Goal: Task Accomplishment & Management: Manage account settings

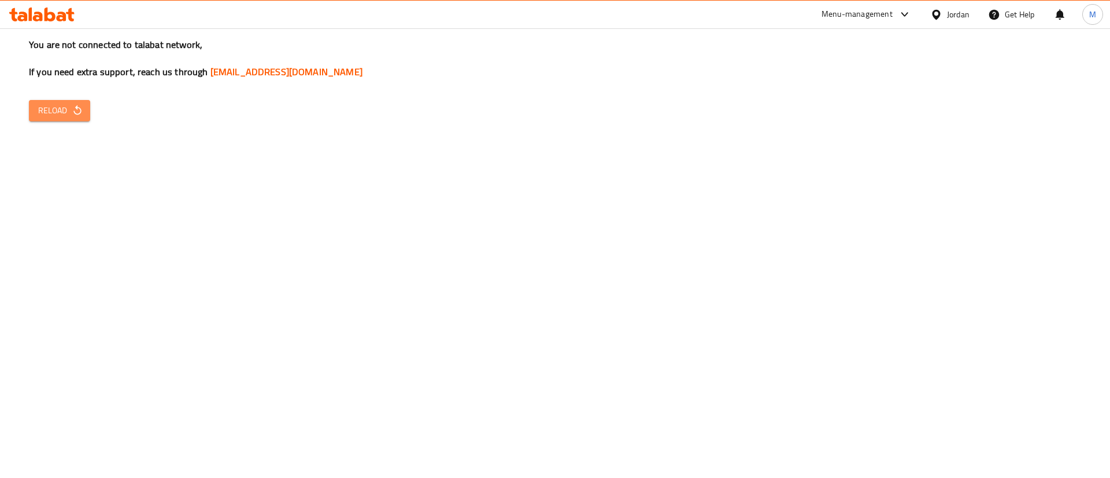
click at [40, 117] on span "Reload" at bounding box center [59, 110] width 43 height 14
click at [60, 108] on span "Reload" at bounding box center [59, 110] width 43 height 14
click at [58, 115] on span "Reload" at bounding box center [59, 110] width 43 height 14
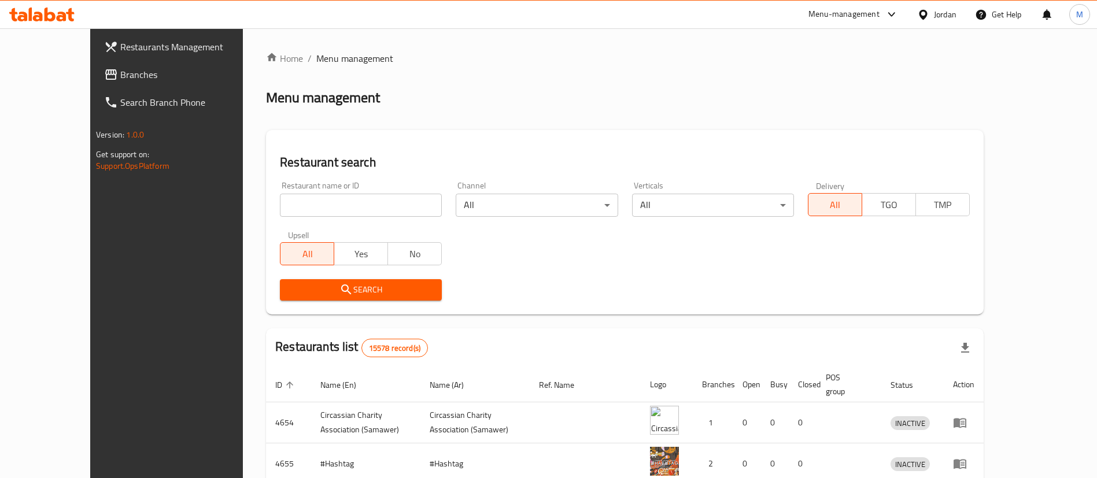
click at [341, 205] on input "search" at bounding box center [361, 205] width 162 height 23
type input "donutt"
click at [360, 283] on span "Search" at bounding box center [360, 290] width 143 height 14
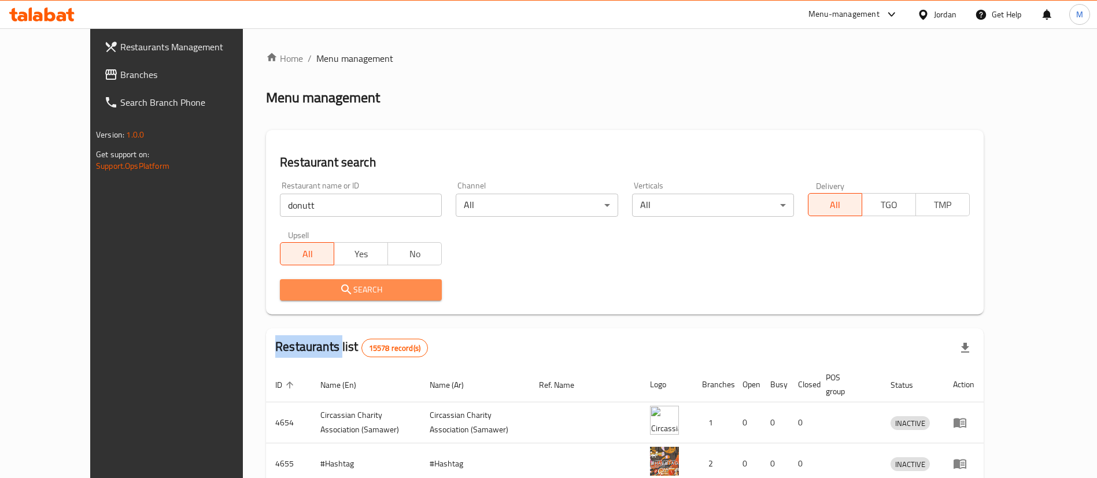
click at [360, 283] on div at bounding box center [548, 239] width 1097 height 478
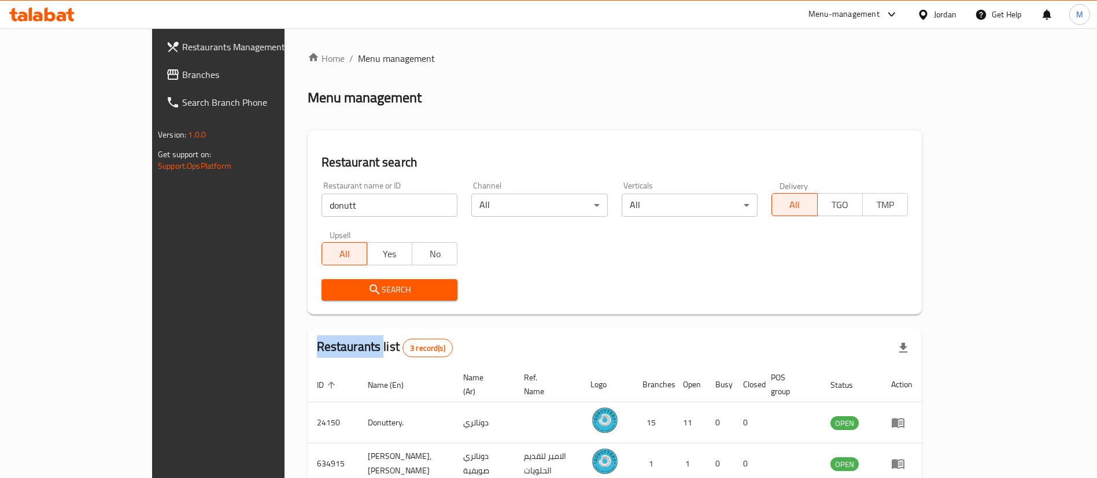
scroll to position [97, 0]
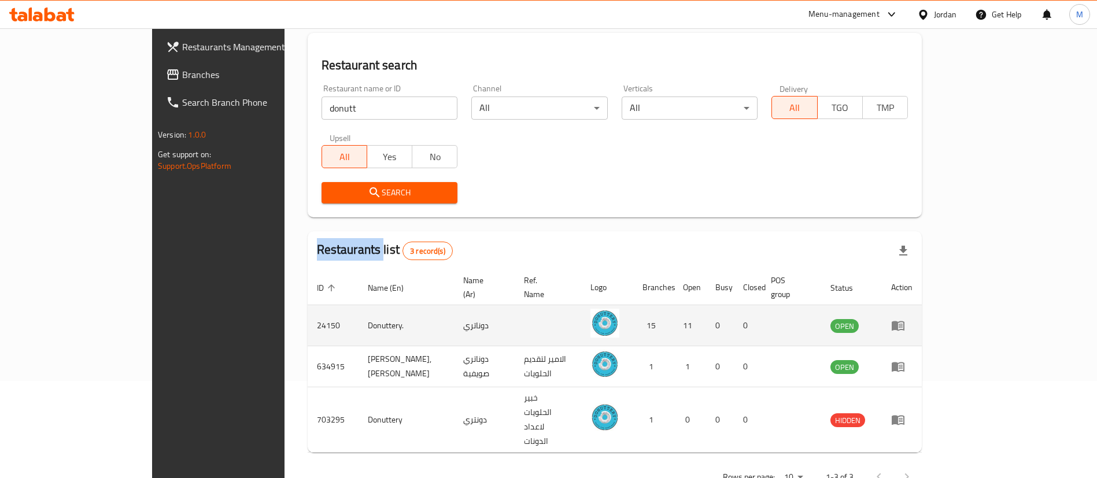
click at [904, 321] on icon "enhanced table" at bounding box center [898, 326] width 13 height 10
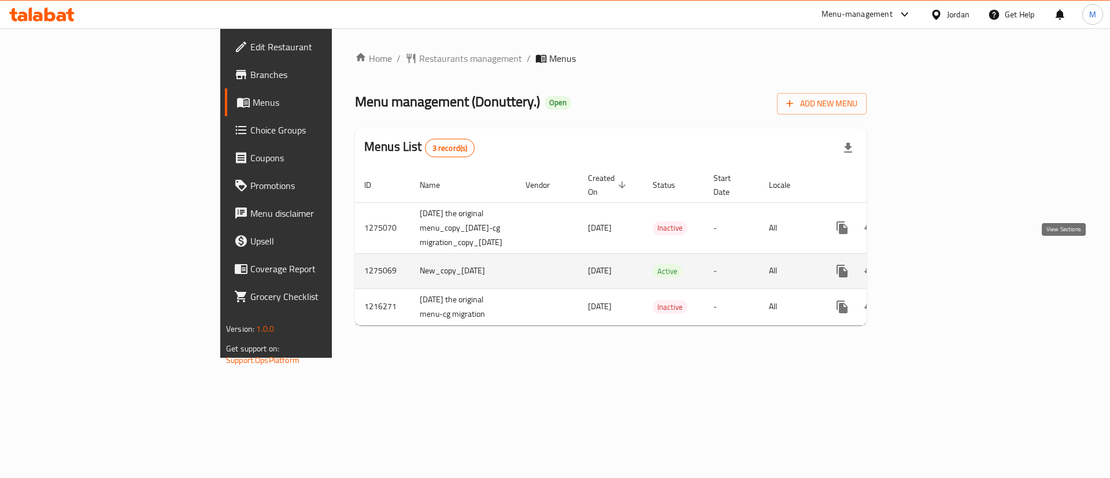
click at [940, 266] on link "enhanced table" at bounding box center [926, 271] width 28 height 28
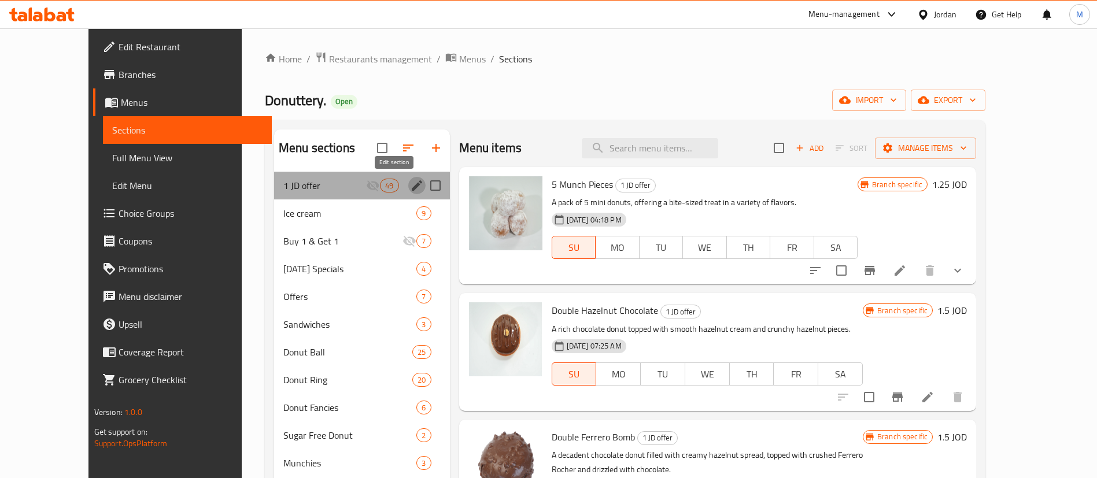
click at [410, 188] on icon "edit" at bounding box center [417, 186] width 14 height 14
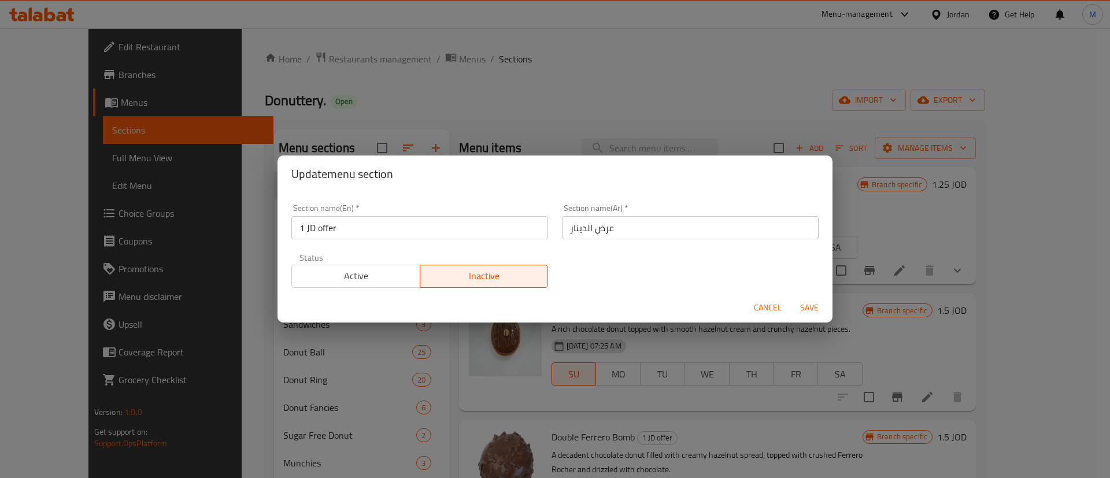
click at [390, 283] on span "Active" at bounding box center [356, 276] width 119 height 17
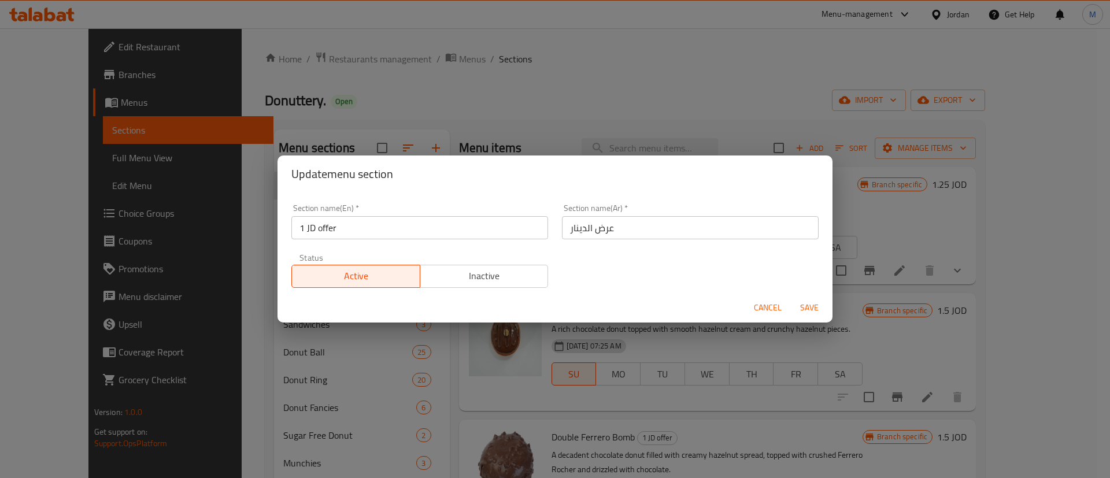
click at [802, 321] on div "Cancel Save" at bounding box center [555, 308] width 555 height 31
click at [801, 320] on div "Cancel Save" at bounding box center [555, 308] width 555 height 31
click at [812, 301] on span "Save" at bounding box center [810, 308] width 28 height 14
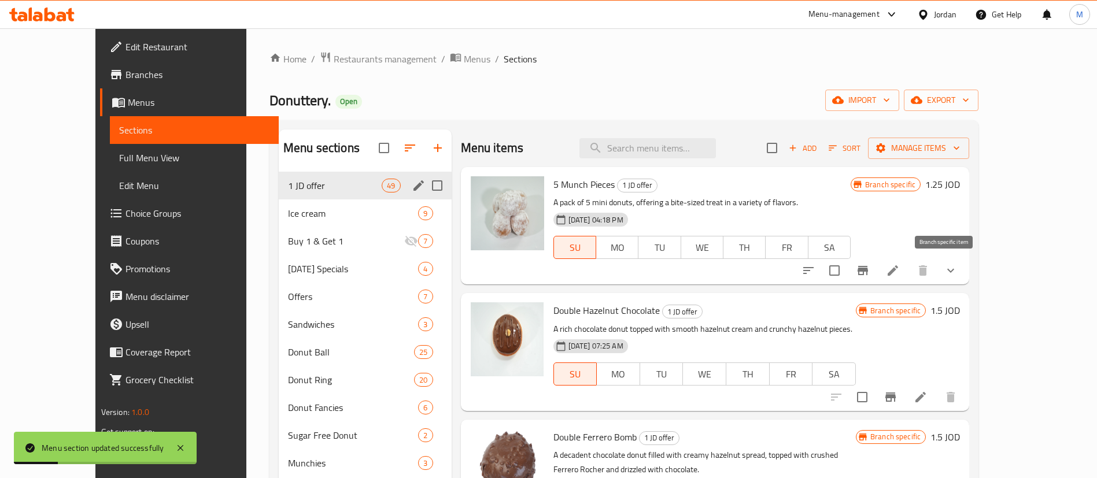
click at [870, 272] on icon "Branch-specific-item" at bounding box center [863, 271] width 14 height 14
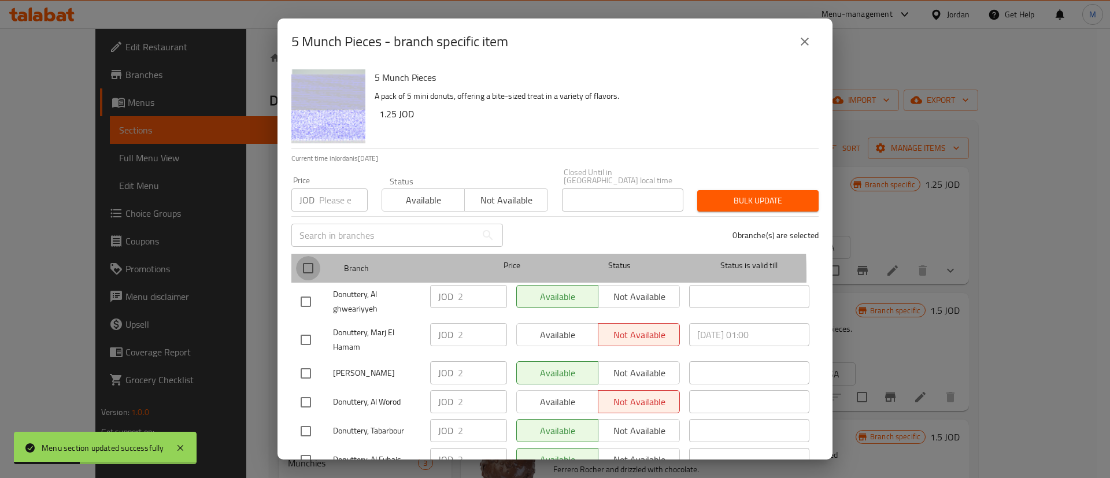
click at [310, 267] on input "checkbox" at bounding box center [308, 268] width 24 height 24
checkbox input "true"
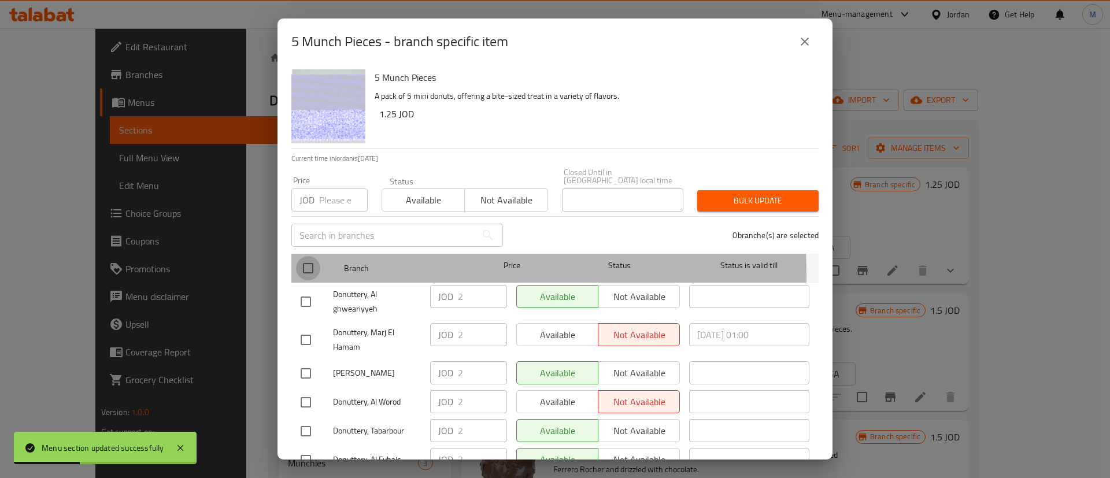
checkbox input "true"
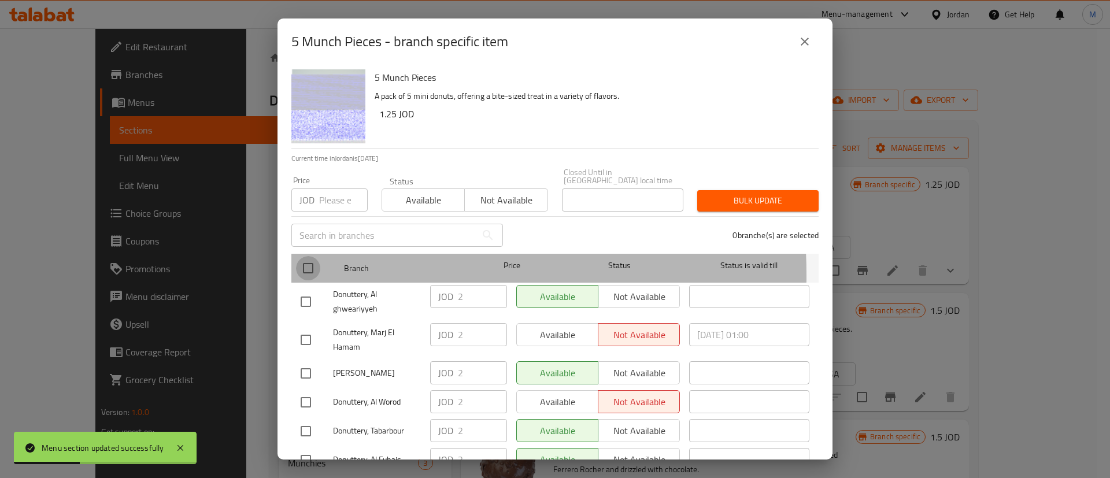
checkbox input "true"
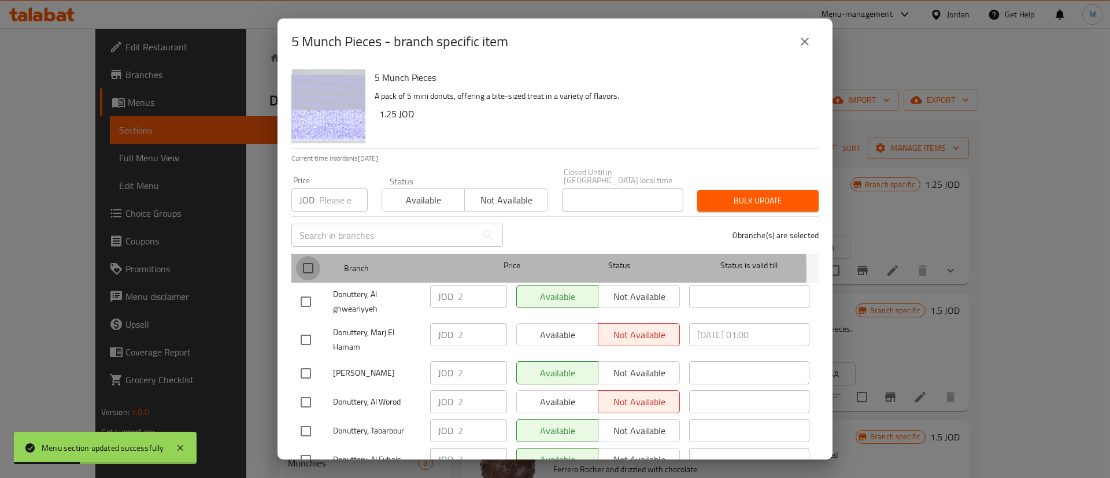
checkbox input "true"
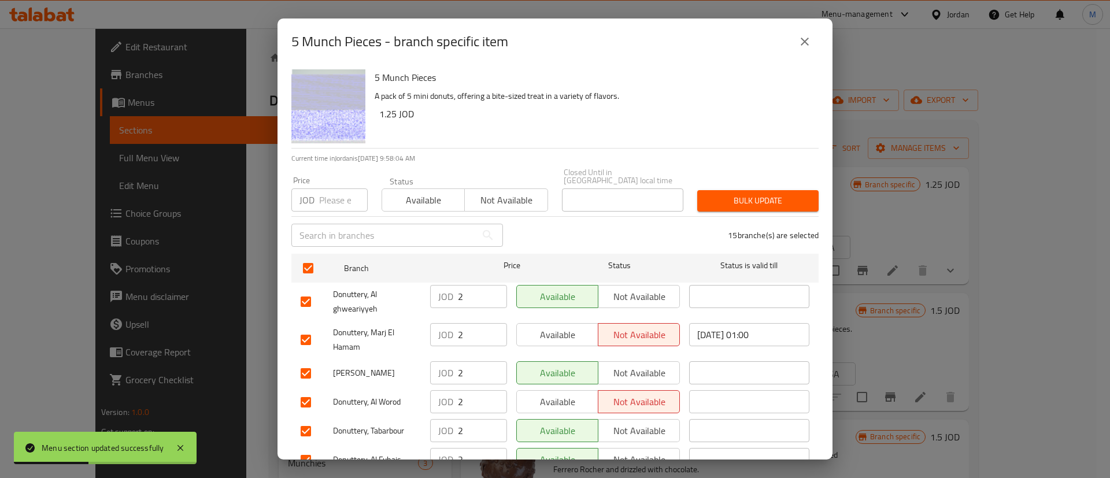
click at [527, 327] on span "Available" at bounding box center [558, 335] width 72 height 17
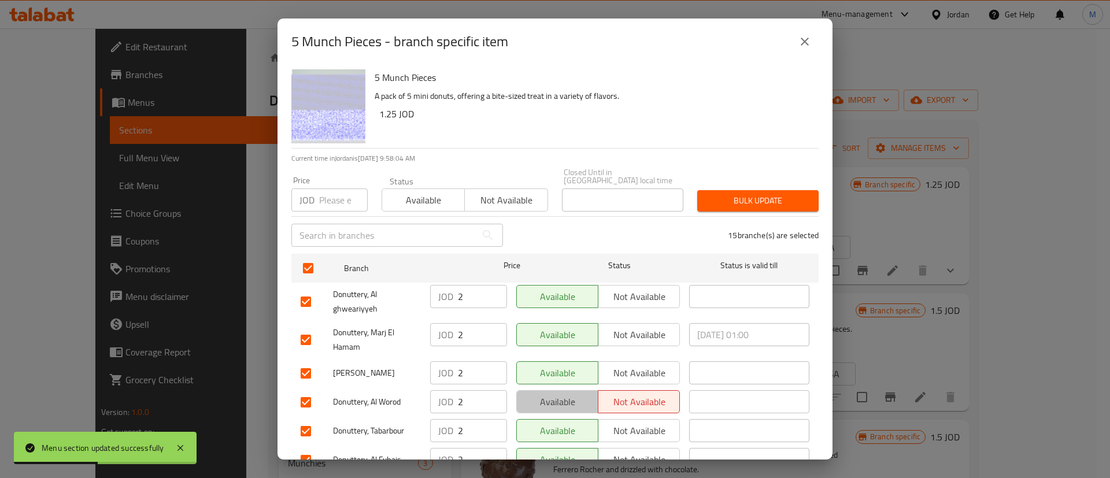
click at [558, 390] on button "Available" at bounding box center [557, 401] width 82 height 23
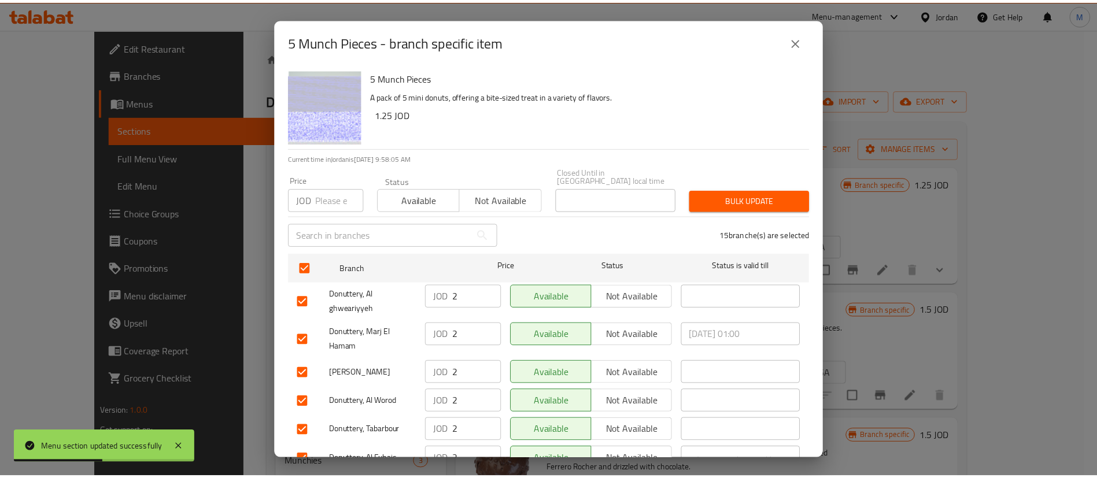
scroll to position [335, 0]
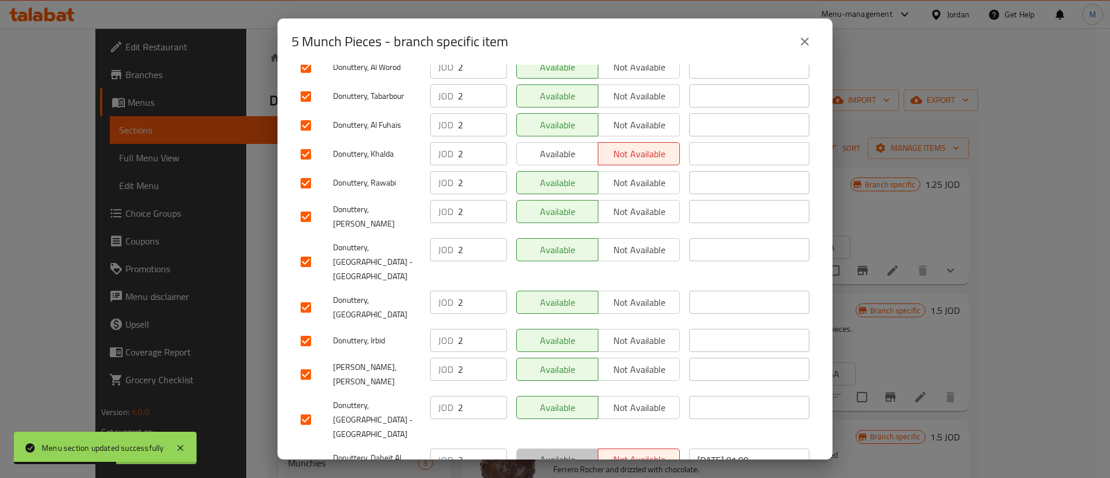
click at [566, 452] on span "Available" at bounding box center [558, 460] width 72 height 17
drag, startPoint x: 568, startPoint y: 154, endPoint x: 567, endPoint y: 188, distance: 34.1
click at [567, 153] on span "Available" at bounding box center [558, 154] width 72 height 17
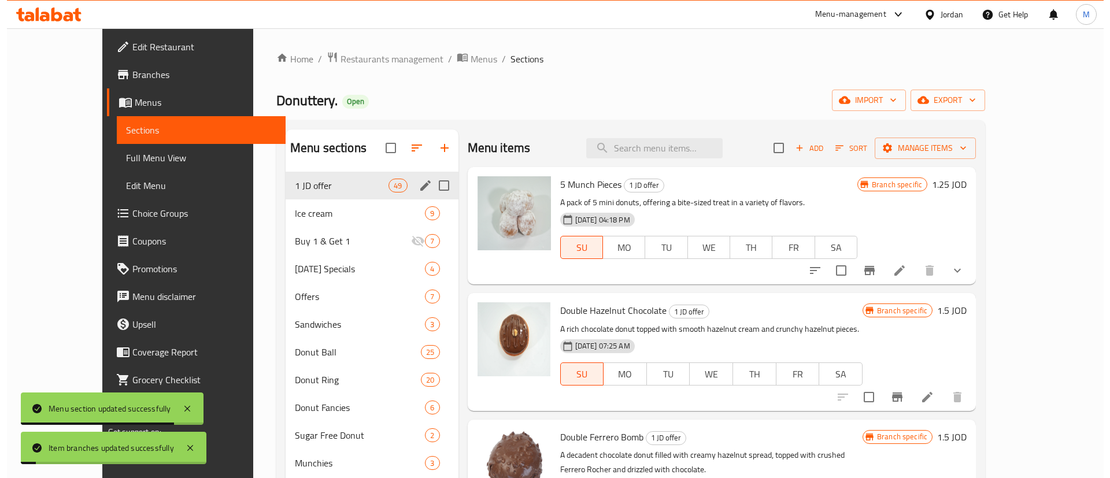
scroll to position [82, 0]
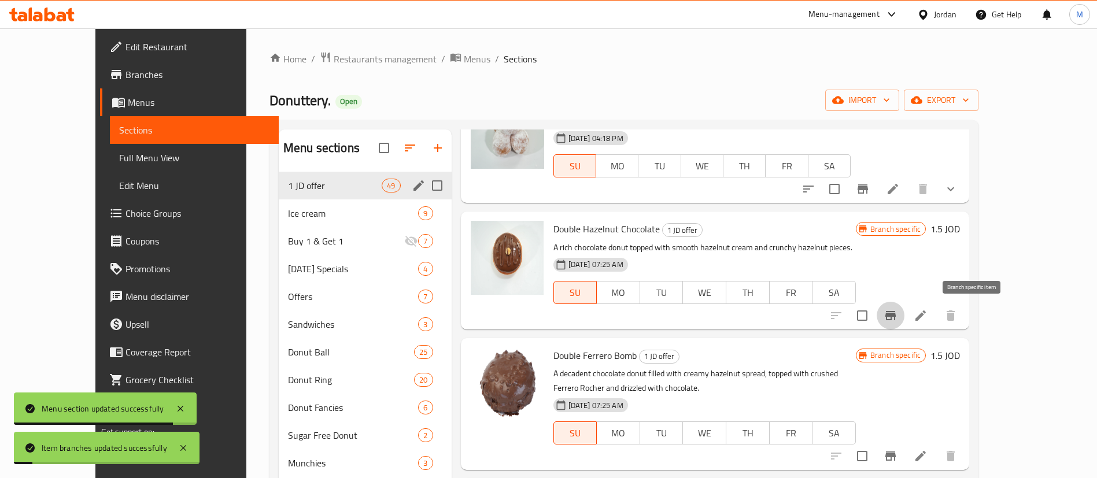
click at [897, 322] on icon "Branch-specific-item" at bounding box center [891, 316] width 14 height 14
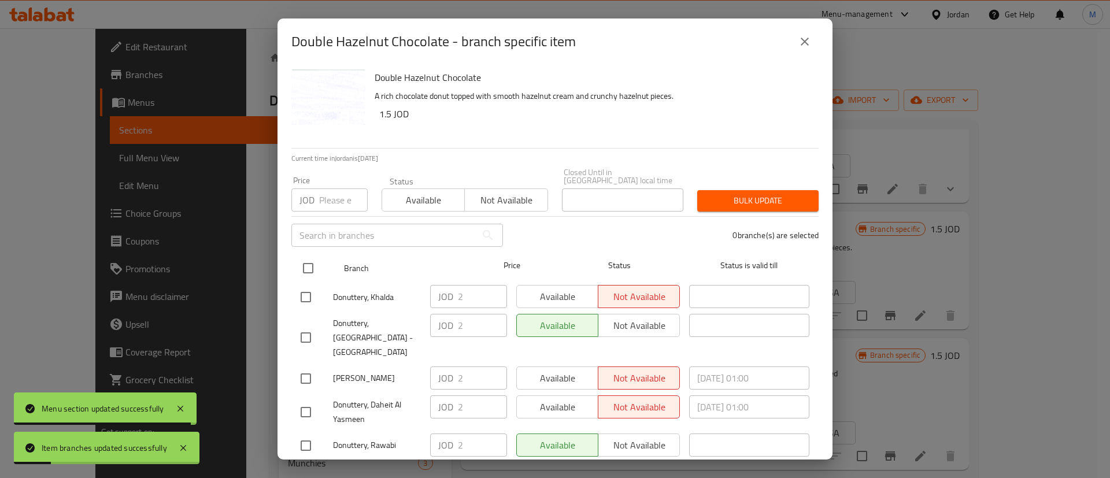
click at [312, 256] on input "checkbox" at bounding box center [308, 268] width 24 height 24
checkbox input "true"
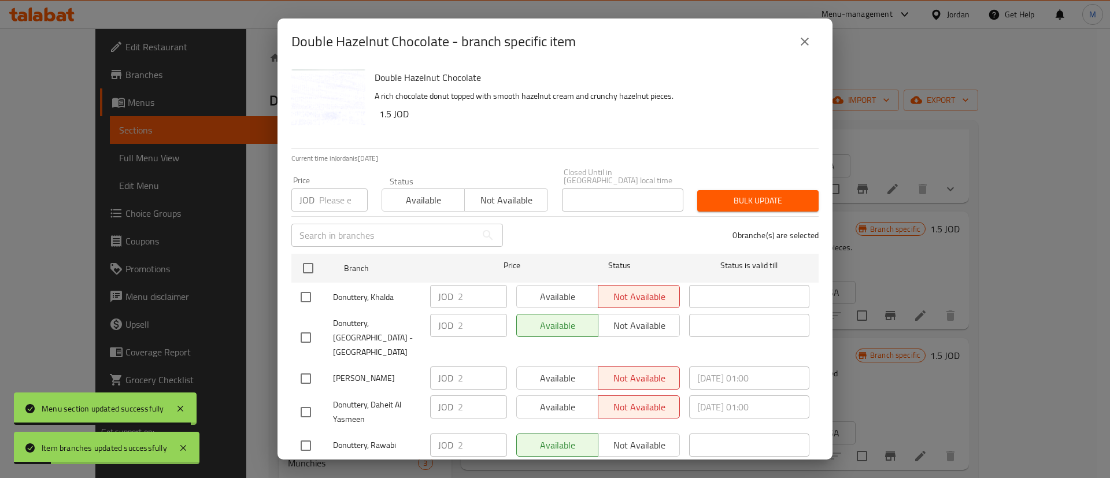
checkbox input "true"
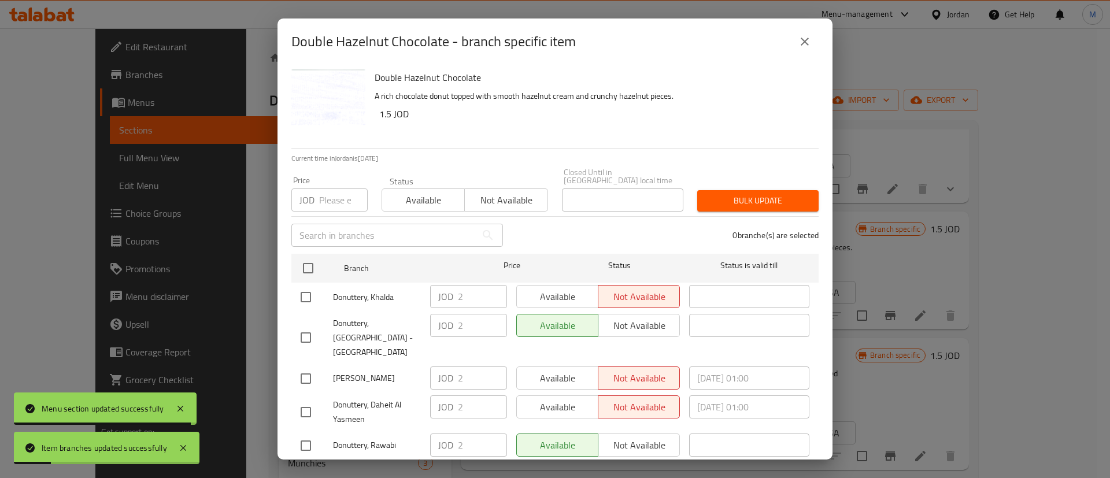
checkbox input "true"
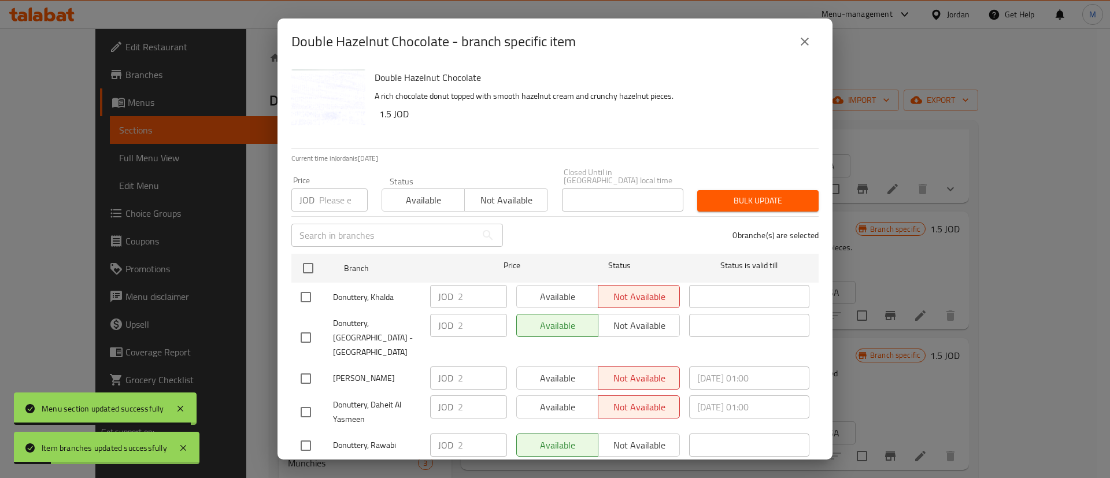
checkbox input "true"
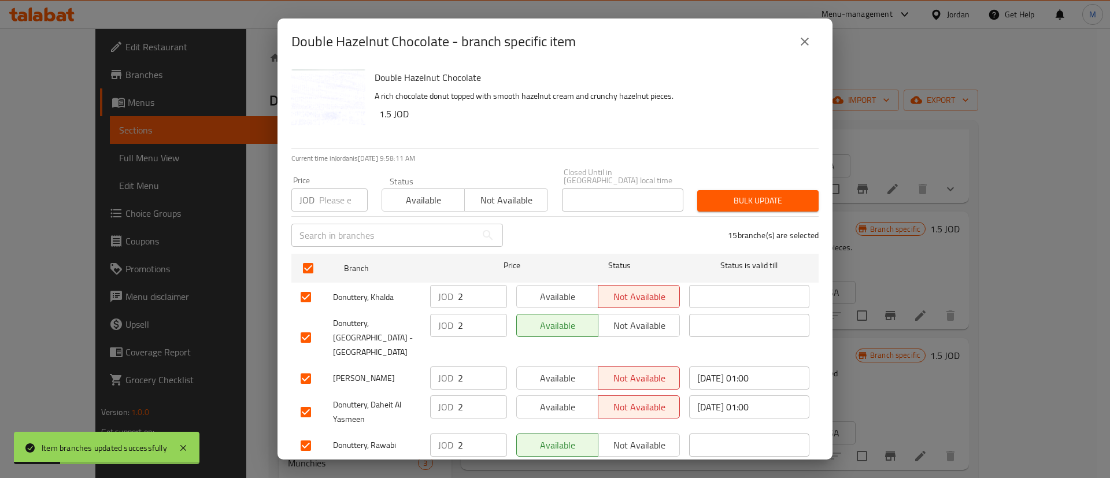
click at [561, 289] on span "Available" at bounding box center [558, 297] width 72 height 17
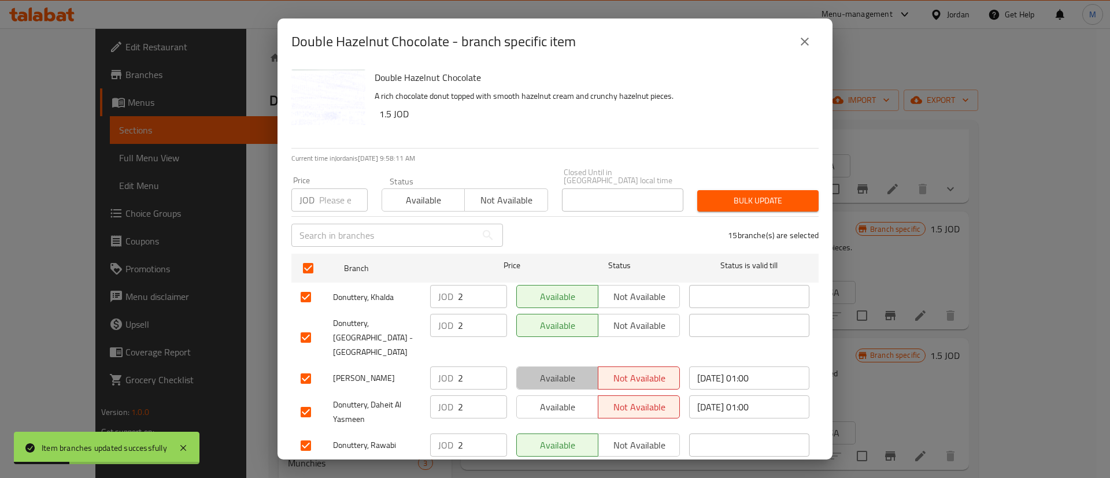
click at [562, 370] on span "Available" at bounding box center [558, 378] width 72 height 17
click at [565, 399] on span "Available" at bounding box center [558, 407] width 72 height 17
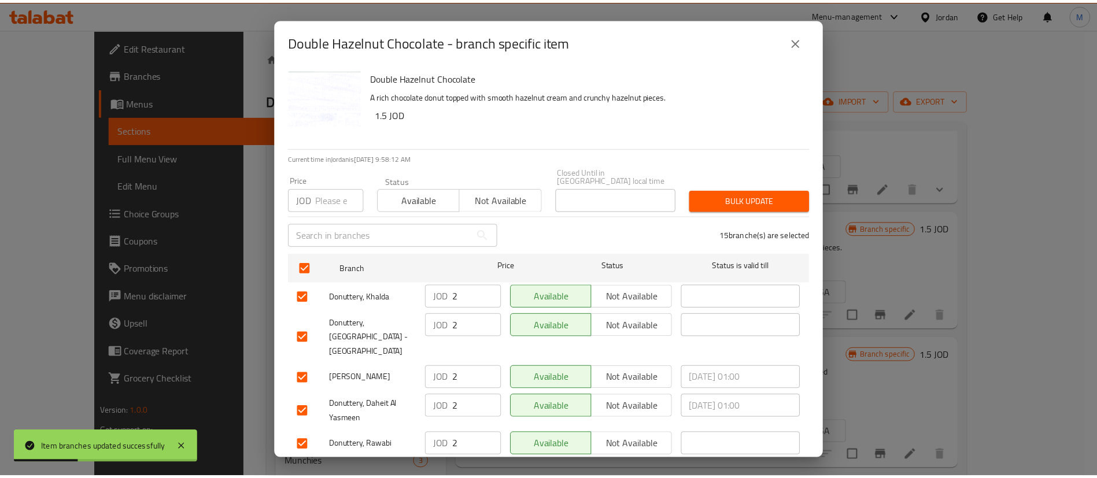
scroll to position [335, 0]
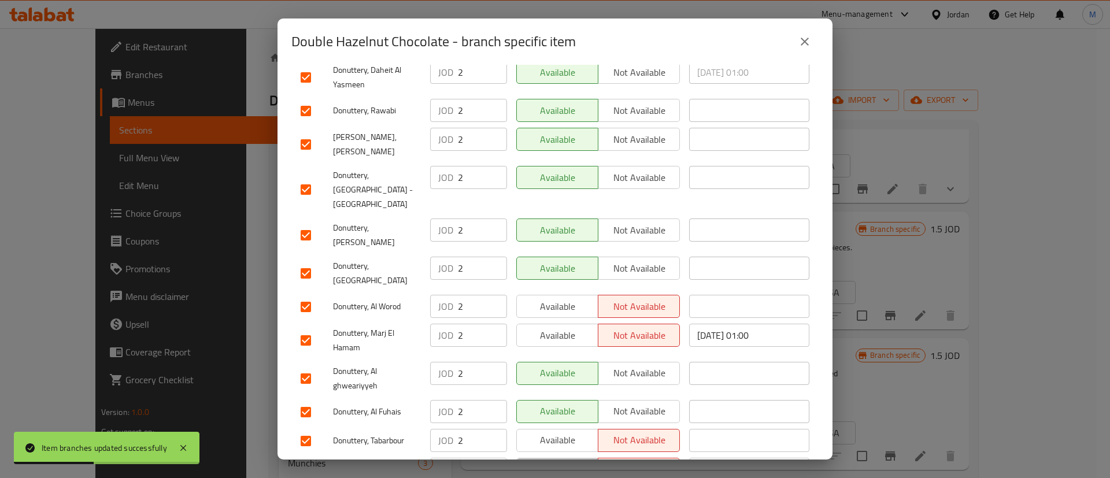
click at [565, 461] on span "Available" at bounding box center [558, 469] width 72 height 17
click at [564, 432] on span "Available" at bounding box center [558, 440] width 72 height 17
click at [562, 327] on span "Available" at bounding box center [558, 335] width 72 height 17
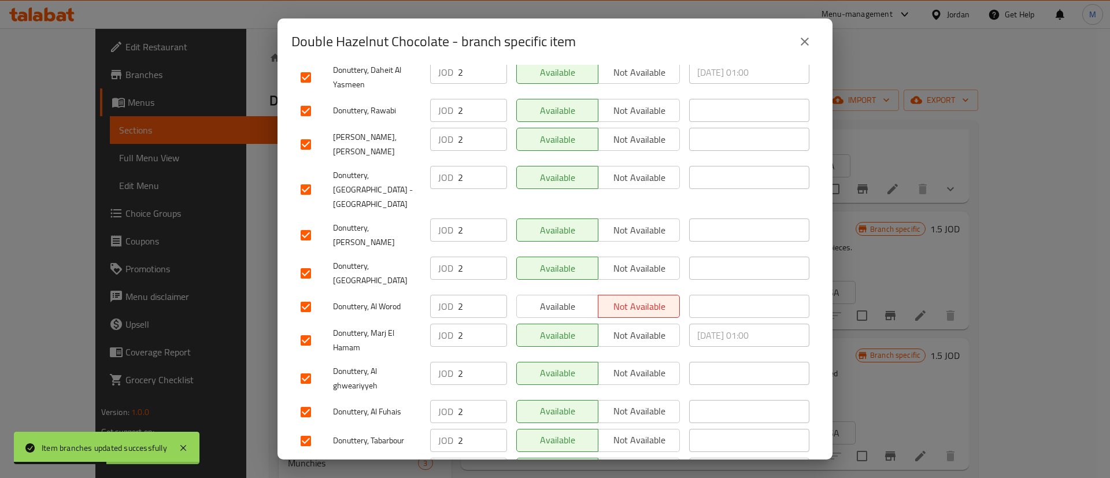
click at [568, 290] on div "Available Not available" at bounding box center [598, 307] width 173 height 34
click at [568, 298] on span "Available" at bounding box center [558, 306] width 72 height 17
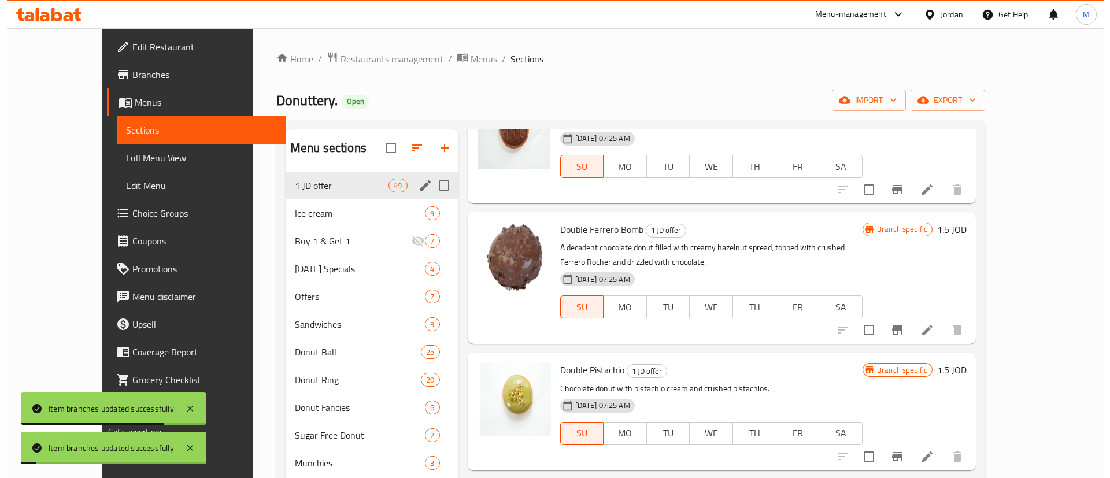
scroll to position [208, 0]
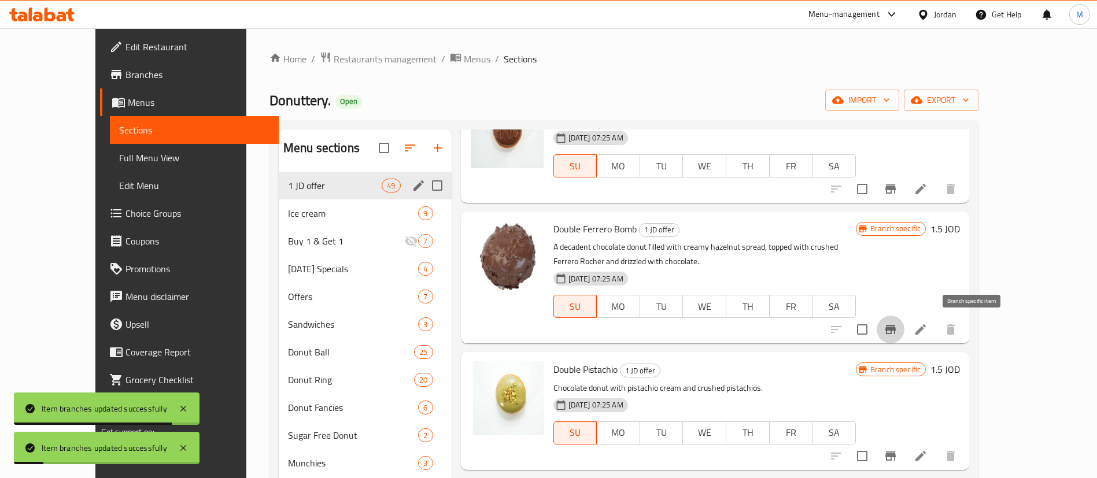
click at [904, 330] on button "Branch-specific-item" at bounding box center [891, 330] width 28 height 28
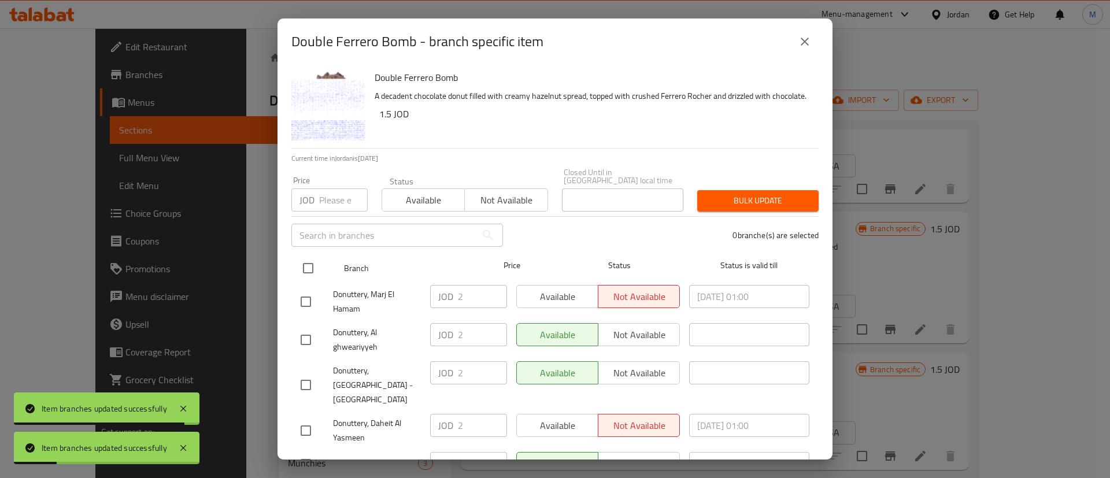
click at [313, 256] on input "checkbox" at bounding box center [308, 268] width 24 height 24
checkbox input "true"
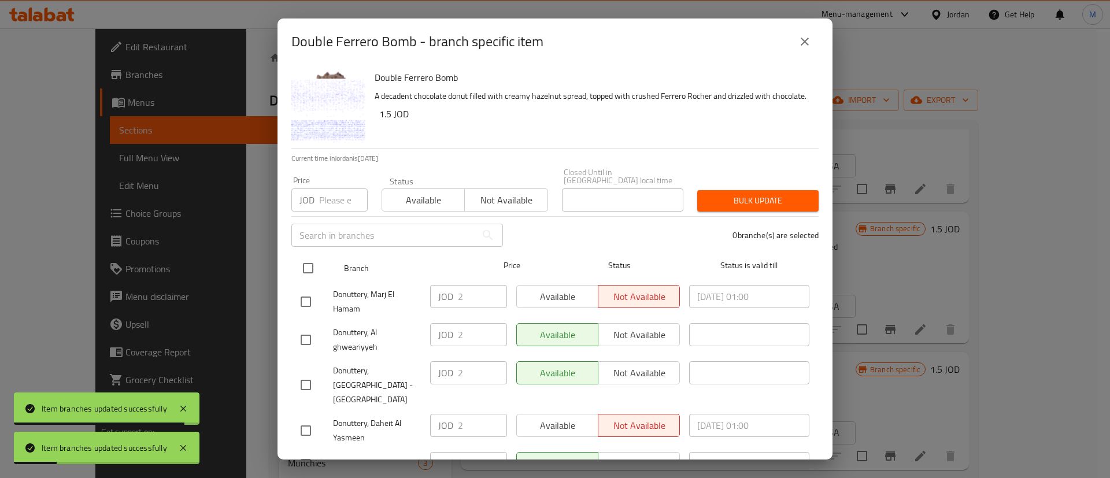
checkbox input "true"
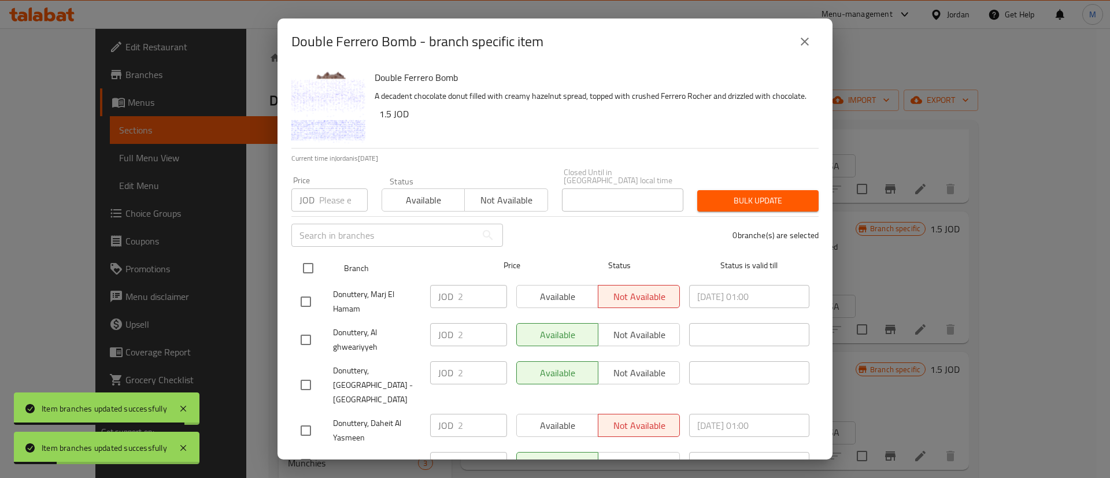
checkbox input "true"
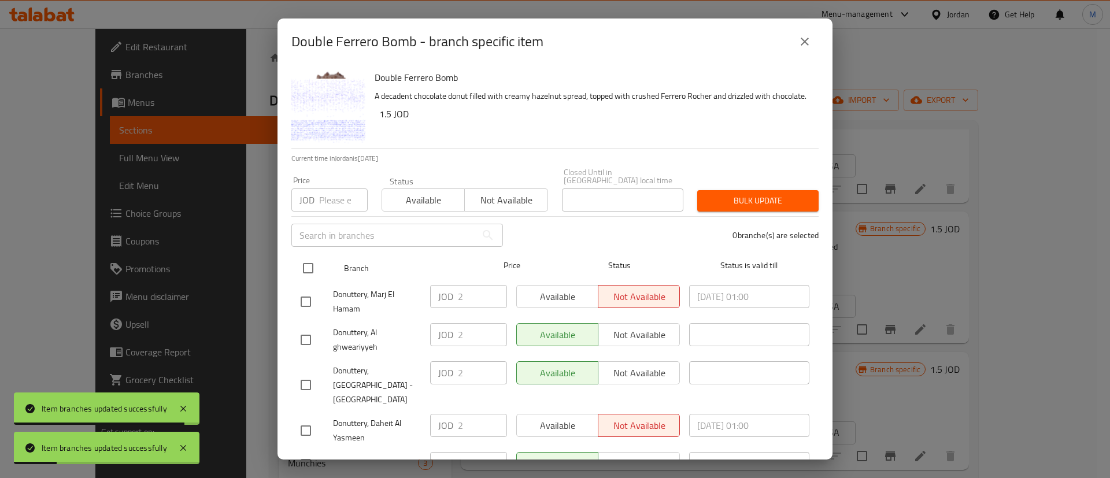
checkbox input "true"
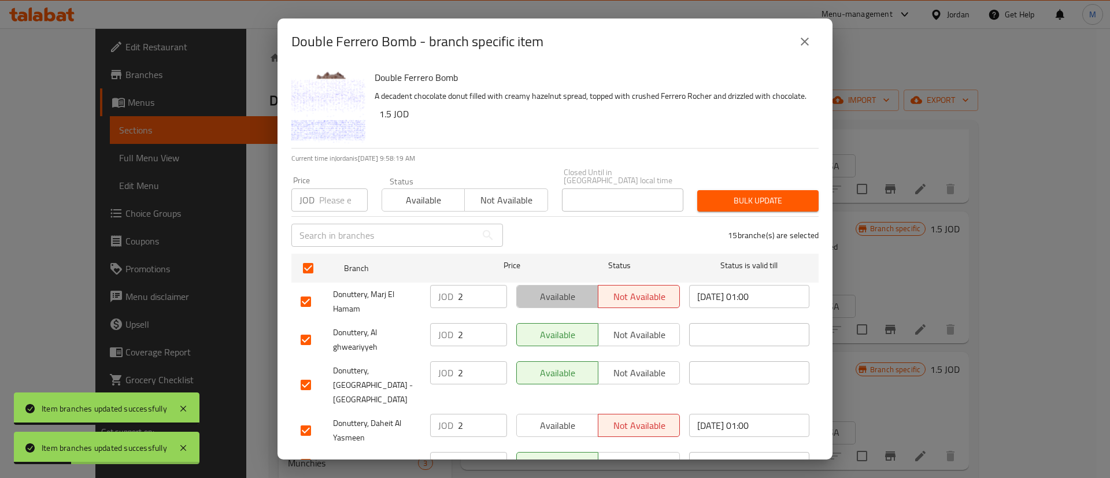
click at [559, 295] on span "Available" at bounding box center [558, 297] width 72 height 17
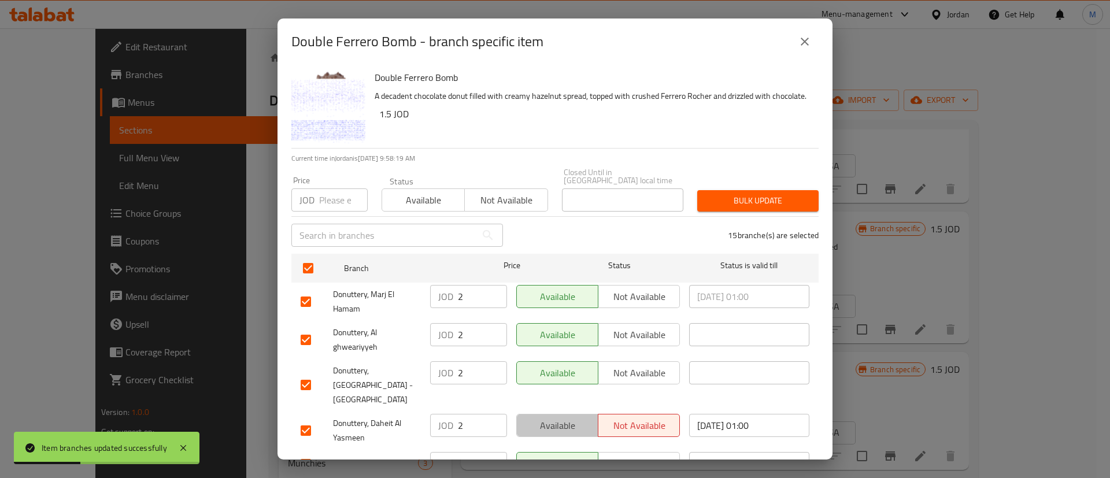
click at [573, 417] on span "Available" at bounding box center [558, 425] width 72 height 17
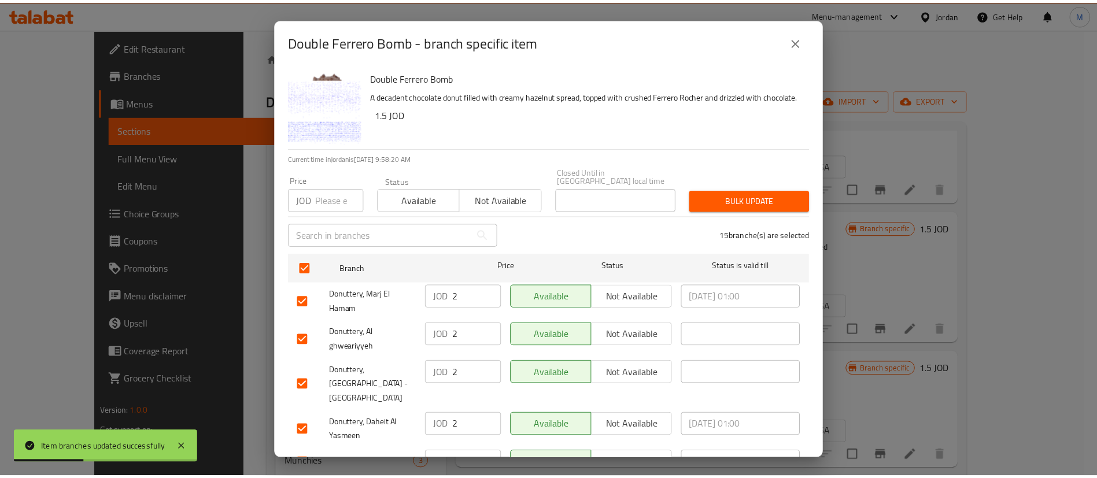
scroll to position [335, 0]
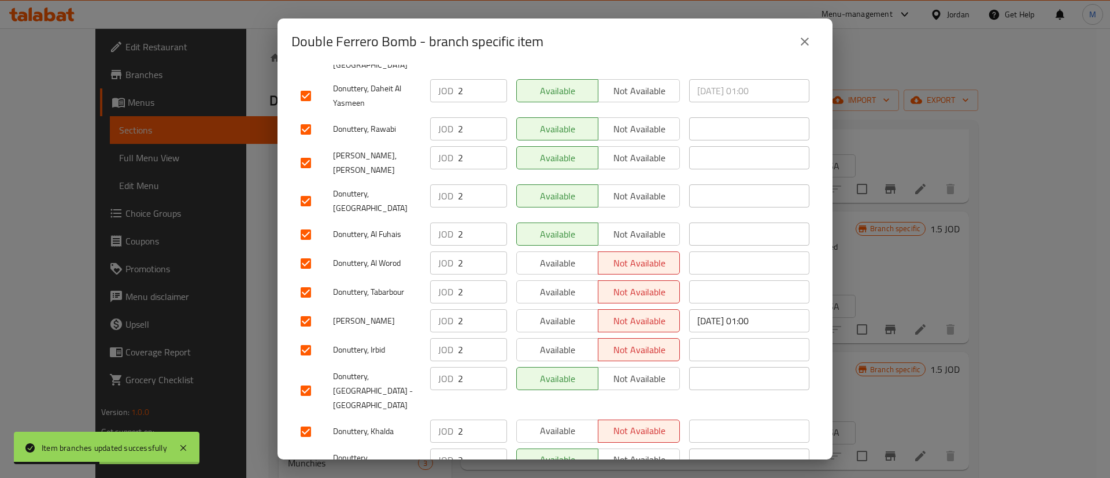
click at [557, 420] on button "Available" at bounding box center [557, 431] width 82 height 23
drag, startPoint x: 573, startPoint y: 319, endPoint x: 570, endPoint y: 283, distance: 36.0
click at [573, 342] on span "Available" at bounding box center [558, 350] width 72 height 17
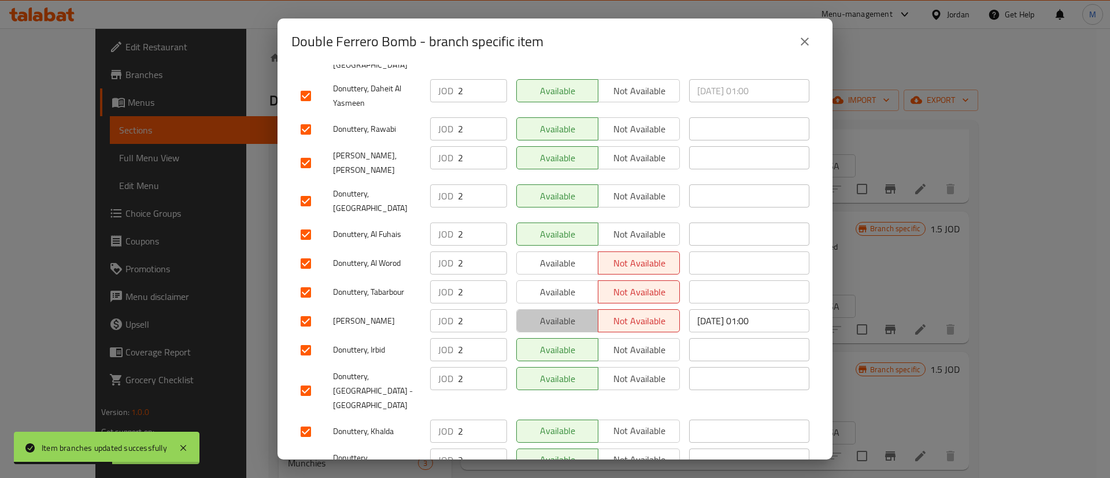
click at [570, 313] on span "Available" at bounding box center [558, 321] width 72 height 17
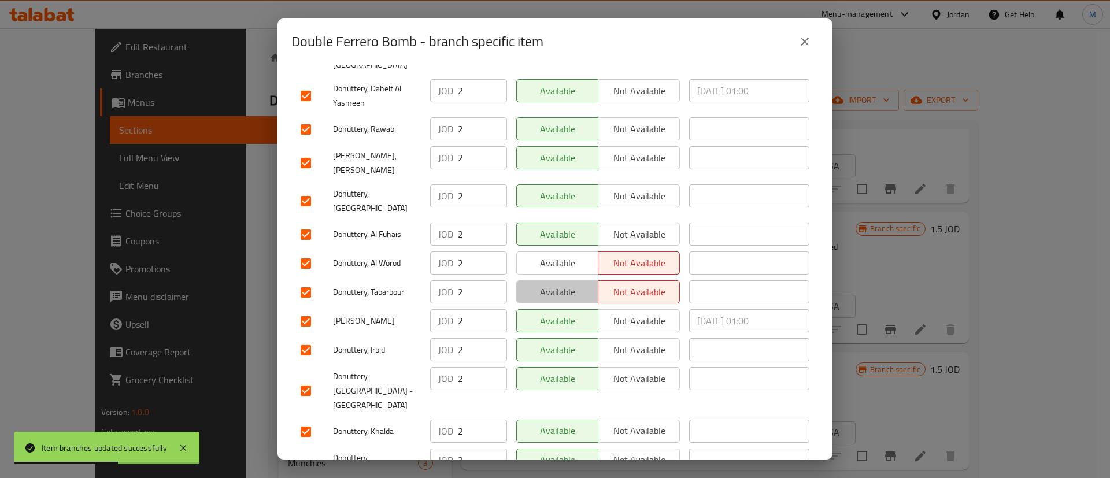
click at [567, 284] on span "Available" at bounding box center [558, 292] width 72 height 17
click at [568, 255] on span "Available" at bounding box center [558, 263] width 72 height 17
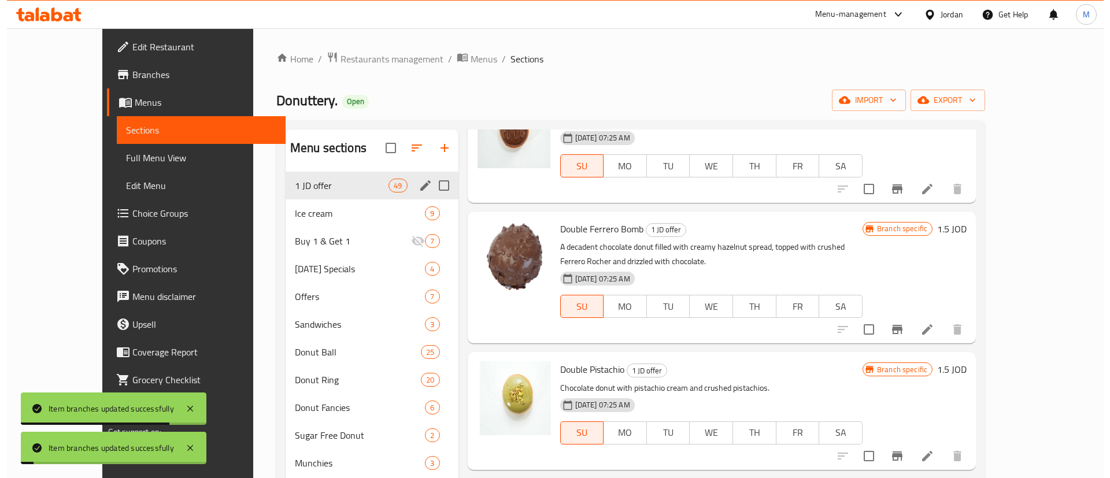
scroll to position [321, 0]
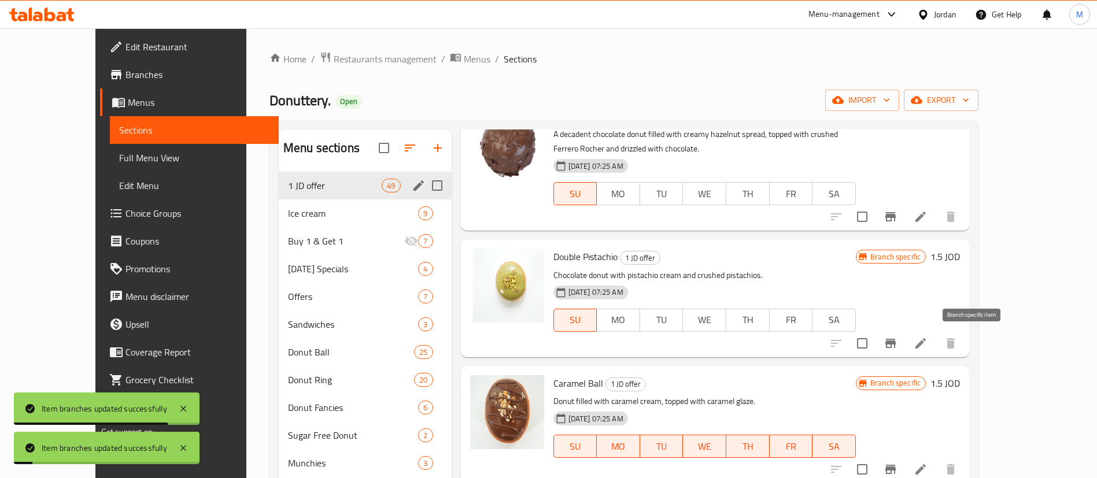
click at [964, 330] on div at bounding box center [893, 344] width 142 height 28
click at [897, 346] on icon "Branch-specific-item" at bounding box center [891, 344] width 14 height 14
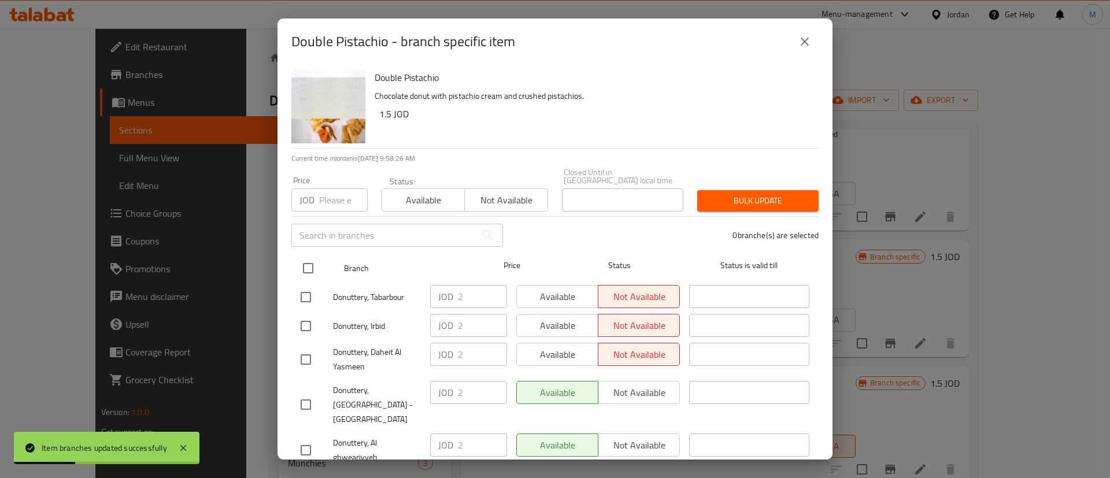
click at [317, 256] on input "checkbox" at bounding box center [308, 268] width 24 height 24
checkbox input "true"
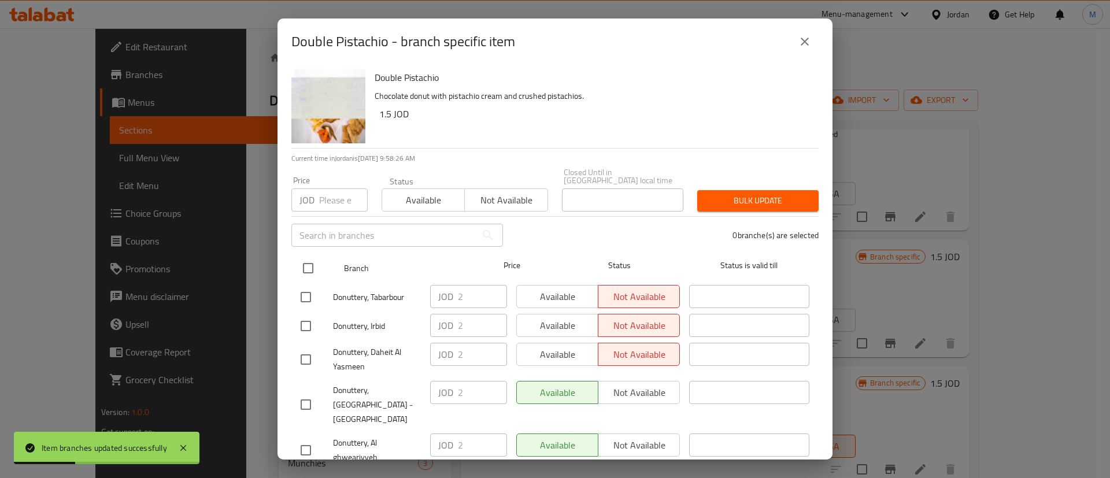
checkbox input "true"
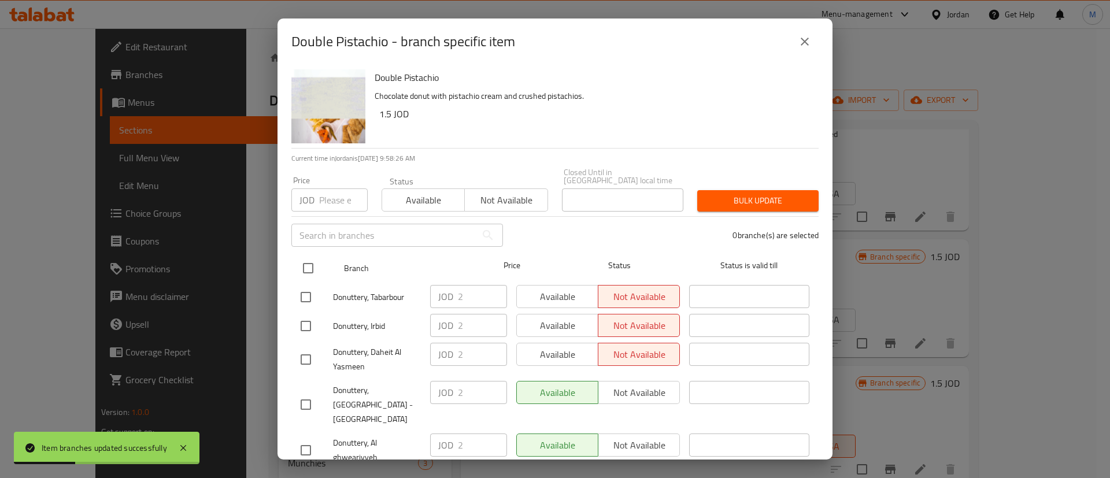
checkbox input "true"
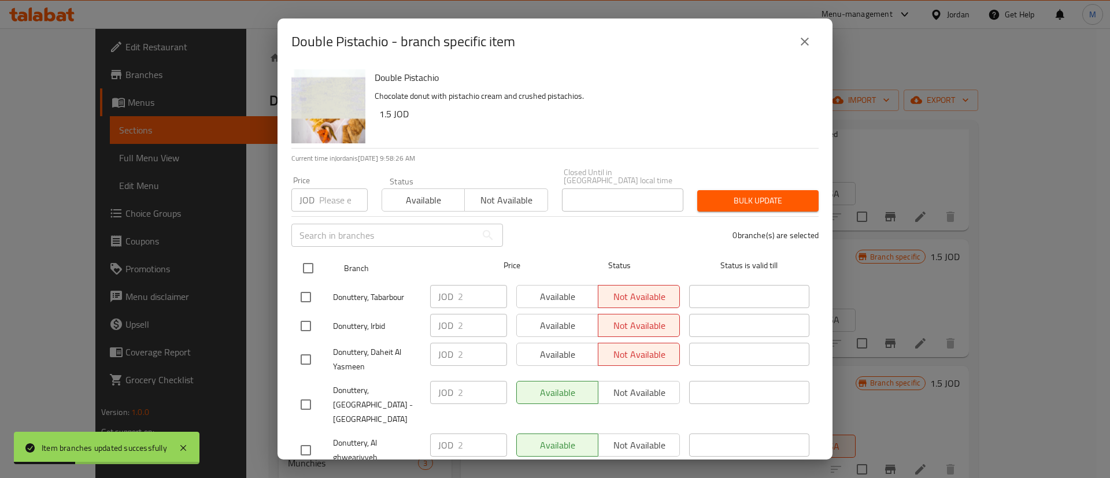
checkbox input "true"
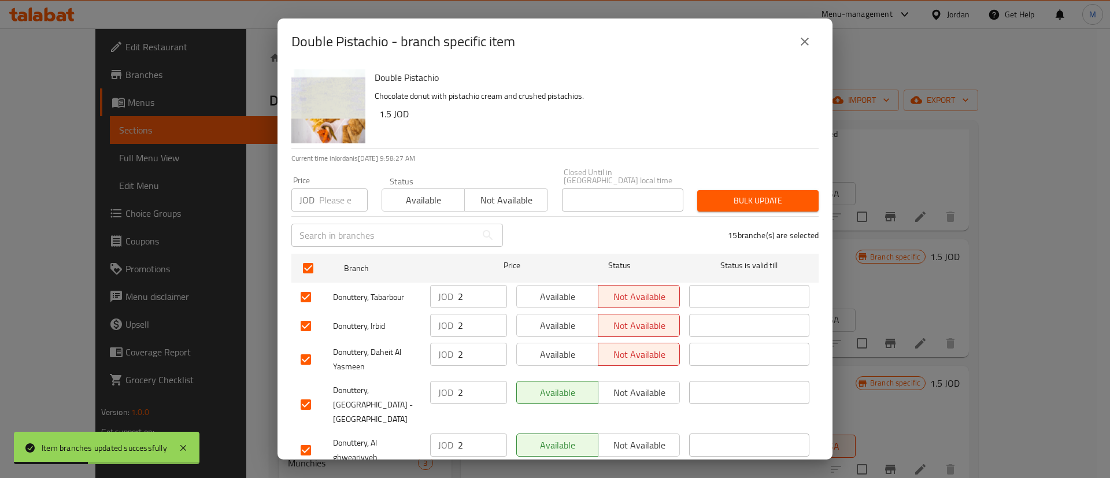
click at [547, 289] on span "Available" at bounding box center [558, 297] width 72 height 17
click at [551, 317] on span "Available" at bounding box center [558, 325] width 72 height 17
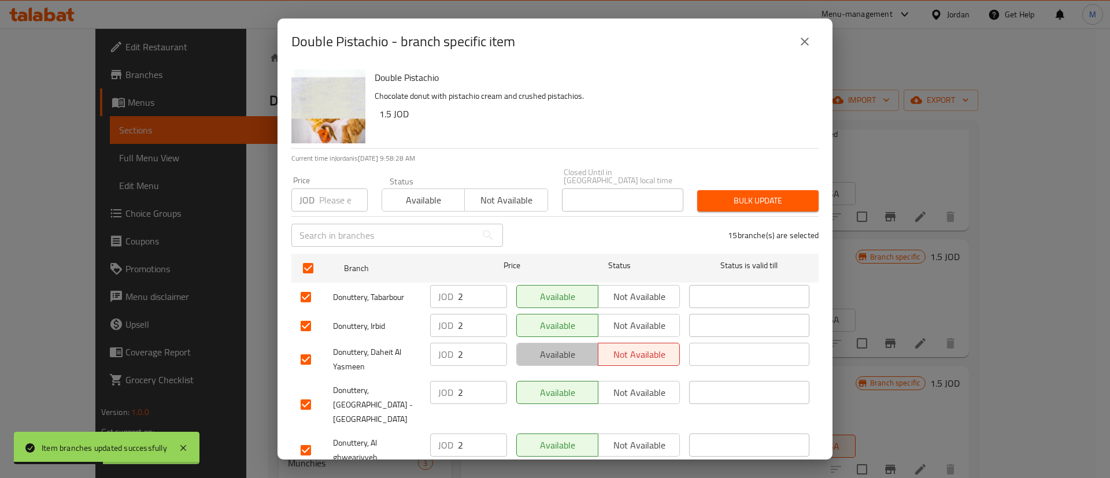
click at [552, 352] on span "Available" at bounding box center [558, 354] width 72 height 17
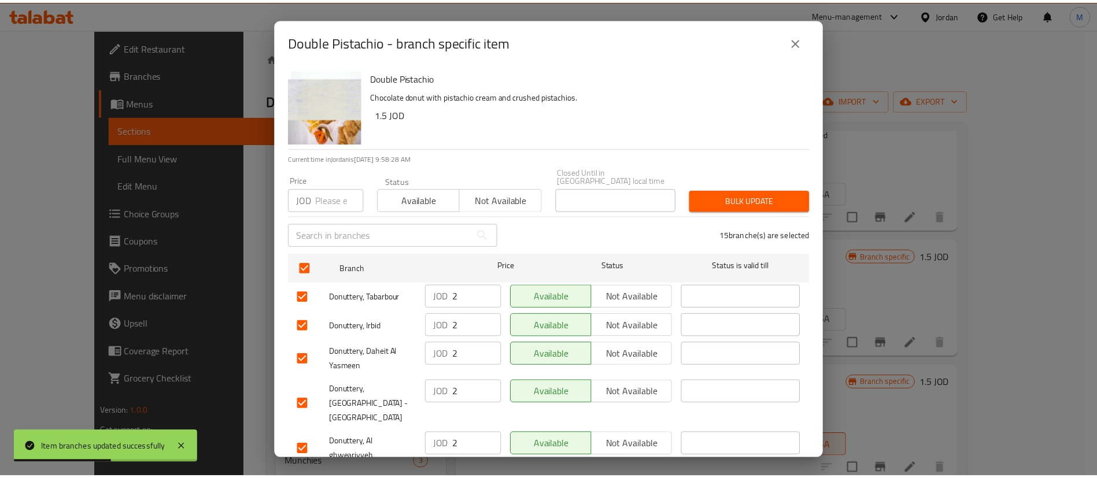
scroll to position [335, 0]
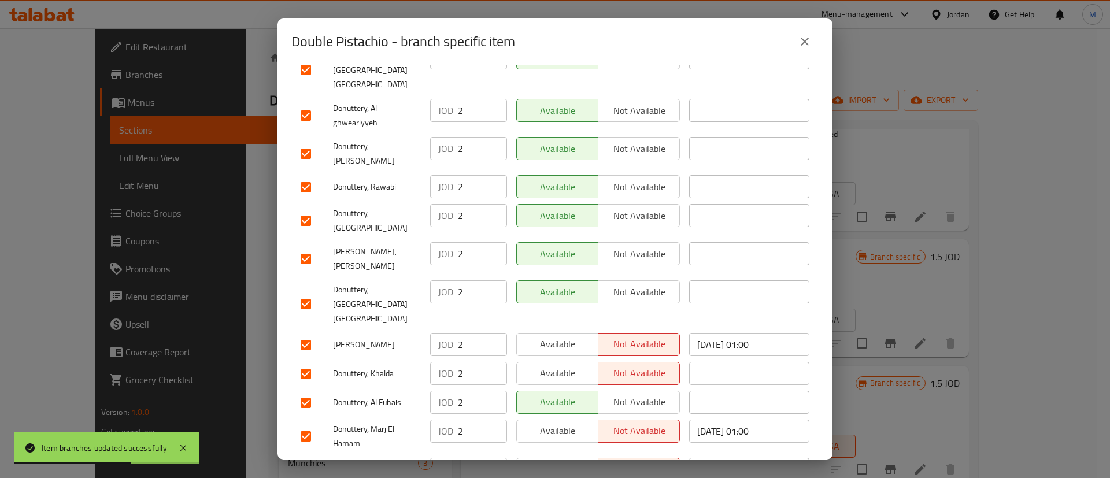
click at [564, 461] on span "Available" at bounding box center [558, 469] width 72 height 17
click at [556, 423] on span "Available" at bounding box center [558, 431] width 72 height 17
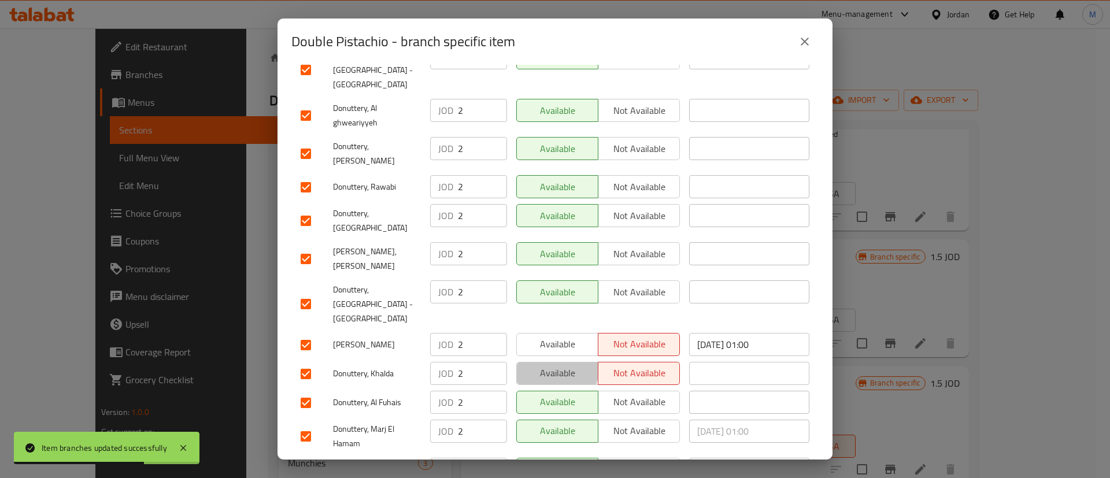
click at [551, 365] on span "Available" at bounding box center [558, 373] width 72 height 17
click at [556, 336] on span "Available" at bounding box center [558, 344] width 72 height 17
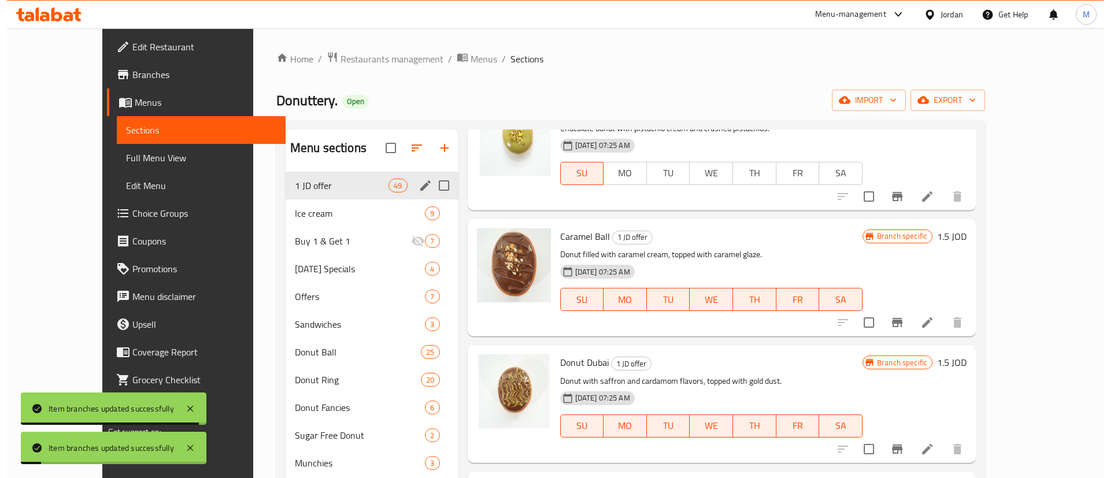
scroll to position [468, 0]
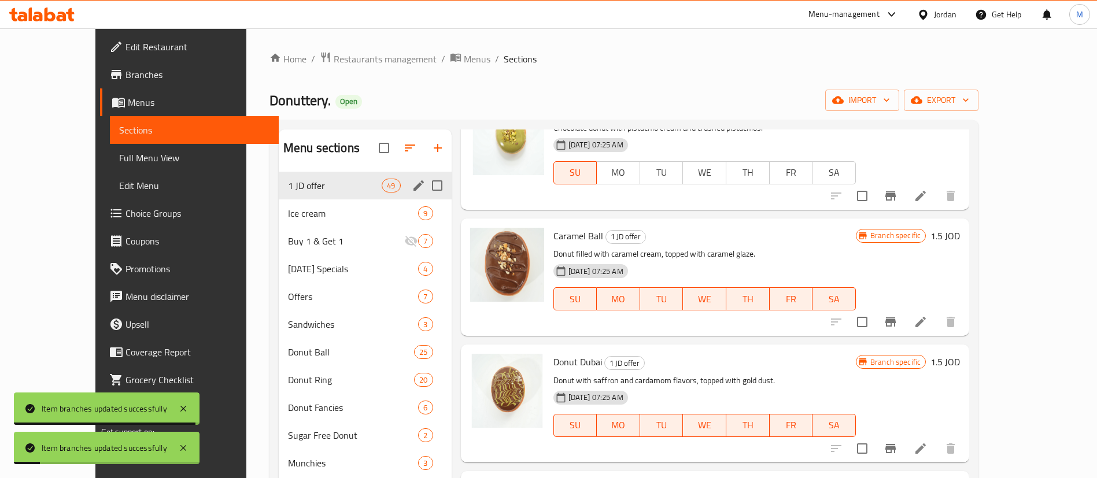
click at [904, 325] on button "Branch-specific-item" at bounding box center [891, 322] width 28 height 28
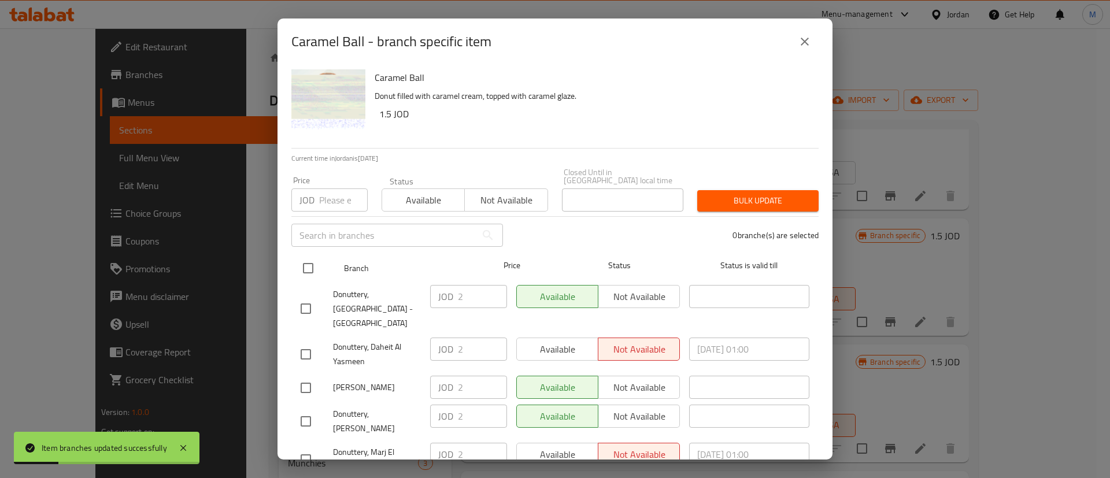
click at [294, 257] on div "Branch Price Status Status is valid till" at bounding box center [554, 268] width 527 height 29
click at [305, 256] on input "checkbox" at bounding box center [308, 268] width 24 height 24
checkbox input "true"
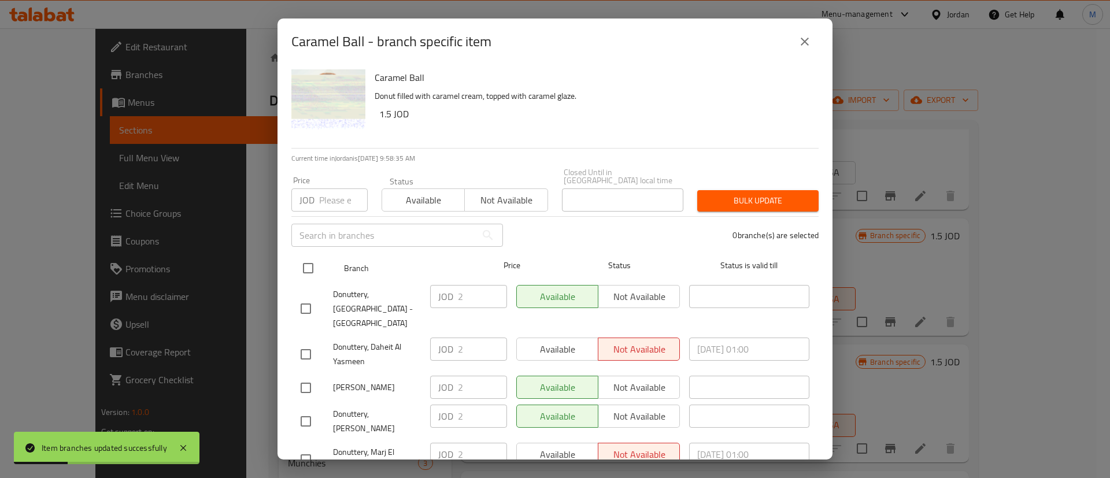
checkbox input "true"
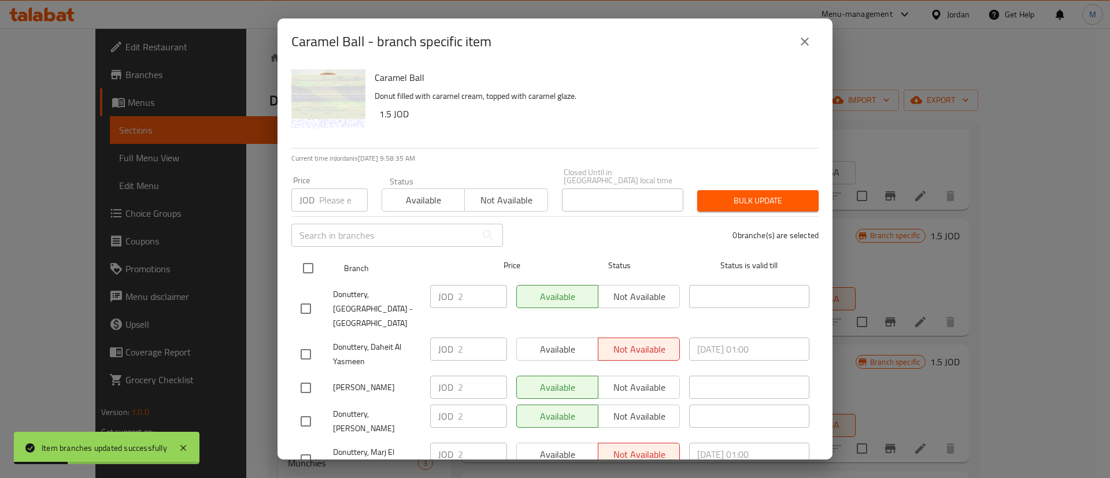
checkbox input "true"
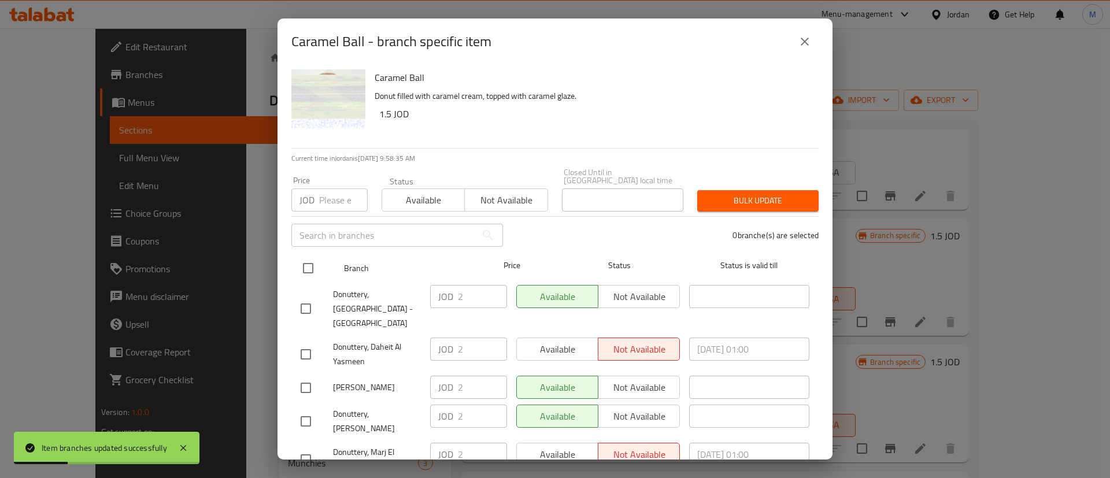
checkbox input "true"
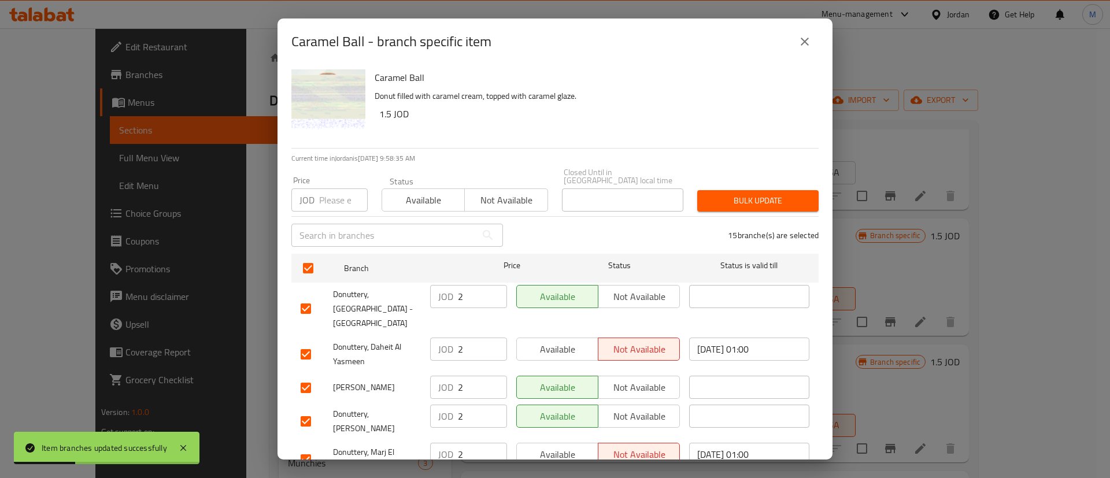
click at [535, 341] on span "Available" at bounding box center [558, 349] width 72 height 17
click at [559, 443] on button "Available" at bounding box center [557, 454] width 82 height 23
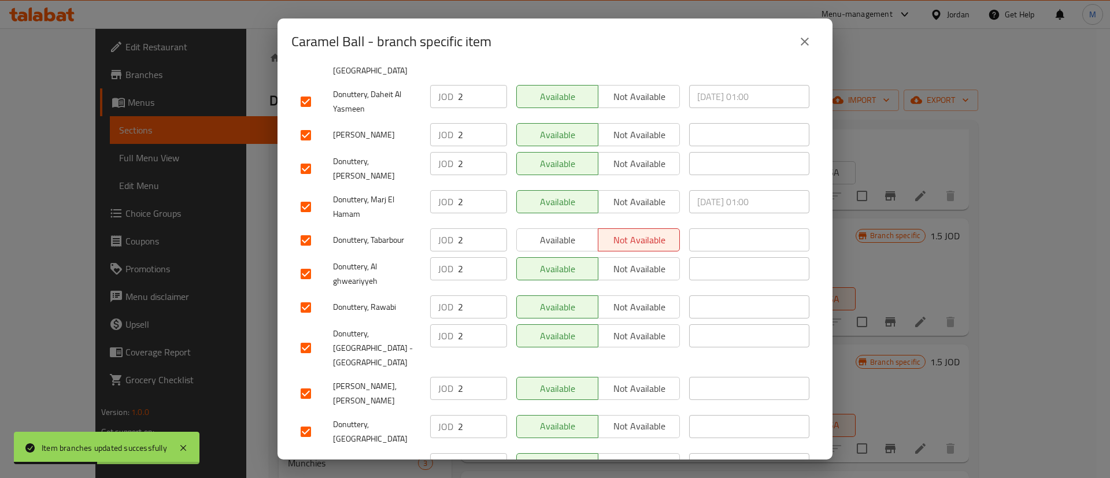
scroll to position [255, 0]
click at [561, 230] on span "Available" at bounding box center [558, 238] width 72 height 17
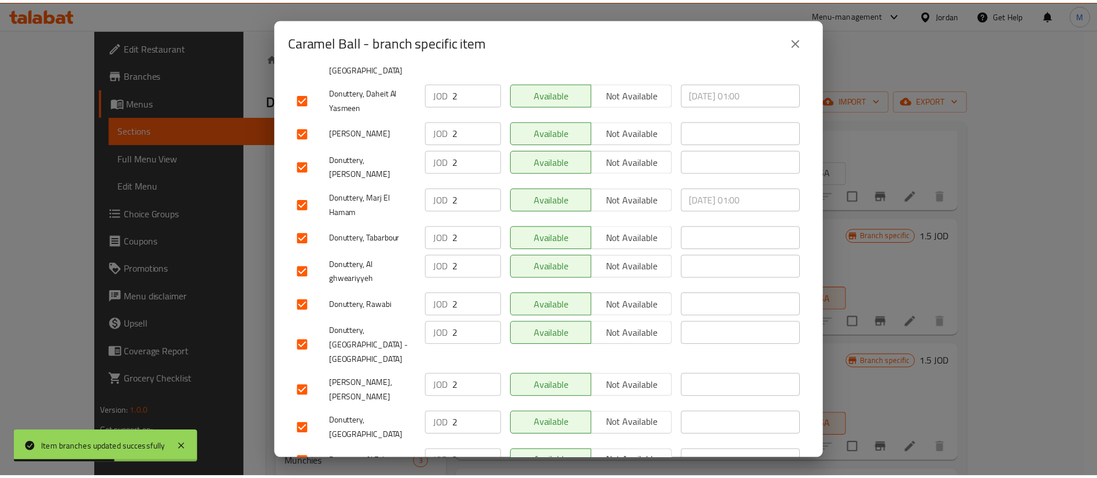
scroll to position [335, 0]
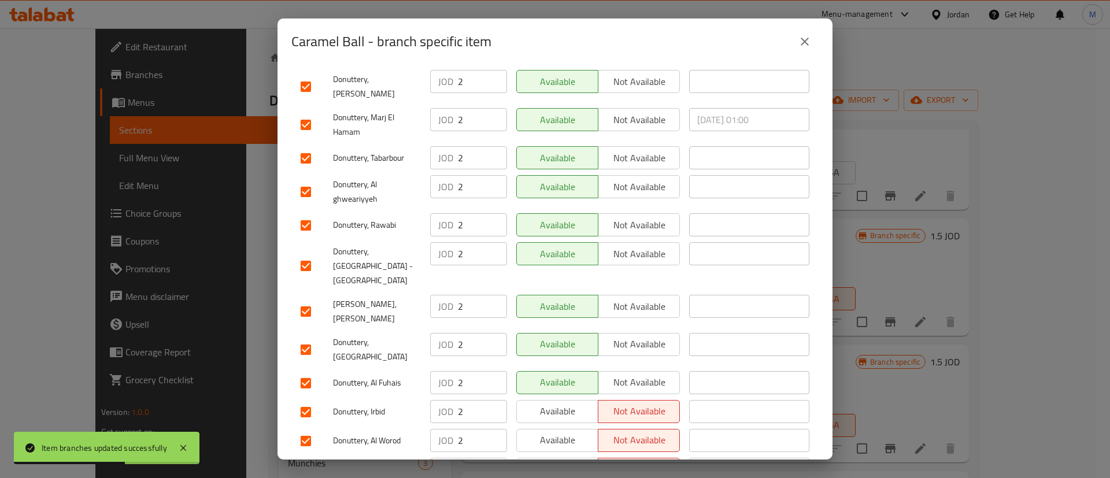
click at [567, 403] on span "Available" at bounding box center [558, 411] width 72 height 17
click at [556, 432] on span "Available" at bounding box center [558, 440] width 72 height 17
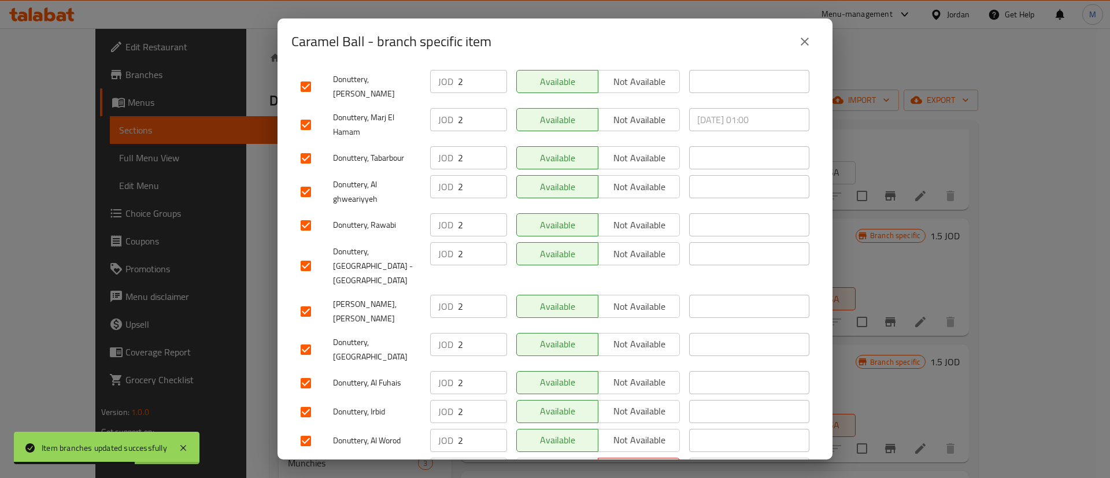
click at [556, 461] on span "Available" at bounding box center [558, 469] width 72 height 17
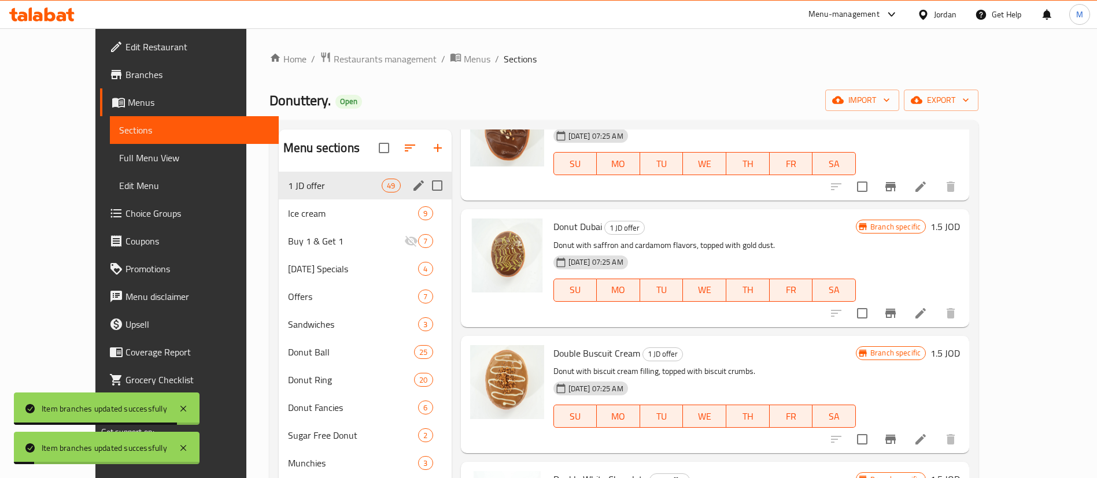
scroll to position [605, 0]
click at [937, 317] on li at bounding box center [920, 312] width 32 height 21
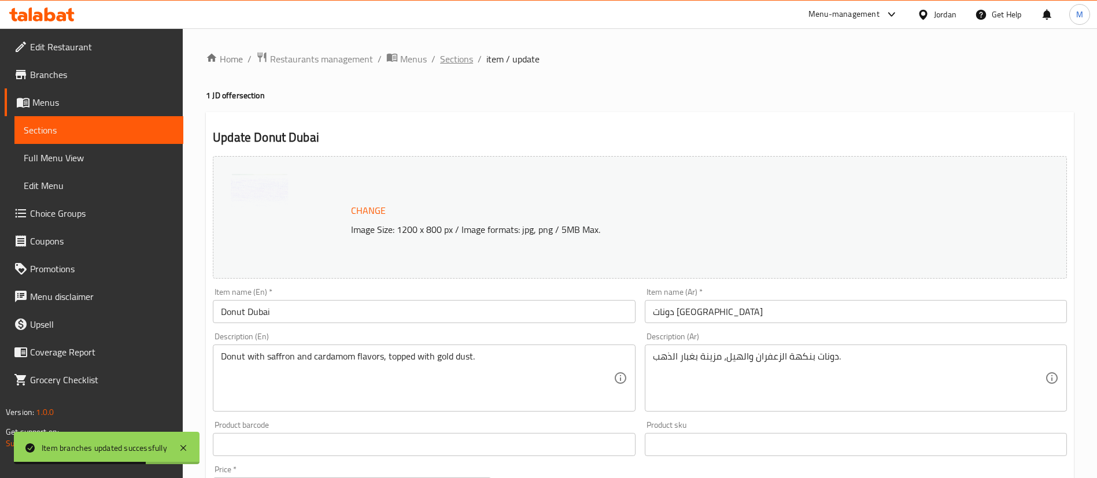
click at [460, 57] on span "Sections" at bounding box center [456, 59] width 33 height 14
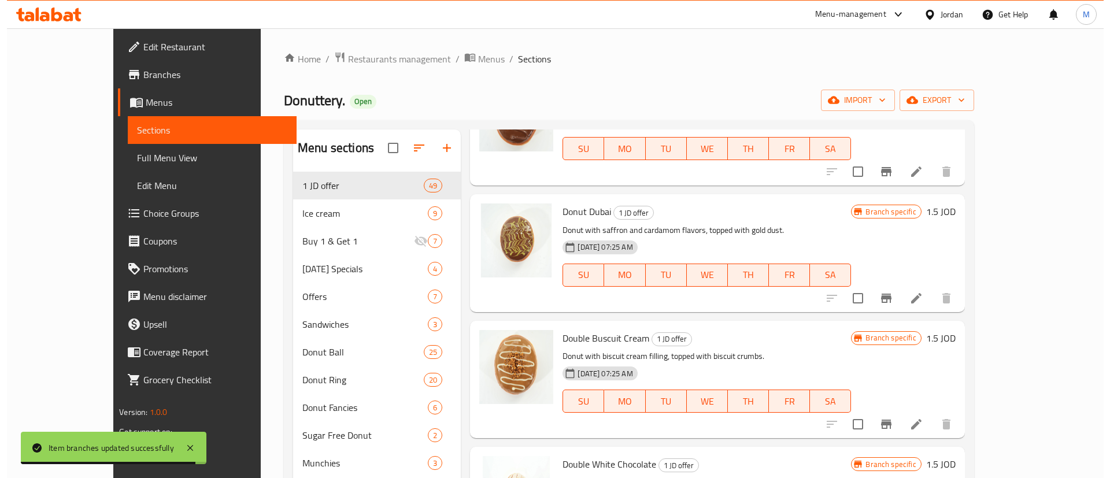
scroll to position [634, 0]
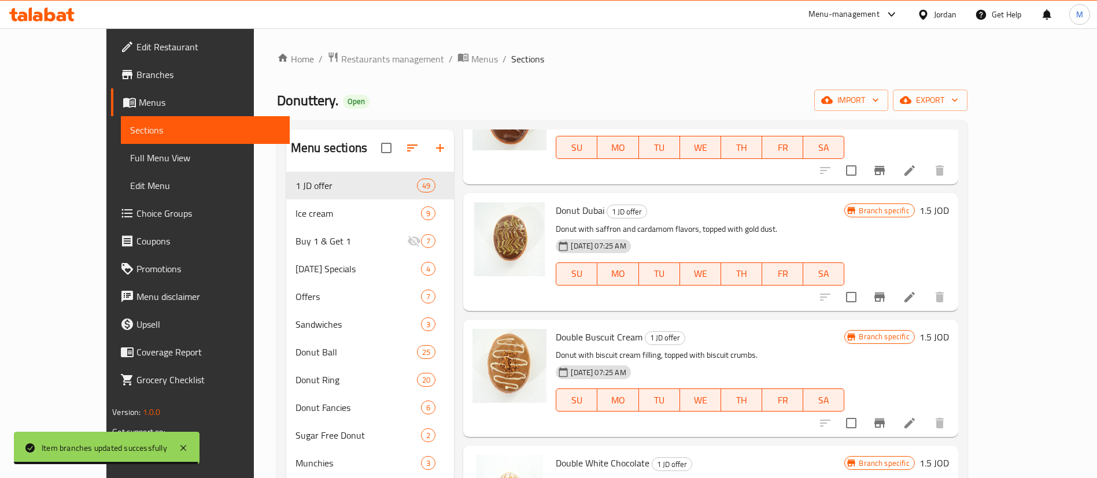
click at [893, 283] on button "Branch-specific-item" at bounding box center [880, 297] width 28 height 28
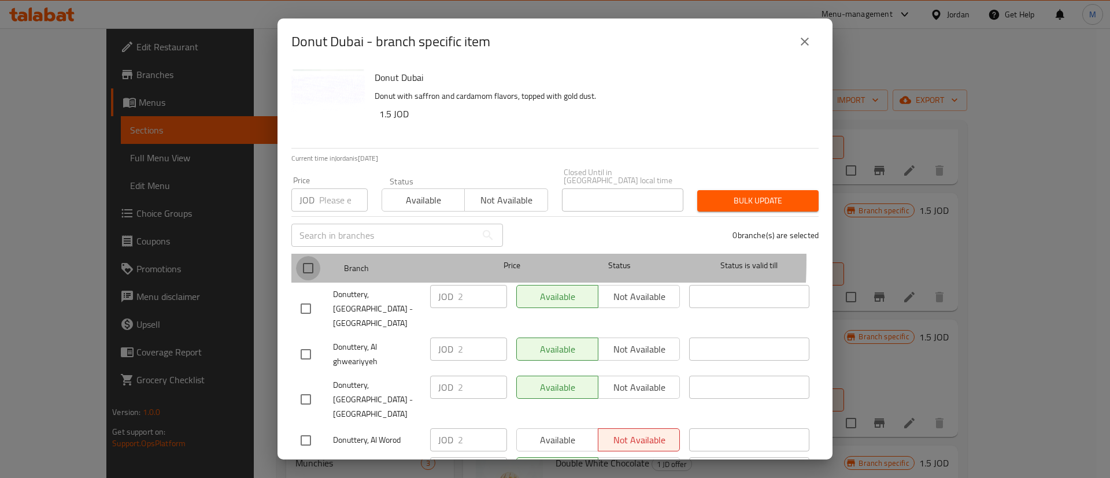
click at [317, 256] on input "checkbox" at bounding box center [308, 268] width 24 height 24
checkbox input "true"
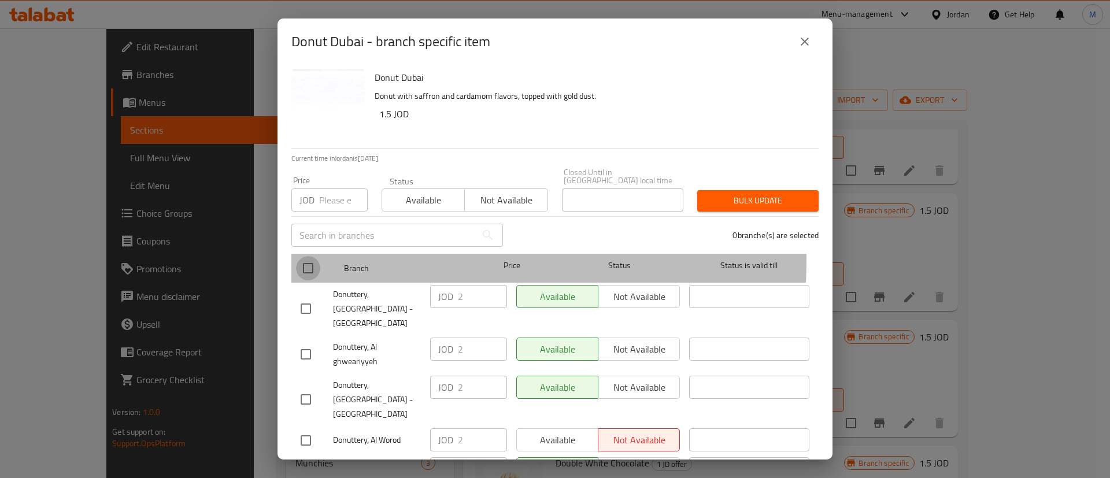
checkbox input "true"
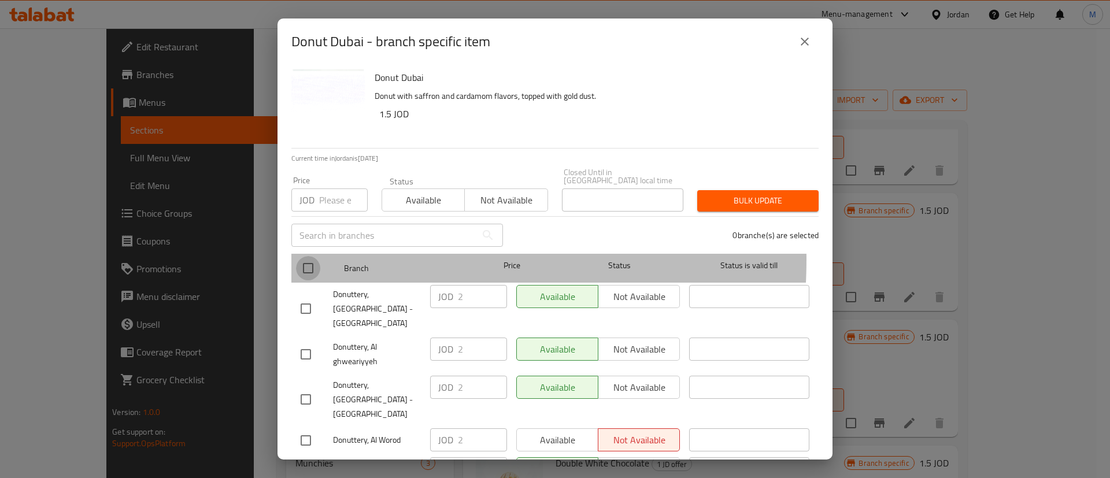
checkbox input "true"
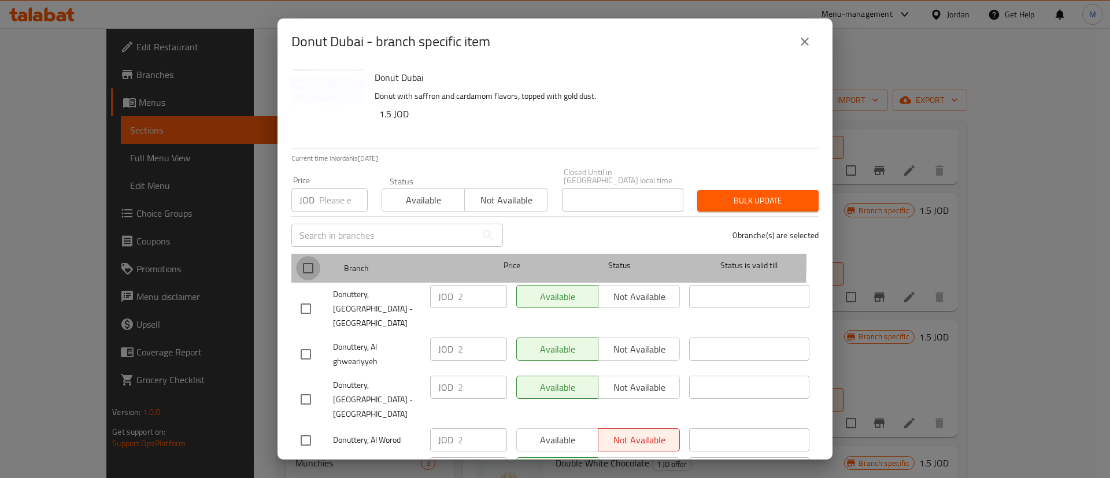
checkbox input "true"
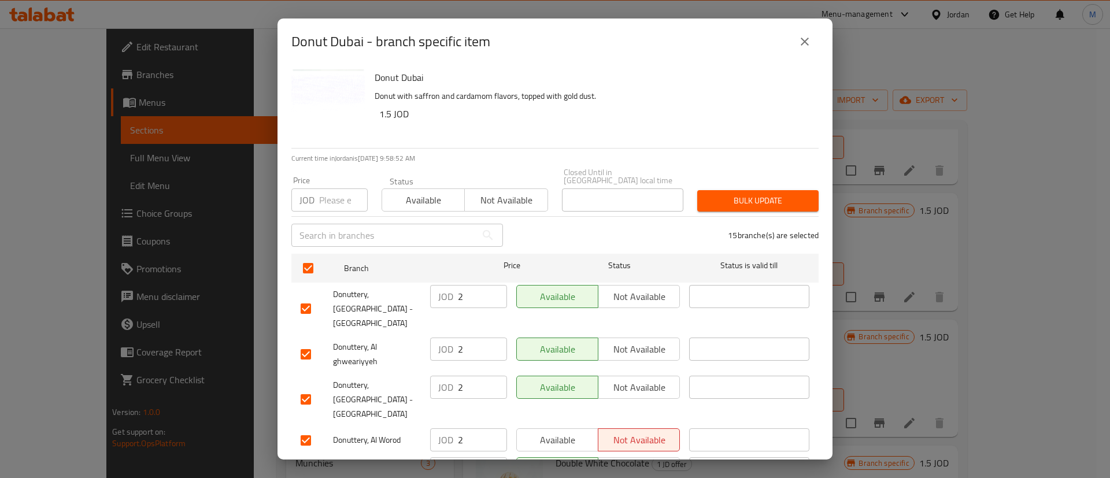
click at [546, 432] on span "Available" at bounding box center [558, 440] width 72 height 17
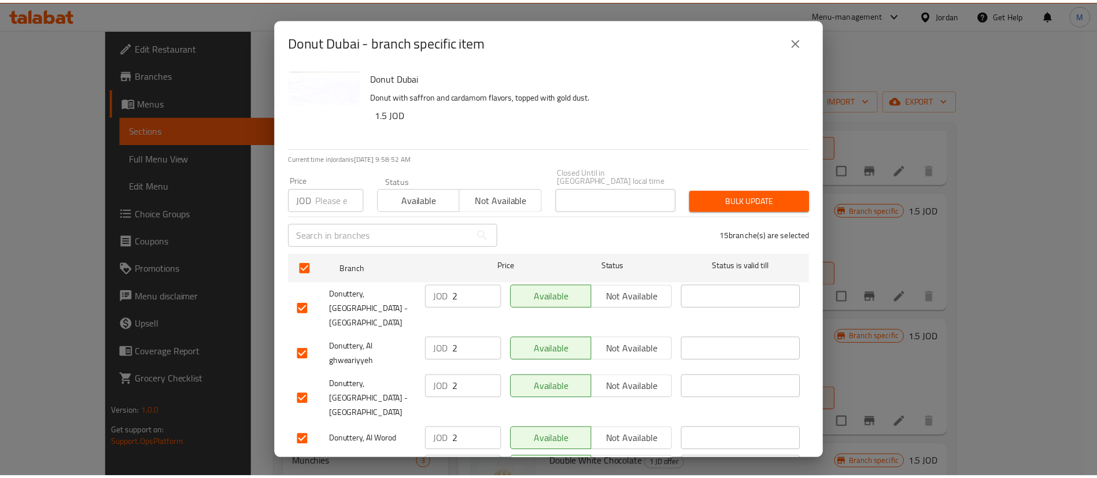
scroll to position [335, 0]
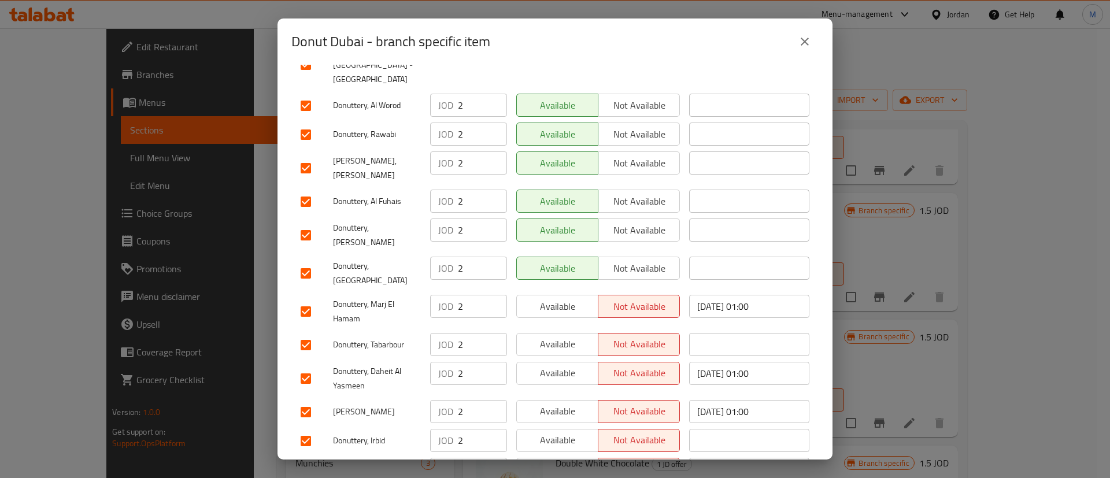
drag, startPoint x: 564, startPoint y: 419, endPoint x: 554, endPoint y: 374, distance: 45.6
click at [564, 461] on span "Available" at bounding box center [558, 469] width 72 height 17
click at [554, 429] on button "Available" at bounding box center [557, 440] width 82 height 23
click at [551, 403] on span "Available" at bounding box center [558, 411] width 72 height 17
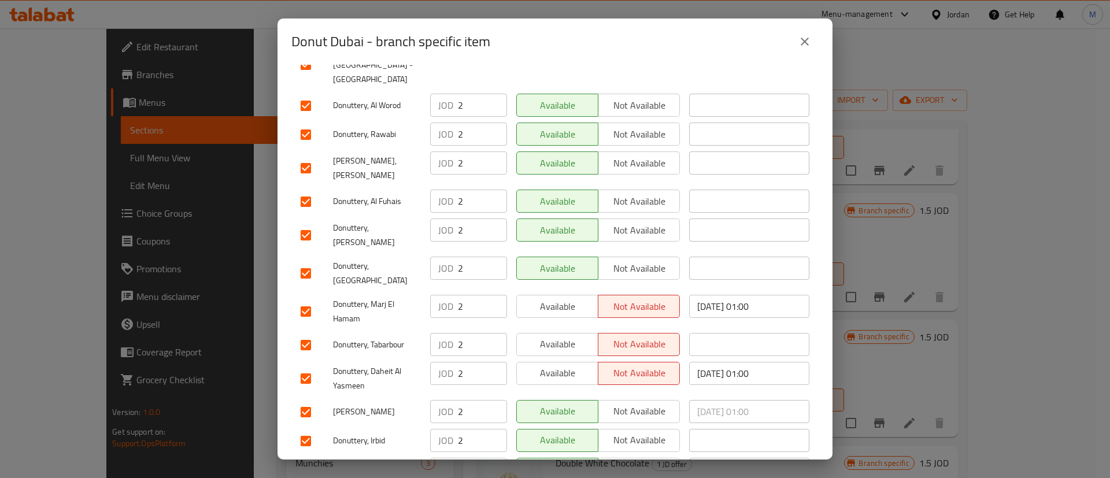
click at [559, 365] on span "Available" at bounding box center [558, 373] width 72 height 17
click at [574, 336] on span "Available" at bounding box center [558, 344] width 72 height 17
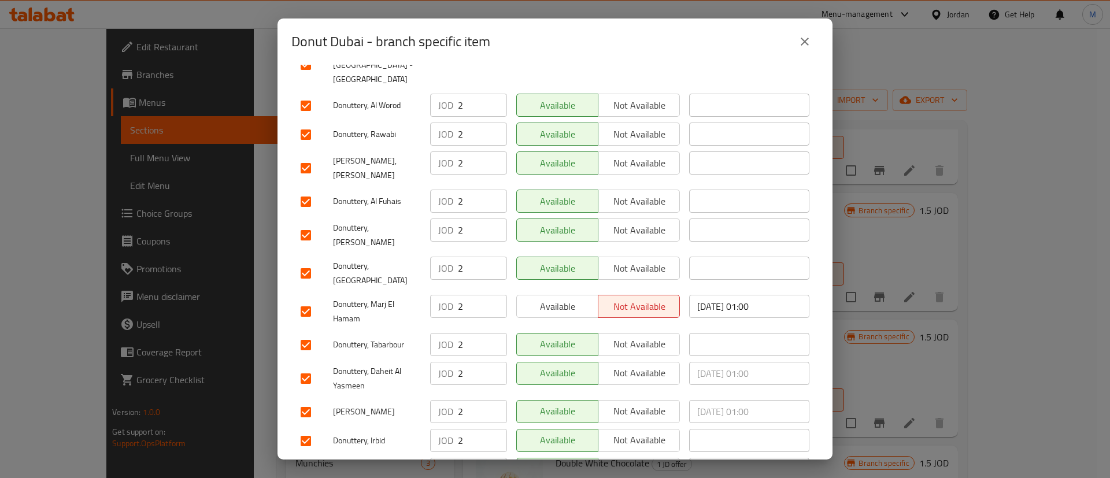
click at [572, 298] on span "Available" at bounding box center [558, 306] width 72 height 17
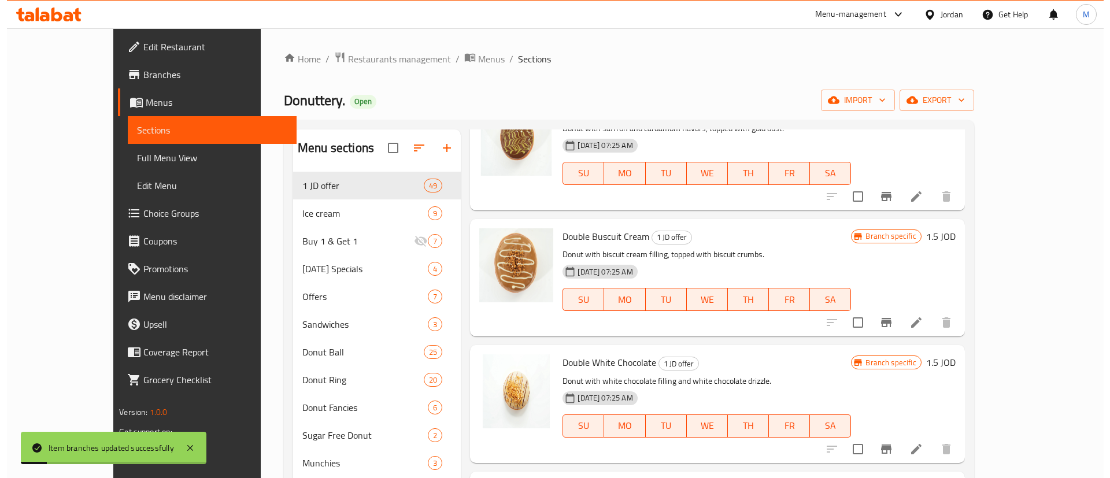
scroll to position [737, 0]
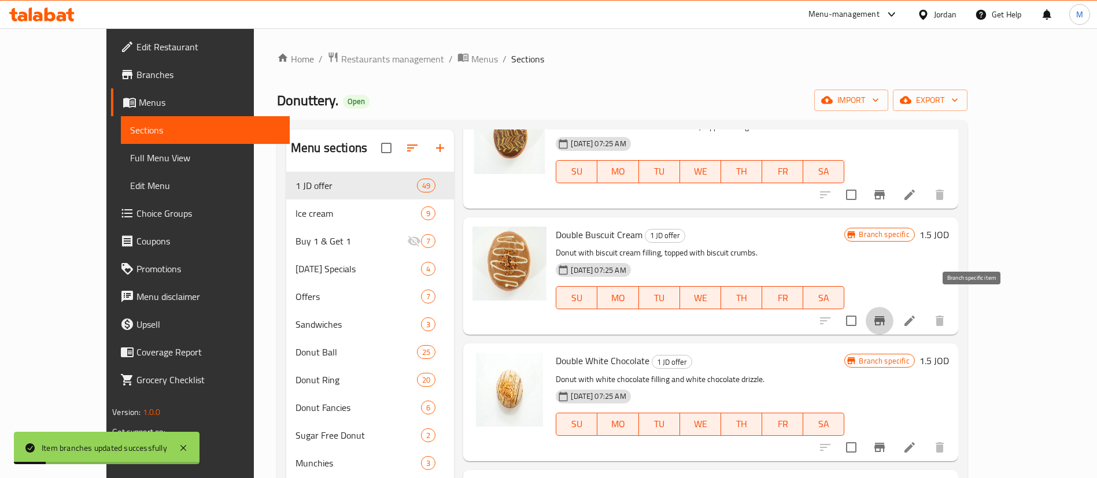
click at [885, 316] on icon "Branch-specific-item" at bounding box center [879, 320] width 10 height 9
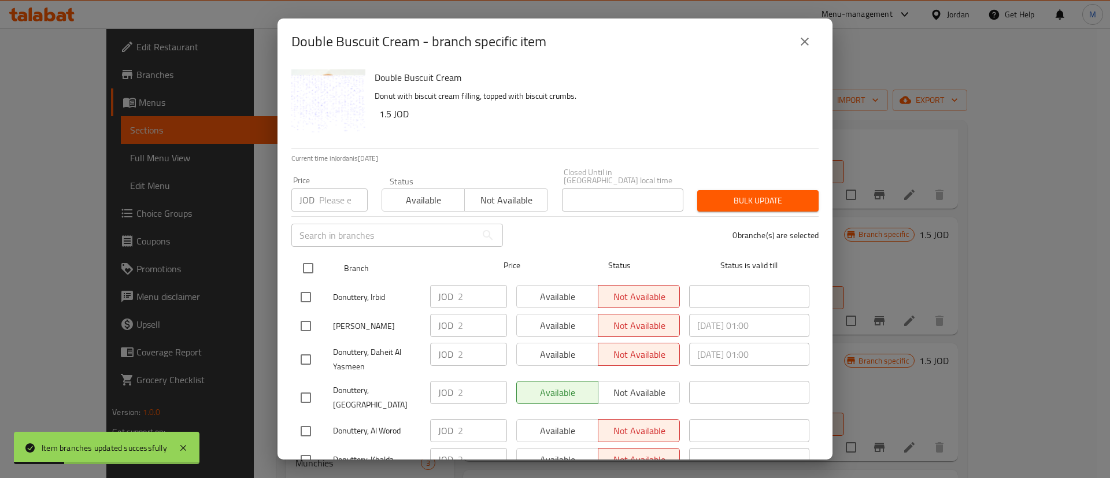
click at [310, 258] on input "checkbox" at bounding box center [308, 268] width 24 height 24
checkbox input "true"
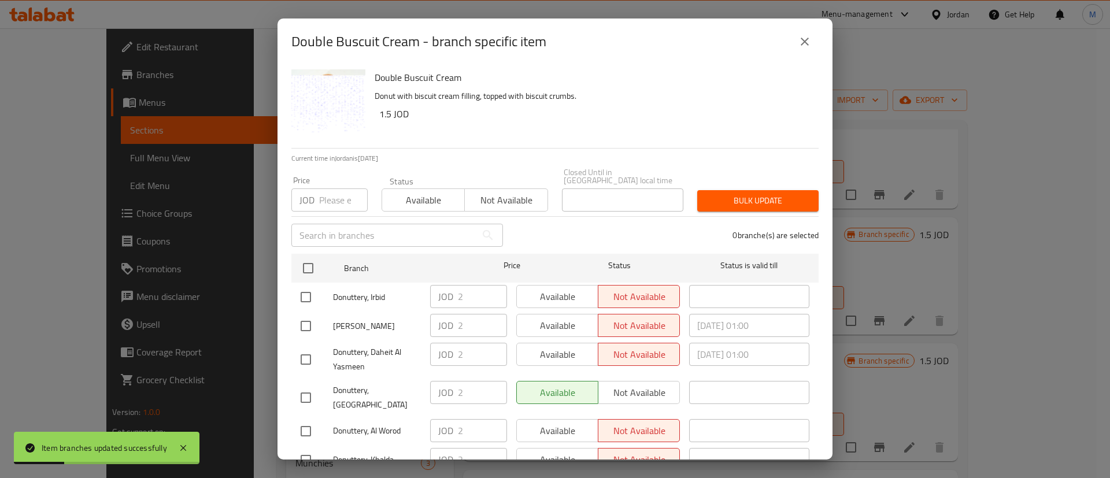
checkbox input "true"
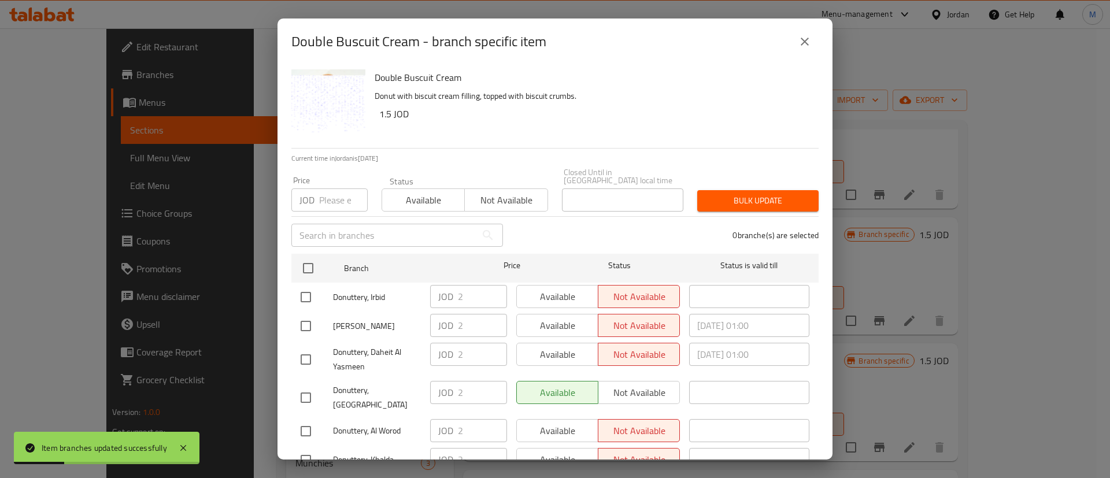
checkbox input "true"
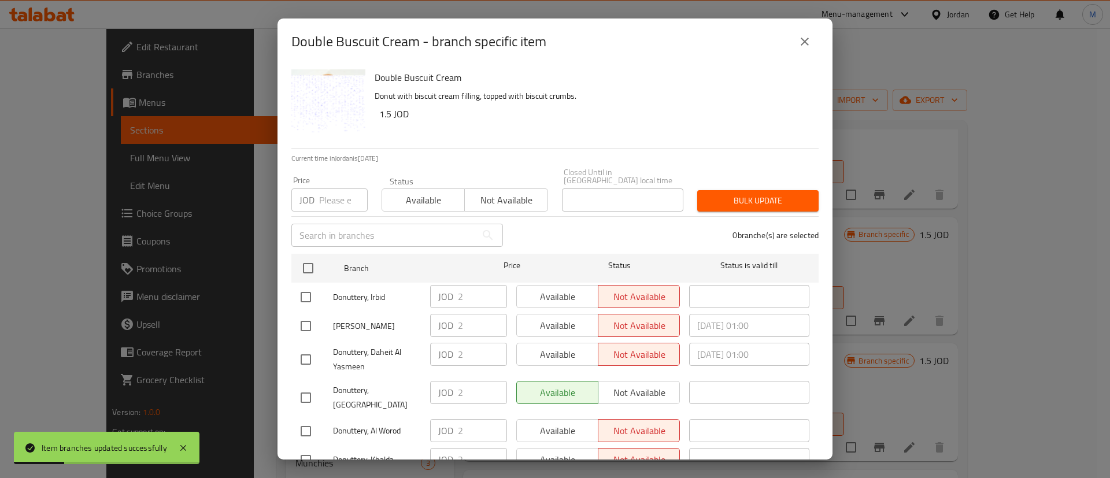
checkbox input "true"
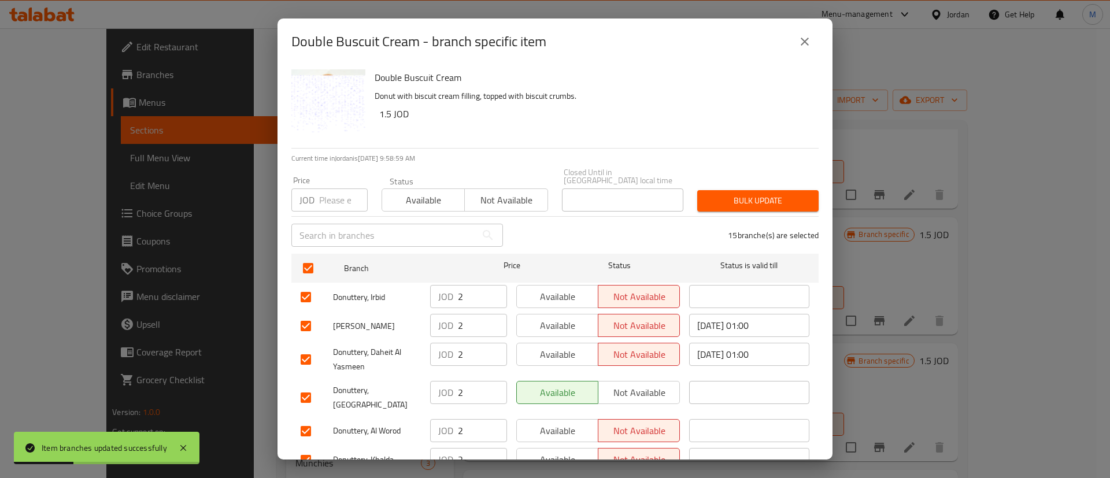
click at [550, 289] on span "Available" at bounding box center [558, 297] width 72 height 17
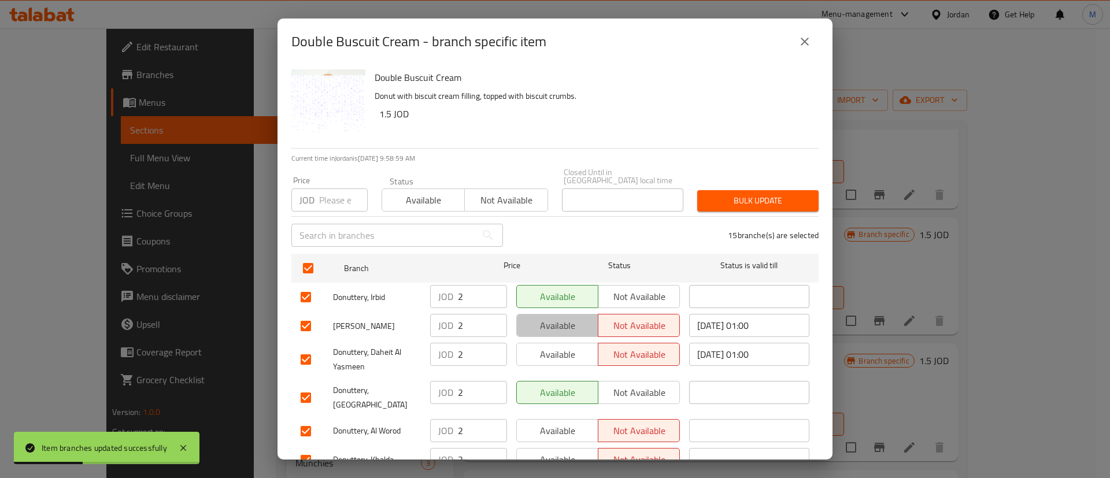
click at [552, 317] on span "Available" at bounding box center [558, 325] width 72 height 17
click at [561, 350] on span "Available" at bounding box center [558, 354] width 72 height 17
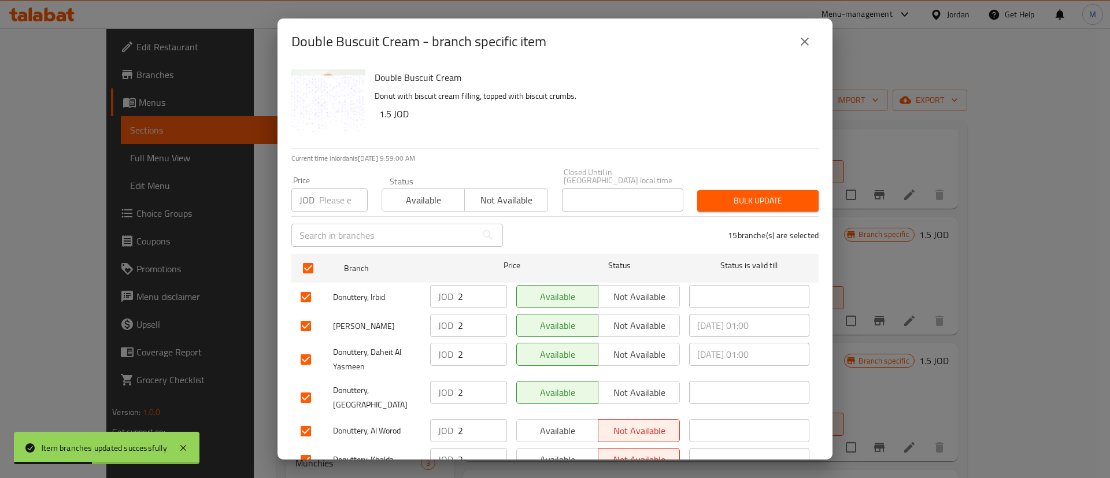
scroll to position [335, 0]
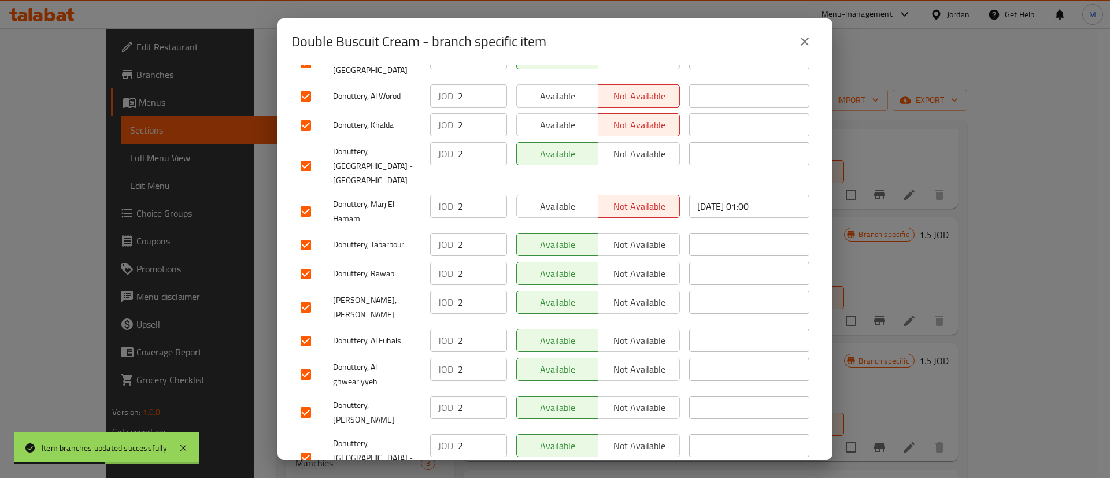
click at [570, 198] on span "Available" at bounding box center [558, 206] width 72 height 17
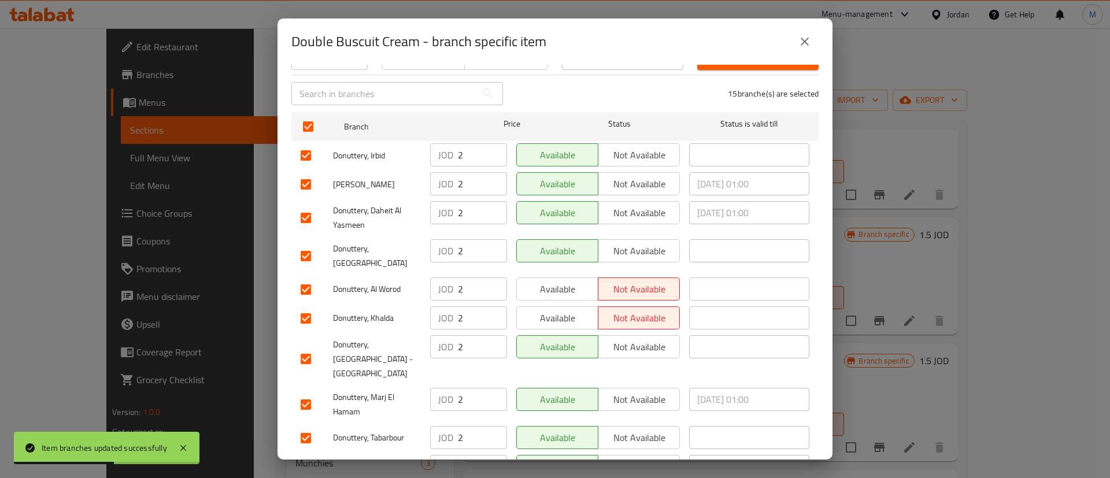
scroll to position [136, 0]
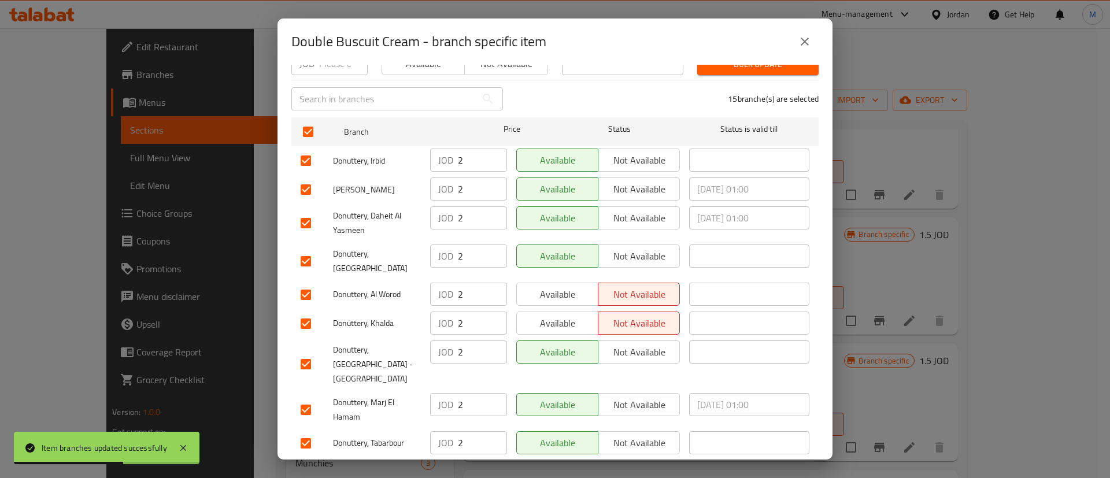
click at [572, 260] on div "Available Not available" at bounding box center [598, 261] width 173 height 43
click at [568, 286] on span "Available" at bounding box center [558, 294] width 72 height 17
click at [560, 315] on span "Available" at bounding box center [558, 323] width 72 height 17
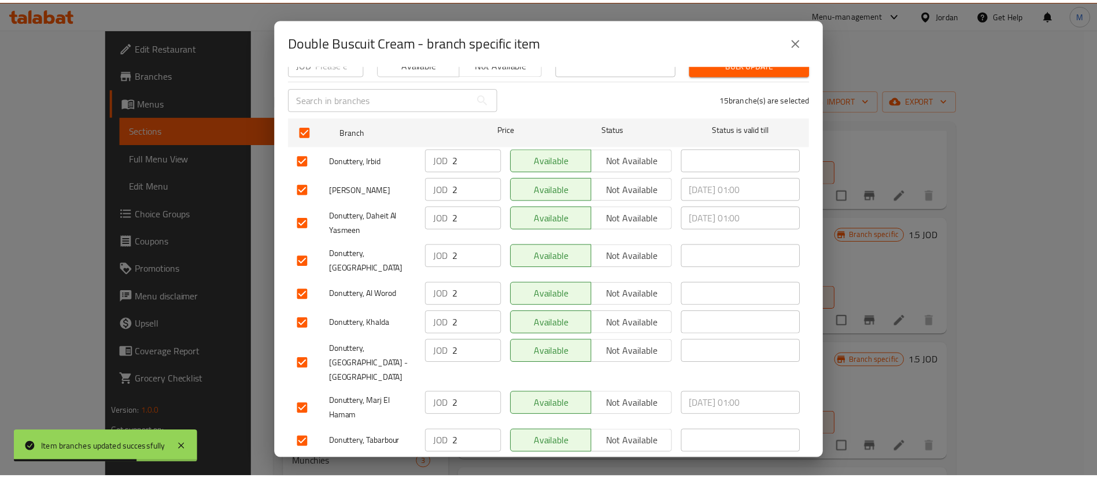
scroll to position [335, 0]
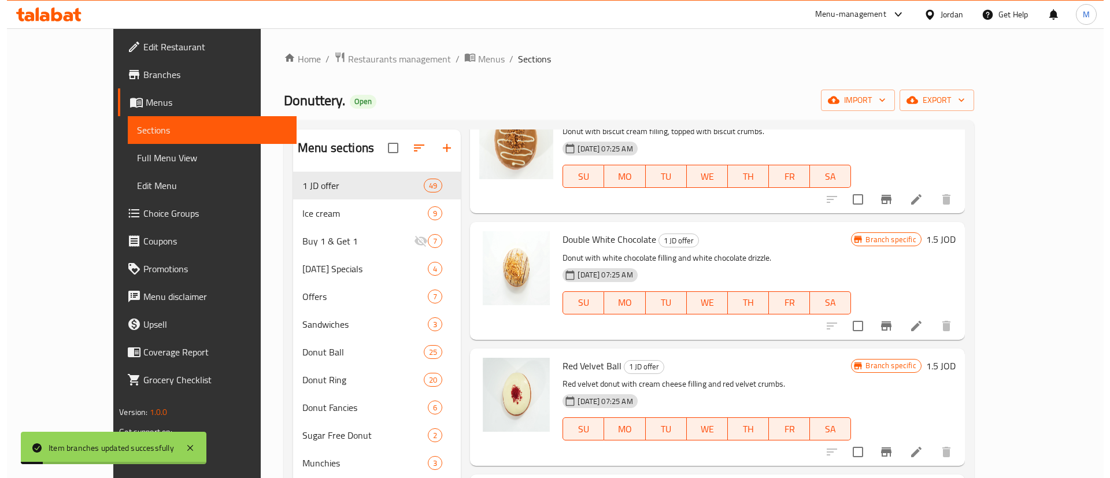
scroll to position [860, 0]
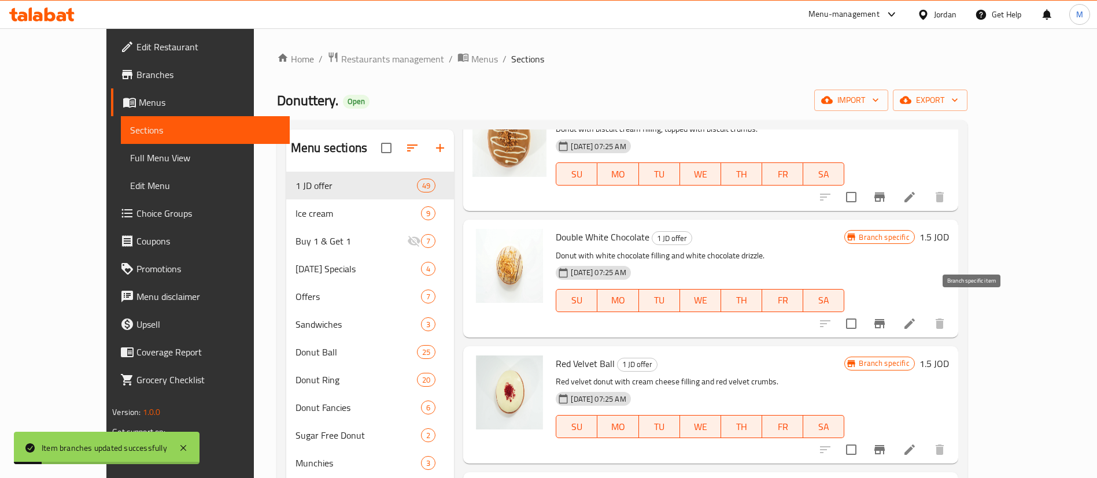
click at [886, 317] on icon "Branch-specific-item" at bounding box center [880, 324] width 14 height 14
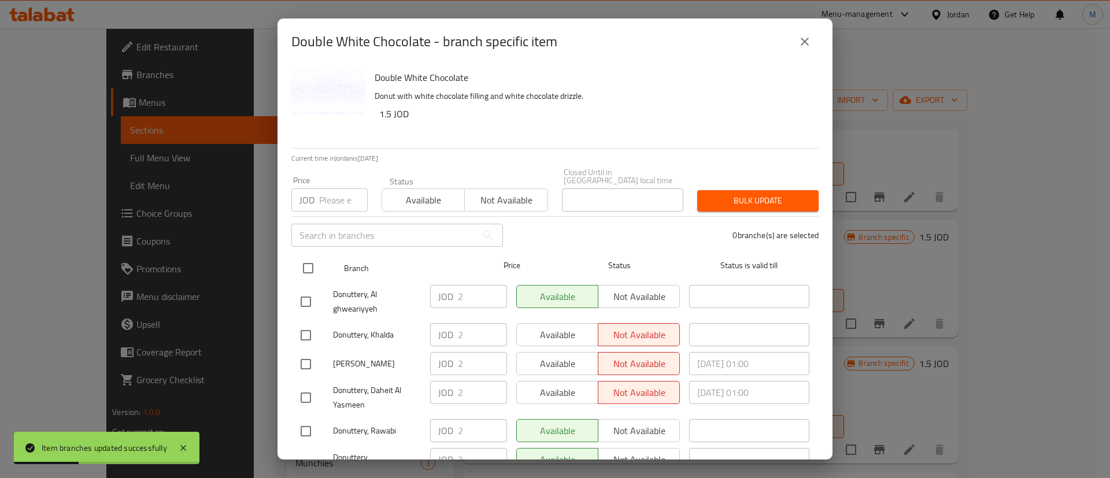
drag, startPoint x: 308, startPoint y: 260, endPoint x: 417, endPoint y: 298, distance: 116.3
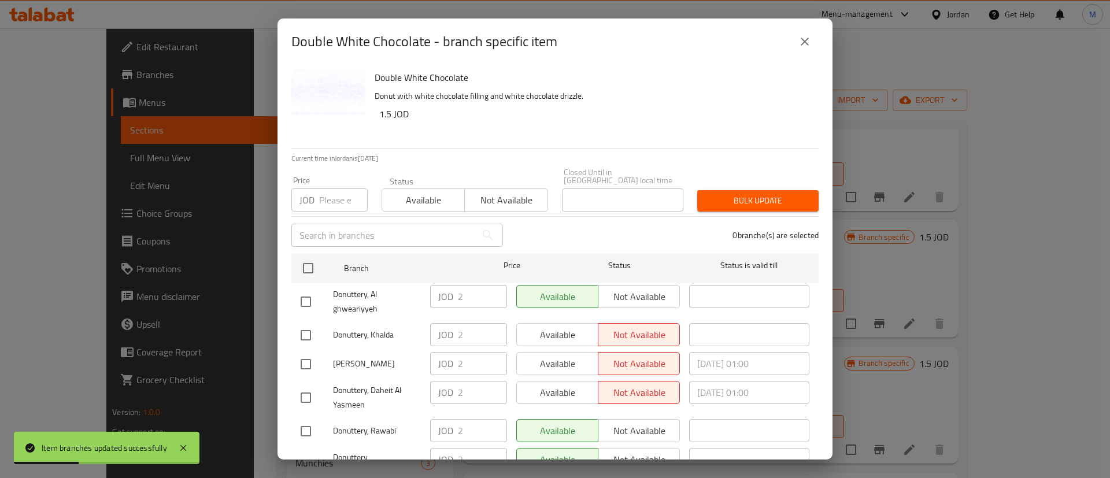
click at [308, 260] on input "checkbox" at bounding box center [308, 268] width 24 height 24
checkbox input "true"
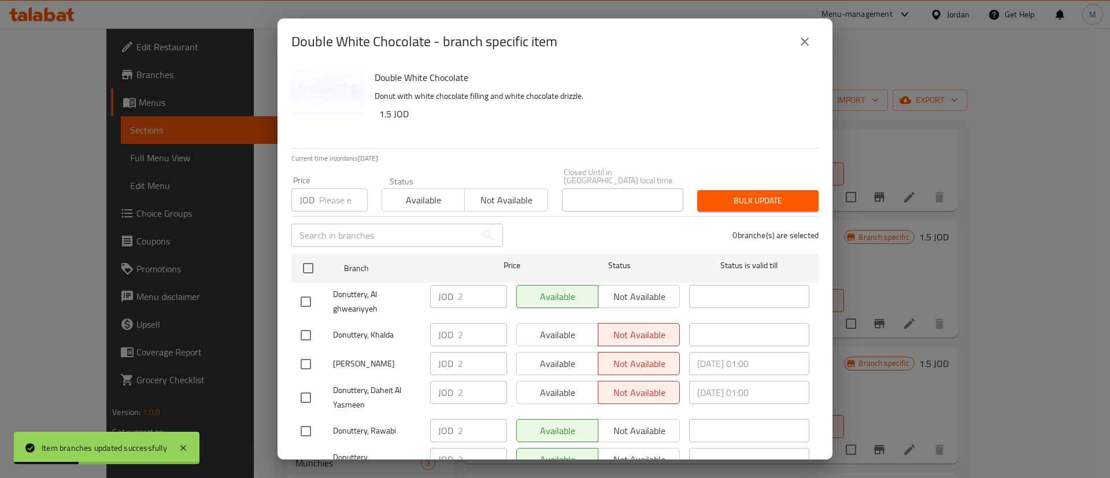
checkbox input "true"
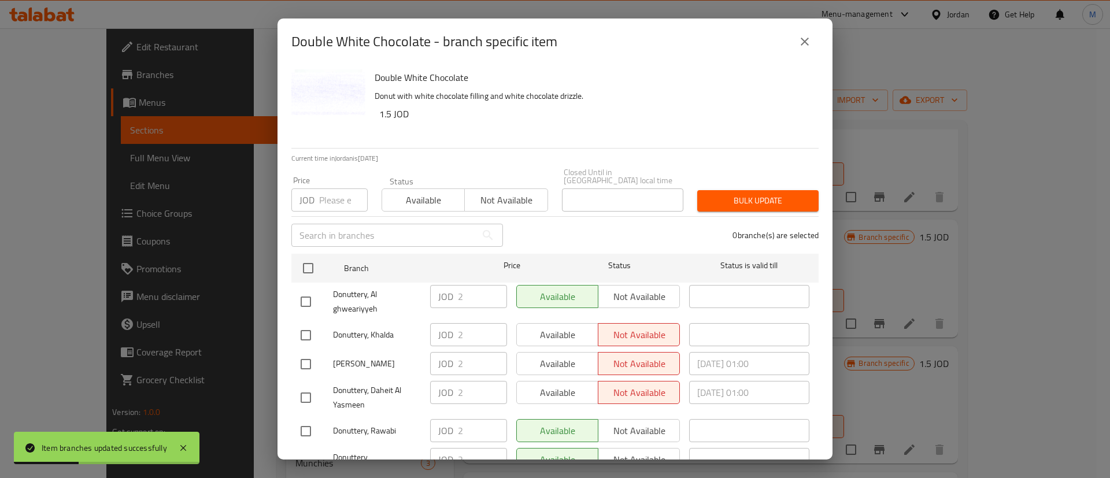
checkbox input "true"
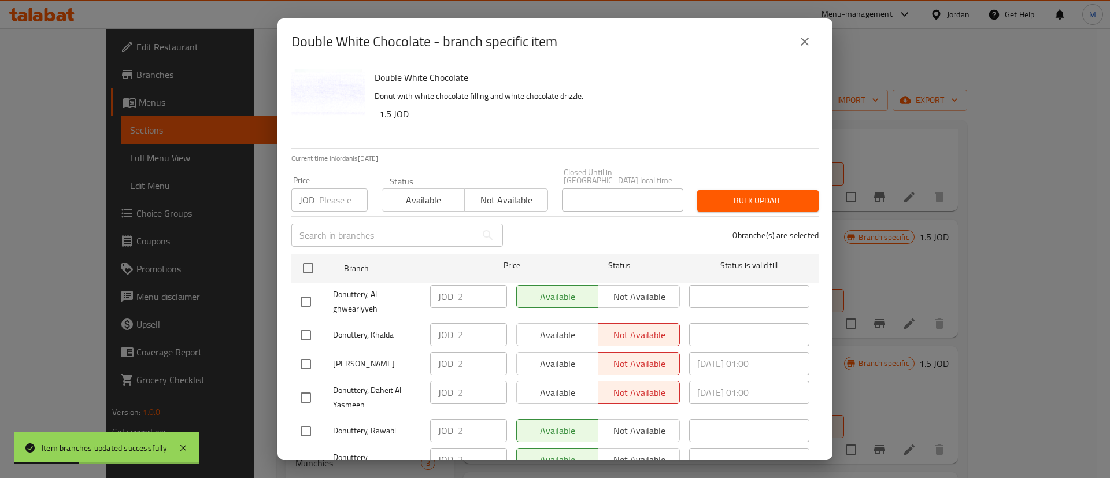
checkbox input "true"
click at [560, 335] on span "Available" at bounding box center [558, 335] width 72 height 17
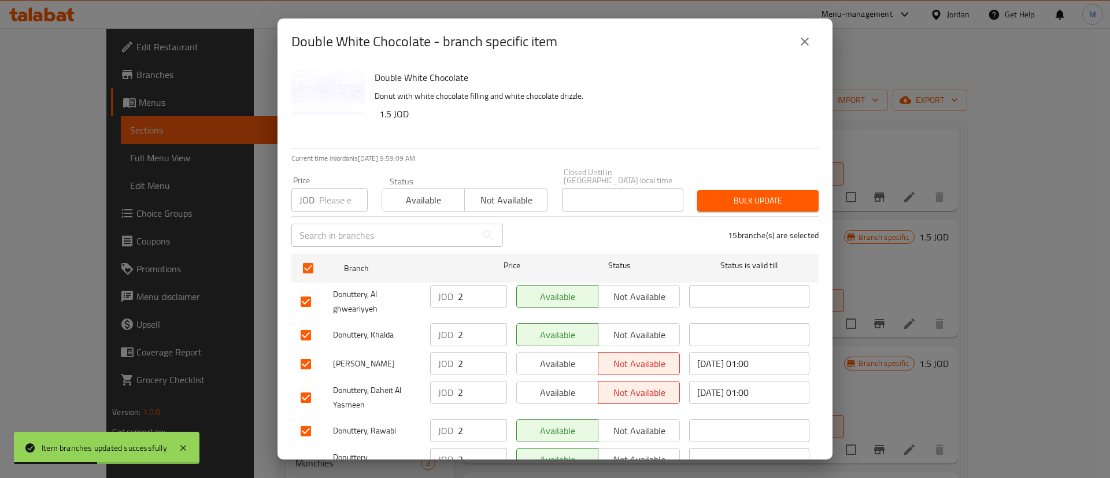
click at [560, 356] on span "Available" at bounding box center [558, 364] width 72 height 17
click at [566, 385] on span "Available" at bounding box center [558, 393] width 72 height 17
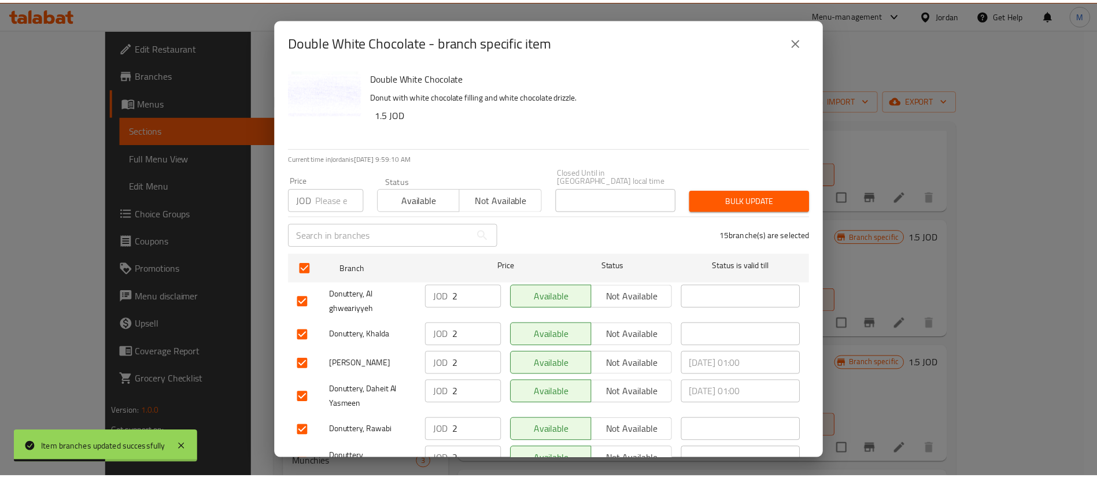
scroll to position [335, 0]
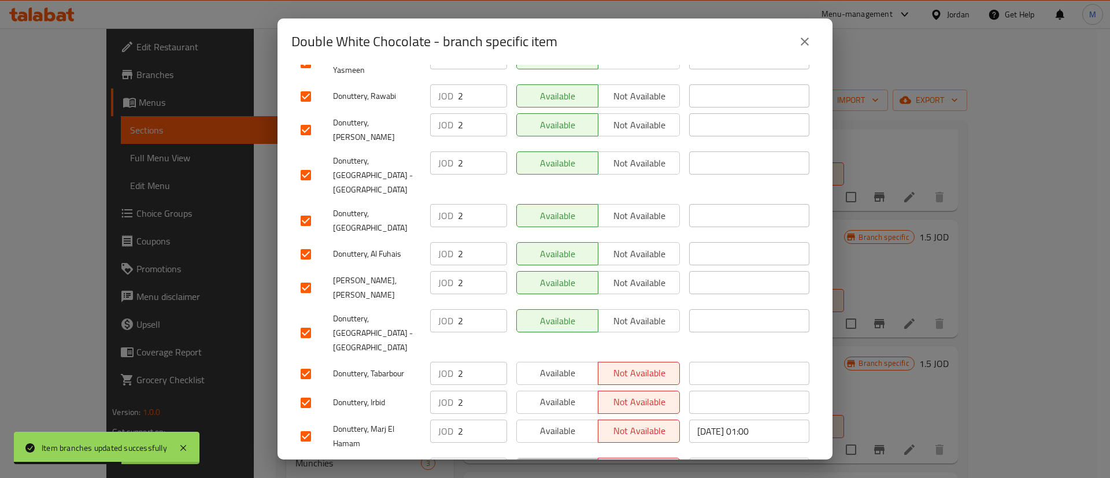
click at [571, 461] on span "Available" at bounding box center [558, 469] width 72 height 17
click at [565, 423] on span "Available" at bounding box center [558, 431] width 72 height 17
click at [561, 394] on span "Available" at bounding box center [558, 402] width 72 height 17
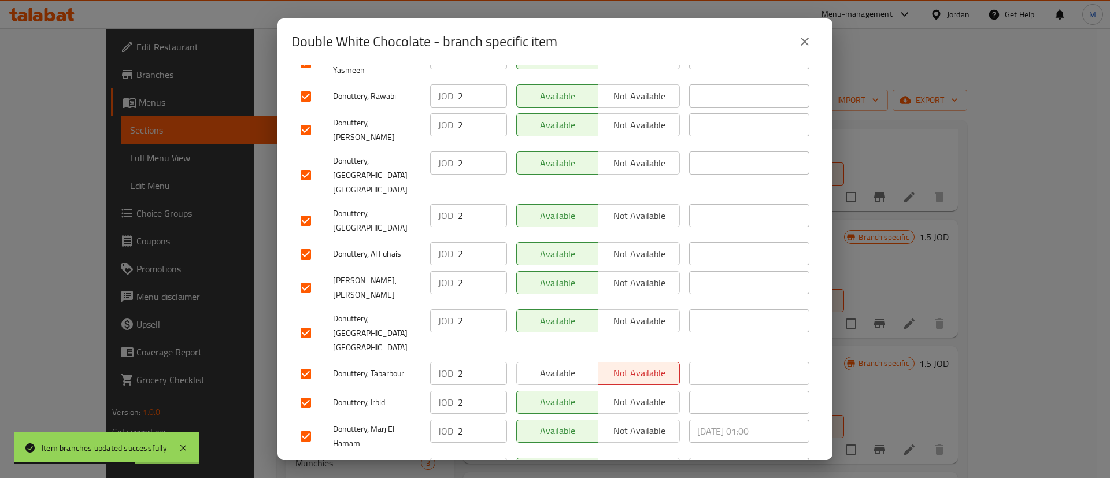
click at [561, 362] on button "Available" at bounding box center [557, 373] width 82 height 23
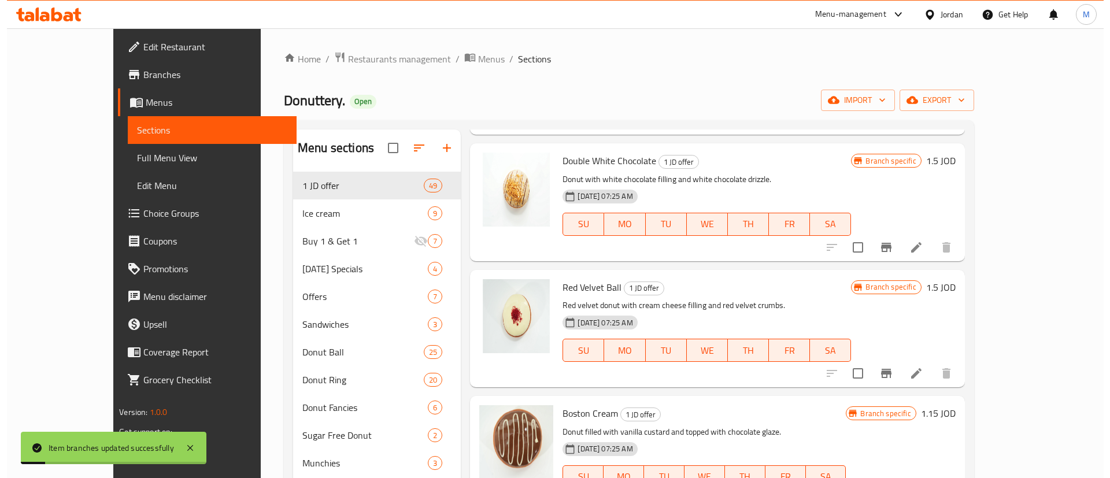
scroll to position [938, 0]
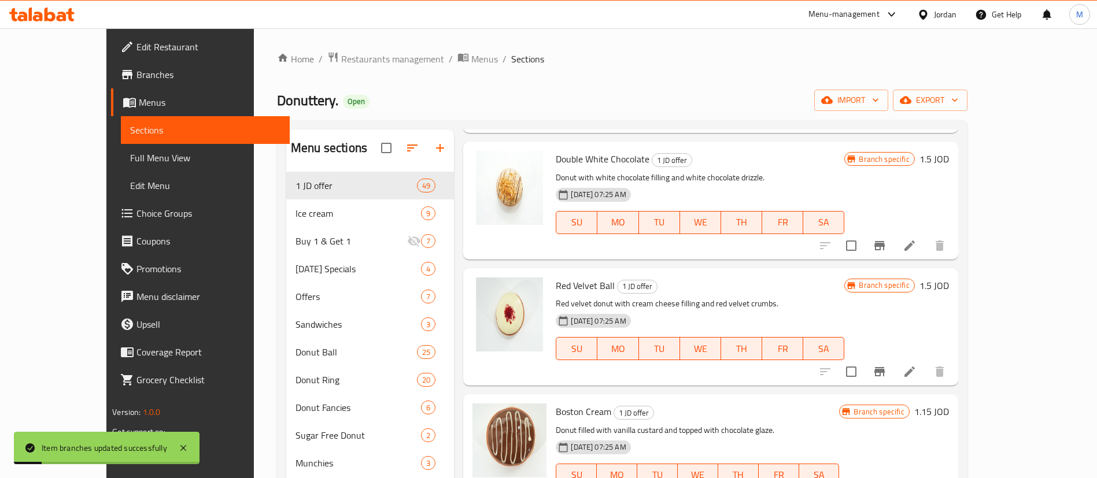
click at [885, 367] on icon "Branch-specific-item" at bounding box center [879, 371] width 10 height 9
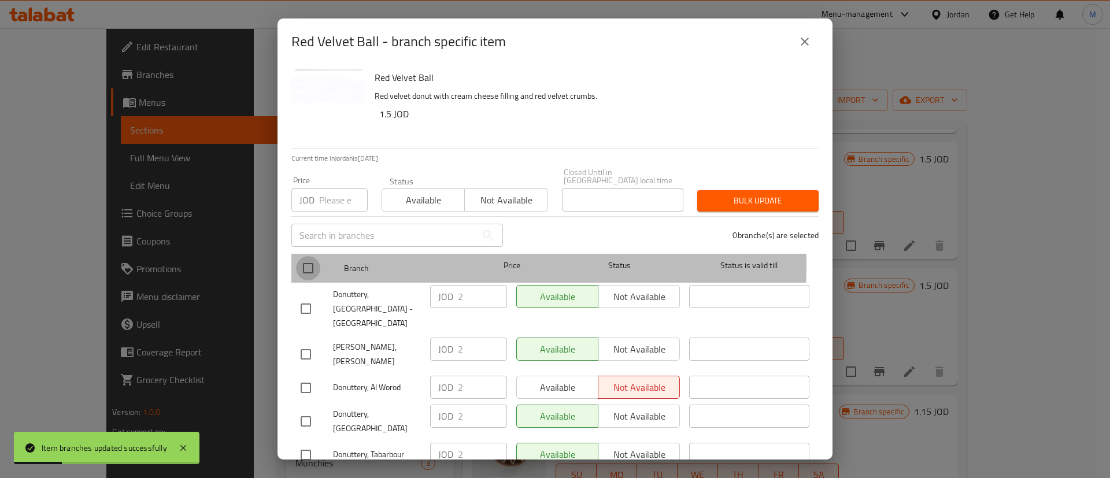
click at [311, 256] on input "checkbox" at bounding box center [308, 268] width 24 height 24
checkbox input "true"
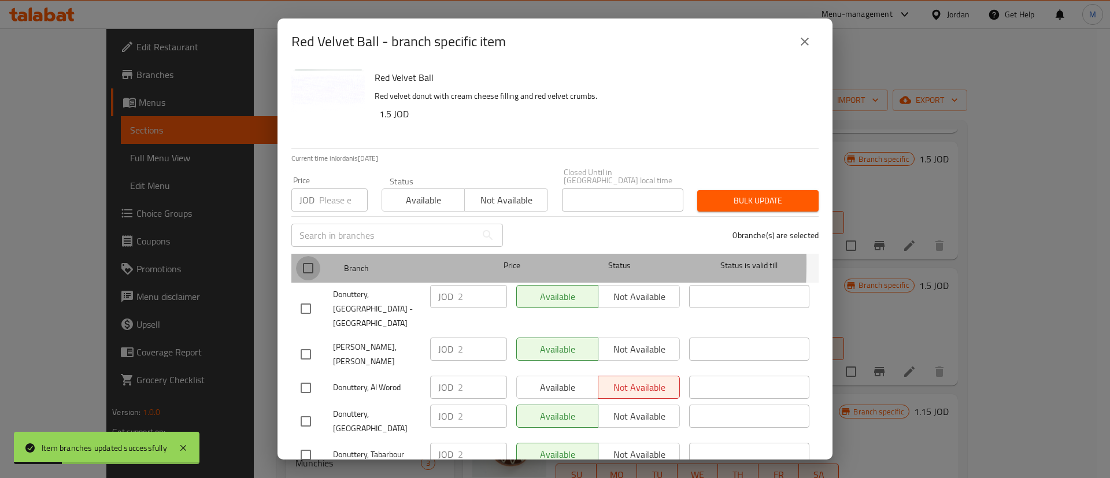
checkbox input "true"
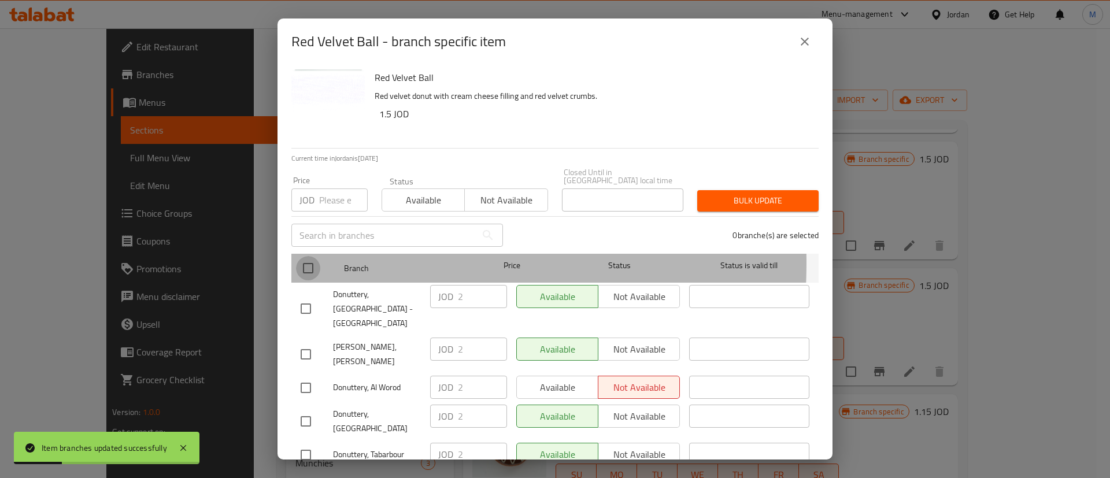
checkbox input "true"
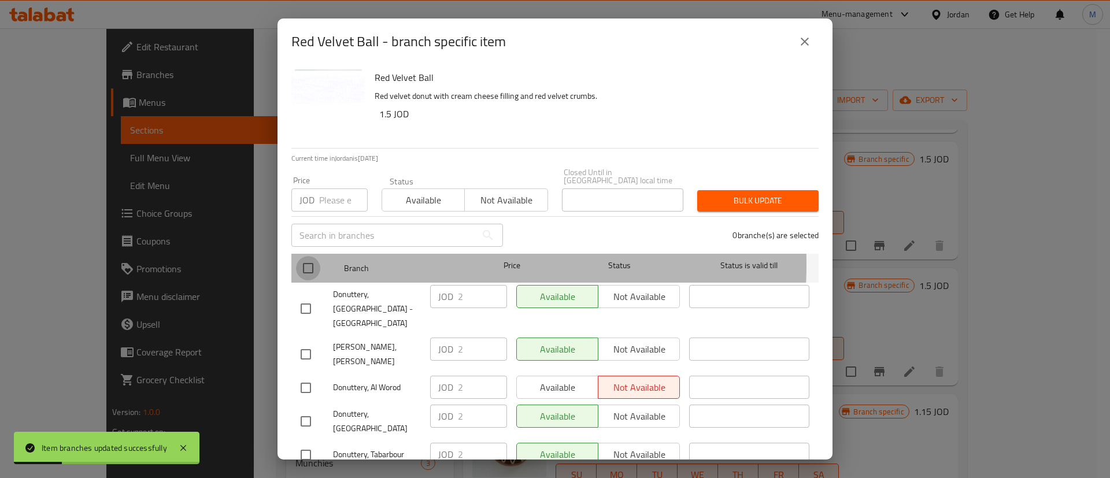
checkbox input "true"
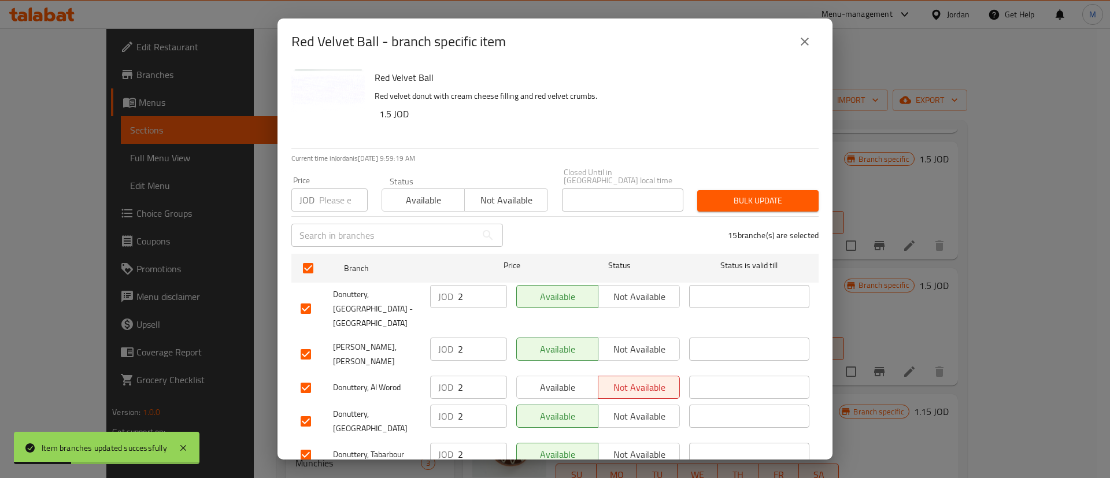
click at [565, 379] on span "Available" at bounding box center [558, 387] width 72 height 17
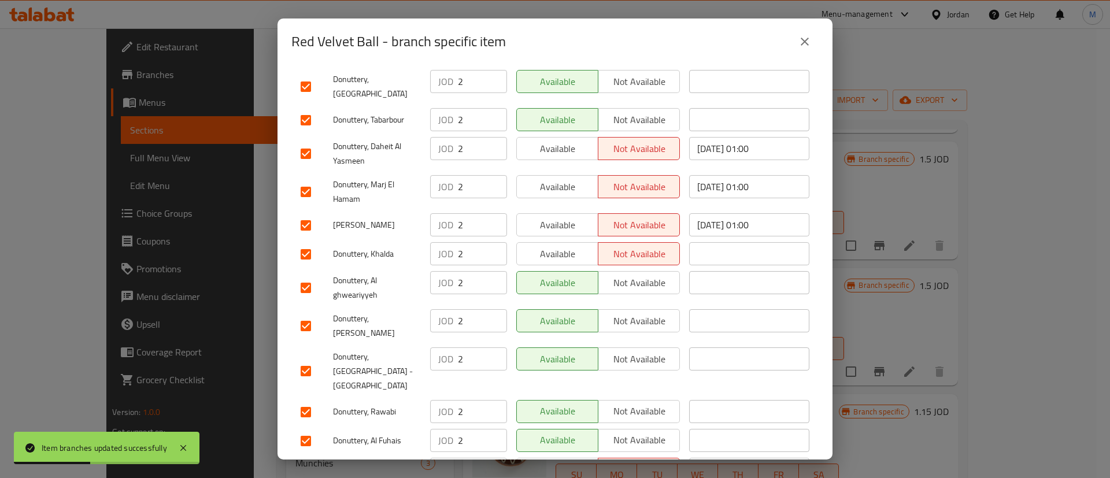
drag, startPoint x: 577, startPoint y: 423, endPoint x: 562, endPoint y: 317, distance: 107.4
click at [576, 458] on button "Available" at bounding box center [557, 469] width 82 height 23
click at [571, 137] on button "Available" at bounding box center [557, 148] width 82 height 23
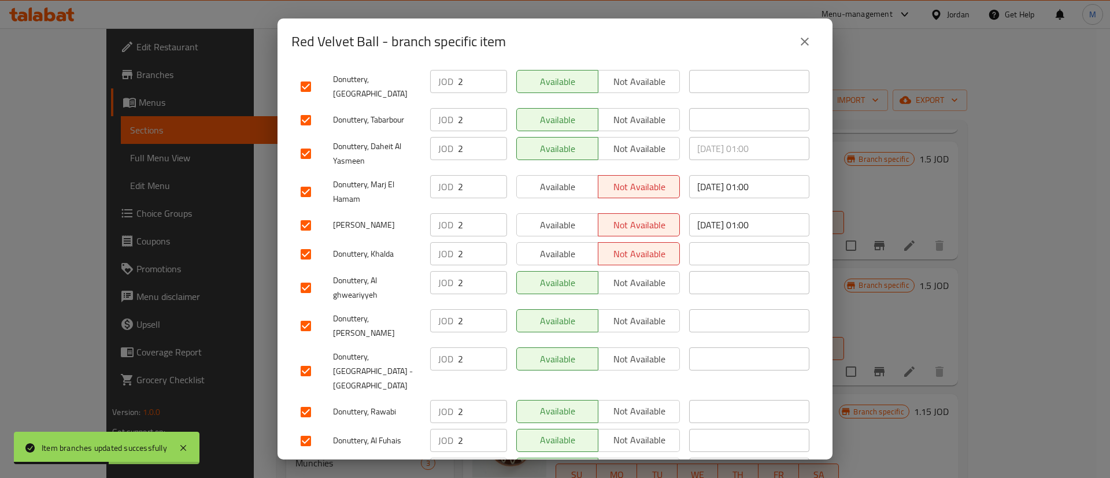
click at [568, 179] on span "Available" at bounding box center [558, 187] width 72 height 17
drag, startPoint x: 567, startPoint y: 193, endPoint x: 568, endPoint y: 217, distance: 24.9
click at [566, 217] on span "Available" at bounding box center [558, 225] width 72 height 17
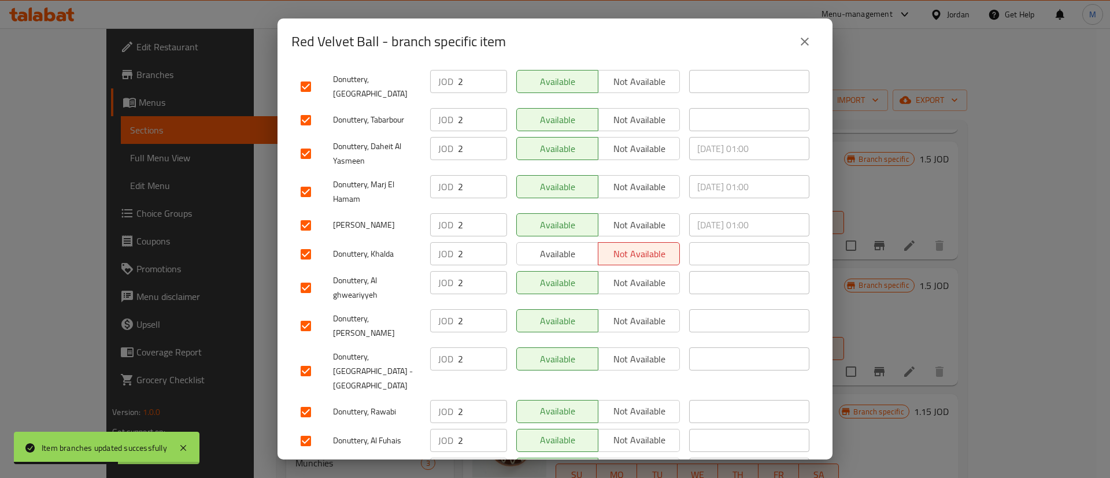
click at [568, 246] on span "Available" at bounding box center [558, 254] width 72 height 17
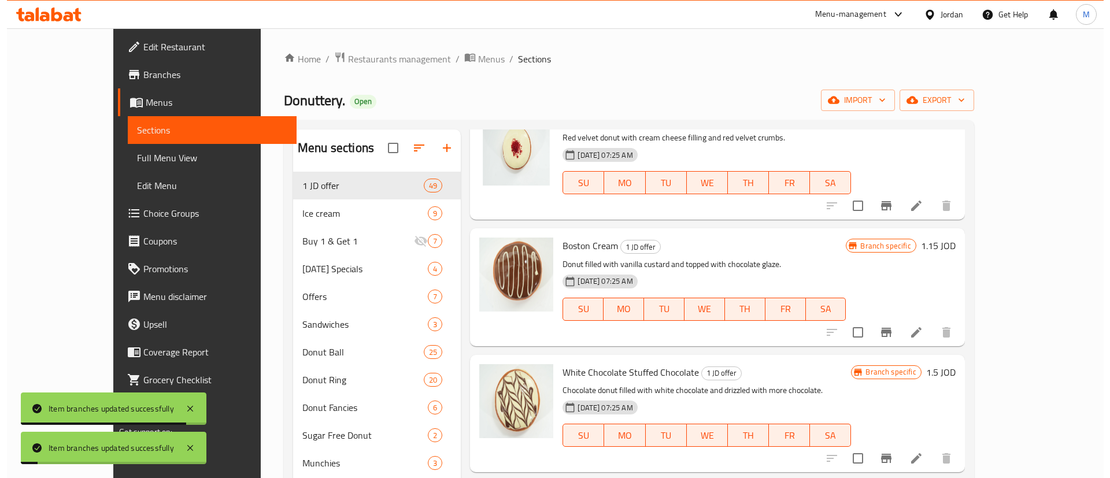
scroll to position [1105, 0]
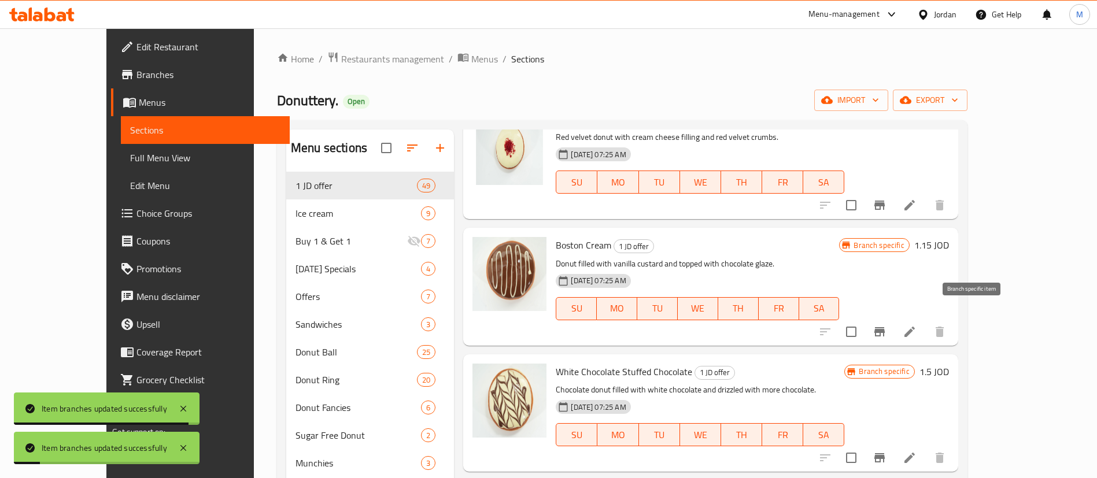
click at [885, 327] on icon "Branch-specific-item" at bounding box center [879, 331] width 10 height 9
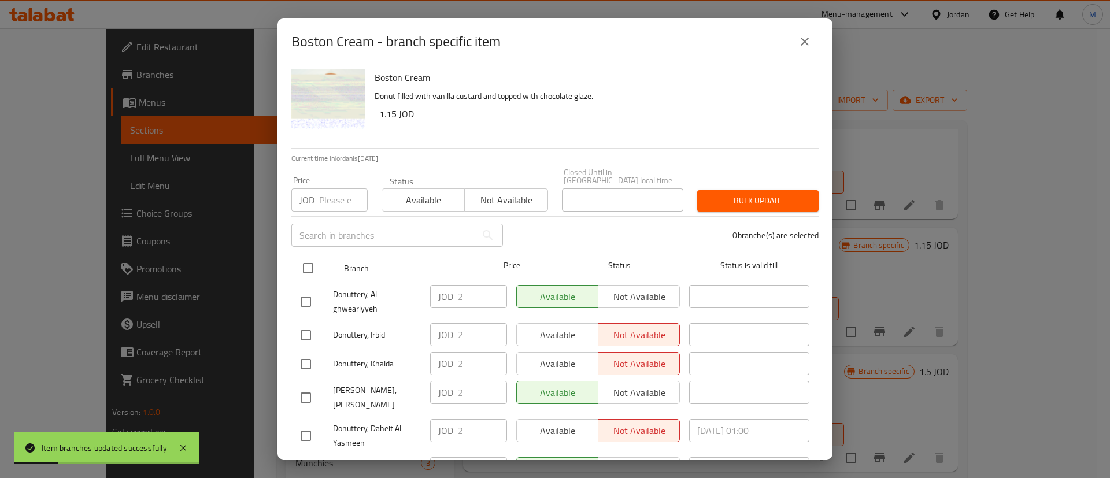
click at [312, 262] on input "checkbox" at bounding box center [308, 268] width 24 height 24
checkbox input "true"
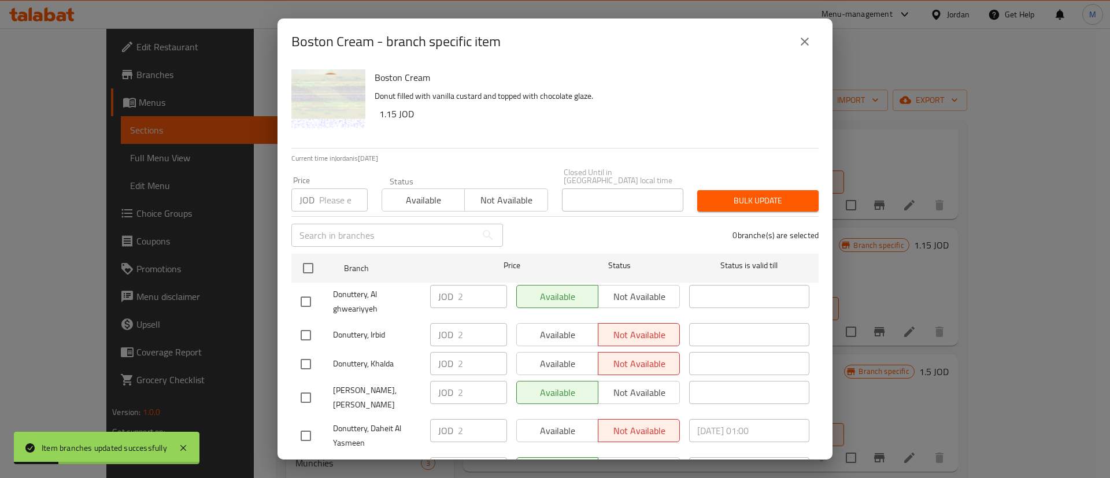
checkbox input "true"
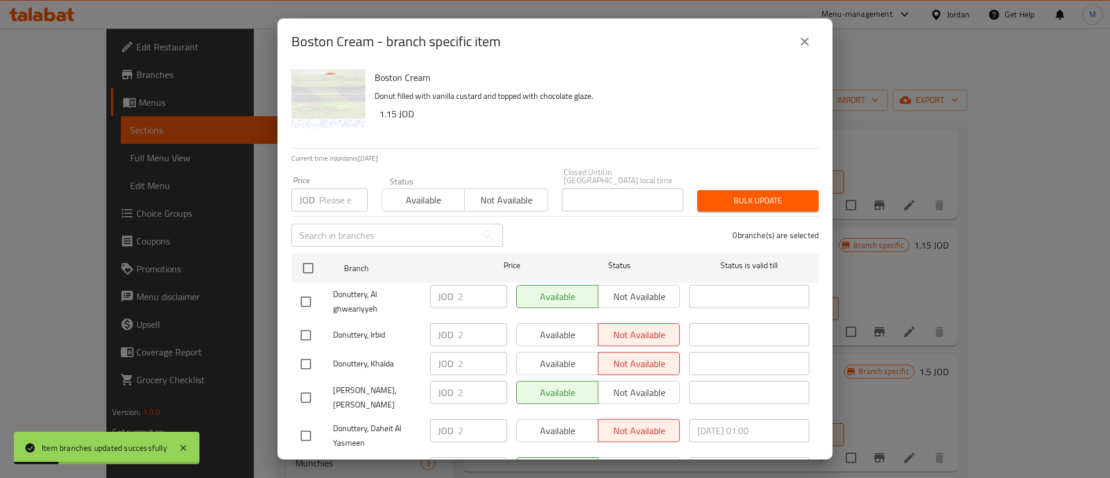
checkbox input "true"
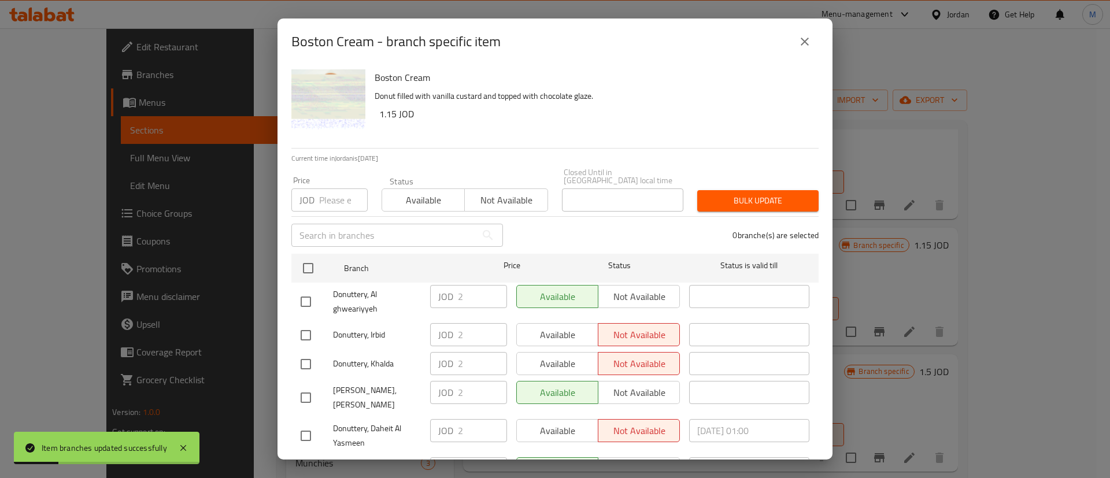
checkbox input "true"
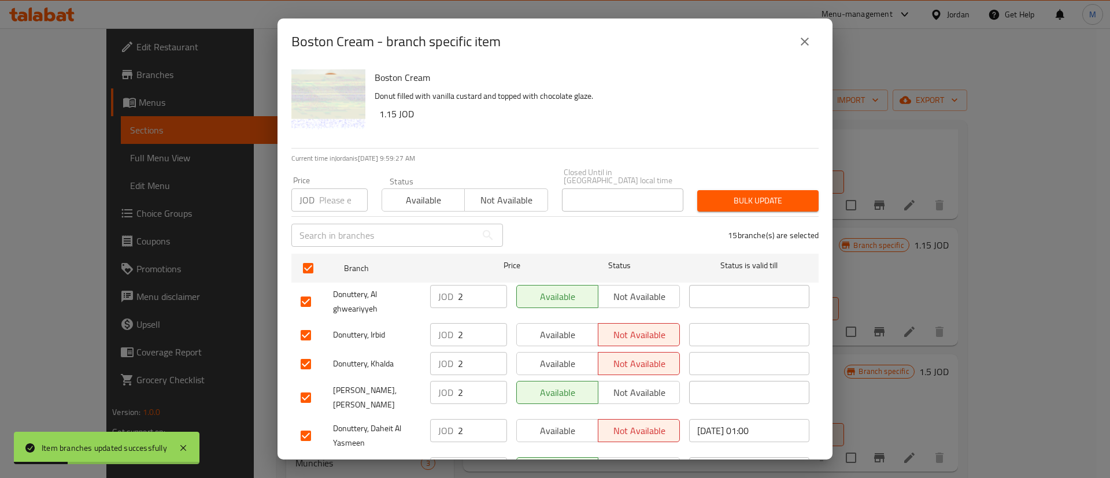
click at [585, 327] on span "Available" at bounding box center [558, 335] width 72 height 17
click at [572, 358] on span "Available" at bounding box center [558, 364] width 72 height 17
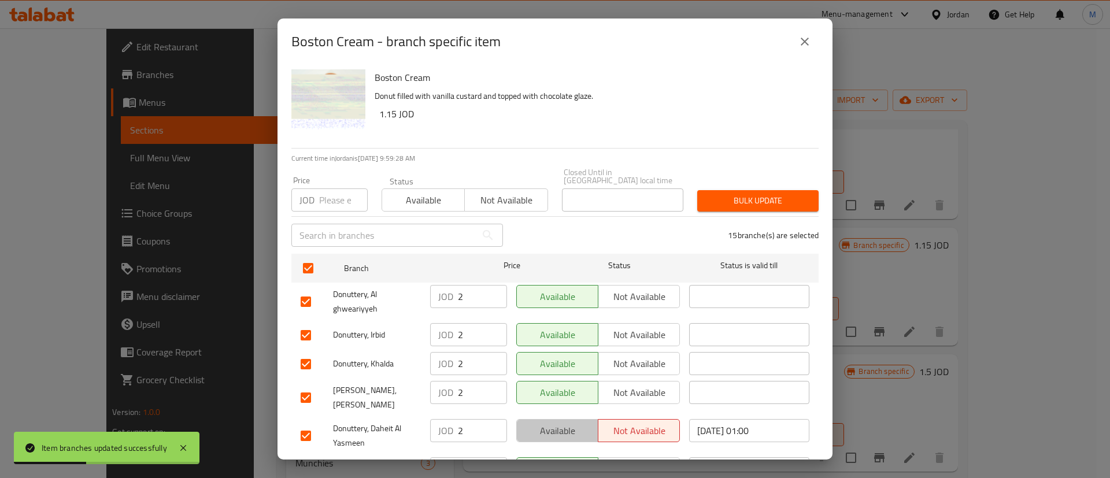
click at [571, 423] on span "Available" at bounding box center [558, 431] width 72 height 17
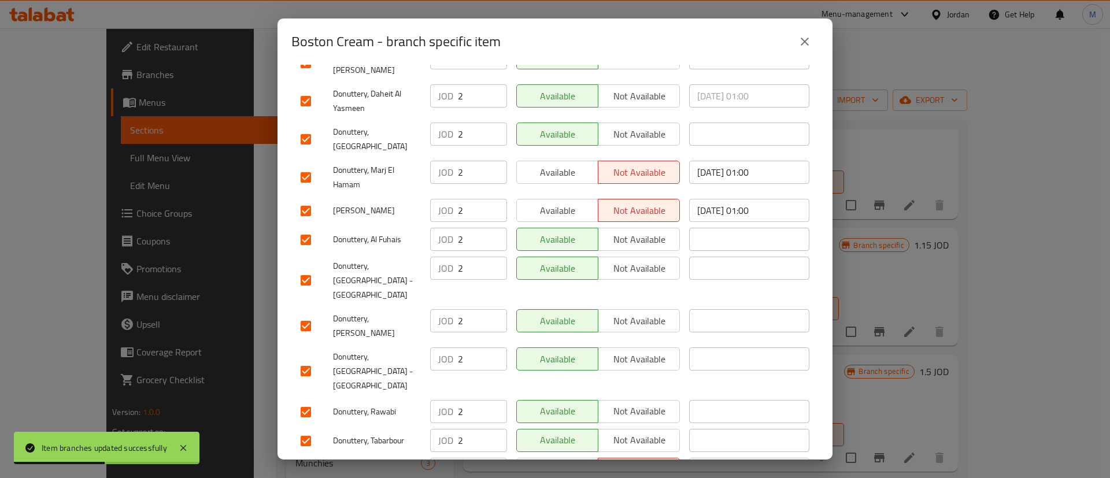
click at [570, 461] on span "Available" at bounding box center [558, 469] width 72 height 17
click at [563, 166] on button "Available" at bounding box center [557, 172] width 82 height 23
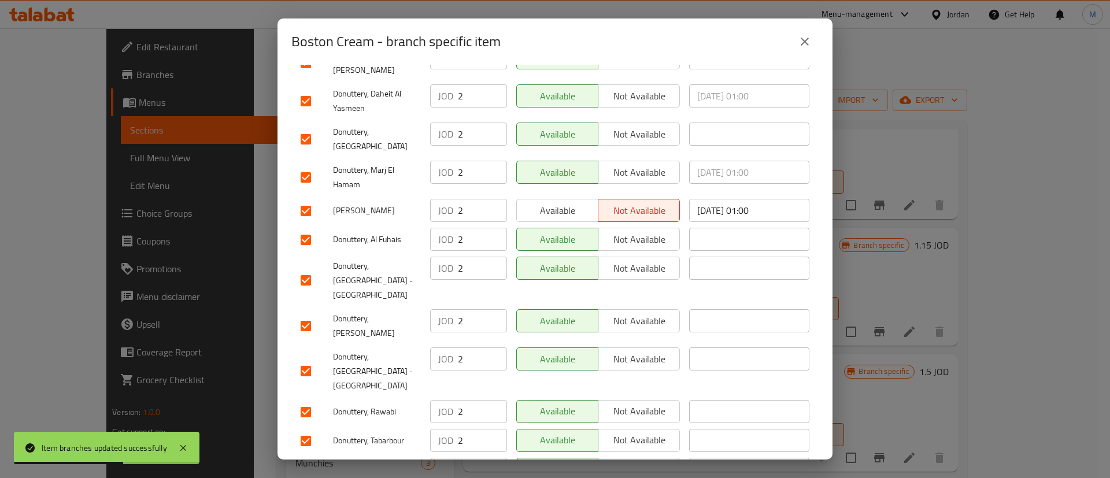
click at [563, 202] on span "Available" at bounding box center [558, 210] width 72 height 17
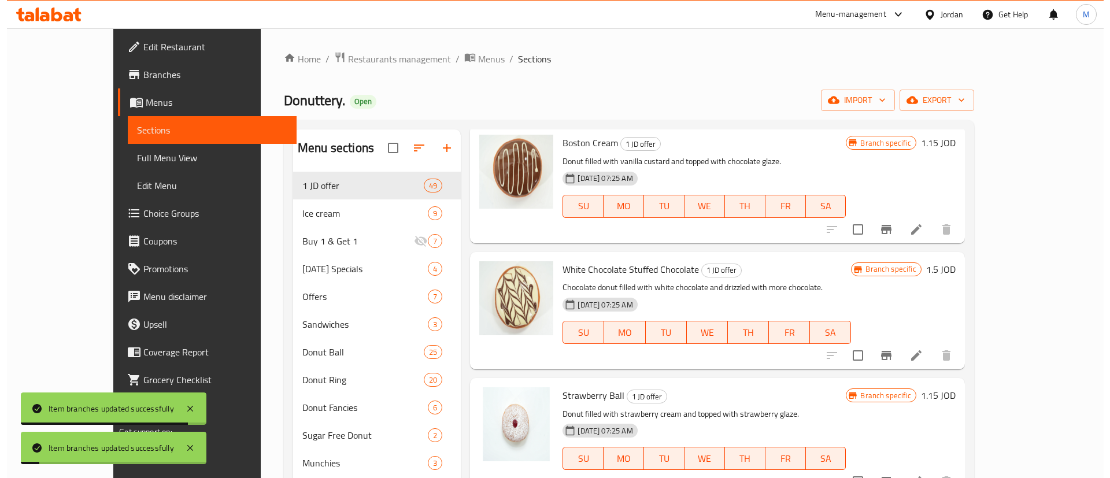
scroll to position [1209, 0]
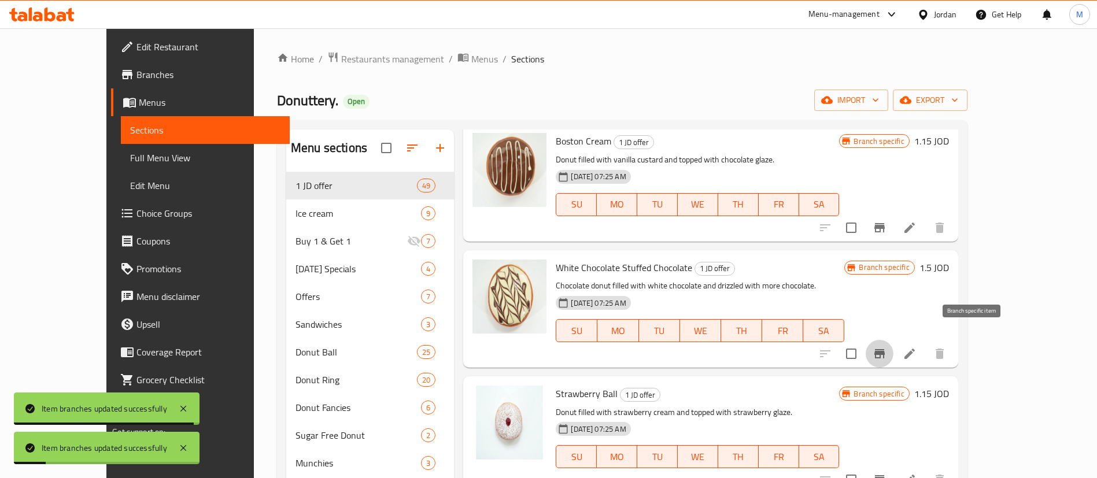
click at [886, 347] on icon "Branch-specific-item" at bounding box center [880, 354] width 14 height 14
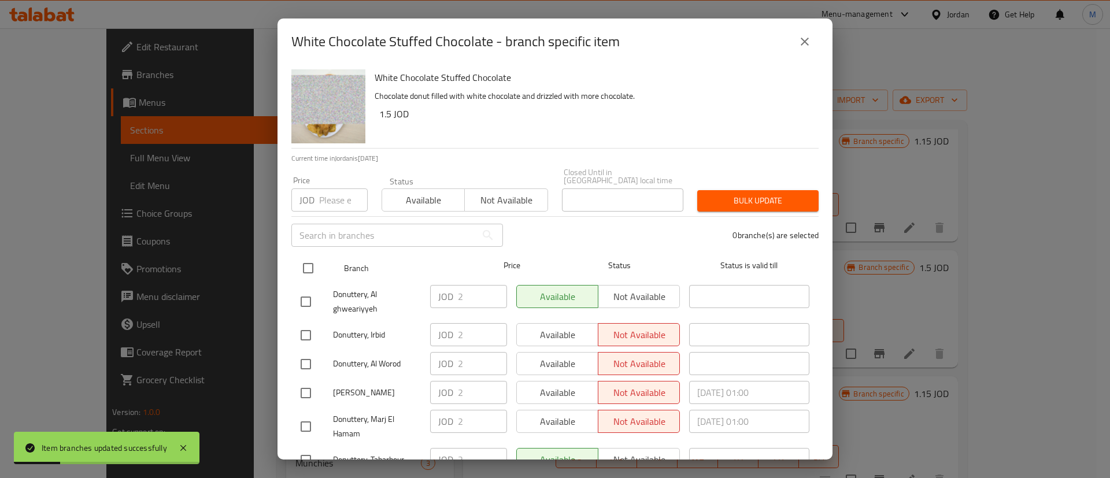
click at [295, 267] on div "Branch Price Status Status is valid till" at bounding box center [554, 268] width 527 height 29
click at [316, 265] on input "checkbox" at bounding box center [308, 268] width 24 height 24
checkbox input "true"
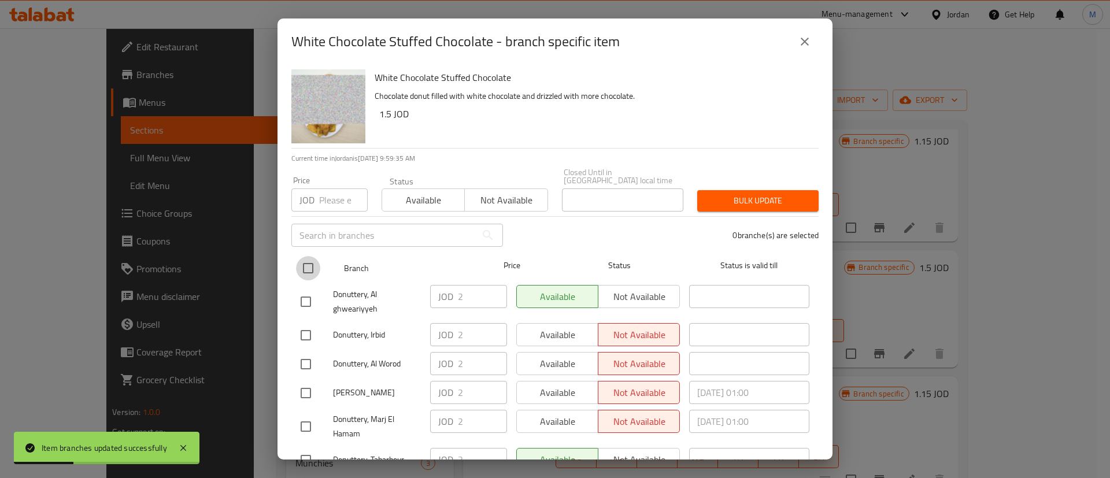
checkbox input "true"
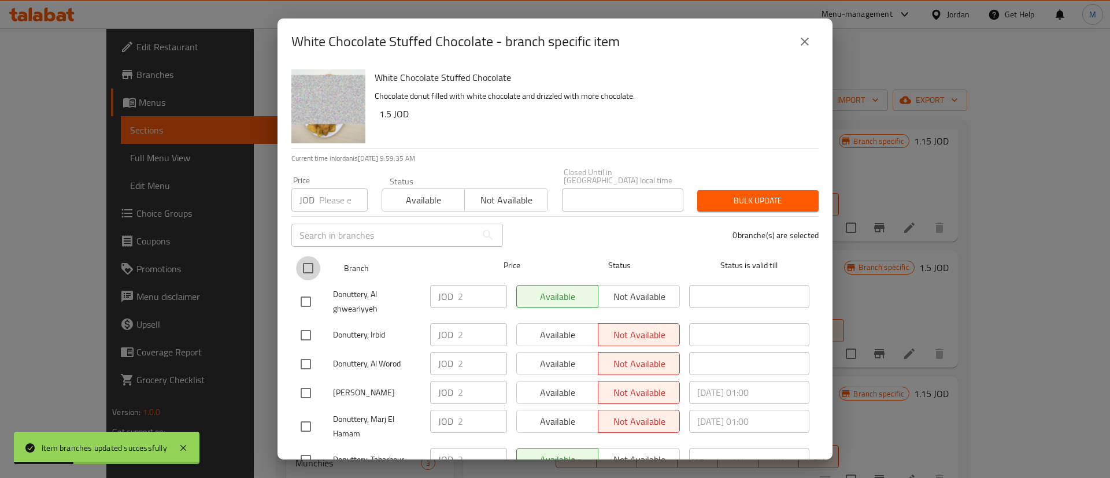
checkbox input "true"
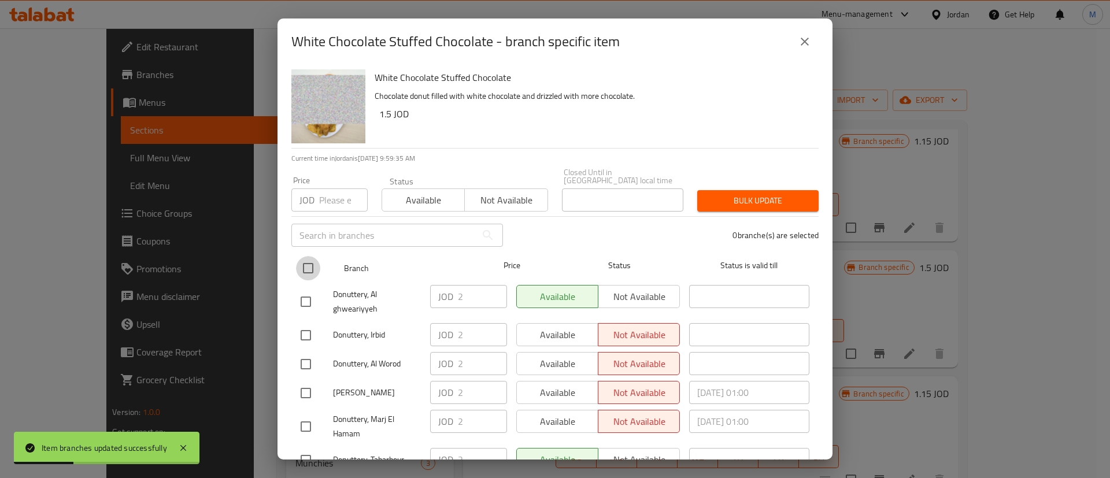
checkbox input "true"
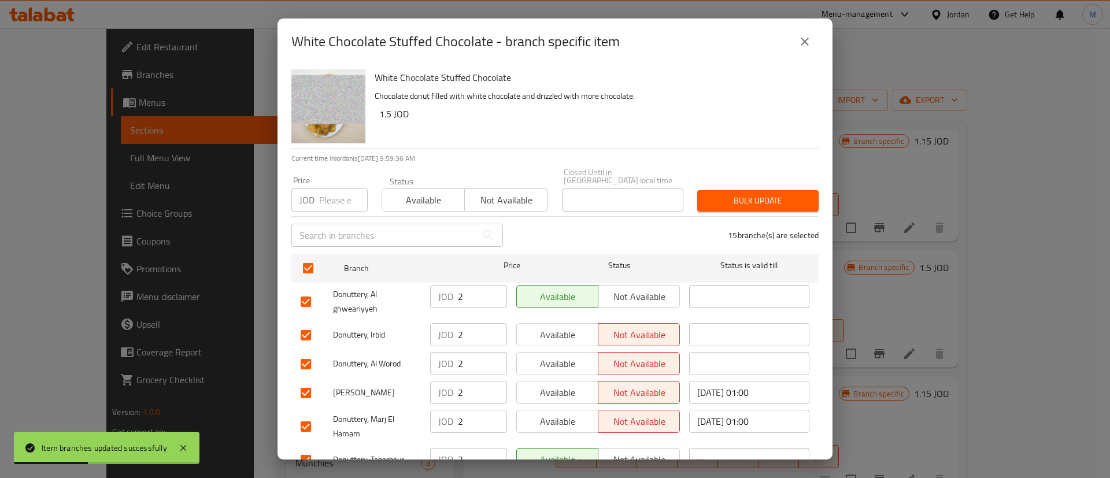
click at [541, 327] on span "Available" at bounding box center [558, 335] width 72 height 17
drag, startPoint x: 550, startPoint y: 354, endPoint x: 552, endPoint y: 371, distance: 17.5
click at [550, 356] on span "Available" at bounding box center [558, 364] width 72 height 17
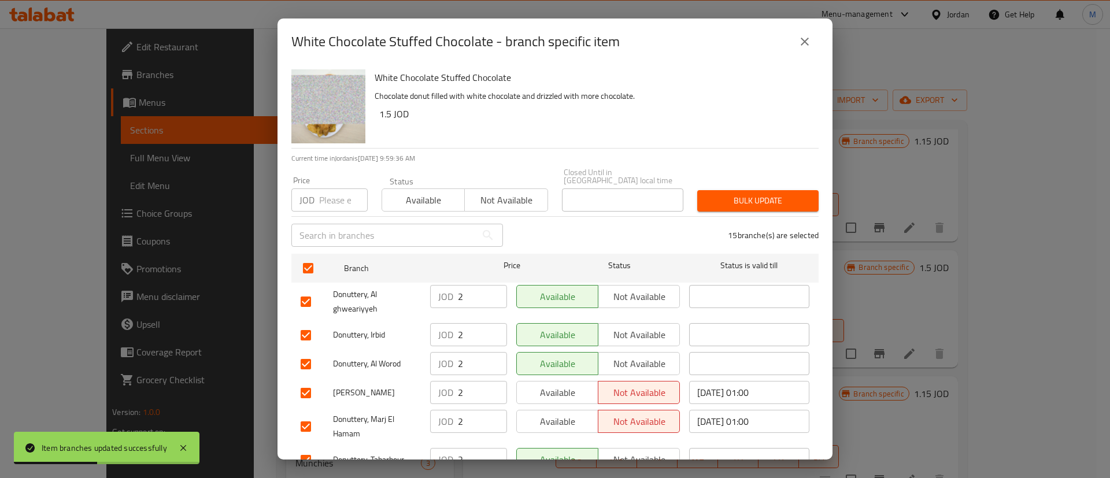
click at [552, 385] on span "Available" at bounding box center [558, 393] width 72 height 17
click at [560, 422] on span "Available" at bounding box center [558, 421] width 72 height 17
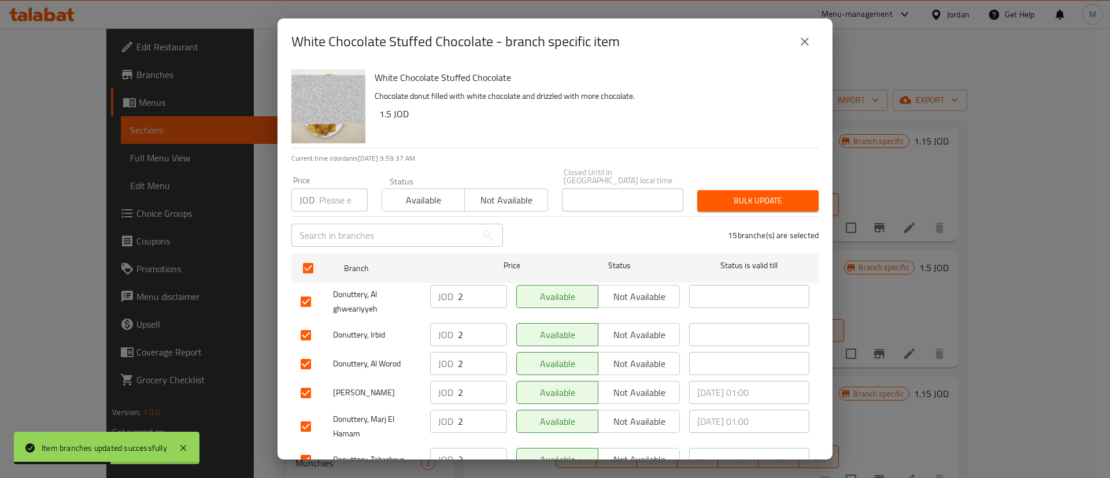
scroll to position [335, 0]
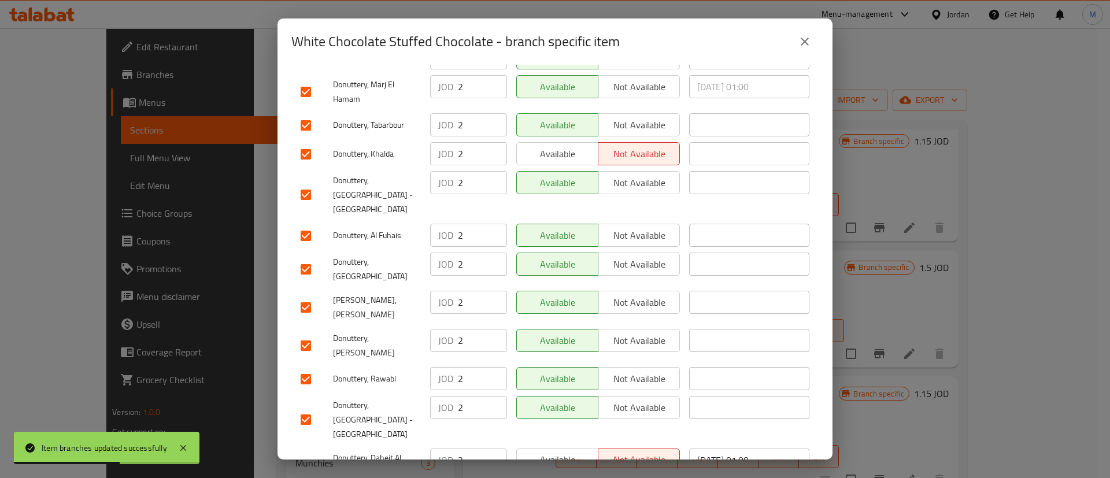
click at [574, 452] on span "Available" at bounding box center [558, 460] width 72 height 17
click at [568, 147] on span "Available" at bounding box center [558, 154] width 72 height 17
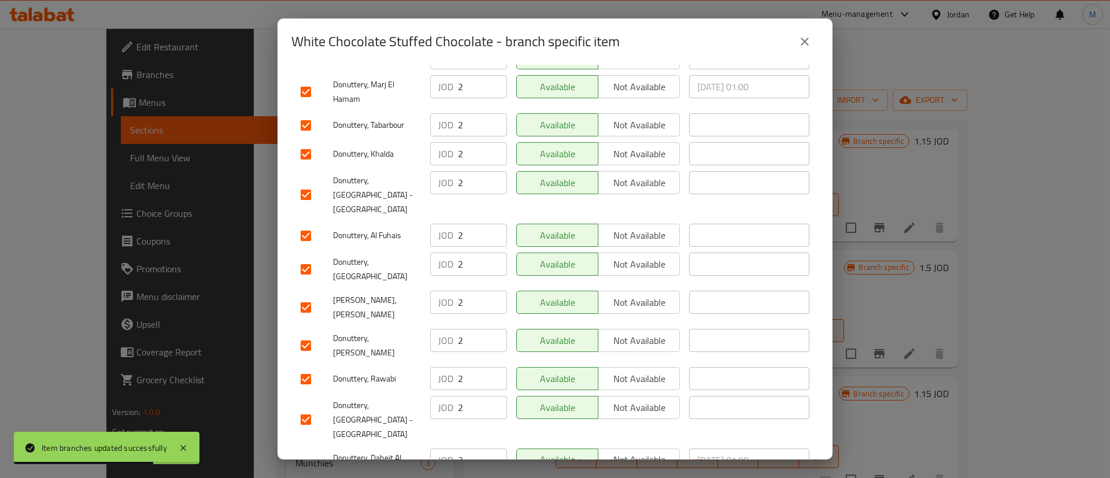
click at [588, 462] on div "White Chocolate Stuffed Chocolate - branch specific item White Chocolate Stuffe…" at bounding box center [555, 239] width 1110 height 478
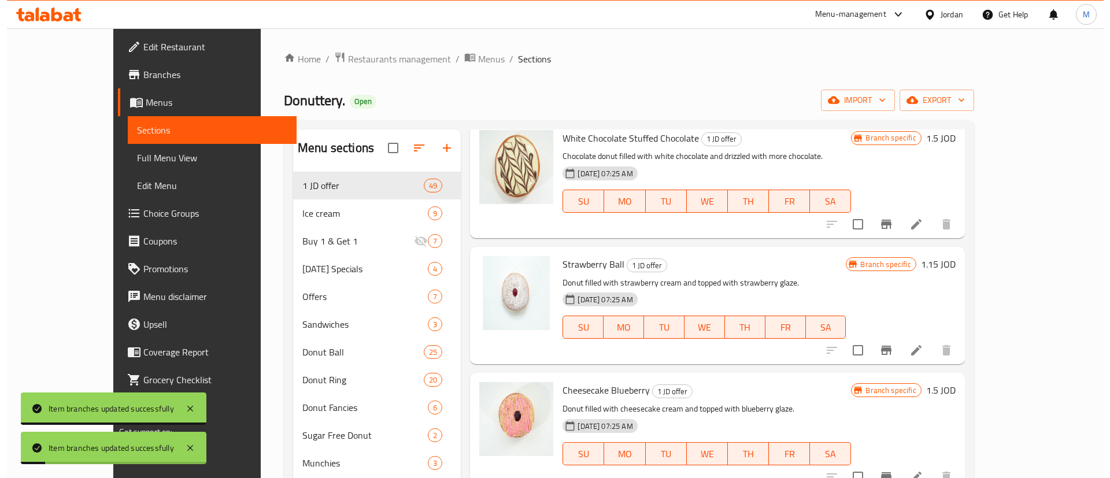
scroll to position [1339, 0]
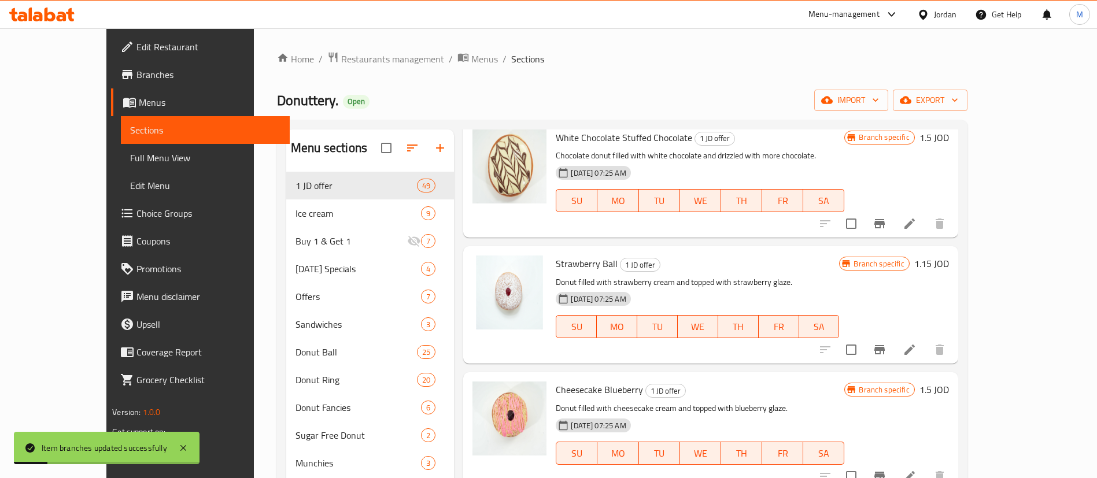
click at [886, 343] on icon "Branch-specific-item" at bounding box center [880, 350] width 14 height 14
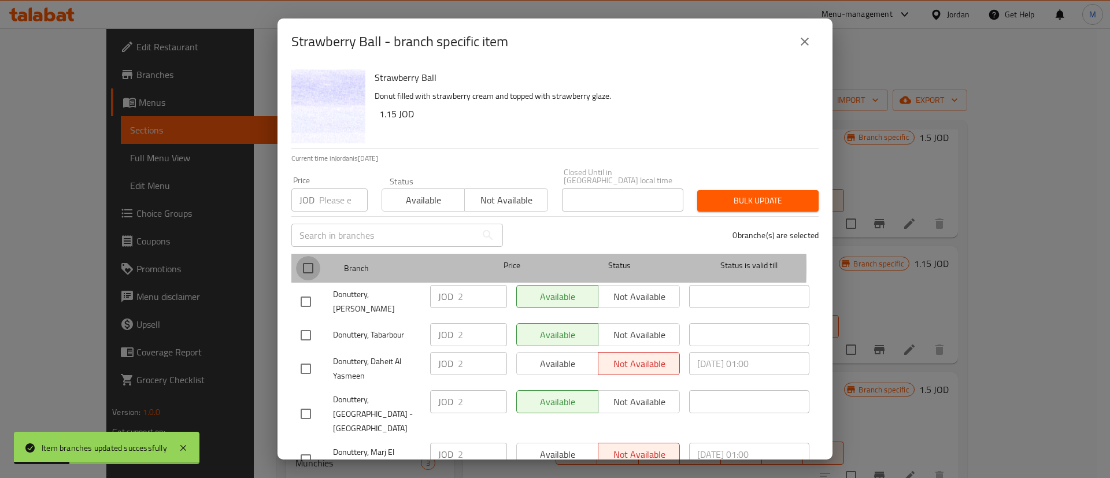
click at [312, 258] on input "checkbox" at bounding box center [308, 268] width 24 height 24
checkbox input "true"
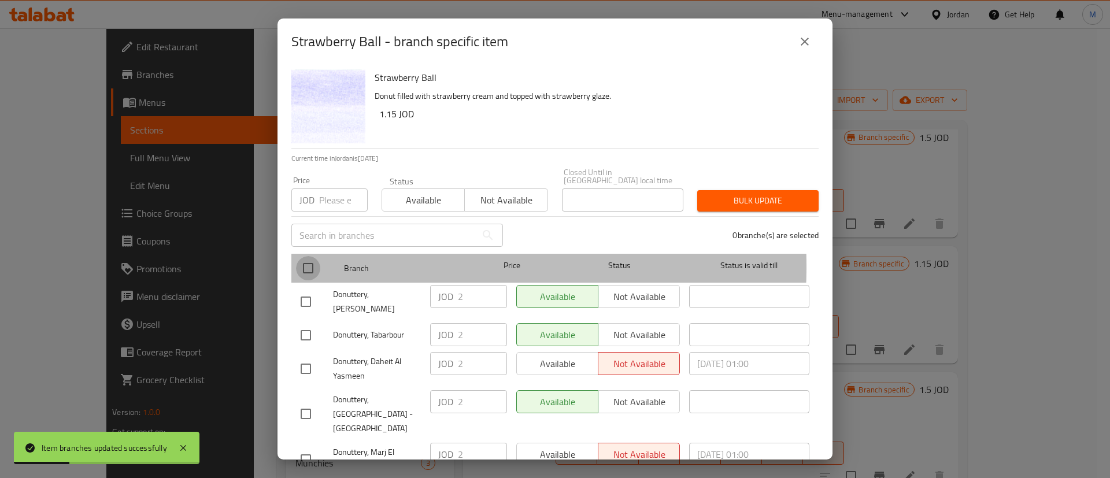
checkbox input "true"
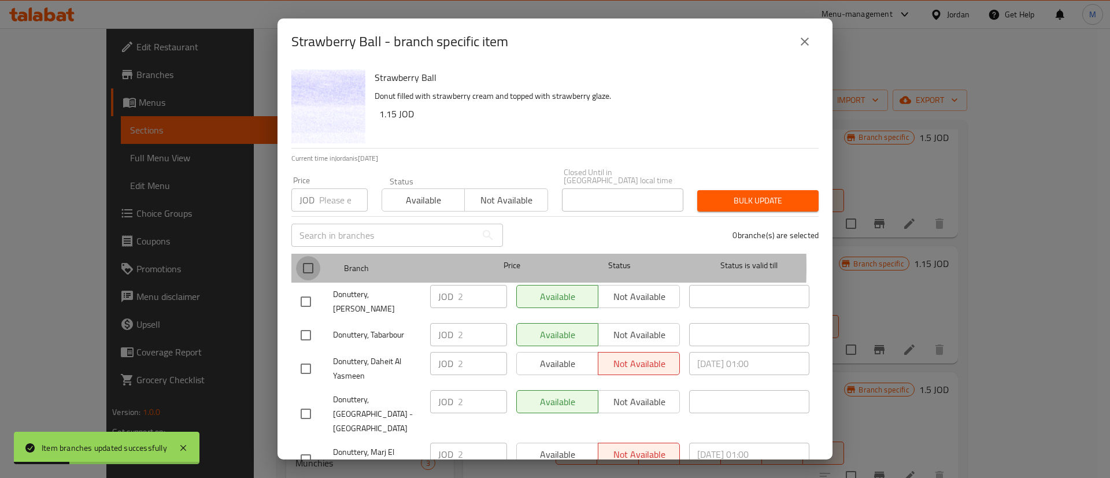
checkbox input "true"
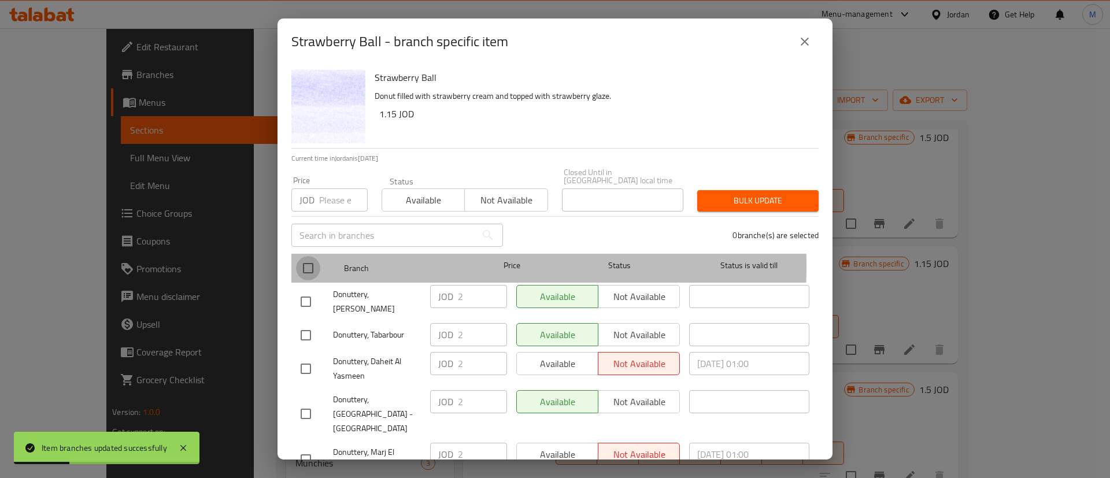
checkbox input "true"
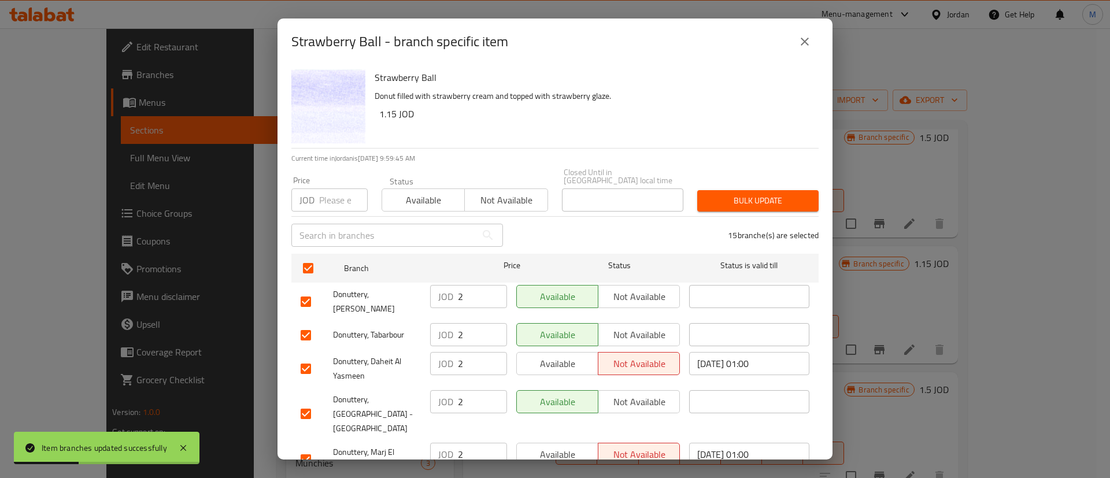
drag, startPoint x: 544, startPoint y: 342, endPoint x: 565, endPoint y: 405, distance: 66.0
click at [545, 356] on span "Available" at bounding box center [558, 364] width 72 height 17
click at [565, 405] on div "Available Not available" at bounding box center [598, 414] width 173 height 57
click at [563, 446] on span "Available" at bounding box center [558, 454] width 72 height 17
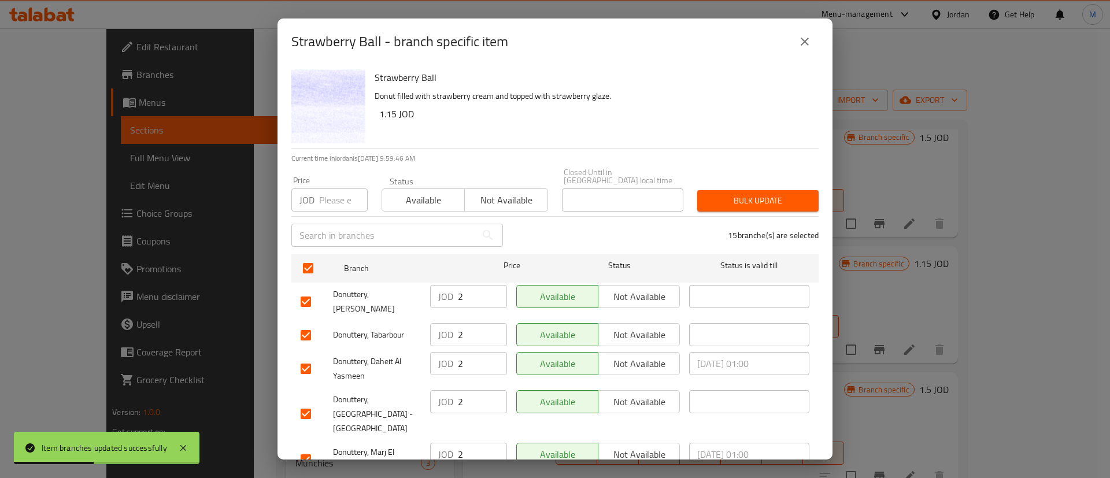
scroll to position [335, 0]
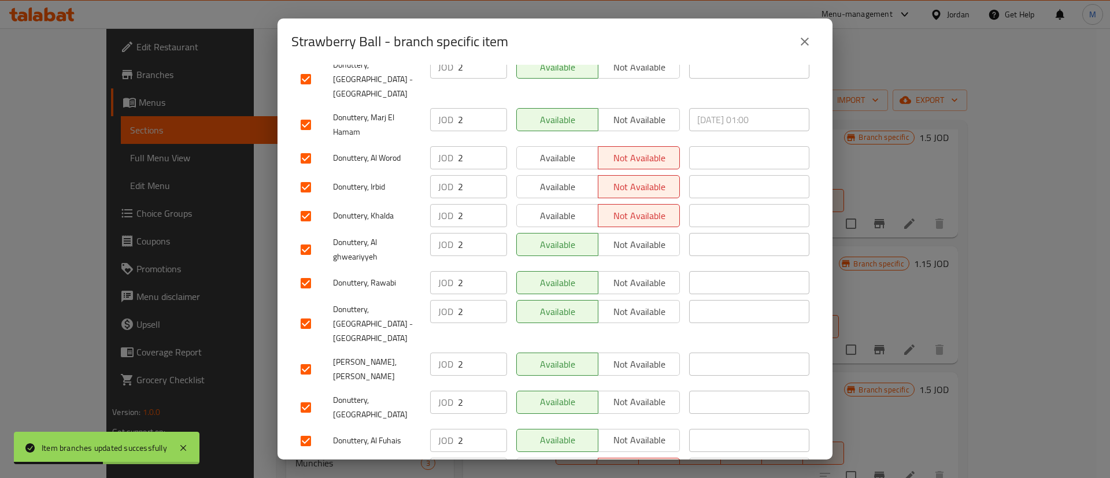
click at [561, 461] on span "Available" at bounding box center [558, 469] width 72 height 17
click at [559, 171] on div "Available Not available" at bounding box center [598, 188] width 173 height 34
click at [559, 228] on div "Available Not available" at bounding box center [598, 249] width 173 height 43
click at [565, 179] on span "Available" at bounding box center [558, 187] width 72 height 17
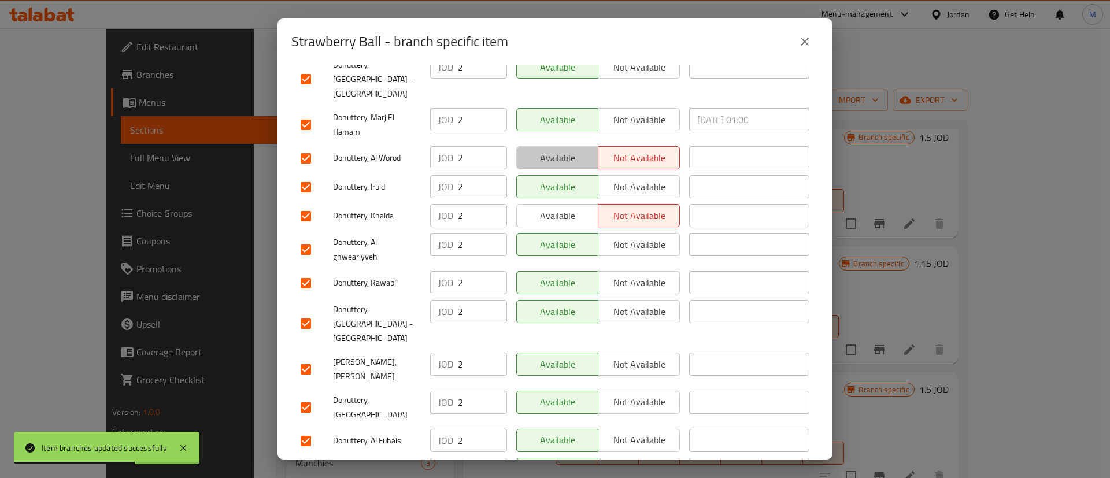
click at [565, 150] on span "Available" at bounding box center [558, 158] width 72 height 17
click at [565, 208] on span "Available" at bounding box center [558, 216] width 72 height 17
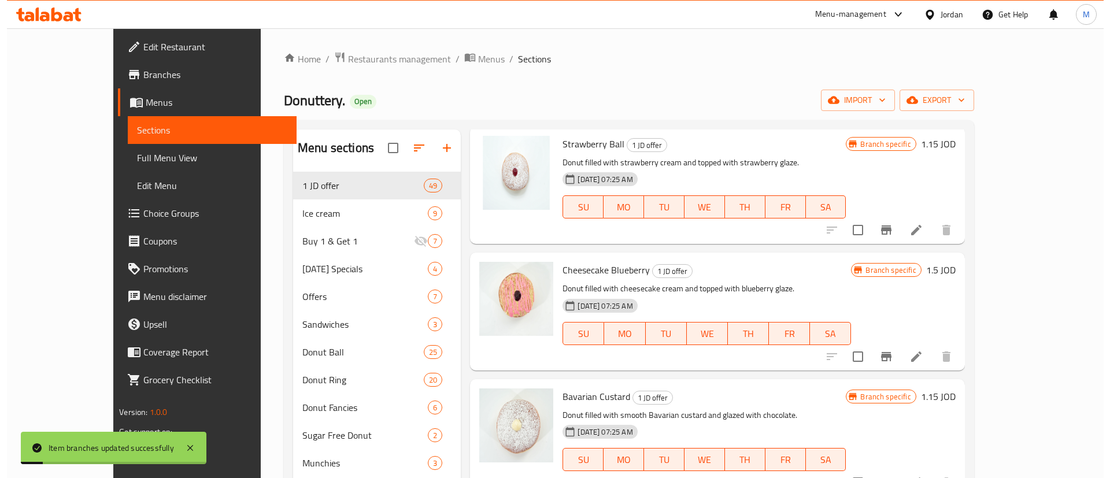
scroll to position [1460, 0]
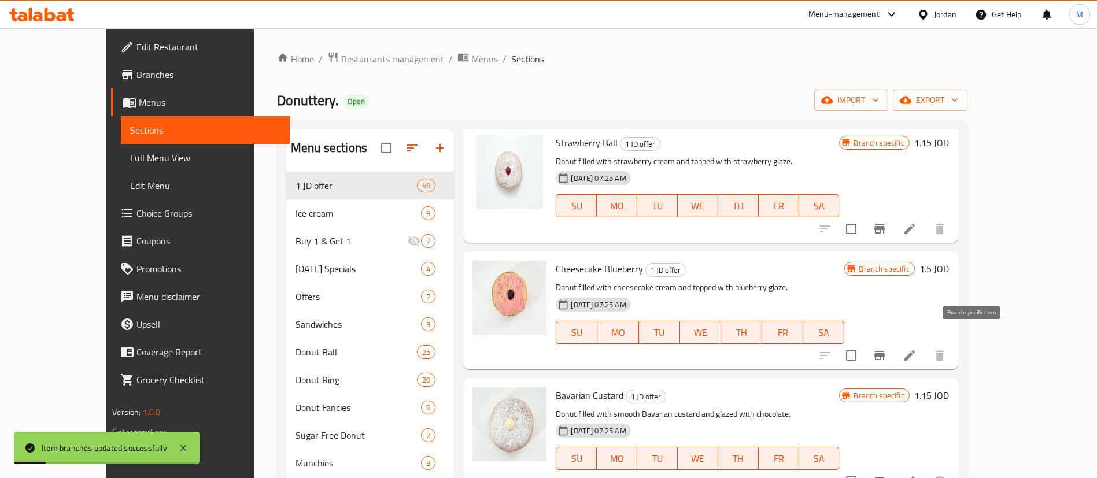
click at [893, 345] on button "Branch-specific-item" at bounding box center [880, 356] width 28 height 28
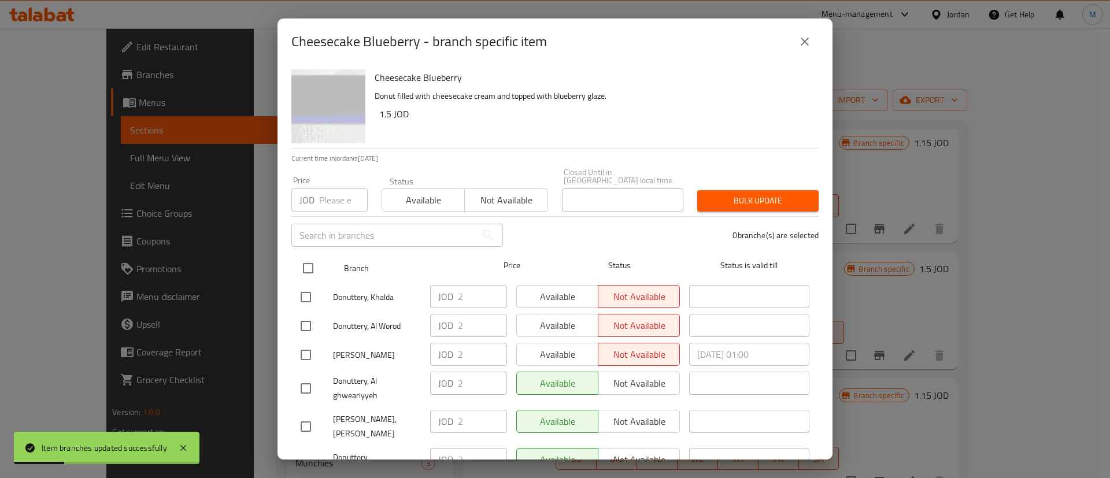
click at [305, 256] on input "checkbox" at bounding box center [308, 268] width 24 height 24
checkbox input "true"
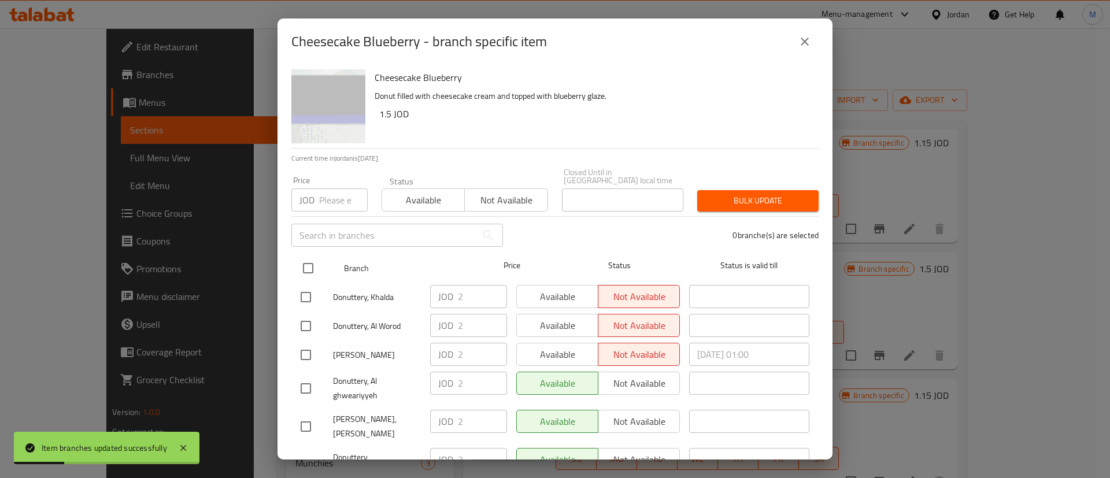
checkbox input "true"
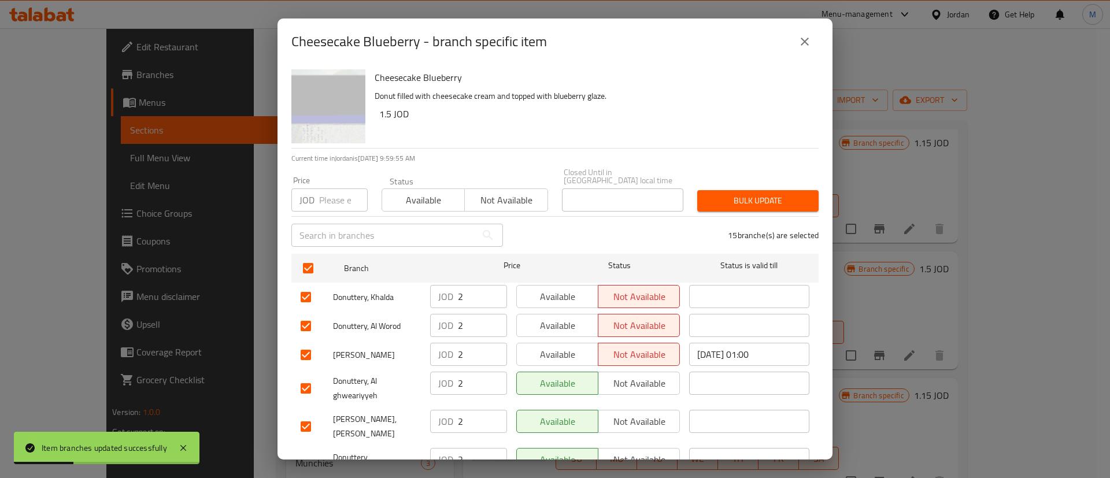
click at [578, 289] on span "Available" at bounding box center [558, 297] width 72 height 17
click at [564, 317] on span "Available" at bounding box center [558, 325] width 72 height 17
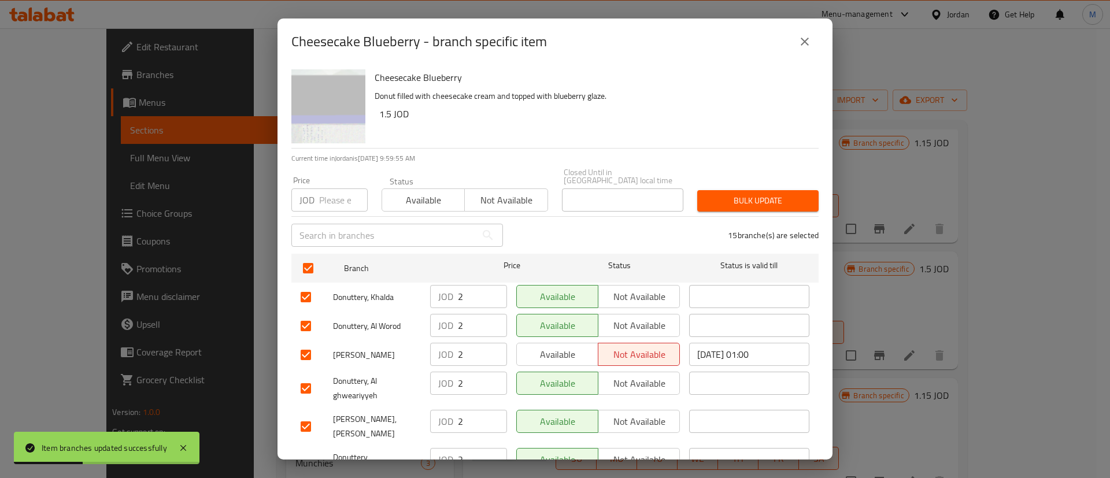
click at [565, 346] on span "Available" at bounding box center [558, 354] width 72 height 17
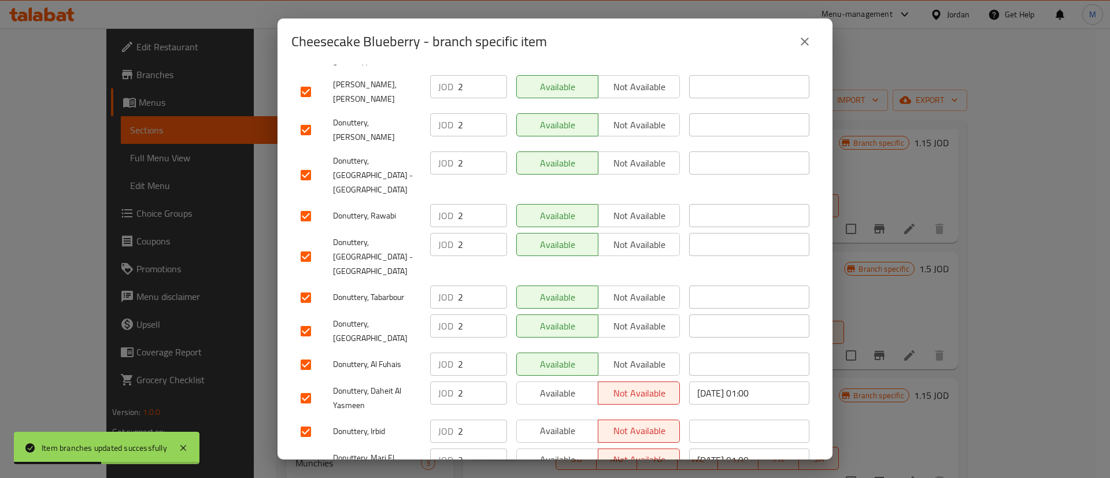
click at [550, 452] on span "Available" at bounding box center [558, 460] width 72 height 17
click at [548, 423] on span "Available" at bounding box center [558, 431] width 72 height 17
click at [550, 382] on button "Available" at bounding box center [557, 393] width 82 height 23
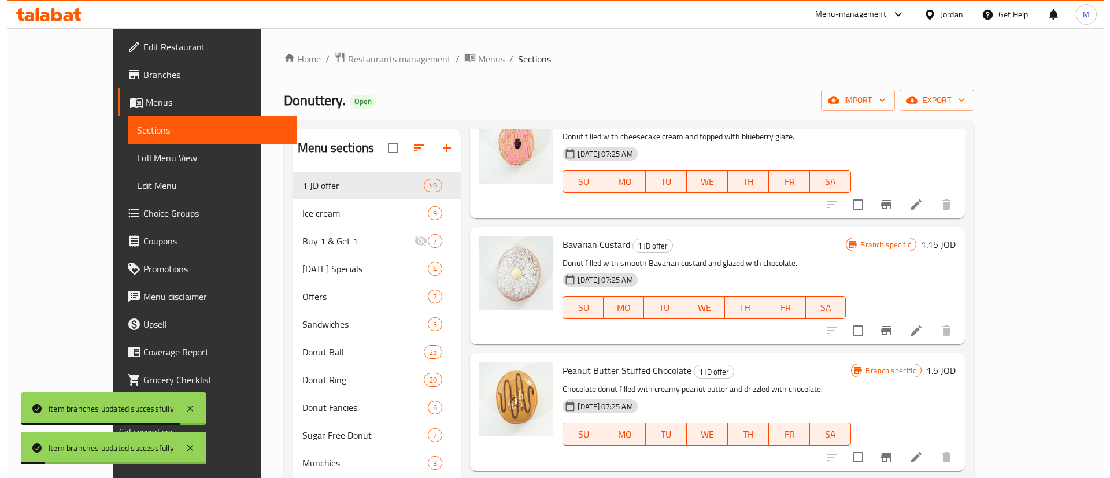
scroll to position [1611, 0]
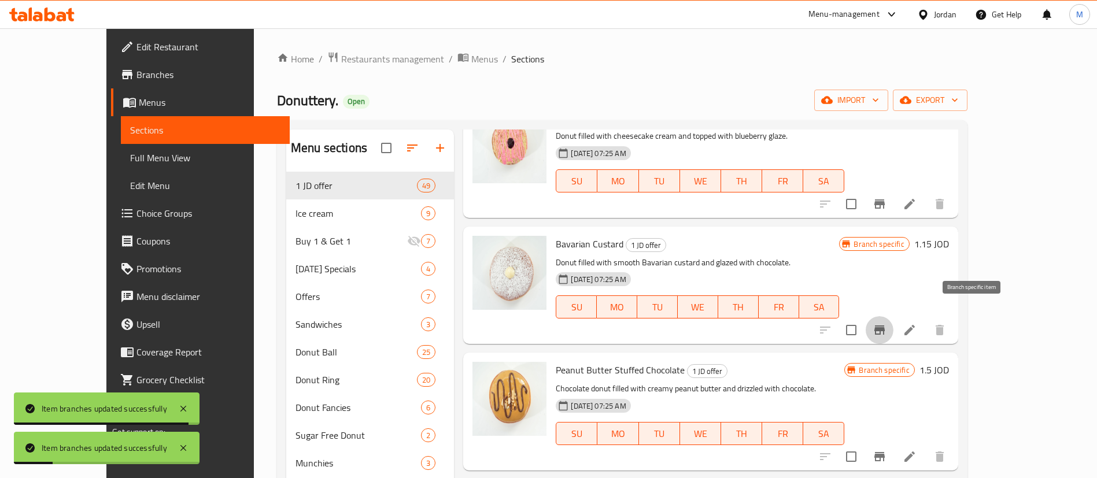
click at [885, 326] on icon "Branch-specific-item" at bounding box center [879, 330] width 10 height 9
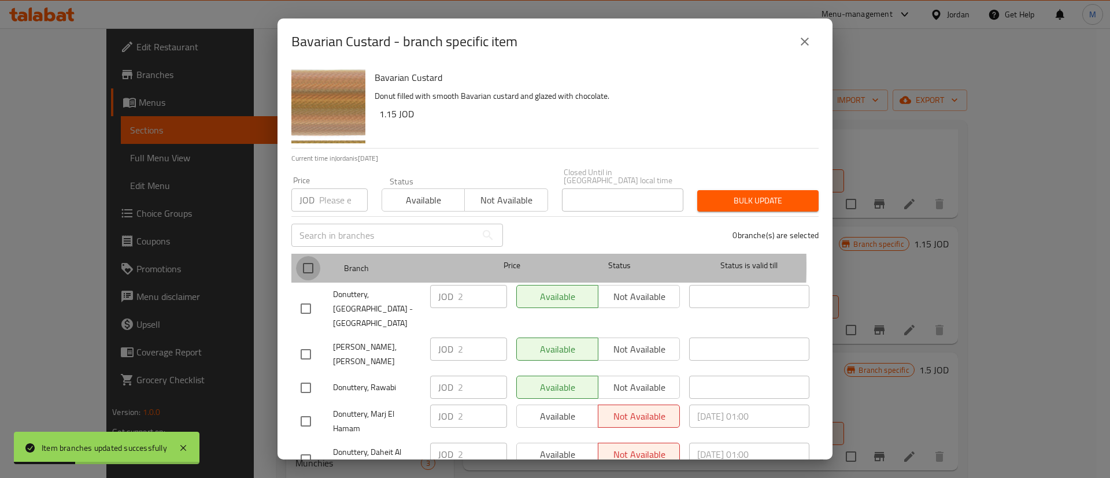
click at [306, 257] on input "checkbox" at bounding box center [308, 268] width 24 height 24
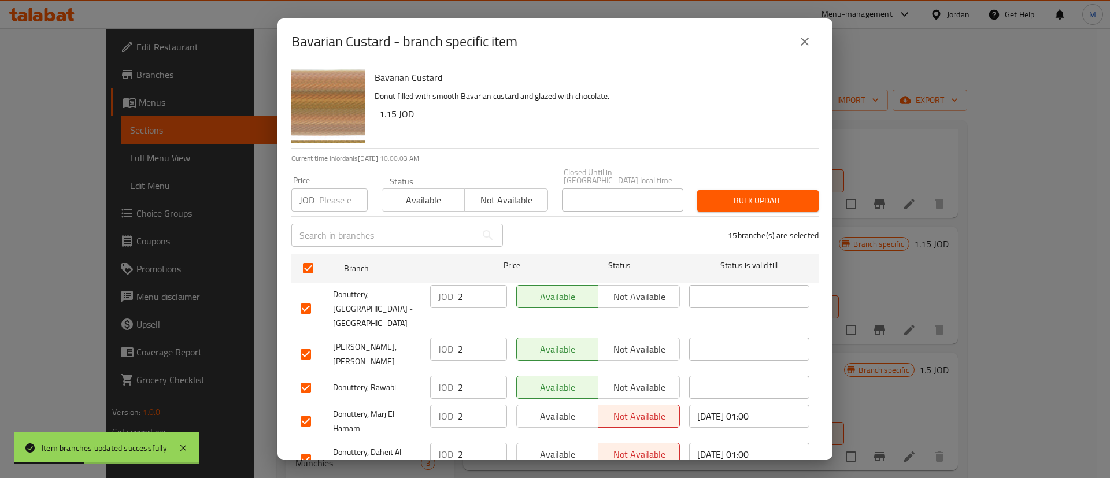
click at [548, 408] on span "Available" at bounding box center [558, 416] width 72 height 17
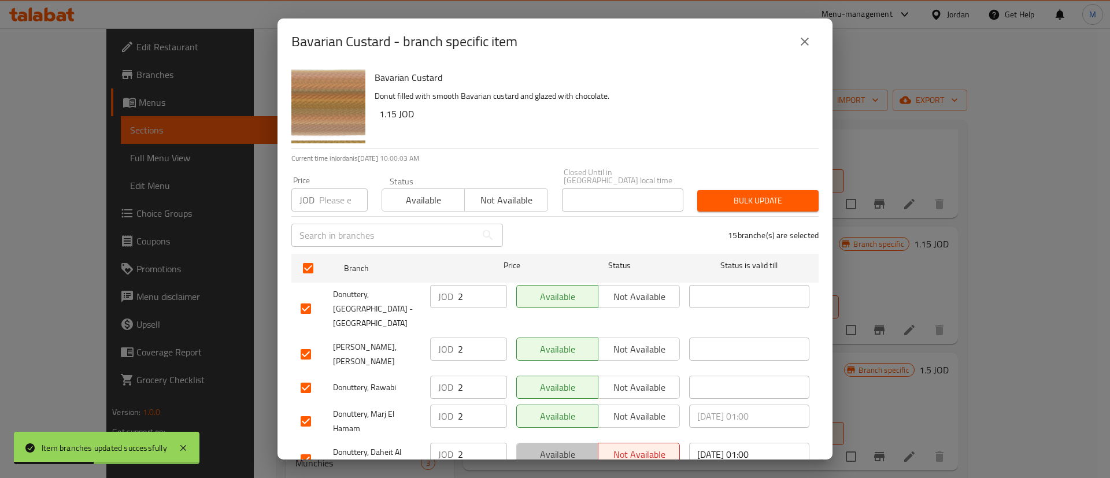
click at [560, 446] on span "Available" at bounding box center [558, 454] width 72 height 17
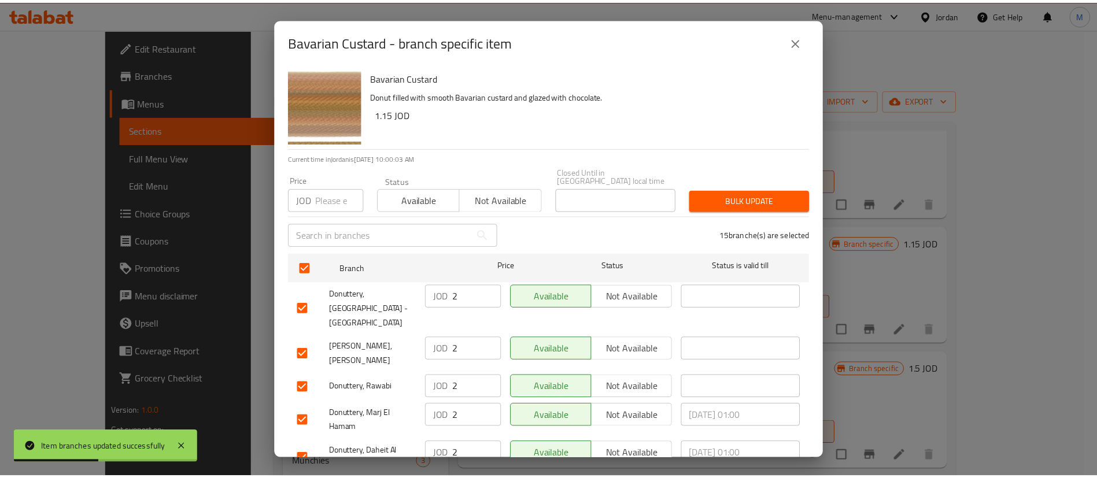
scroll to position [335, 0]
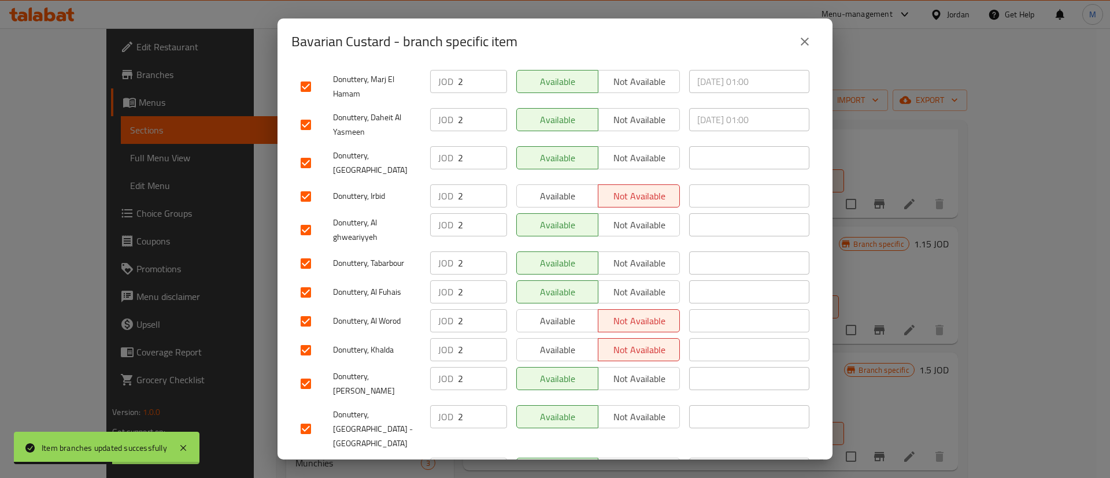
click at [553, 342] on span "Available" at bounding box center [558, 350] width 72 height 17
click at [563, 309] on button "Available" at bounding box center [557, 320] width 82 height 23
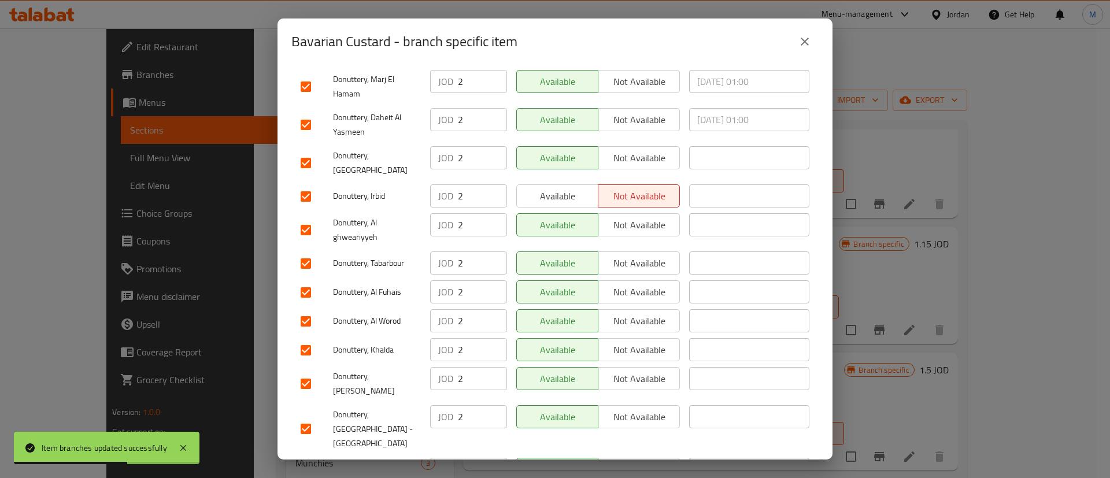
click at [565, 188] on span "Available" at bounding box center [558, 196] width 72 height 17
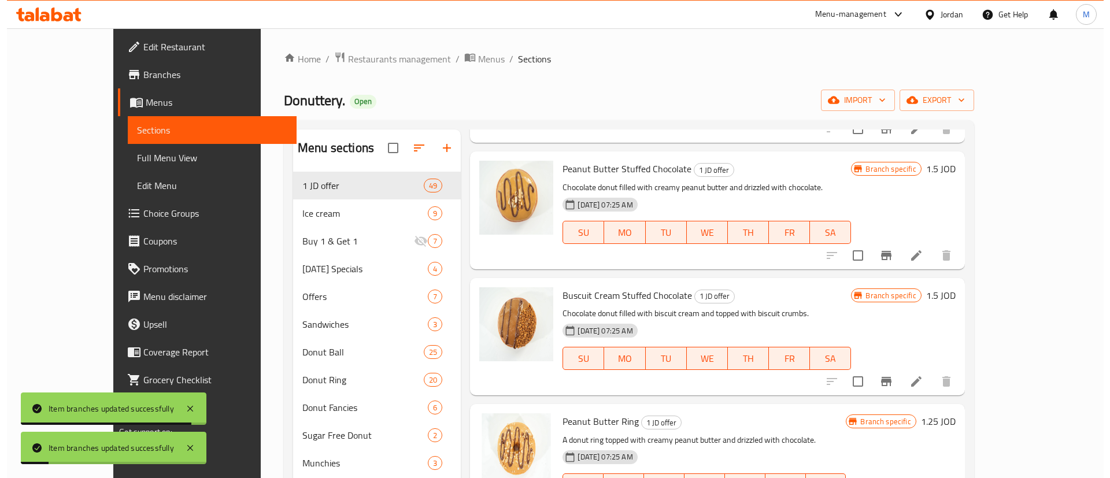
scroll to position [1816, 0]
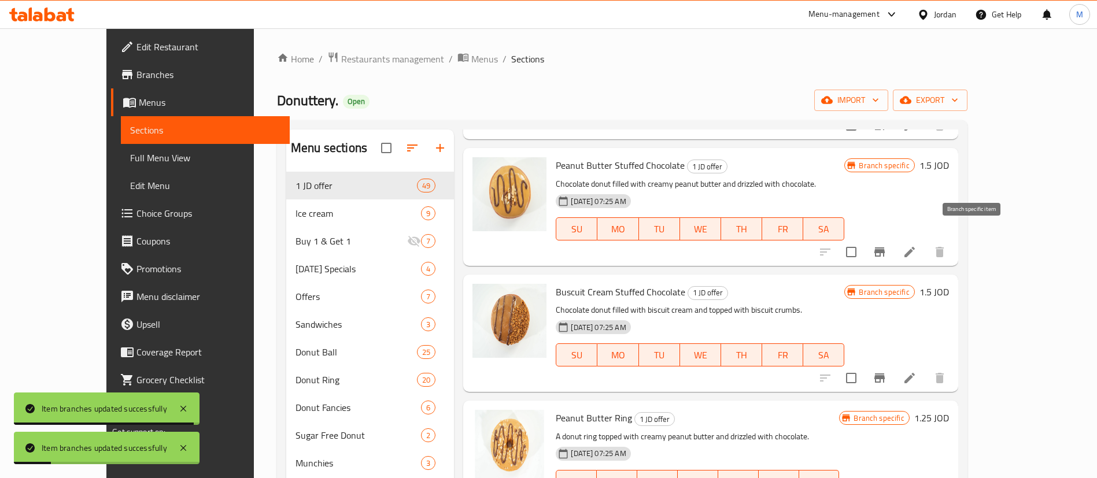
click at [886, 245] on icon "Branch-specific-item" at bounding box center [880, 252] width 14 height 14
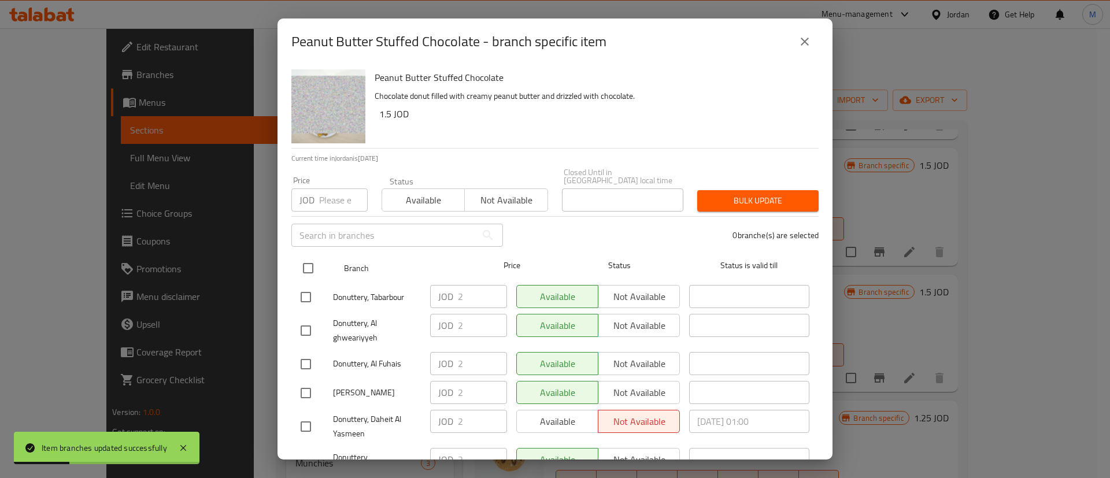
click at [306, 256] on input "checkbox" at bounding box center [308, 268] width 24 height 24
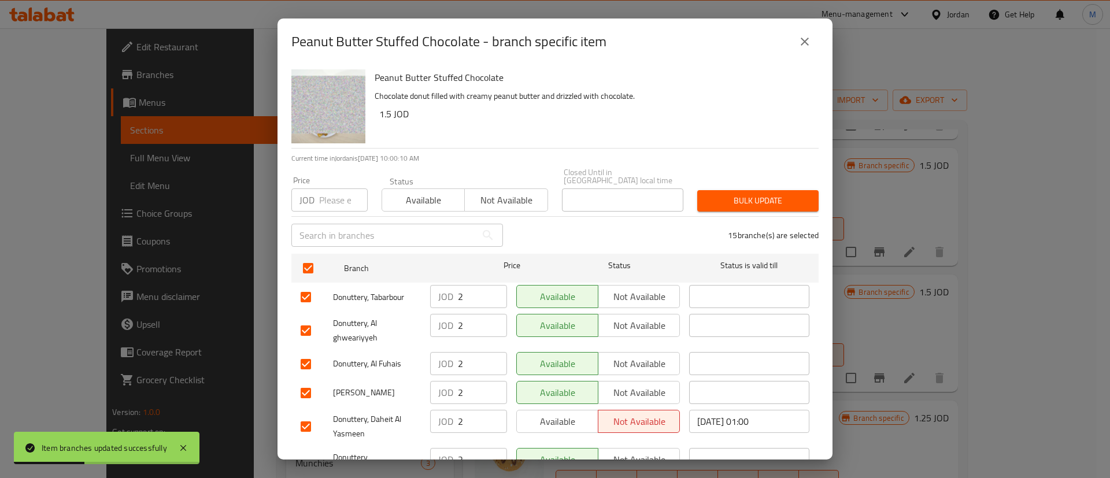
click at [552, 416] on span "Available" at bounding box center [558, 421] width 72 height 17
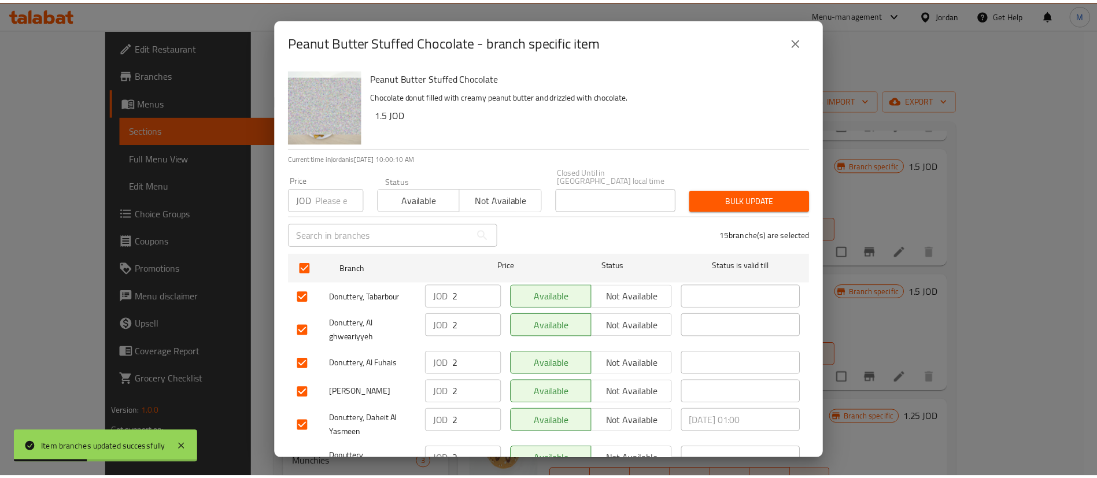
scroll to position [335, 0]
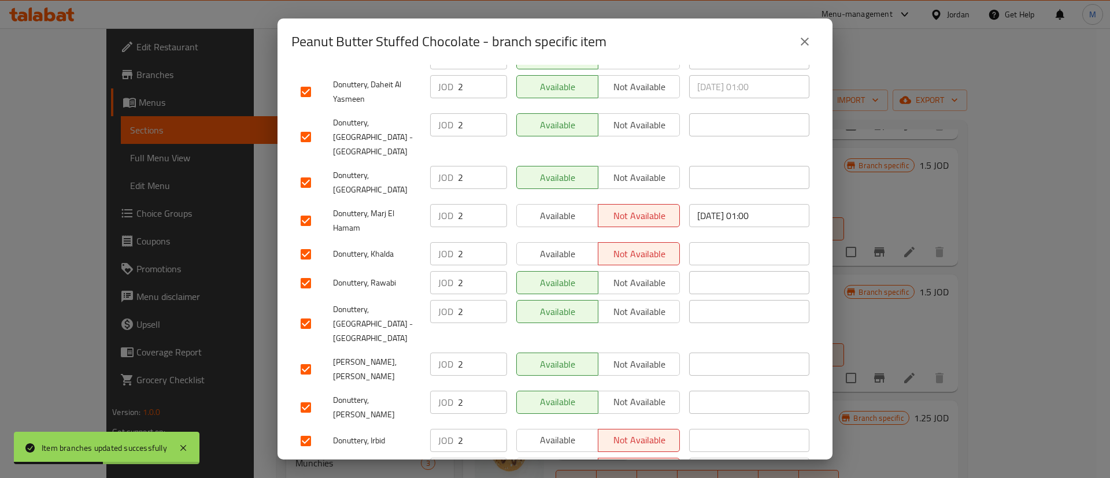
click at [564, 208] on span "Available" at bounding box center [558, 216] width 72 height 17
click at [564, 242] on button "Available" at bounding box center [557, 253] width 82 height 23
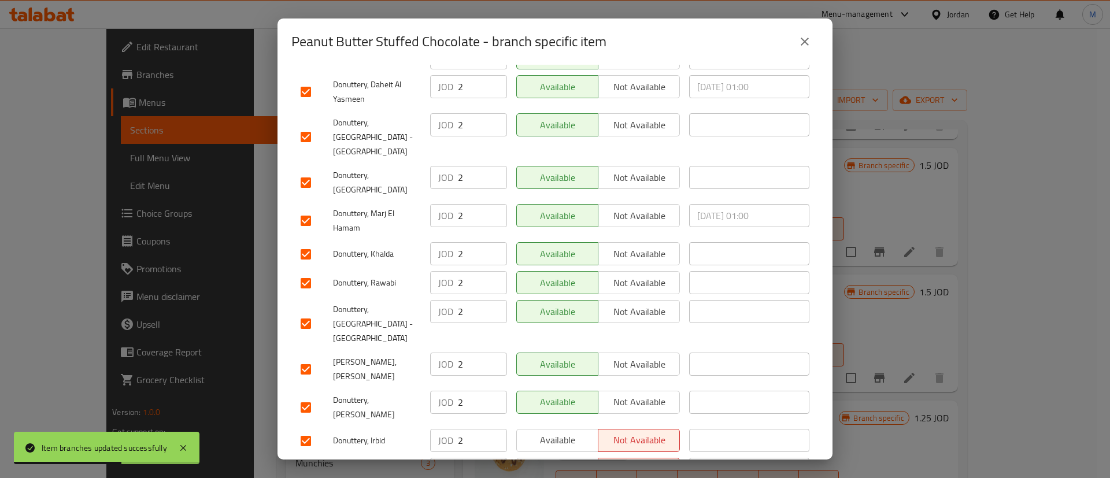
click at [556, 429] on button "Available" at bounding box center [557, 440] width 82 height 23
click at [557, 458] on button "Available" at bounding box center [557, 469] width 82 height 23
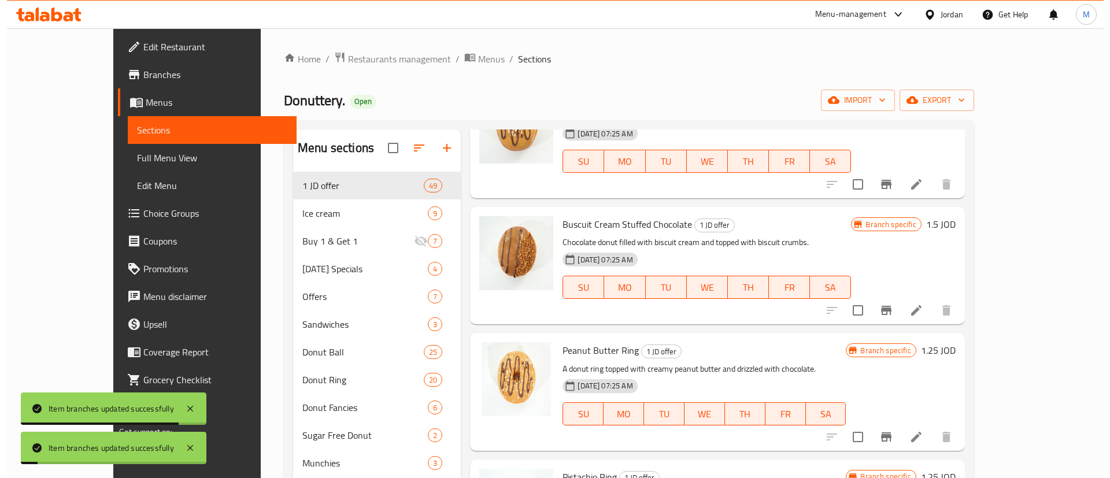
scroll to position [1931, 0]
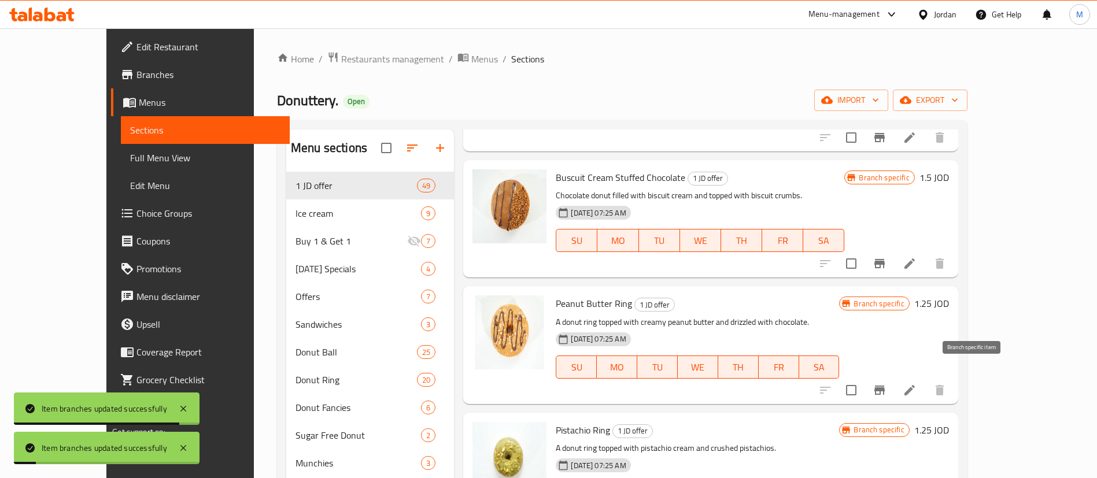
click at [885, 386] on icon "Branch-specific-item" at bounding box center [879, 390] width 10 height 9
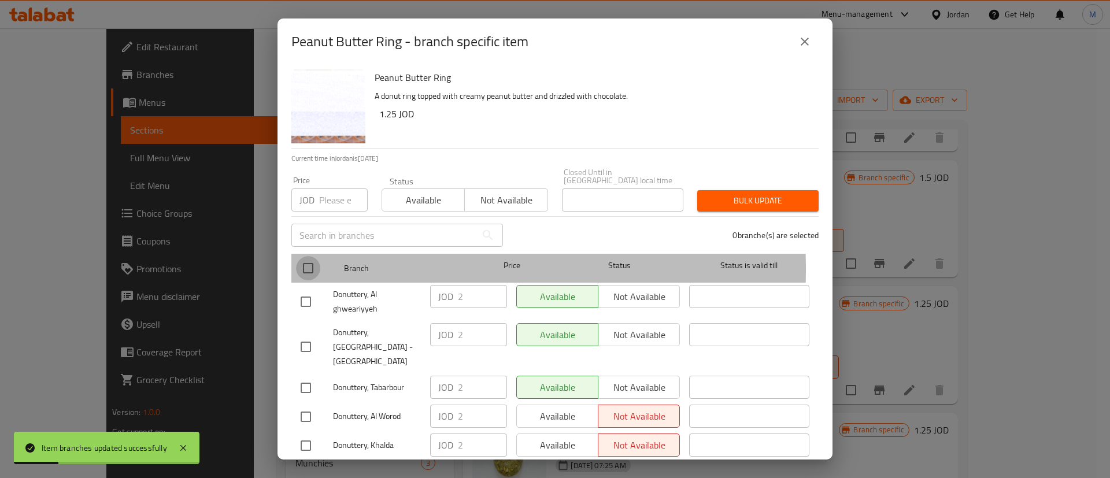
click at [304, 261] on input "checkbox" at bounding box center [308, 268] width 24 height 24
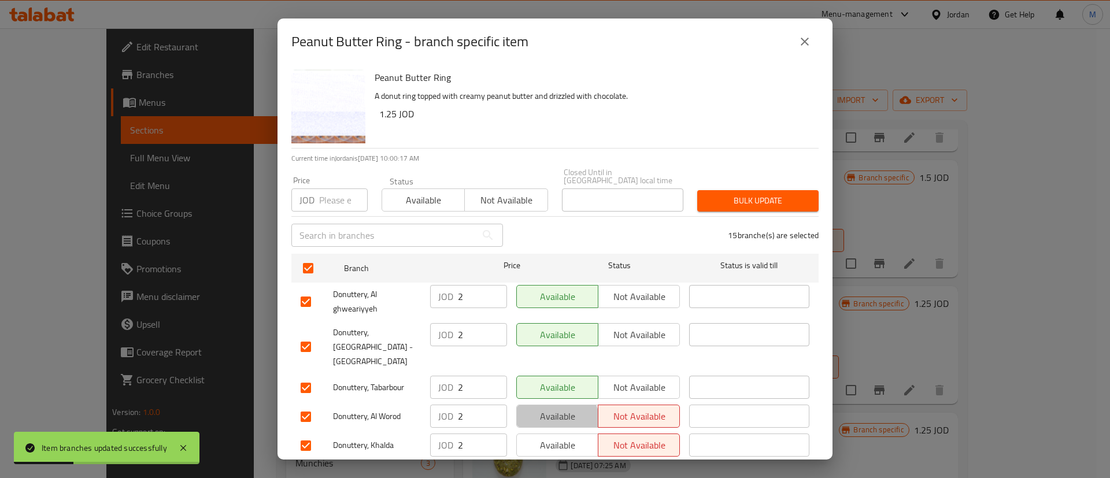
click at [546, 405] on button "Available" at bounding box center [557, 416] width 82 height 23
click at [556, 437] on span "Available" at bounding box center [558, 445] width 72 height 17
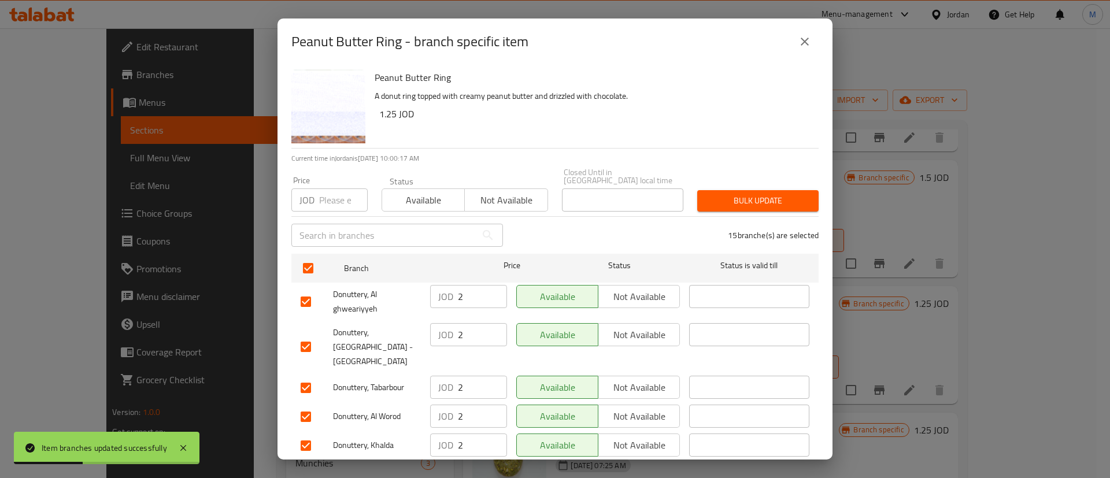
scroll to position [335, 0]
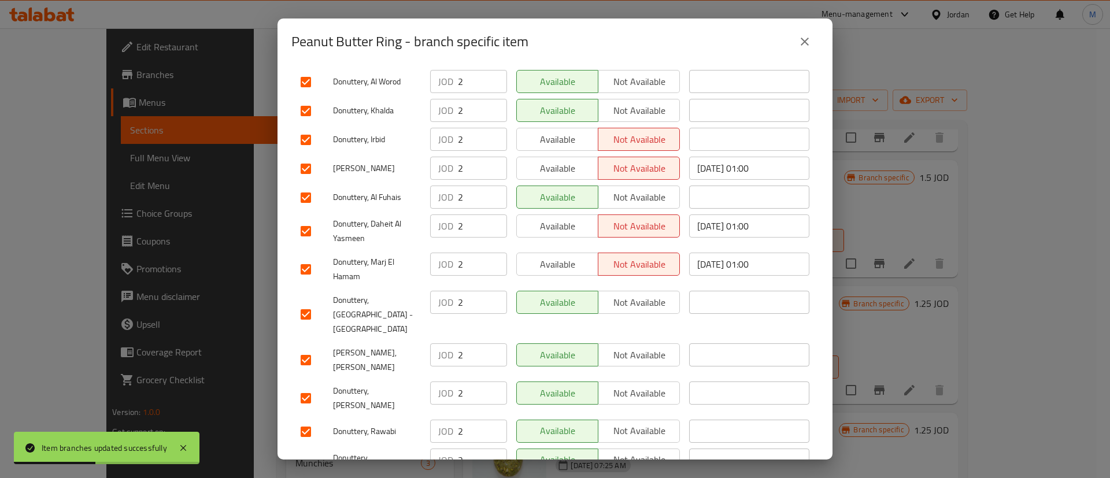
click at [582, 253] on button "Available" at bounding box center [557, 264] width 82 height 23
click at [572, 218] on span "Available" at bounding box center [558, 226] width 72 height 17
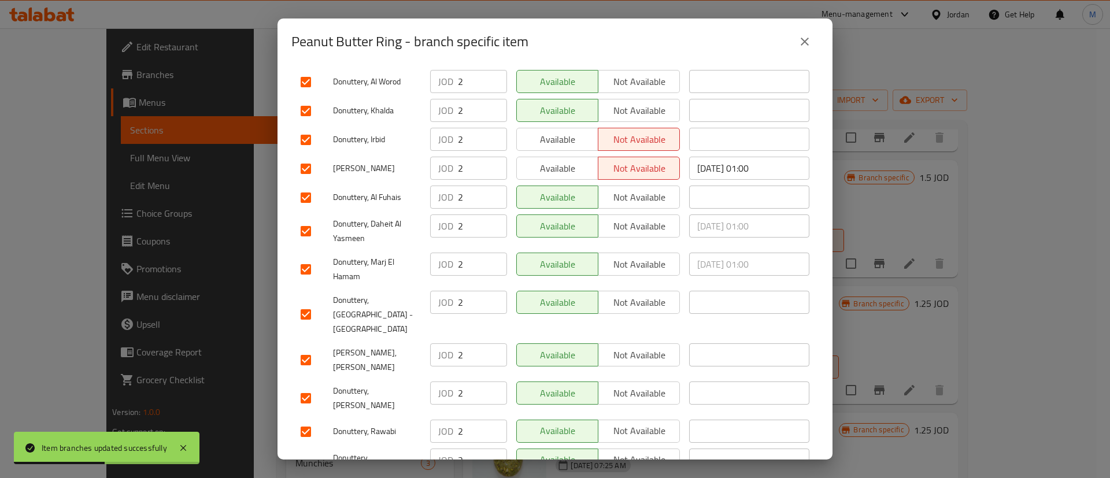
drag, startPoint x: 579, startPoint y: 152, endPoint x: 576, endPoint y: 134, distance: 18.2
click at [579, 160] on span "Available" at bounding box center [558, 168] width 72 height 17
click at [575, 128] on button "Available" at bounding box center [557, 139] width 82 height 23
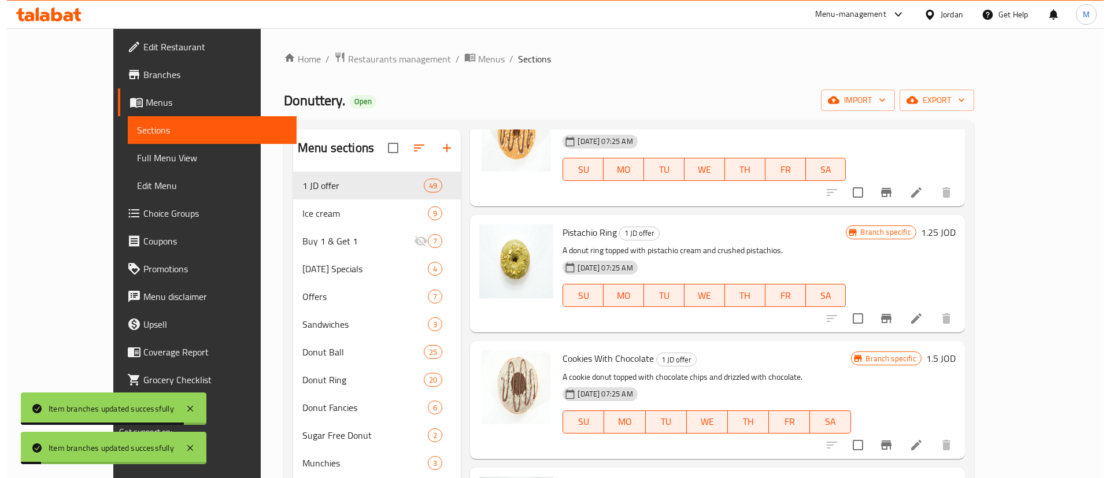
scroll to position [2130, 0]
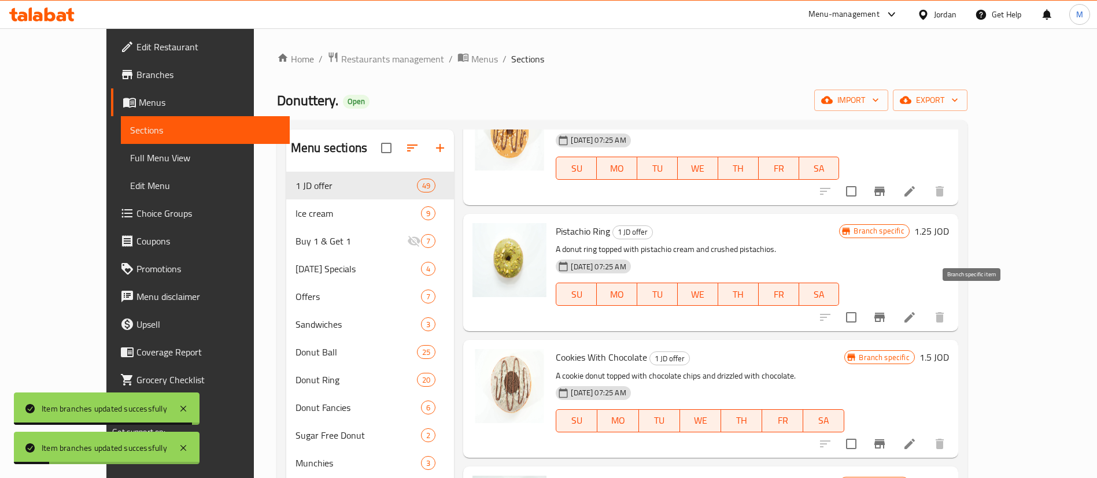
click at [885, 313] on icon "Branch-specific-item" at bounding box center [879, 317] width 10 height 9
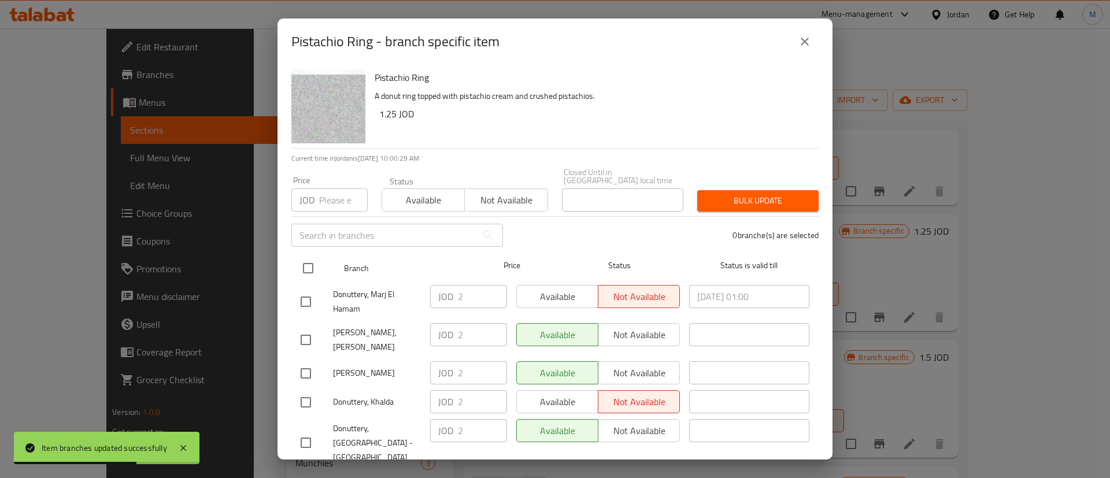
click at [313, 263] on input "checkbox" at bounding box center [308, 268] width 24 height 24
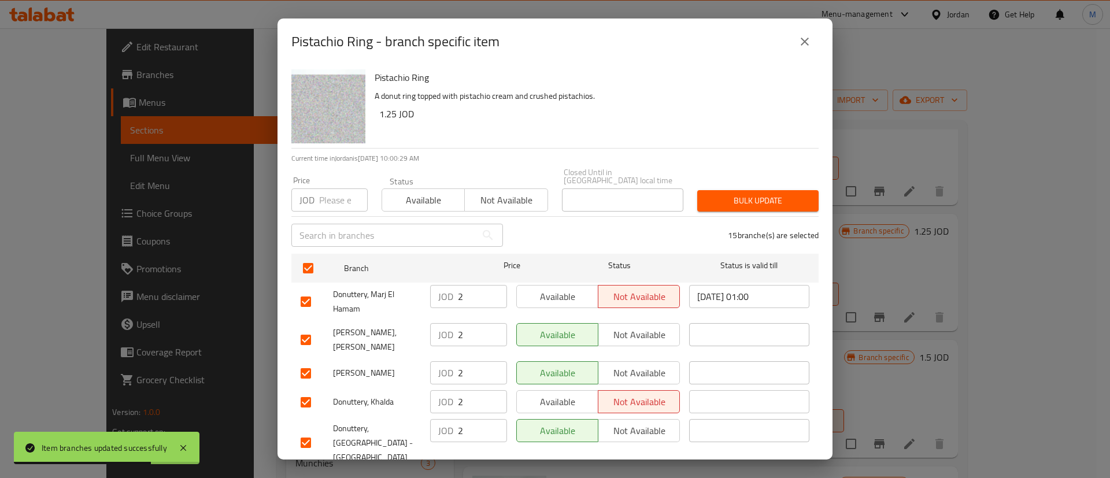
click at [548, 289] on span "Available" at bounding box center [558, 297] width 72 height 17
click at [556, 394] on span "Available" at bounding box center [558, 402] width 72 height 17
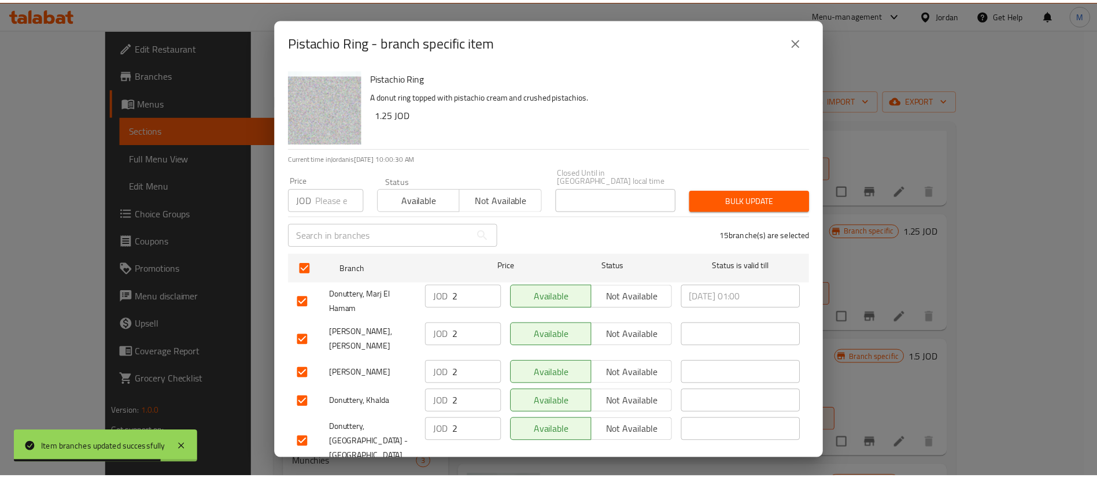
scroll to position [335, 0]
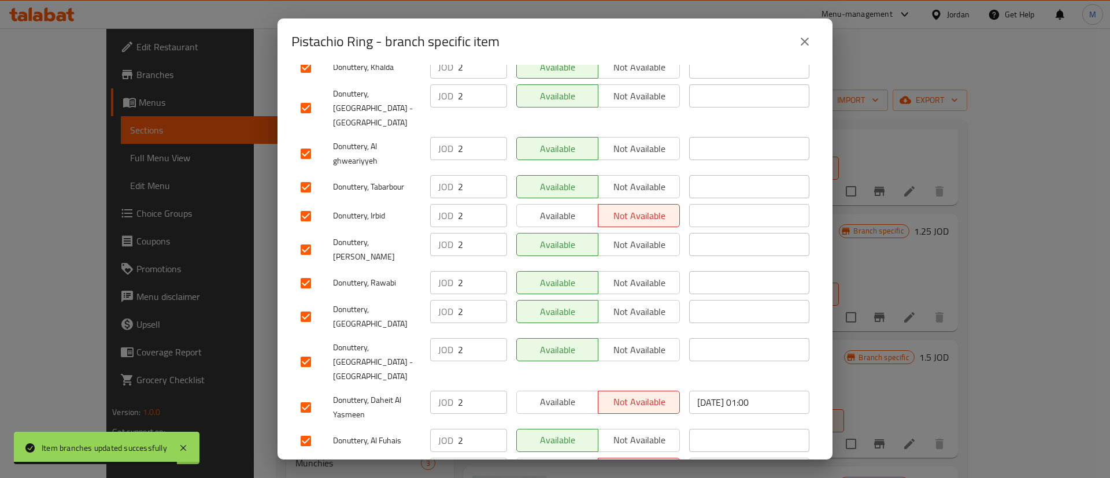
click at [543, 208] on span "Available" at bounding box center [558, 216] width 72 height 17
click at [560, 394] on span "Available" at bounding box center [558, 402] width 72 height 17
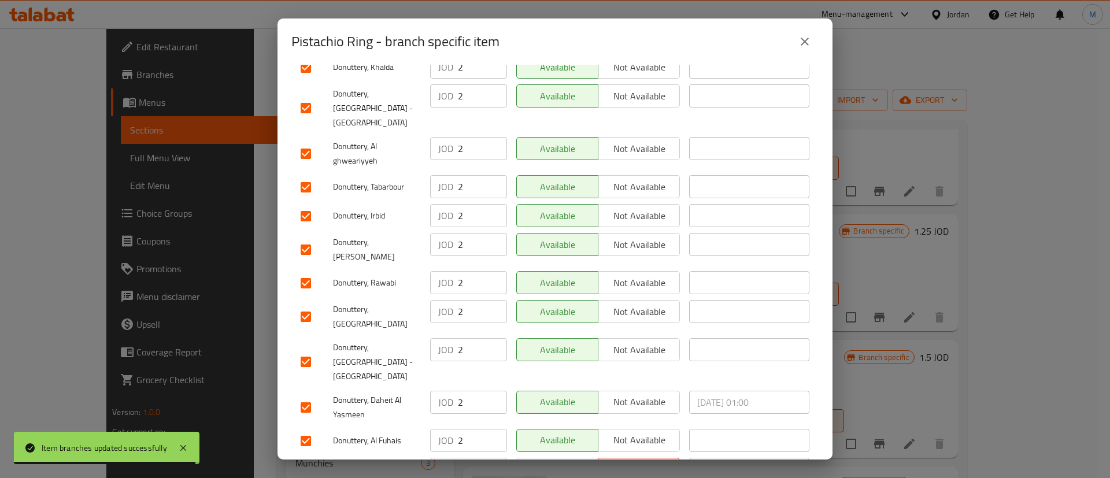
click at [574, 461] on span "Available" at bounding box center [558, 469] width 72 height 17
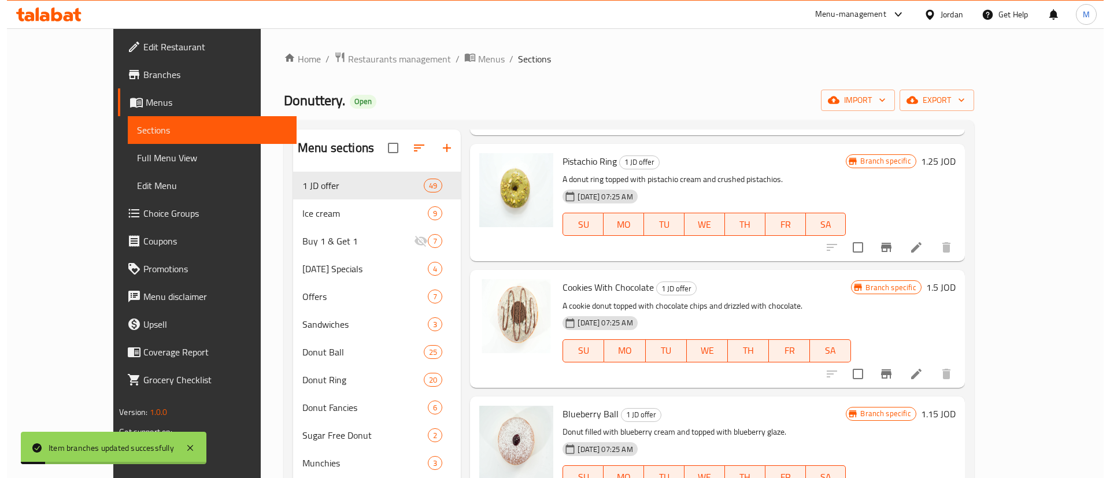
scroll to position [2202, 0]
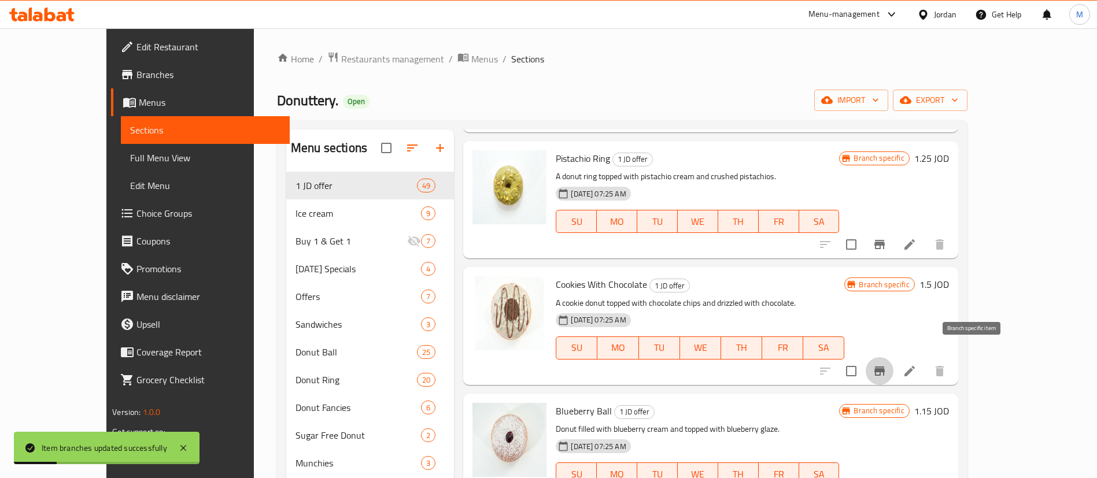
click at [893, 359] on button "Branch-specific-item" at bounding box center [880, 371] width 28 height 28
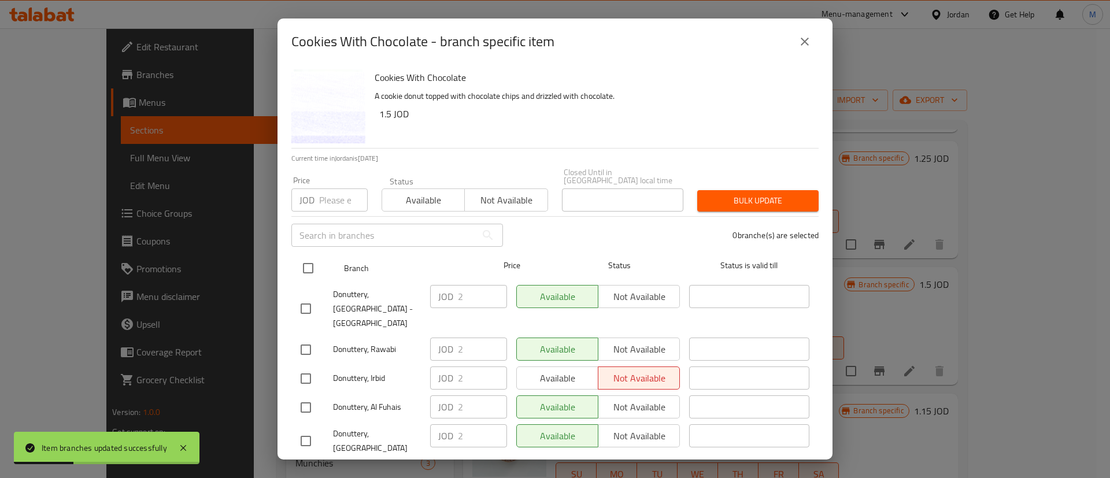
click at [313, 258] on input "checkbox" at bounding box center [308, 268] width 24 height 24
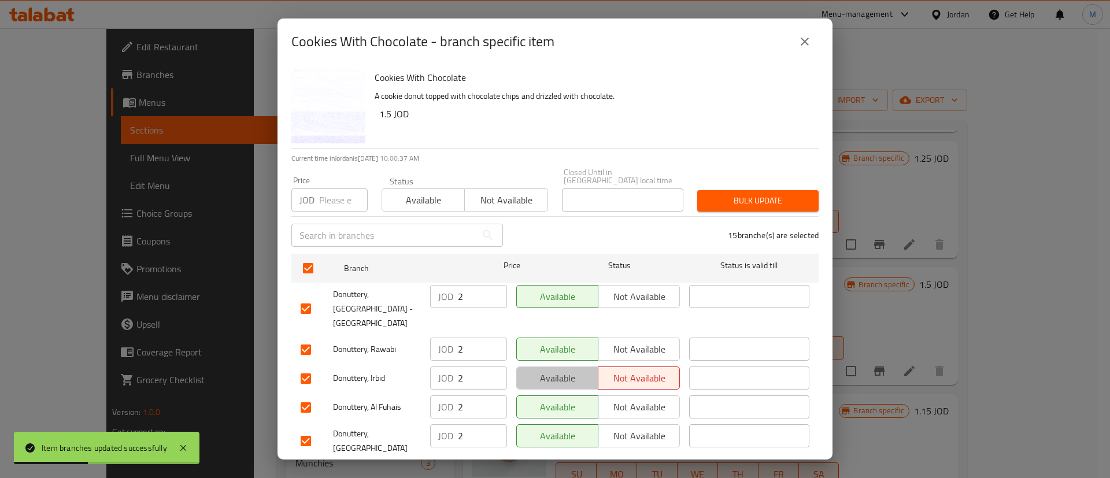
click at [554, 370] on span "Available" at bounding box center [558, 378] width 72 height 17
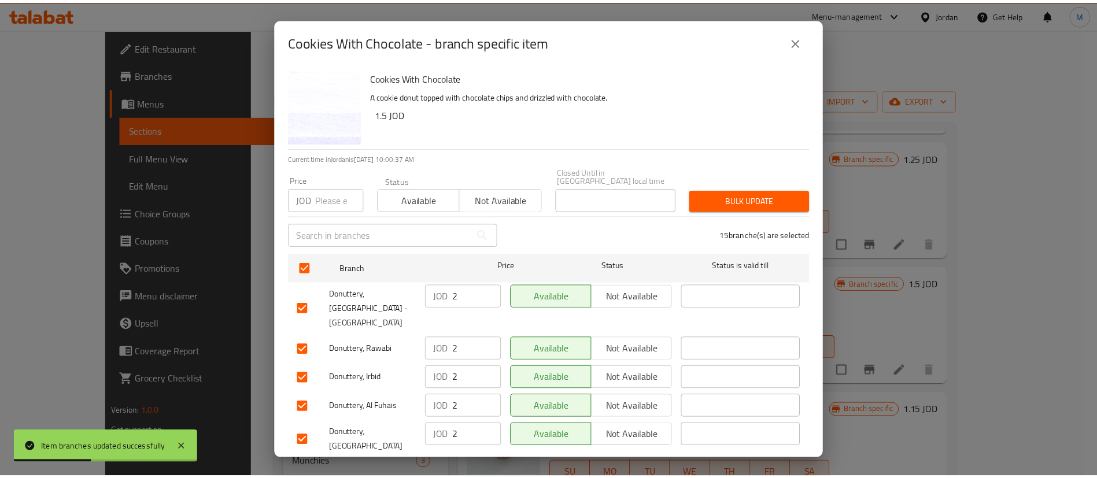
scroll to position [335, 0]
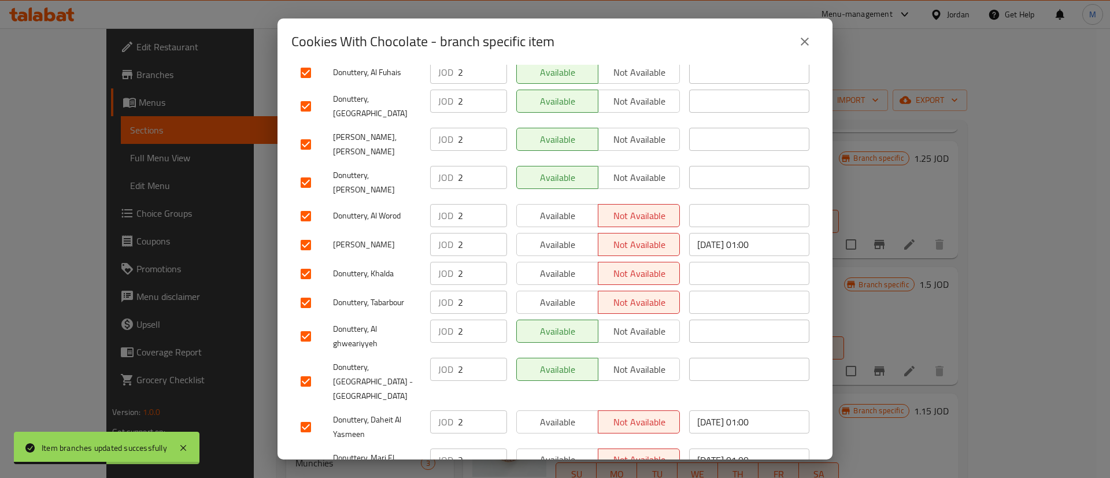
click at [564, 204] on button "Available" at bounding box center [557, 215] width 82 height 23
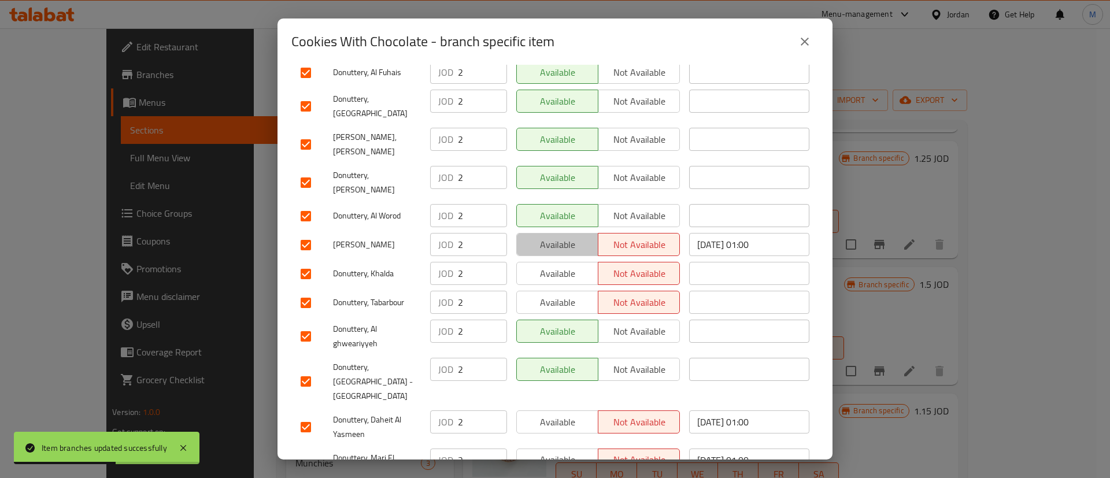
click at [571, 233] on button "Available" at bounding box center [557, 244] width 82 height 23
click at [565, 262] on button "Available" at bounding box center [557, 273] width 82 height 23
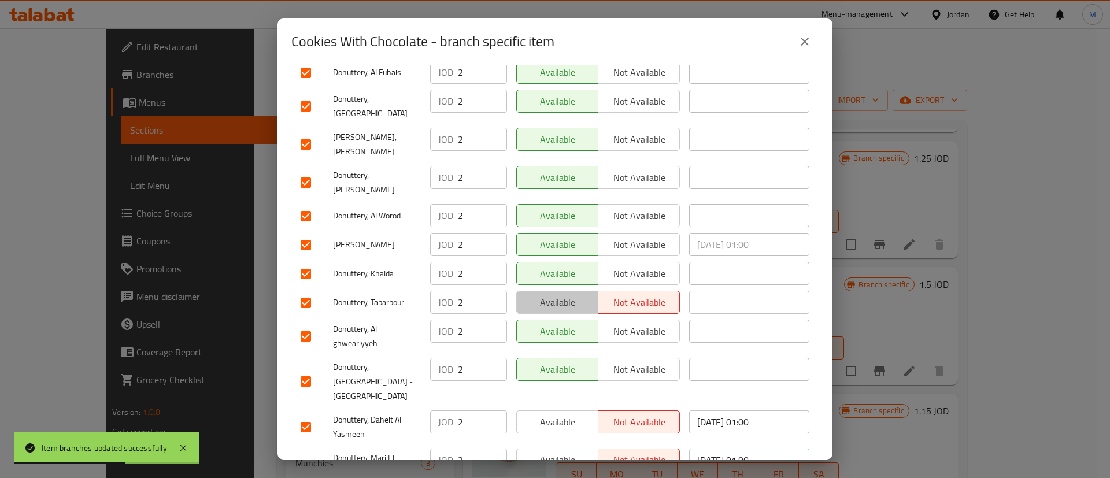
click at [557, 291] on button "Available" at bounding box center [557, 302] width 82 height 23
click at [563, 414] on span "Available" at bounding box center [558, 422] width 72 height 17
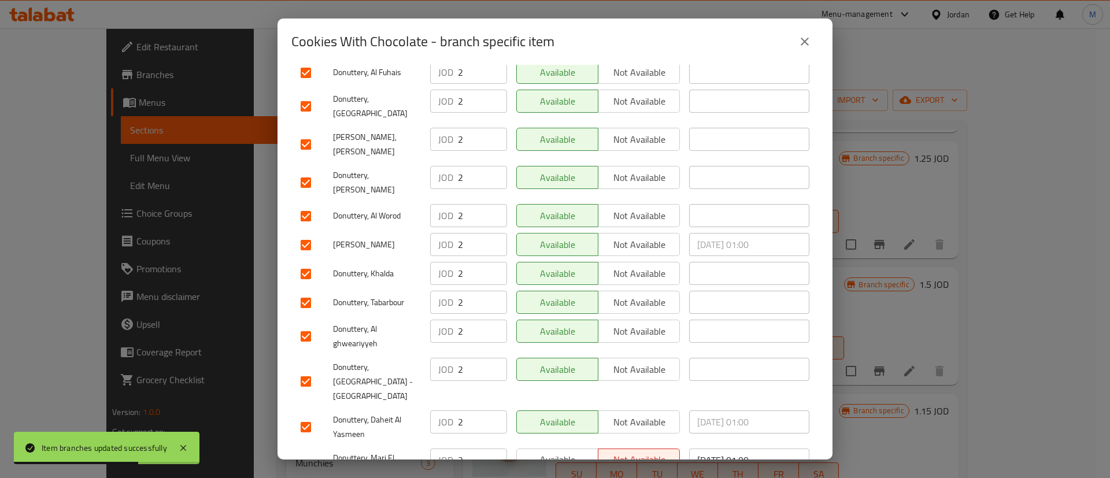
click at [566, 406] on div "Available Not available" at bounding box center [598, 427] width 173 height 43
click at [561, 452] on span "Available" at bounding box center [558, 460] width 72 height 17
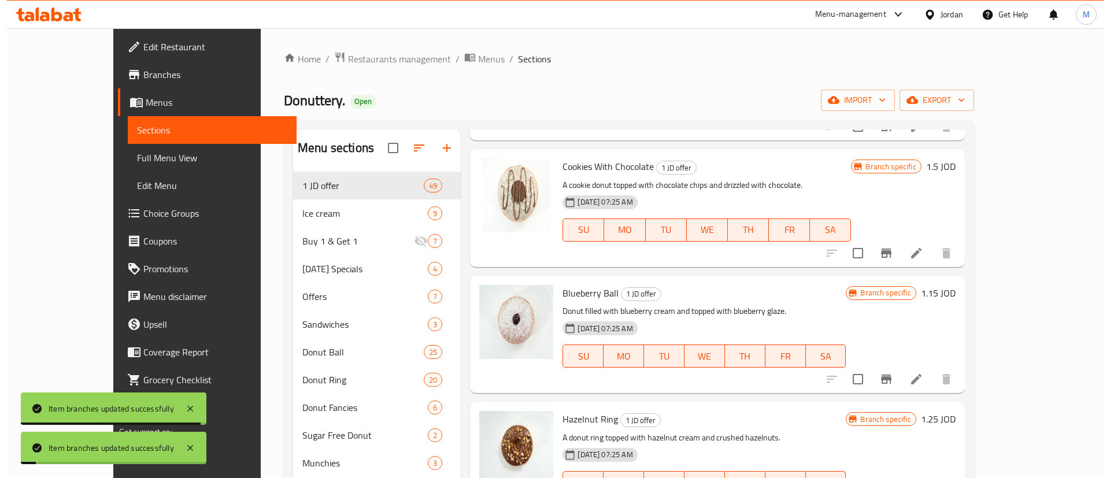
scroll to position [2360, 0]
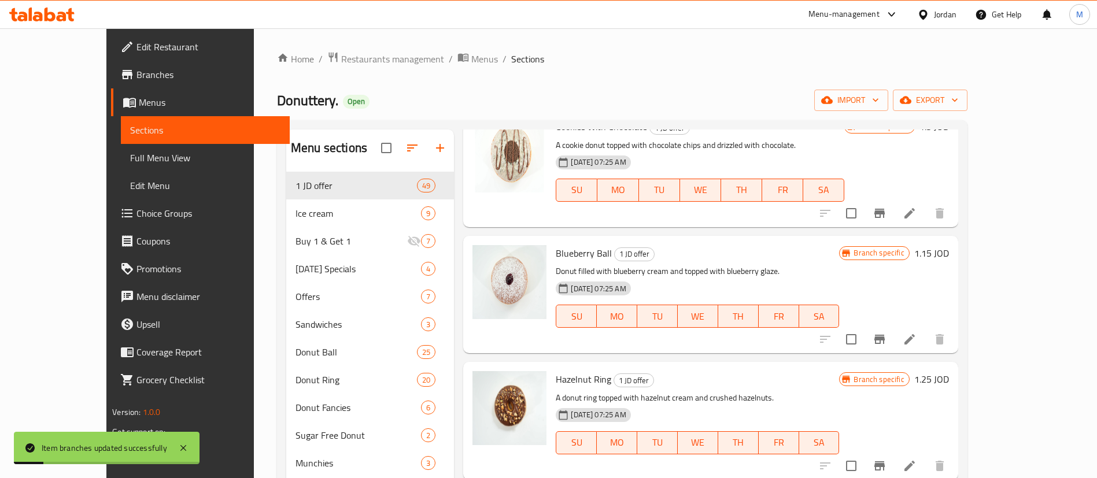
click at [886, 332] on icon "Branch-specific-item" at bounding box center [880, 339] width 14 height 14
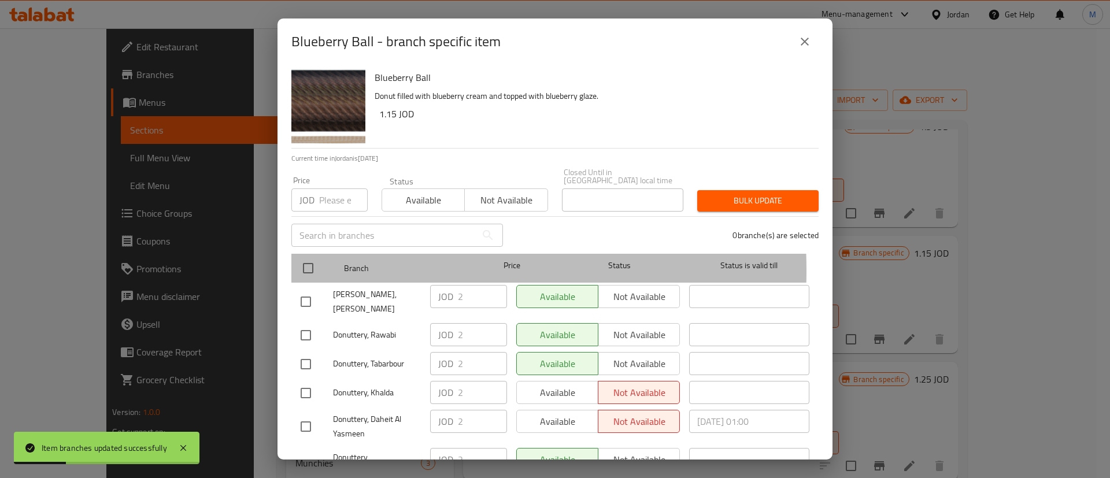
drag, startPoint x: 322, startPoint y: 263, endPoint x: 310, endPoint y: 260, distance: 12.5
click at [321, 261] on div at bounding box center [317, 269] width 43 height 34
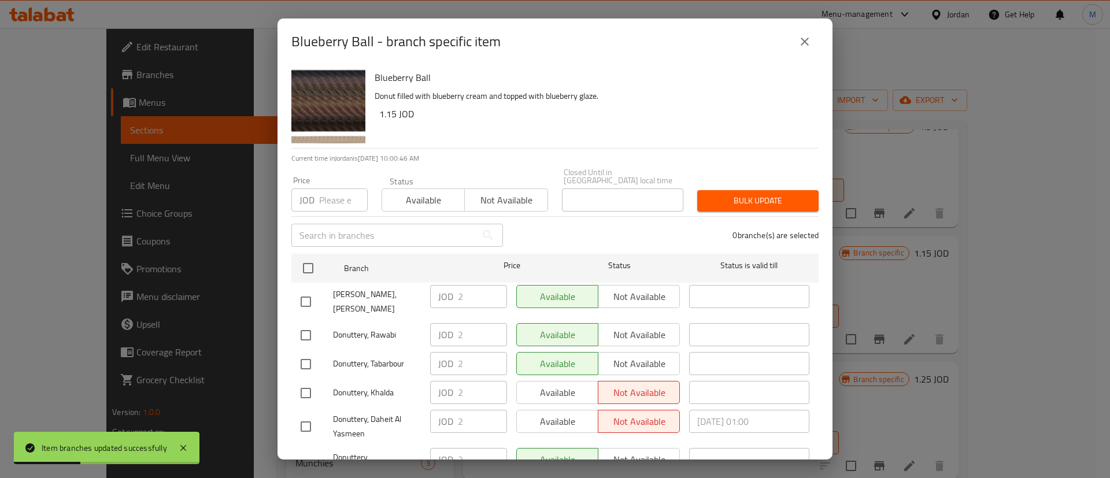
click at [559, 381] on div "Available Not available" at bounding box center [598, 392] width 164 height 23
click at [562, 384] on div "Available Not available" at bounding box center [598, 392] width 164 height 23
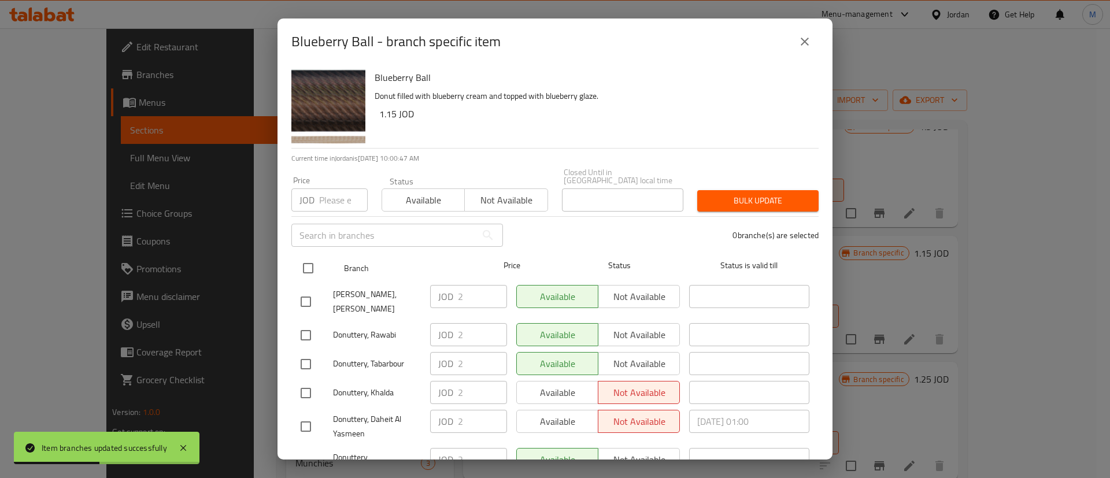
click at [304, 256] on input "checkbox" at bounding box center [308, 268] width 24 height 24
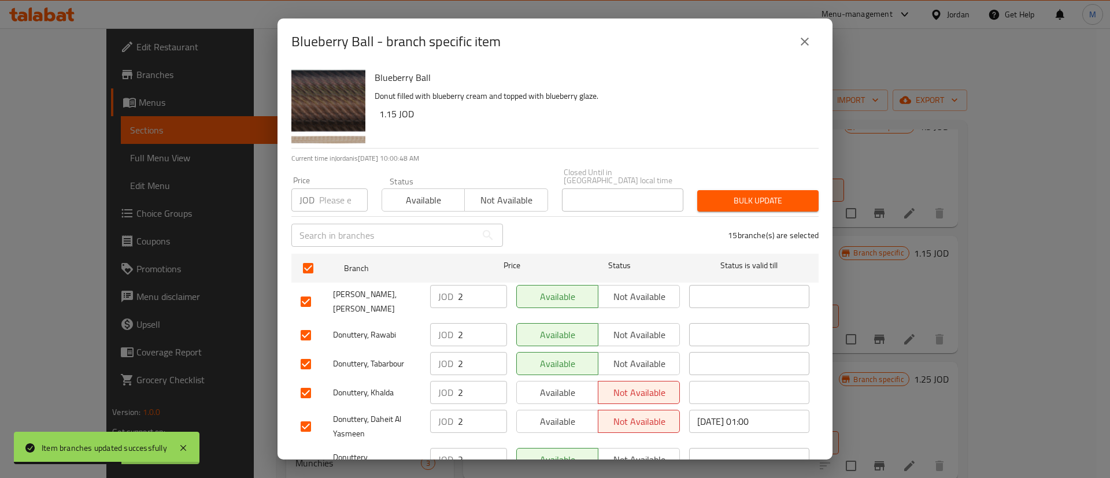
drag, startPoint x: 563, startPoint y: 391, endPoint x: 568, endPoint y: 408, distance: 17.6
click at [563, 390] on span "Available" at bounding box center [558, 393] width 72 height 17
click at [569, 415] on span "Available" at bounding box center [558, 421] width 72 height 17
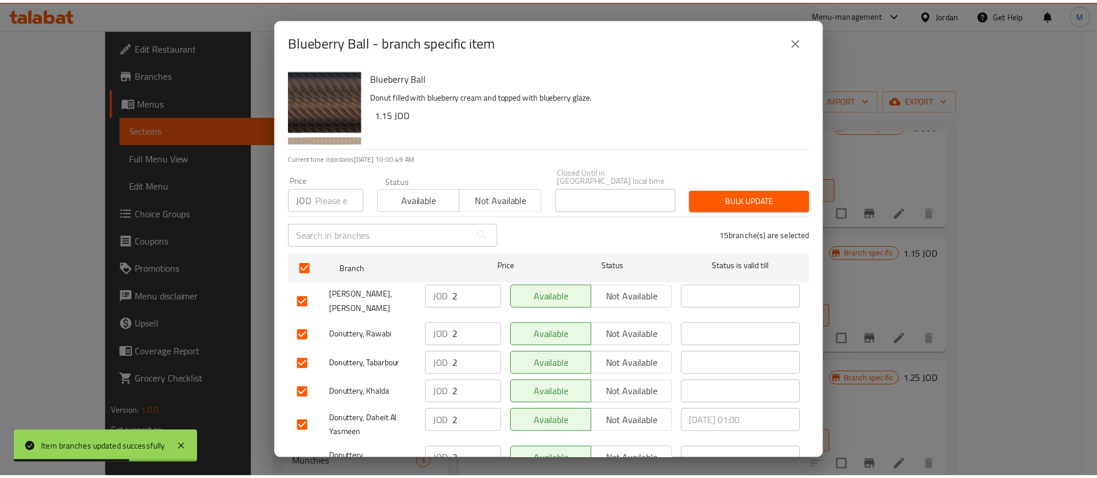
scroll to position [335, 0]
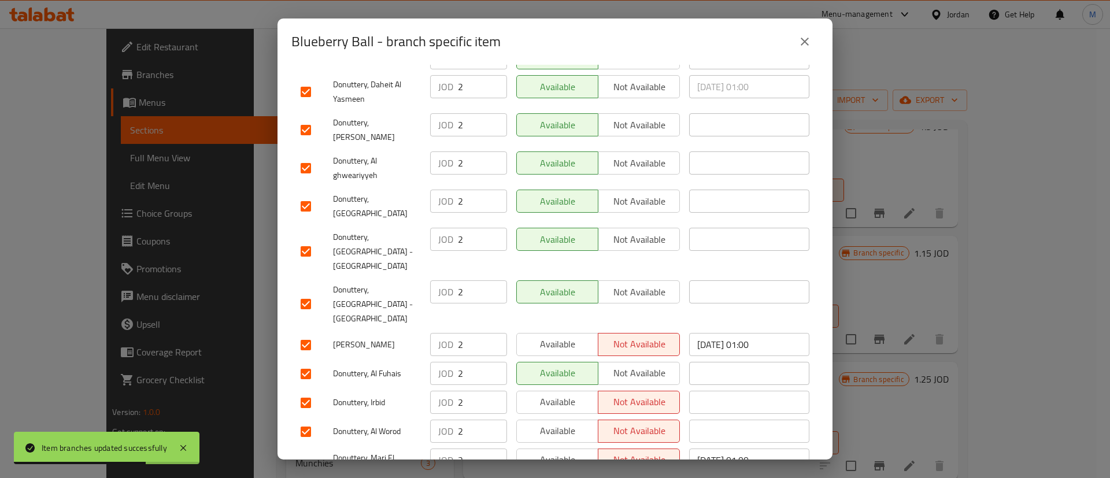
click at [548, 328] on div "Available Not available" at bounding box center [598, 345] width 173 height 34
click at [548, 336] on span "Available" at bounding box center [558, 344] width 72 height 17
click at [549, 394] on span "Available" at bounding box center [558, 402] width 72 height 17
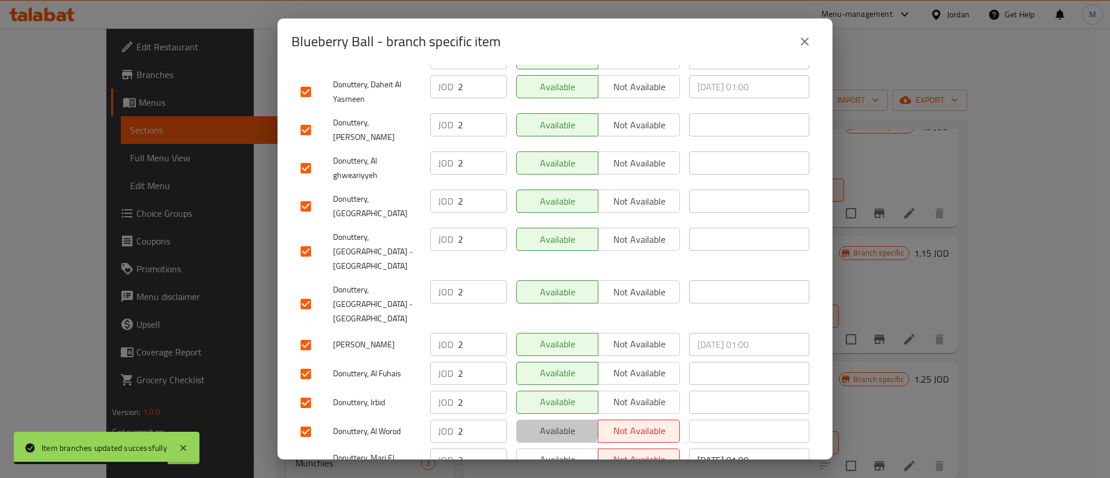
click at [550, 423] on span "Available" at bounding box center [558, 431] width 72 height 17
click at [559, 452] on span "Available" at bounding box center [558, 460] width 72 height 17
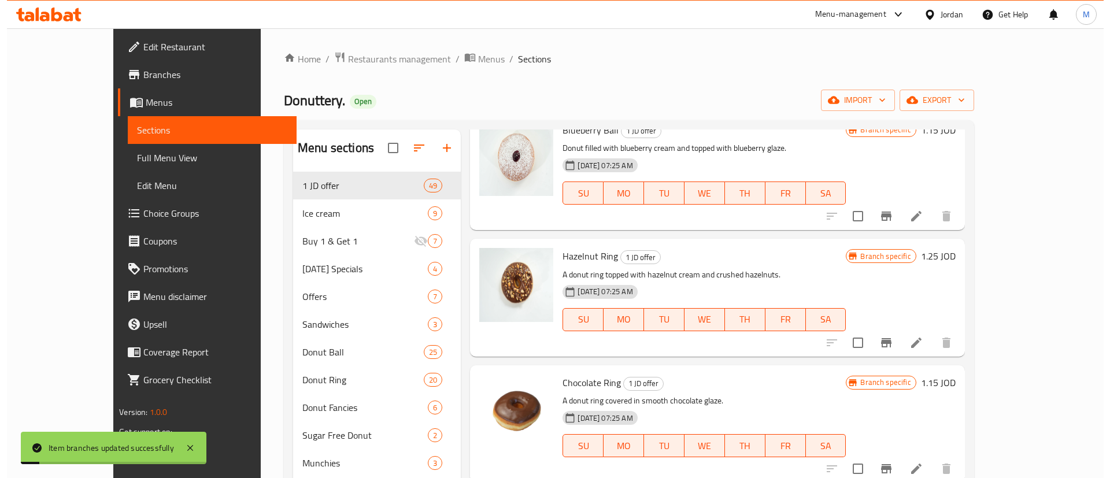
scroll to position [2485, 0]
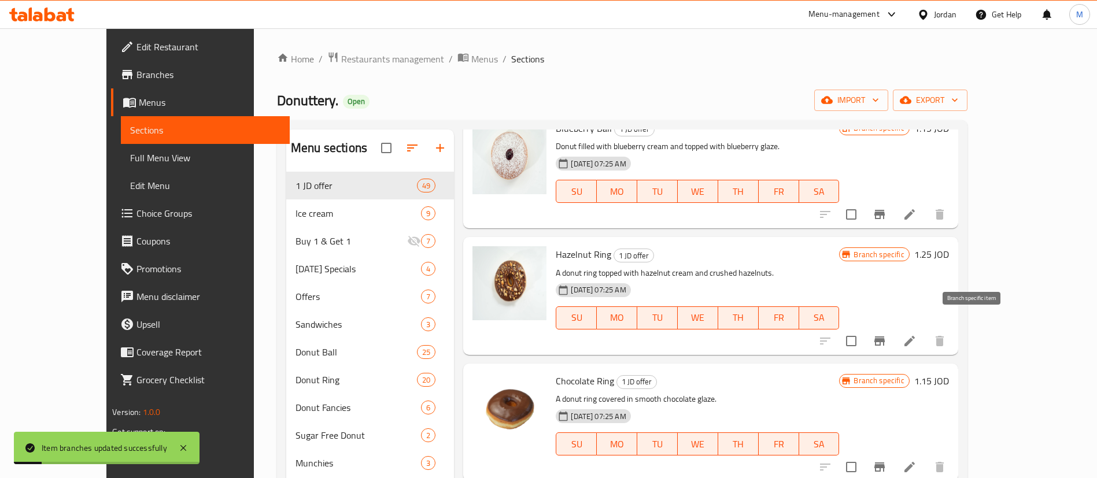
click at [885, 337] on icon "Branch-specific-item" at bounding box center [879, 341] width 10 height 9
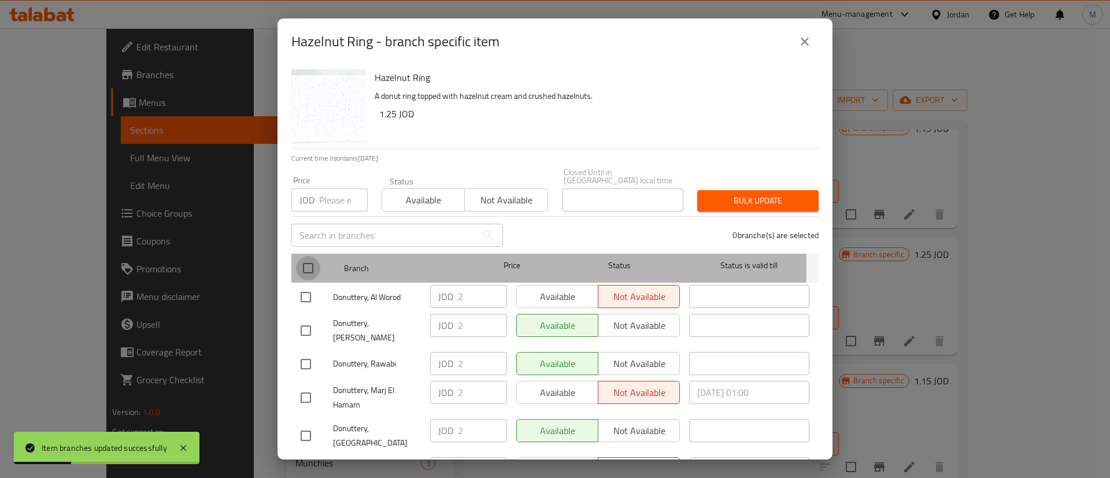
drag, startPoint x: 309, startPoint y: 257, endPoint x: 483, endPoint y: 300, distance: 179.1
click at [309, 257] on input "checkbox" at bounding box center [308, 268] width 24 height 24
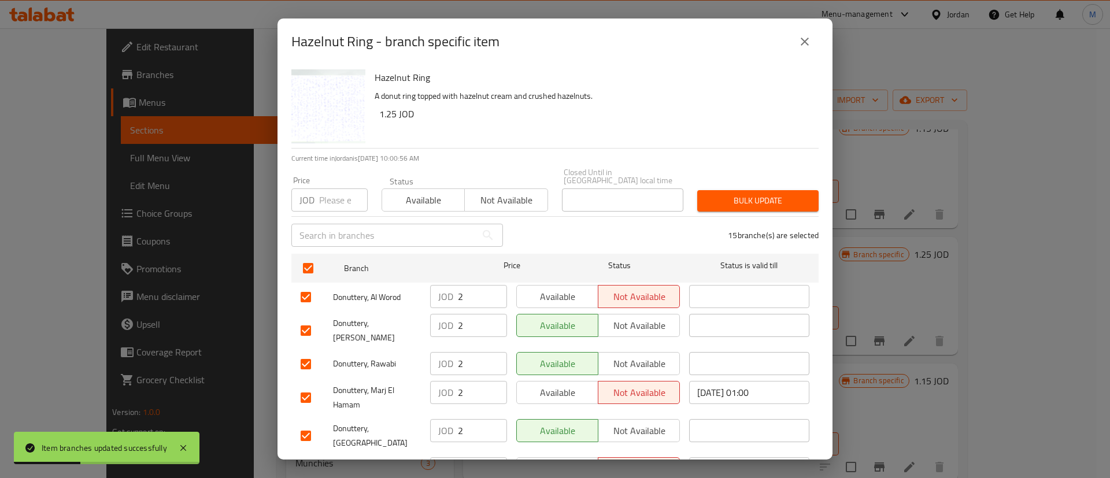
click at [547, 289] on span "Available" at bounding box center [558, 297] width 72 height 17
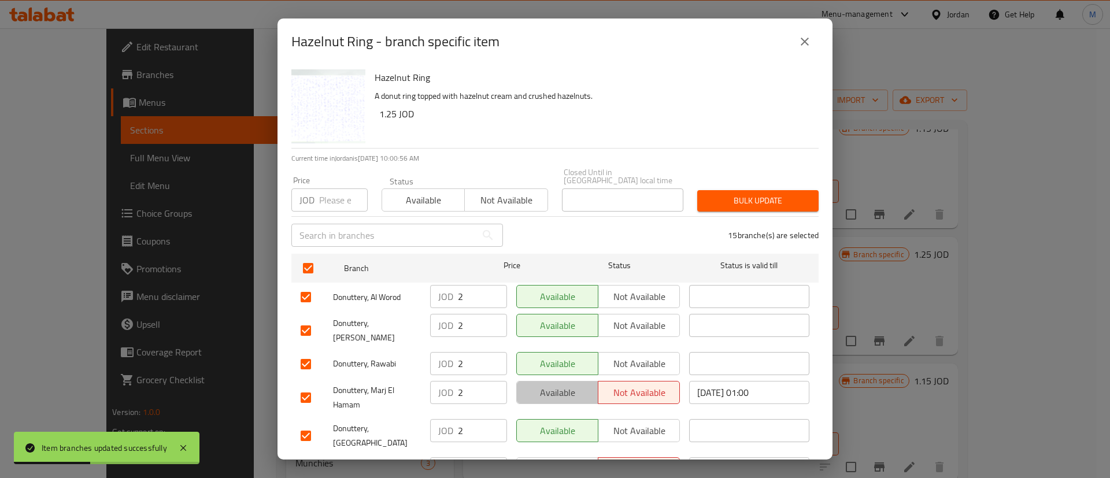
click at [571, 385] on span "Available" at bounding box center [558, 393] width 72 height 17
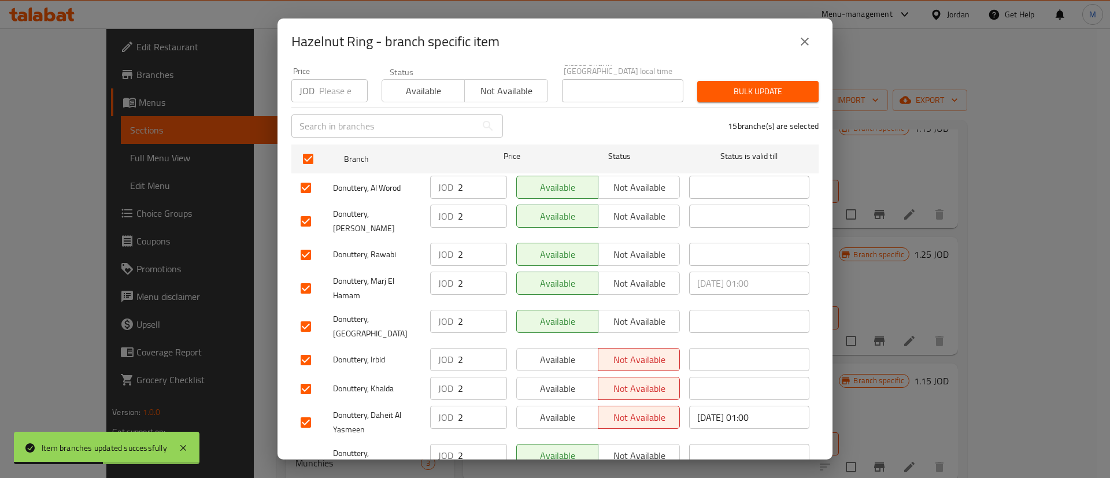
scroll to position [111, 0]
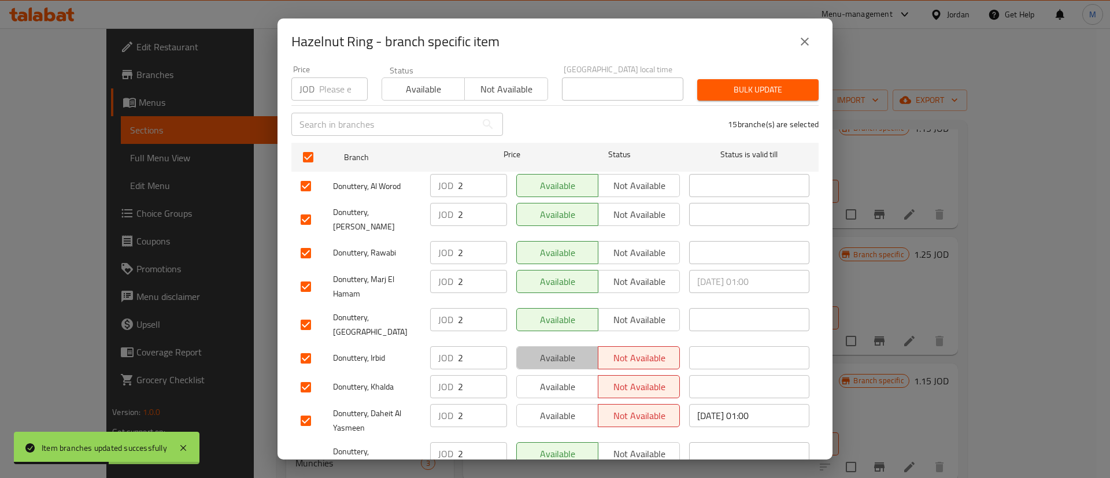
click at [566, 350] on span "Available" at bounding box center [558, 358] width 72 height 17
click at [565, 379] on span "Available" at bounding box center [558, 387] width 72 height 17
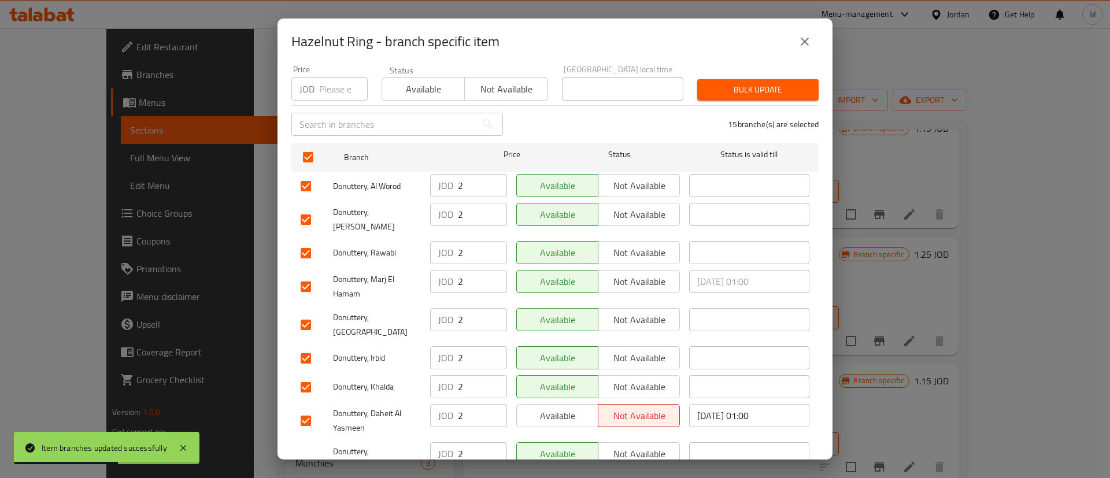
click at [565, 408] on span "Available" at bounding box center [558, 416] width 72 height 17
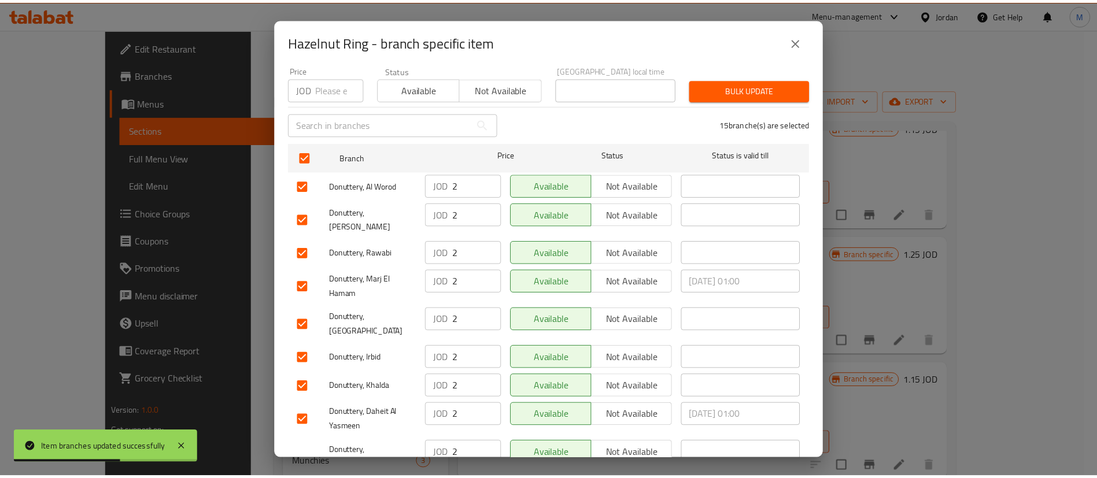
scroll to position [335, 0]
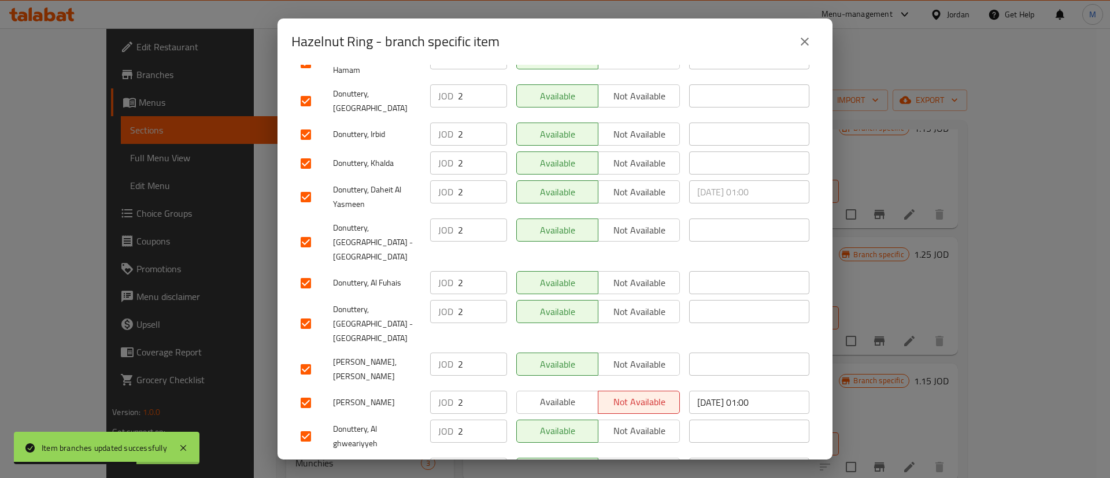
click at [558, 394] on span "Available" at bounding box center [558, 402] width 72 height 17
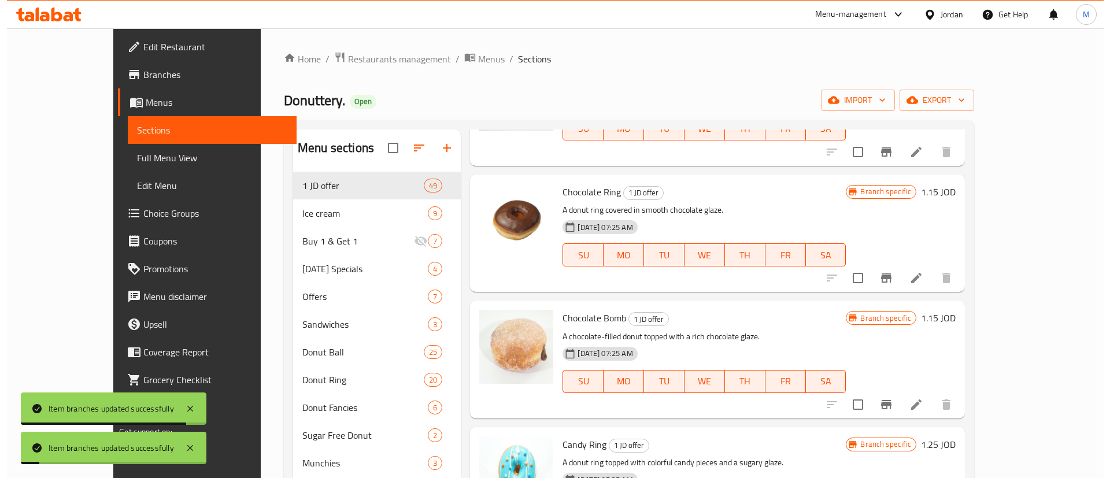
scroll to position [2675, 0]
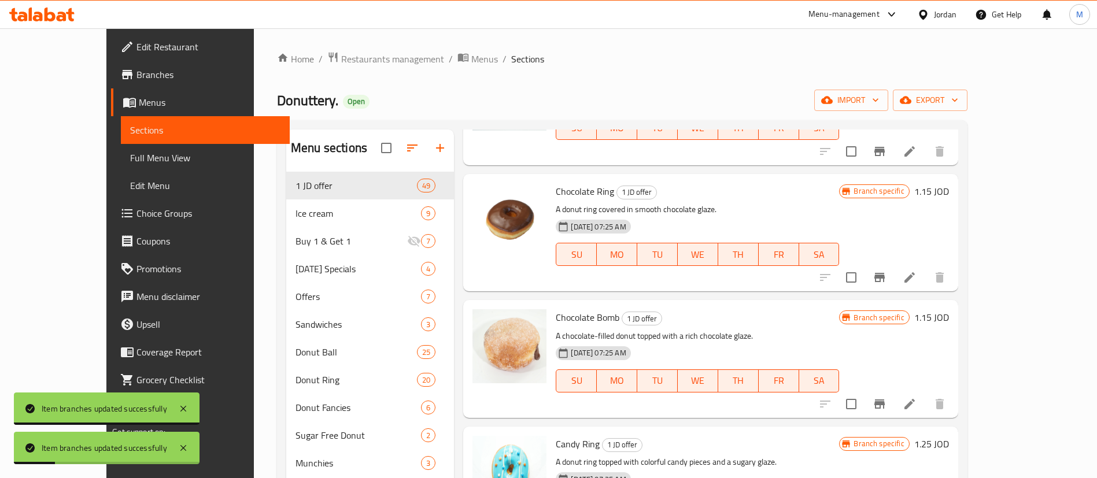
click at [953, 395] on div at bounding box center [882, 404] width 142 height 28
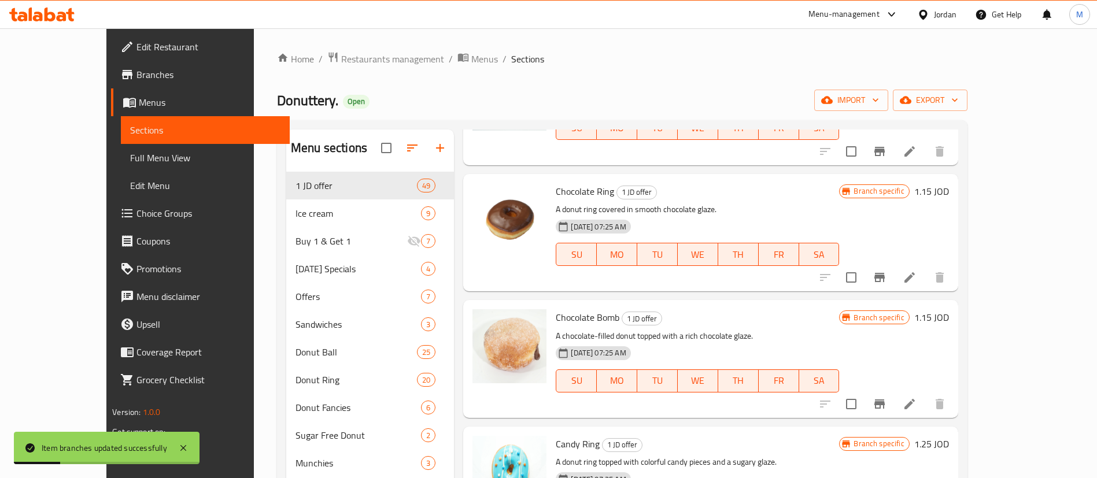
click at [886, 397] on icon "Branch-specific-item" at bounding box center [880, 404] width 14 height 14
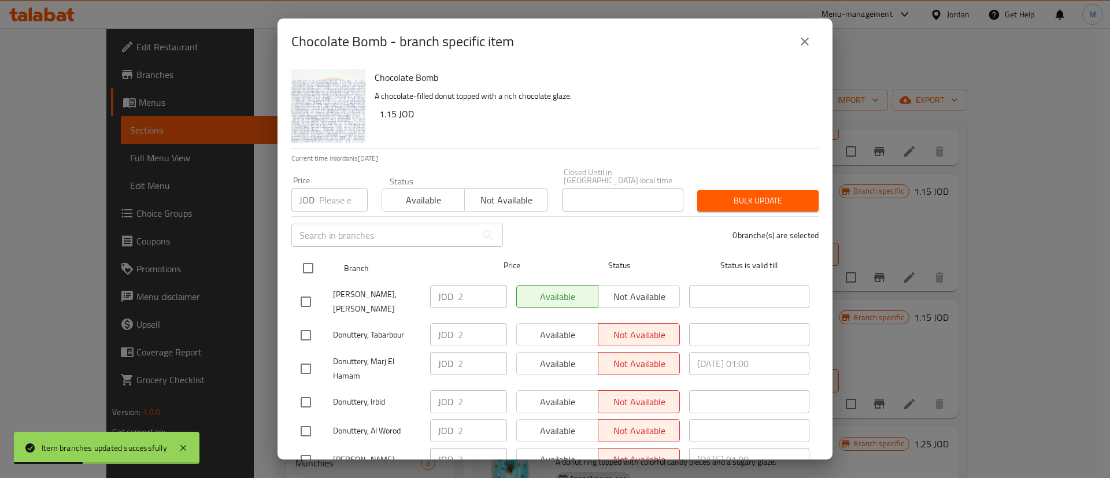
click at [315, 257] on input "checkbox" at bounding box center [308, 268] width 24 height 24
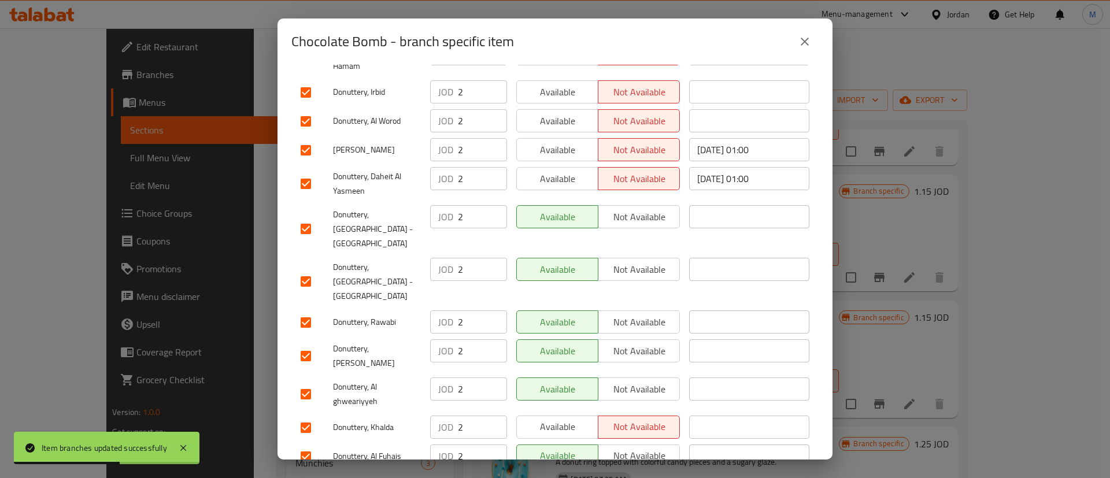
click at [572, 419] on span "Available" at bounding box center [558, 427] width 72 height 17
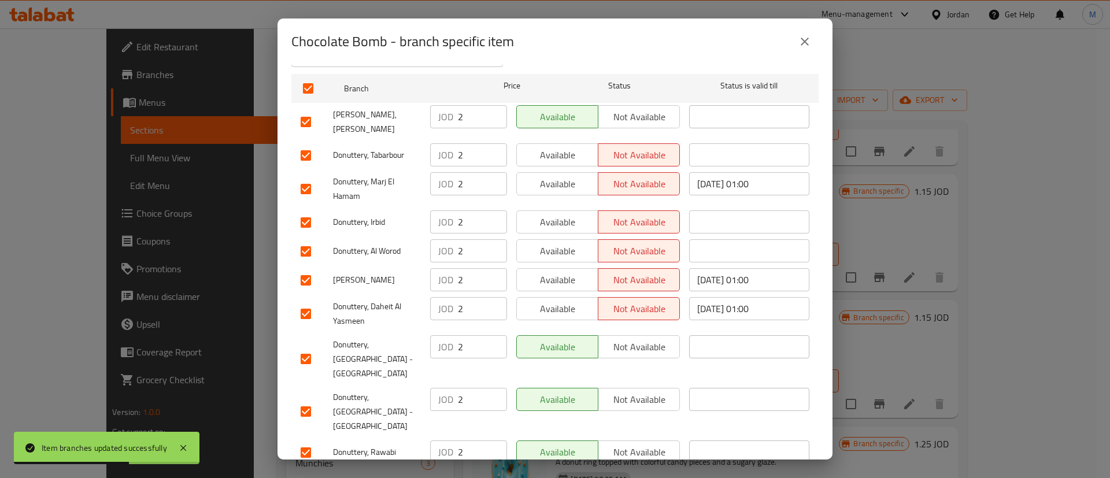
scroll to position [178, 0]
click at [558, 154] on span "Available" at bounding box center [558, 157] width 72 height 17
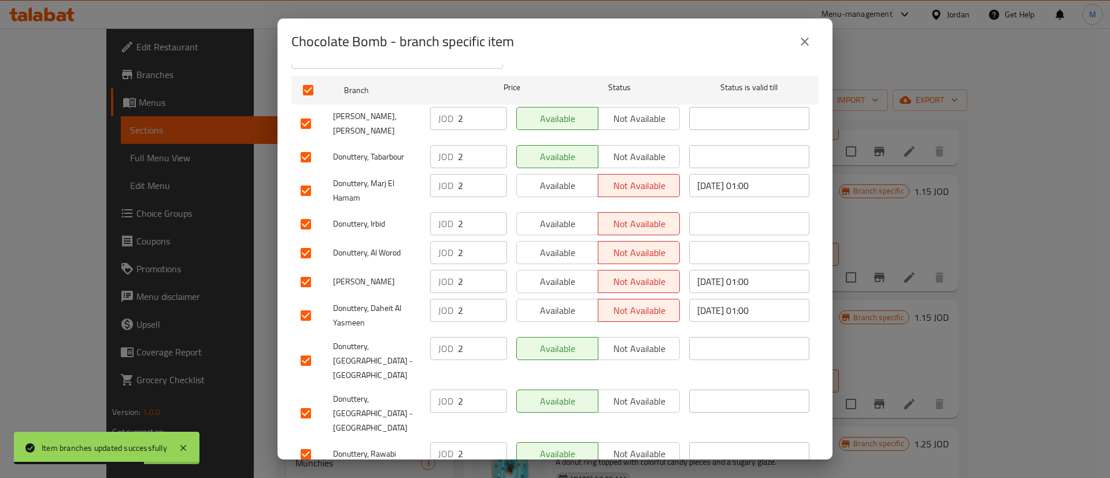
click at [563, 179] on span "Available" at bounding box center [558, 186] width 72 height 17
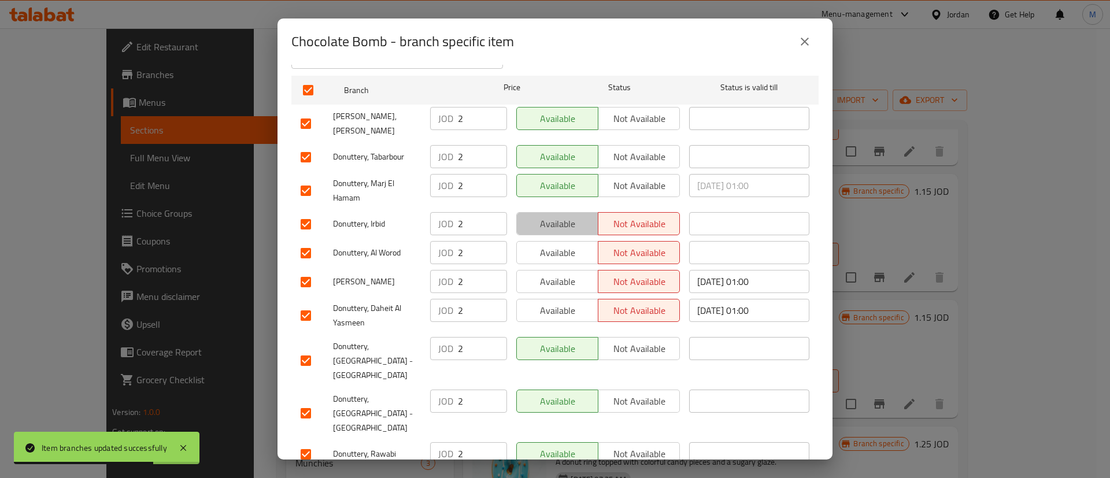
click at [566, 222] on span "Available" at bounding box center [558, 224] width 72 height 17
click at [566, 245] on span "Available" at bounding box center [558, 253] width 72 height 17
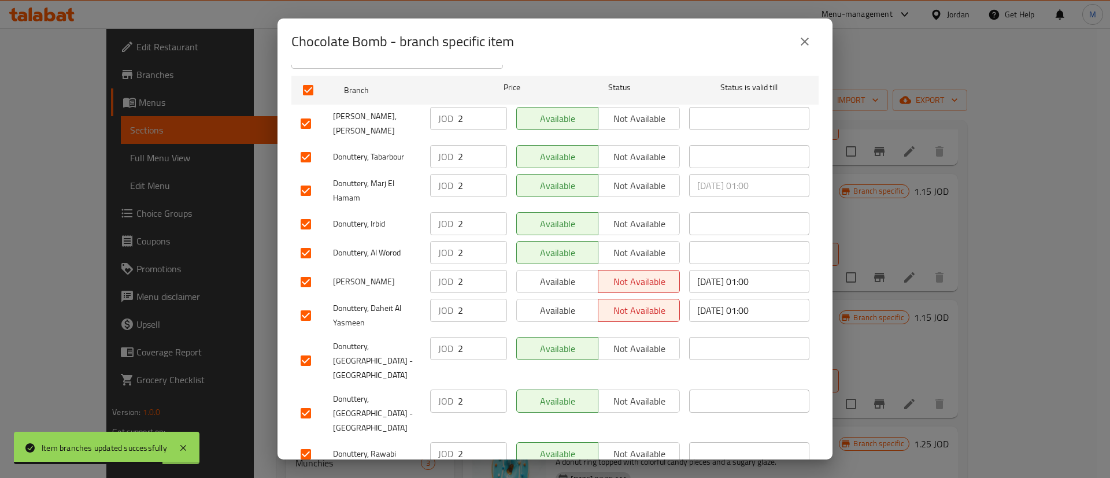
click at [567, 273] on span "Available" at bounding box center [558, 281] width 72 height 17
click at [575, 285] on div "Available Not available" at bounding box center [598, 282] width 173 height 34
click at [576, 299] on button "Available" at bounding box center [557, 310] width 82 height 23
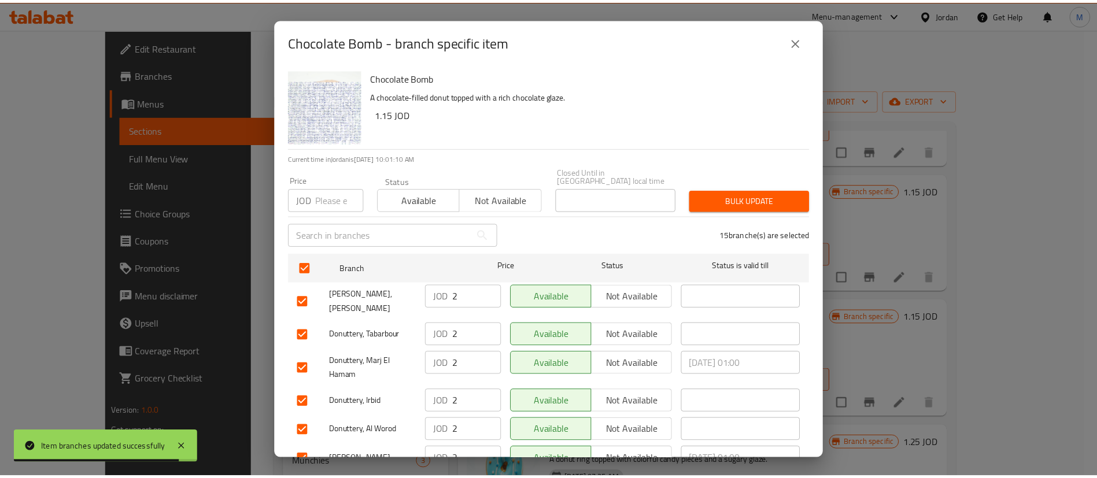
scroll to position [335, 0]
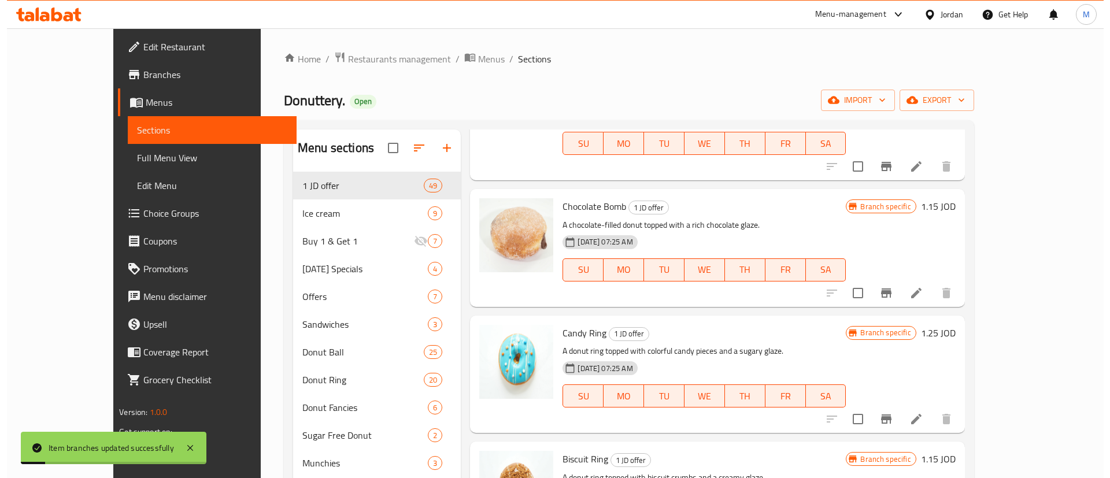
scroll to position [2793, 0]
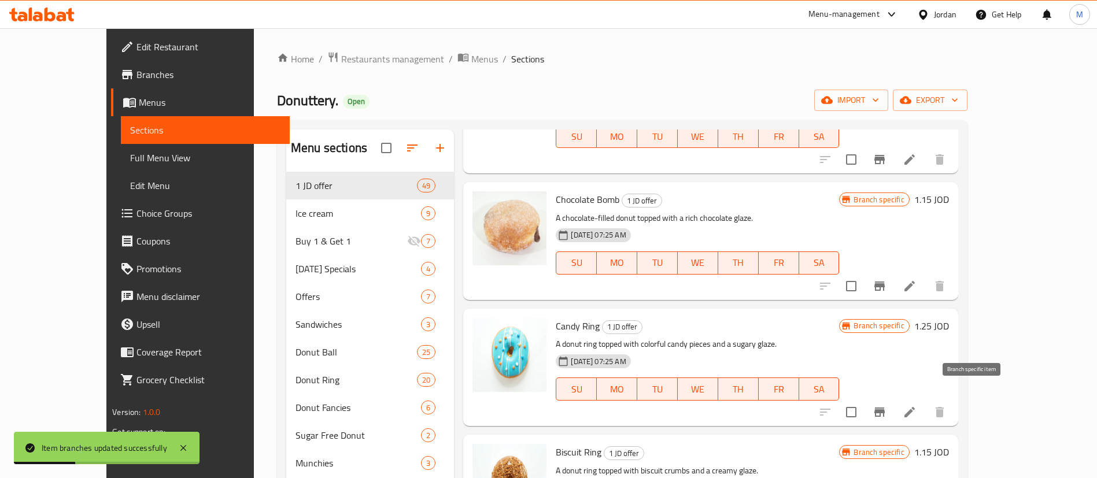
click at [885, 408] on icon "Branch-specific-item" at bounding box center [879, 412] width 10 height 9
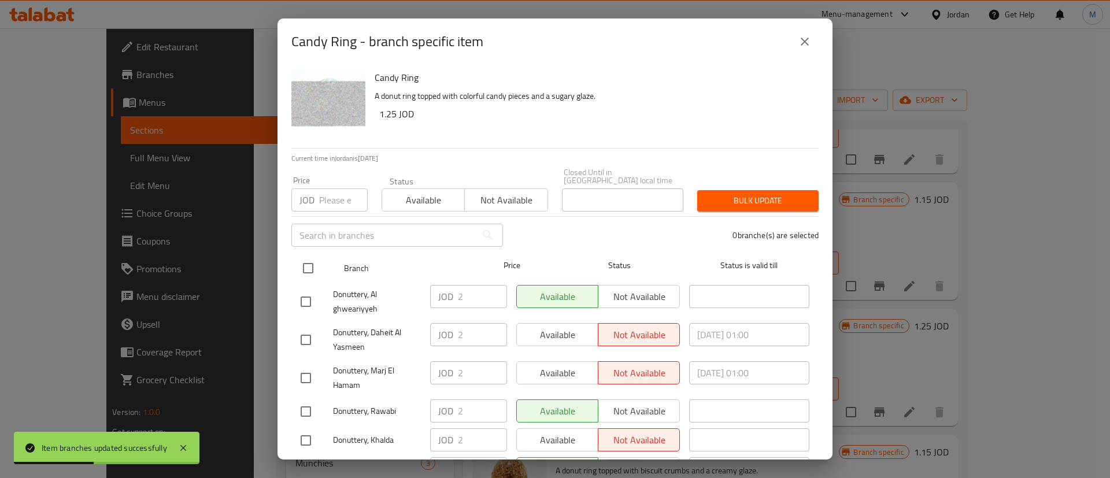
click at [313, 260] on input "checkbox" at bounding box center [308, 268] width 24 height 24
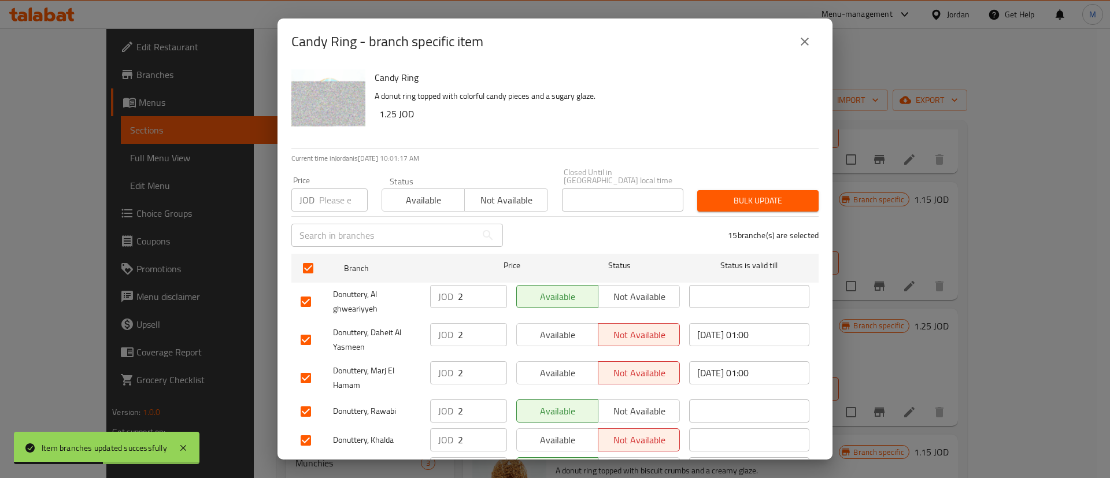
click at [558, 331] on span "Available" at bounding box center [558, 335] width 72 height 17
click at [561, 367] on span "Available" at bounding box center [558, 373] width 72 height 17
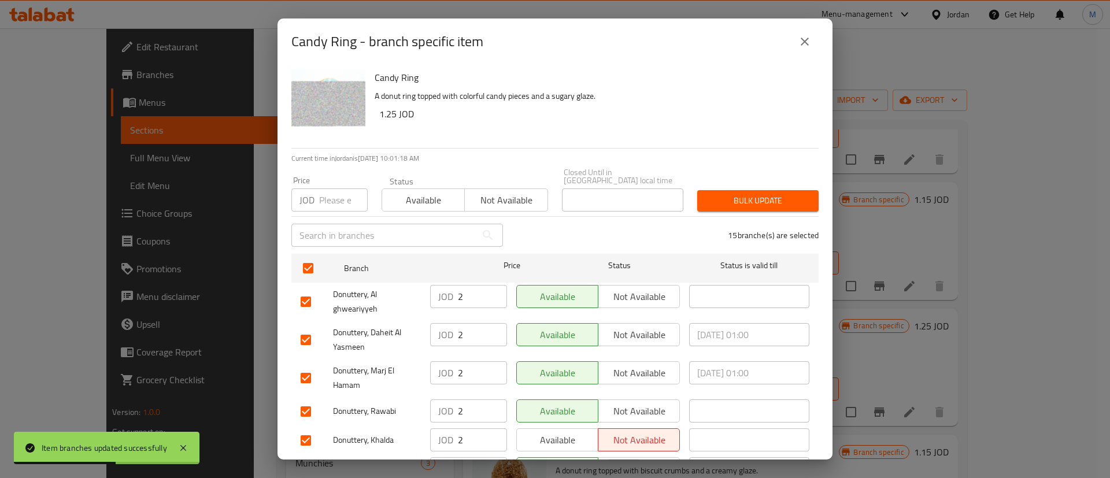
click at [571, 428] on button "Available" at bounding box center [557, 439] width 82 height 23
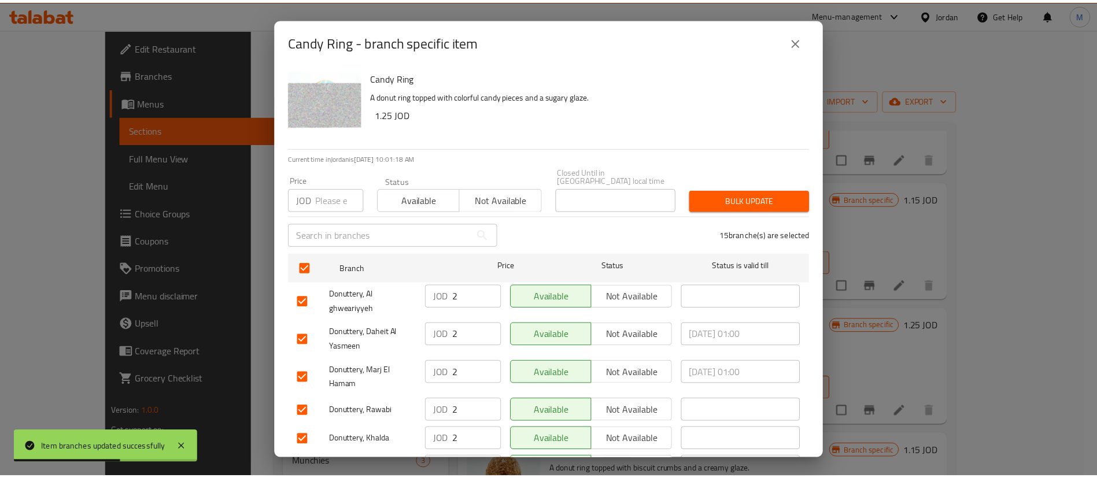
scroll to position [335, 0]
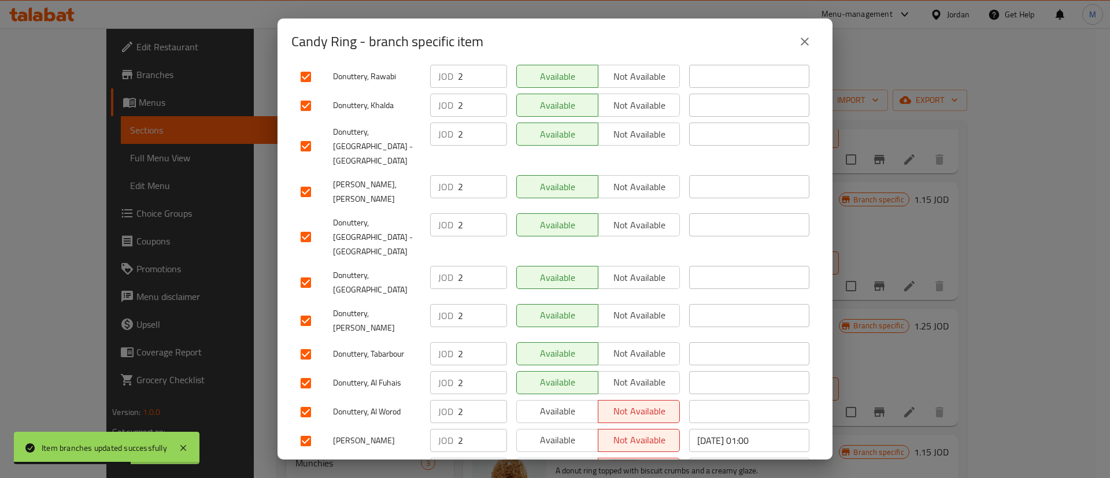
click at [561, 403] on span "Available" at bounding box center [558, 411] width 72 height 17
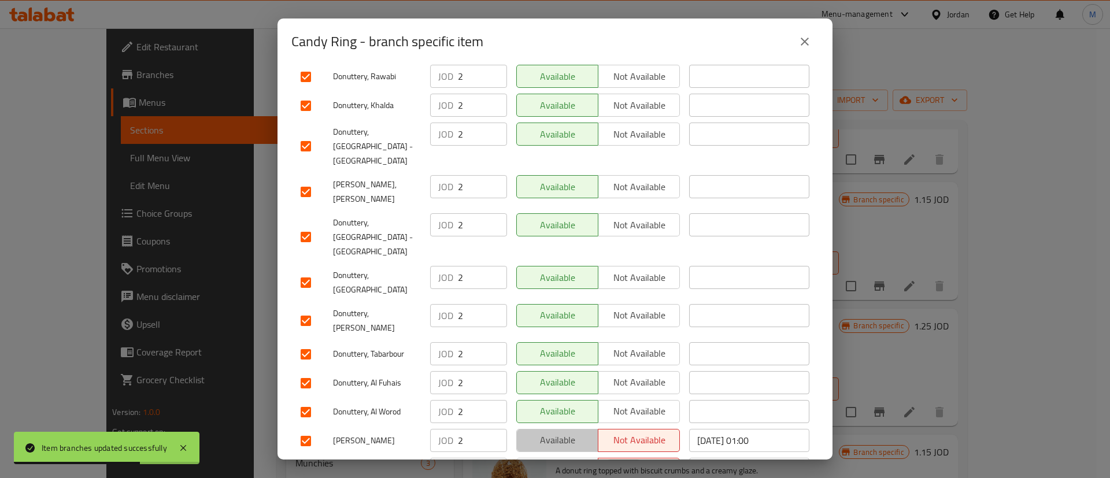
click at [561, 429] on button "Available" at bounding box center [557, 440] width 82 height 23
click at [555, 461] on span "Available" at bounding box center [558, 469] width 72 height 17
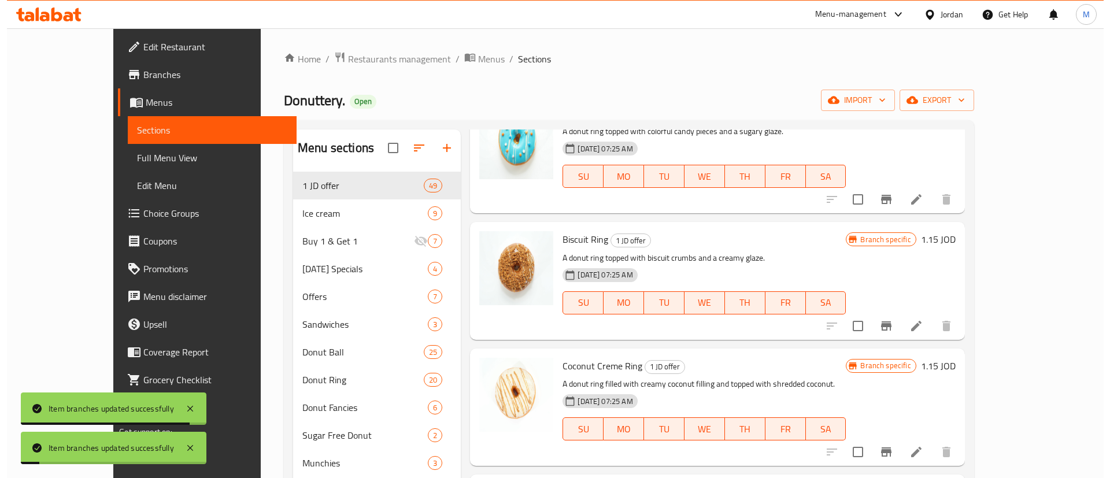
scroll to position [3013, 0]
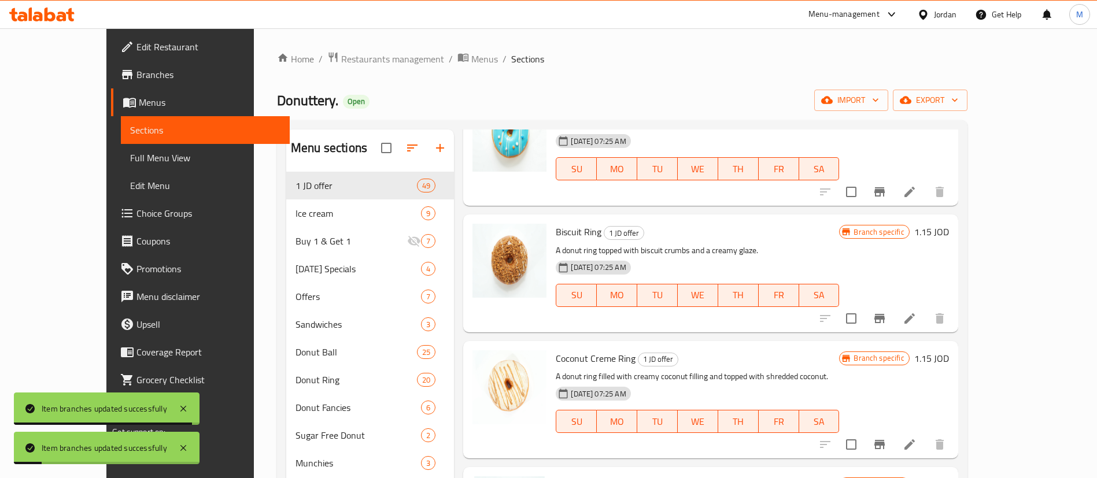
click at [885, 314] on icon "Branch-specific-item" at bounding box center [879, 318] width 10 height 9
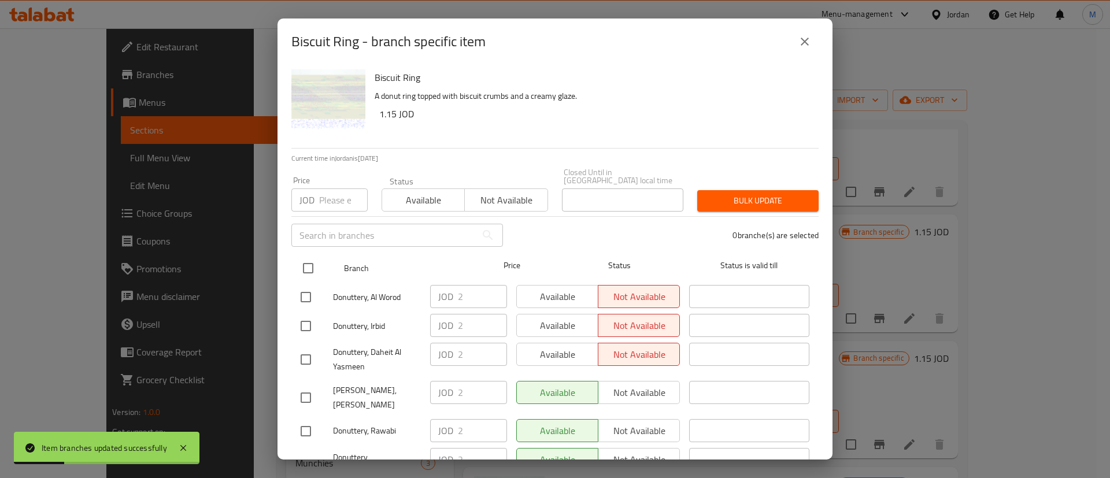
click at [287, 247] on div "​ 0 branche(s) are selected" at bounding box center [554, 236] width 541 height 42
click at [308, 262] on input "checkbox" at bounding box center [308, 268] width 24 height 24
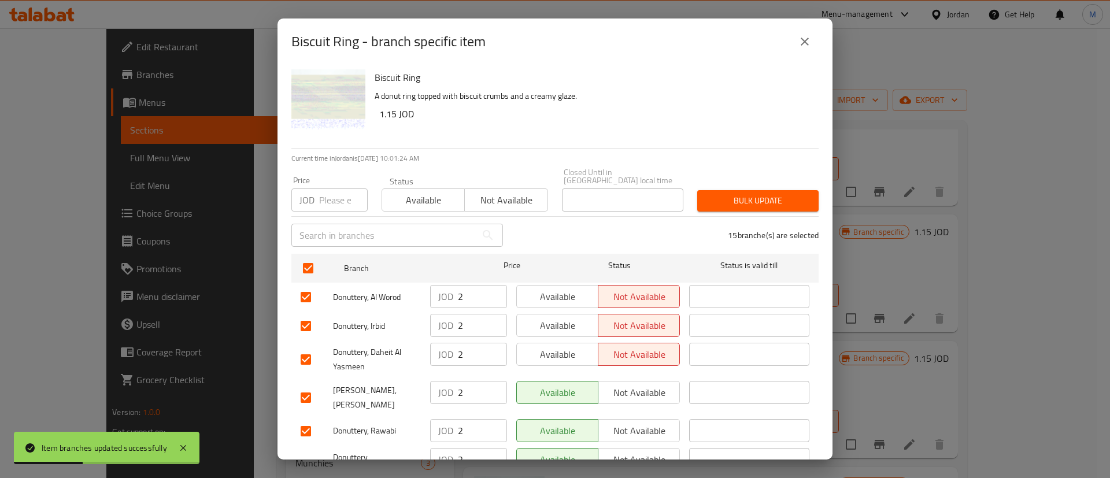
click at [525, 289] on span "Available" at bounding box center [558, 297] width 72 height 17
click at [549, 322] on span "Available" at bounding box center [558, 325] width 72 height 17
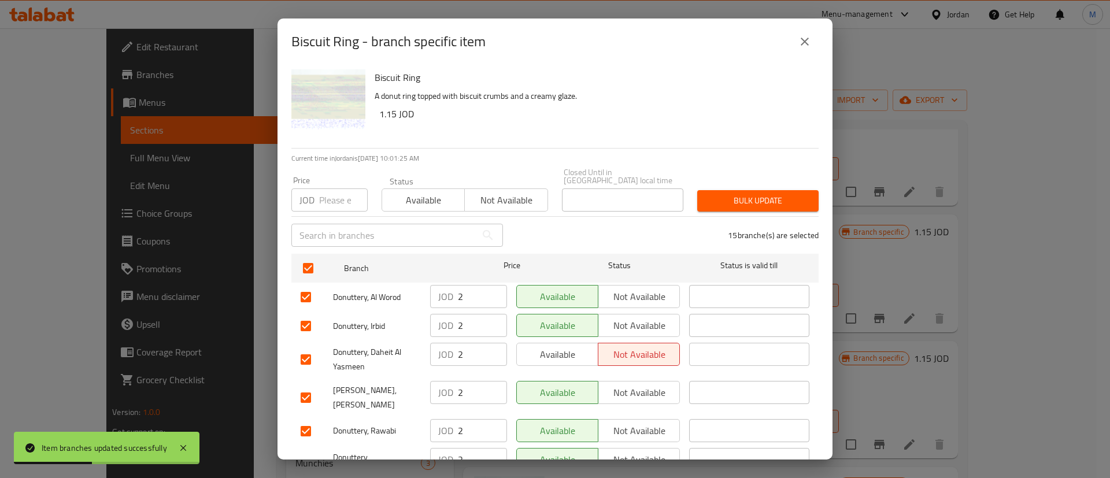
click at [557, 351] on span "Available" at bounding box center [558, 354] width 72 height 17
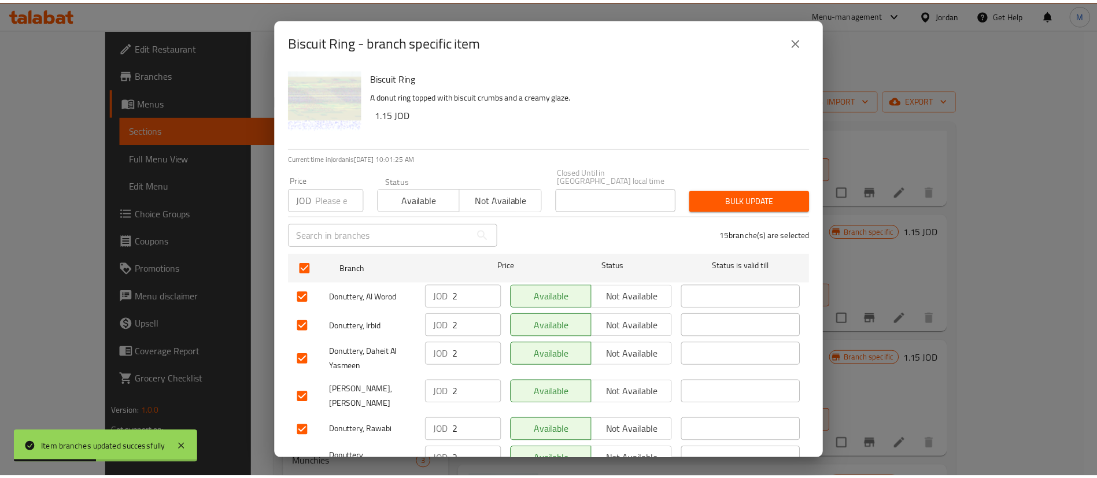
scroll to position [335, 0]
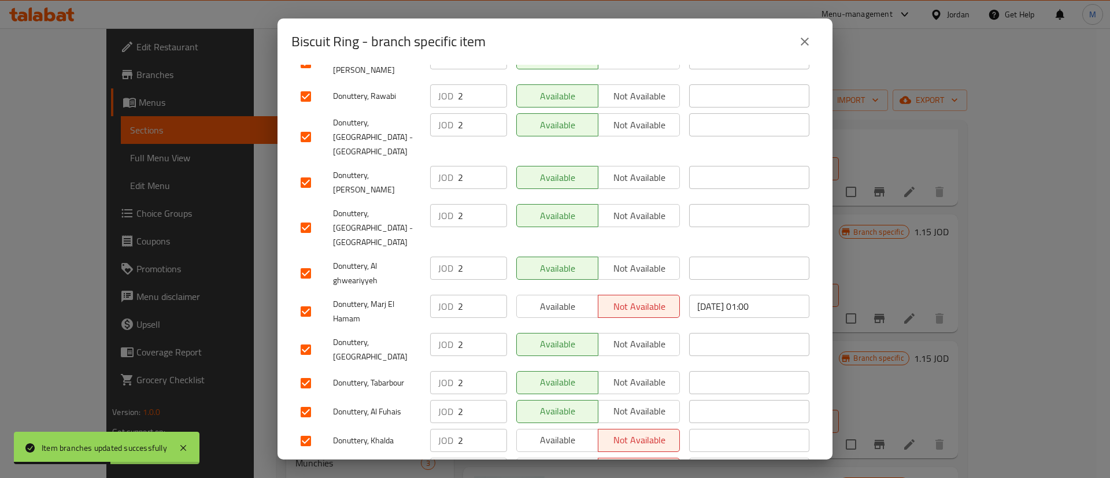
click at [559, 298] on span "Available" at bounding box center [558, 306] width 72 height 17
click at [574, 432] on span "Available" at bounding box center [558, 440] width 72 height 17
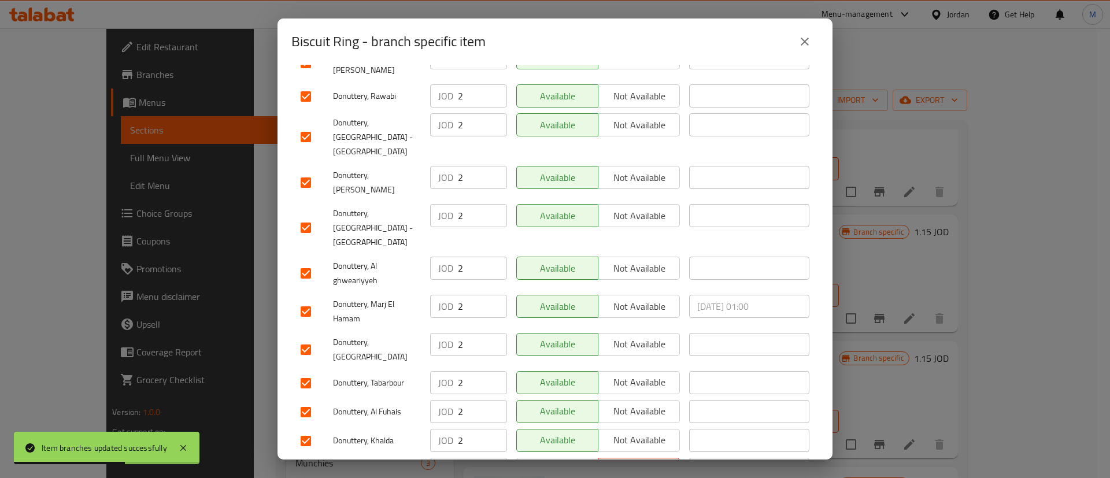
click at [569, 461] on span "Available" at bounding box center [558, 469] width 72 height 17
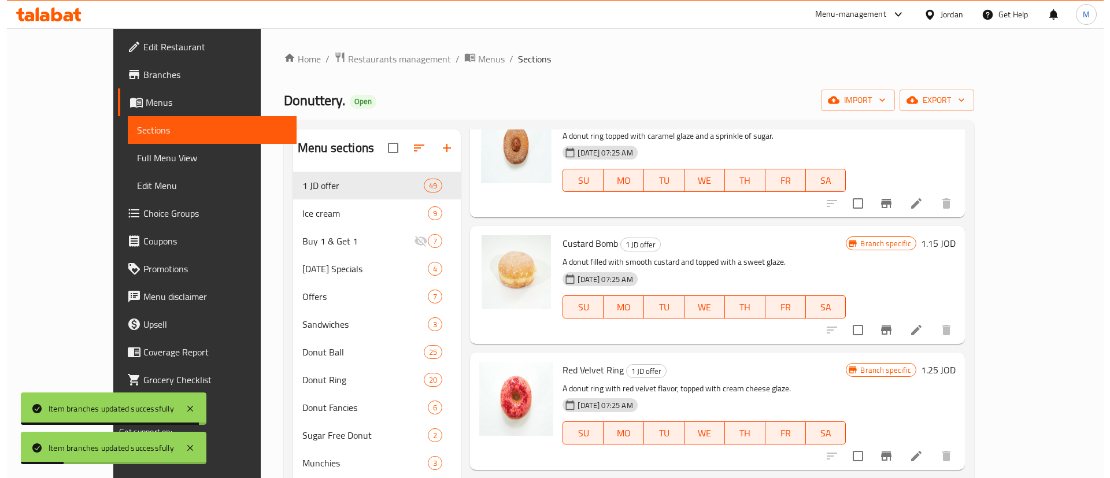
scroll to position [3381, 0]
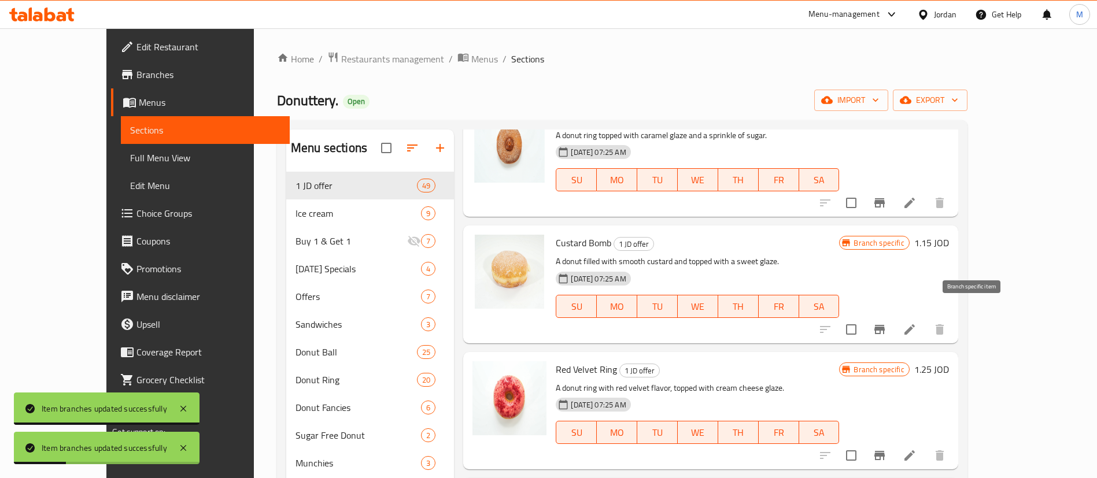
click at [893, 323] on button "Branch-specific-item" at bounding box center [880, 330] width 28 height 28
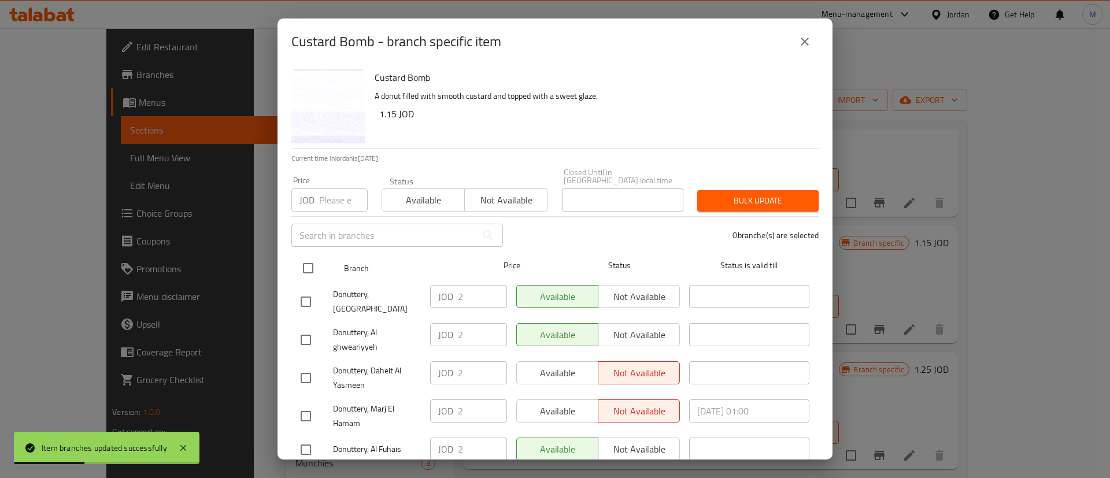
click at [312, 256] on input "checkbox" at bounding box center [308, 268] width 24 height 24
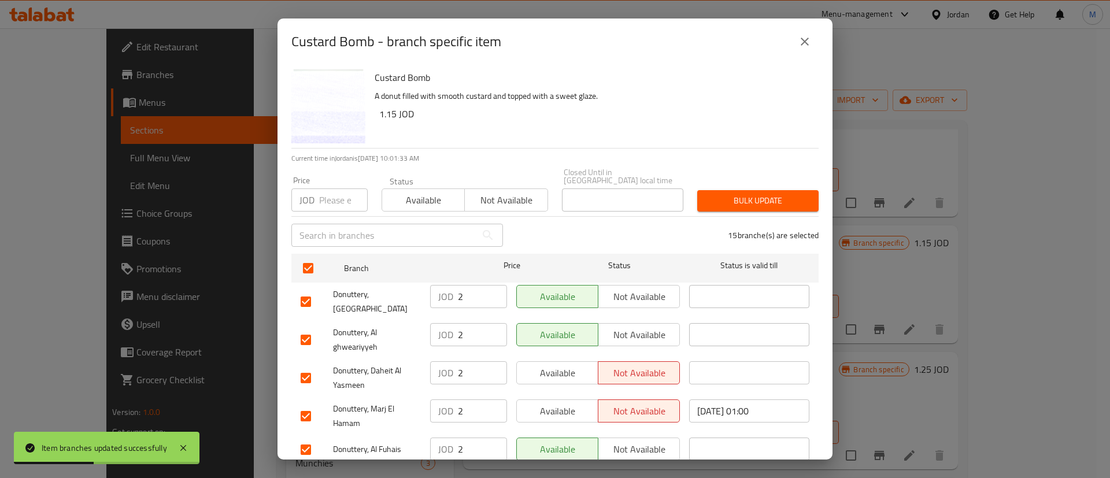
click at [575, 365] on span "Available" at bounding box center [558, 373] width 72 height 17
click at [562, 403] on span "Available" at bounding box center [558, 411] width 72 height 17
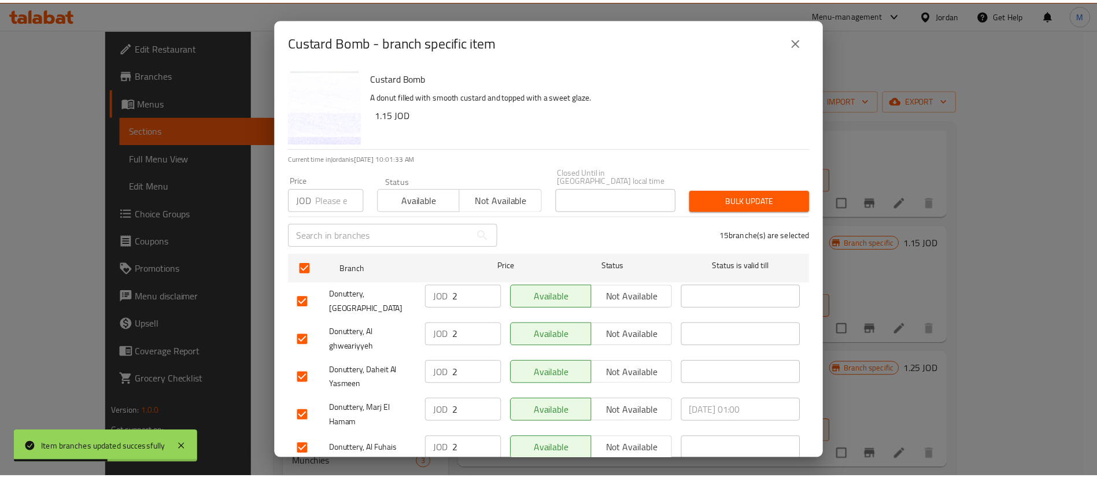
scroll to position [335, 0]
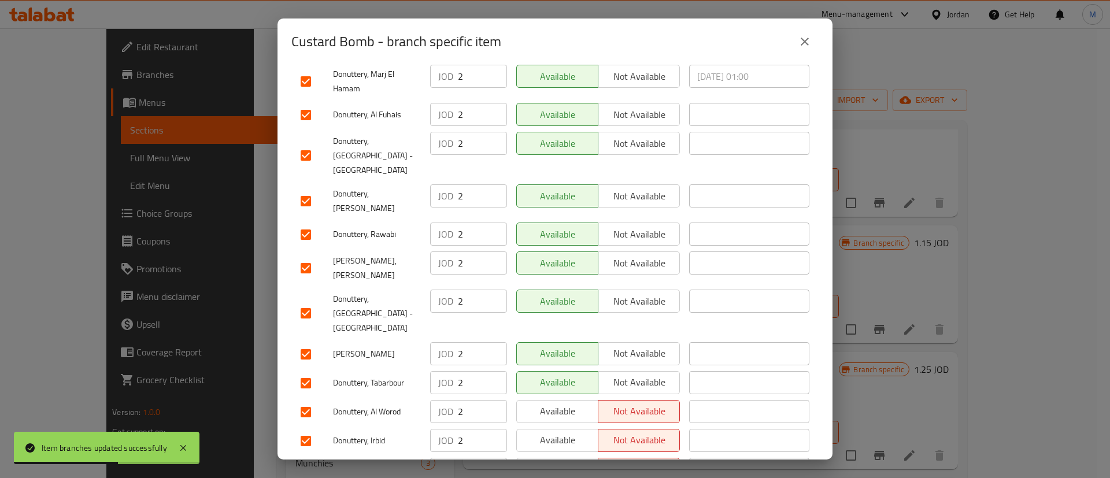
click at [572, 400] on button "Available" at bounding box center [557, 411] width 82 height 23
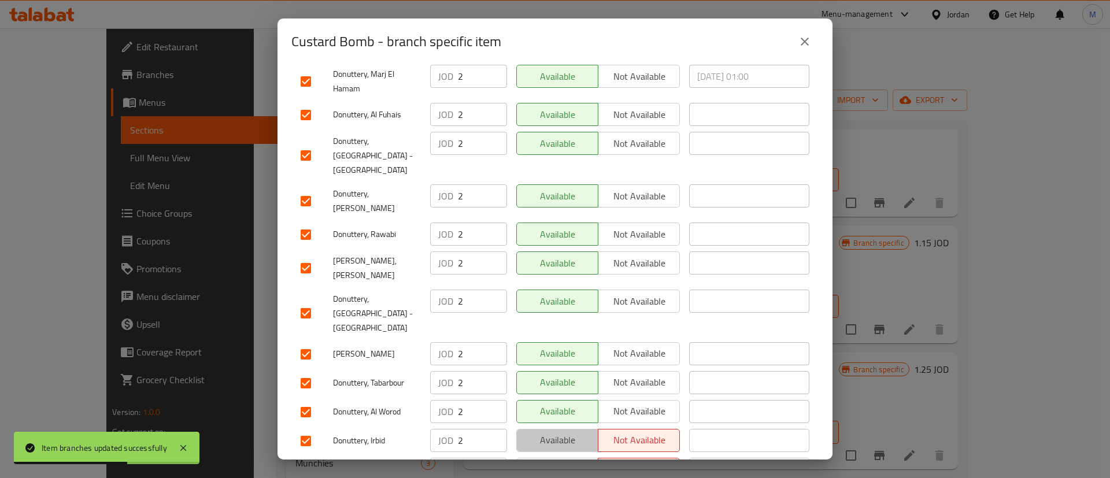
click at [572, 432] on span "Available" at bounding box center [558, 440] width 72 height 17
click at [577, 461] on span "Available" at bounding box center [558, 469] width 72 height 17
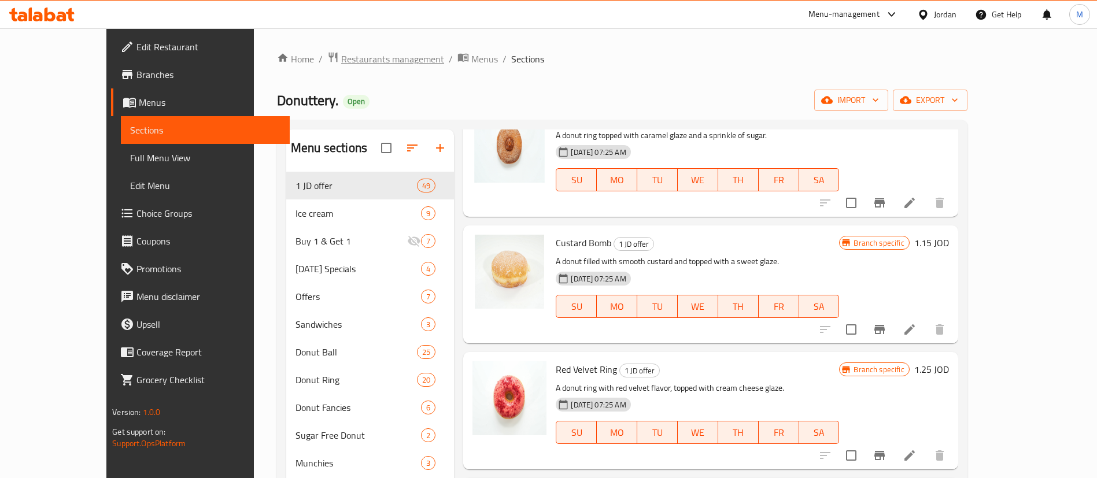
click at [341, 57] on span "Restaurants management" at bounding box center [392, 59] width 103 height 14
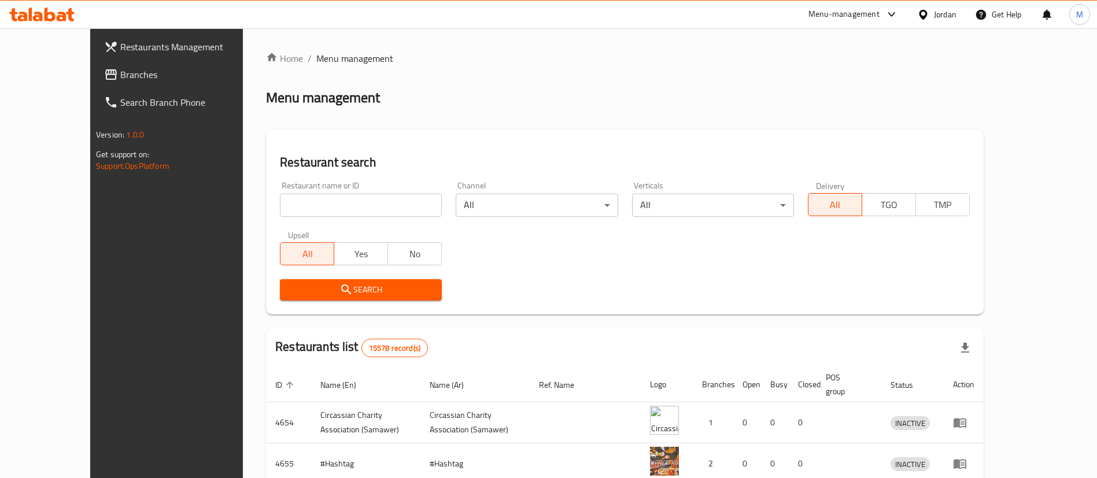
click at [314, 209] on input "search" at bounding box center [361, 205] width 162 height 23
click at [363, 295] on span "Search" at bounding box center [360, 290] width 143 height 14
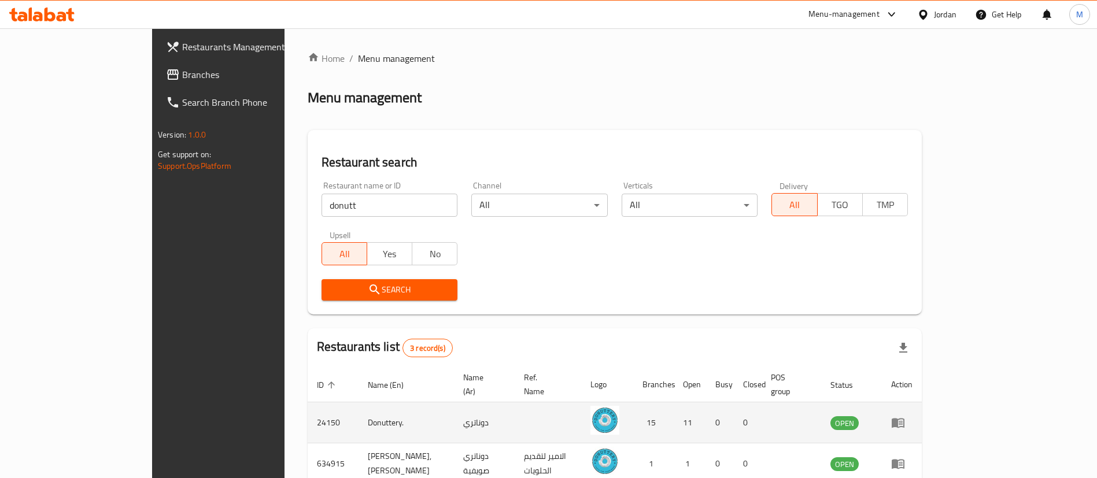
scroll to position [97, 0]
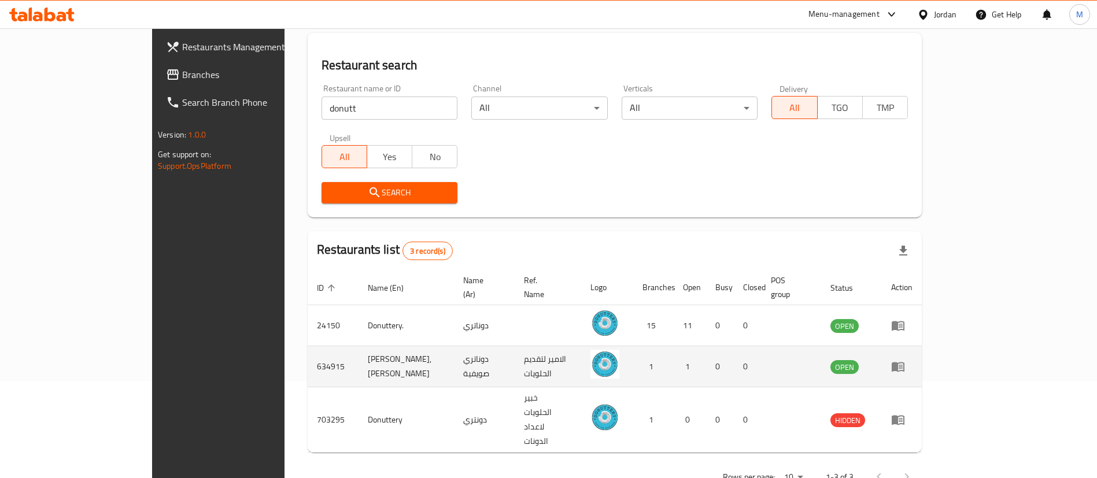
click at [905, 360] on icon "enhanced table" at bounding box center [898, 367] width 14 height 14
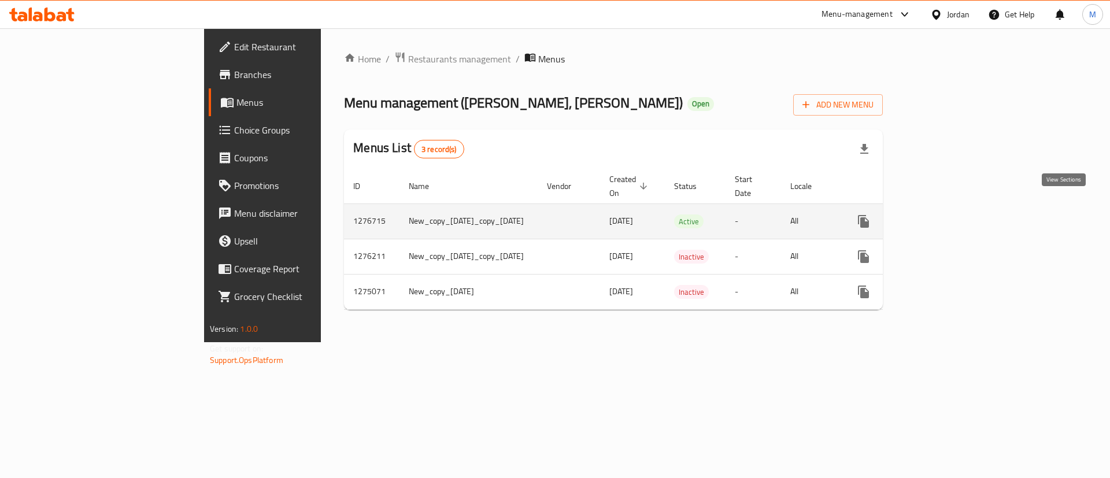
click at [961, 209] on link "enhanced table" at bounding box center [947, 222] width 28 height 28
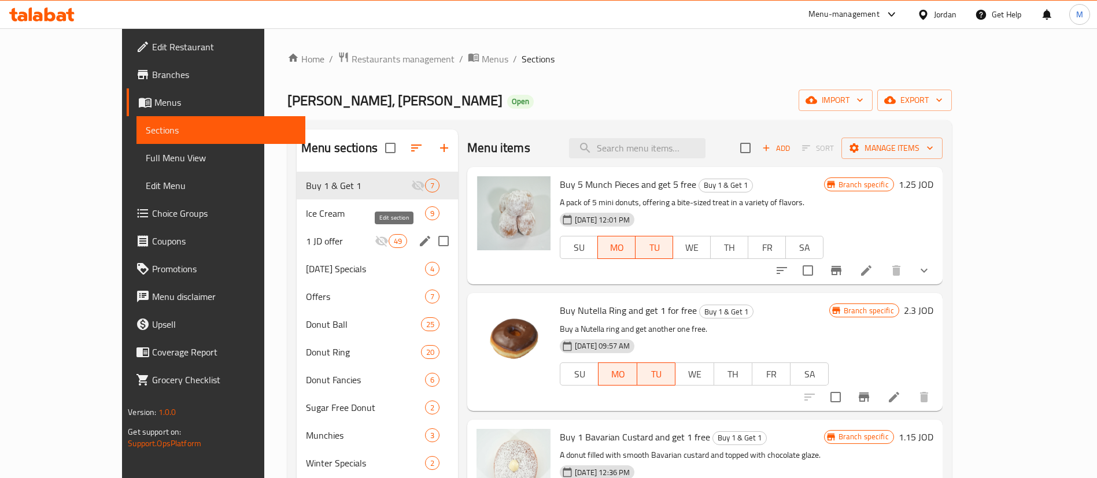
click at [420, 242] on icon "edit" at bounding box center [425, 241] width 10 height 10
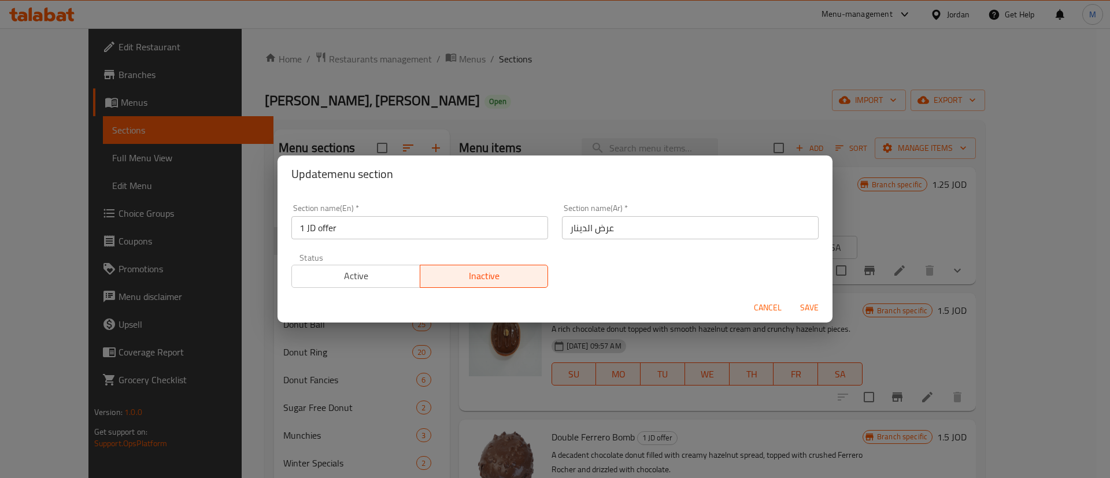
click at [365, 272] on span "Active" at bounding box center [356, 276] width 119 height 17
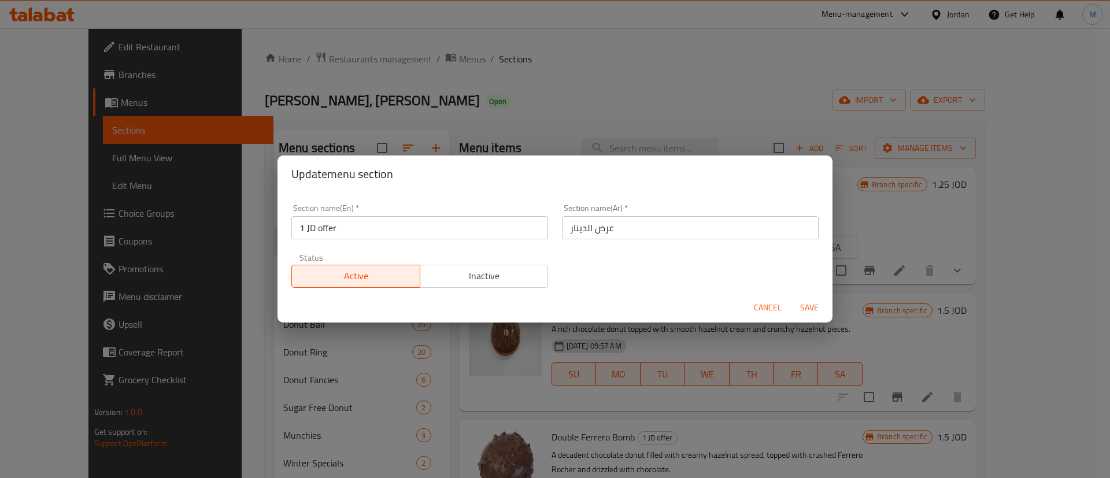
click at [806, 297] on button "Save" at bounding box center [809, 307] width 37 height 21
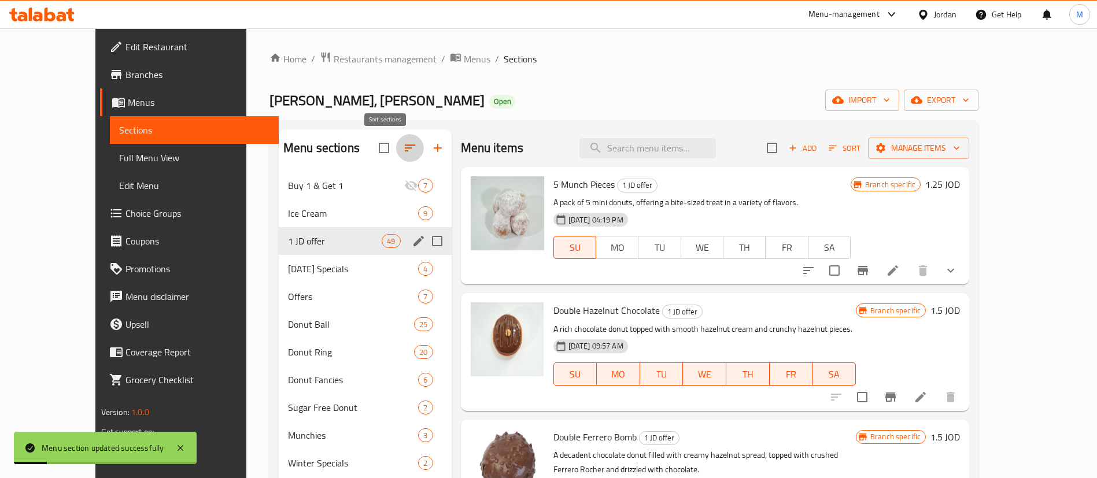
click at [403, 143] on icon "button" at bounding box center [410, 148] width 14 height 14
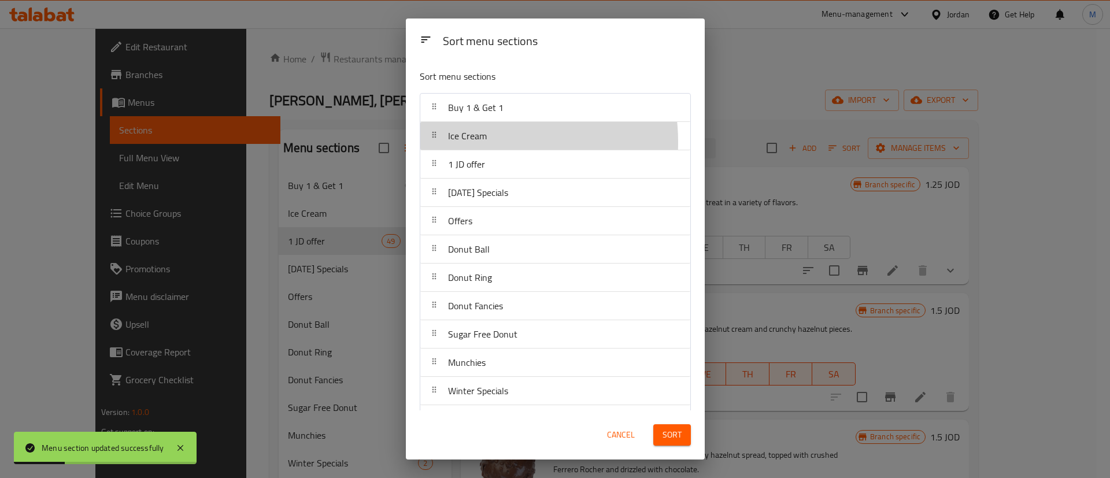
click at [484, 142] on span "Ice Cream" at bounding box center [467, 135] width 39 height 17
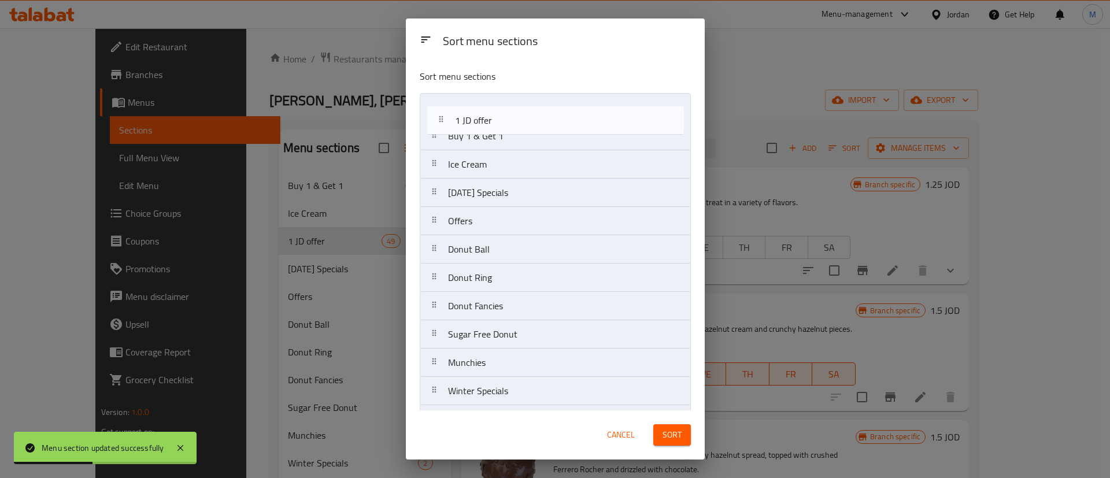
drag, startPoint x: 483, startPoint y: 172, endPoint x: 493, endPoint y: 137, distance: 36.5
click at [490, 118] on nav "Buy 1 & Get 1 Ice Cream 1 JD offer Ramadan Specials Offers Donut Ball Donut Rin…" at bounding box center [555, 292] width 271 height 398
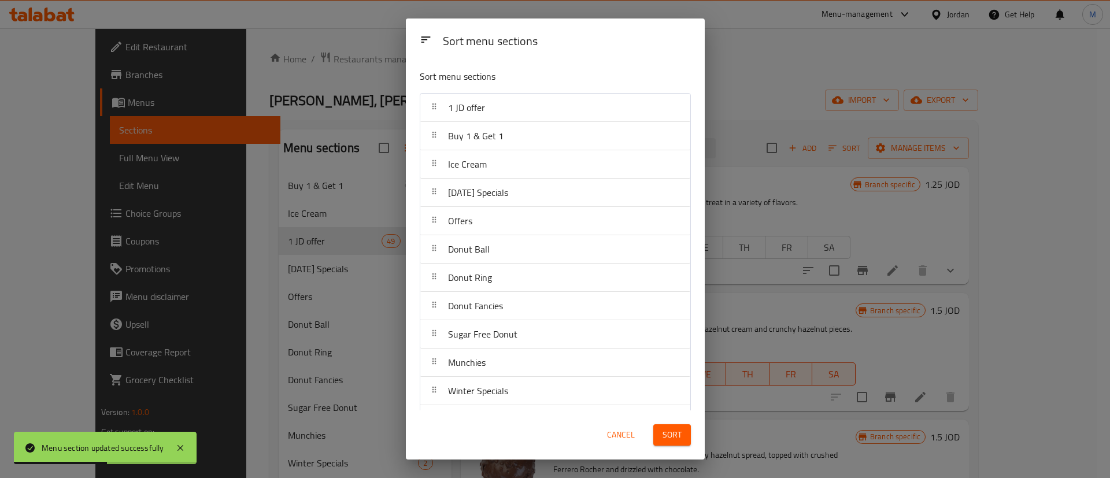
click at [672, 441] on span "Sort" at bounding box center [672, 435] width 19 height 14
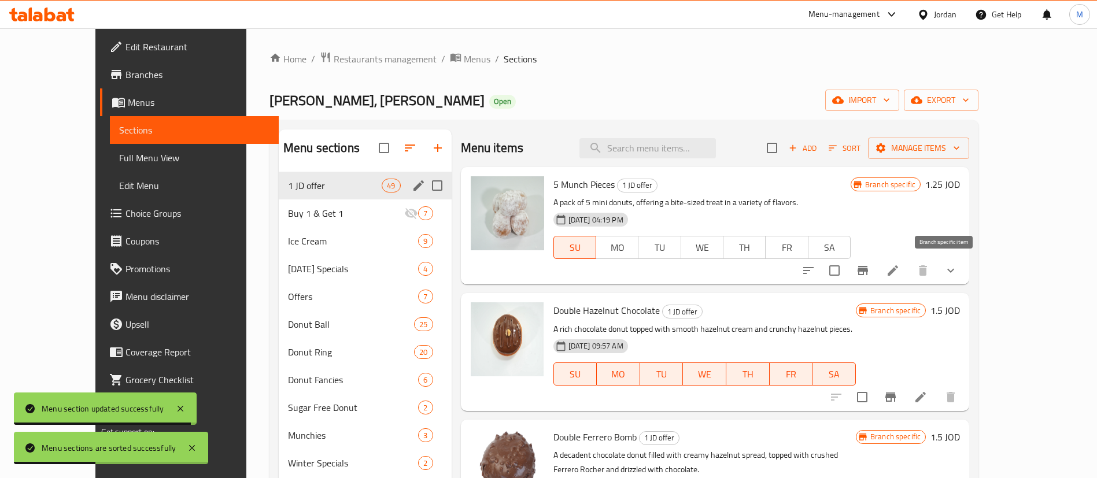
click at [870, 272] on icon "Branch-specific-item" at bounding box center [863, 271] width 14 height 14
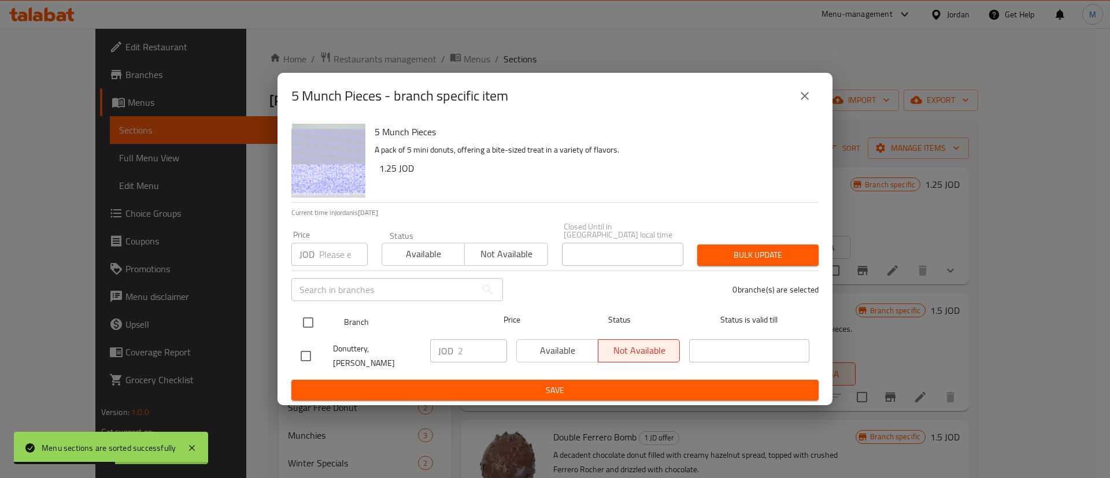
click at [302, 315] on input "checkbox" at bounding box center [308, 322] width 24 height 24
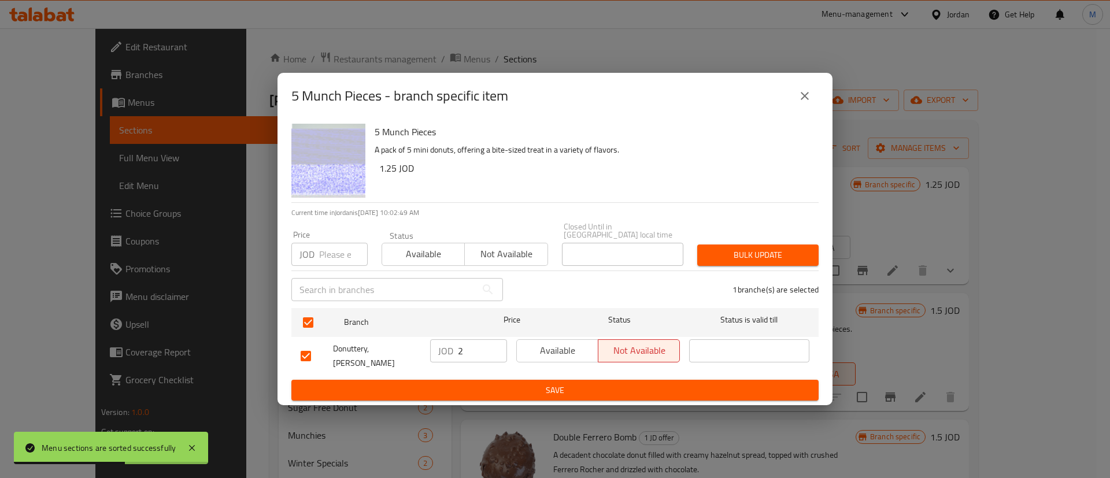
click at [549, 345] on span "Available" at bounding box center [558, 350] width 72 height 17
click at [555, 383] on span "Save" at bounding box center [555, 390] width 509 height 14
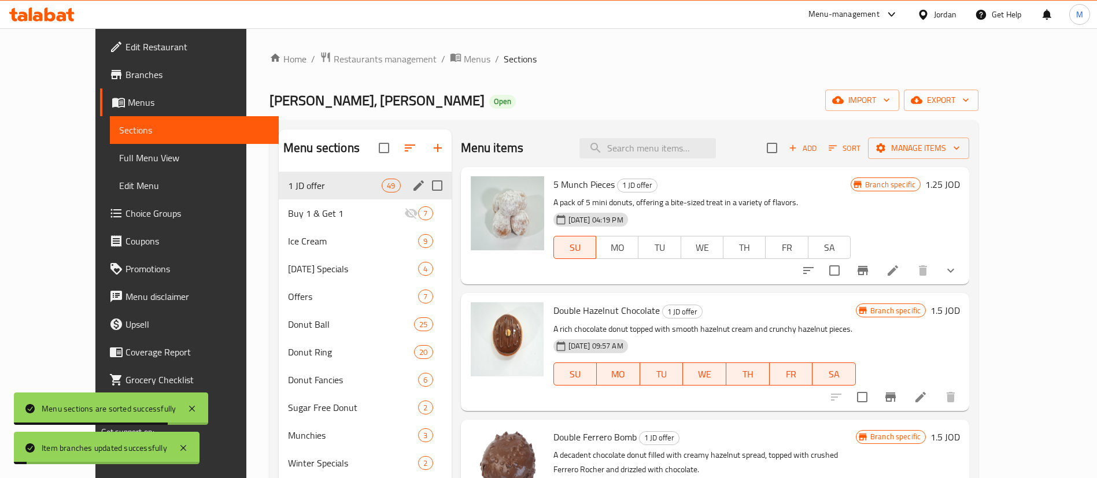
scroll to position [94, 0]
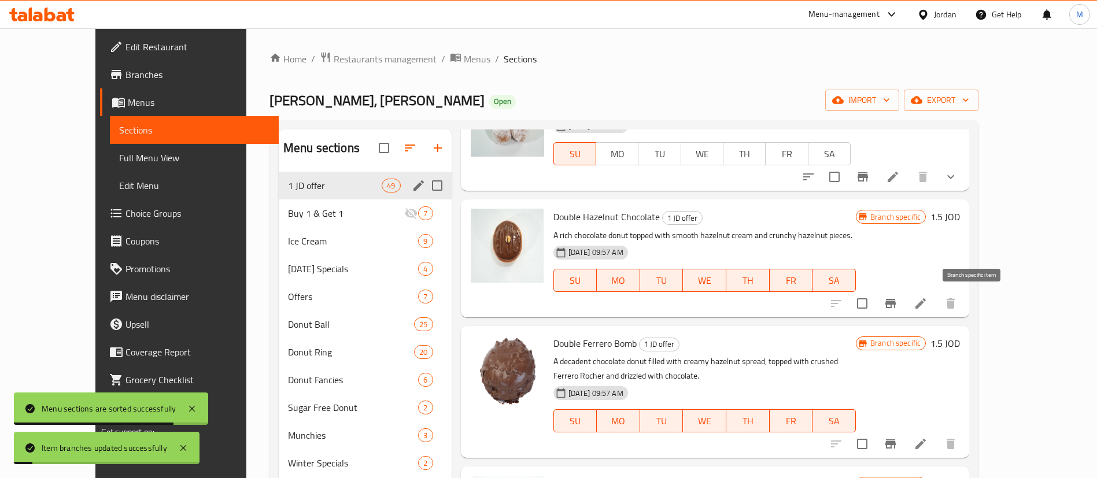
click at [897, 309] on icon "Branch-specific-item" at bounding box center [891, 304] width 14 height 14
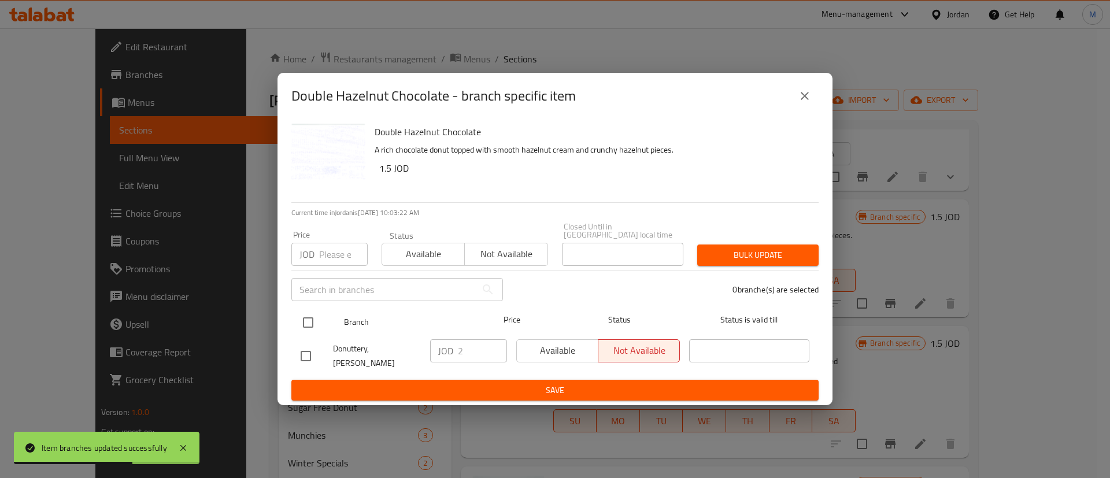
click at [299, 321] on input "checkbox" at bounding box center [308, 322] width 24 height 24
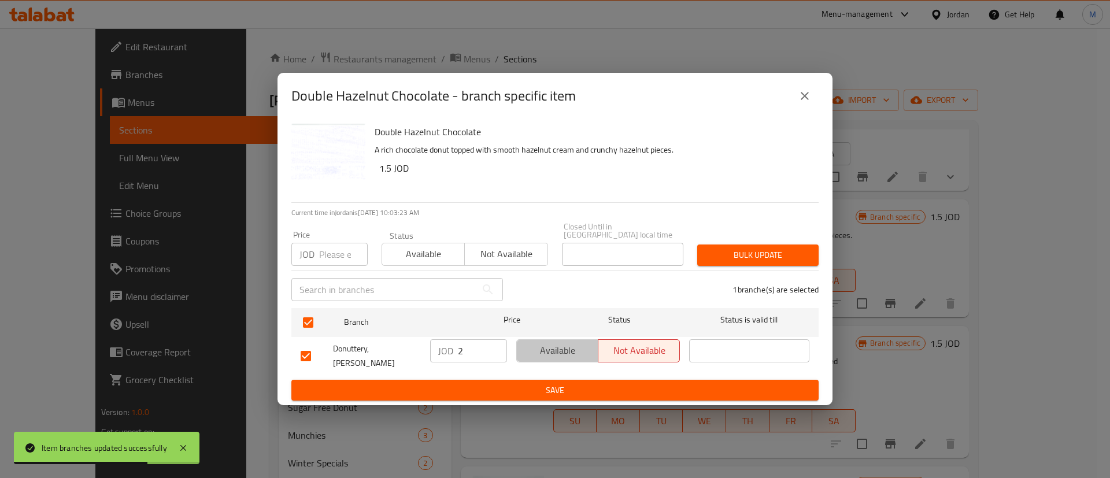
click at [555, 345] on span "Available" at bounding box center [558, 350] width 72 height 17
click at [574, 383] on span "Save" at bounding box center [555, 390] width 509 height 14
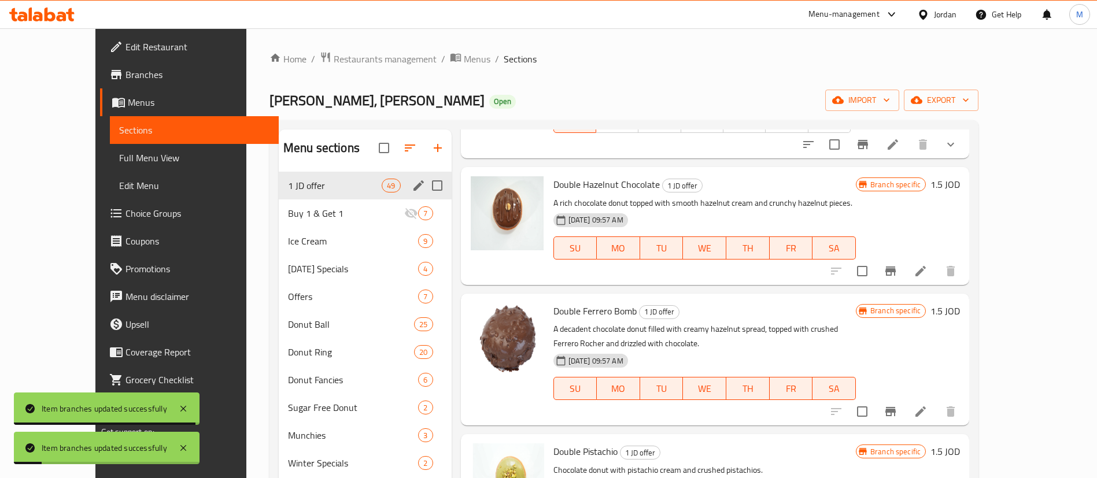
scroll to position [130, 0]
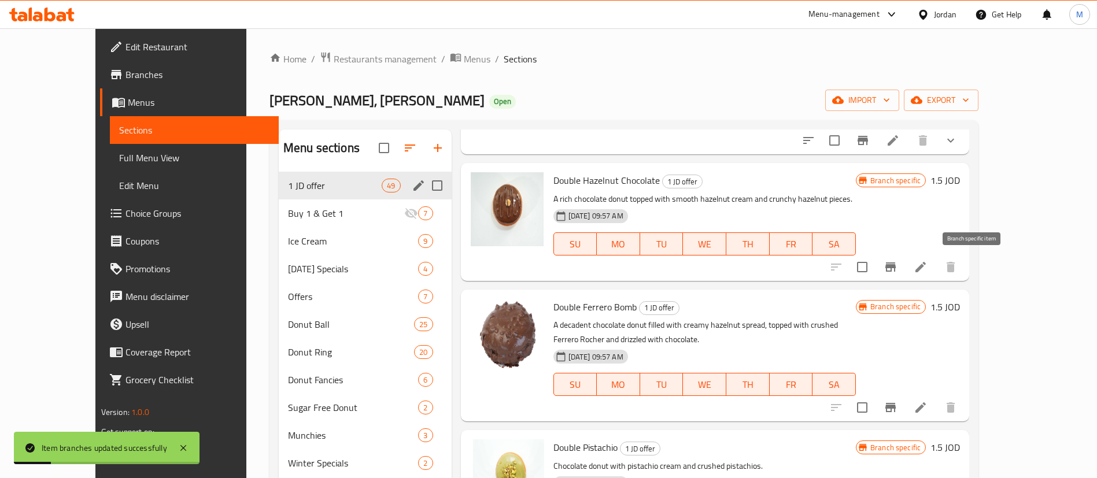
click at [896, 268] on icon "Branch-specific-item" at bounding box center [890, 267] width 10 height 9
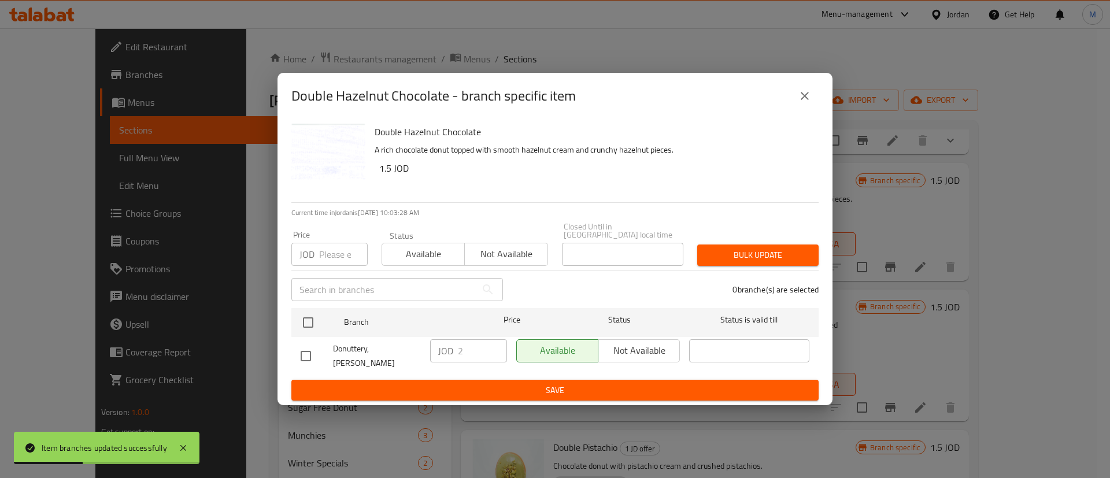
click at [807, 100] on icon "close" at bounding box center [805, 96] width 8 height 8
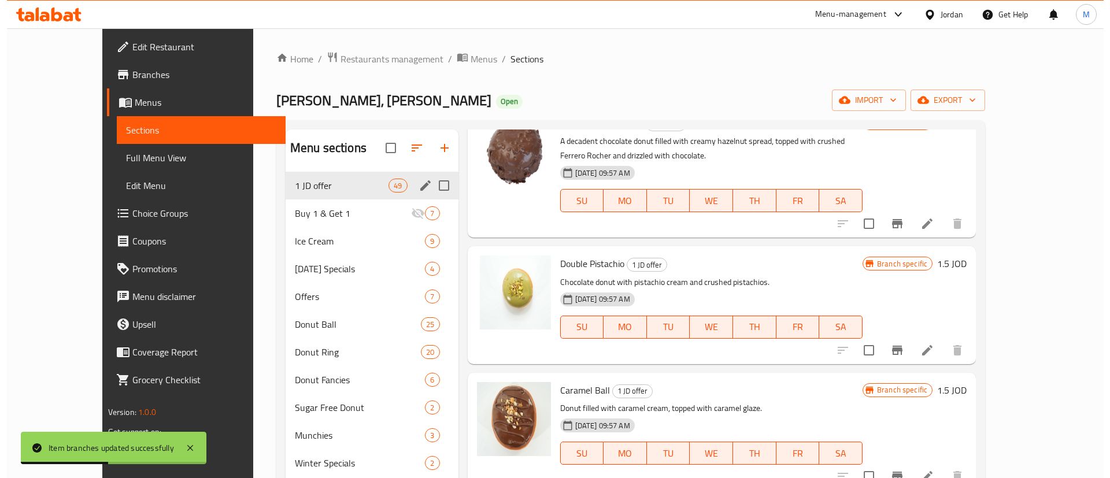
scroll to position [321, 0]
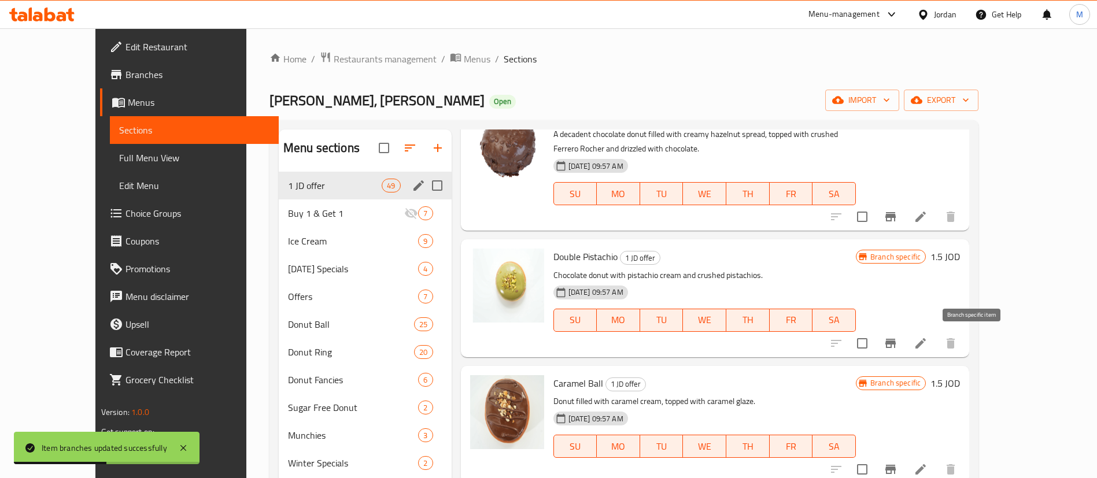
click at [896, 346] on icon "Branch-specific-item" at bounding box center [890, 343] width 10 height 9
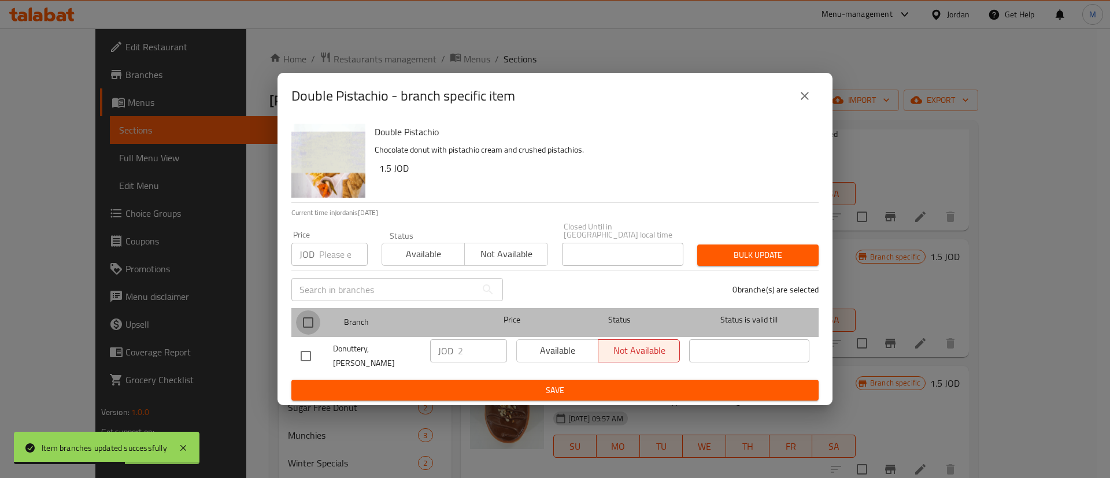
click at [319, 319] on input "checkbox" at bounding box center [308, 322] width 24 height 24
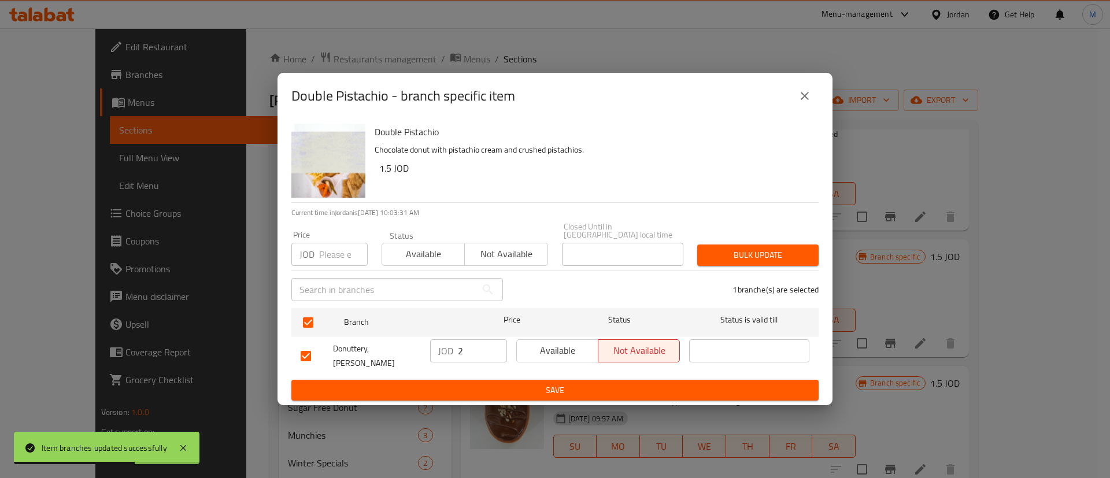
click at [564, 360] on button "Available" at bounding box center [557, 350] width 82 height 23
click at [557, 383] on span "Save" at bounding box center [555, 390] width 509 height 14
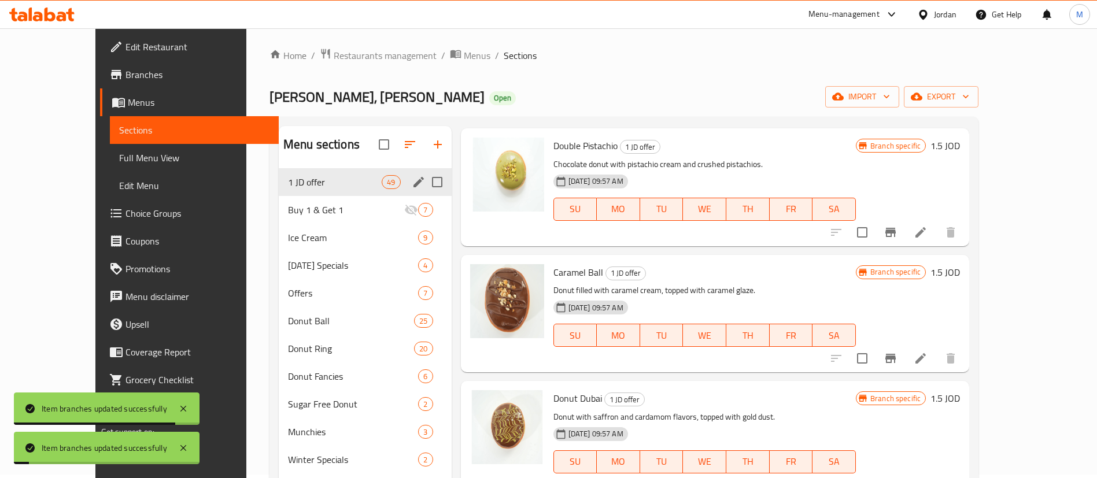
scroll to position [442, 0]
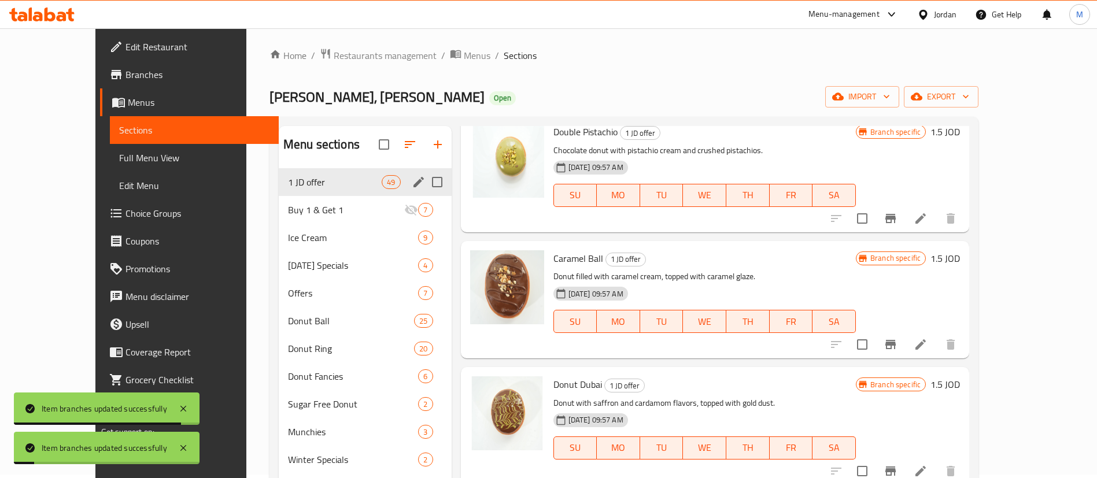
click at [897, 348] on icon "Branch-specific-item" at bounding box center [891, 345] width 14 height 14
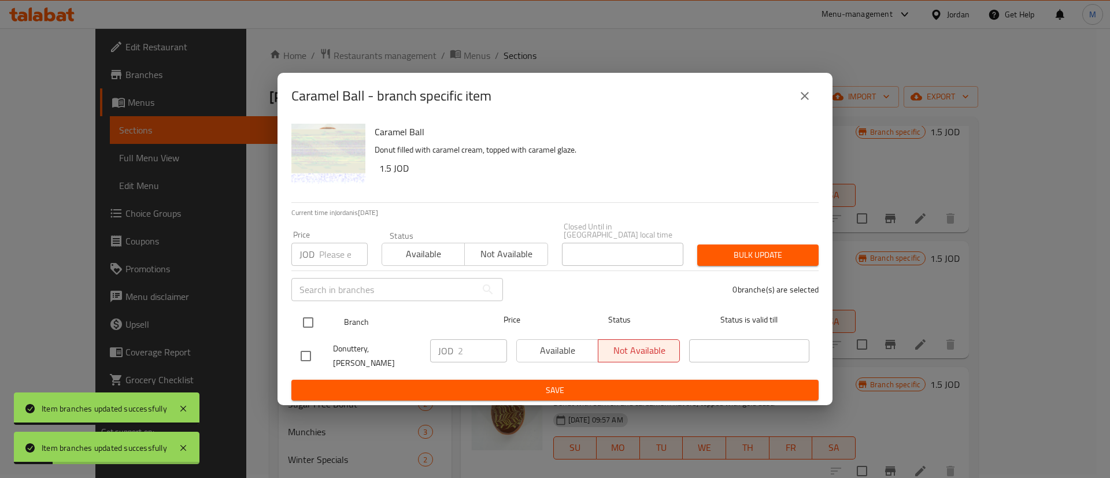
click at [309, 324] on input "checkbox" at bounding box center [308, 322] width 24 height 24
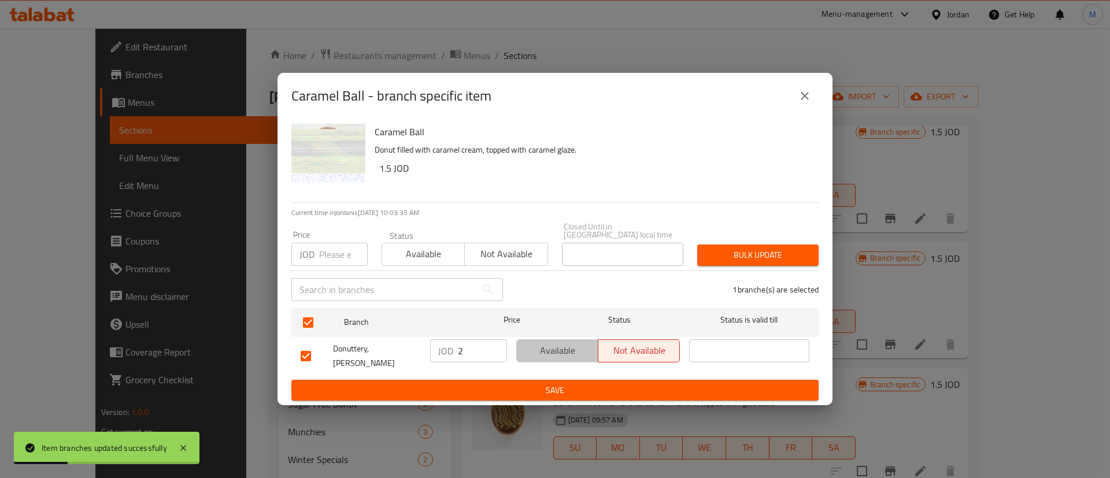
click at [569, 353] on span "Available" at bounding box center [558, 350] width 72 height 17
click at [574, 383] on span "Save" at bounding box center [555, 390] width 509 height 14
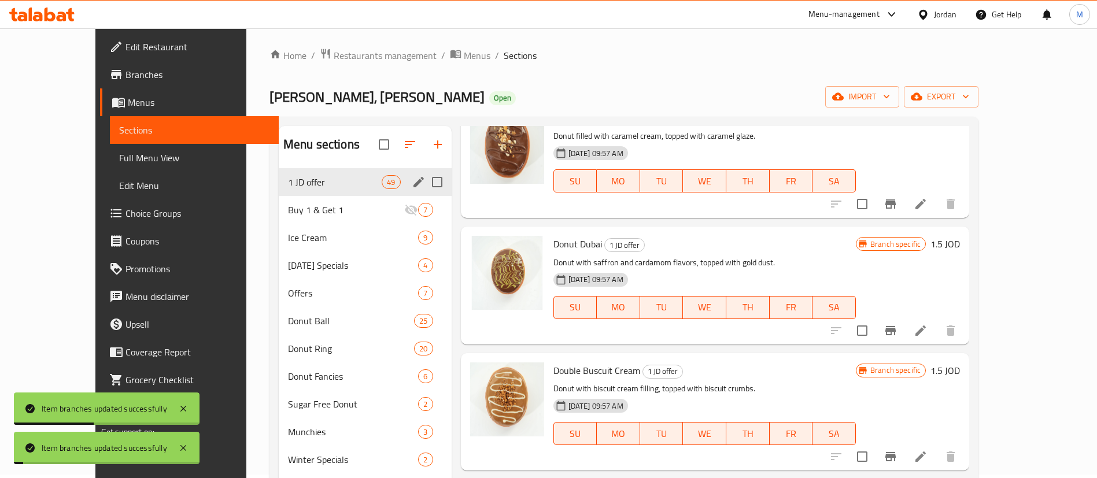
scroll to position [585, 0]
click at [904, 330] on button "Branch-specific-item" at bounding box center [891, 329] width 28 height 28
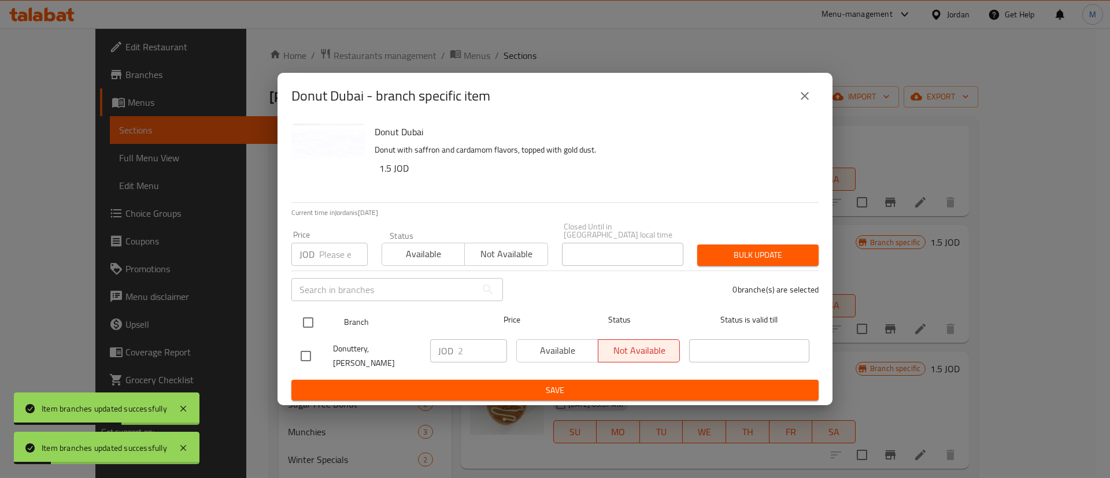
click at [303, 321] on input "checkbox" at bounding box center [308, 322] width 24 height 24
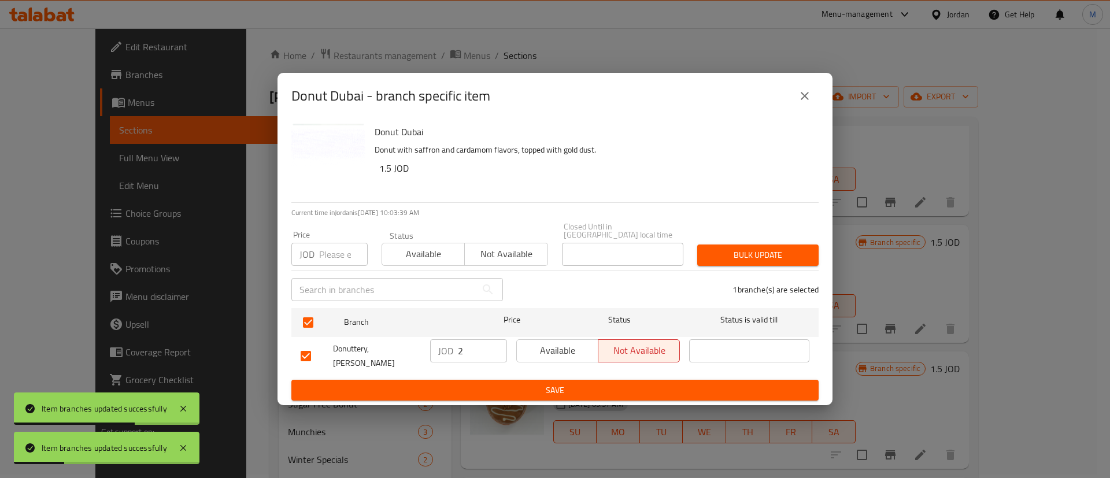
click at [561, 361] on button "Available" at bounding box center [557, 350] width 82 height 23
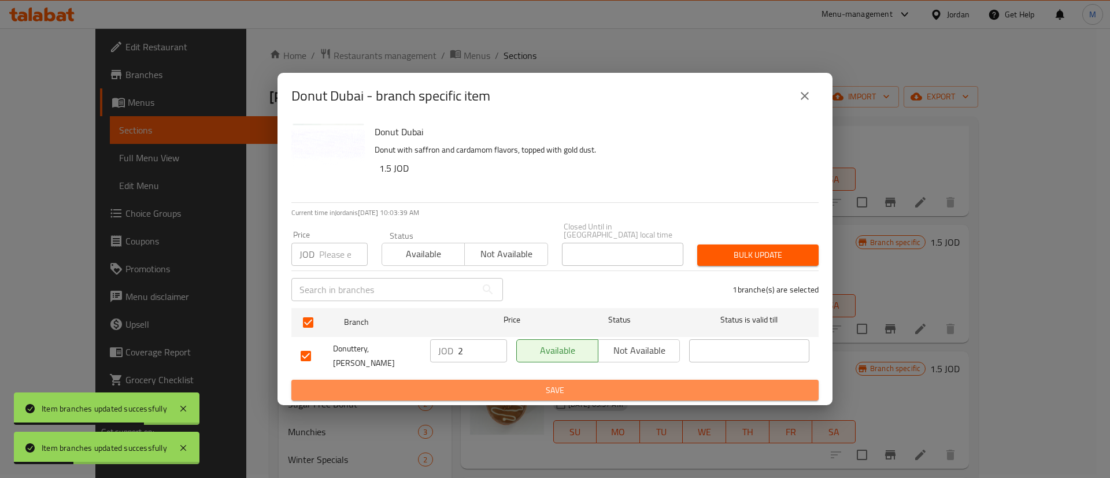
click at [559, 383] on span "Save" at bounding box center [555, 390] width 509 height 14
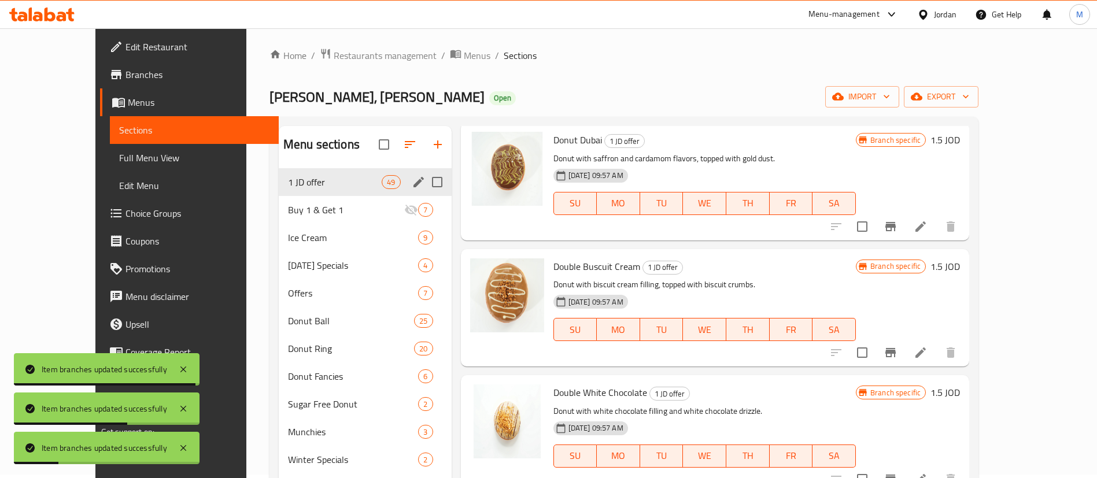
scroll to position [688, 0]
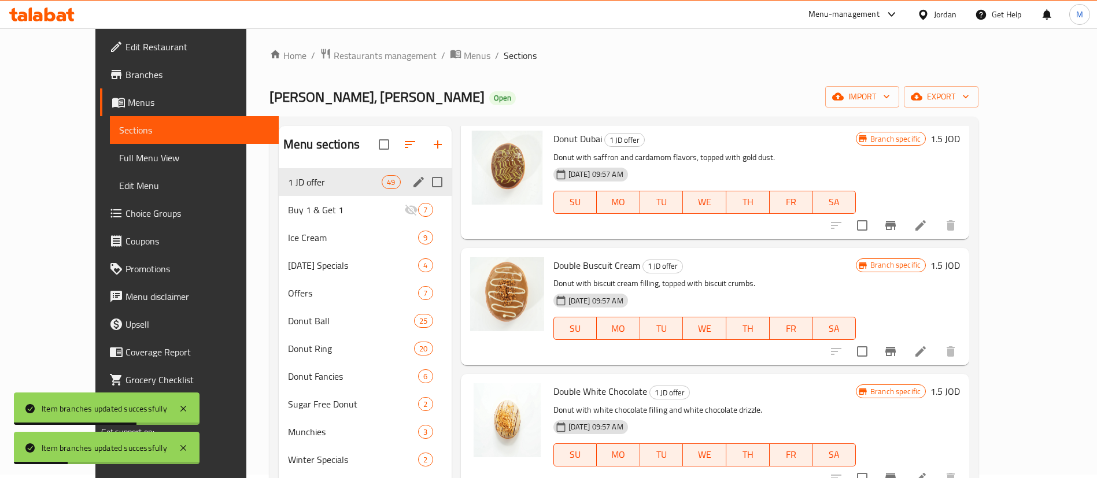
click at [896, 350] on icon "Branch-specific-item" at bounding box center [890, 351] width 10 height 9
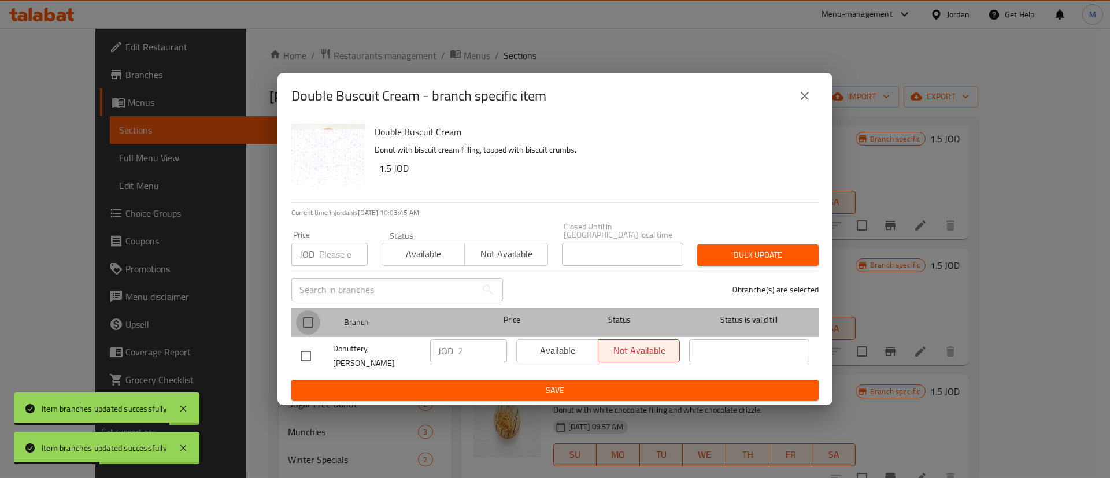
click at [310, 320] on input "checkbox" at bounding box center [308, 322] width 24 height 24
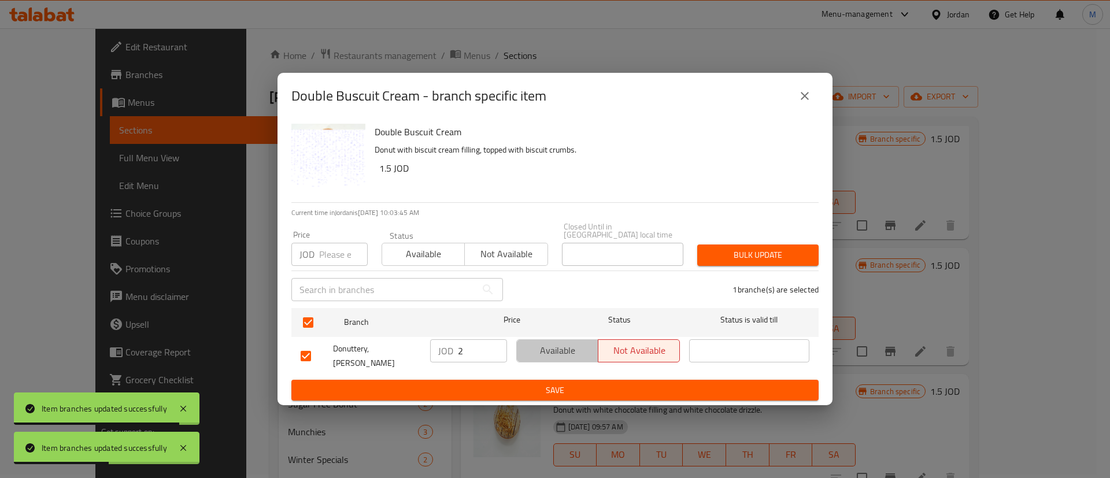
click at [543, 346] on span "Available" at bounding box center [558, 350] width 72 height 17
click at [550, 383] on span "Save" at bounding box center [555, 390] width 509 height 14
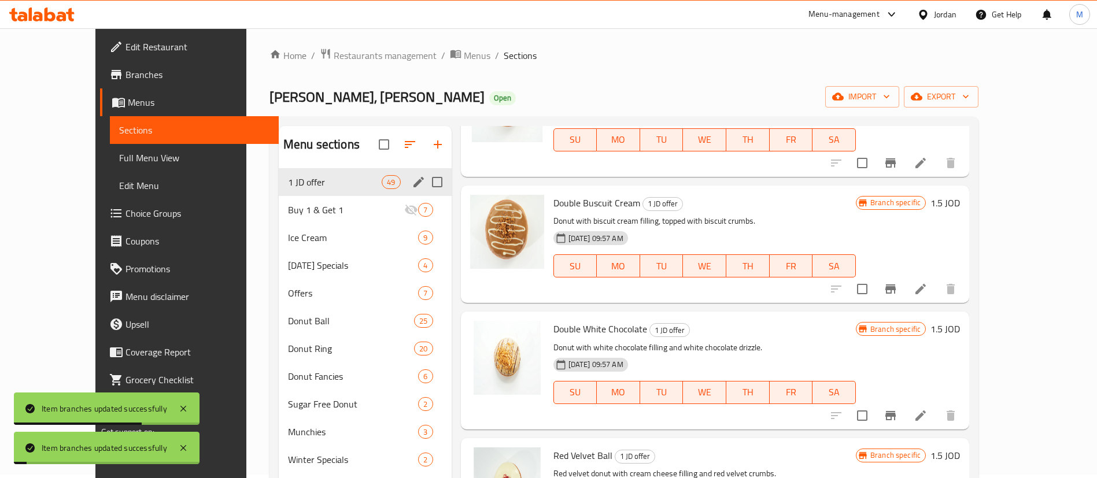
scroll to position [806, 0]
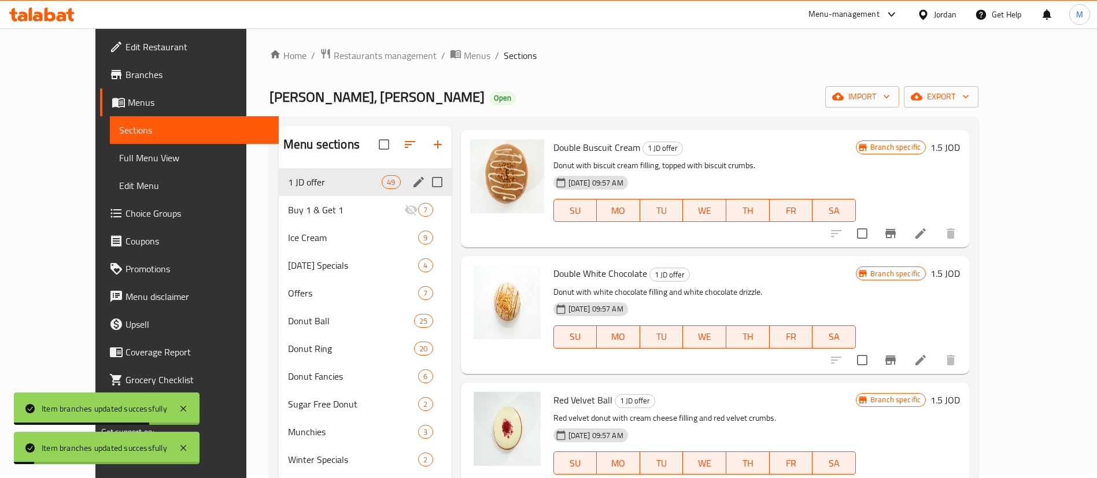
click at [897, 357] on icon "Branch-specific-item" at bounding box center [891, 360] width 14 height 14
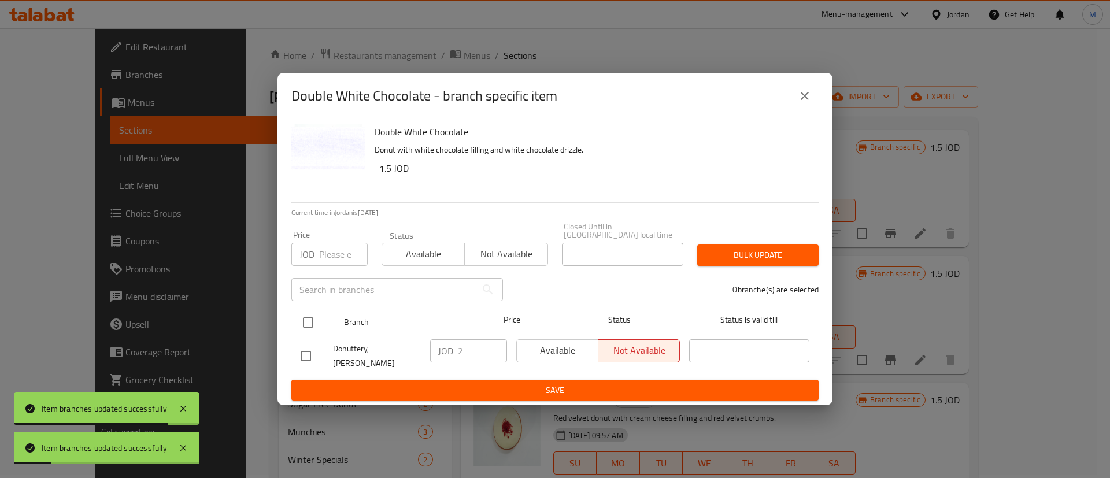
click at [313, 327] on input "checkbox" at bounding box center [308, 322] width 24 height 24
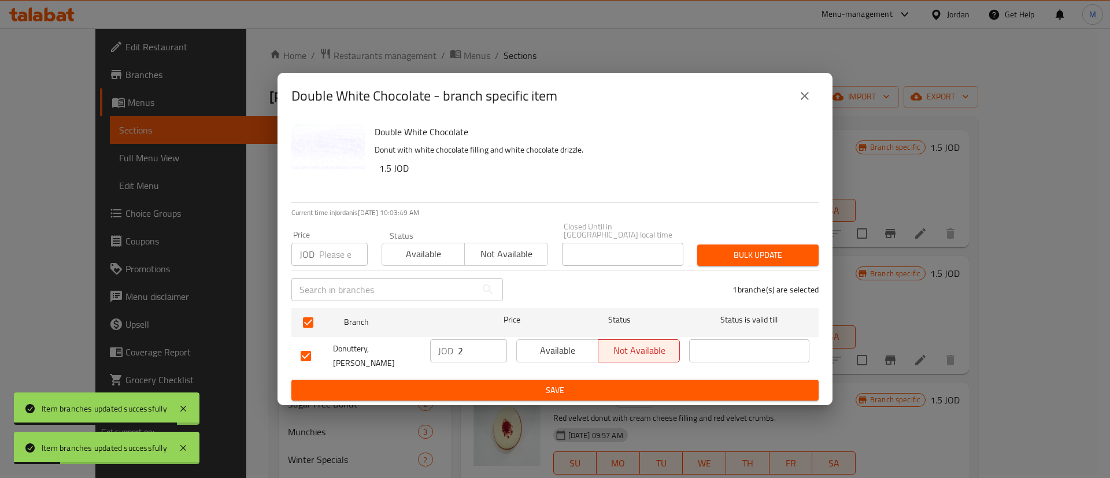
click at [537, 356] on span "Available" at bounding box center [558, 350] width 72 height 17
click at [565, 386] on span "Save" at bounding box center [555, 390] width 509 height 14
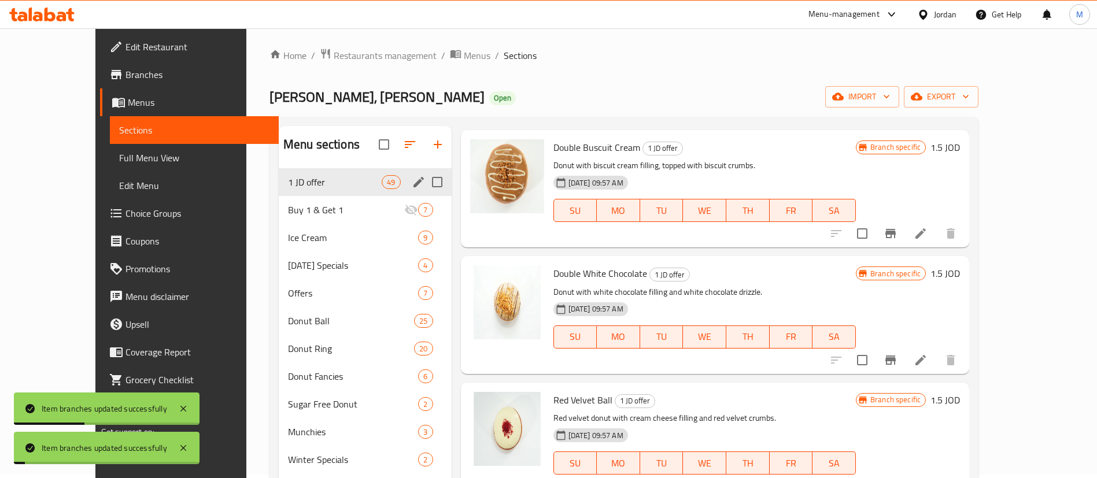
scroll to position [945, 0]
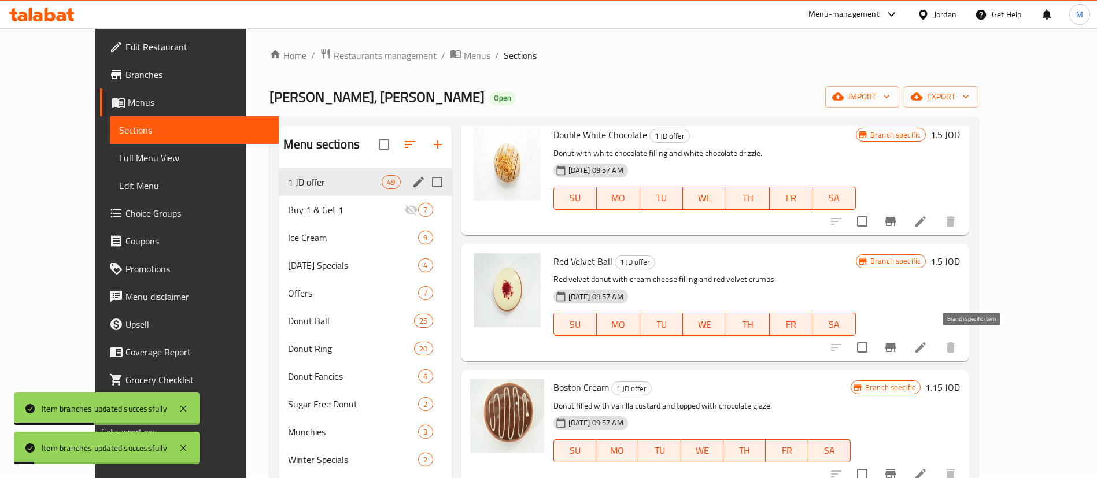
click at [897, 345] on icon "Branch-specific-item" at bounding box center [891, 348] width 14 height 14
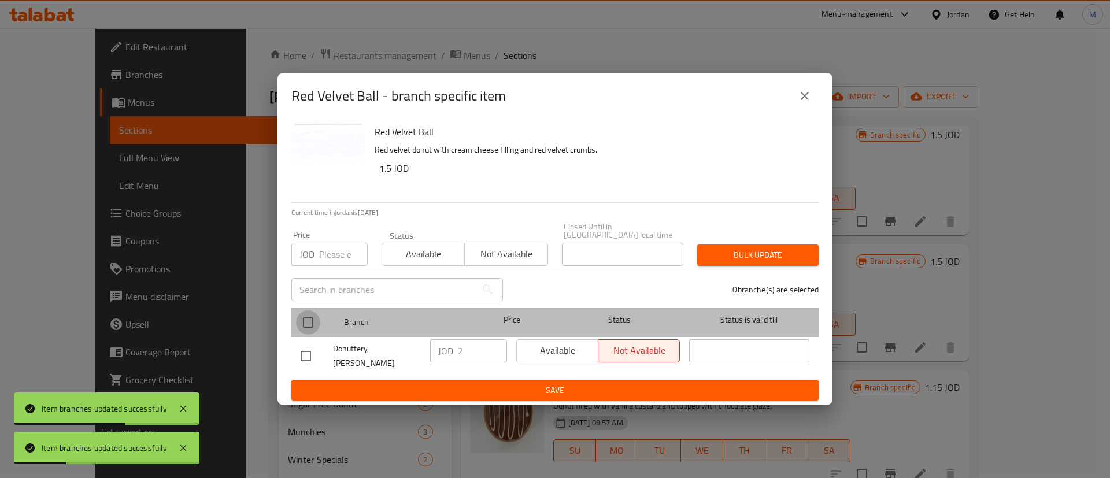
click at [310, 326] on input "checkbox" at bounding box center [308, 322] width 24 height 24
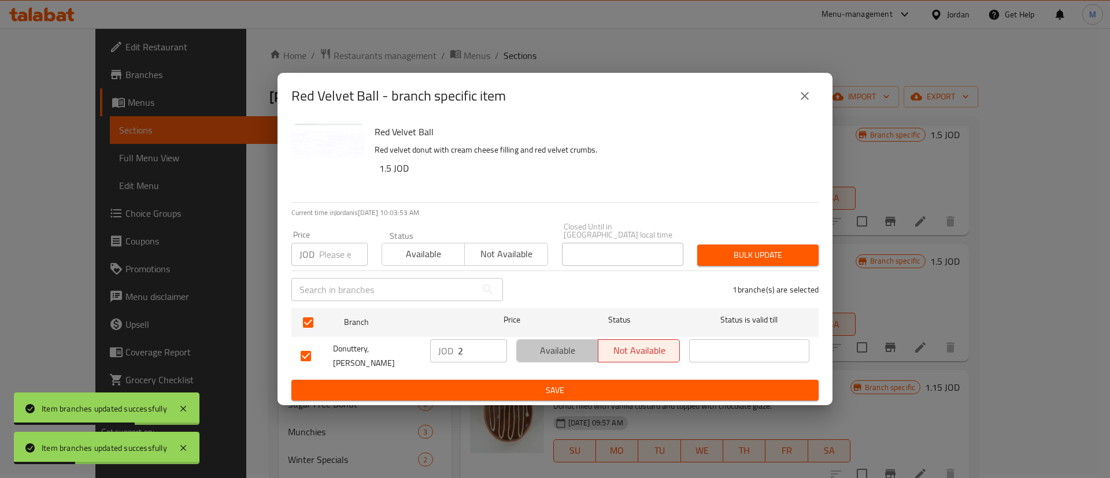
click at [560, 354] on span "Available" at bounding box center [558, 350] width 72 height 17
click at [560, 383] on span "Save" at bounding box center [555, 390] width 509 height 14
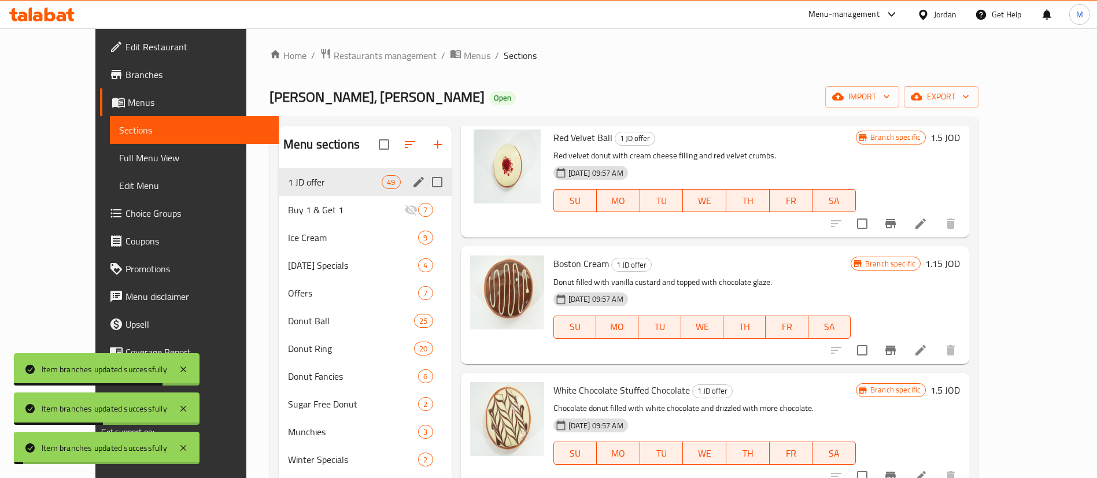
scroll to position [1070, 0]
click at [904, 339] on button "Branch-specific-item" at bounding box center [891, 349] width 28 height 28
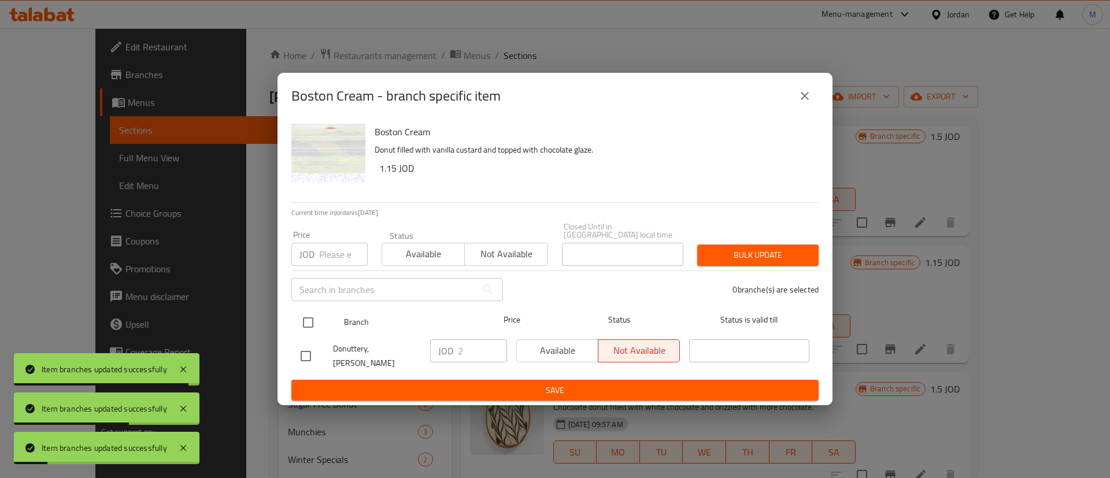
click at [302, 321] on input "checkbox" at bounding box center [308, 322] width 24 height 24
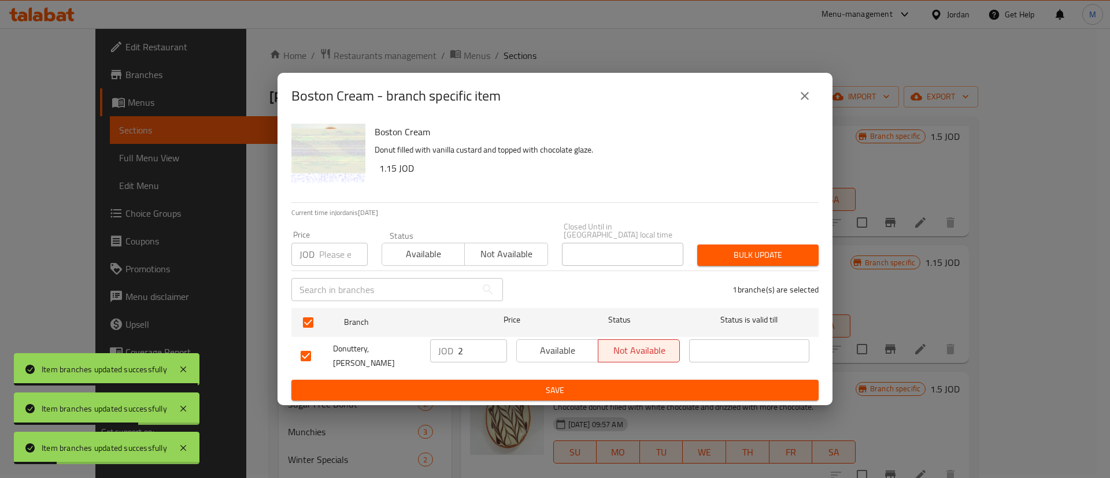
click at [562, 350] on span "Available" at bounding box center [558, 350] width 72 height 17
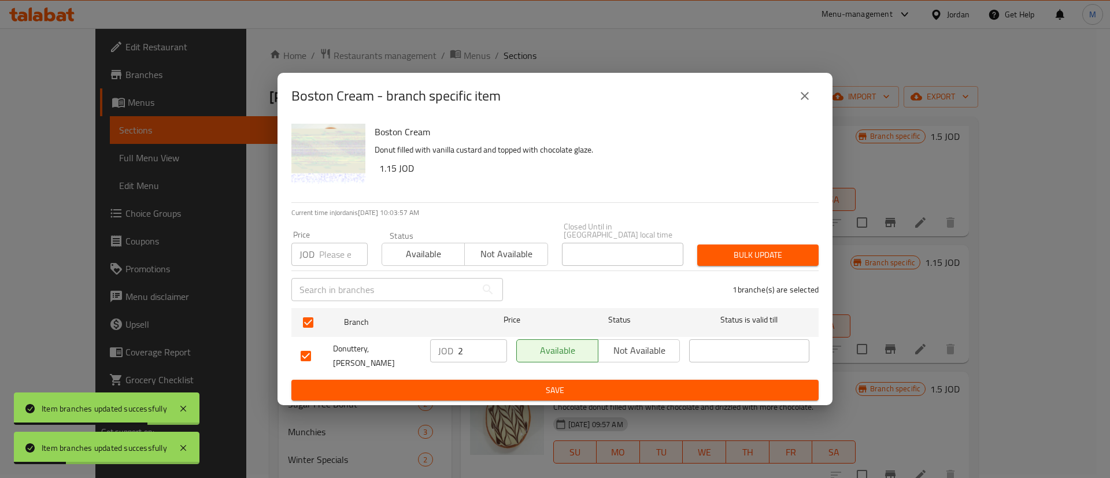
click at [553, 383] on span "Save" at bounding box center [555, 390] width 509 height 14
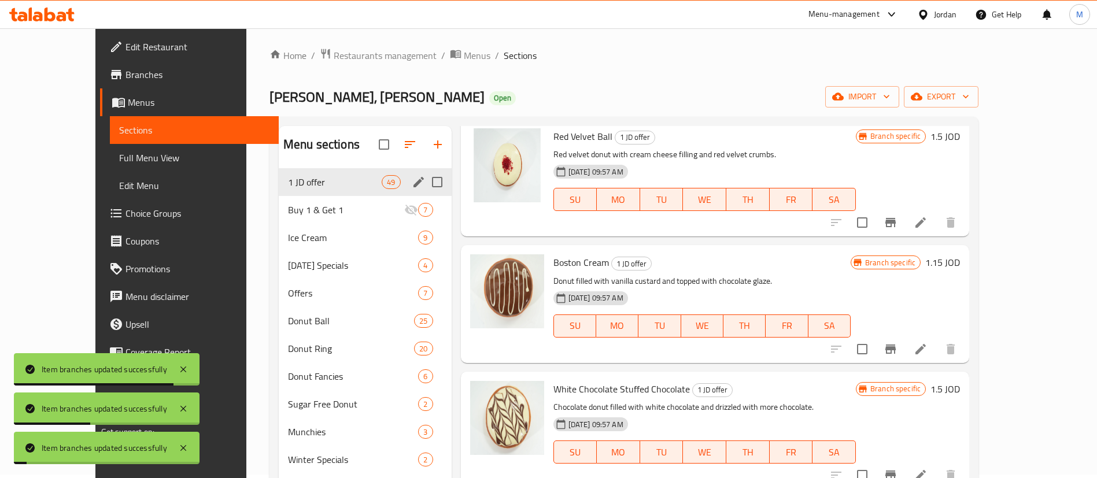
scroll to position [1143, 0]
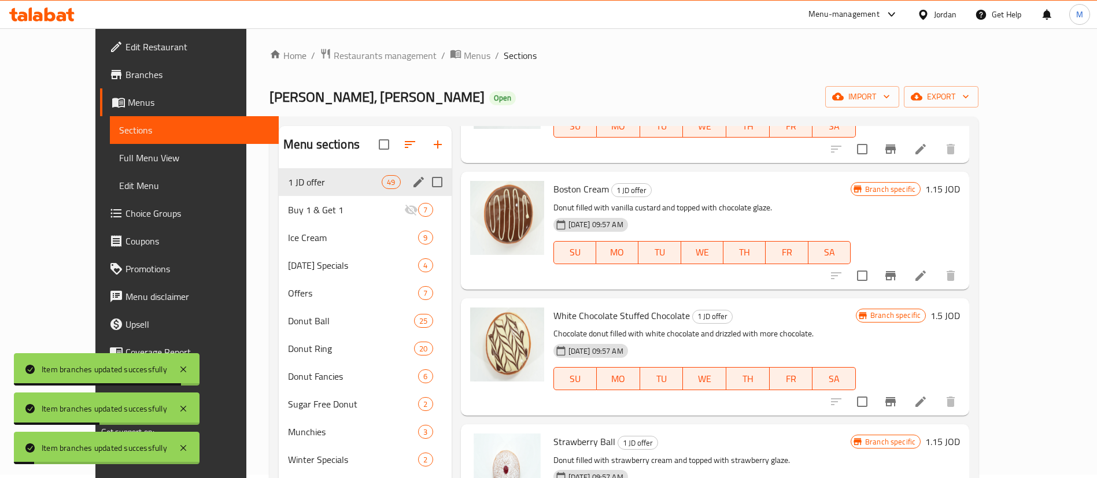
click at [896, 398] on icon "Branch-specific-item" at bounding box center [890, 401] width 10 height 9
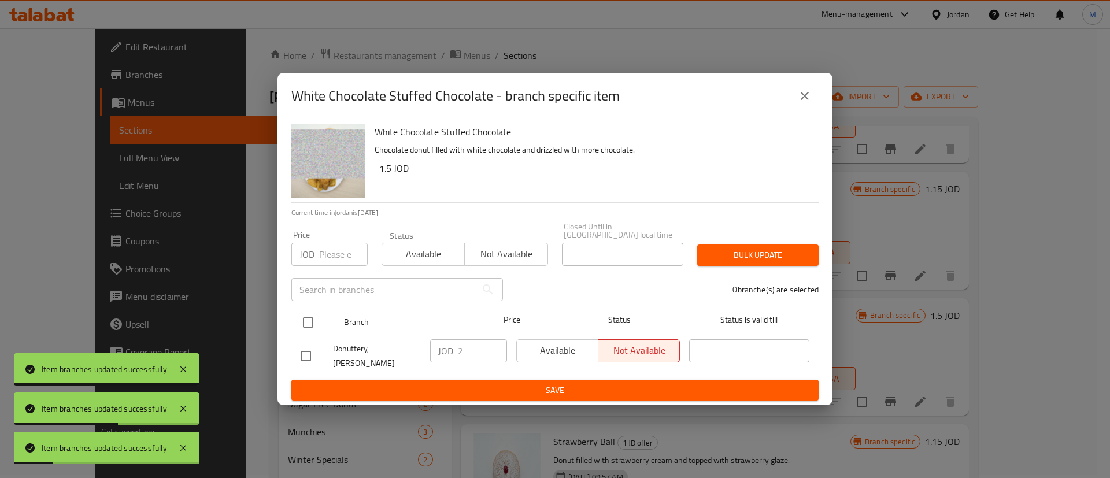
click at [313, 326] on input "checkbox" at bounding box center [308, 322] width 24 height 24
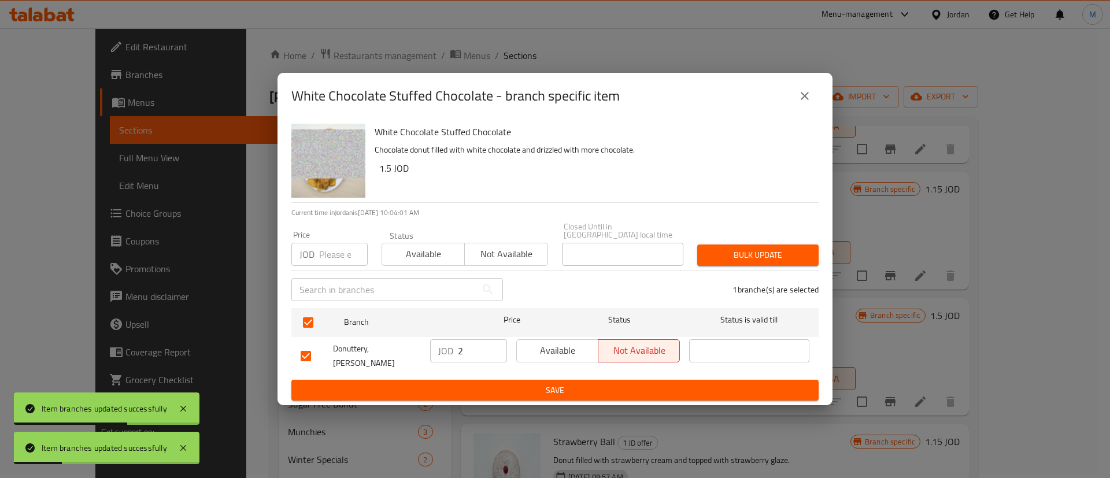
click at [555, 358] on span "Available" at bounding box center [558, 350] width 72 height 17
click at [556, 380] on button "Save" at bounding box center [554, 390] width 527 height 21
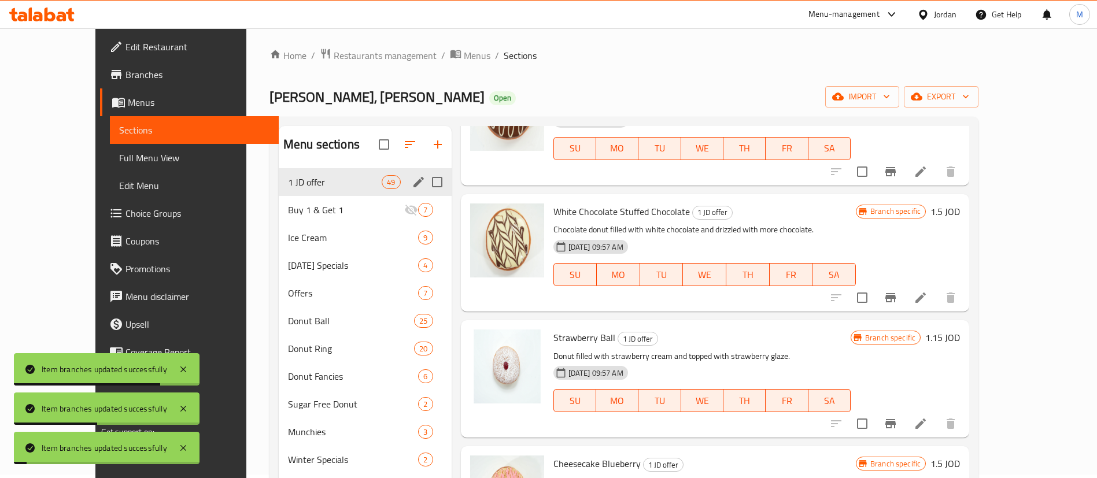
scroll to position [1248, 0]
click at [896, 421] on icon "Branch-specific-item" at bounding box center [890, 422] width 10 height 9
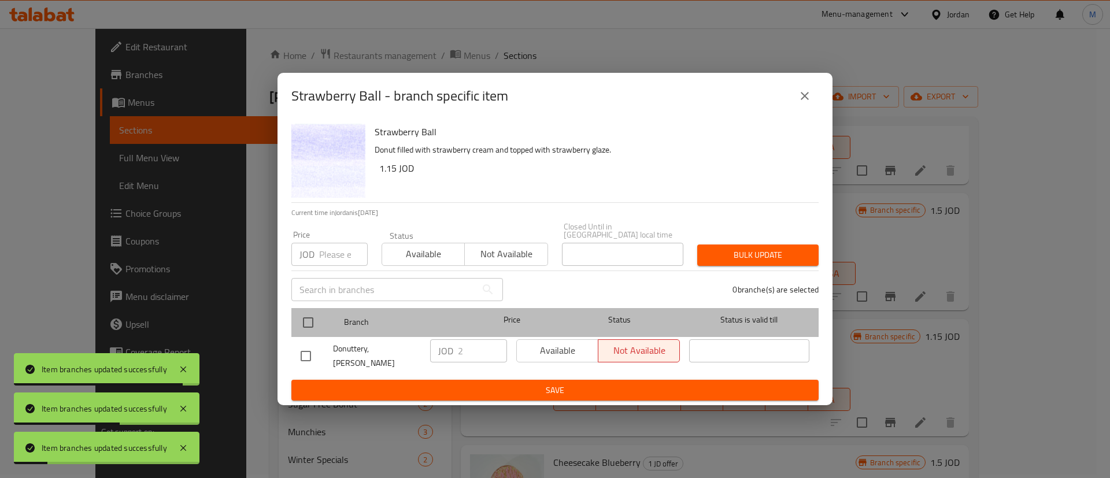
click at [320, 326] on div at bounding box center [317, 323] width 43 height 34
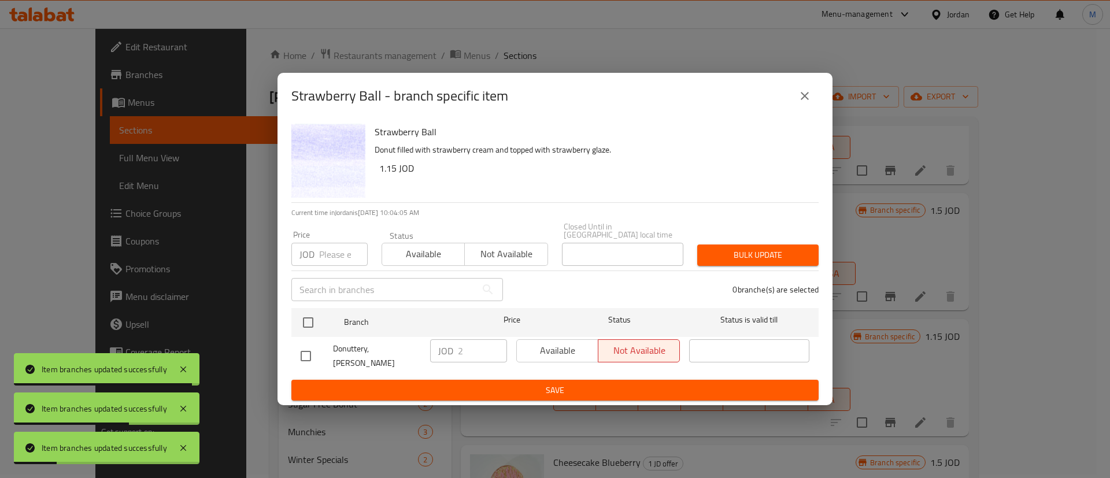
drag, startPoint x: 533, startPoint y: 353, endPoint x: 540, endPoint y: 360, distance: 9.8
click at [534, 353] on div "Available Not available" at bounding box center [598, 350] width 164 height 23
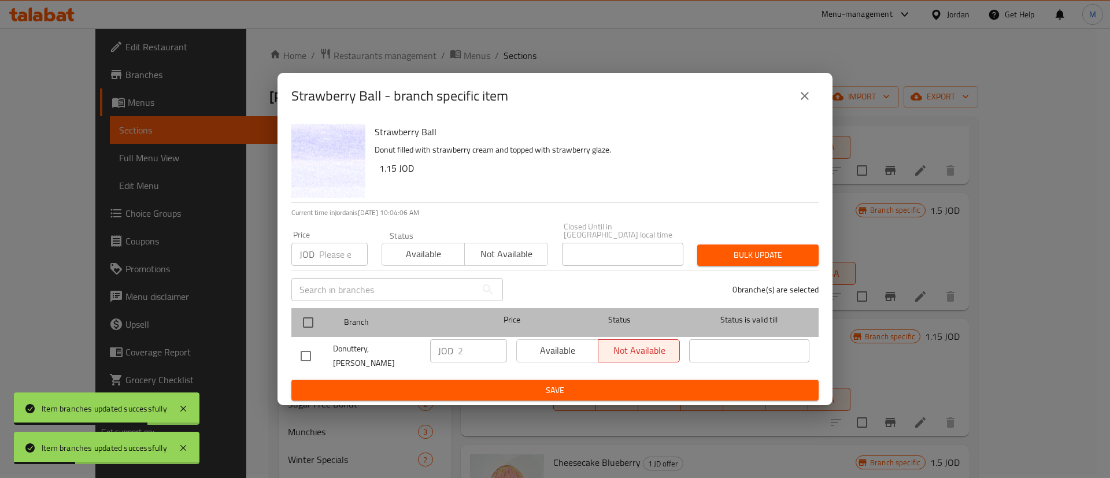
click at [325, 316] on div at bounding box center [317, 323] width 43 height 34
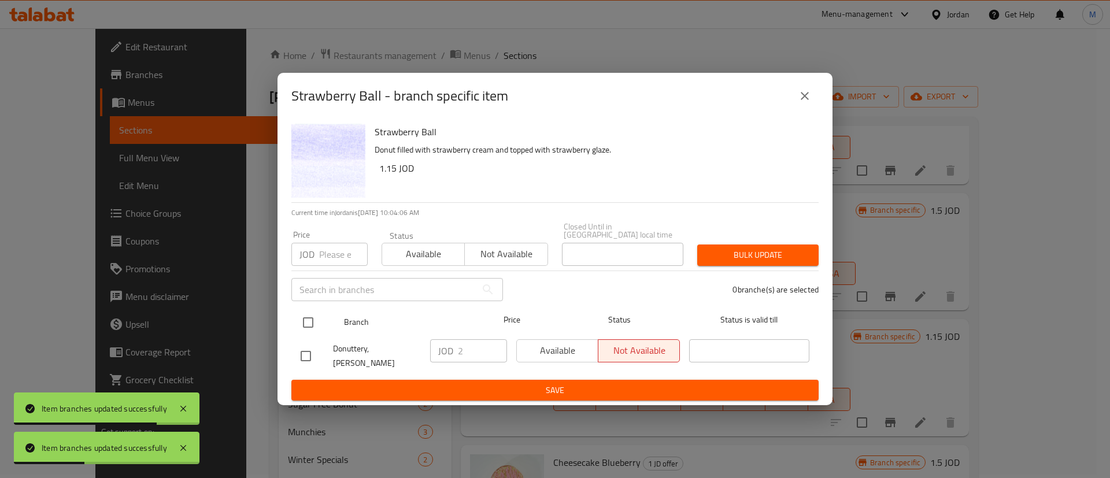
click at [319, 324] on input "checkbox" at bounding box center [308, 322] width 24 height 24
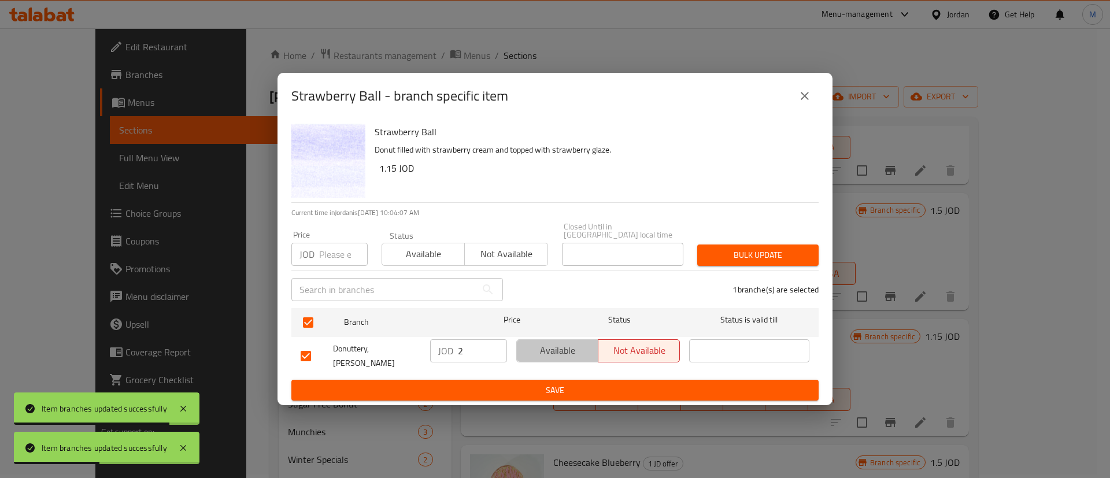
click at [553, 362] on button "Available" at bounding box center [557, 350] width 82 height 23
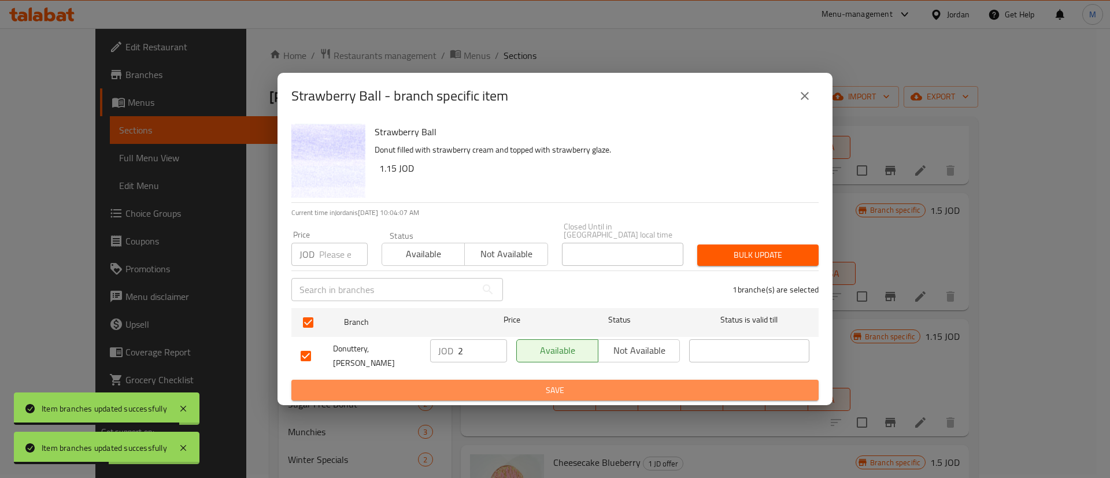
click at [544, 390] on button "Save" at bounding box center [554, 390] width 527 height 21
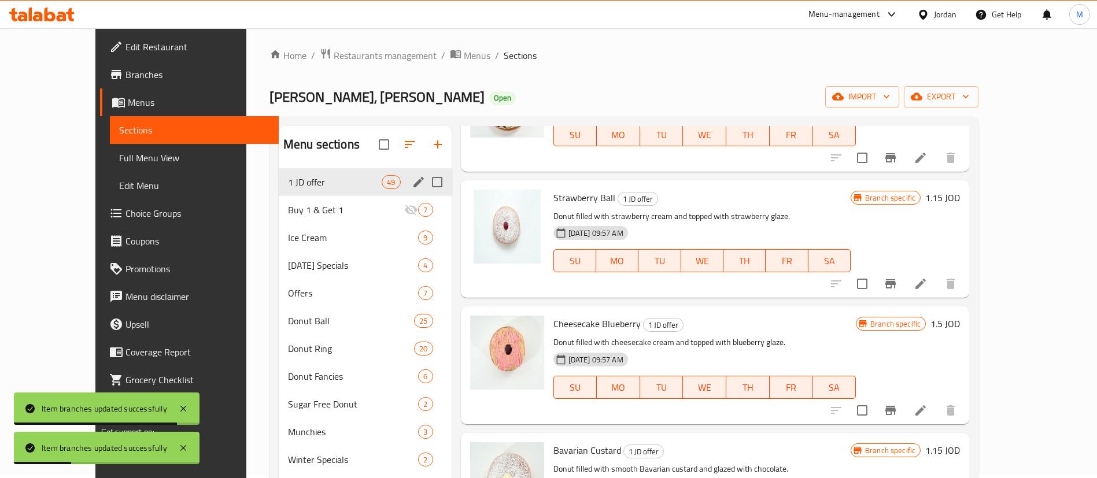
scroll to position [1391, 0]
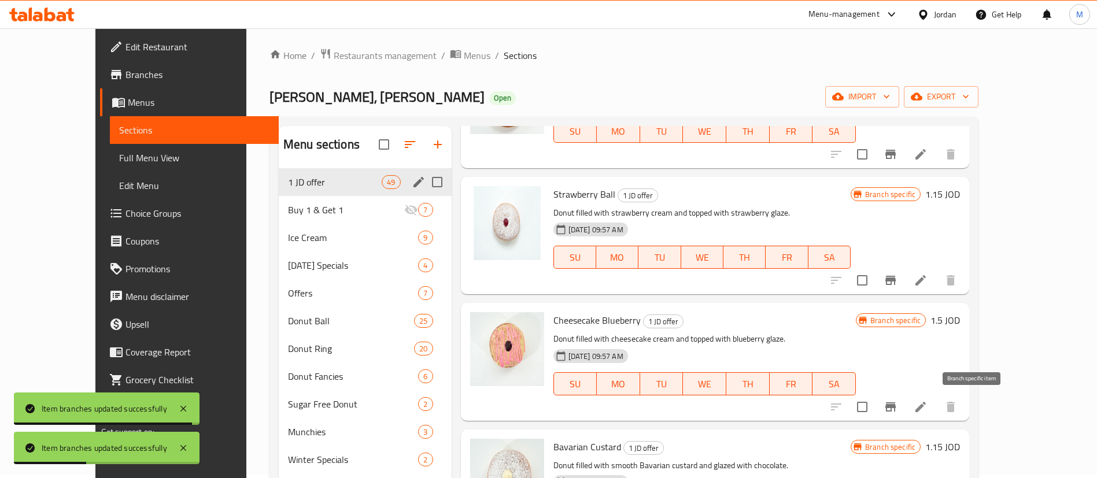
click at [896, 405] on icon "Branch-specific-item" at bounding box center [890, 406] width 10 height 9
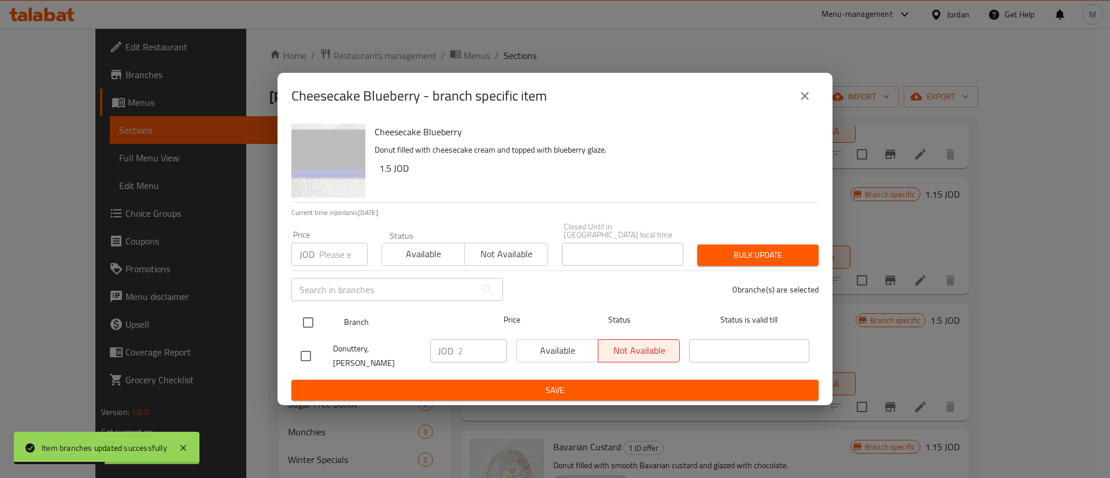
click at [312, 316] on input "checkbox" at bounding box center [308, 322] width 24 height 24
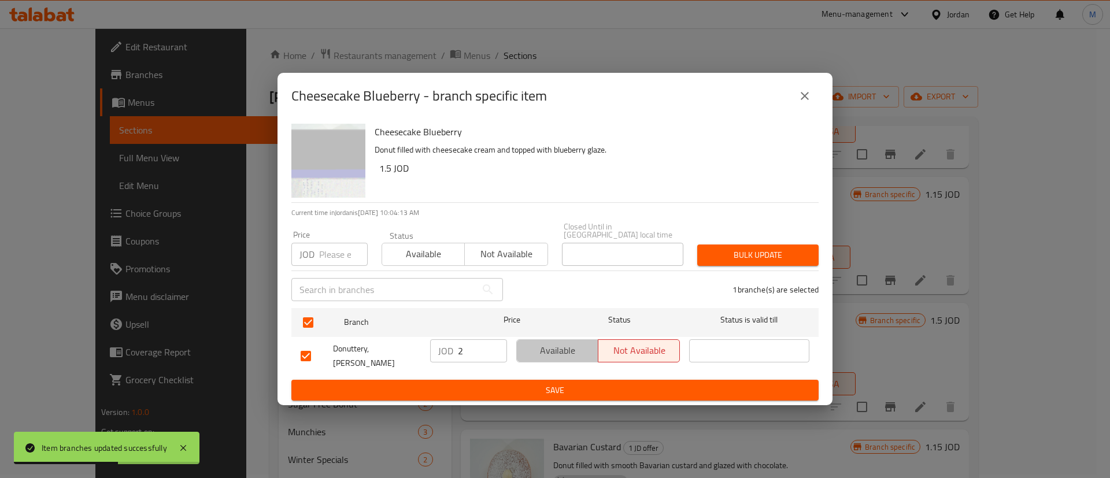
click at [548, 353] on span "Available" at bounding box center [558, 350] width 72 height 17
click at [556, 383] on span "Save" at bounding box center [555, 390] width 509 height 14
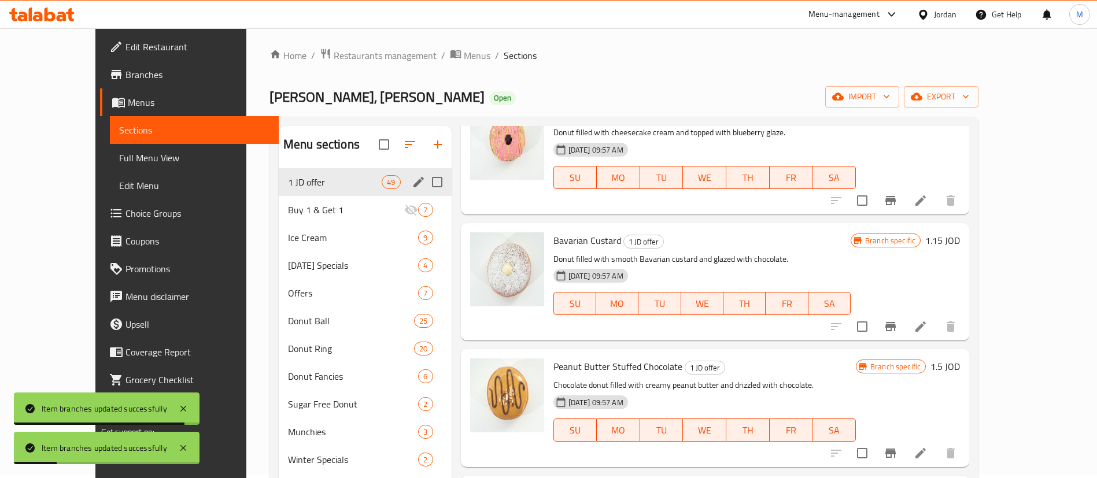
scroll to position [1598, 0]
click at [896, 327] on icon "Branch-specific-item" at bounding box center [890, 325] width 10 height 9
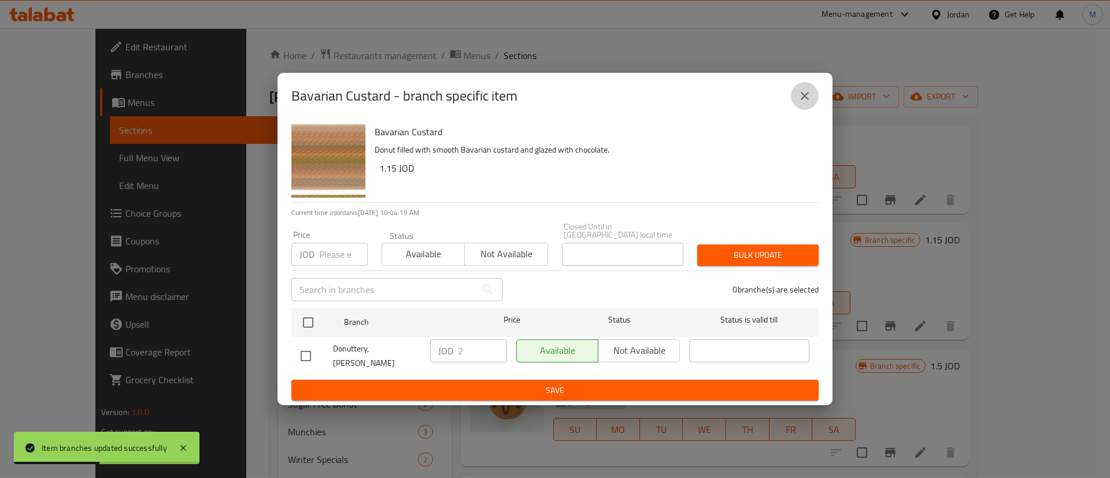
click at [801, 103] on icon "close" at bounding box center [805, 96] width 14 height 14
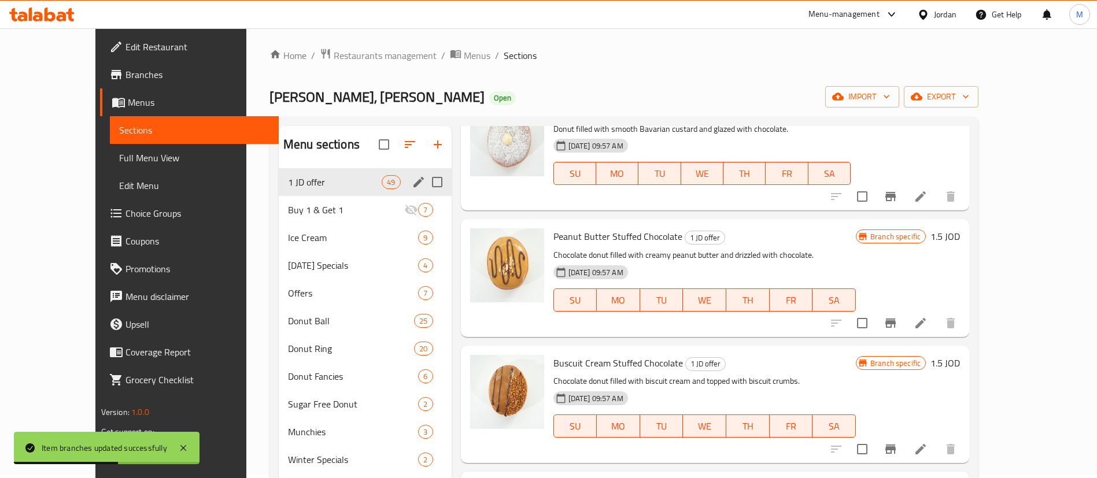
scroll to position [1728, 0]
click at [904, 331] on button "Branch-specific-item" at bounding box center [891, 323] width 28 height 28
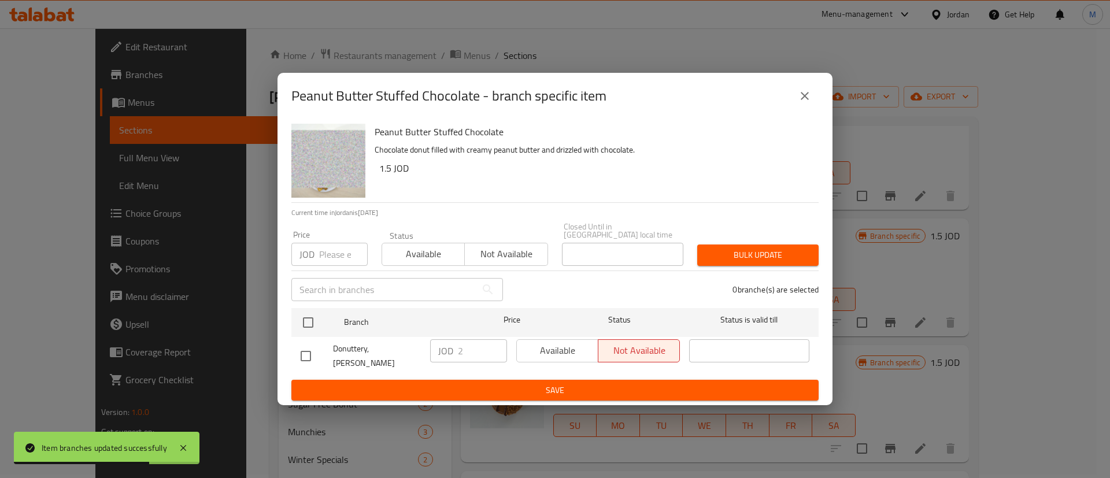
click at [802, 103] on icon "close" at bounding box center [805, 96] width 14 height 14
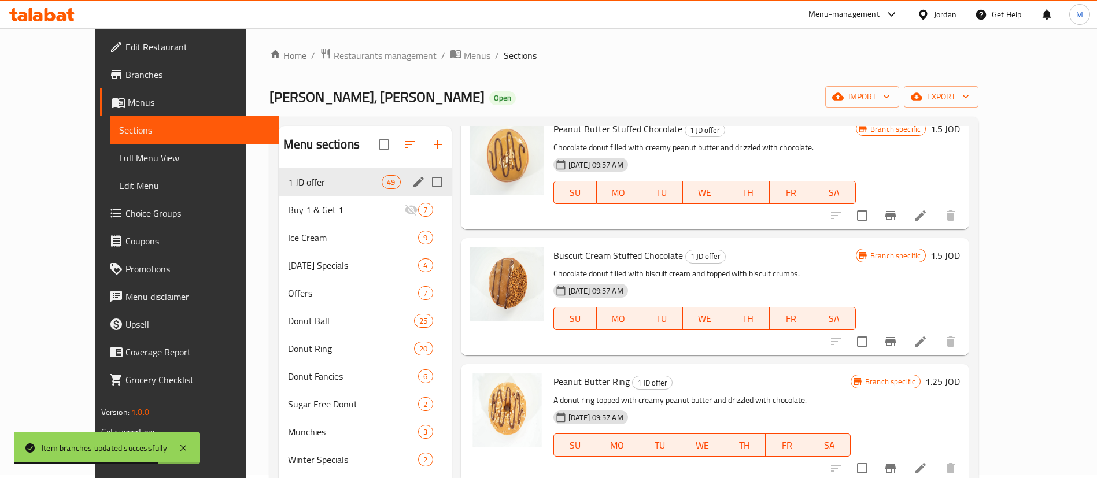
scroll to position [1869, 0]
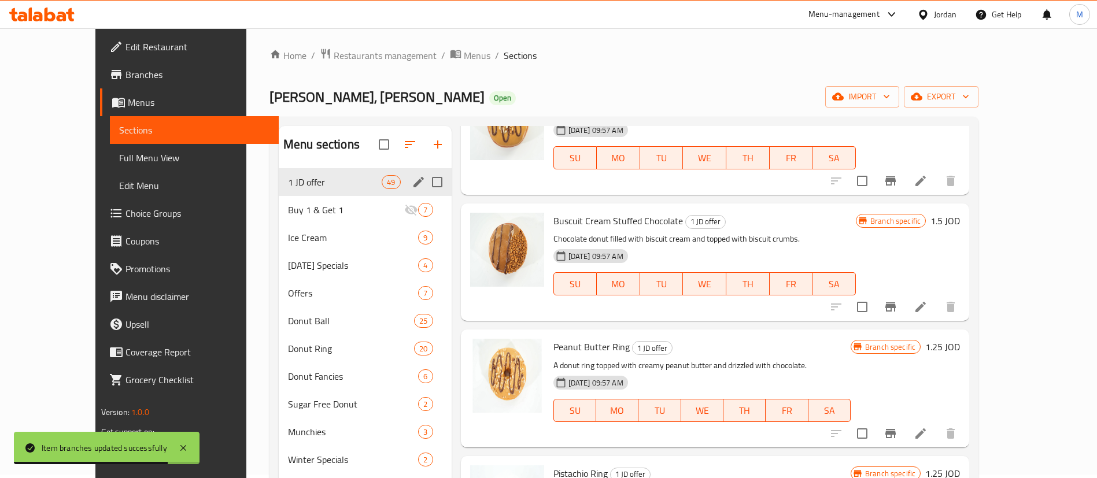
click at [896, 308] on icon "Branch-specific-item" at bounding box center [890, 306] width 10 height 9
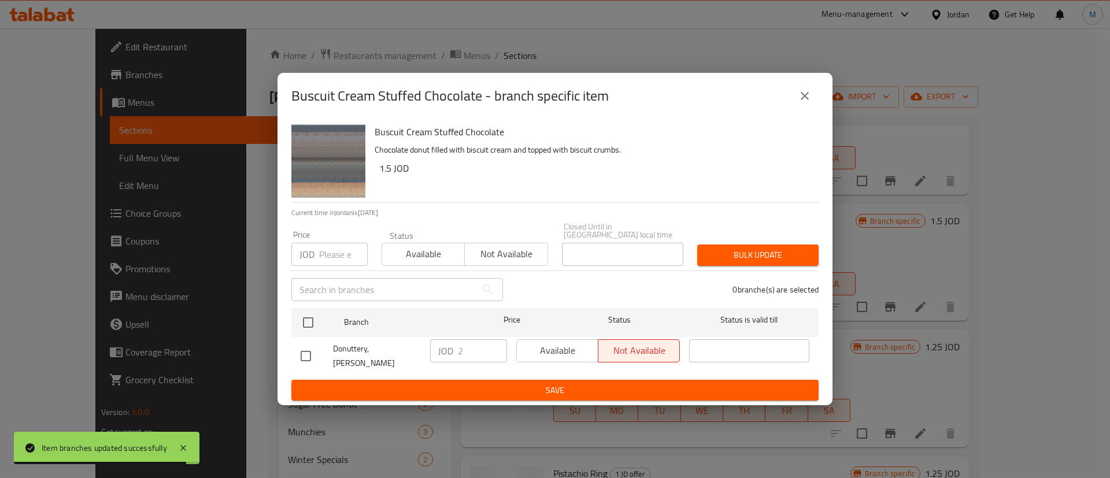
click at [815, 102] on button "close" at bounding box center [805, 96] width 28 height 28
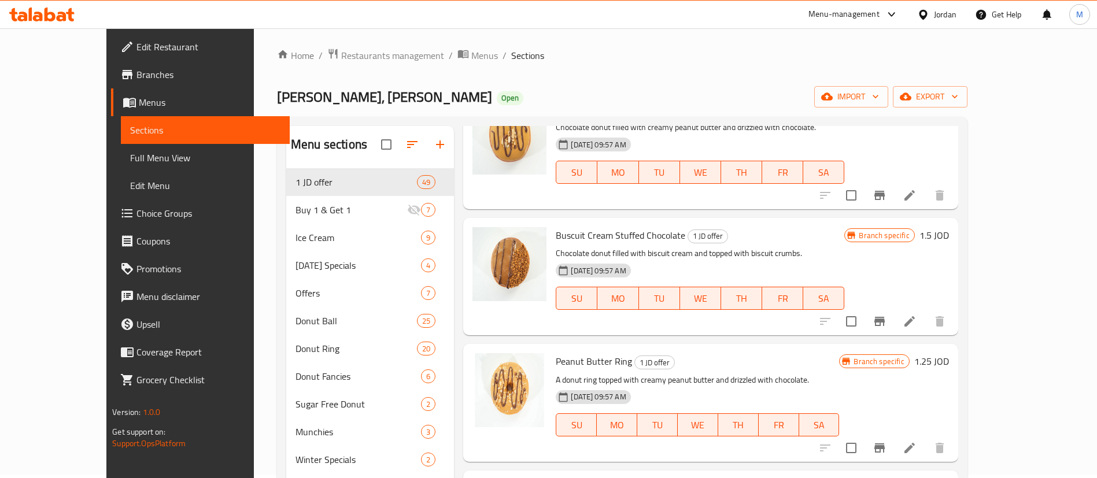
click at [136, 70] on span "Branches" at bounding box center [208, 75] width 144 height 14
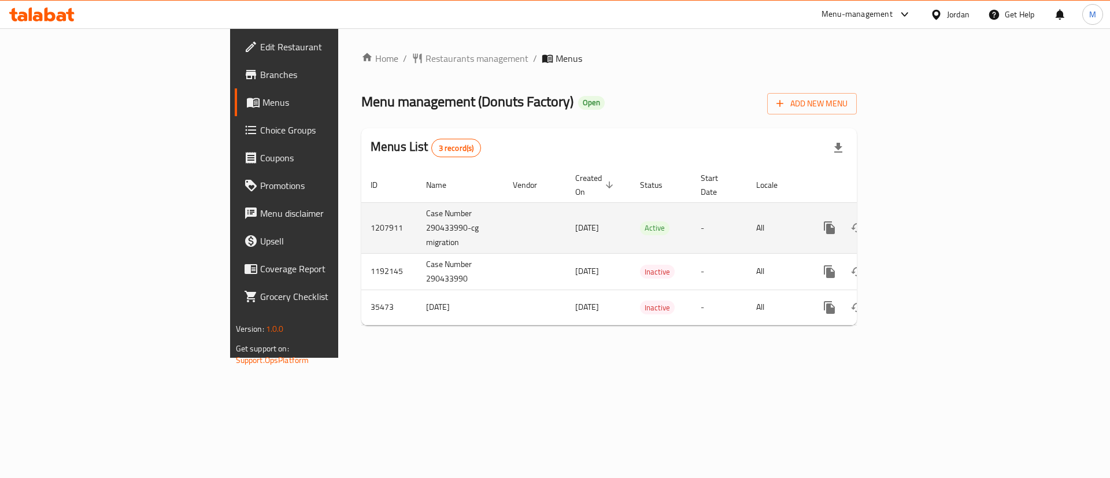
click at [927, 214] on link "enhanced table" at bounding box center [913, 228] width 28 height 28
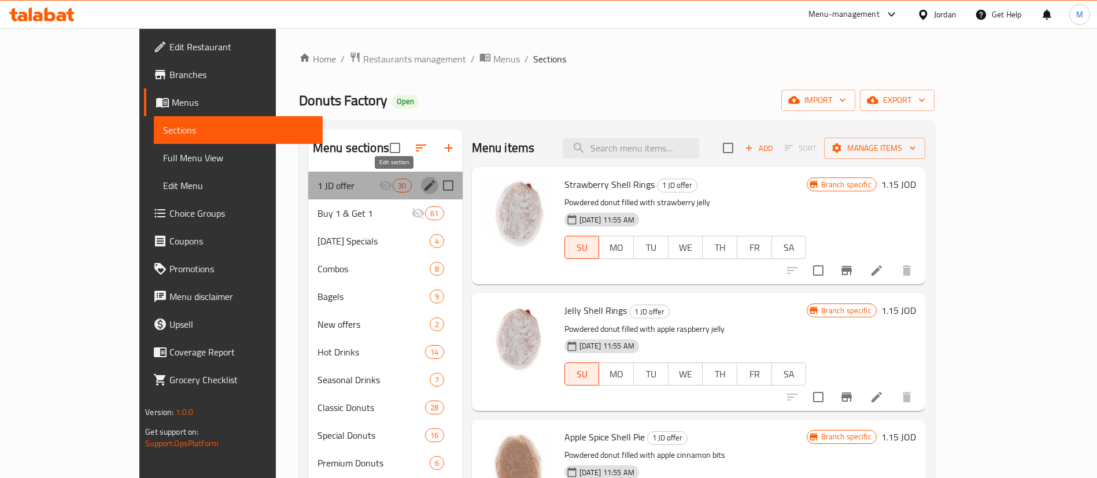
click at [424, 183] on icon "edit" at bounding box center [429, 185] width 10 height 10
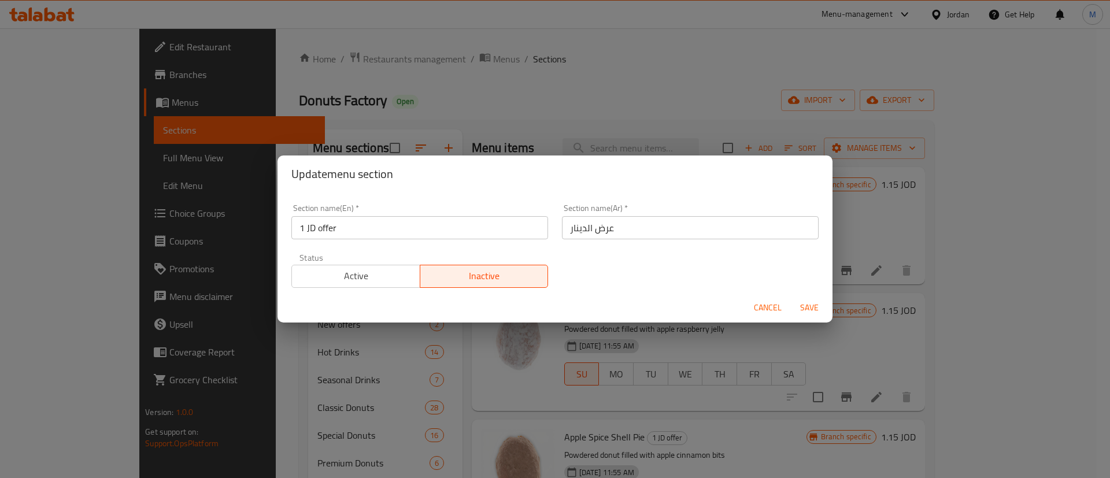
click at [349, 282] on span "Active" at bounding box center [356, 276] width 119 height 17
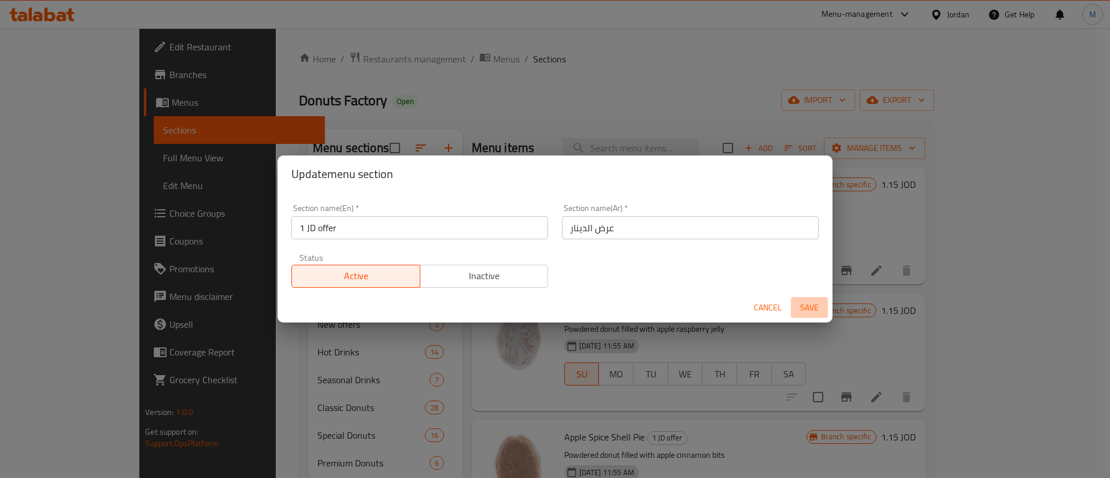
click at [801, 301] on span "Save" at bounding box center [810, 308] width 28 height 14
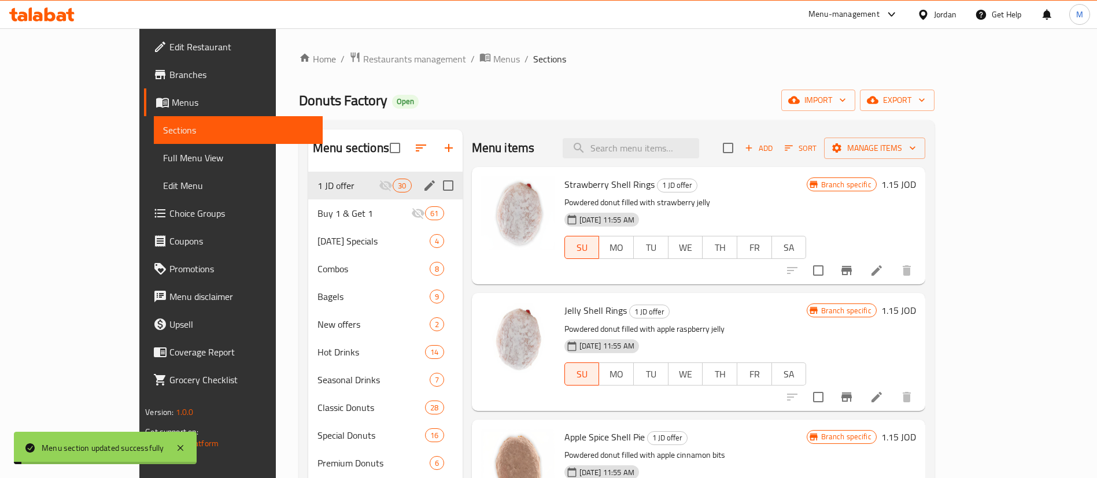
click at [860, 278] on button "Branch-specific-item" at bounding box center [847, 271] width 28 height 28
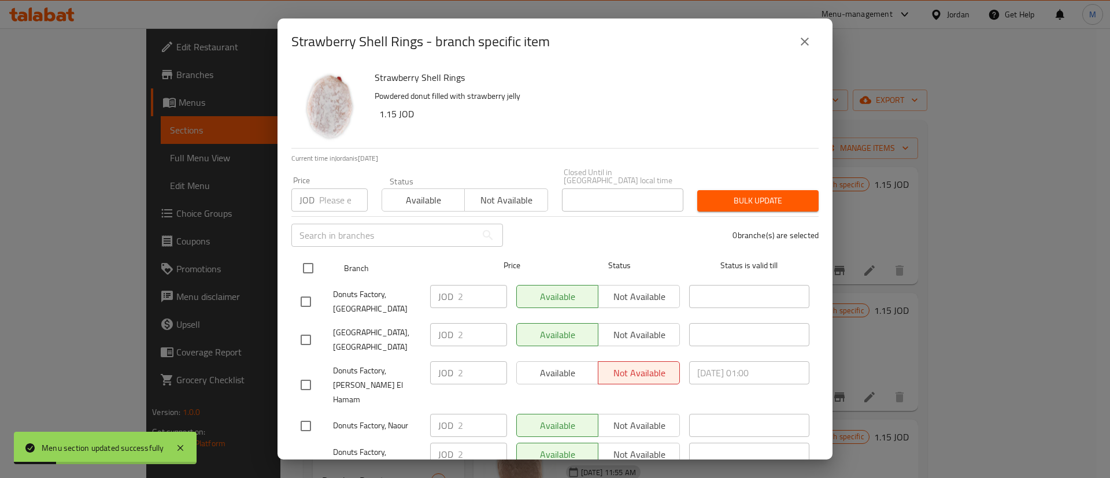
click at [298, 260] on input "checkbox" at bounding box center [308, 268] width 24 height 24
checkbox input "true"
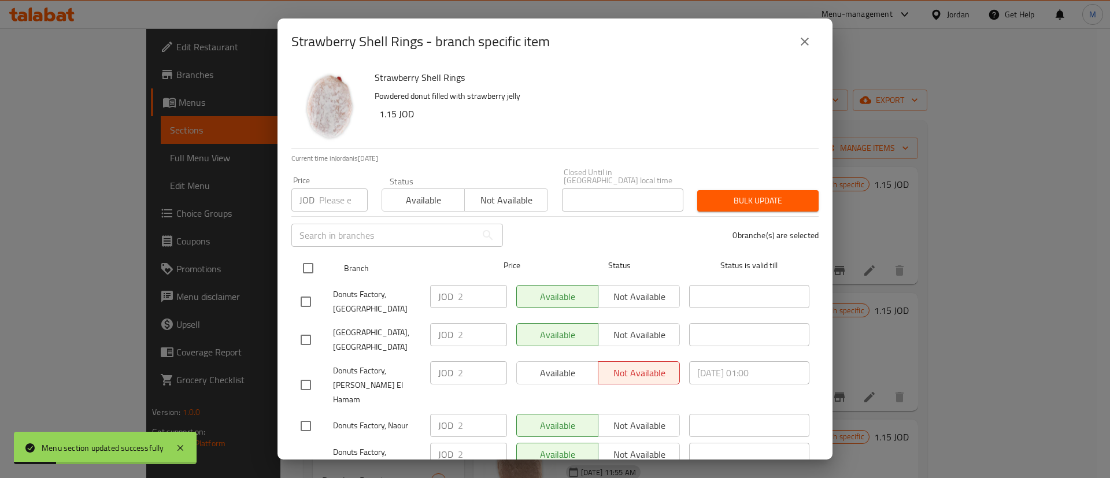
checkbox input "true"
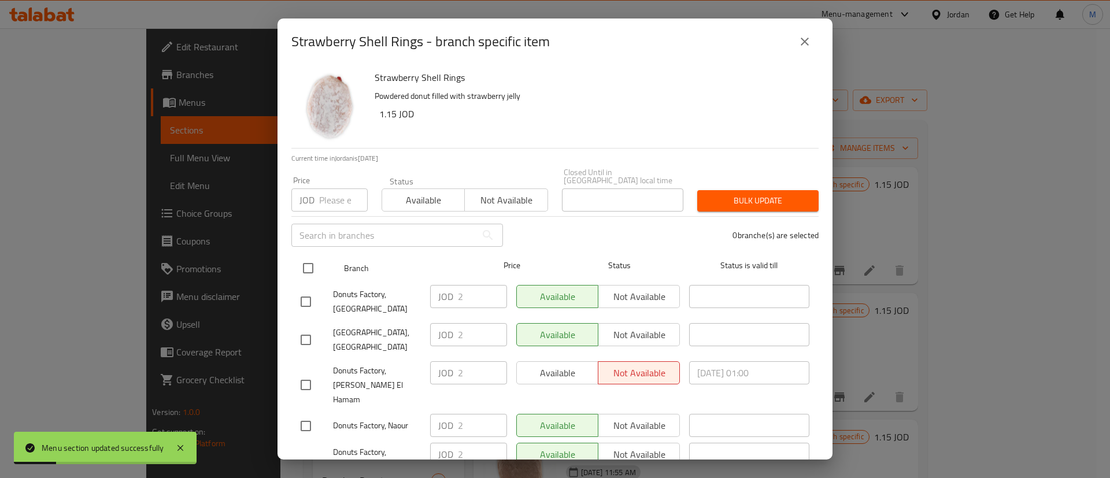
checkbox input "true"
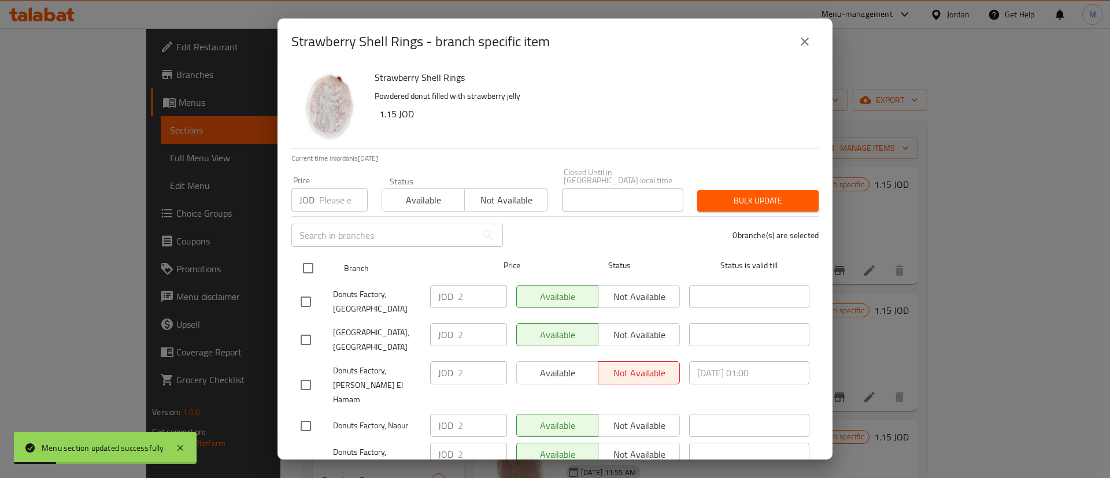
checkbox input "true"
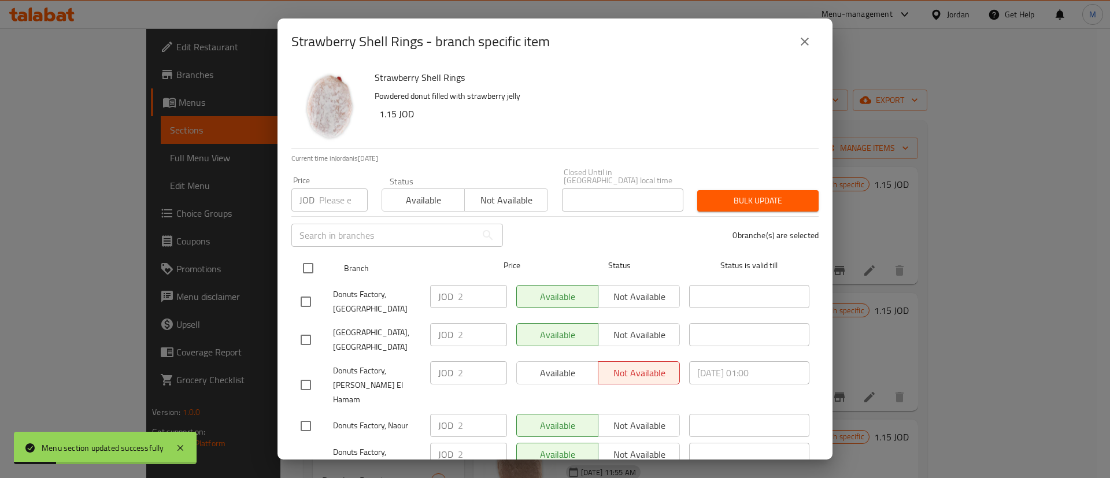
checkbox input "true"
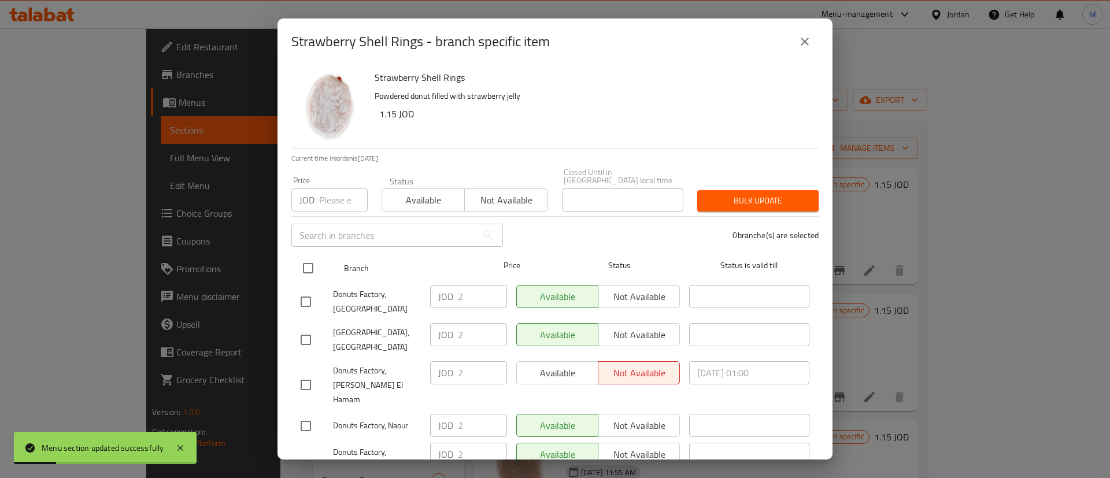
checkbox input "true"
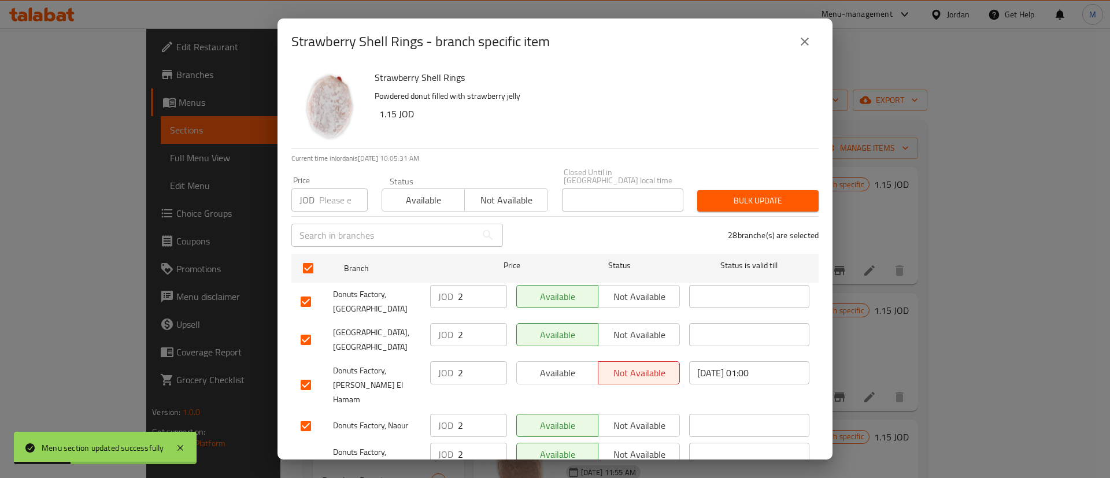
click at [561, 365] on span "Available" at bounding box center [558, 373] width 72 height 17
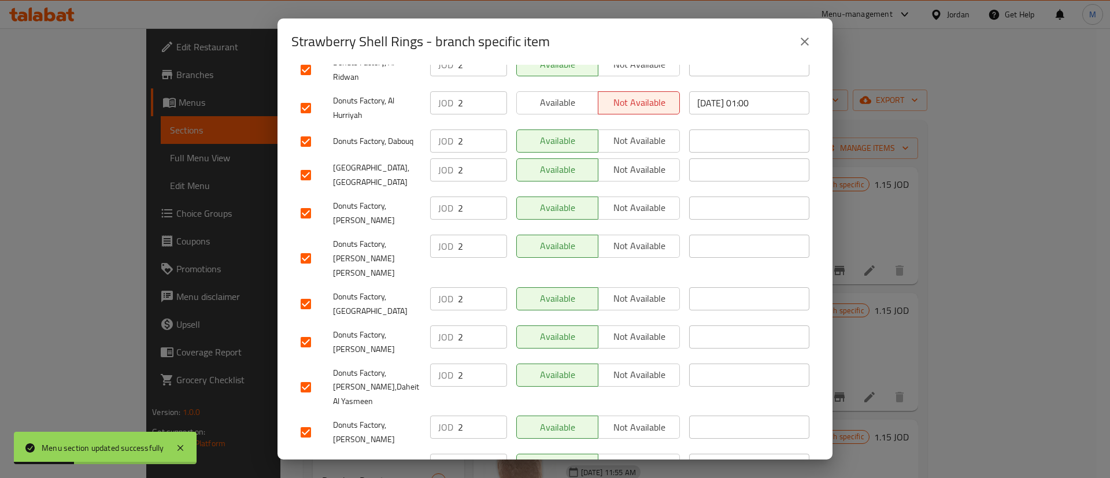
scroll to position [882, 0]
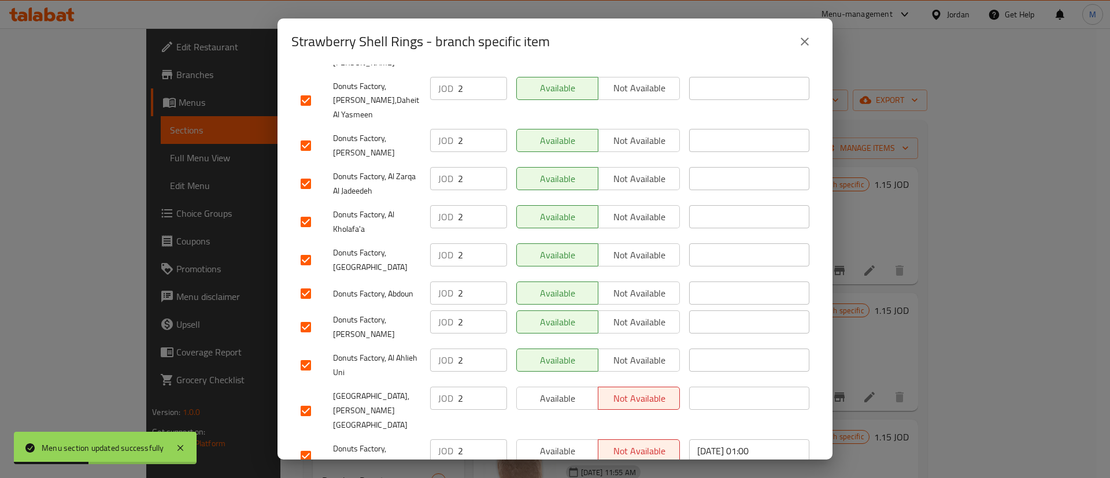
drag, startPoint x: 563, startPoint y: 411, endPoint x: 556, endPoint y: 375, distance: 36.5
click at [550, 435] on div "Available Not available" at bounding box center [598, 456] width 173 height 43
click at [552, 390] on span "Available" at bounding box center [558, 398] width 72 height 17
click at [554, 443] on span "Available" at bounding box center [558, 451] width 72 height 17
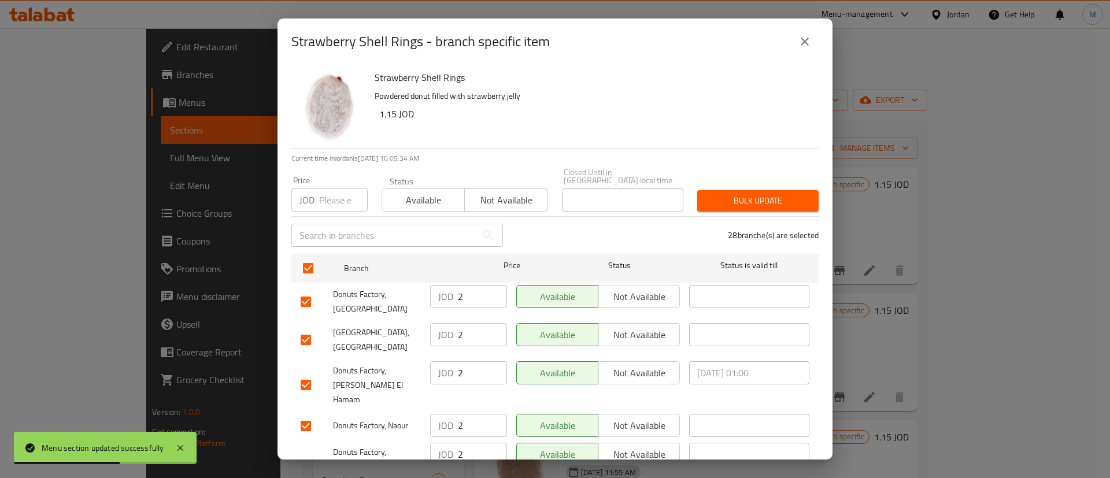
scroll to position [163, 0]
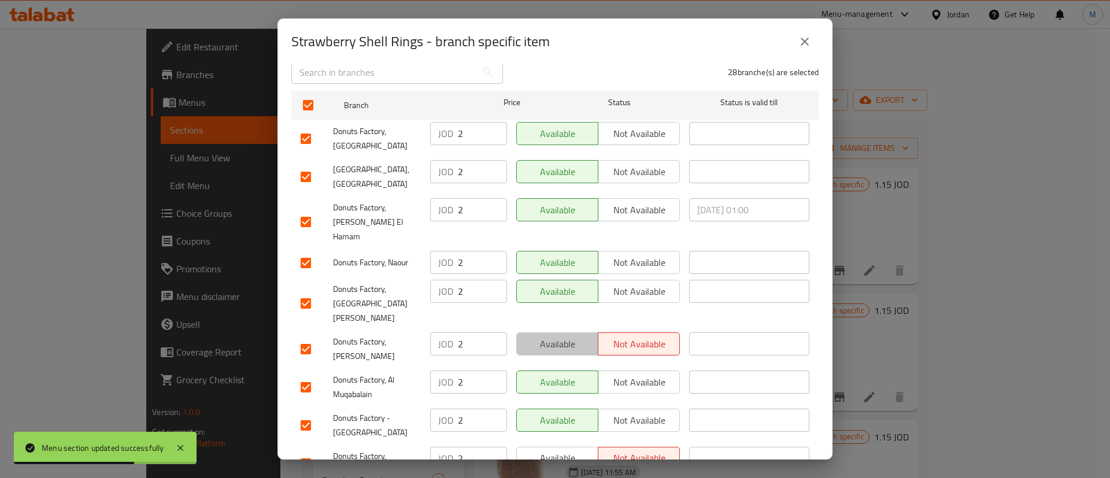
click at [572, 332] on button "Available" at bounding box center [557, 343] width 82 height 23
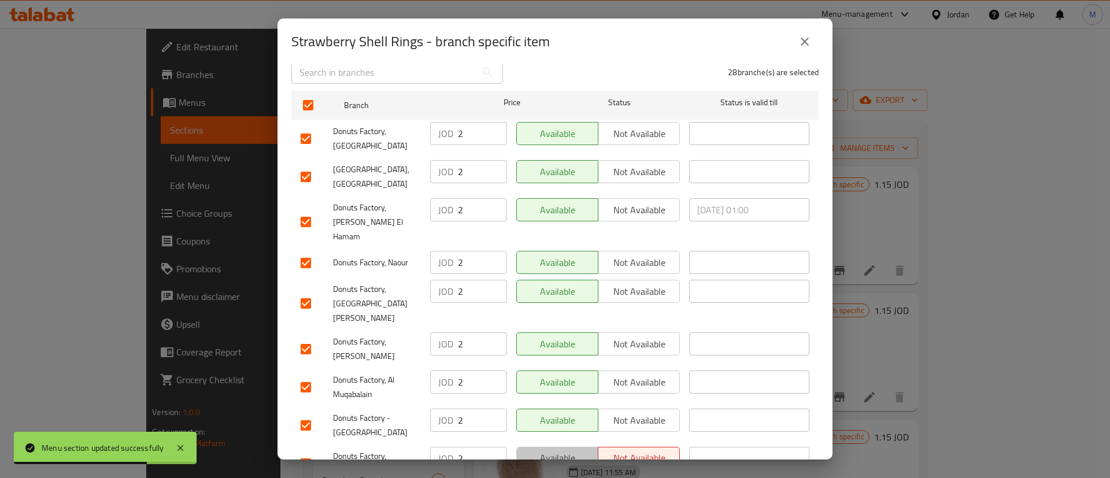
click at [557, 450] on span "Available" at bounding box center [558, 458] width 72 height 17
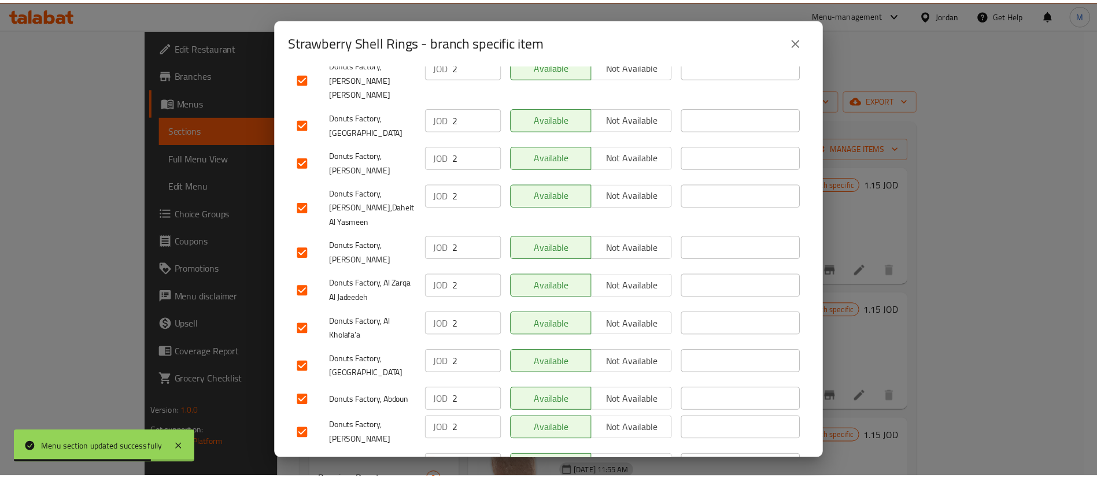
scroll to position [882, 0]
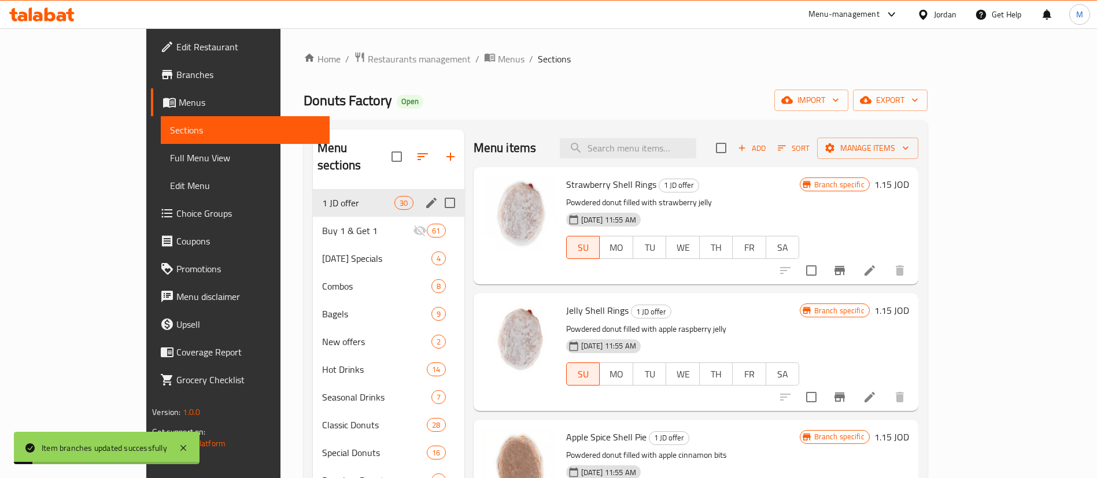
click at [847, 400] on icon "Branch-specific-item" at bounding box center [840, 397] width 14 height 14
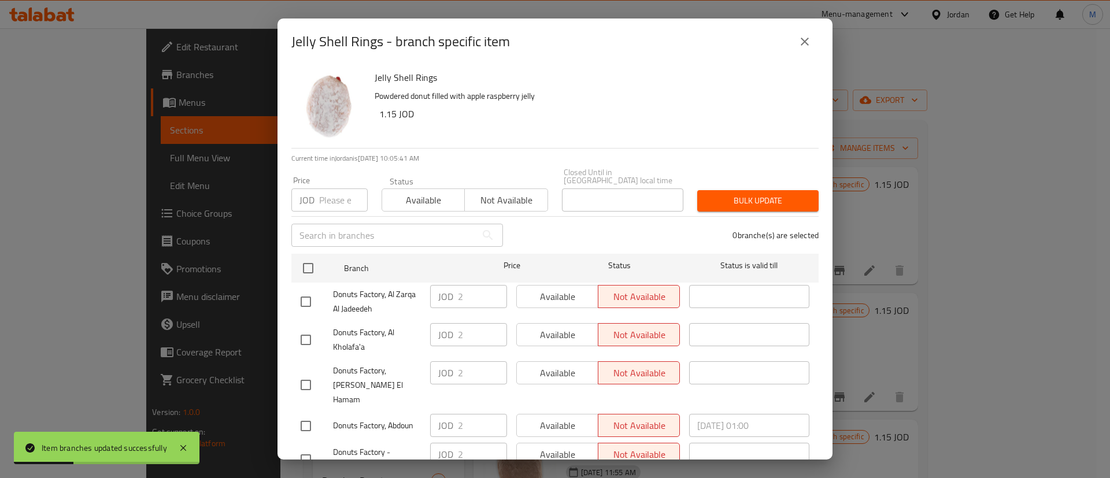
click at [805, 48] on icon "close" at bounding box center [805, 42] width 14 height 14
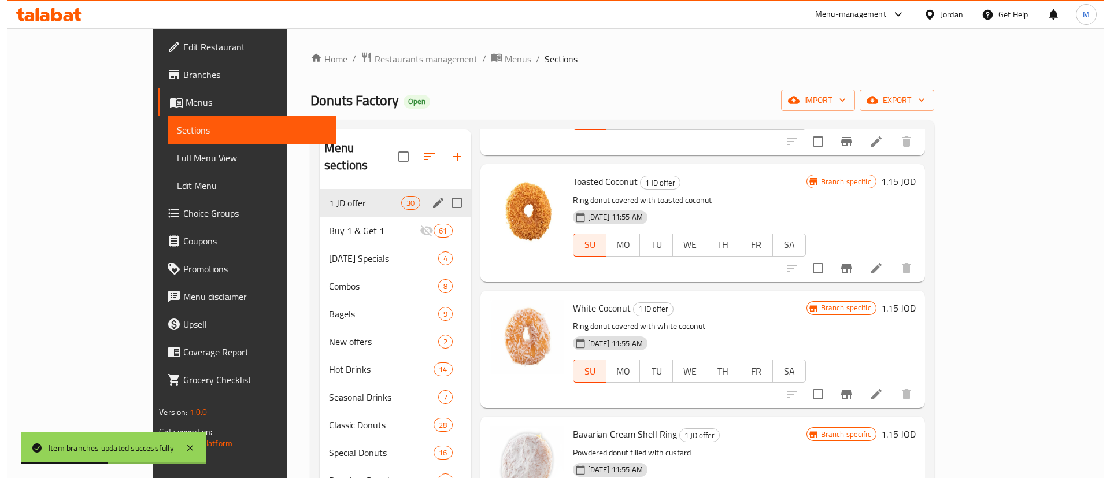
scroll to position [383, 0]
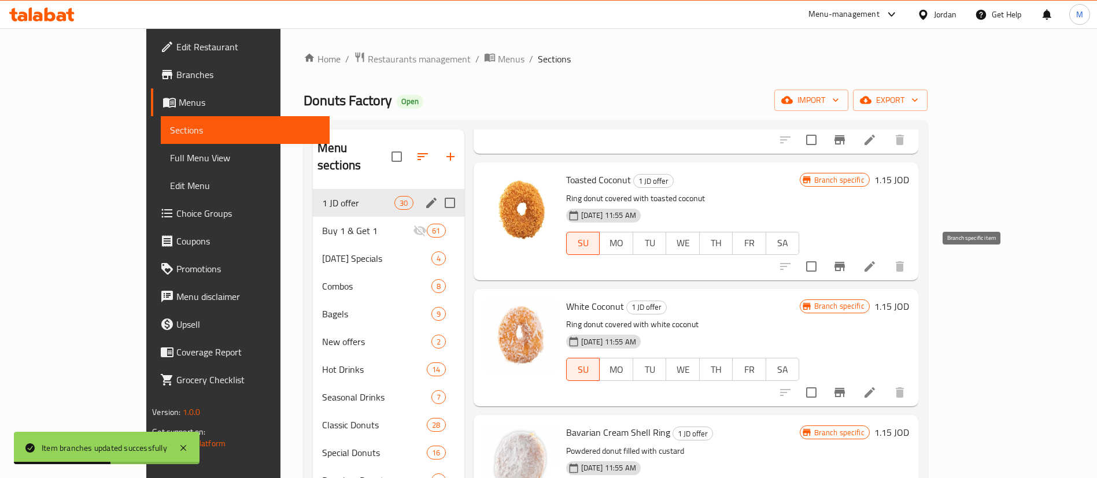
click at [845, 270] on icon "Branch-specific-item" at bounding box center [839, 266] width 10 height 9
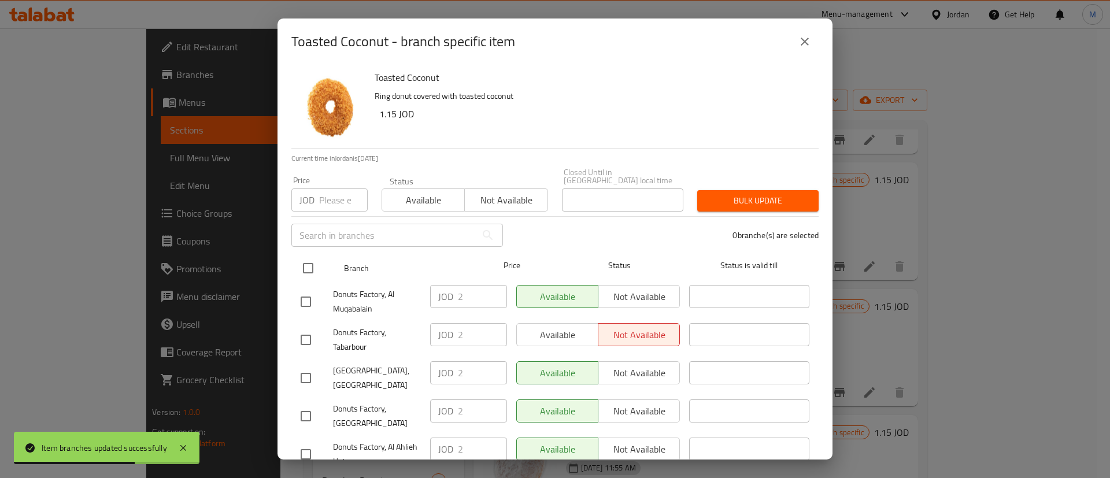
click at [317, 258] on input "checkbox" at bounding box center [308, 268] width 24 height 24
checkbox input "true"
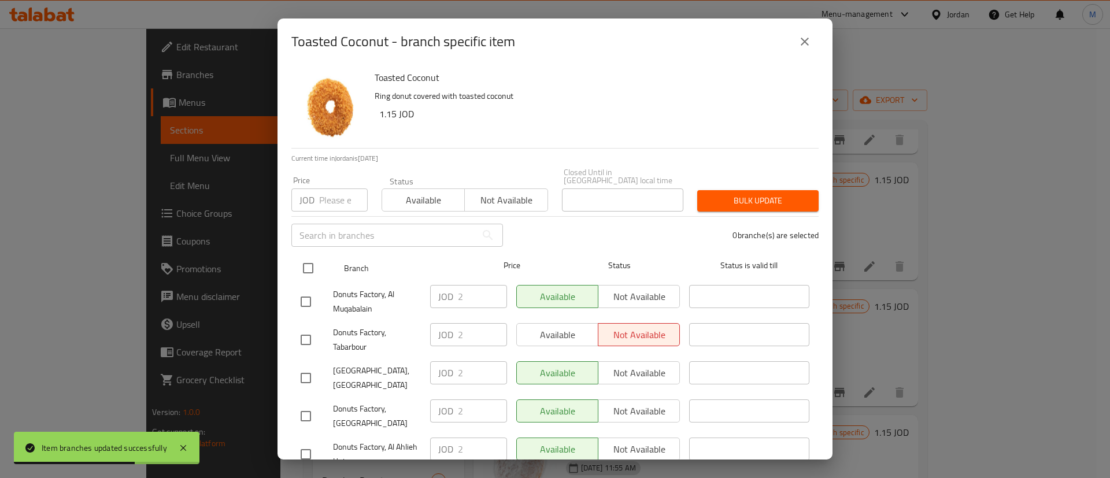
checkbox input "true"
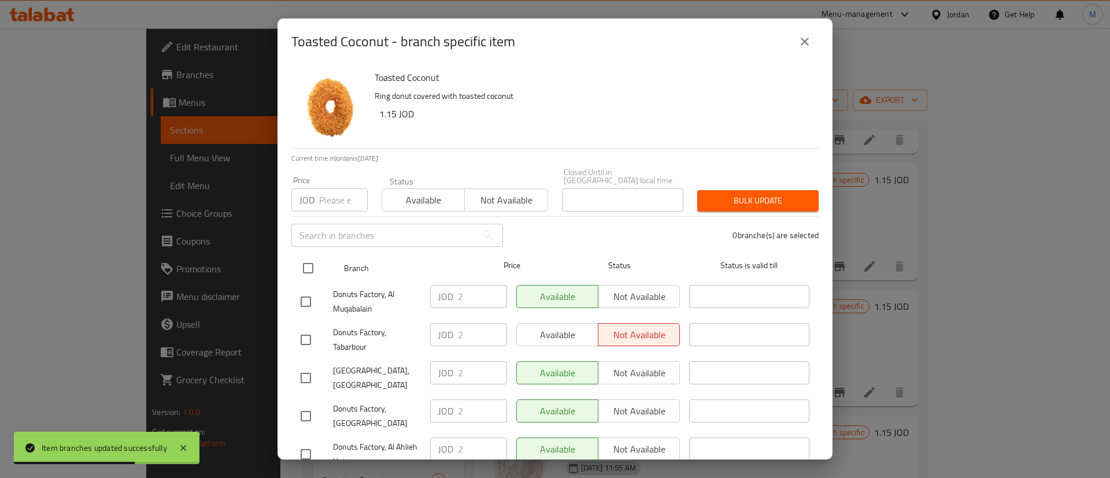
checkbox input "true"
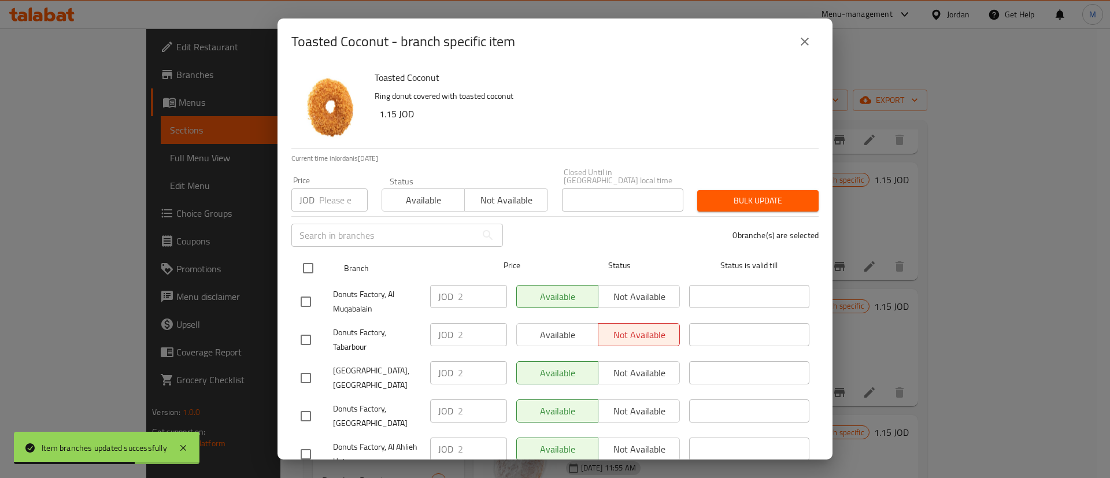
checkbox input "true"
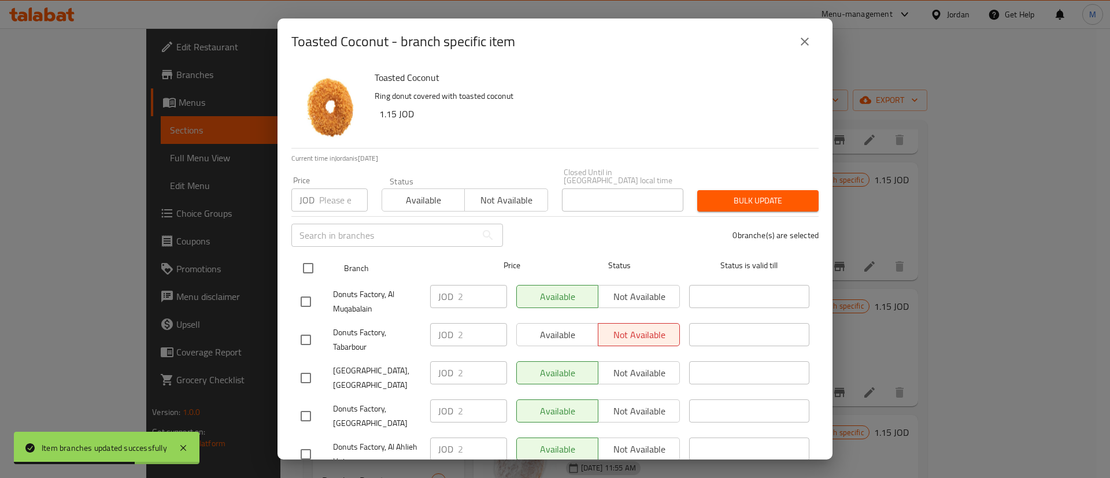
checkbox input "true"
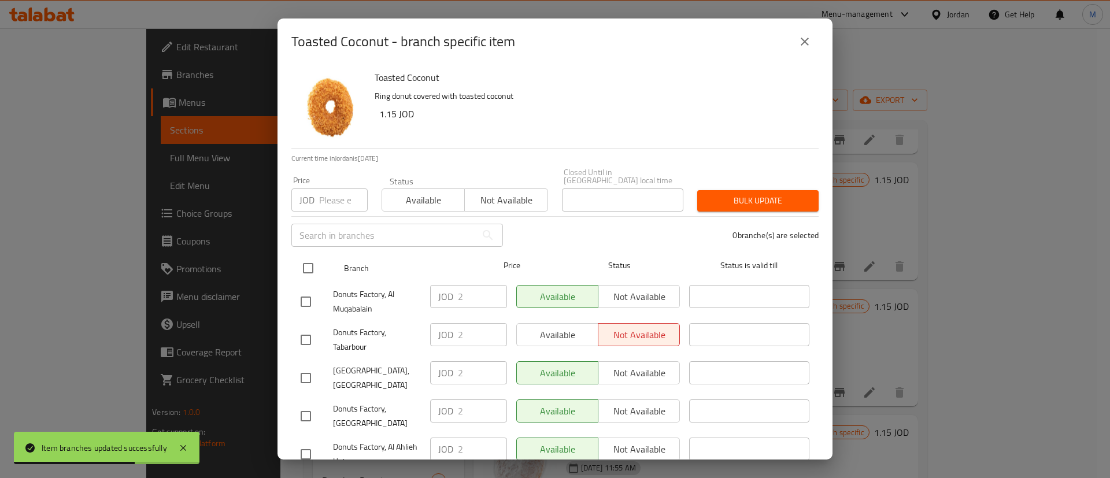
checkbox input "true"
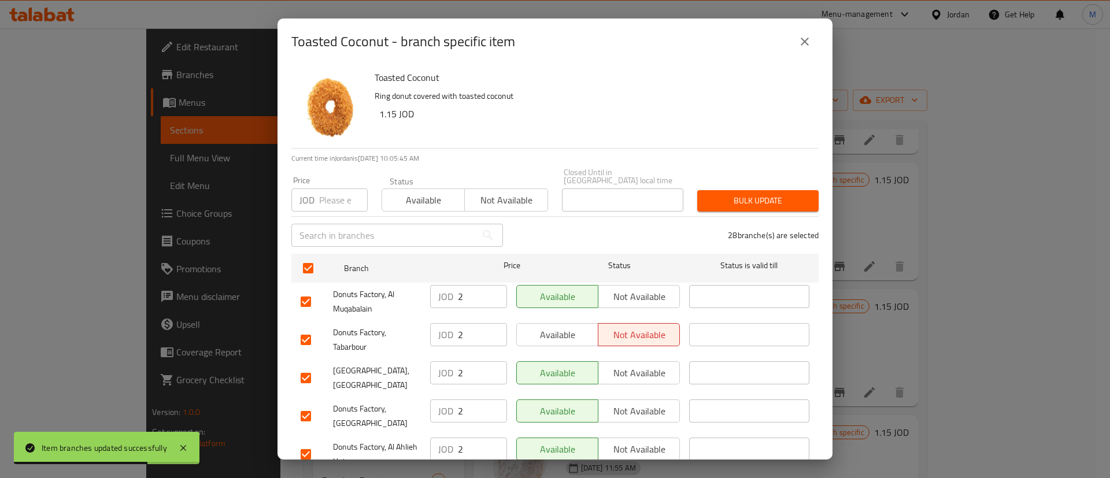
click at [558, 334] on span "Available" at bounding box center [558, 335] width 72 height 17
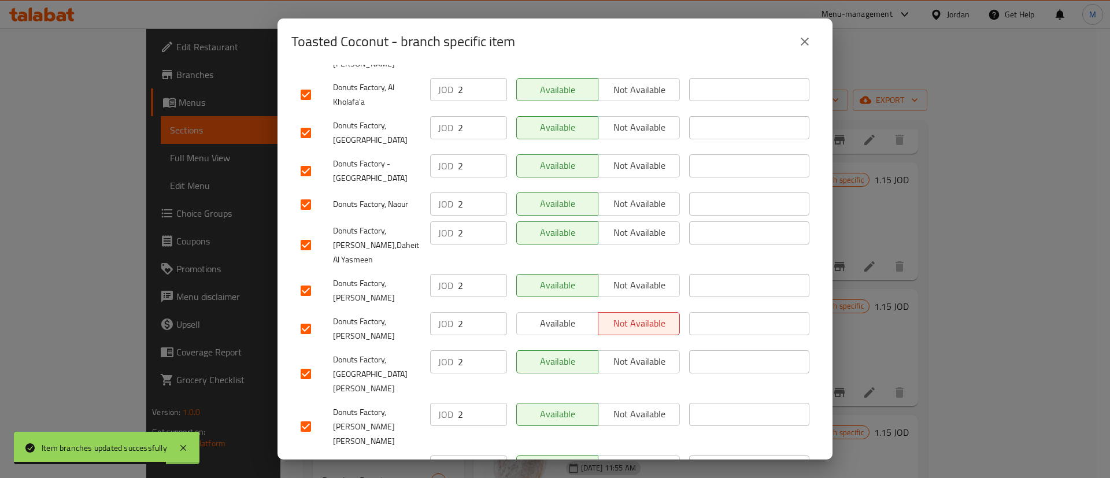
scroll to position [882, 0]
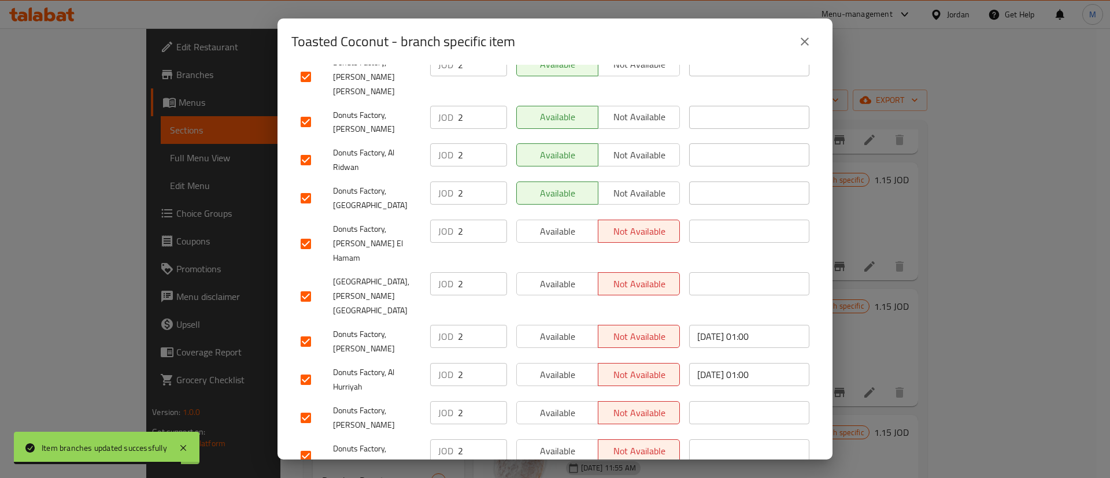
click at [571, 223] on span "Available" at bounding box center [558, 231] width 72 height 17
click at [580, 272] on button "Available" at bounding box center [557, 283] width 82 height 23
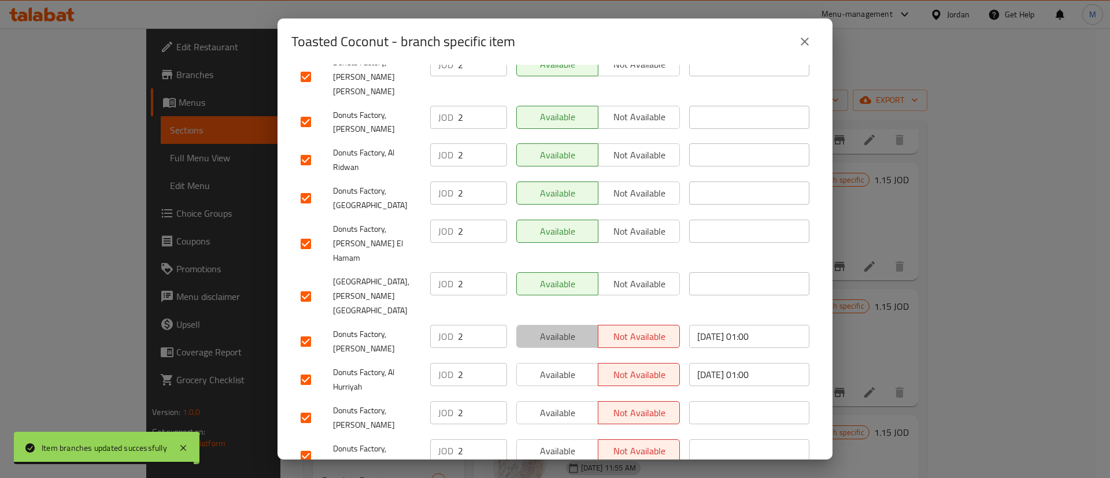
click at [570, 328] on span "Available" at bounding box center [558, 336] width 72 height 17
click at [571, 367] on span "Available" at bounding box center [558, 375] width 72 height 17
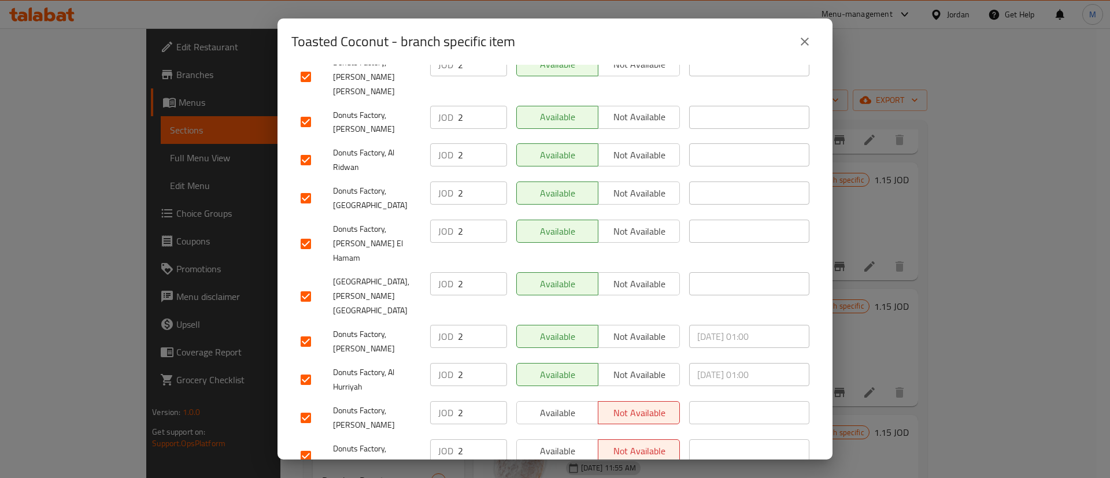
click at [572, 358] on div "Available Not available" at bounding box center [598, 379] width 173 height 43
click at [572, 405] on span "Available" at bounding box center [558, 413] width 72 height 17
click at [566, 435] on div "Available Not available" at bounding box center [598, 456] width 173 height 43
click at [566, 443] on span "Available" at bounding box center [558, 451] width 72 height 17
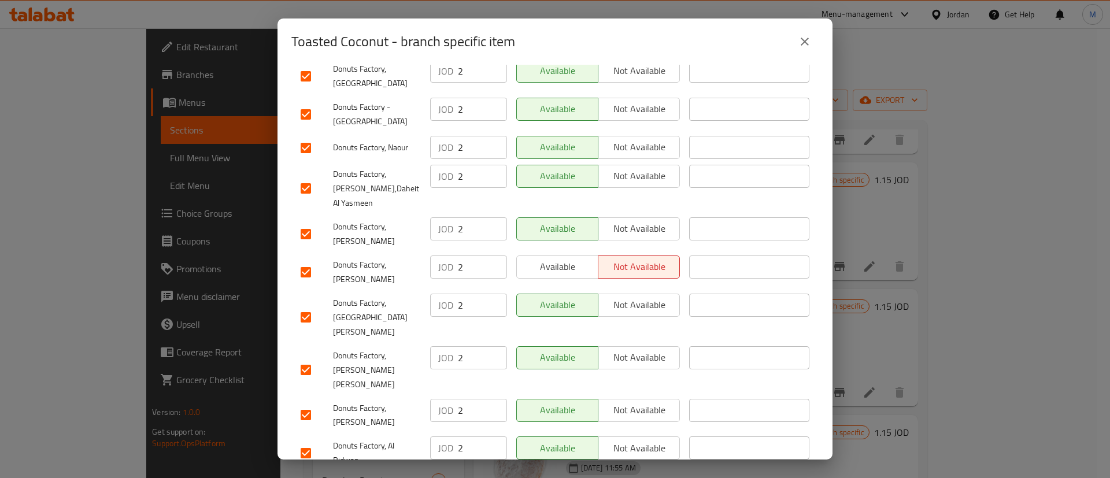
click at [565, 258] on span "Available" at bounding box center [558, 266] width 72 height 17
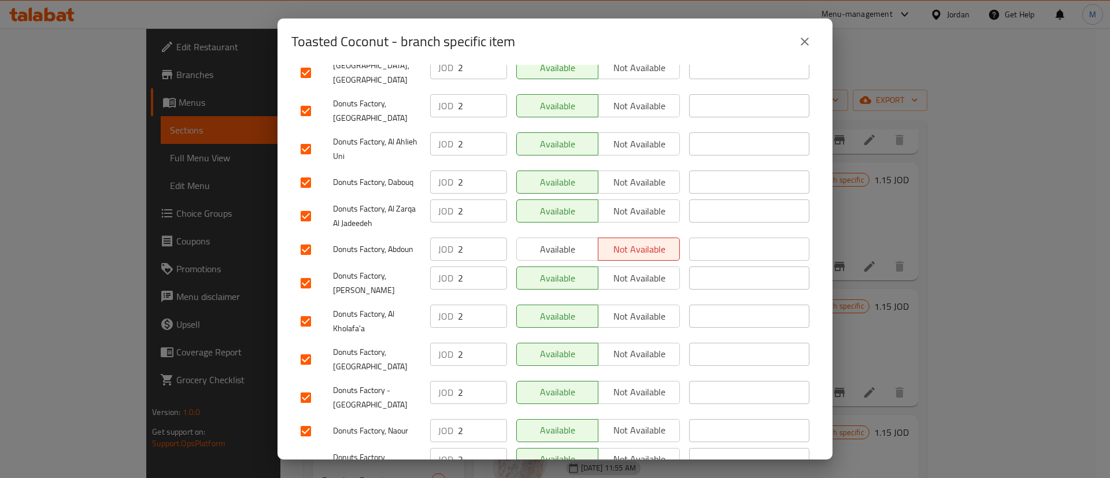
click at [564, 241] on span "Available" at bounding box center [558, 249] width 72 height 17
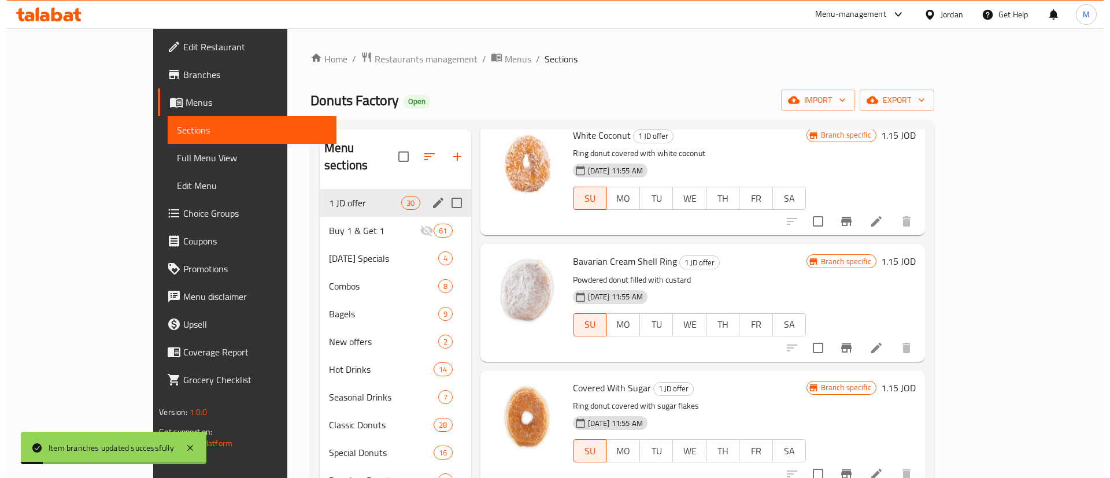
scroll to position [557, 0]
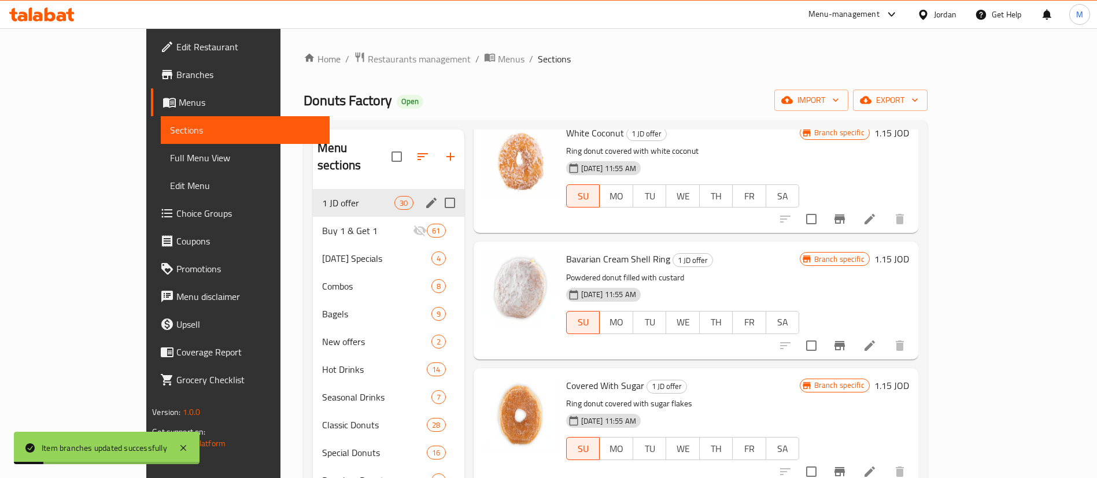
click at [847, 340] on icon "Branch-specific-item" at bounding box center [840, 346] width 14 height 14
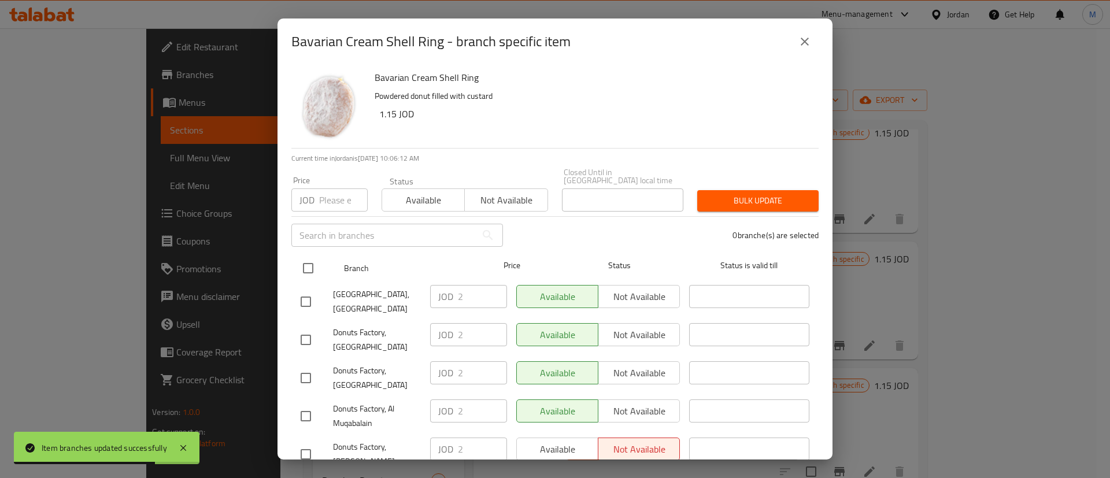
click at [316, 259] on input "checkbox" at bounding box center [308, 268] width 24 height 24
checkbox input "true"
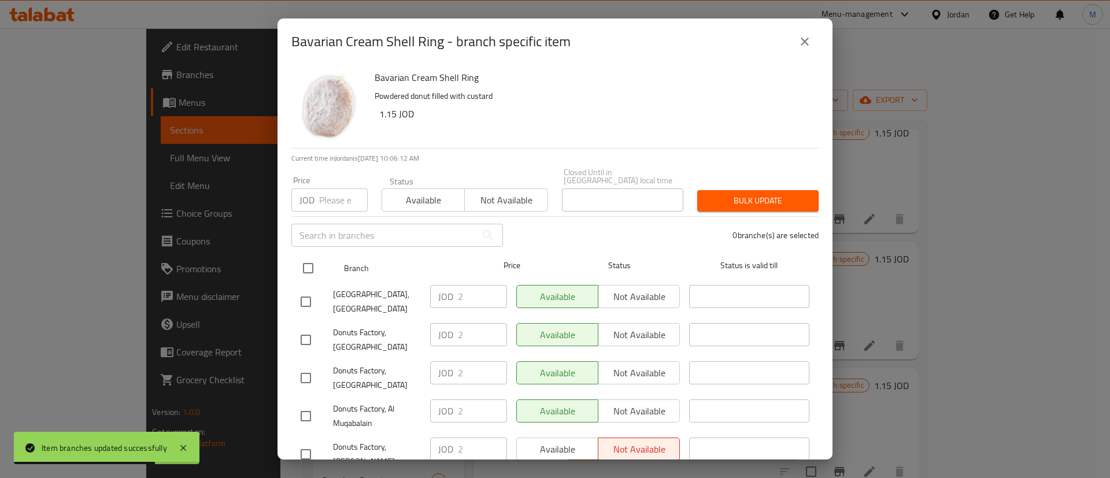
checkbox input "true"
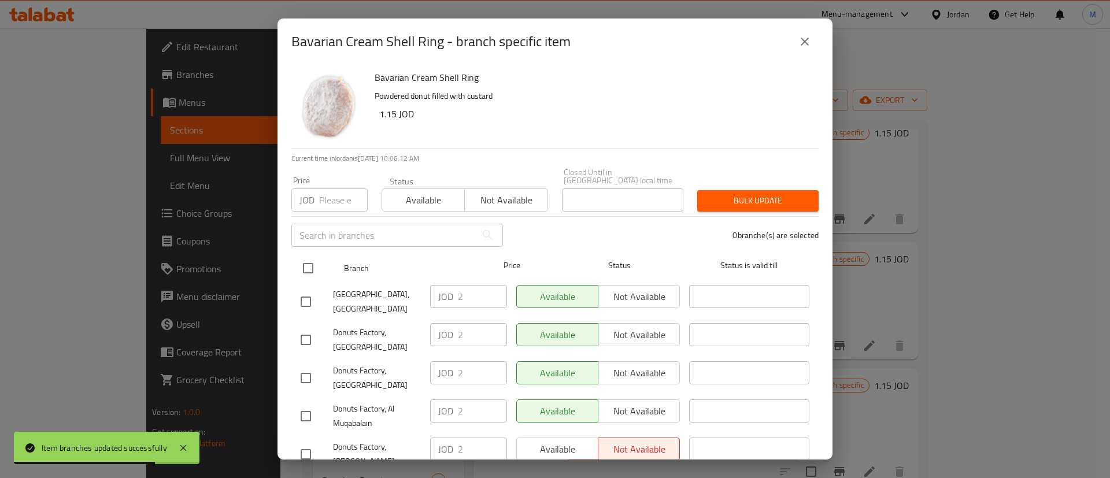
checkbox input "true"
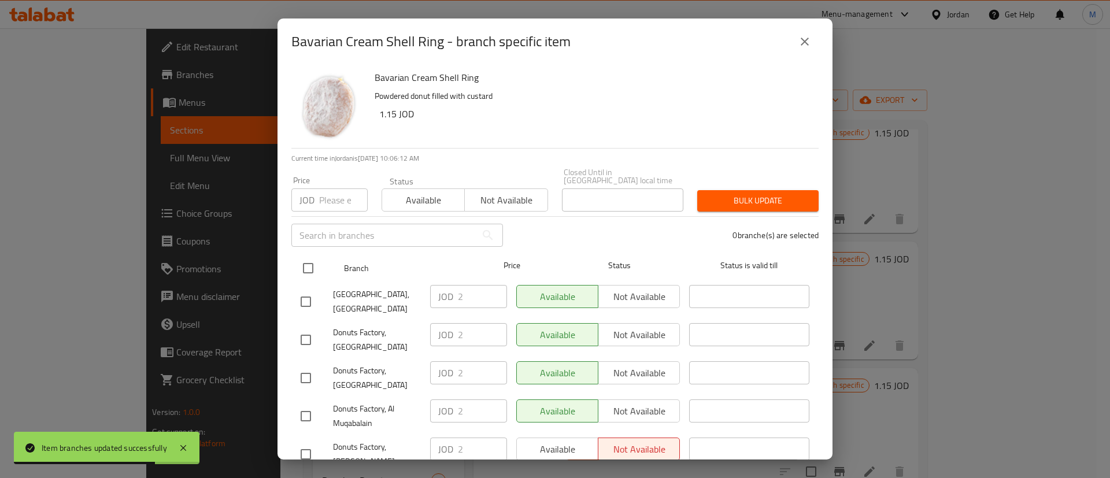
checkbox input "true"
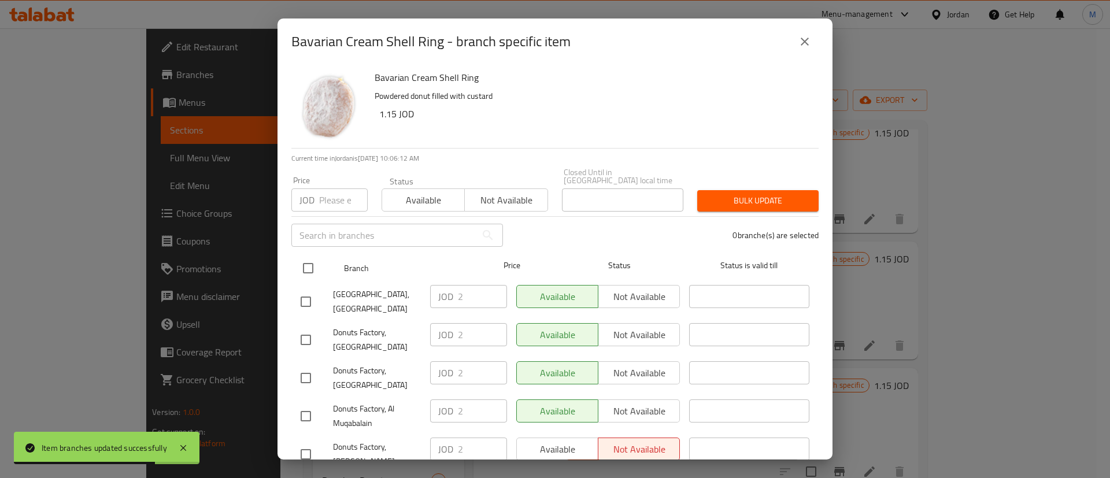
checkbox input "true"
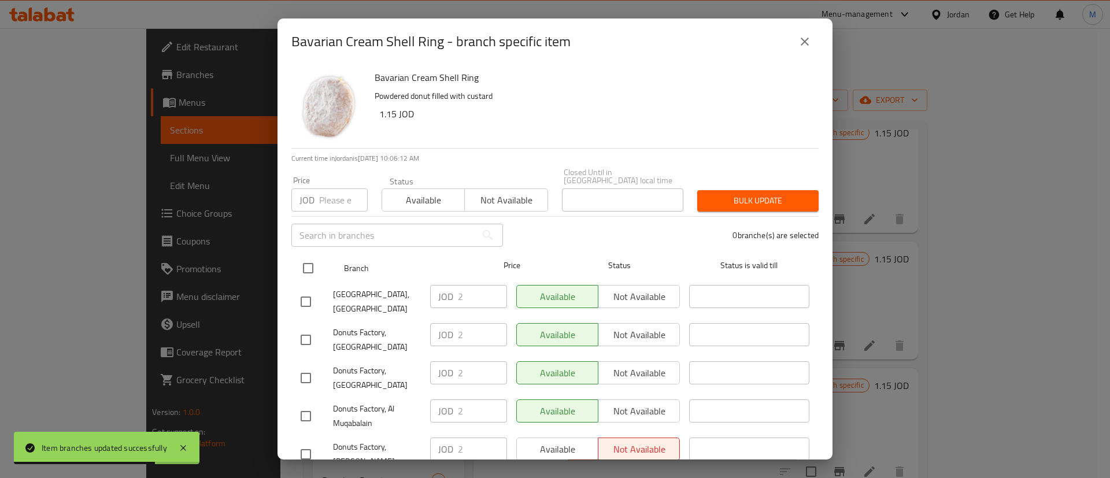
checkbox input "true"
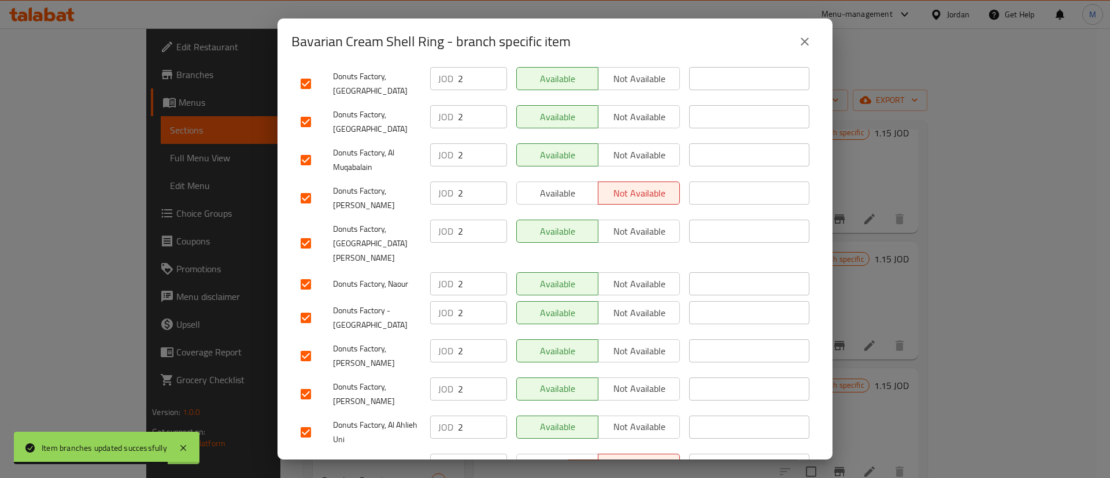
scroll to position [264, 0]
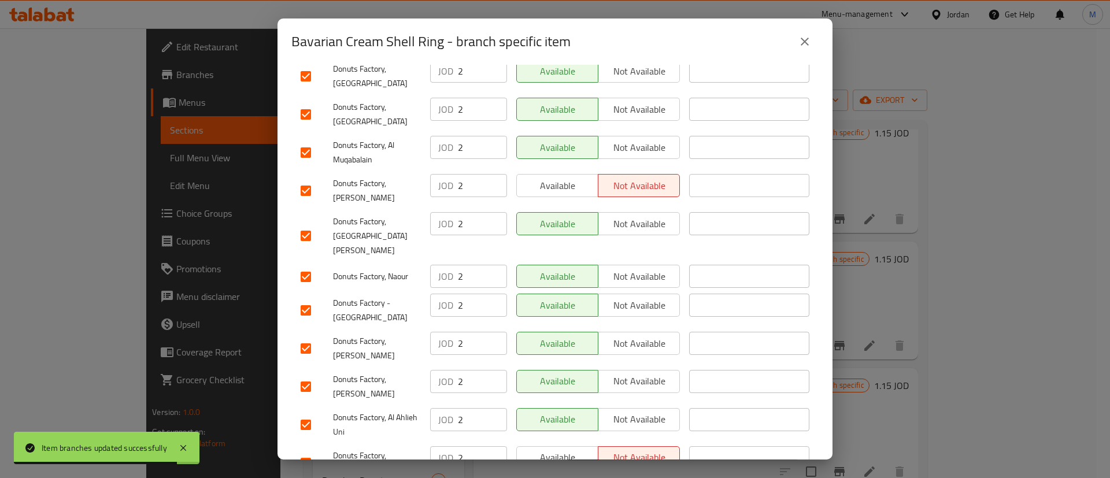
click at [571, 178] on span "Available" at bounding box center [558, 186] width 72 height 17
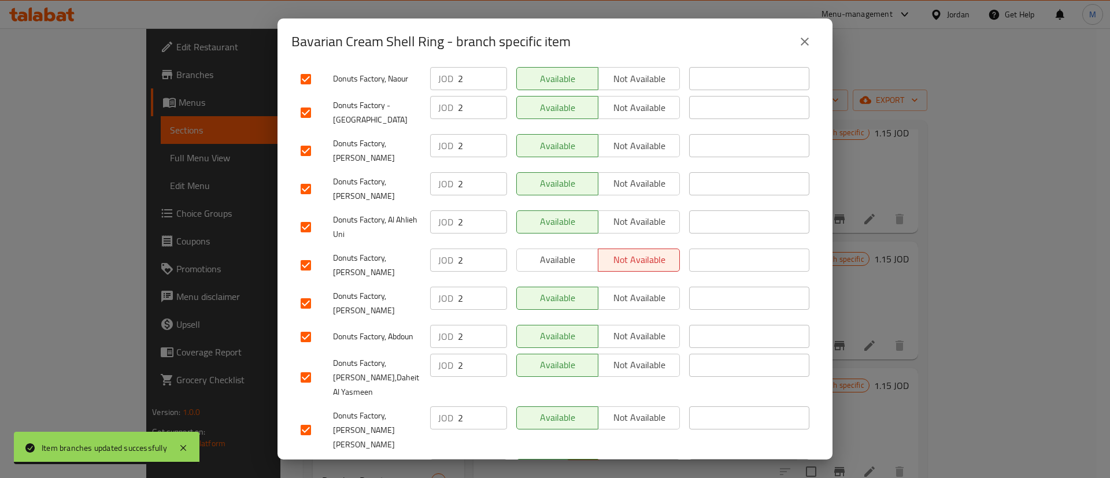
click at [544, 249] on button "Available" at bounding box center [557, 260] width 82 height 23
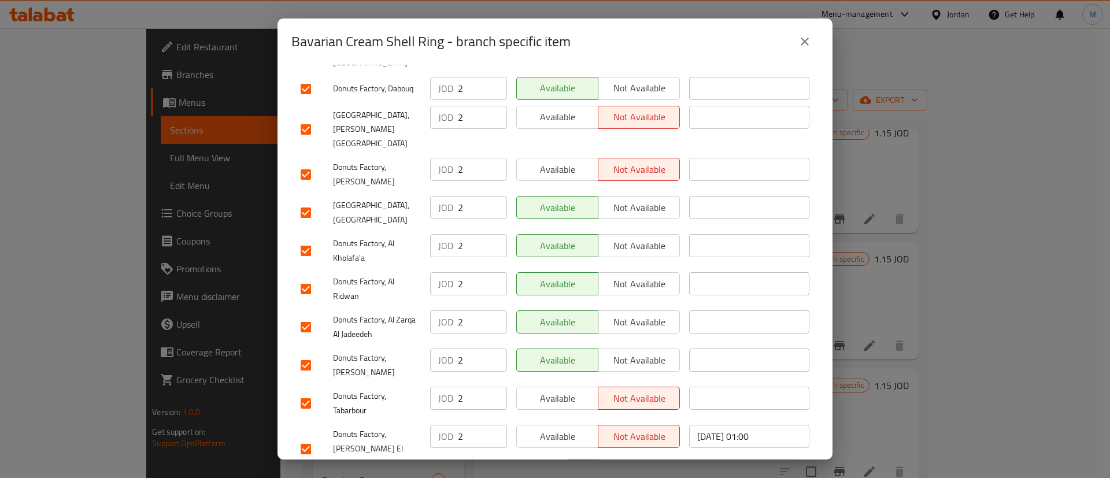
scroll to position [777, 0]
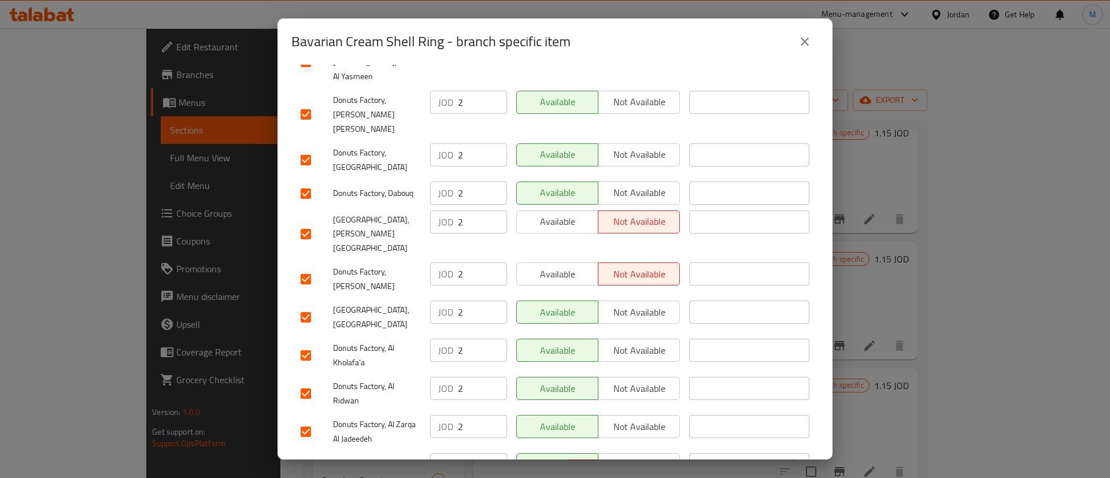
click at [558, 213] on span "Available" at bounding box center [558, 221] width 72 height 17
click at [564, 266] on span "Available" at bounding box center [558, 274] width 72 height 17
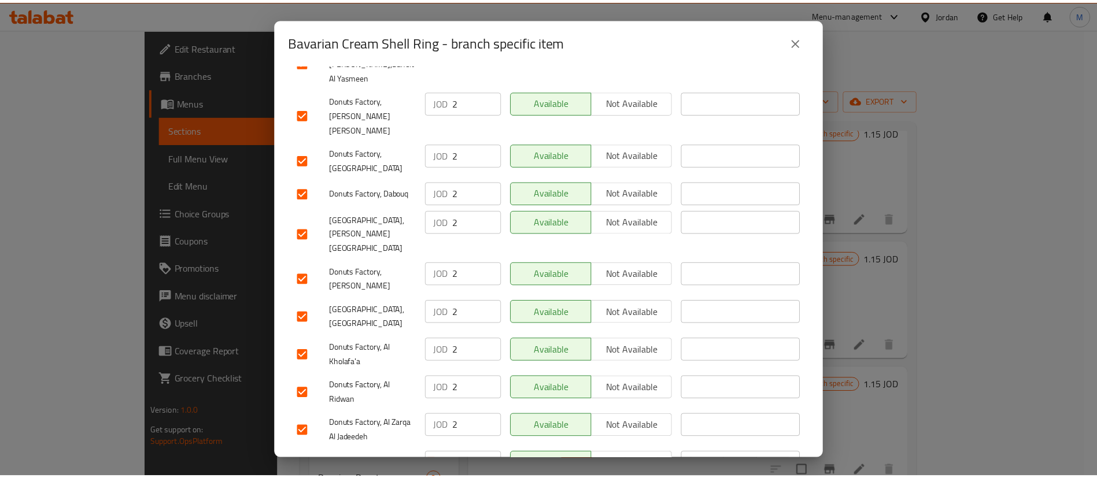
scroll to position [882, 0]
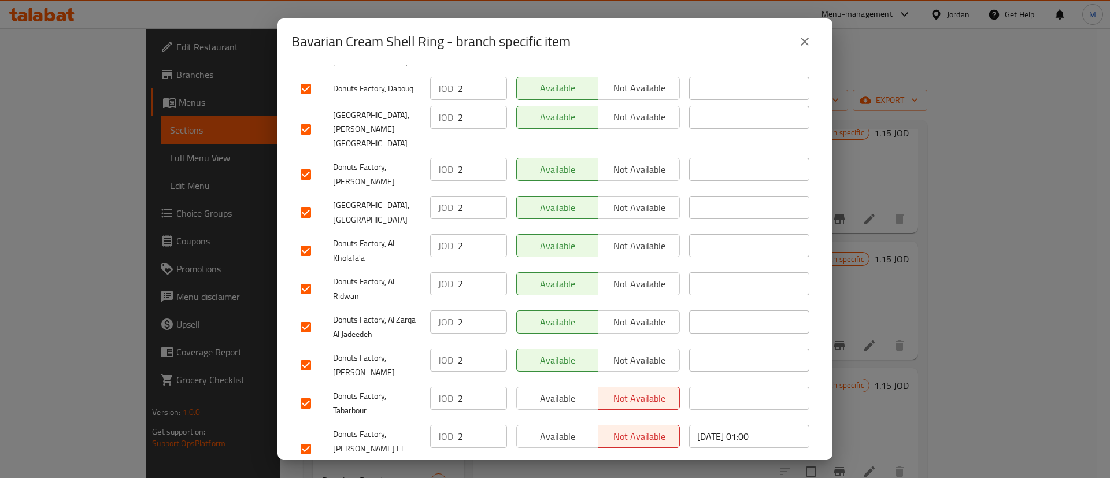
click at [568, 390] on span "Available" at bounding box center [558, 398] width 72 height 17
click at [562, 428] on span "Available" at bounding box center [558, 436] width 72 height 17
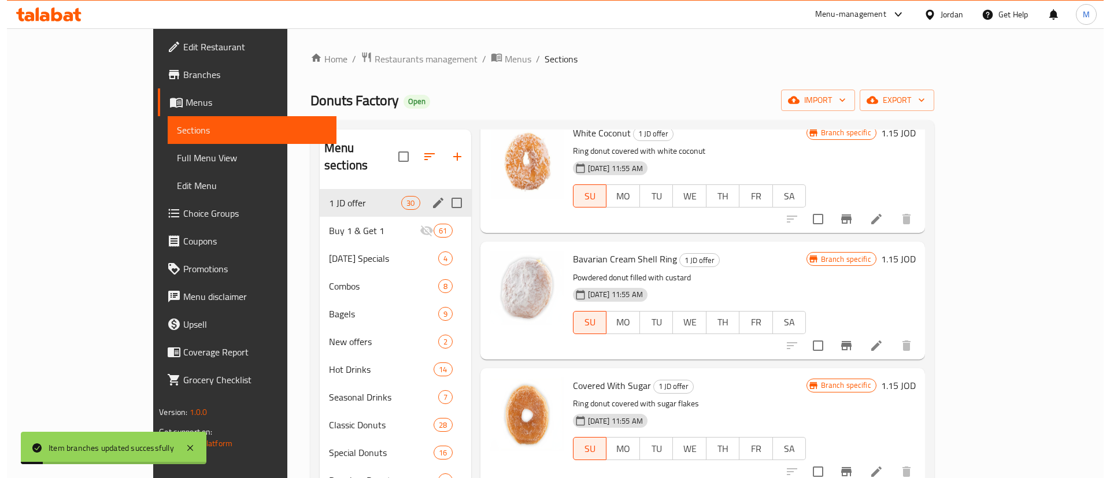
scroll to position [770, 0]
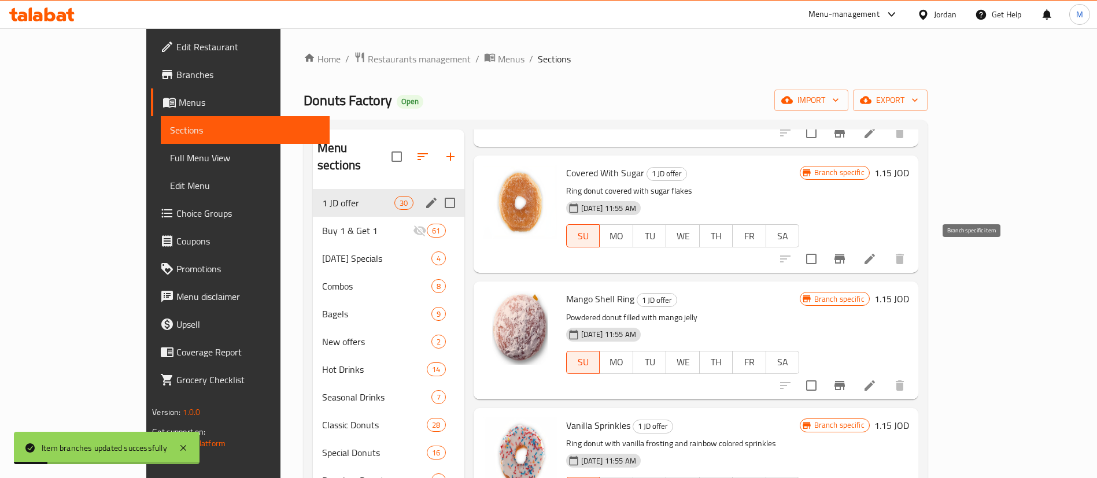
click at [847, 264] on icon "Branch-specific-item" at bounding box center [840, 259] width 14 height 14
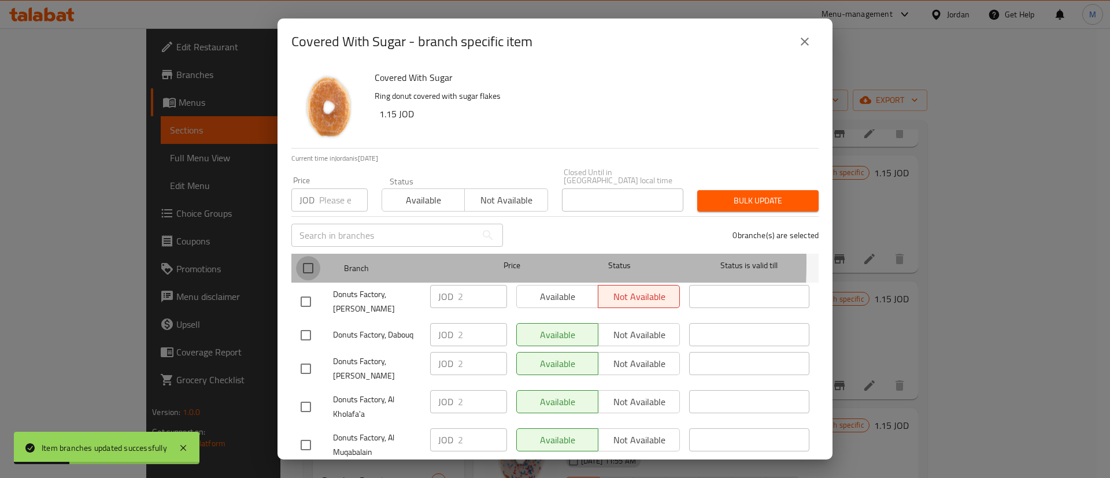
drag, startPoint x: 311, startPoint y: 254, endPoint x: 610, endPoint y: 330, distance: 308.2
click at [312, 256] on input "checkbox" at bounding box center [308, 268] width 24 height 24
checkbox input "true"
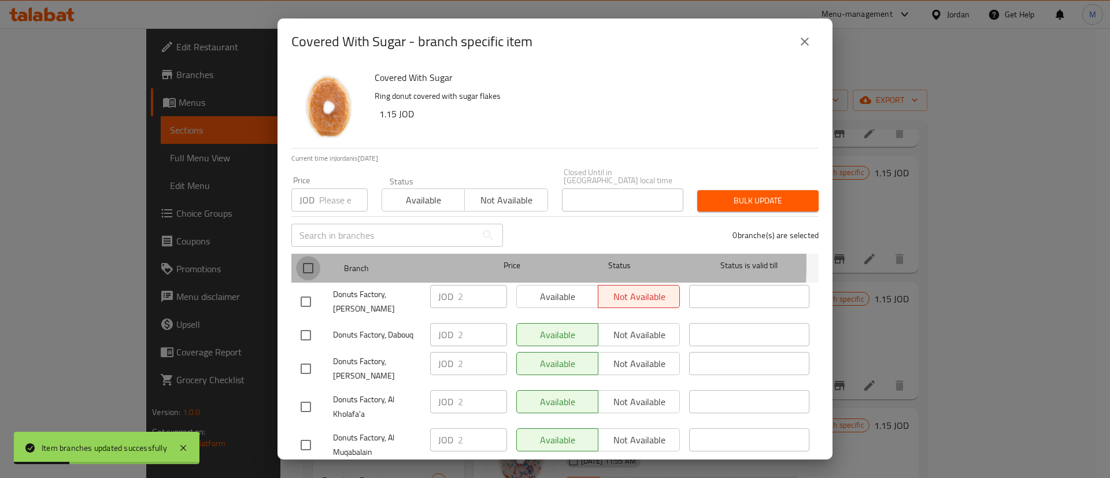
checkbox input "true"
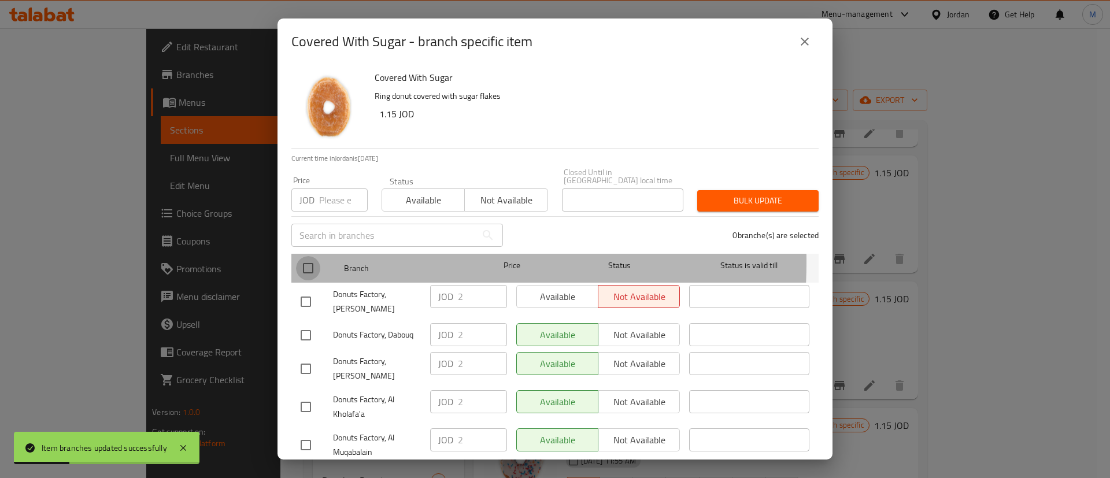
checkbox input "true"
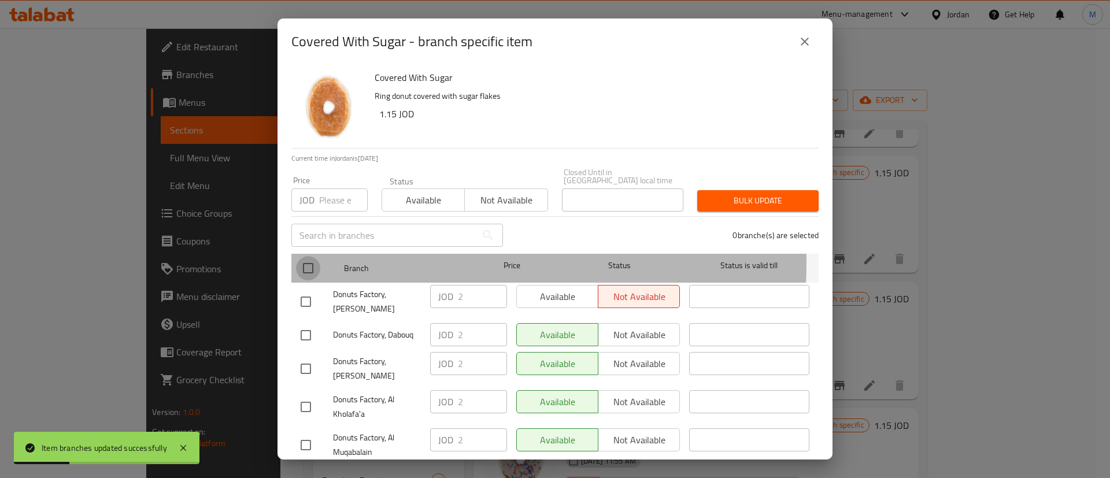
checkbox input "true"
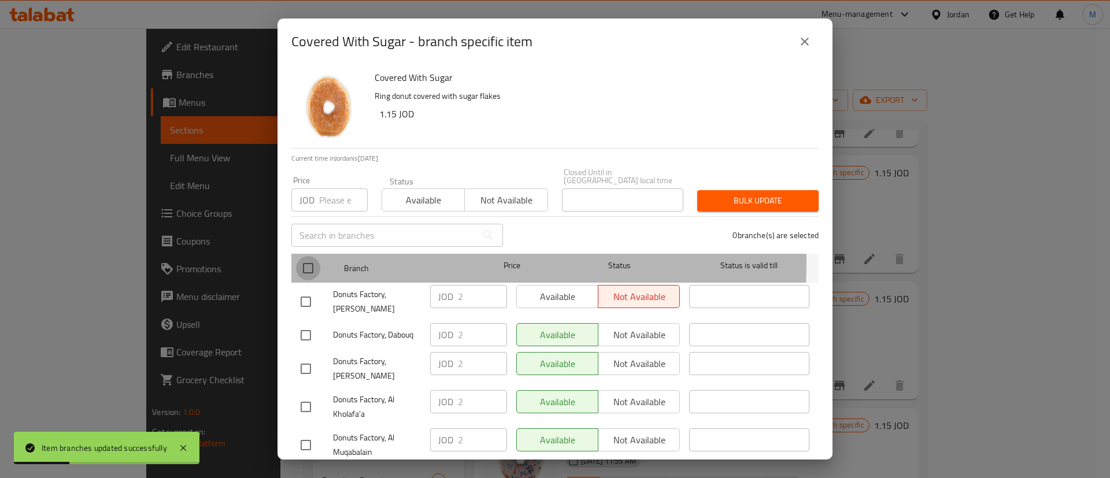
checkbox input "true"
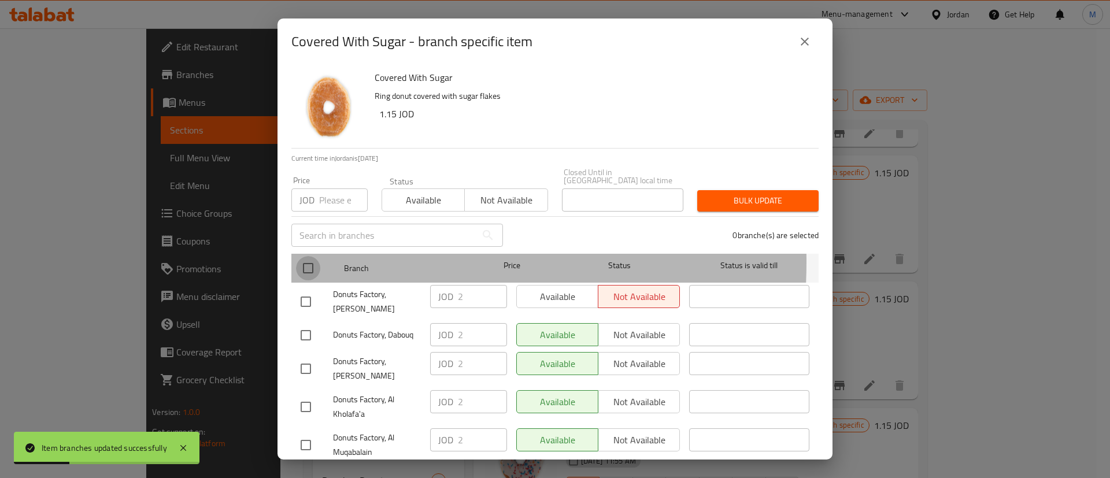
checkbox input "true"
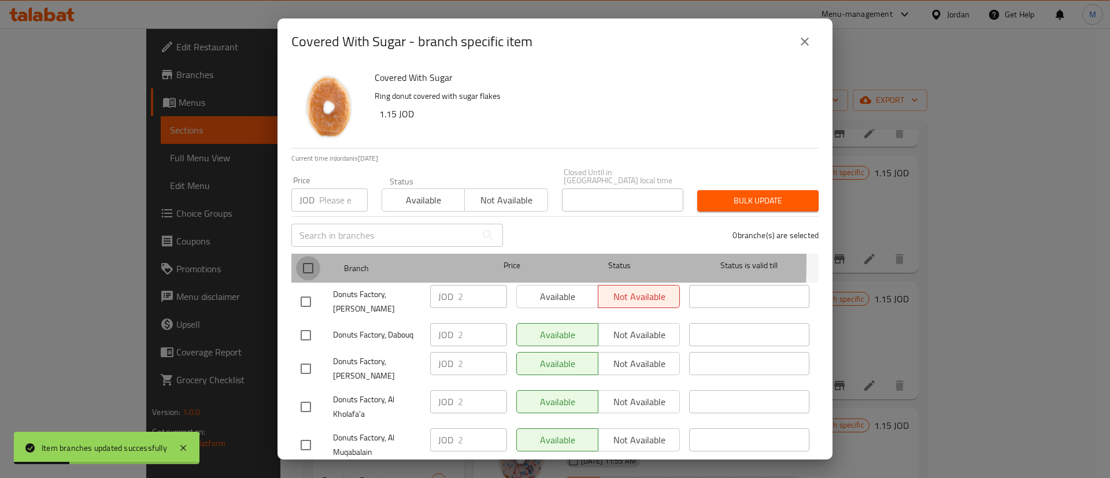
checkbox input "true"
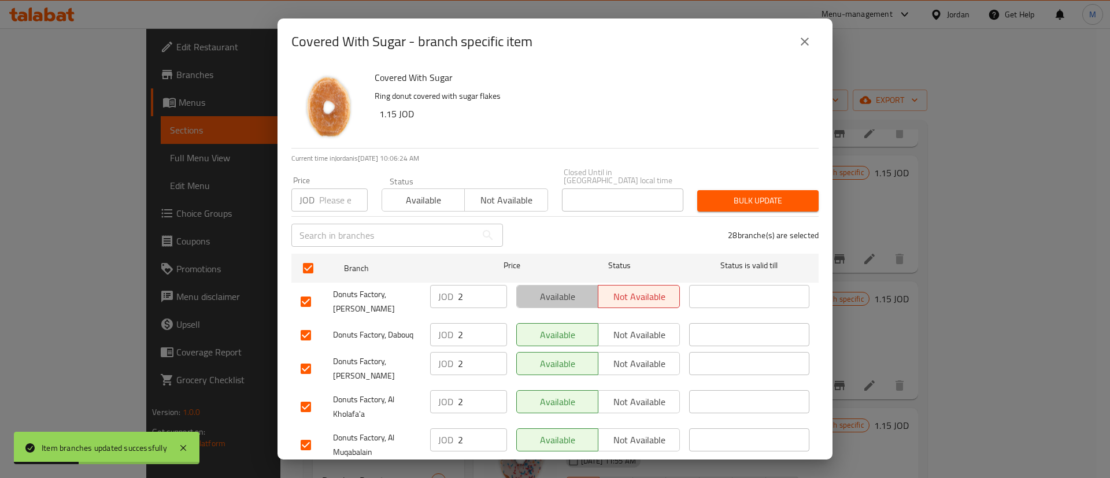
click at [571, 289] on span "Available" at bounding box center [558, 297] width 72 height 17
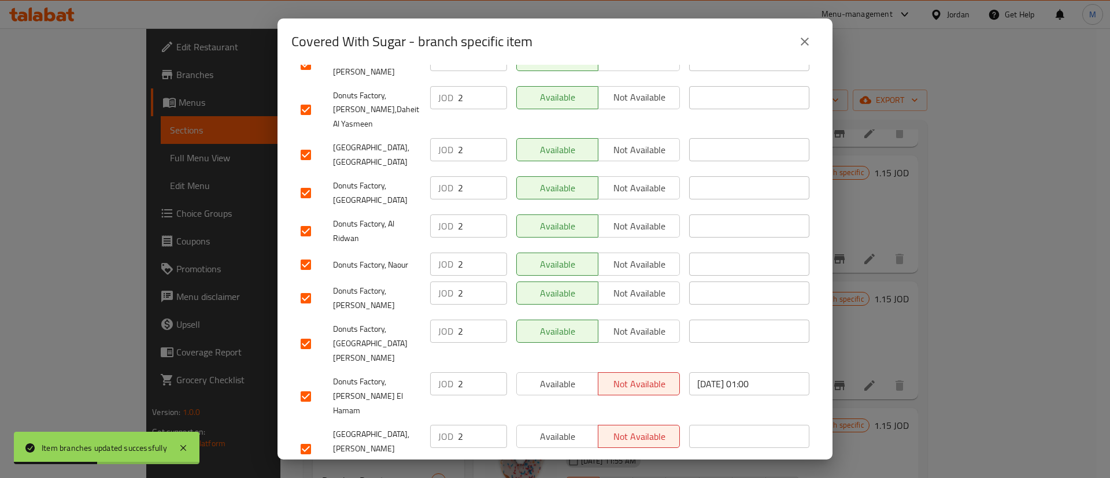
click at [564, 428] on span "Available" at bounding box center [558, 436] width 72 height 17
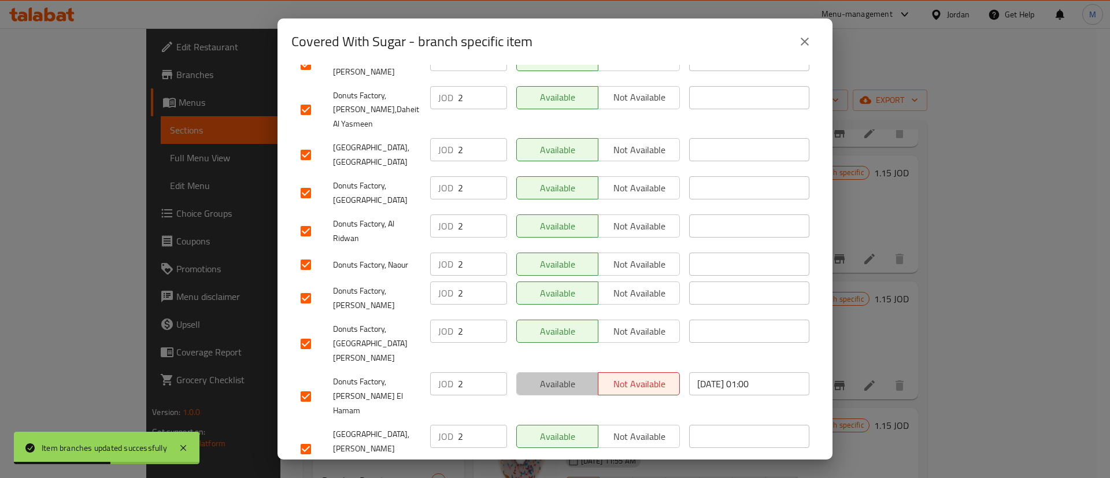
click at [557, 376] on span "Available" at bounding box center [558, 384] width 72 height 17
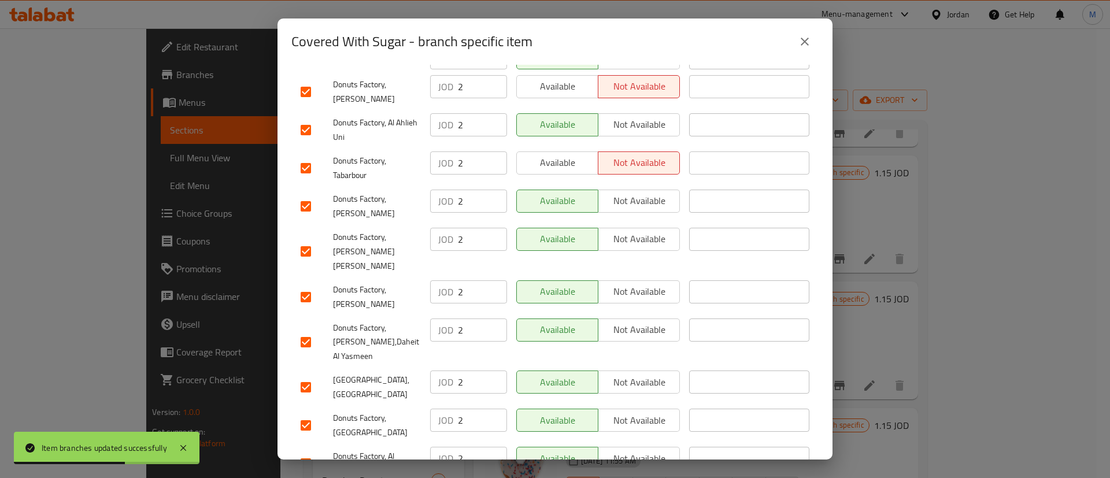
scroll to position [647, 0]
click at [570, 157] on span "Available" at bounding box center [558, 165] width 72 height 17
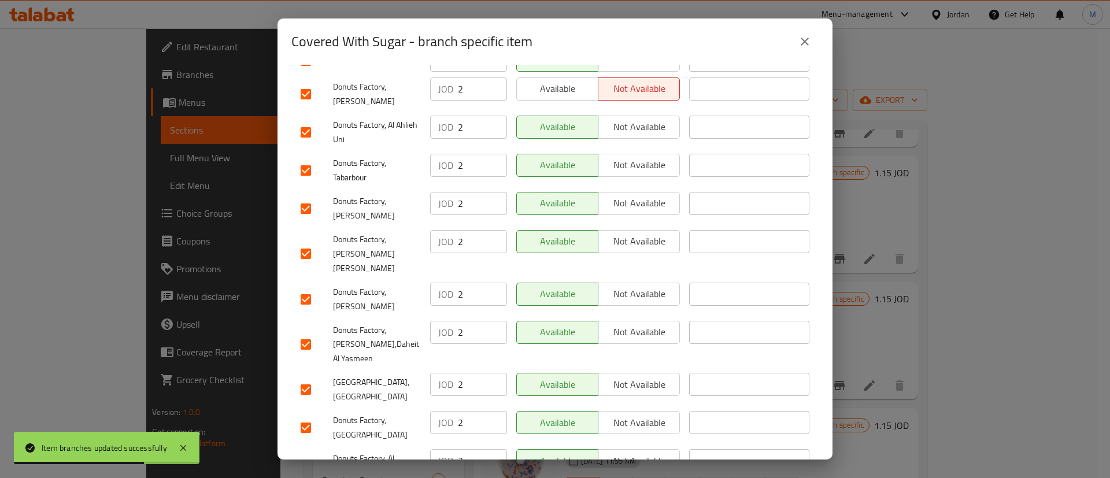
click at [564, 80] on span "Available" at bounding box center [558, 88] width 72 height 17
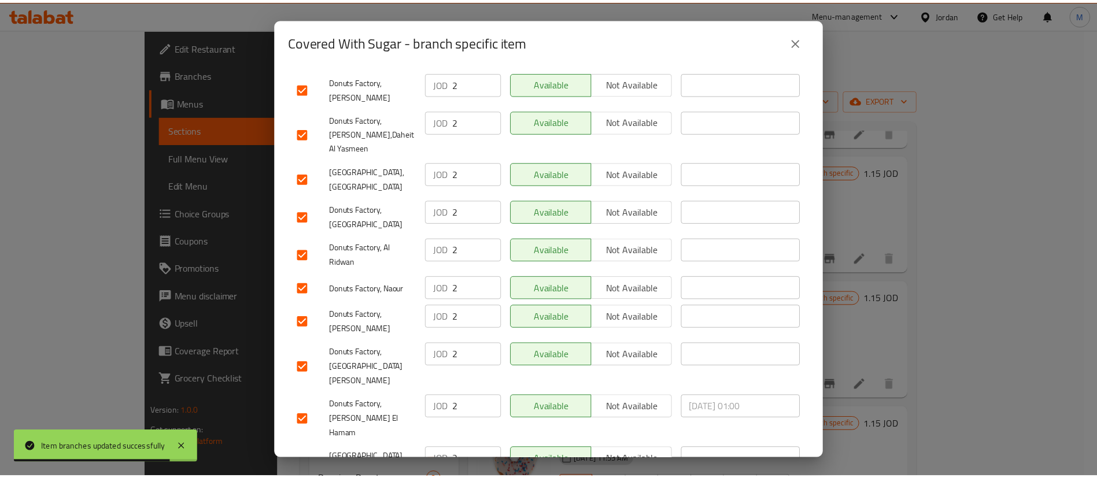
scroll to position [882, 0]
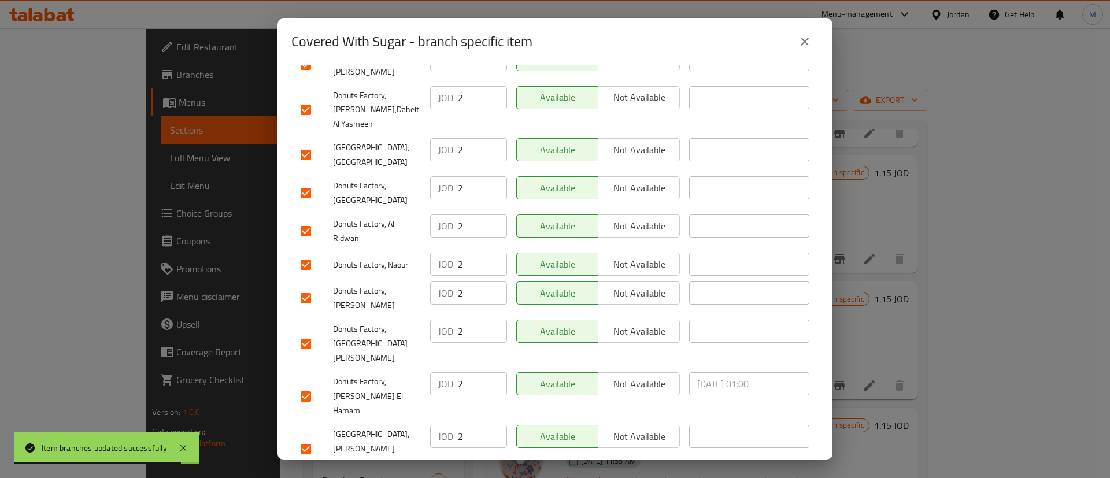
click at [565, 456] on div "Covered With Sugar Ring donut covered with sugar flakes 1.15 JOD Current time i…" at bounding box center [555, 262] width 555 height 395
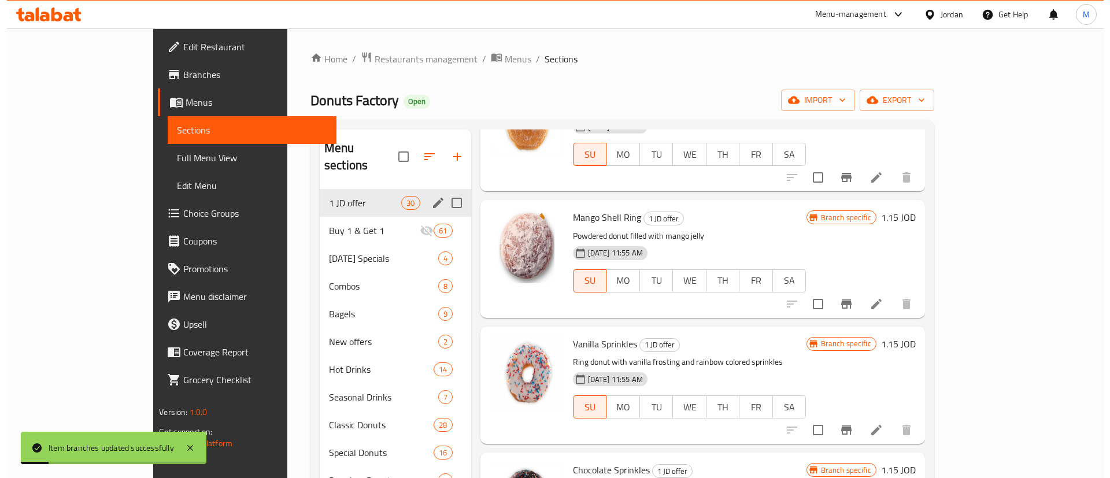
scroll to position [852, 0]
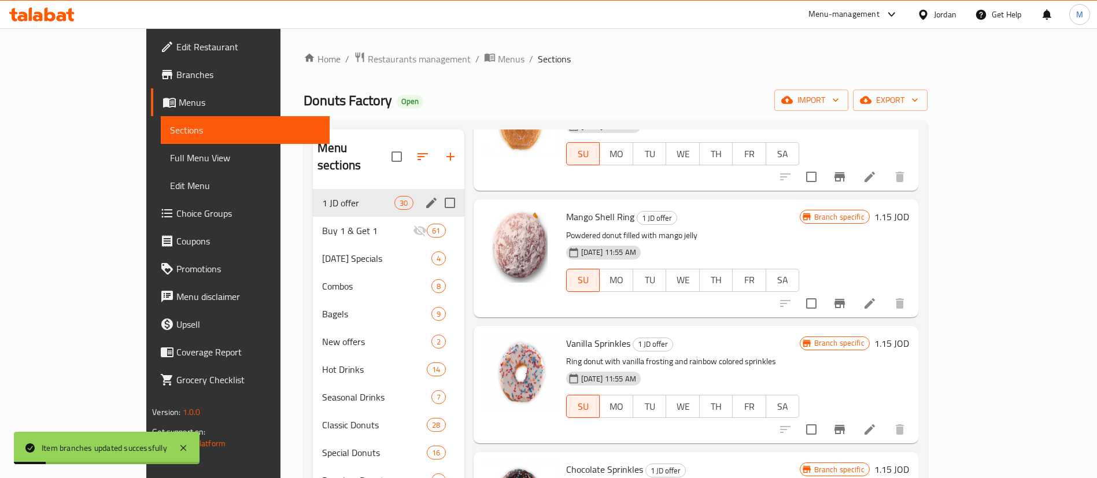
click at [845, 303] on icon "Branch-specific-item" at bounding box center [839, 303] width 10 height 9
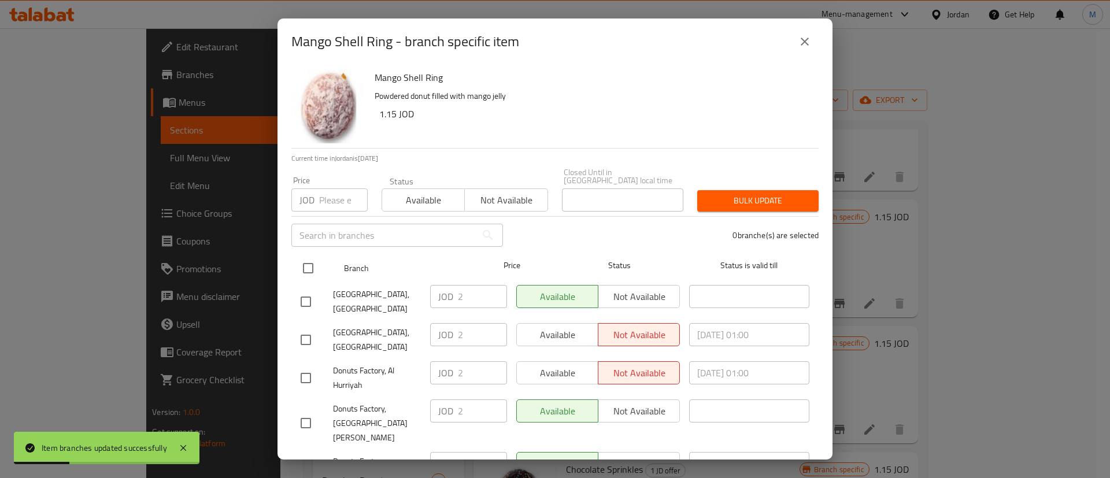
click at [317, 256] on input "checkbox" at bounding box center [308, 268] width 24 height 24
checkbox input "true"
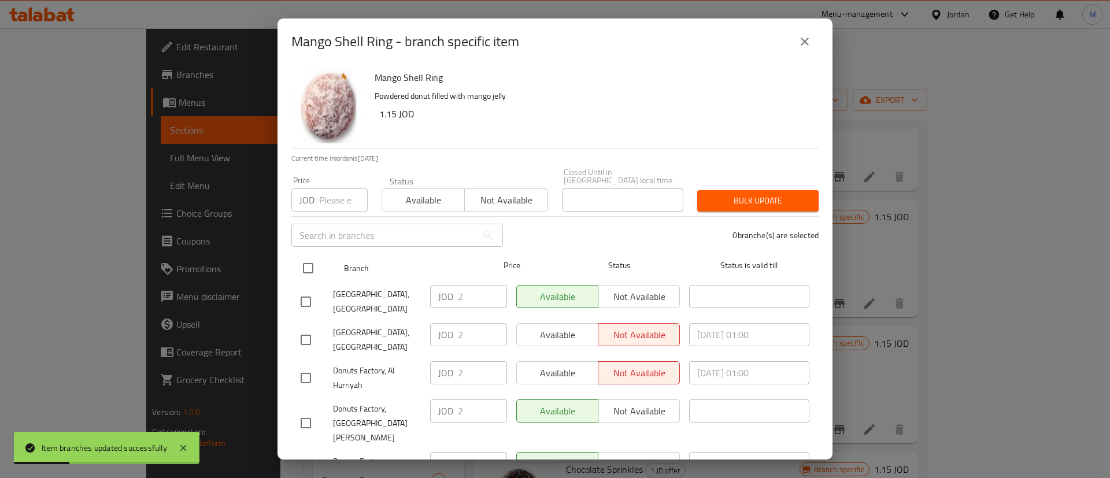
checkbox input "true"
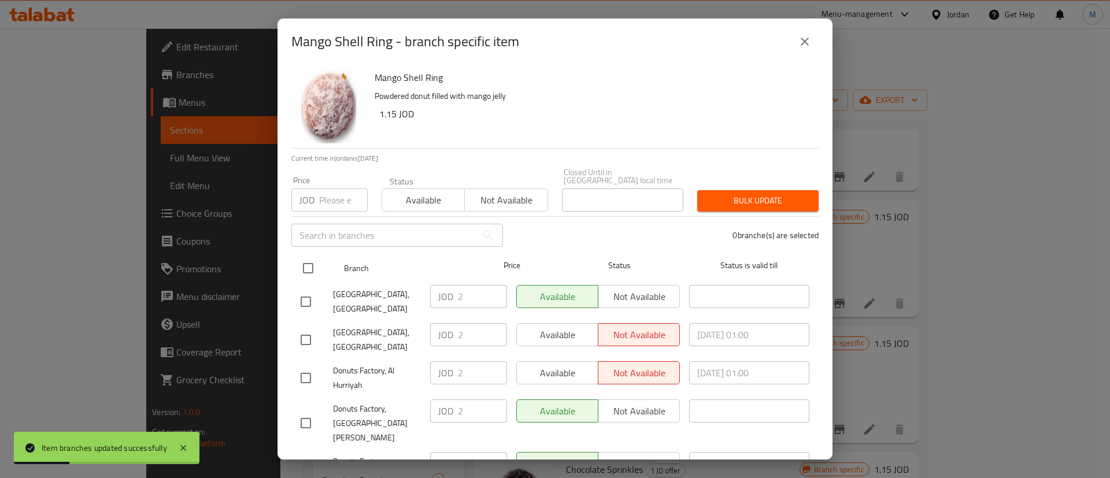
checkbox input "true"
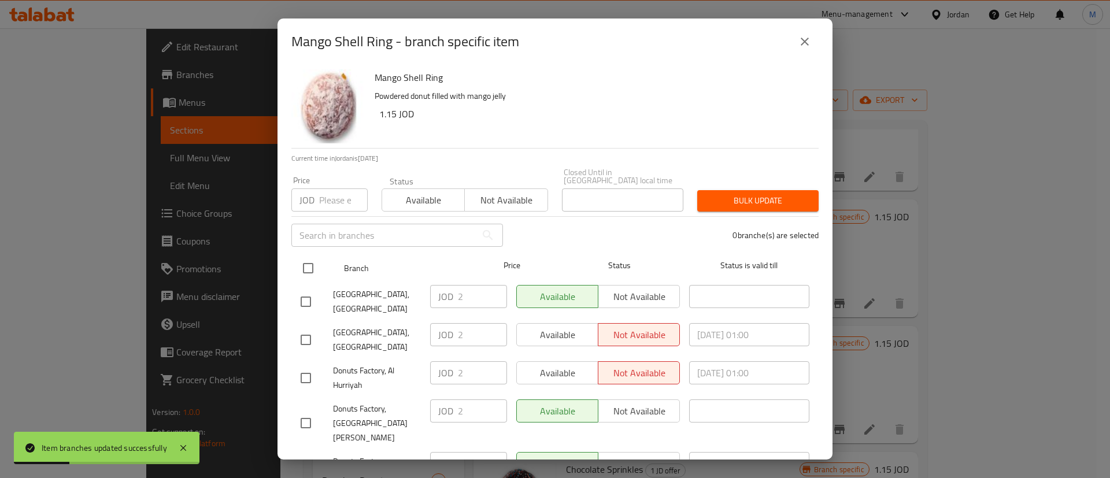
checkbox input "true"
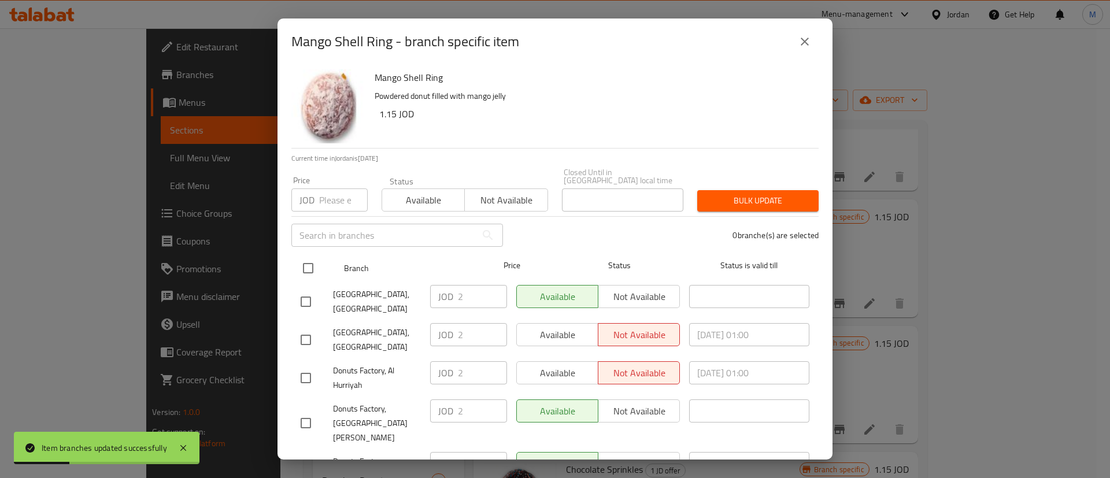
checkbox input "true"
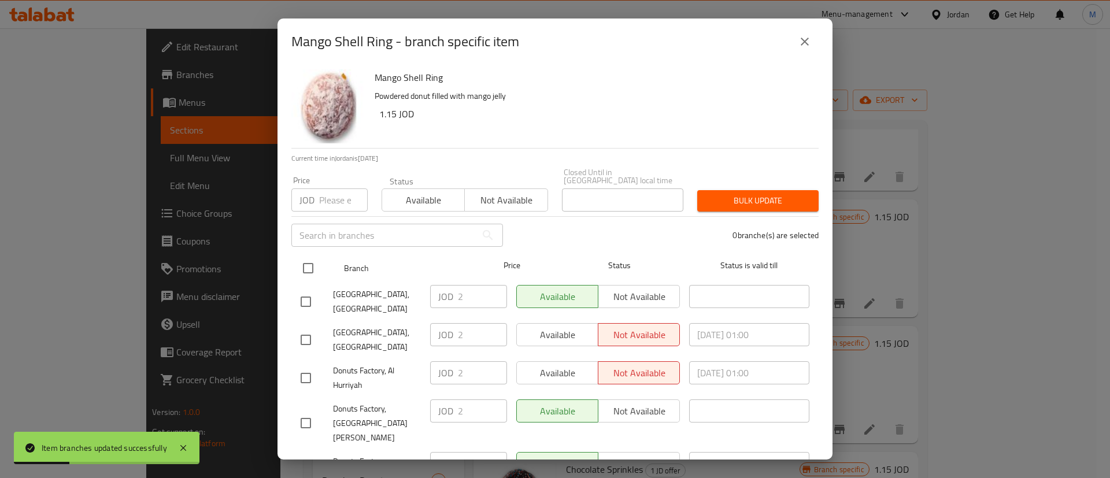
checkbox input "true"
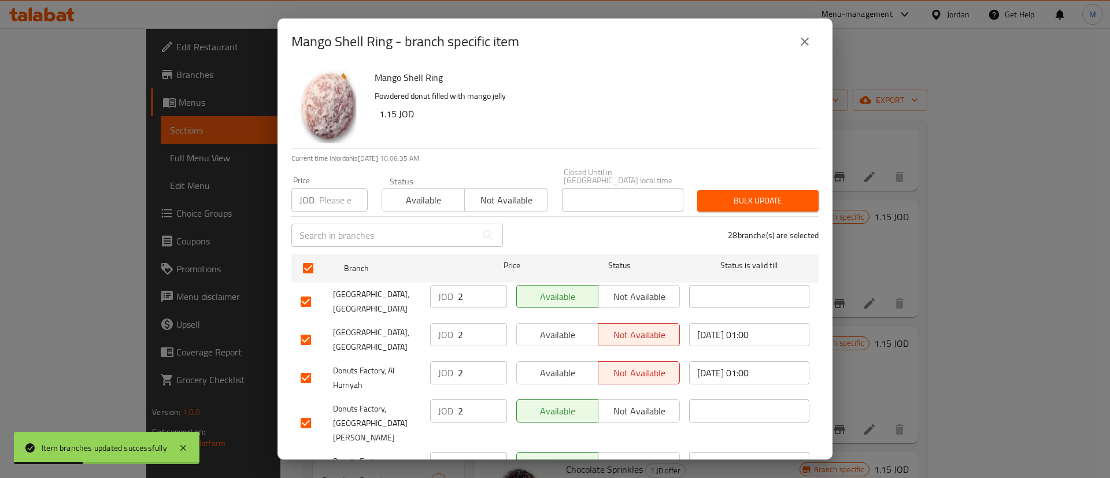
click at [576, 327] on span "Available" at bounding box center [558, 335] width 72 height 17
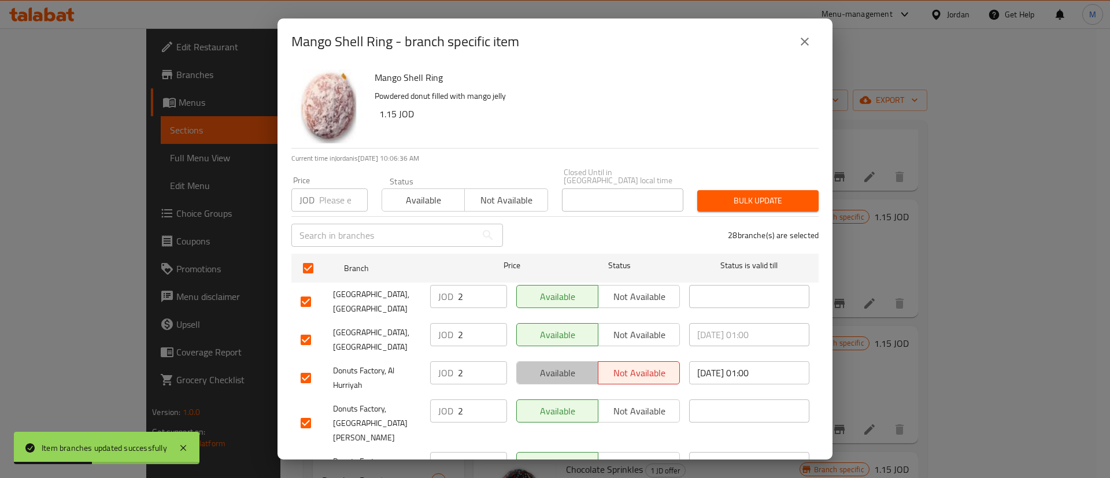
click at [576, 368] on span "Available" at bounding box center [558, 373] width 72 height 17
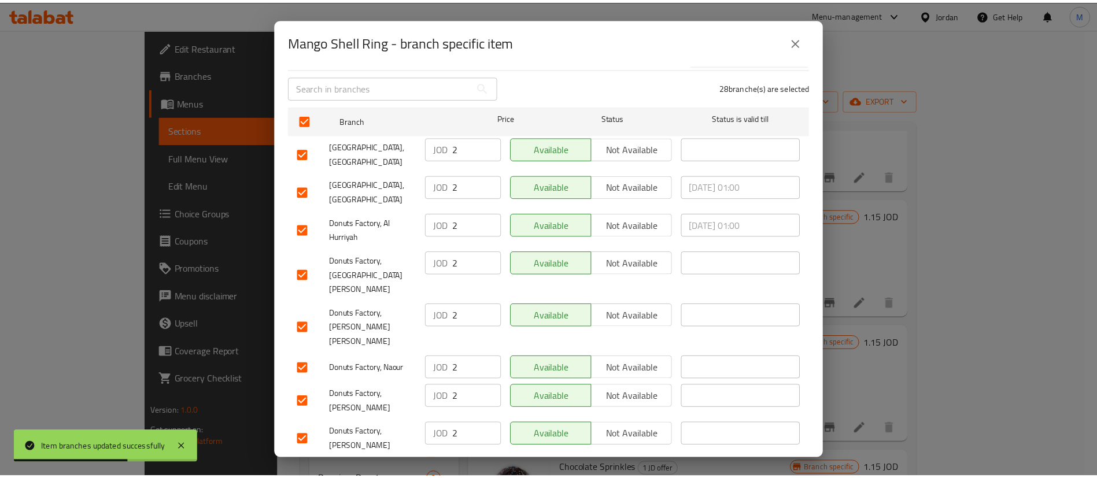
scroll to position [0, 0]
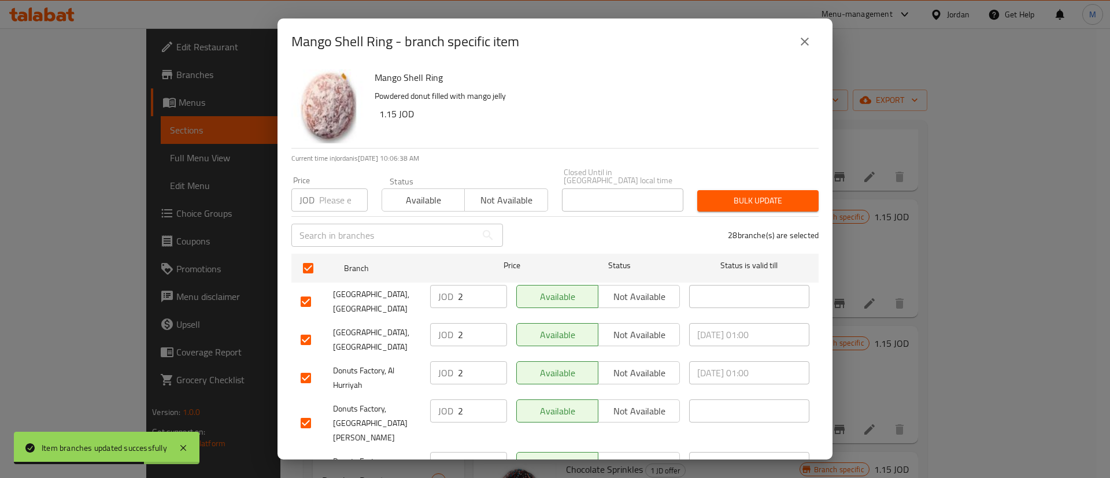
click at [809, 36] on icon "close" at bounding box center [805, 42] width 14 height 14
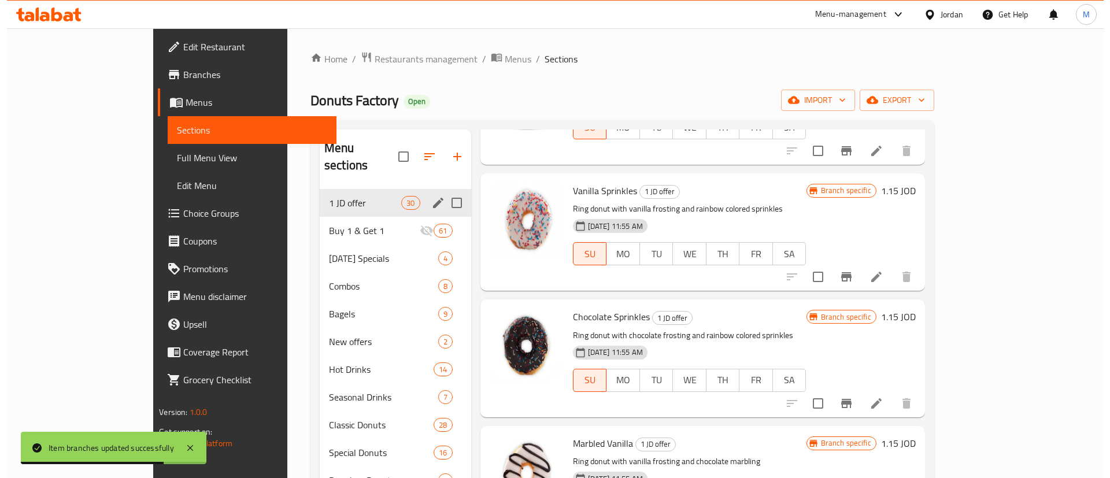
scroll to position [1006, 0]
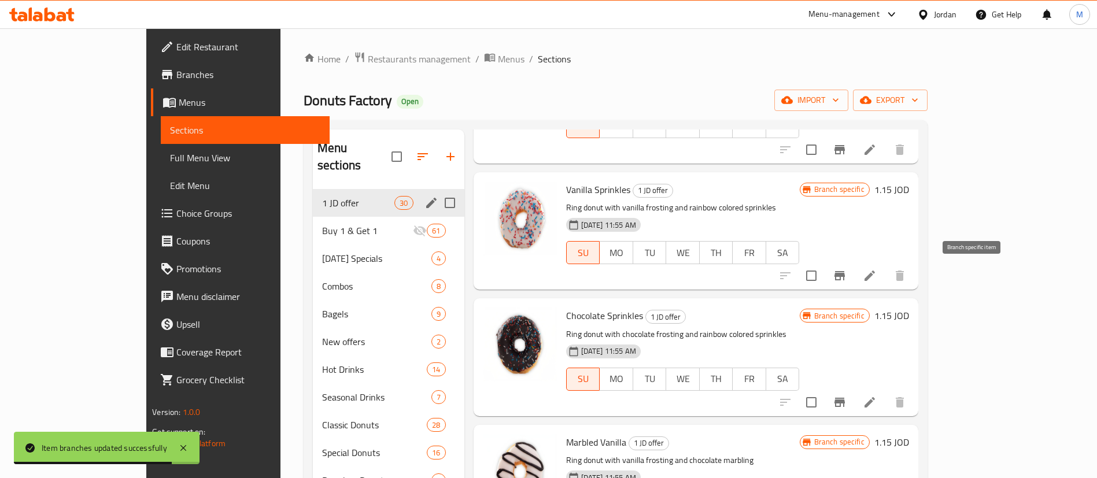
click at [845, 279] on icon "Branch-specific-item" at bounding box center [839, 275] width 10 height 9
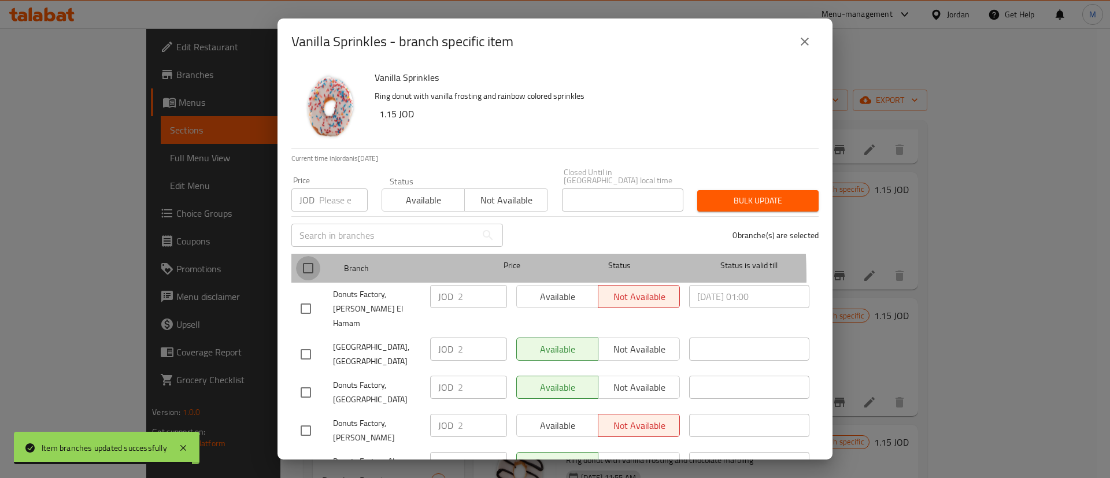
click at [313, 271] on input "checkbox" at bounding box center [308, 268] width 24 height 24
checkbox input "true"
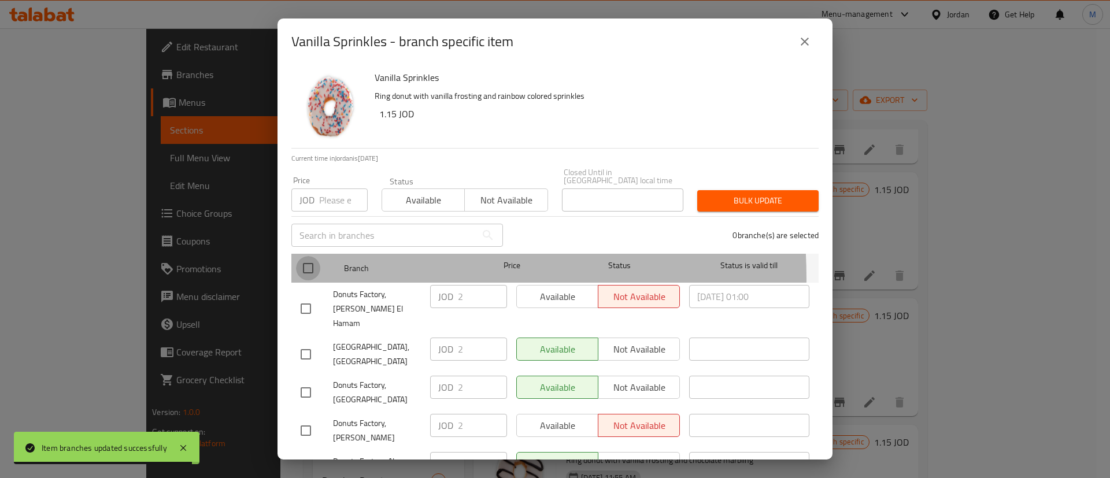
checkbox input "true"
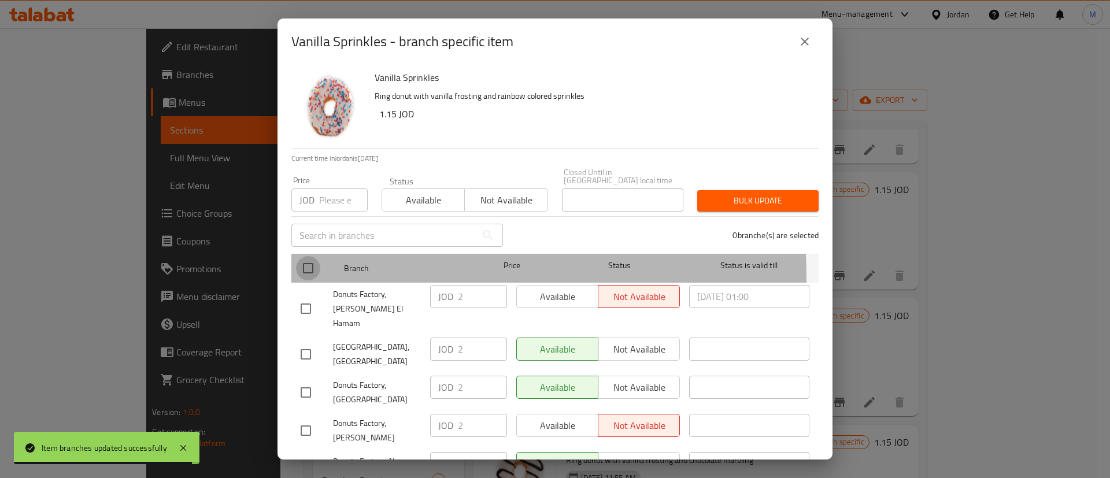
checkbox input "true"
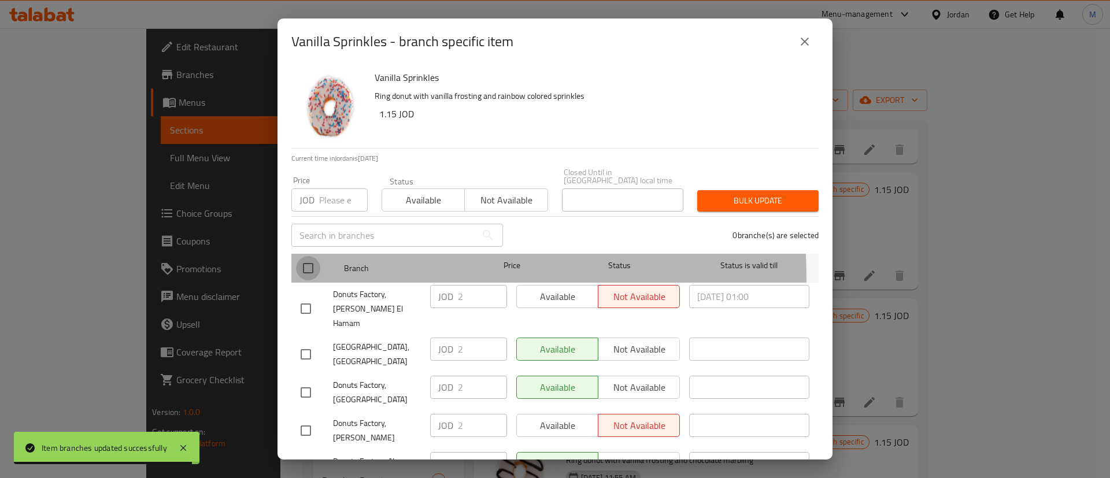
checkbox input "true"
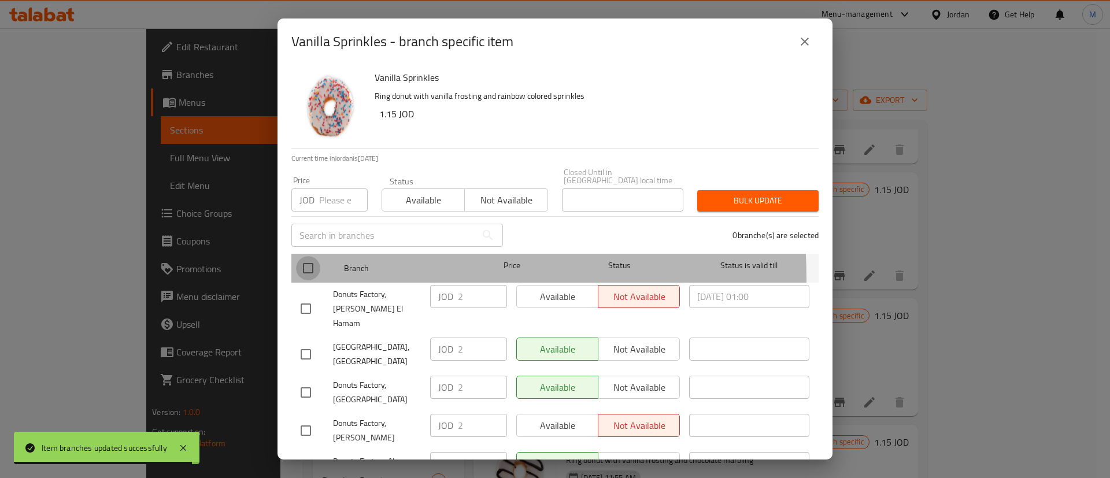
checkbox input "true"
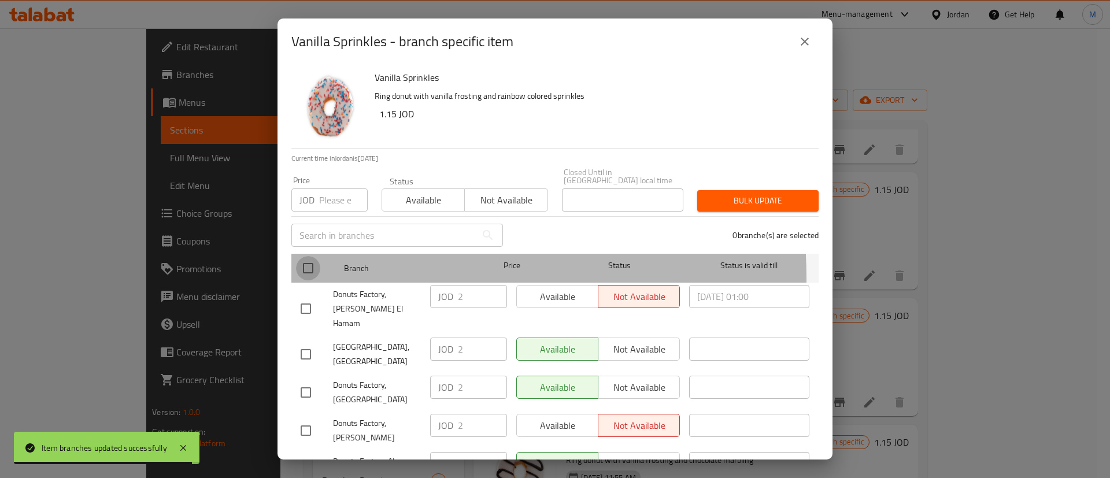
checkbox input "true"
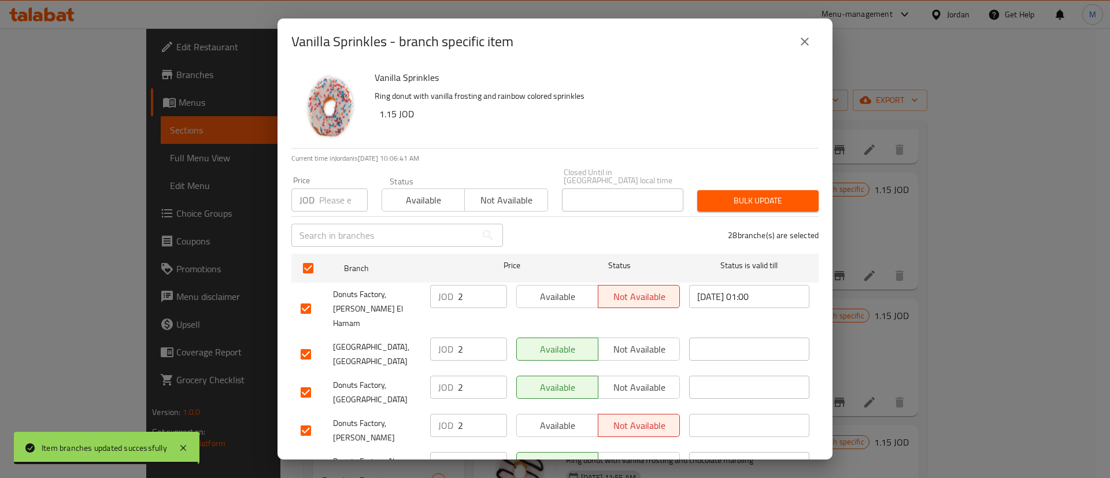
click at [564, 296] on span "Available" at bounding box center [558, 297] width 72 height 17
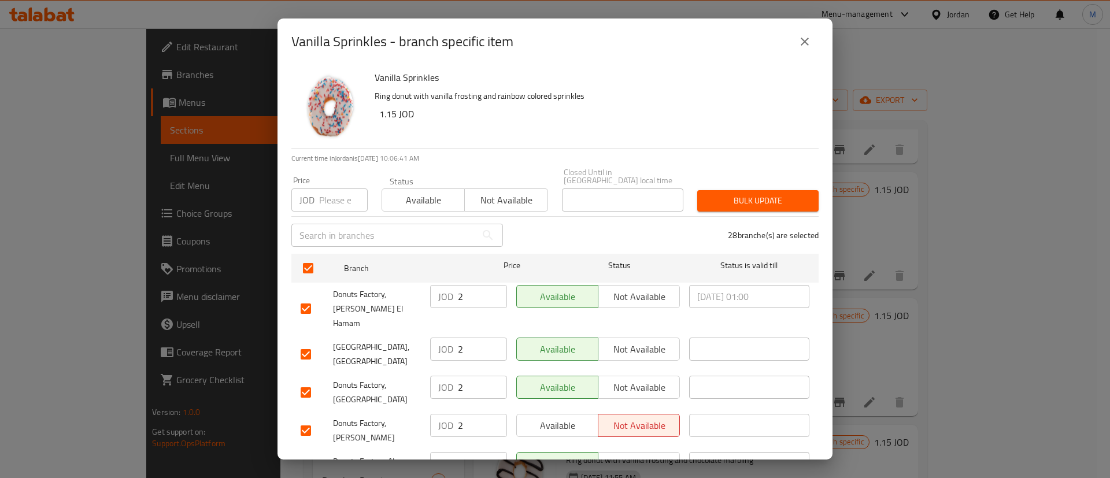
click at [565, 417] on span "Available" at bounding box center [558, 425] width 72 height 17
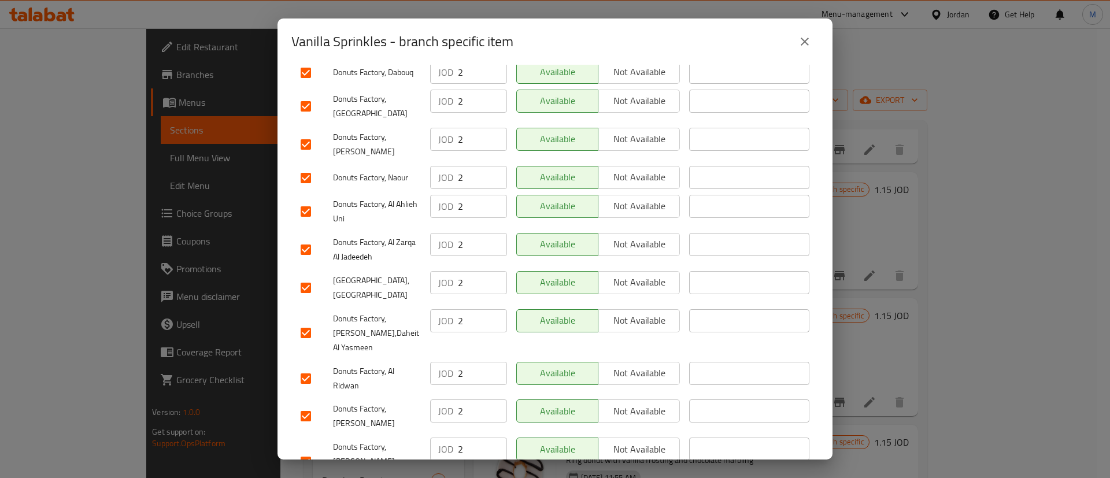
scroll to position [882, 0]
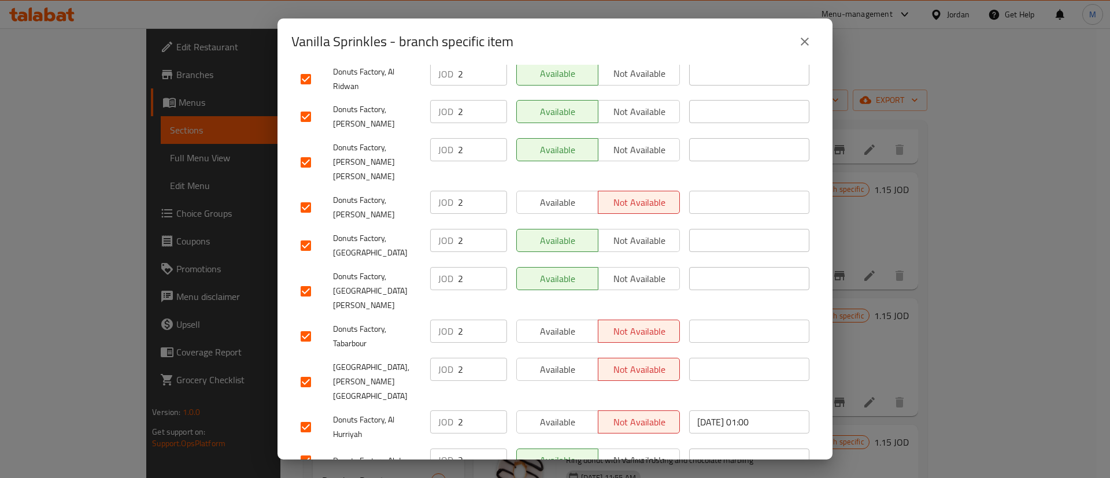
drag, startPoint x: 562, startPoint y: 410, endPoint x: 557, endPoint y: 327, distance: 82.8
click at [557, 406] on div "Available Not available" at bounding box center [598, 427] width 173 height 43
click at [563, 361] on span "Available" at bounding box center [558, 369] width 72 height 17
click at [565, 323] on span "Available" at bounding box center [558, 331] width 72 height 17
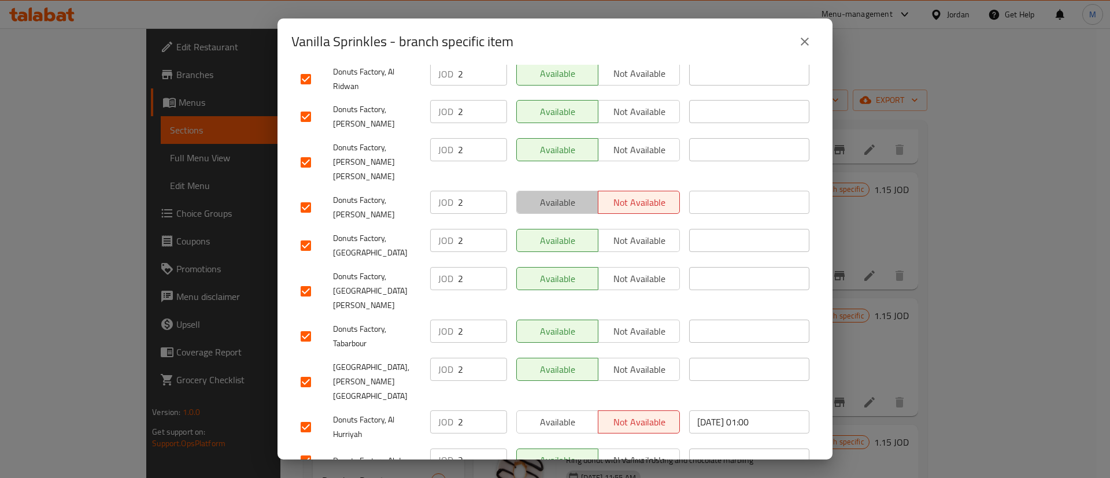
click at [574, 194] on span "Available" at bounding box center [558, 202] width 72 height 17
click at [570, 414] on span "Available" at bounding box center [558, 422] width 72 height 17
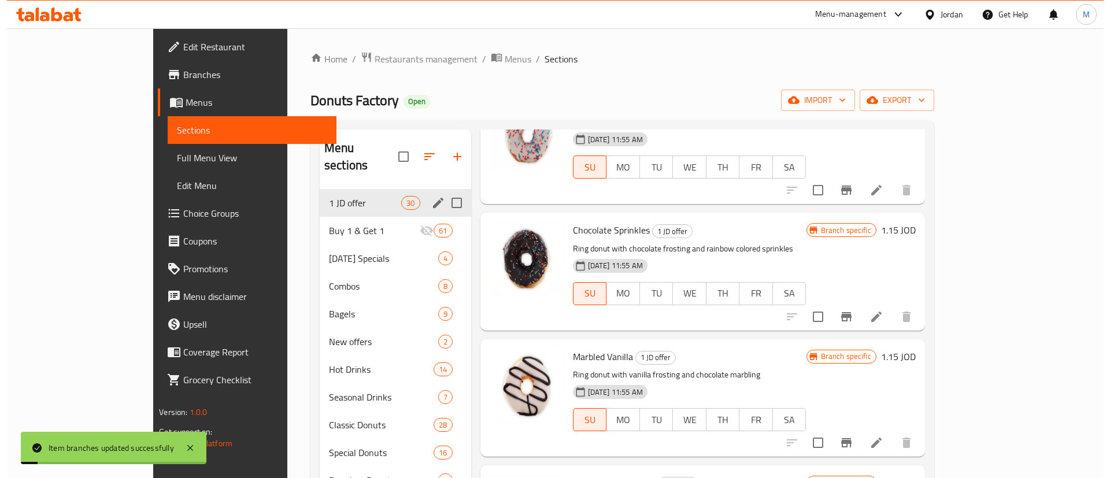
scroll to position [1096, 0]
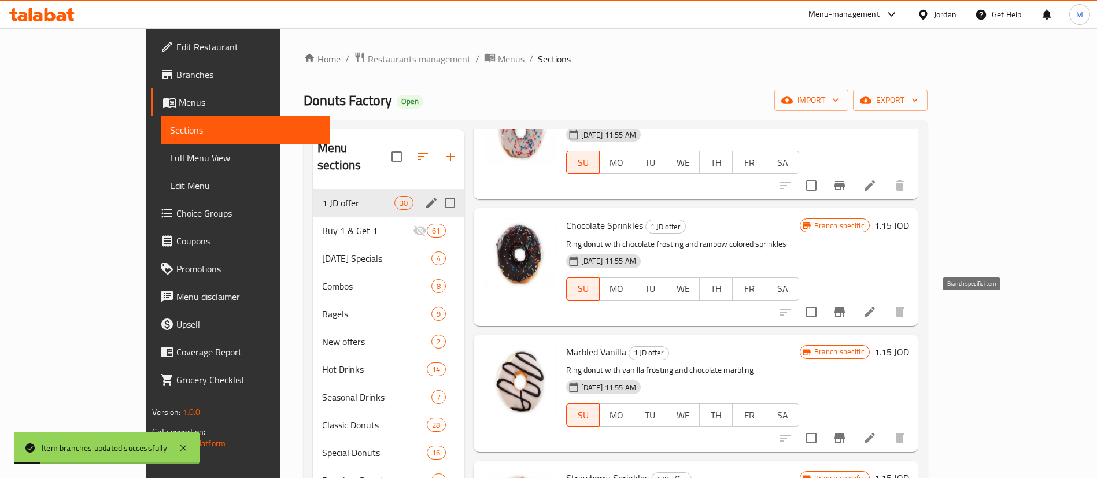
click at [845, 309] on icon "Branch-specific-item" at bounding box center [839, 312] width 10 height 9
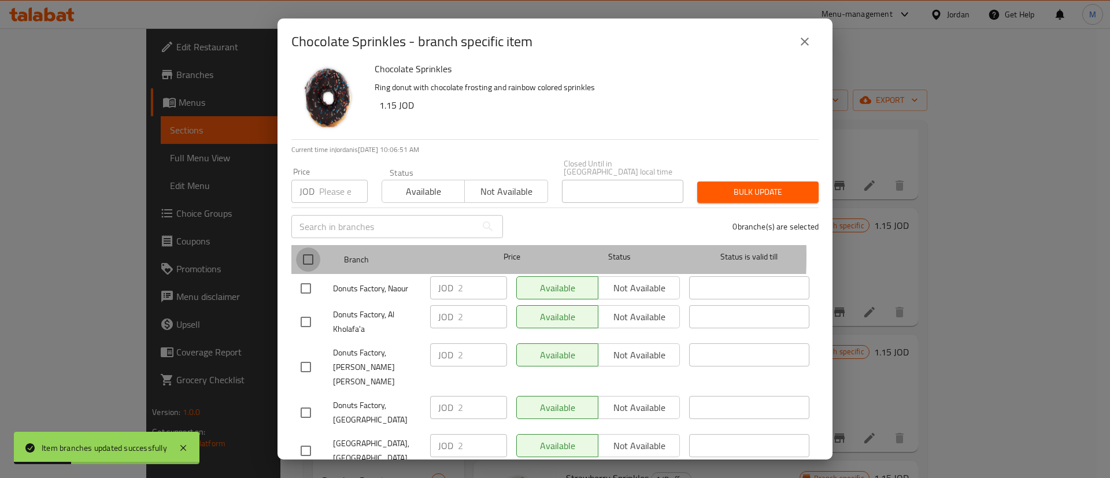
click at [319, 247] on input "checkbox" at bounding box center [308, 259] width 24 height 24
checkbox input "true"
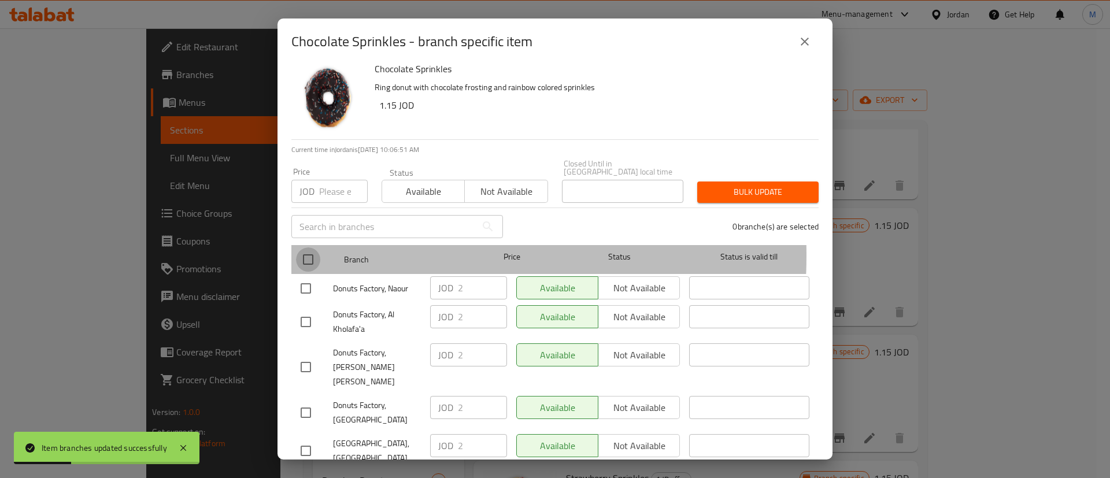
checkbox input "true"
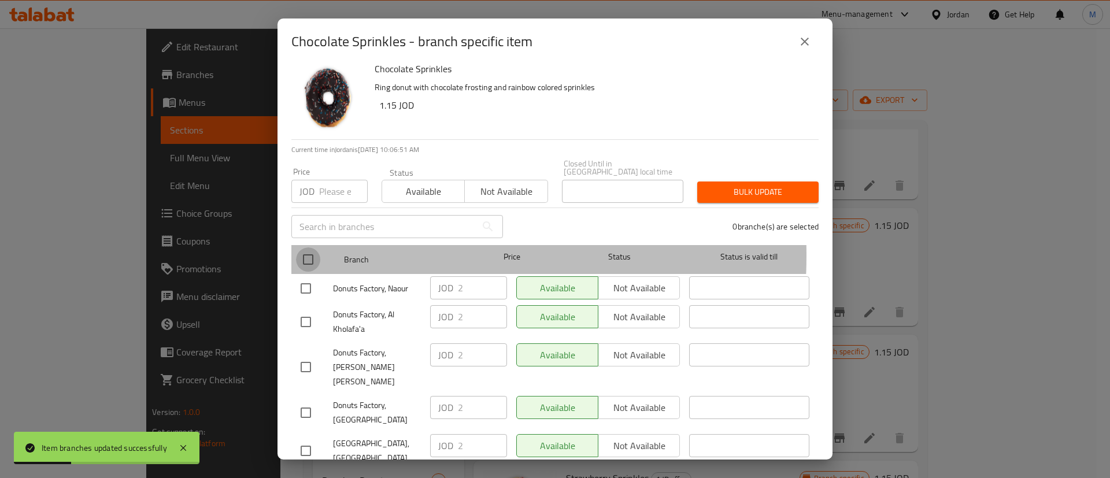
checkbox input "true"
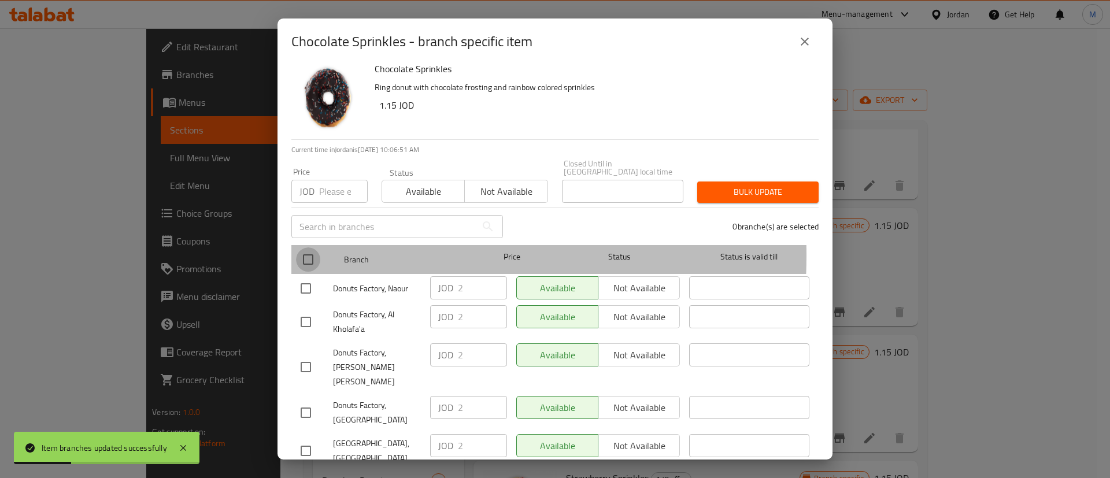
checkbox input "true"
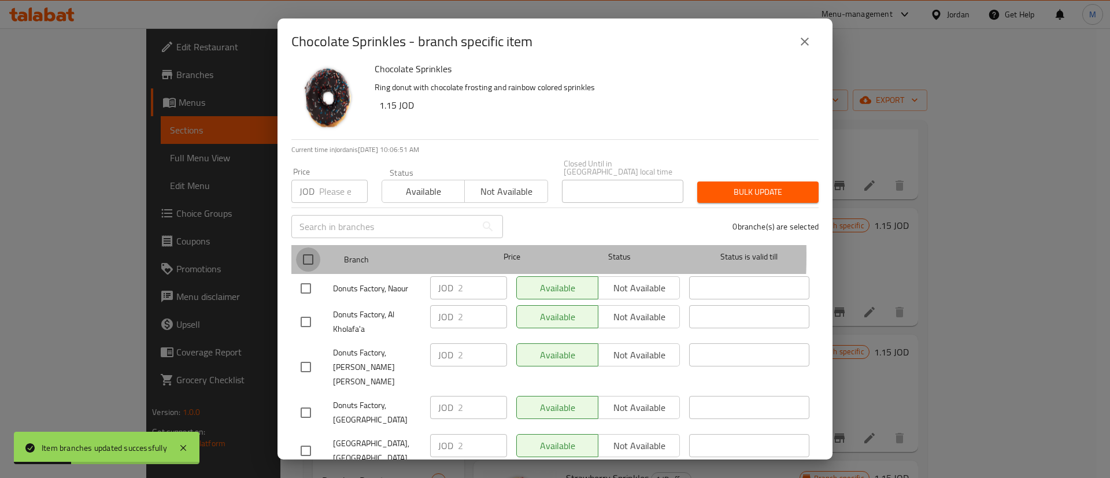
checkbox input "true"
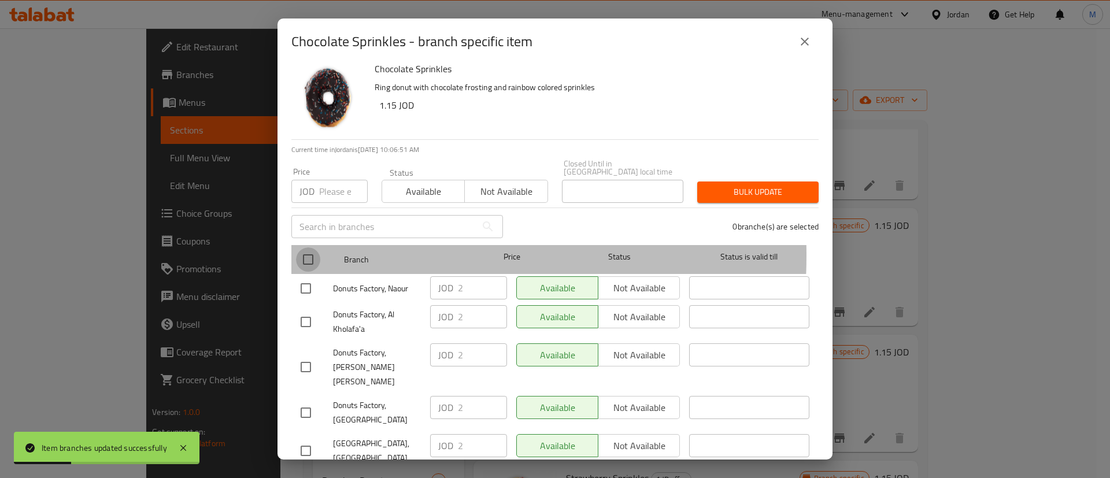
checkbox input "true"
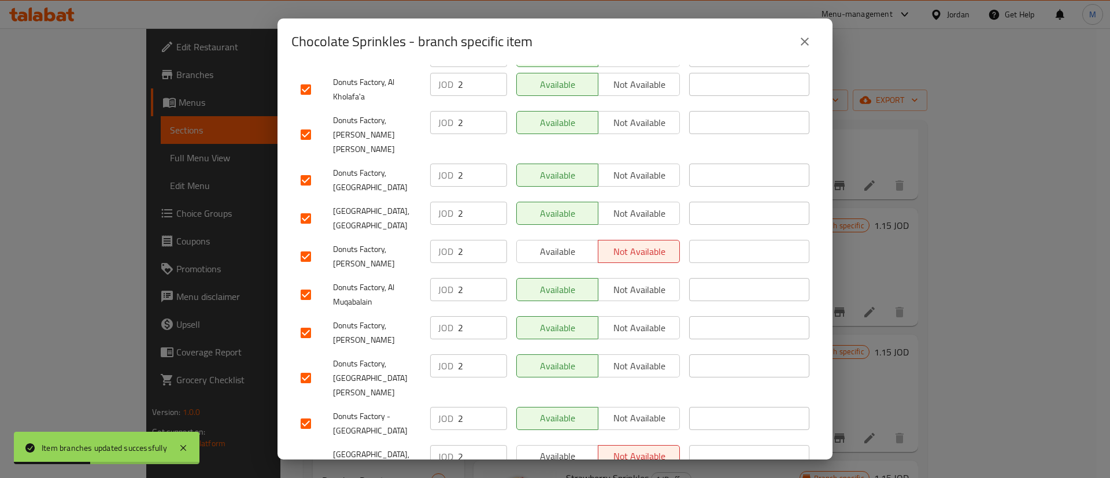
scroll to position [242, 0]
click at [563, 242] on span "Available" at bounding box center [558, 250] width 72 height 17
click at [578, 447] on span "Available" at bounding box center [558, 455] width 72 height 17
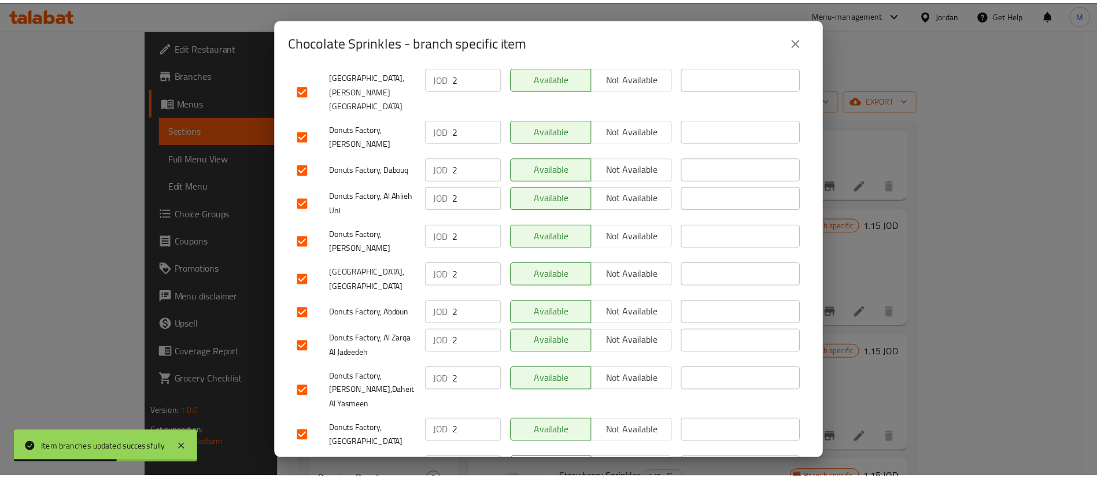
scroll to position [882, 0]
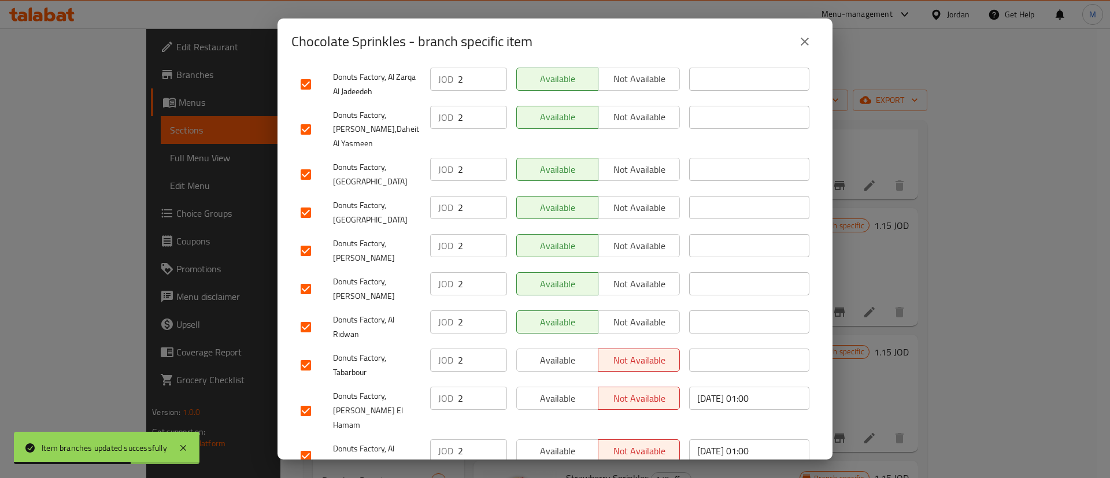
click at [554, 352] on span "Available" at bounding box center [558, 360] width 72 height 17
click at [561, 390] on span "Available" at bounding box center [558, 398] width 72 height 17
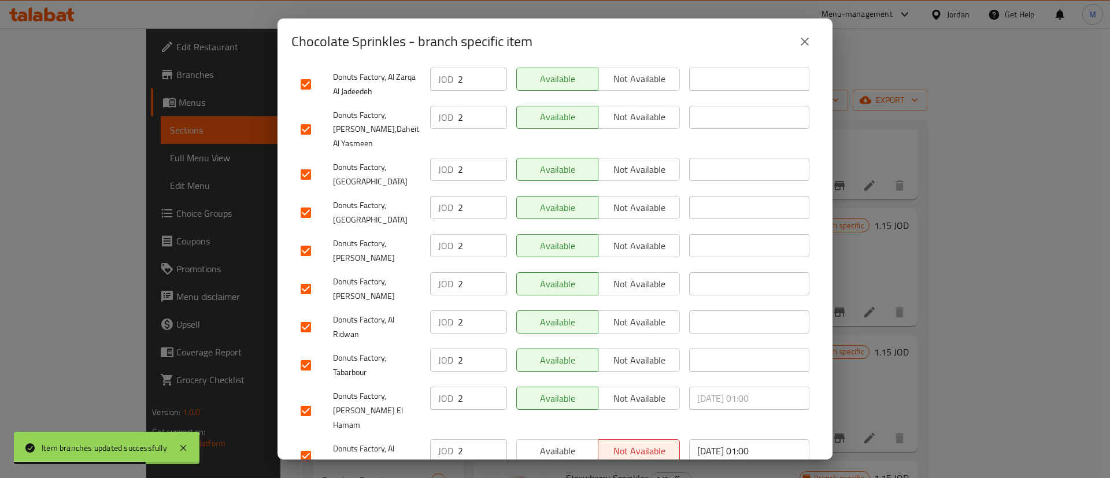
click at [562, 435] on div "Available Not available" at bounding box center [598, 456] width 173 height 43
click at [559, 443] on span "Available" at bounding box center [558, 451] width 72 height 17
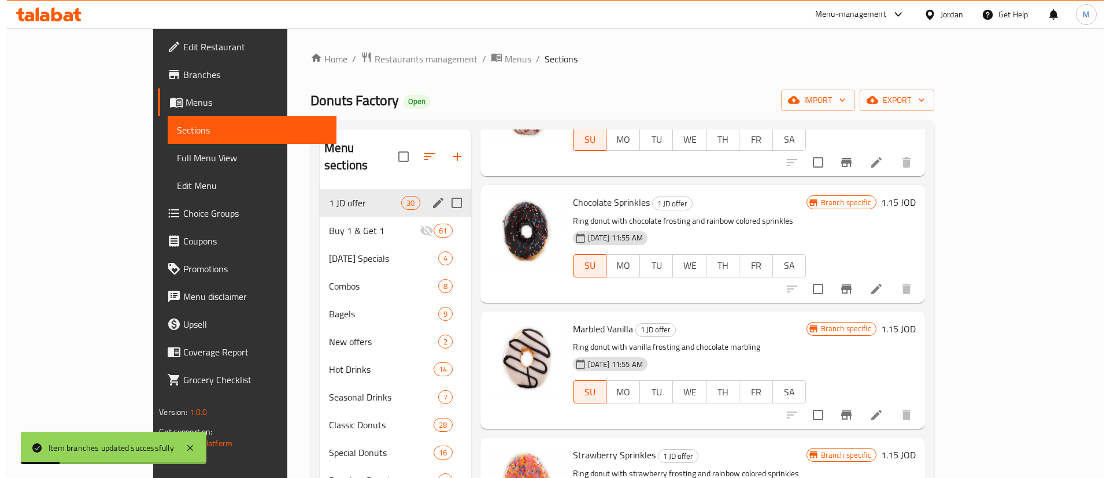
scroll to position [1120, 0]
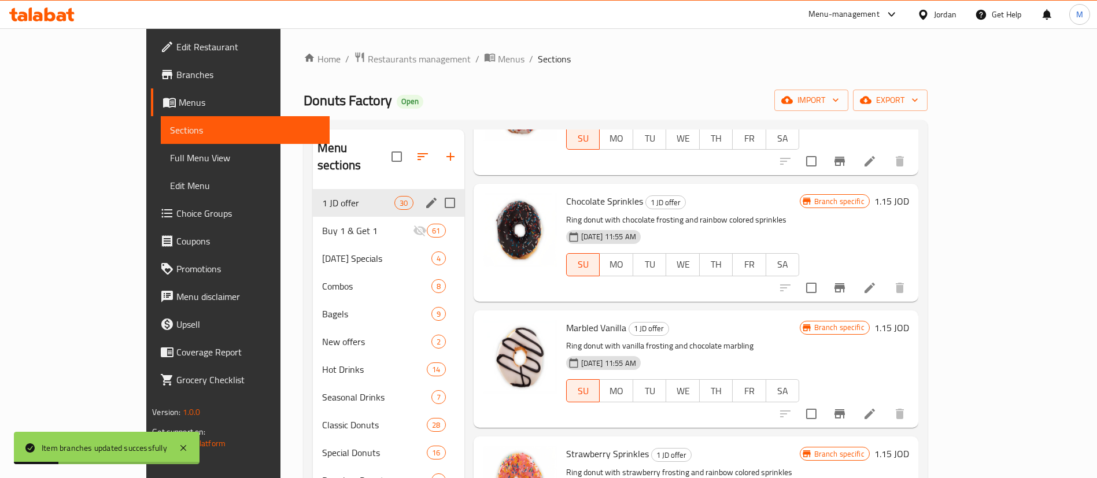
click at [845, 286] on icon "Branch-specific-item" at bounding box center [839, 287] width 10 height 9
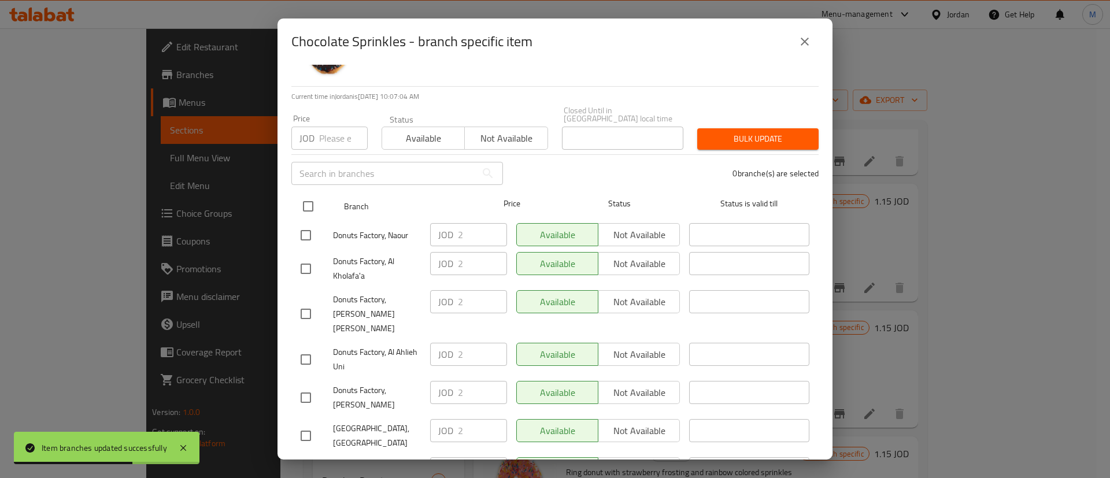
click at [310, 194] on input "checkbox" at bounding box center [308, 206] width 24 height 24
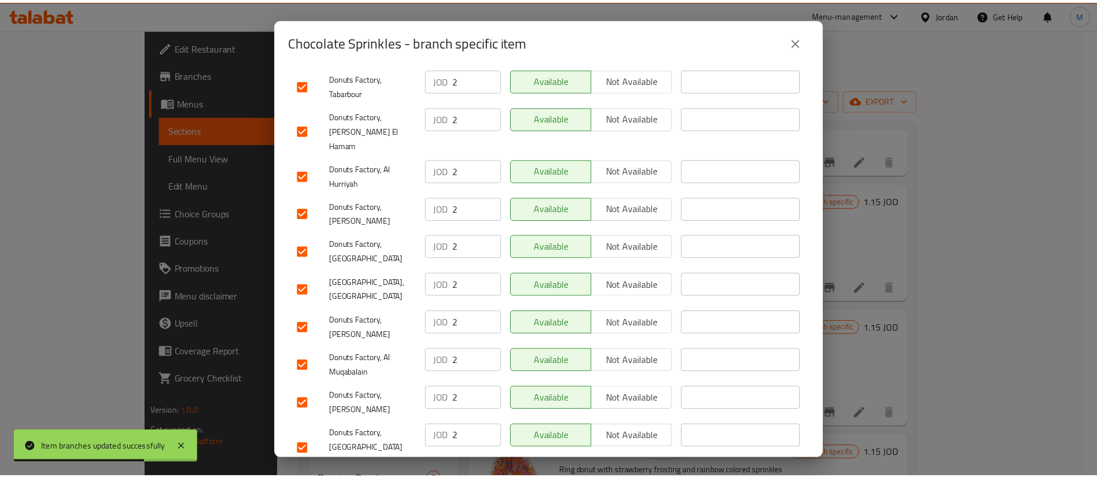
scroll to position [882, 0]
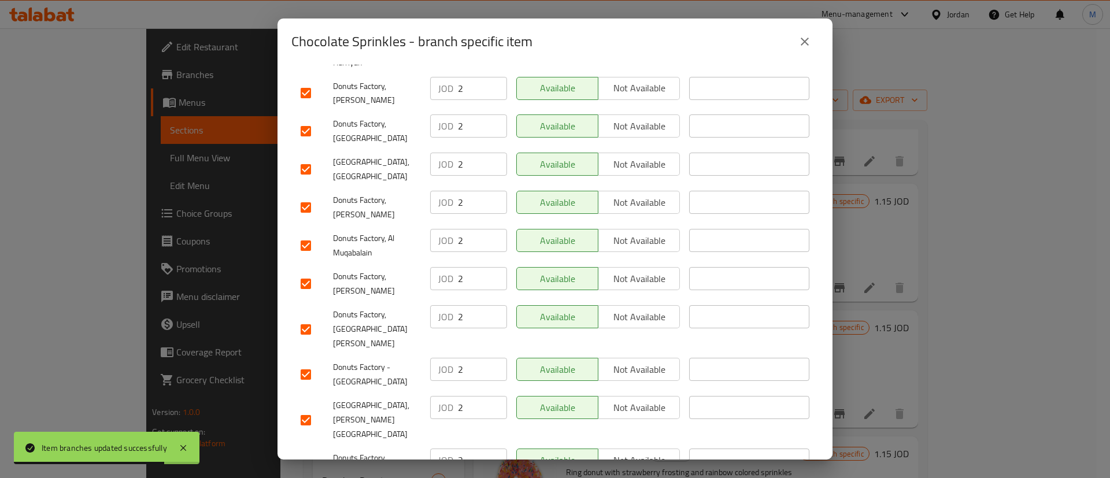
click at [811, 40] on icon "close" at bounding box center [805, 42] width 14 height 14
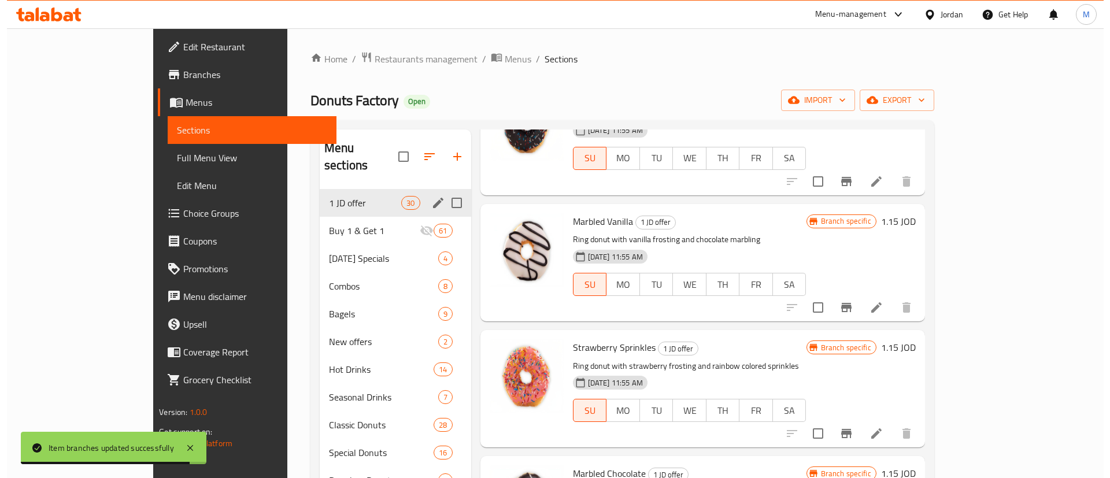
scroll to position [1228, 0]
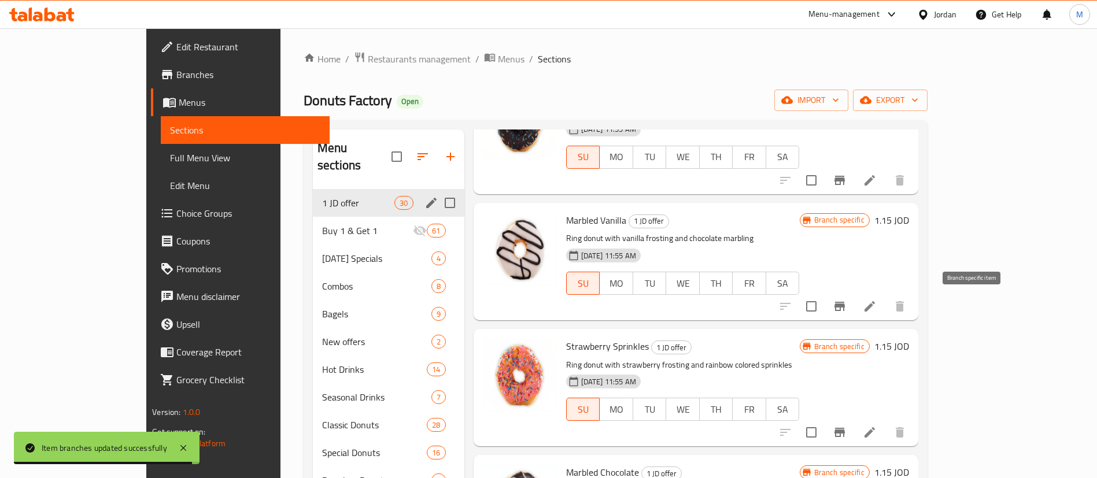
click at [845, 305] on icon "Branch-specific-item" at bounding box center [839, 306] width 10 height 9
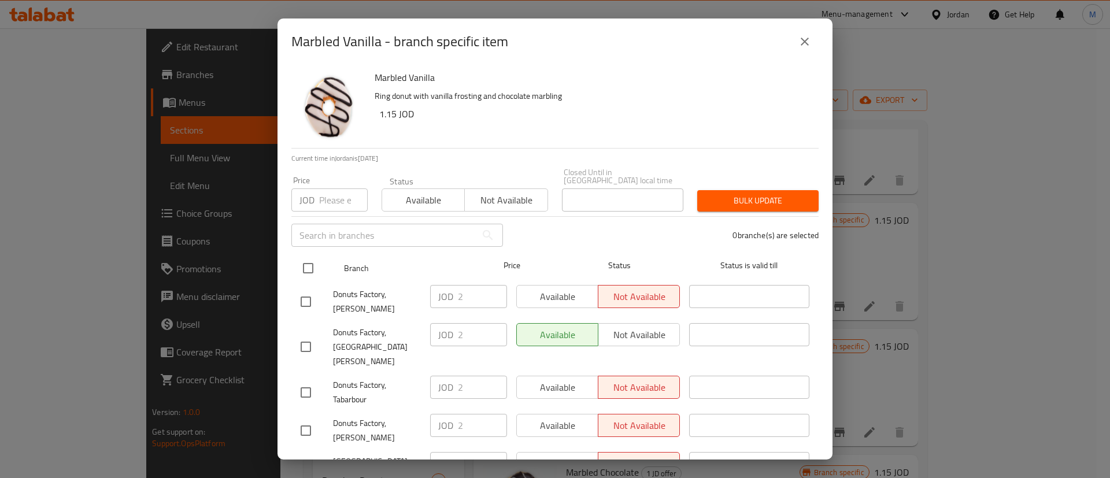
click at [312, 256] on input "checkbox" at bounding box center [308, 268] width 24 height 24
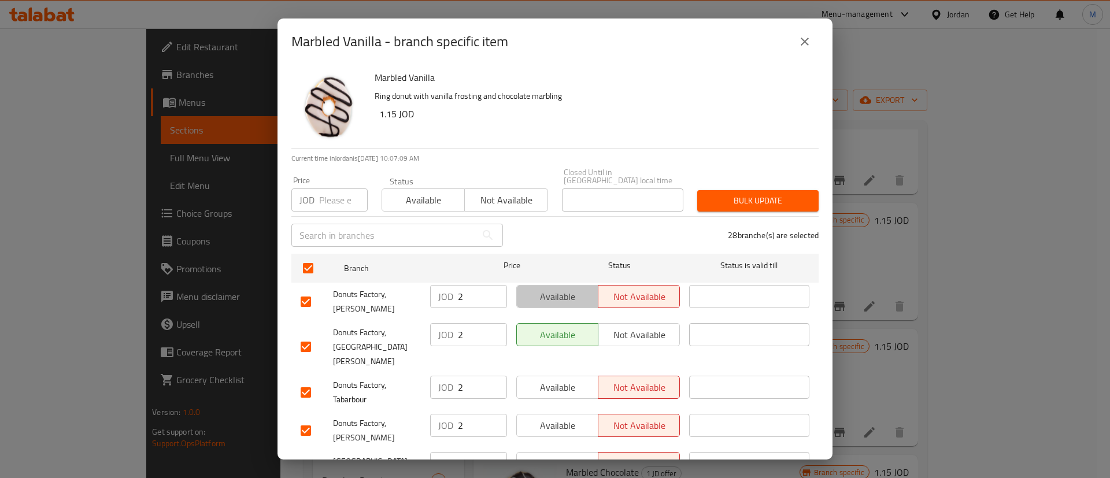
click at [576, 291] on span "Available" at bounding box center [558, 297] width 72 height 17
click at [553, 379] on span "Available" at bounding box center [558, 387] width 72 height 17
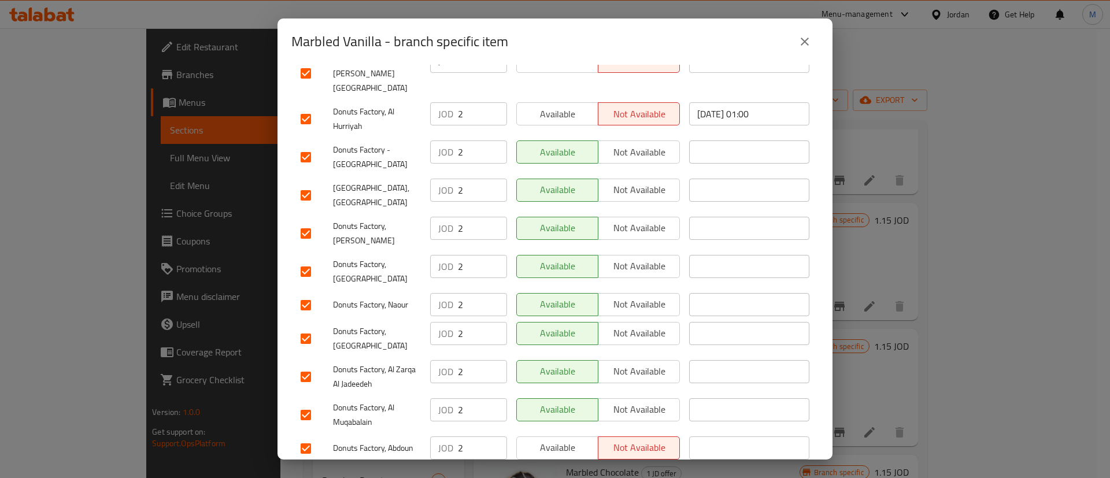
scroll to position [882, 0]
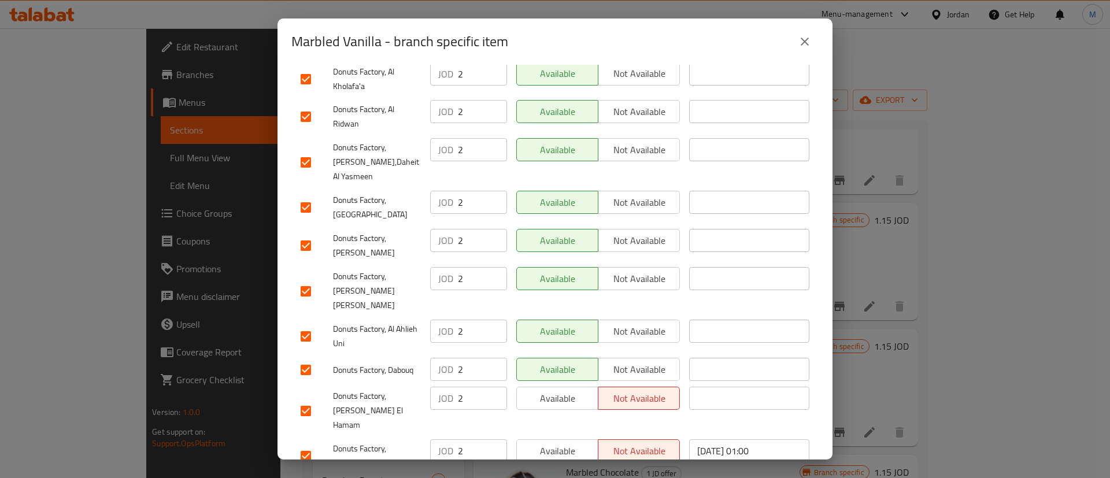
drag, startPoint x: 571, startPoint y: 369, endPoint x: 565, endPoint y: 348, distance: 22.0
click at [572, 443] on span "Available" at bounding box center [558, 451] width 72 height 17
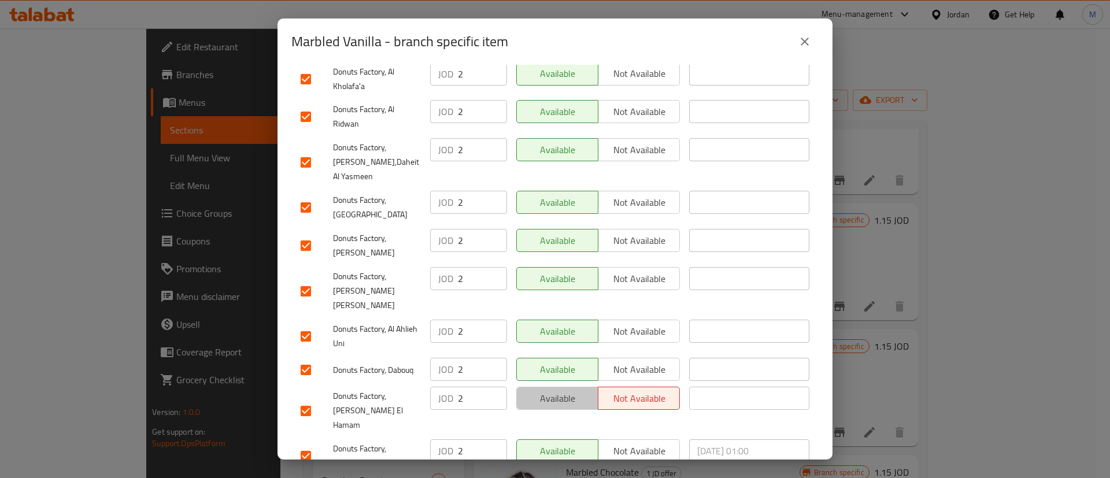
click at [556, 390] on span "Available" at bounding box center [558, 398] width 72 height 17
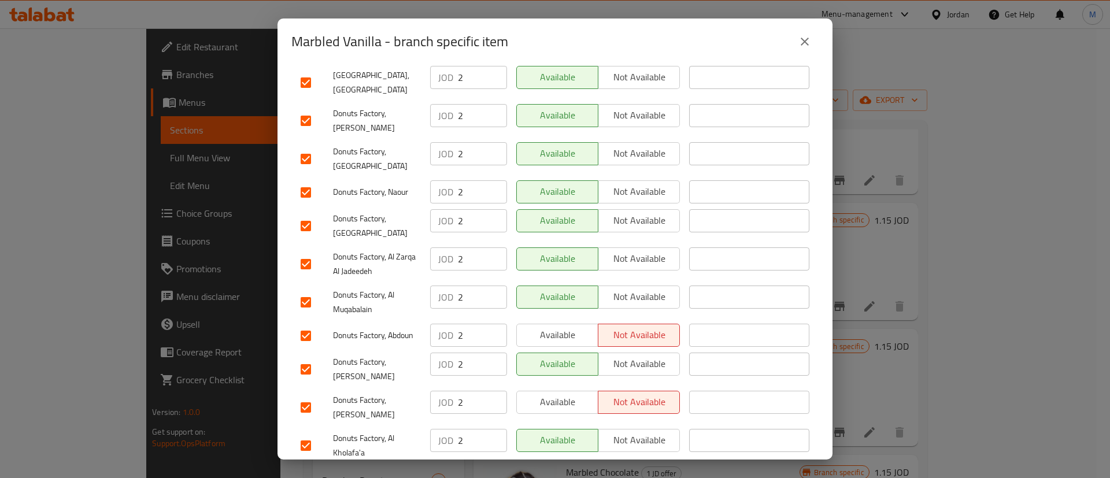
scroll to position [511, 0]
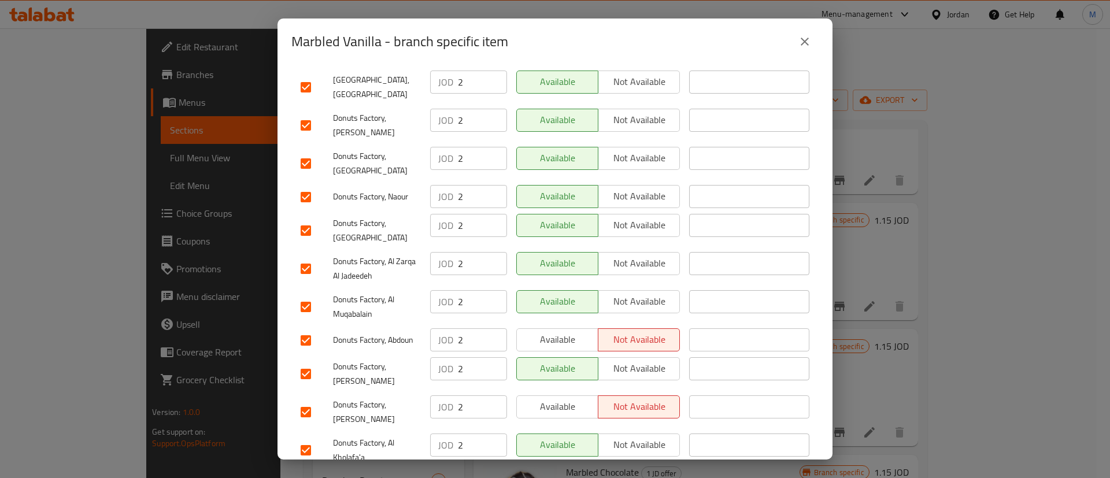
click at [570, 331] on span "Available" at bounding box center [558, 339] width 72 height 17
click at [571, 398] on span "Available" at bounding box center [558, 406] width 72 height 17
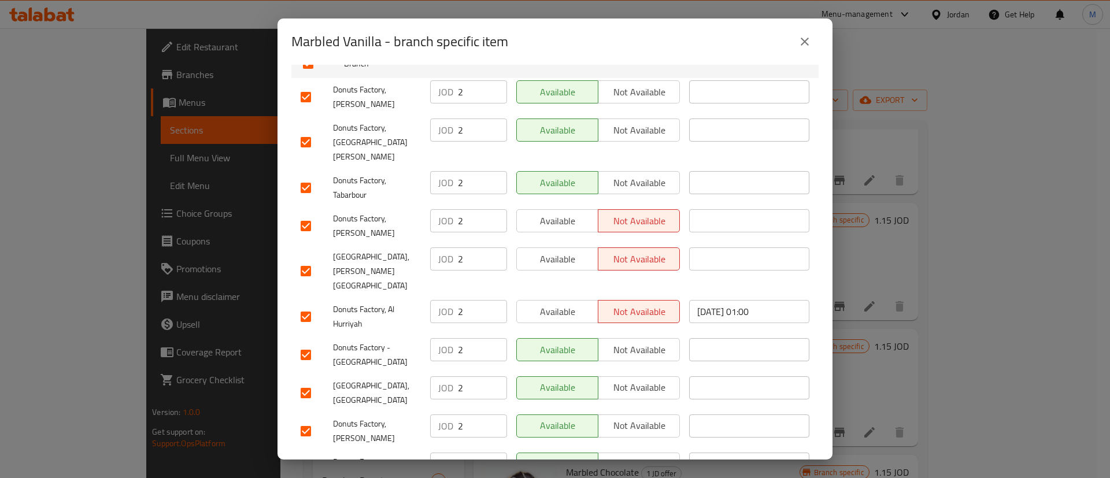
scroll to position [204, 0]
click at [568, 214] on span "Available" at bounding box center [558, 222] width 72 height 17
click at [567, 252] on span "Available" at bounding box center [558, 260] width 72 height 17
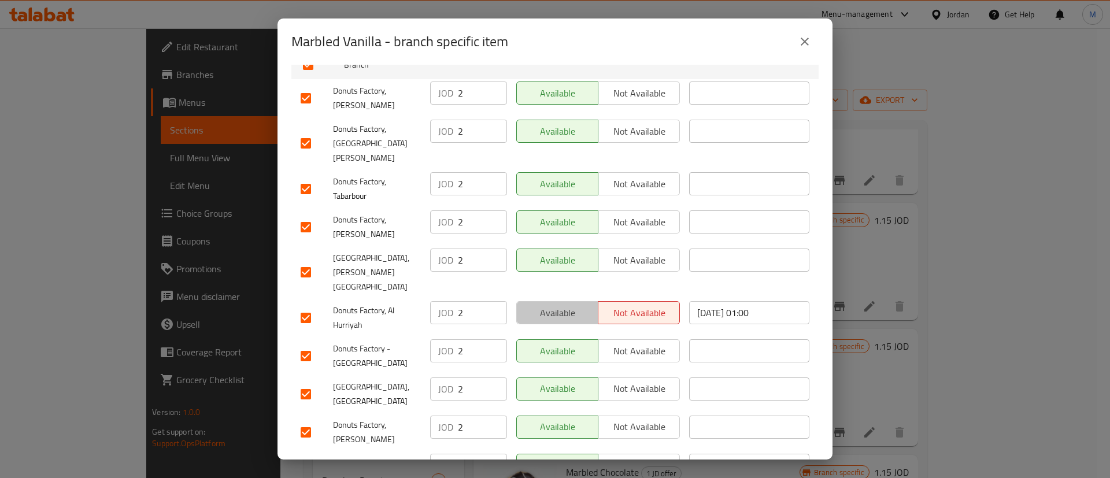
click at [564, 305] on span "Available" at bounding box center [558, 313] width 72 height 17
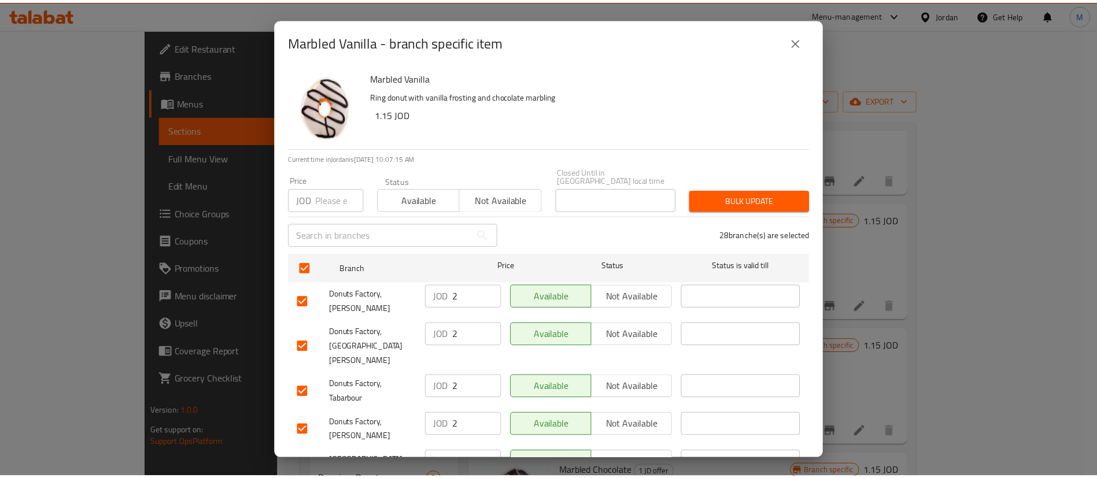
scroll to position [882, 0]
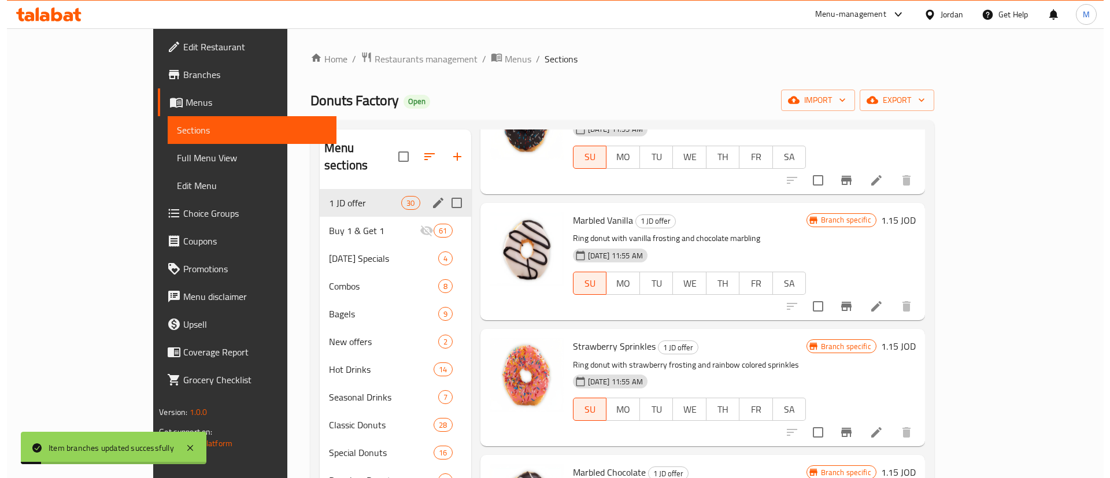
scroll to position [1342, 0]
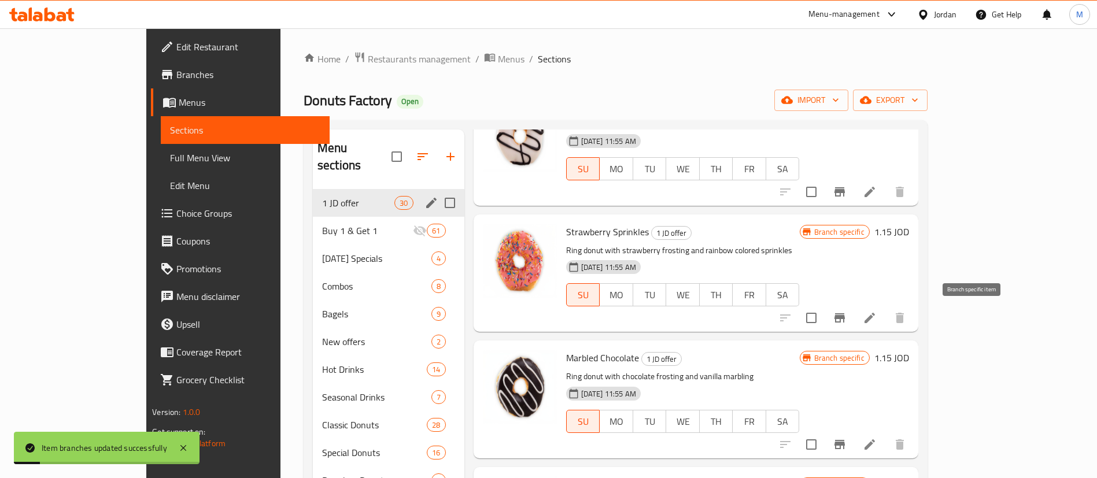
click at [853, 308] on button "Branch-specific-item" at bounding box center [840, 318] width 28 height 28
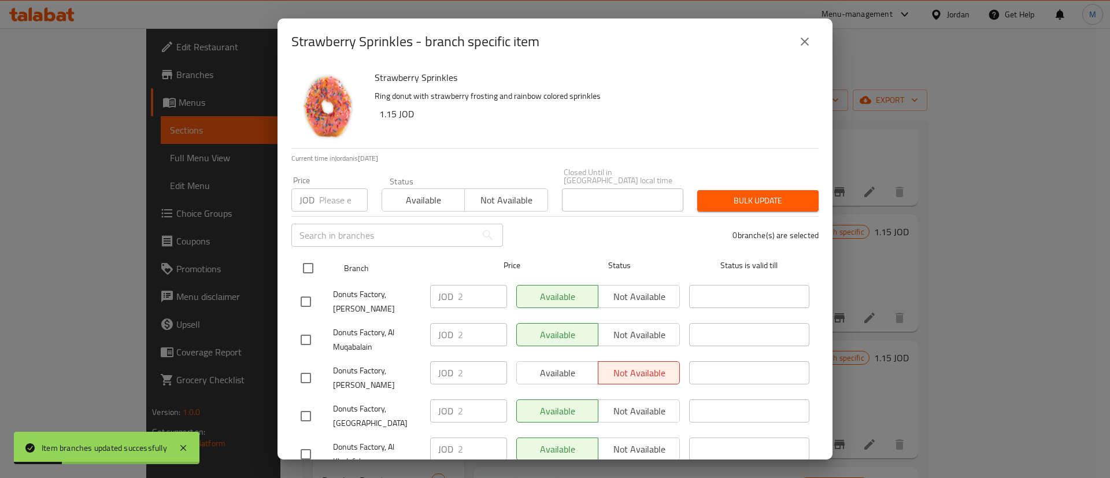
click at [305, 256] on input "checkbox" at bounding box center [308, 268] width 24 height 24
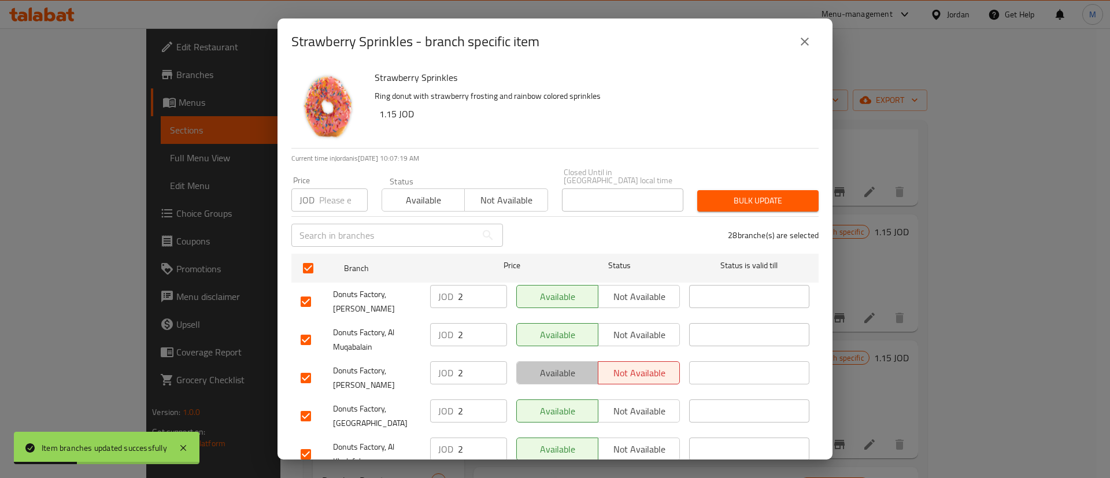
click at [561, 365] on span "Available" at bounding box center [558, 373] width 72 height 17
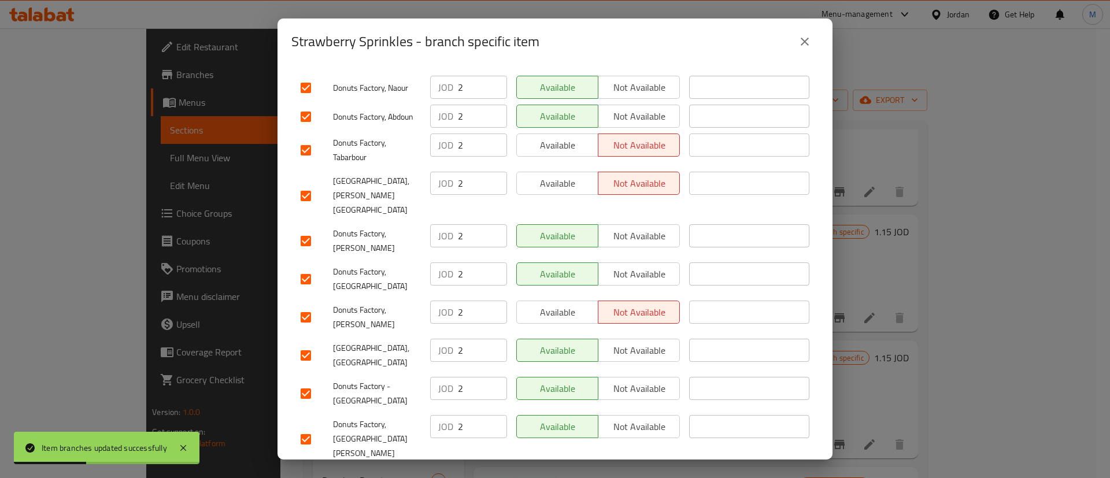
scroll to position [882, 0]
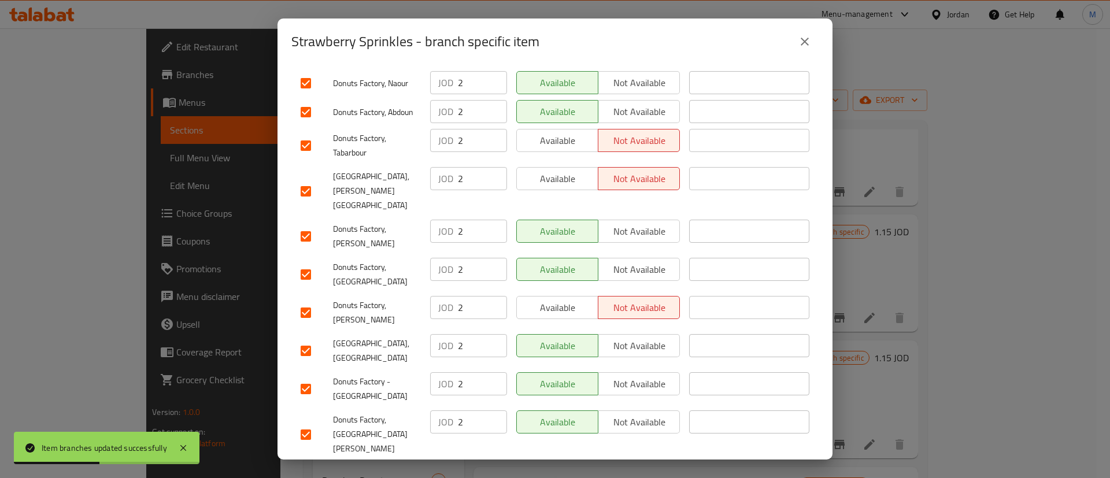
drag, startPoint x: 560, startPoint y: 411, endPoint x: 559, endPoint y: 278, distance: 133.6
click at [560, 467] on span "Available" at bounding box center [558, 475] width 72 height 17
click at [566, 253] on div "Available Not available" at bounding box center [598, 274] width 173 height 43
click at [561, 300] on span "Available" at bounding box center [558, 308] width 72 height 17
click at [541, 162] on div "Available Not available" at bounding box center [598, 190] width 173 height 57
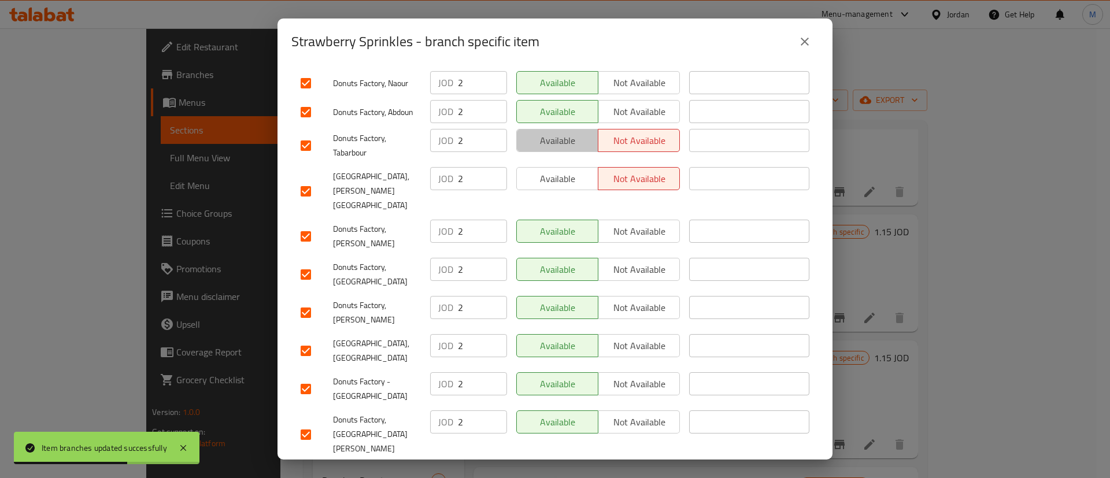
click at [553, 129] on button "Available" at bounding box center [557, 140] width 82 height 23
click at [551, 171] on span "Available" at bounding box center [558, 179] width 72 height 17
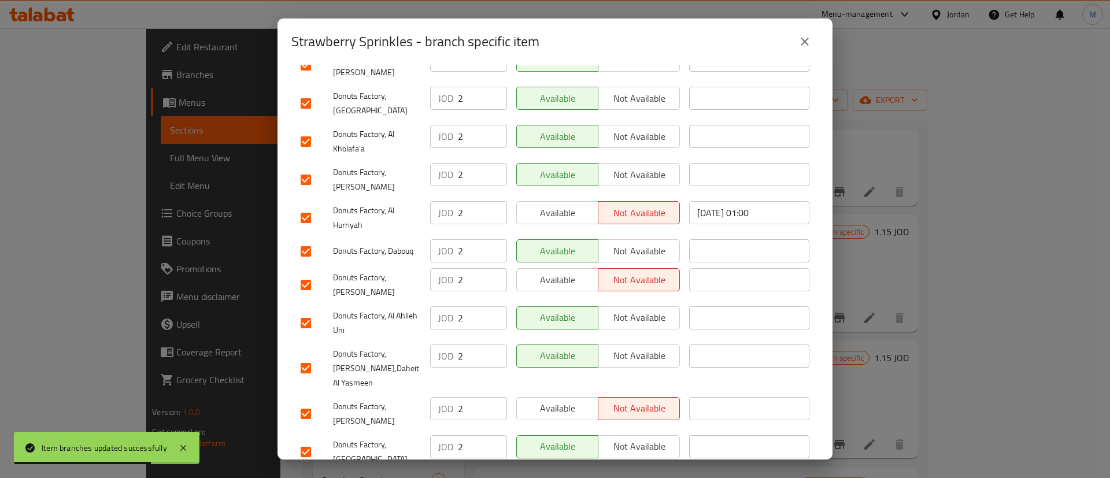
scroll to position [312, 0]
click at [558, 205] on span "Available" at bounding box center [558, 213] width 72 height 17
click at [561, 272] on button "Available" at bounding box center [557, 280] width 82 height 23
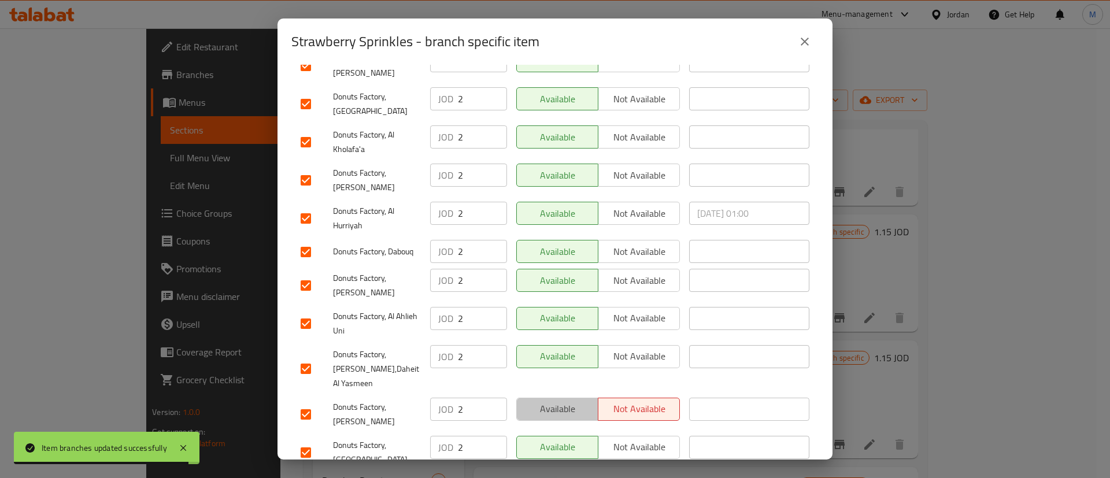
click at [568, 401] on span "Available" at bounding box center [558, 409] width 72 height 17
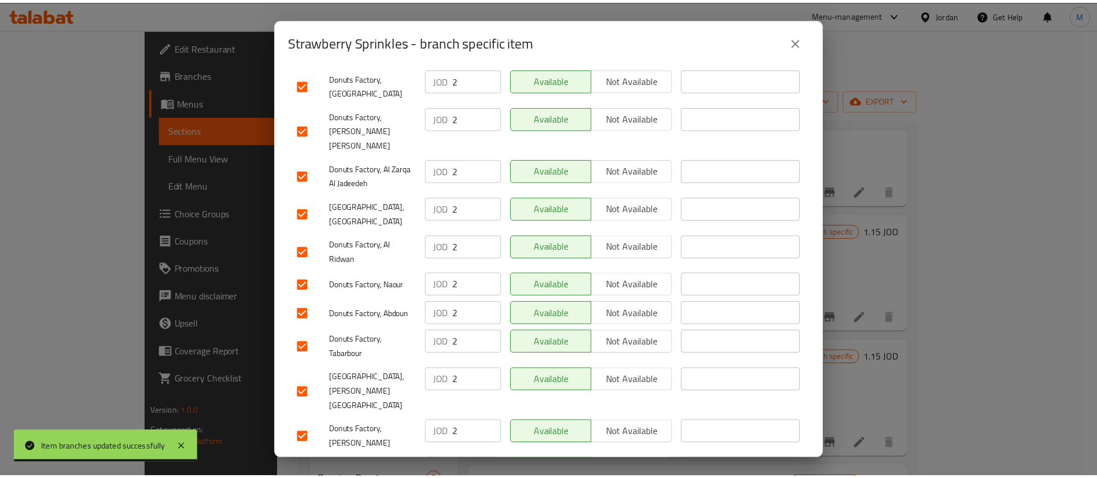
scroll to position [882, 0]
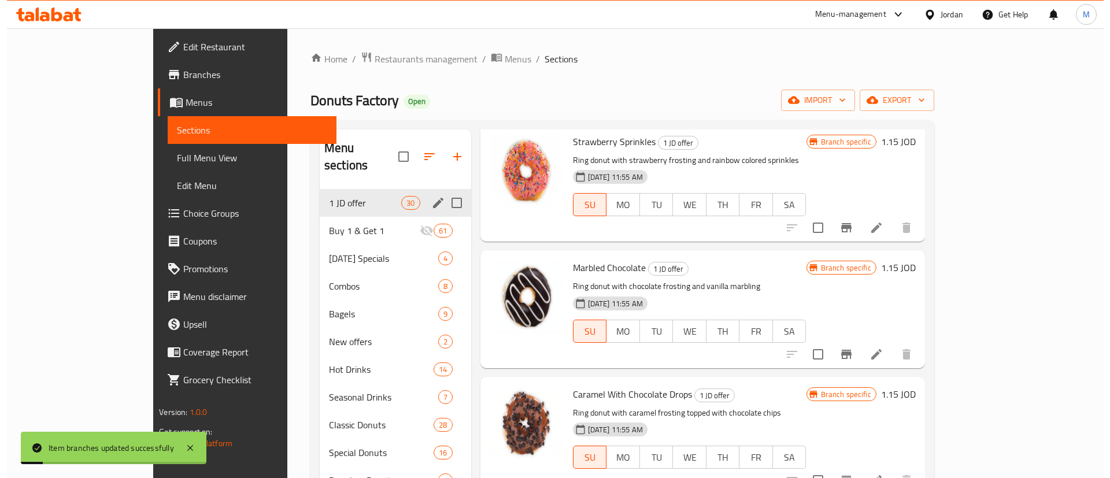
scroll to position [1437, 0]
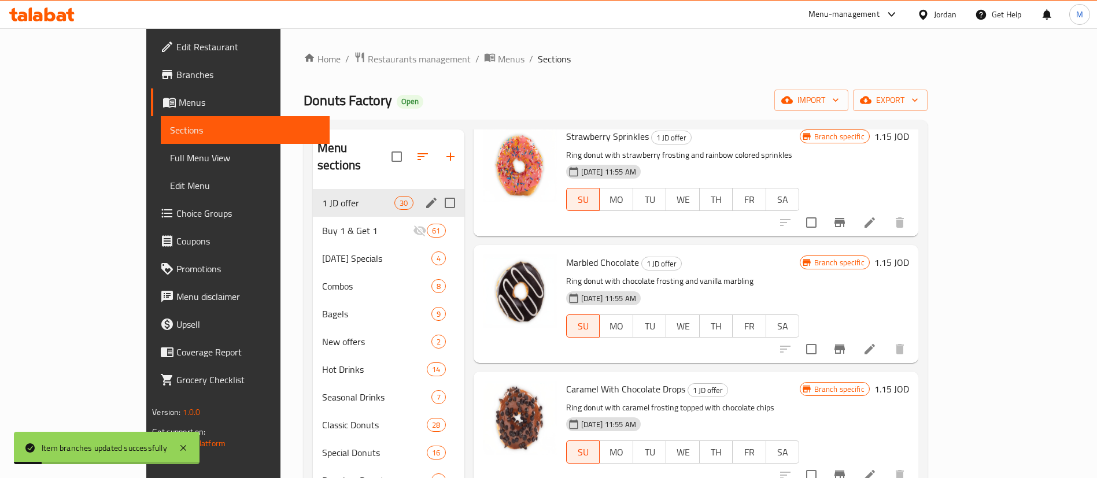
click at [845, 348] on icon "Branch-specific-item" at bounding box center [839, 349] width 10 height 9
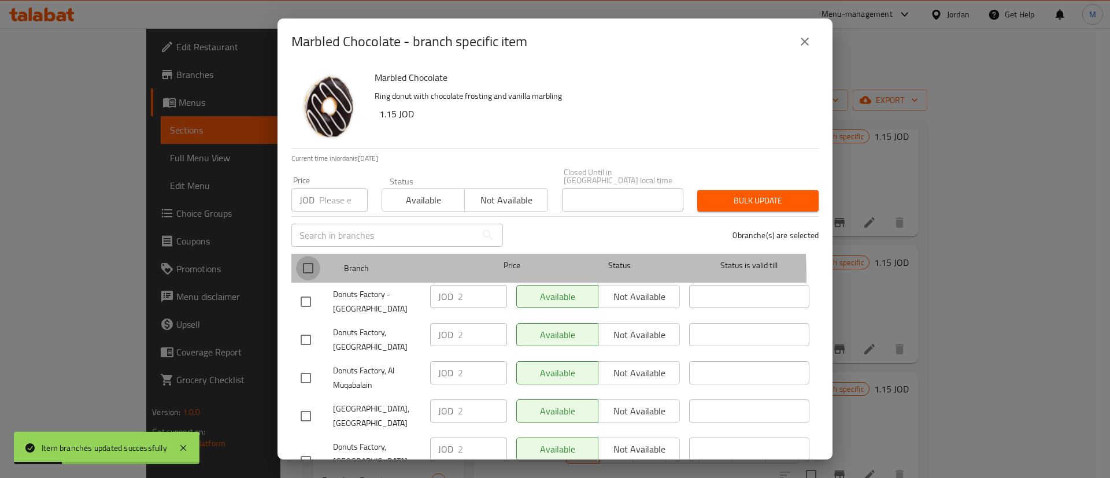
click at [306, 271] on input "checkbox" at bounding box center [308, 268] width 24 height 24
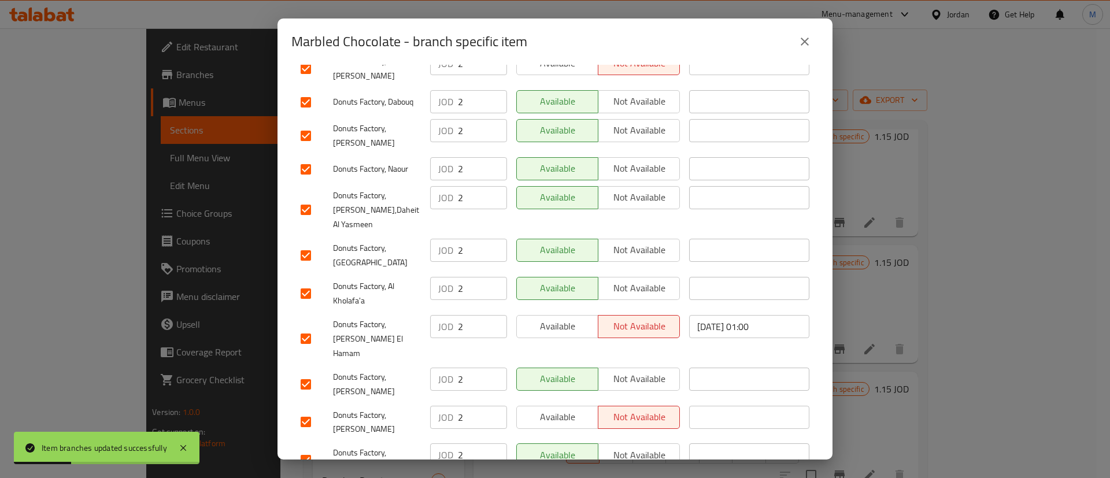
scroll to position [882, 0]
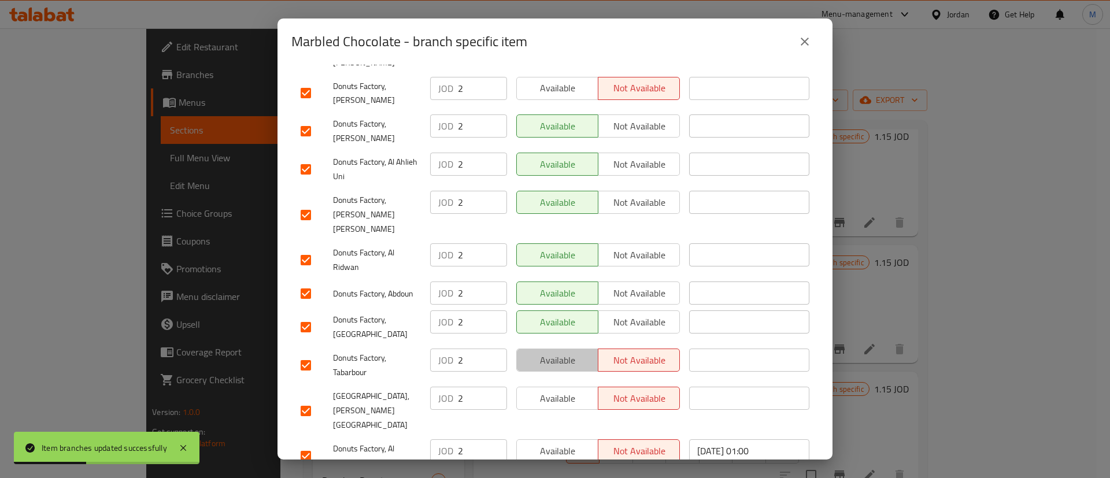
click at [569, 352] on span "Available" at bounding box center [558, 360] width 72 height 17
click at [565, 390] on span "Available" at bounding box center [558, 398] width 72 height 17
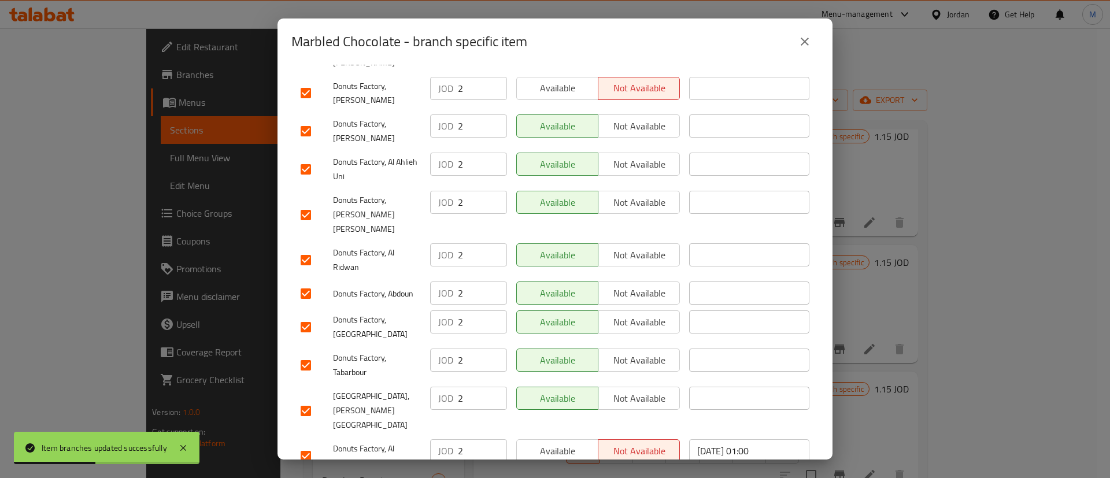
click at [561, 439] on button "Available" at bounding box center [557, 450] width 82 height 23
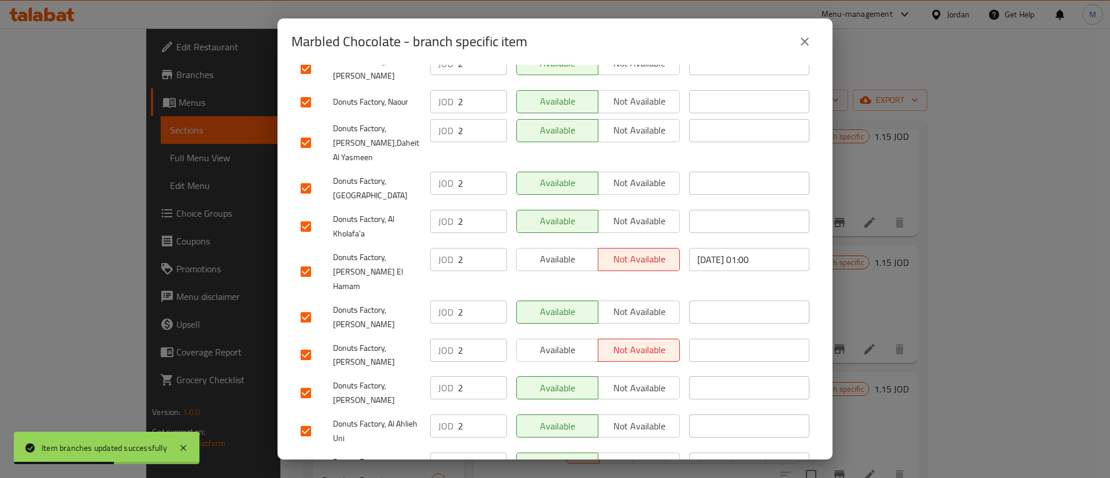
scroll to position [616, 0]
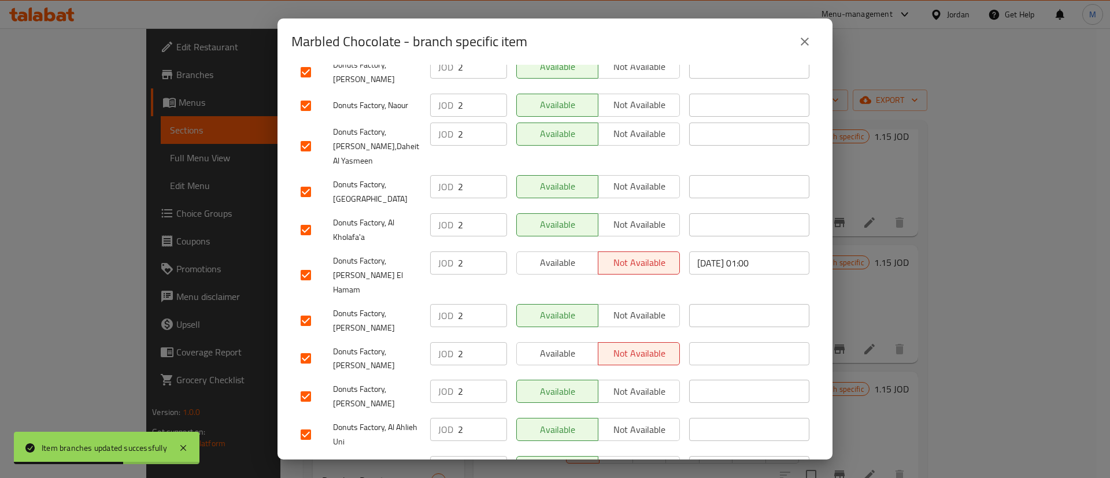
click at [560, 247] on div "Available Not available" at bounding box center [598, 275] width 173 height 57
click at [561, 254] on span "Available" at bounding box center [558, 262] width 72 height 17
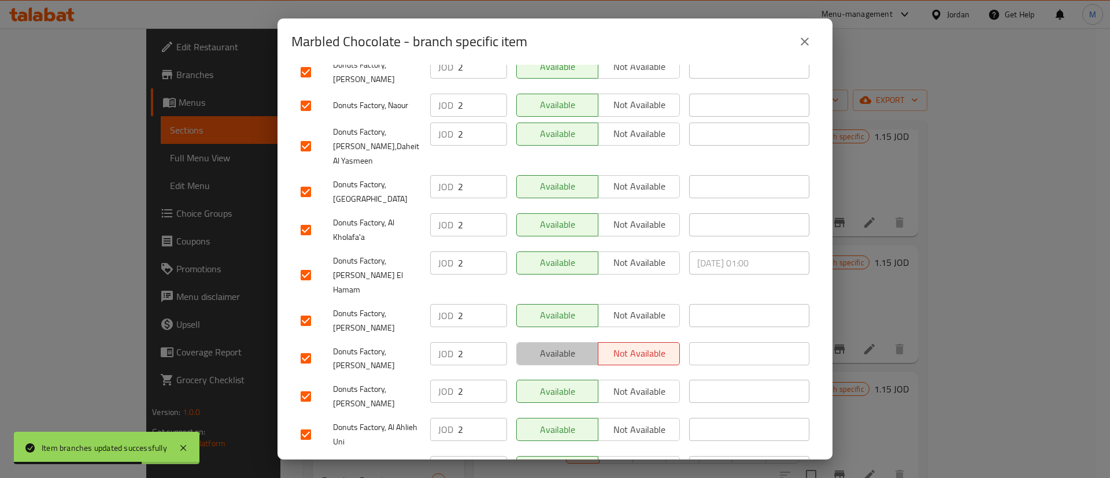
click at [563, 345] on span "Available" at bounding box center [558, 353] width 72 height 17
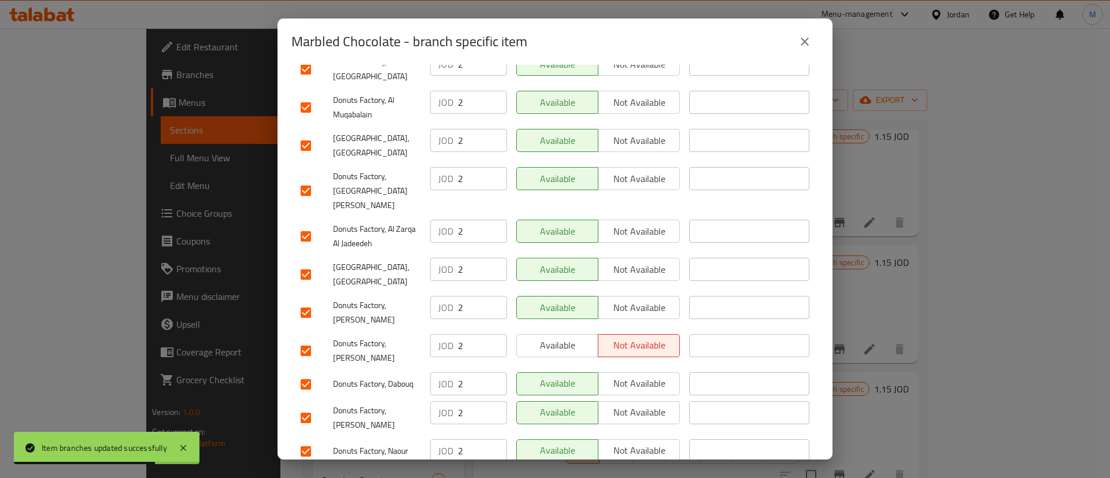
scroll to position [272, 0]
click at [556, 335] on span "Available" at bounding box center [558, 343] width 72 height 17
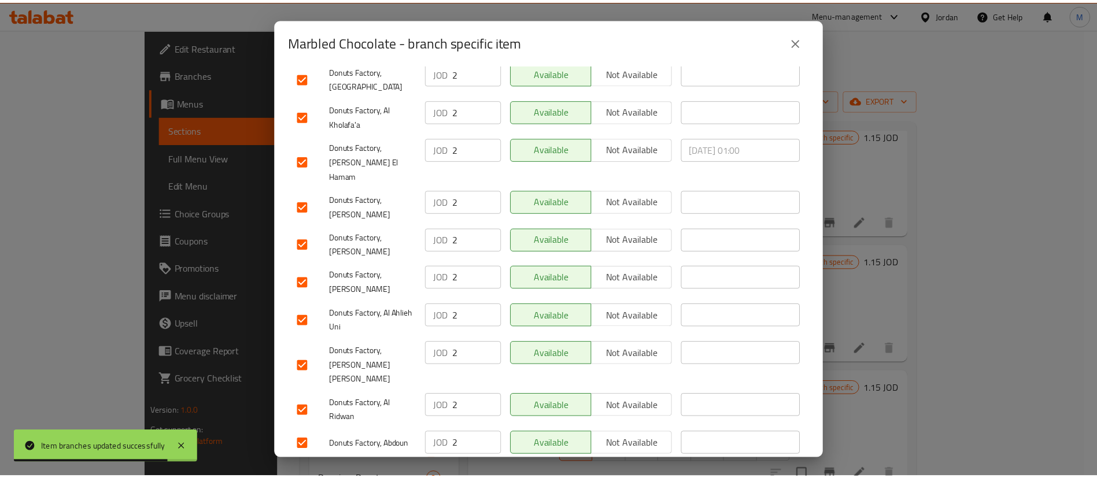
scroll to position [882, 0]
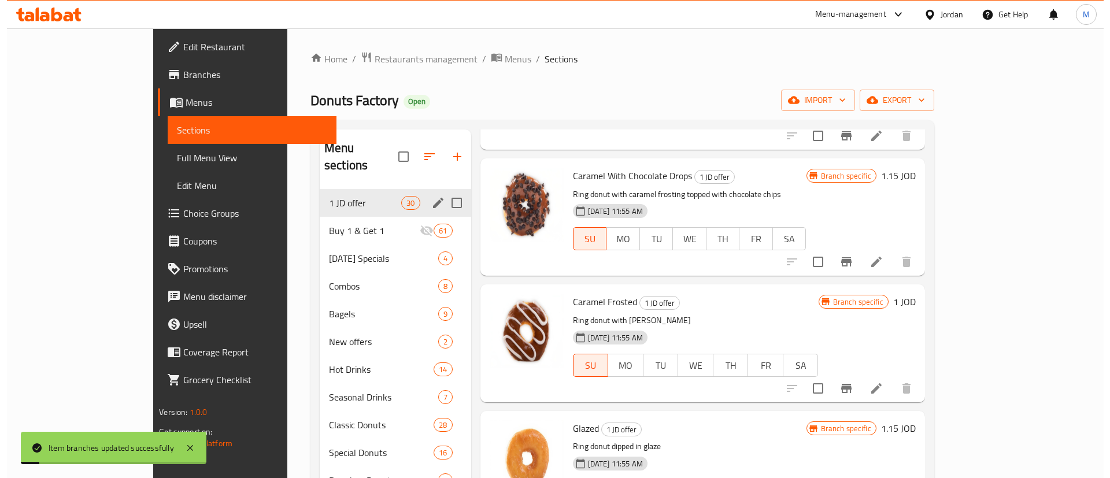
scroll to position [1655, 0]
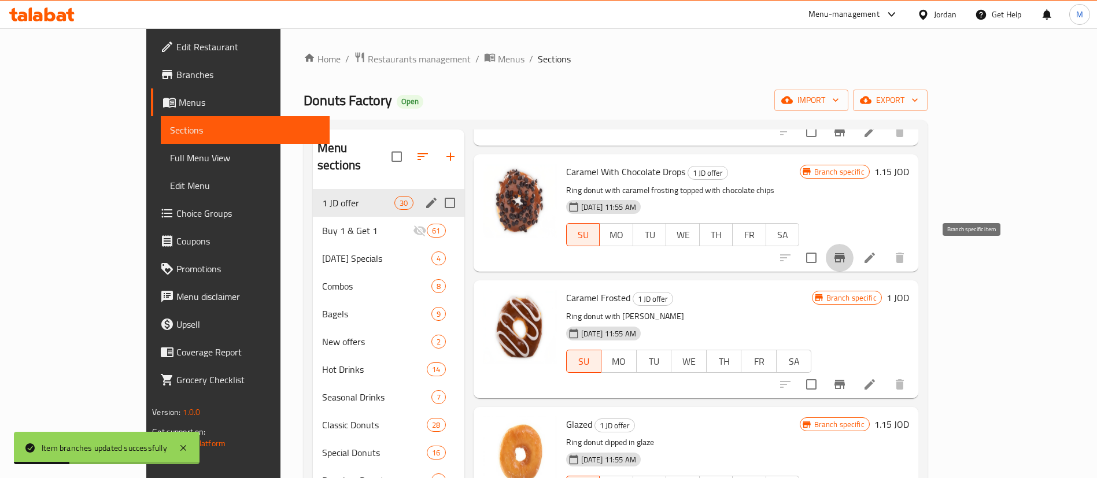
click at [853, 252] on button "Branch-specific-item" at bounding box center [840, 258] width 28 height 28
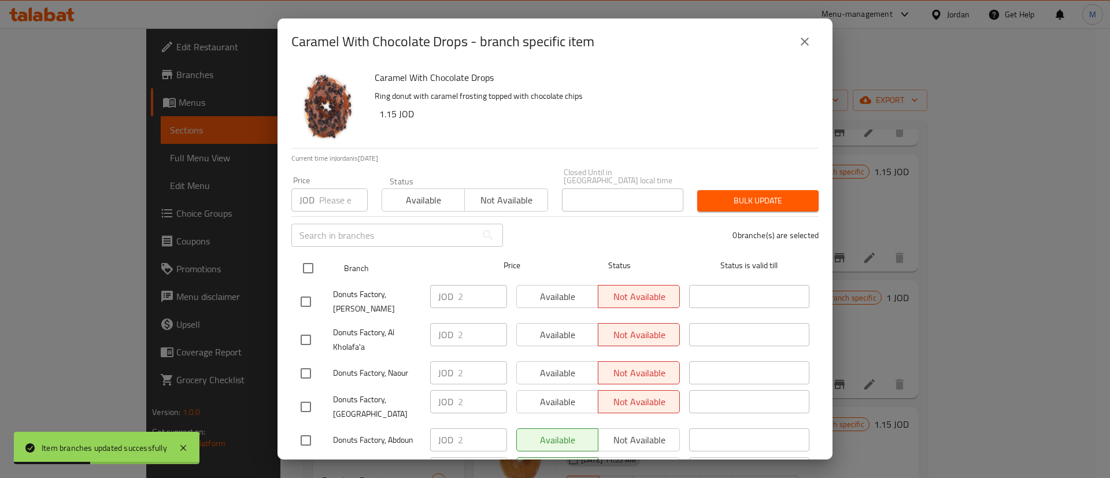
click at [305, 260] on input "checkbox" at bounding box center [308, 268] width 24 height 24
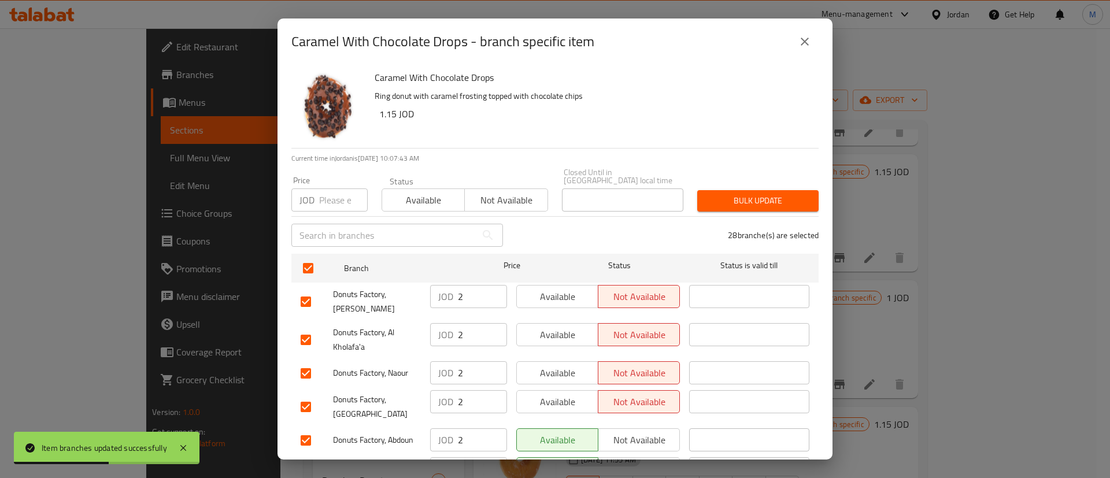
click at [571, 289] on span "Available" at bounding box center [558, 297] width 72 height 17
click at [565, 327] on span "Available" at bounding box center [558, 335] width 72 height 17
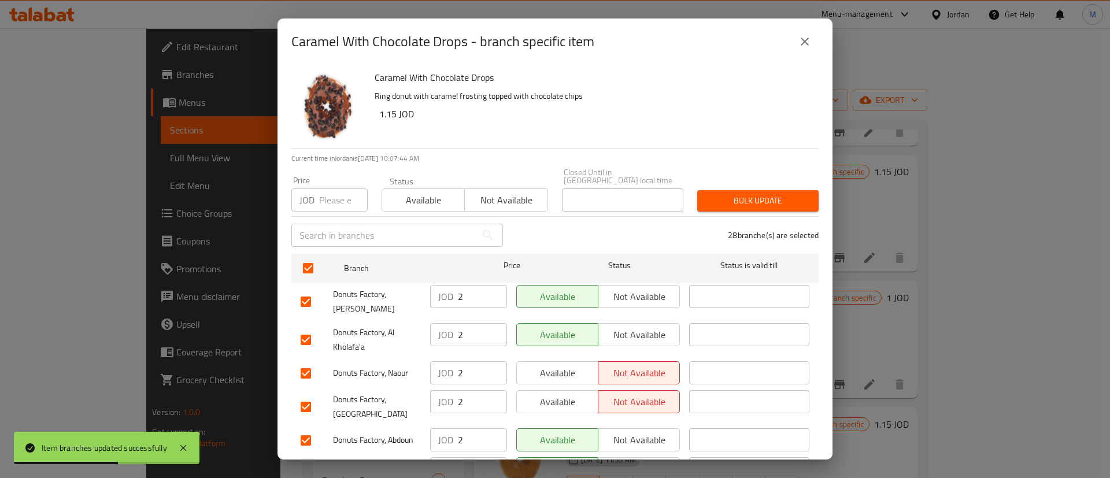
click at [565, 361] on button "Available" at bounding box center [557, 372] width 82 height 23
click at [565, 394] on span "Available" at bounding box center [558, 402] width 72 height 17
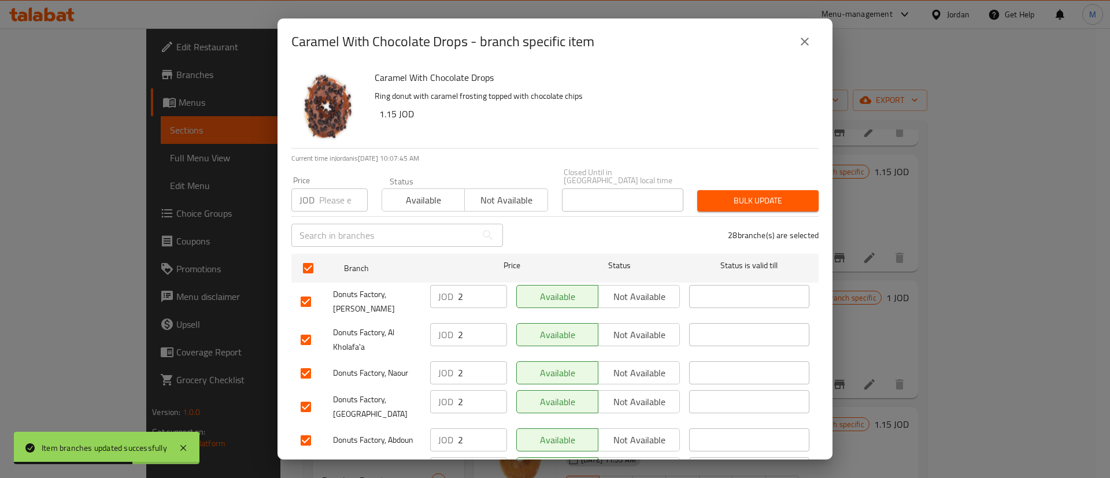
scroll to position [882, 0]
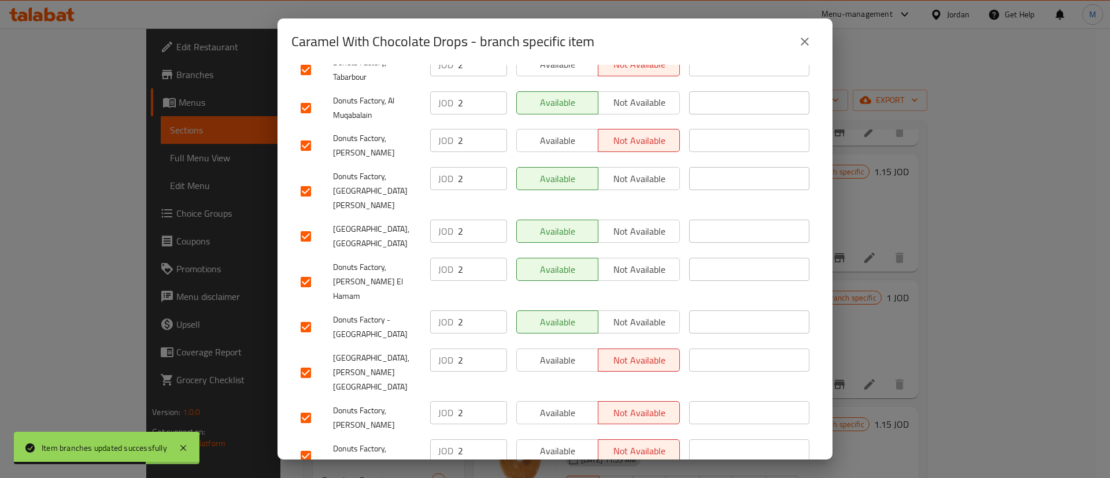
drag, startPoint x: 567, startPoint y: 367, endPoint x: 560, endPoint y: 328, distance: 38.8
click at [565, 443] on span "Available" at bounding box center [558, 451] width 72 height 17
click at [559, 405] on span "Available" at bounding box center [558, 413] width 72 height 17
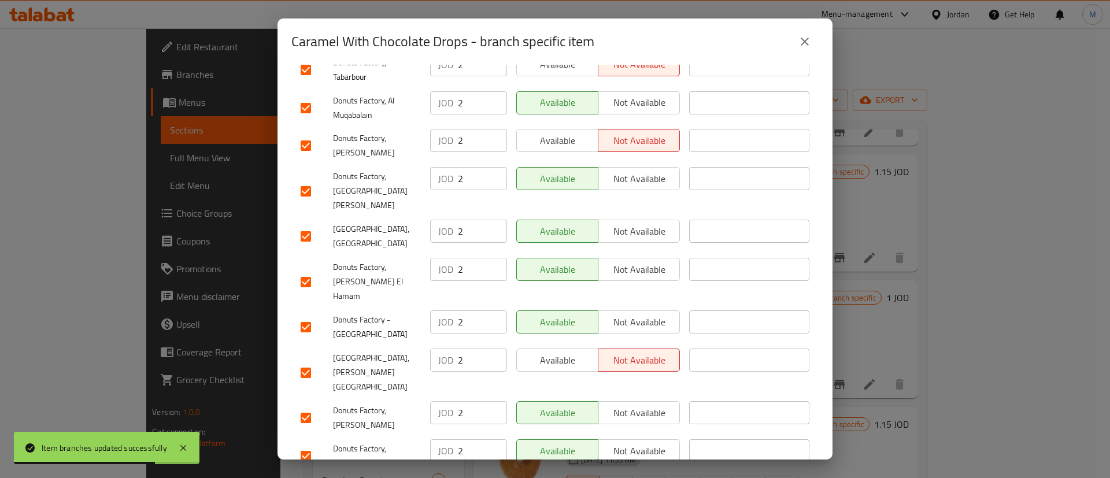
click at [559, 352] on span "Available" at bounding box center [558, 360] width 72 height 17
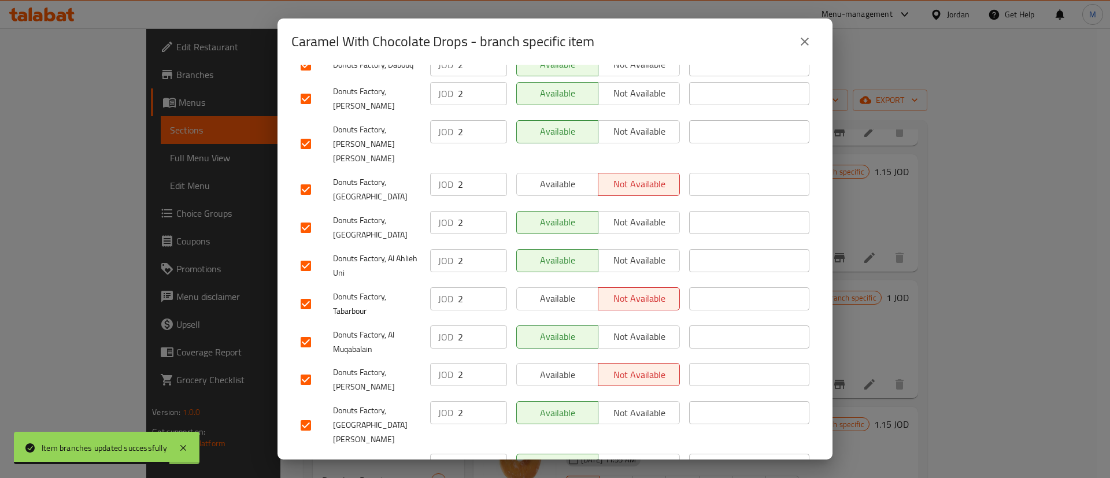
scroll to position [644, 0]
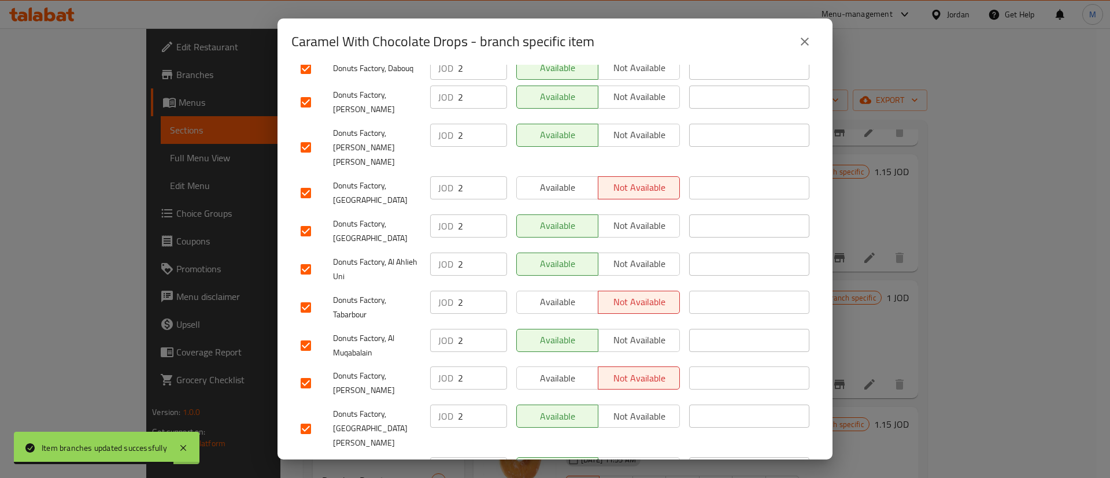
drag, startPoint x: 561, startPoint y: 336, endPoint x: 560, endPoint y: 319, distance: 16.9
click at [561, 370] on span "Available" at bounding box center [558, 378] width 72 height 17
click at [559, 294] on span "Available" at bounding box center [558, 302] width 72 height 17
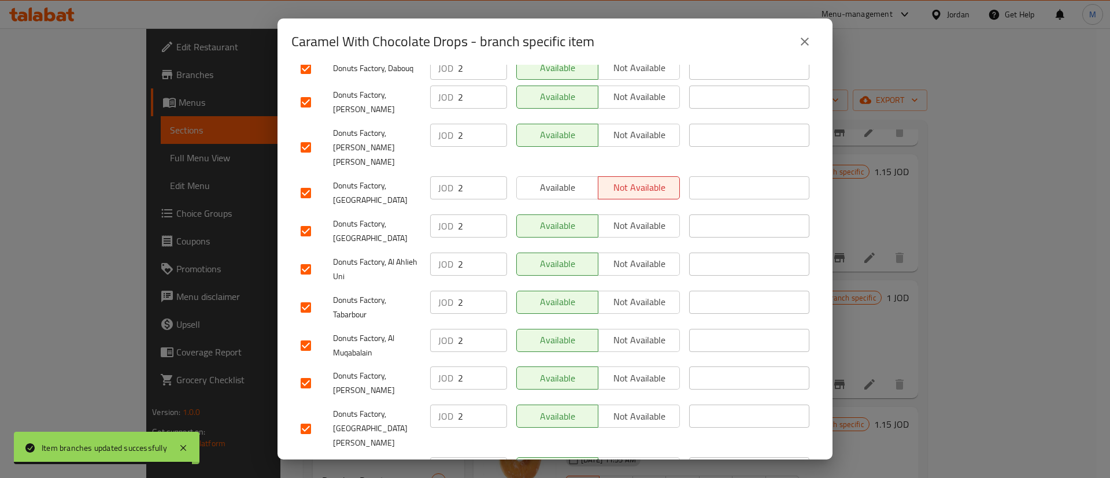
click at [561, 210] on div "Available Not available" at bounding box center [598, 231] width 173 height 43
click at [564, 176] on button "Available" at bounding box center [557, 187] width 82 height 23
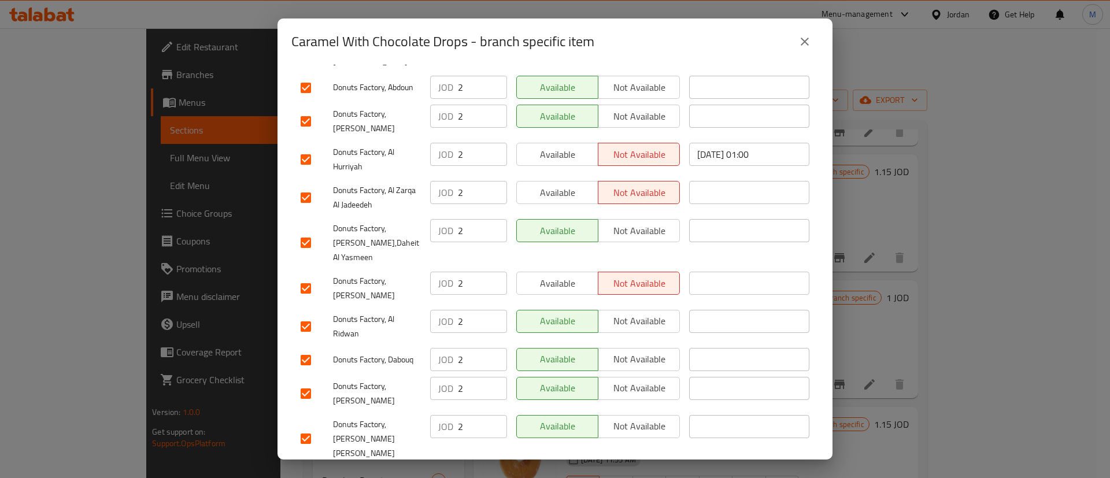
scroll to position [346, 0]
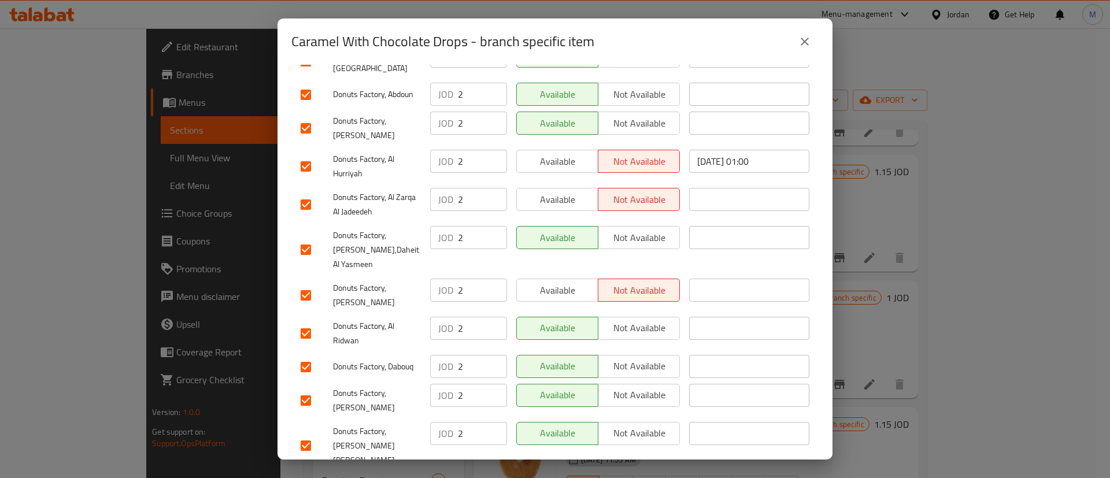
click at [554, 279] on button "Available" at bounding box center [557, 290] width 82 height 23
click at [551, 191] on span "Available" at bounding box center [558, 199] width 72 height 17
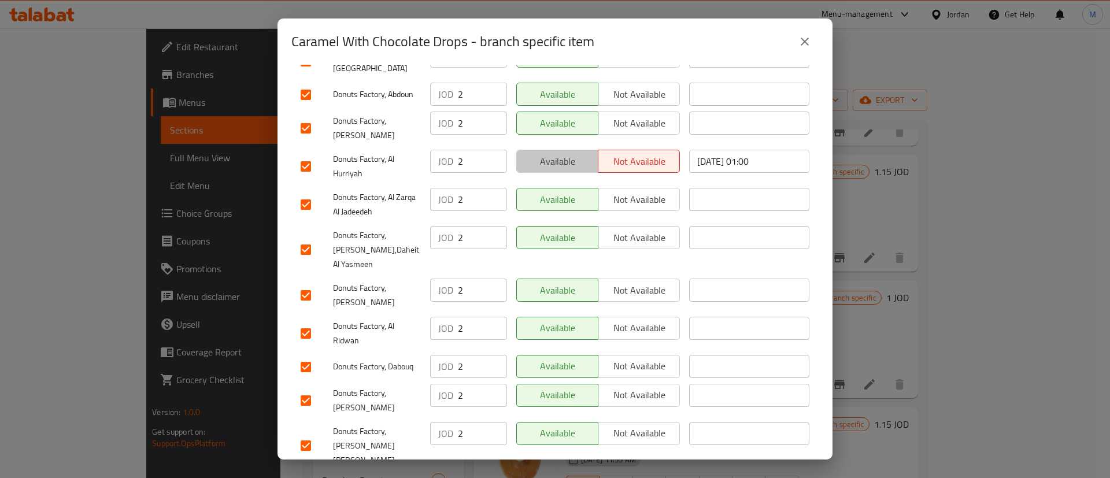
click at [560, 153] on span "Available" at bounding box center [558, 161] width 72 height 17
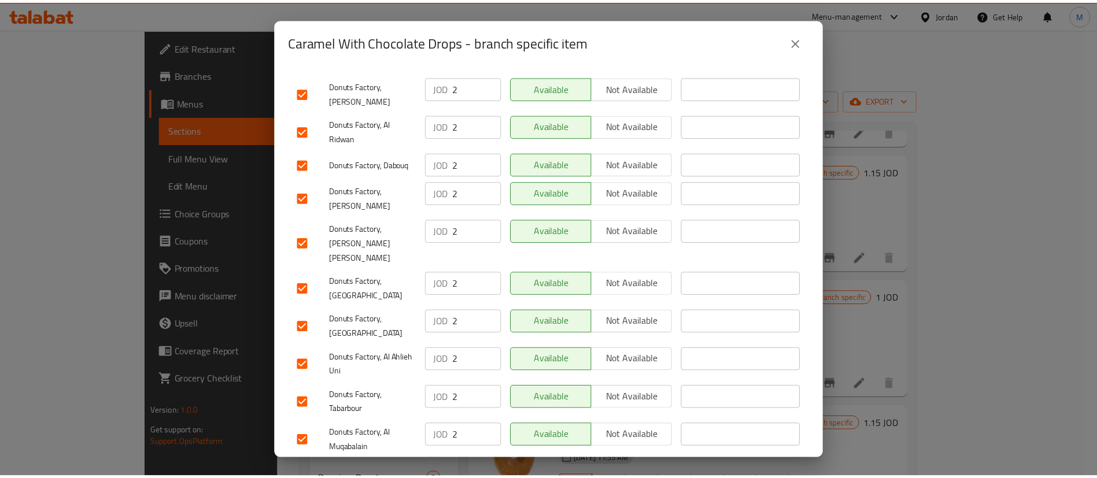
scroll to position [882, 0]
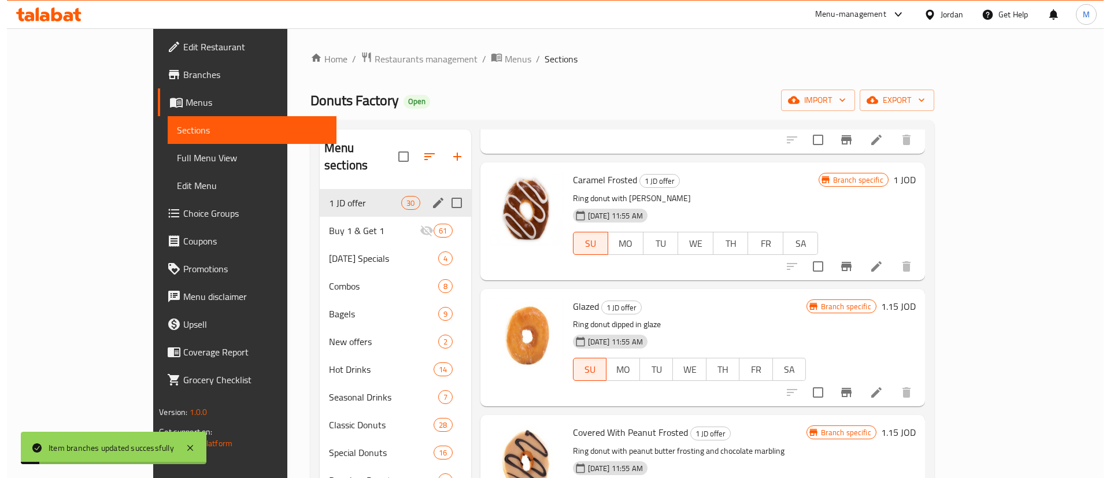
scroll to position [1774, 0]
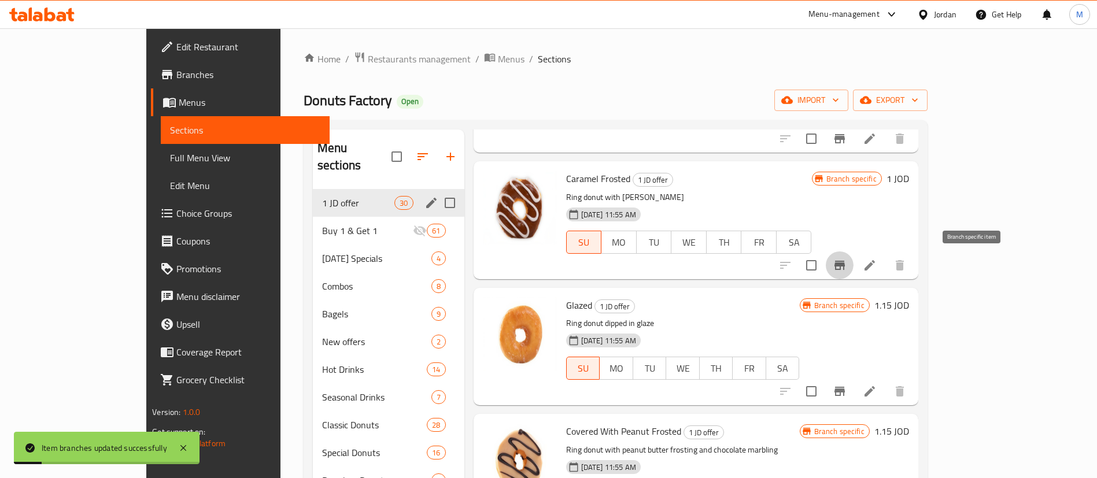
click at [845, 269] on icon "Branch-specific-item" at bounding box center [839, 265] width 10 height 9
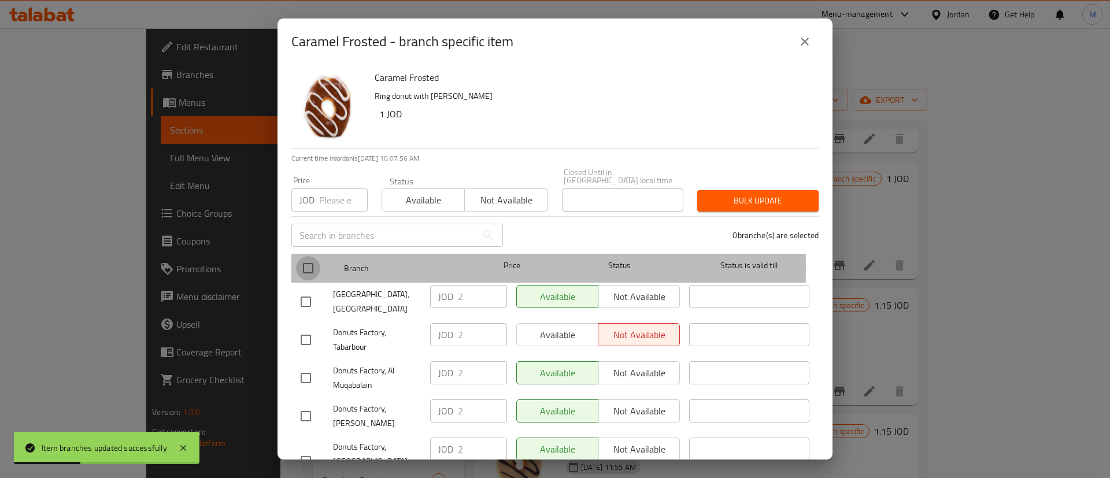
click at [315, 259] on input "checkbox" at bounding box center [308, 268] width 24 height 24
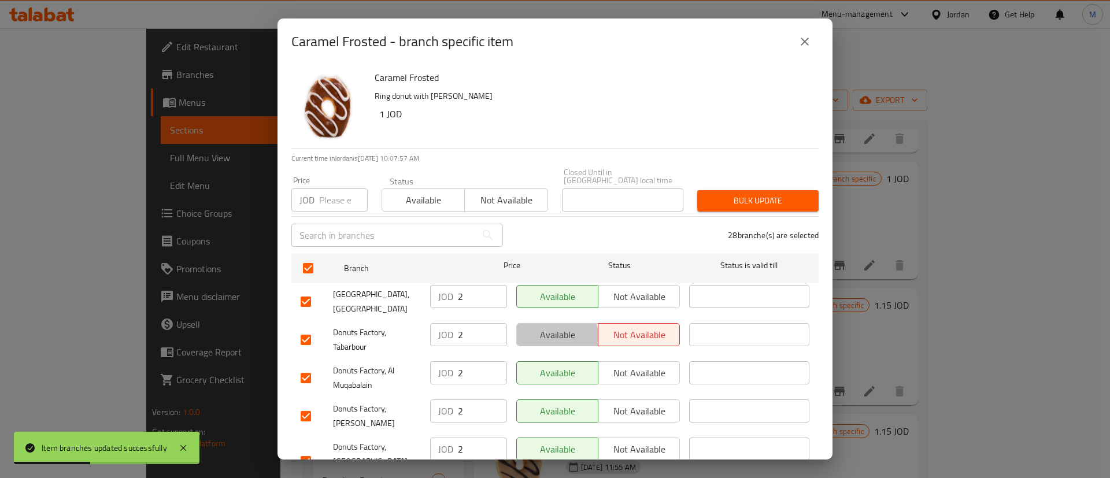
click at [551, 332] on span "Available" at bounding box center [558, 335] width 72 height 17
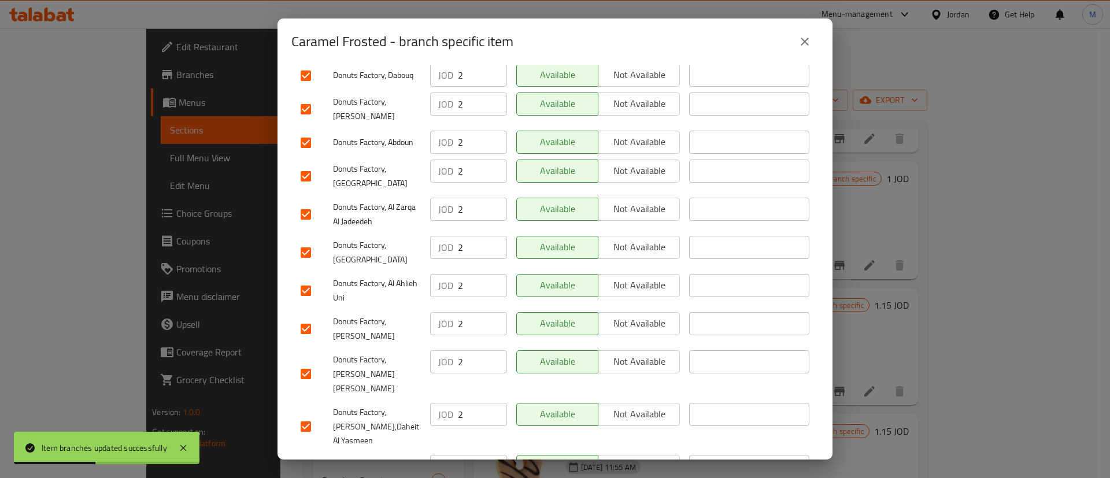
scroll to position [882, 0]
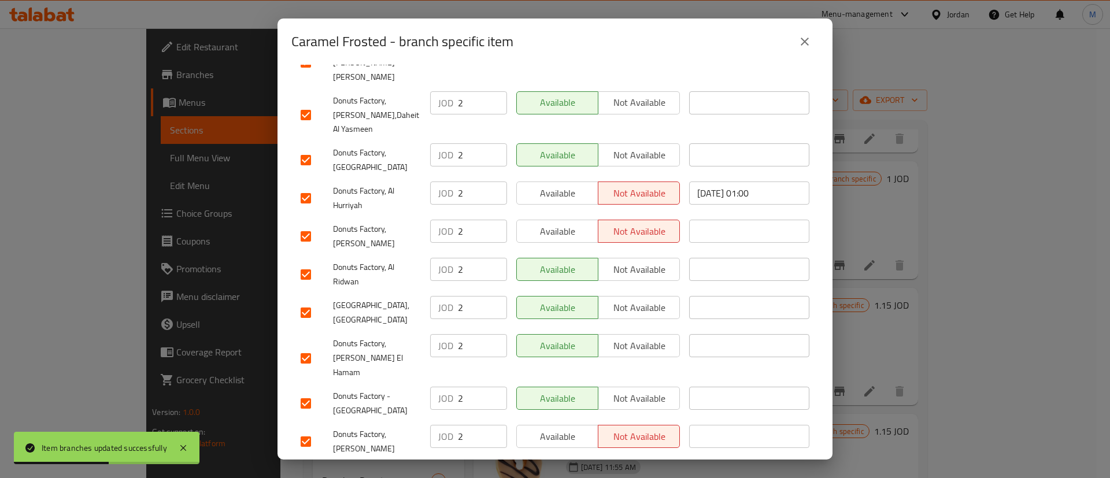
click at [560, 420] on div "Available Not available" at bounding box center [598, 441] width 173 height 43
click at [562, 428] on span "Available" at bounding box center [558, 436] width 72 height 17
click at [567, 467] on span "Available" at bounding box center [558, 475] width 72 height 17
click at [549, 220] on button "Available" at bounding box center [557, 231] width 82 height 23
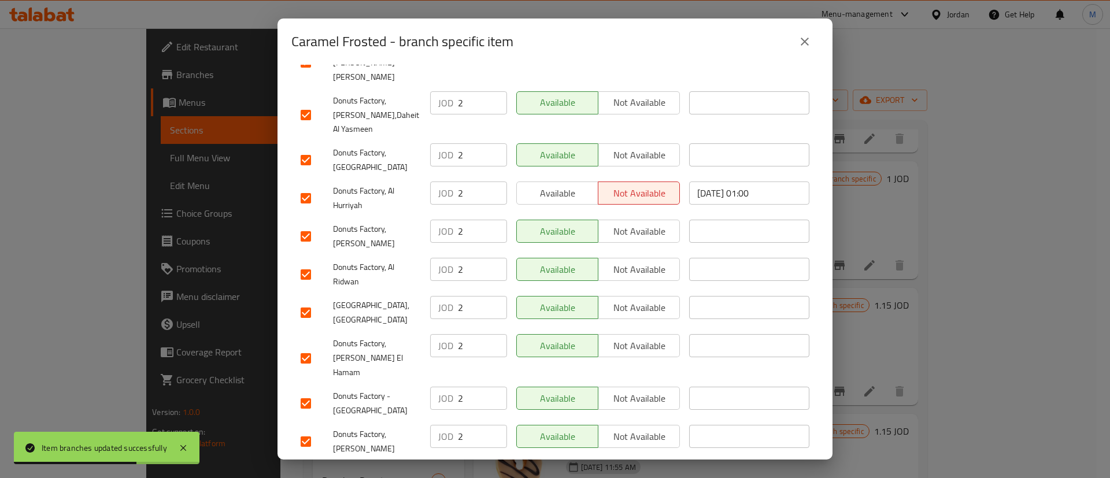
drag, startPoint x: 555, startPoint y: 150, endPoint x: 561, endPoint y: 142, distance: 9.9
click at [559, 177] on div "Available Not available" at bounding box center [598, 198] width 173 height 43
click at [563, 185] on span "Available" at bounding box center [558, 193] width 72 height 17
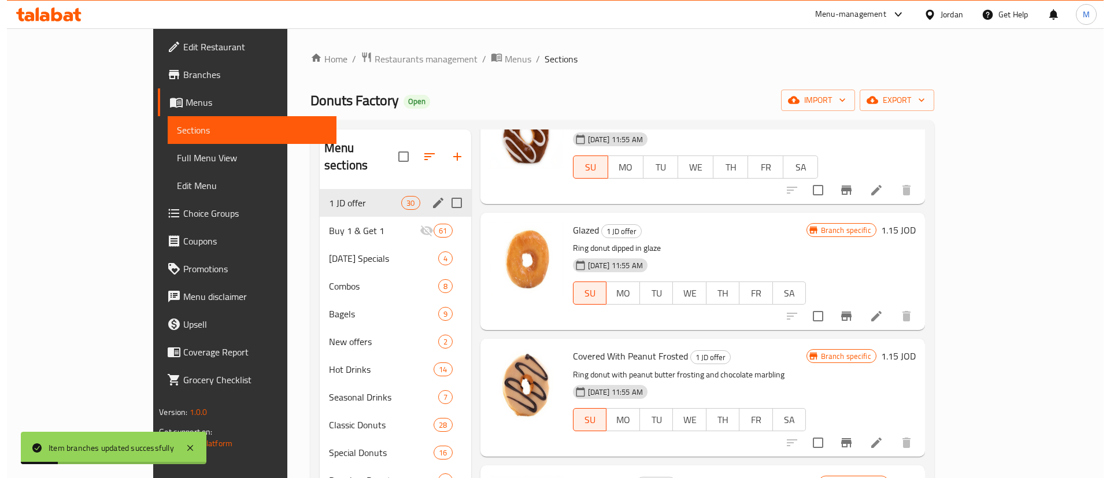
scroll to position [1854, 0]
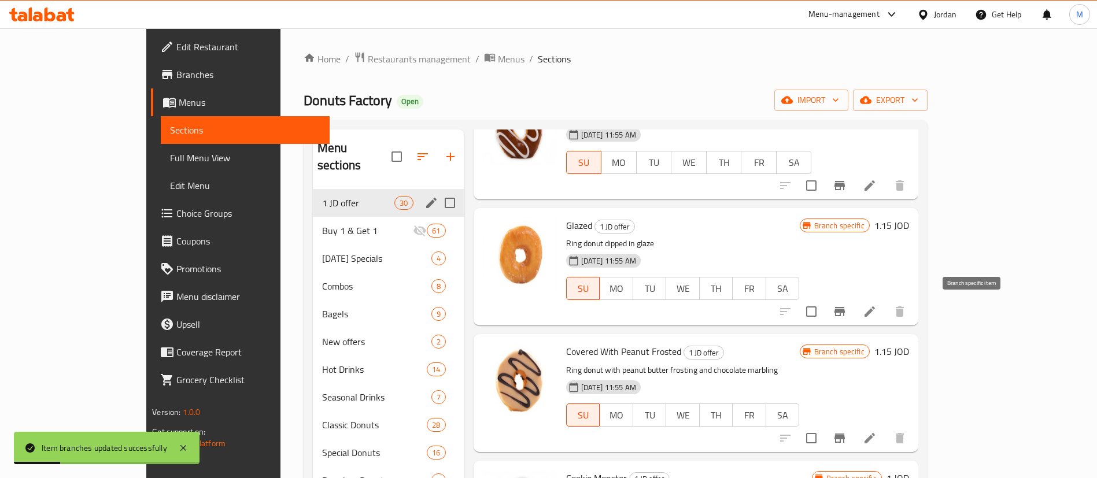
click at [847, 317] on icon "Branch-specific-item" at bounding box center [840, 312] width 14 height 14
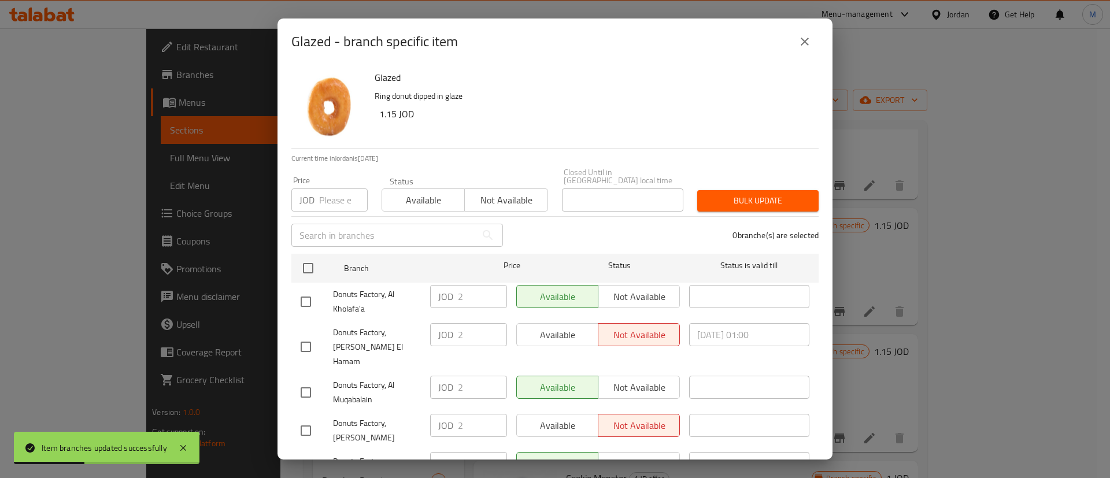
click at [305, 256] on input "checkbox" at bounding box center [308, 268] width 24 height 24
click at [551, 332] on span "Available" at bounding box center [558, 335] width 72 height 17
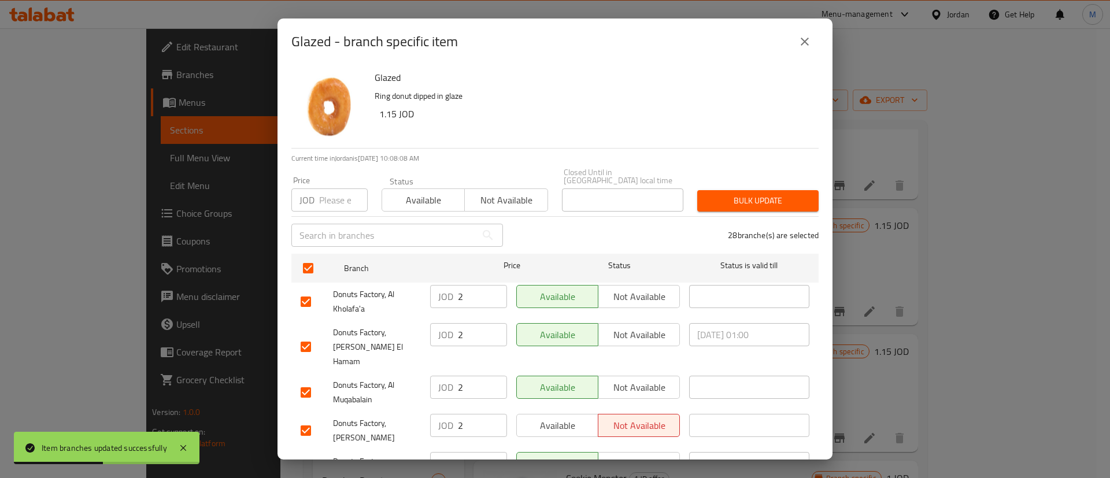
click at [579, 417] on span "Available" at bounding box center [558, 425] width 72 height 17
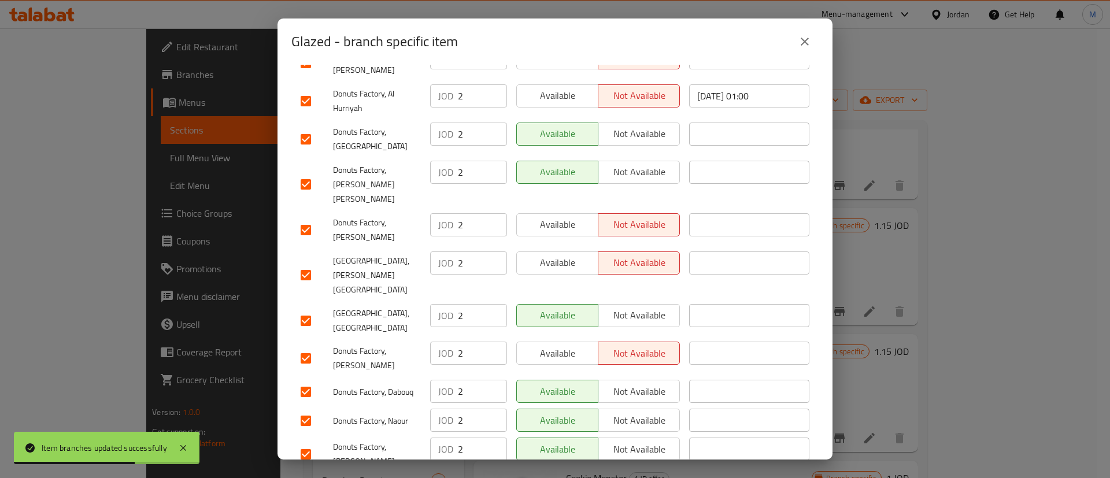
scroll to position [543, 0]
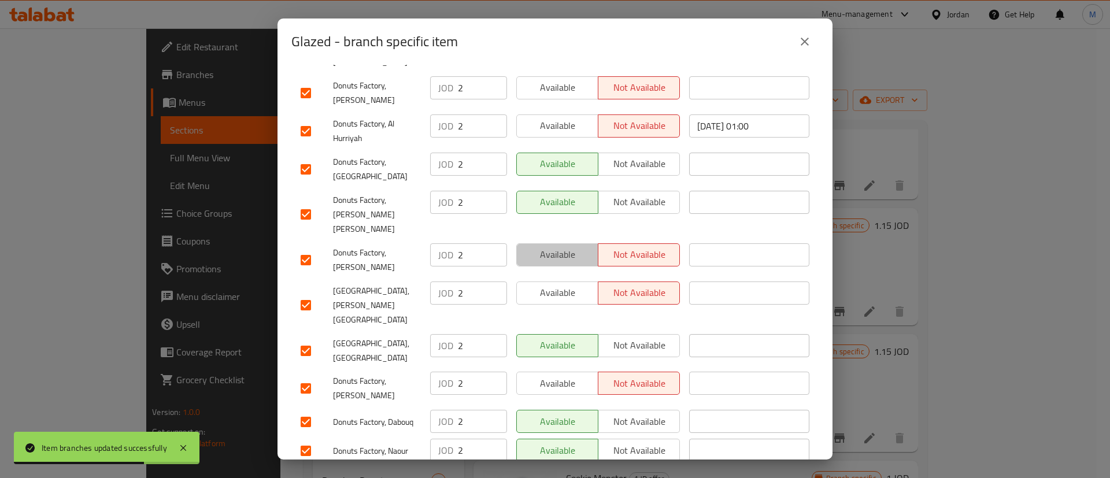
click at [574, 246] on span "Available" at bounding box center [558, 254] width 72 height 17
click at [564, 284] on span "Available" at bounding box center [558, 292] width 72 height 17
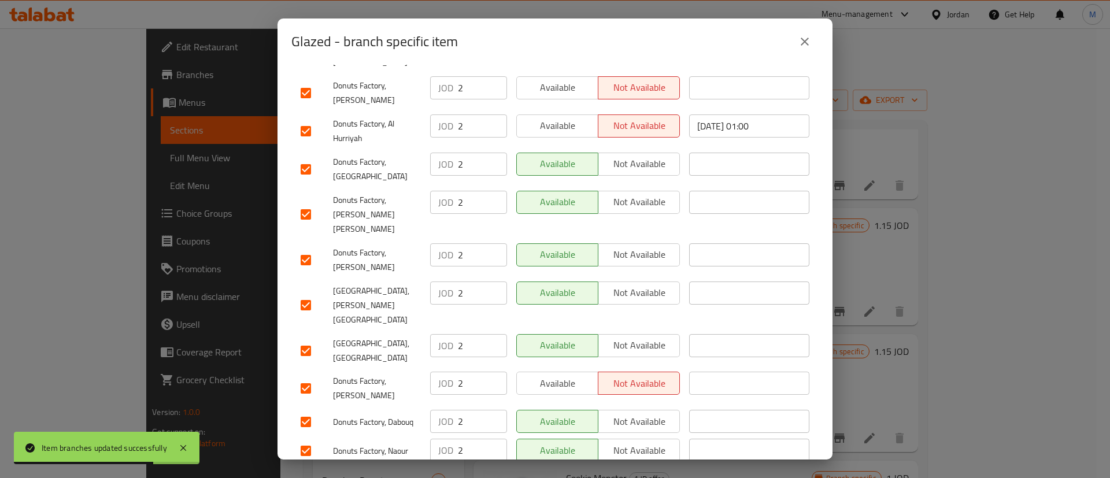
click at [547, 375] on span "Available" at bounding box center [558, 383] width 72 height 17
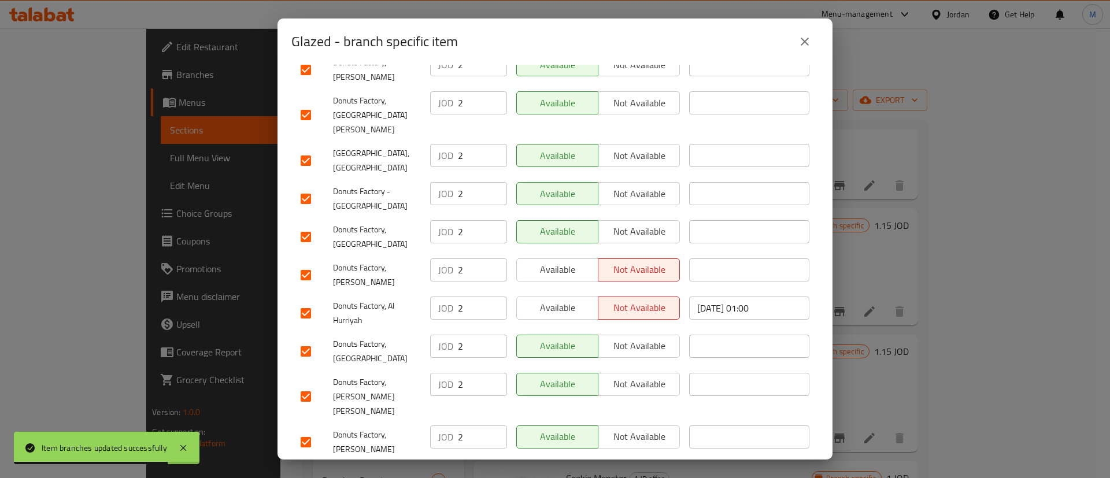
click at [567, 261] on span "Available" at bounding box center [558, 269] width 72 height 17
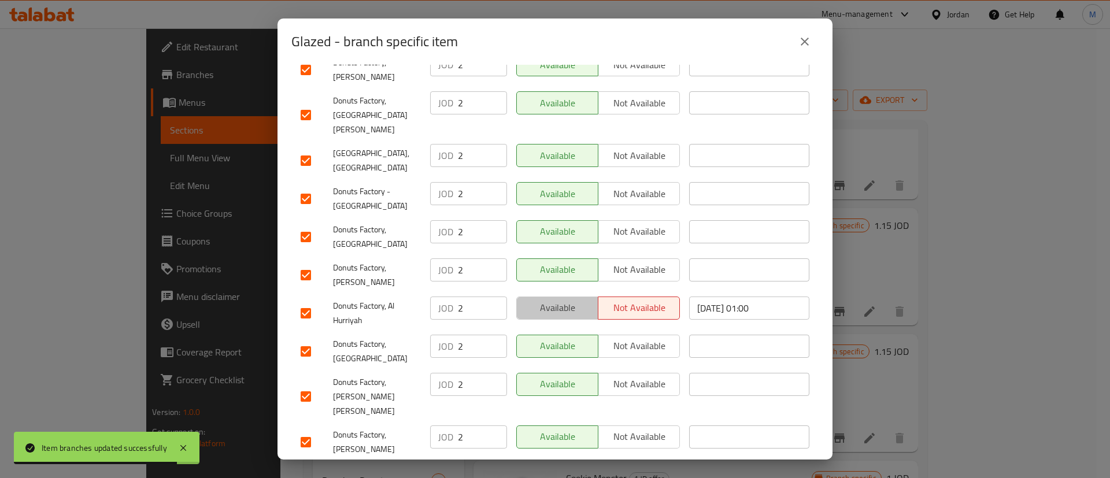
click at [553, 297] on button "Available" at bounding box center [557, 308] width 82 height 23
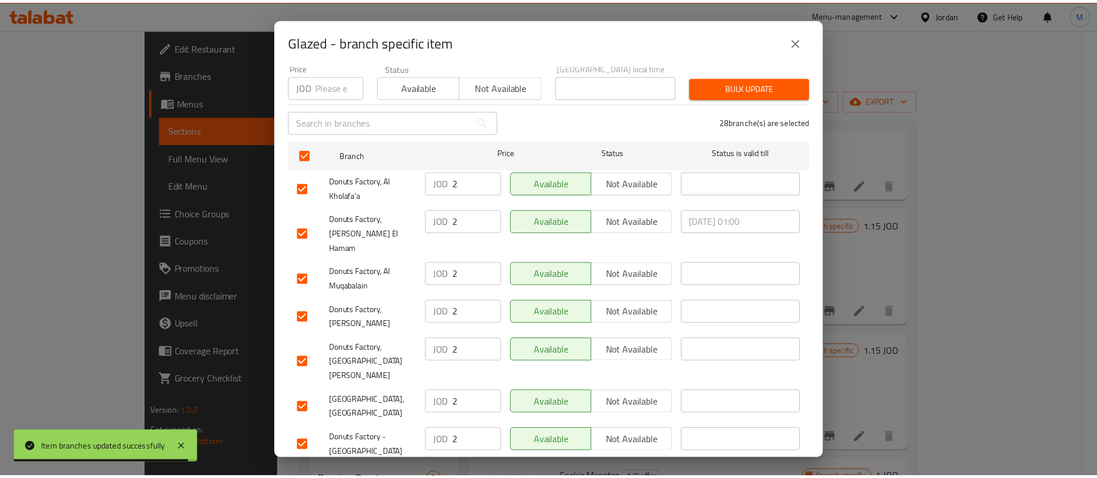
scroll to position [882, 0]
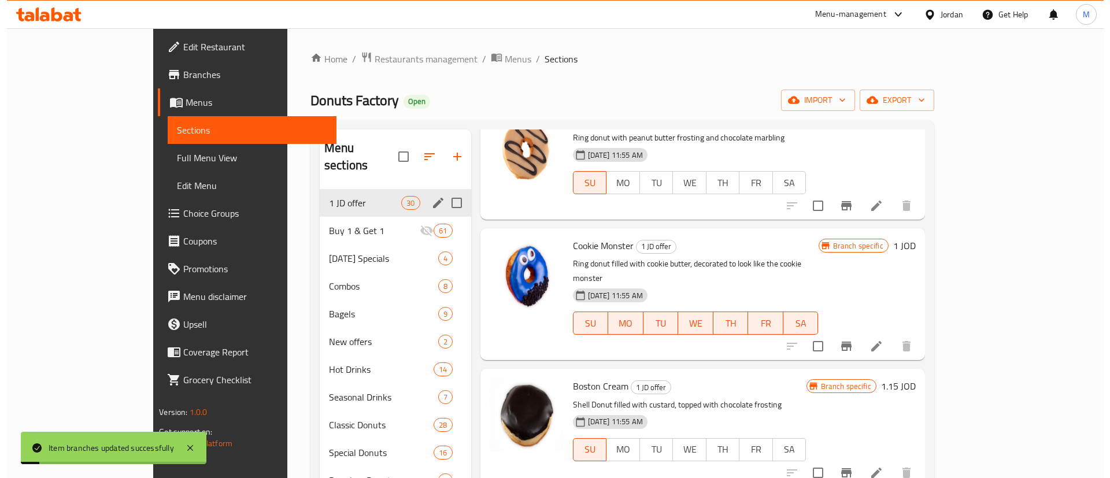
scroll to position [2087, 0]
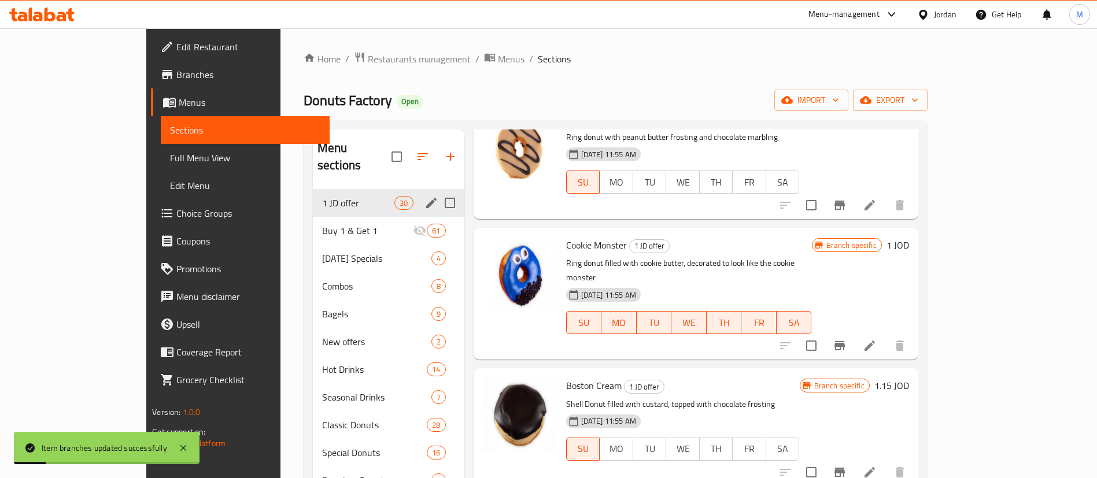
click at [845, 209] on icon "Branch-specific-item" at bounding box center [839, 205] width 10 height 9
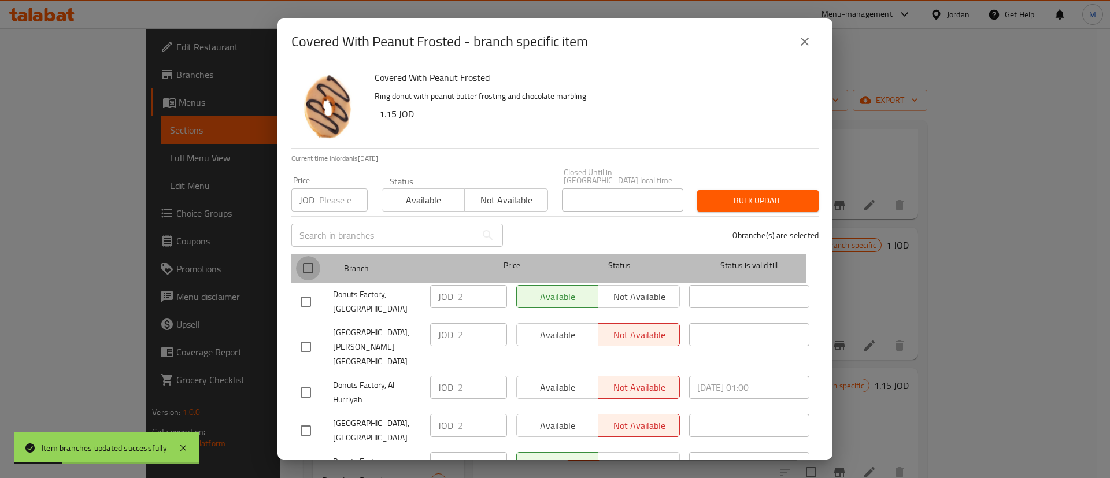
click at [312, 256] on input "checkbox" at bounding box center [308, 268] width 24 height 24
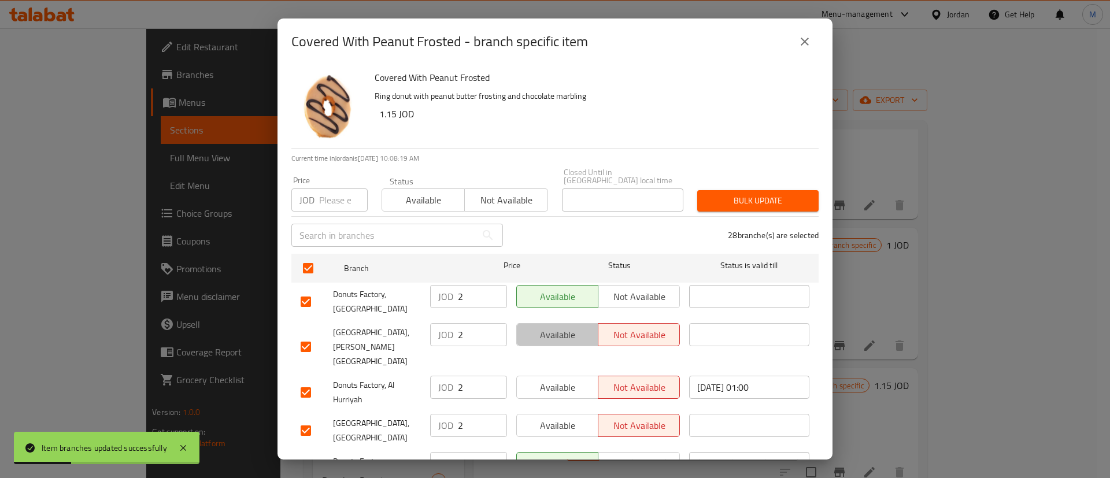
drag, startPoint x: 557, startPoint y: 323, endPoint x: 567, endPoint y: 360, distance: 39.0
click at [557, 327] on span "Available" at bounding box center [558, 335] width 72 height 17
click at [567, 379] on span "Available" at bounding box center [558, 387] width 72 height 17
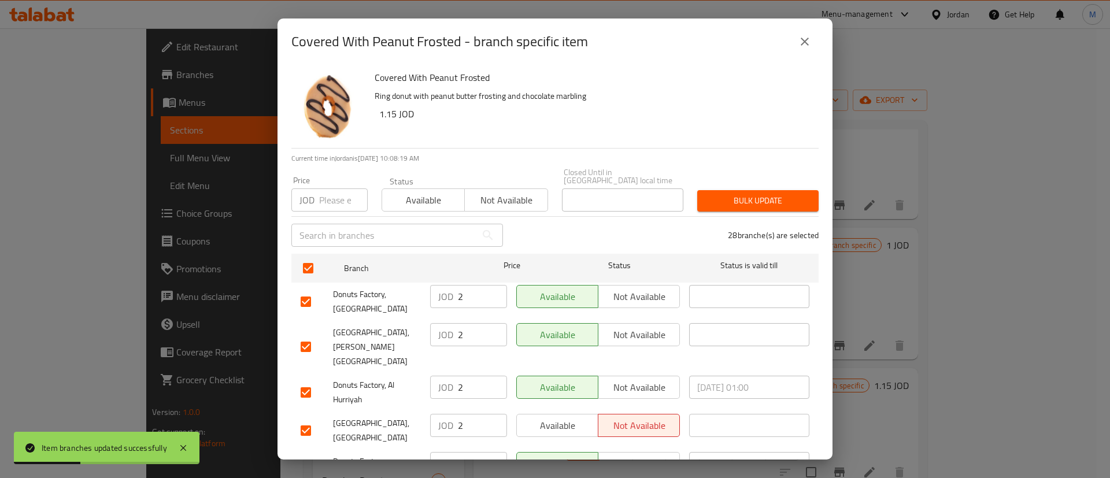
click at [565, 417] on span "Available" at bounding box center [558, 425] width 72 height 17
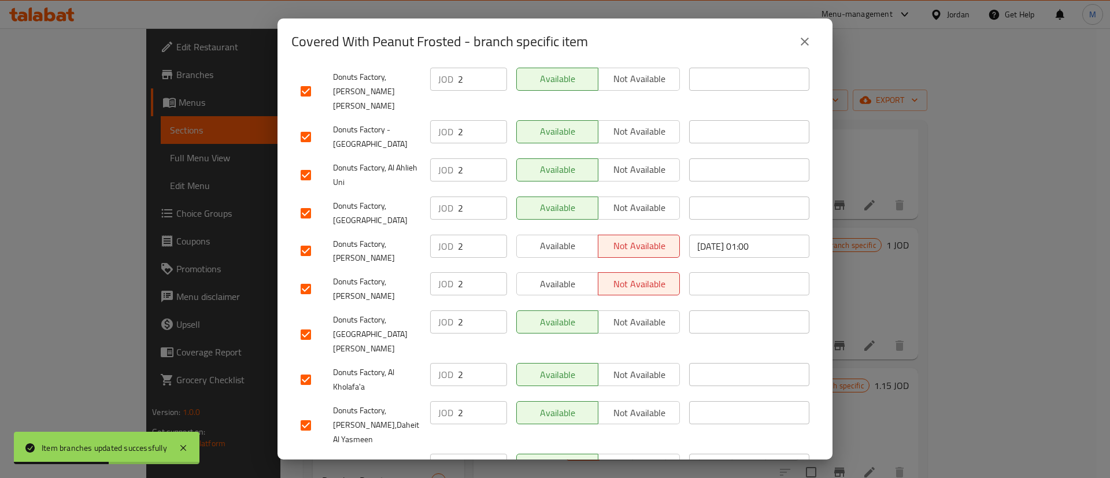
scroll to position [660, 0]
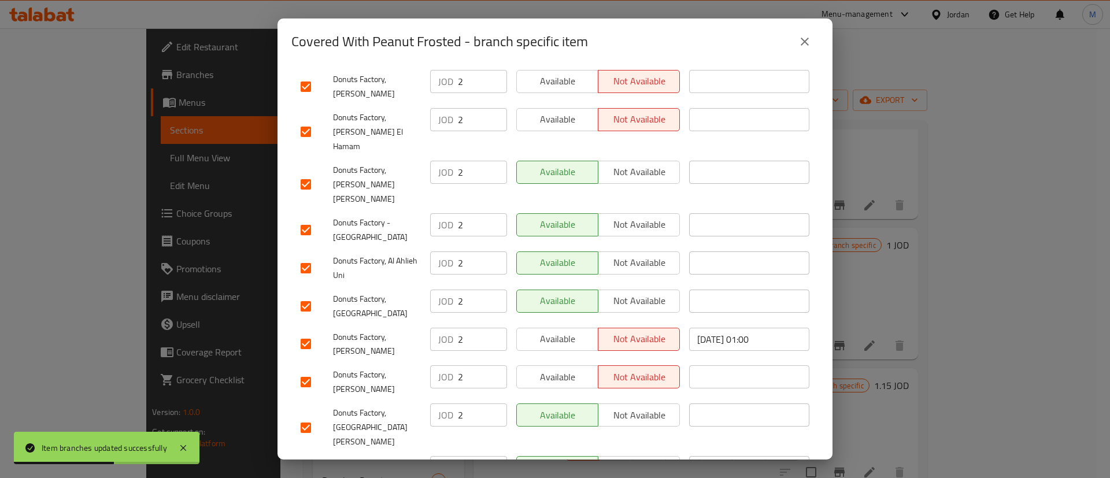
click at [576, 331] on span "Available" at bounding box center [558, 339] width 72 height 17
click at [563, 369] on span "Available" at bounding box center [558, 377] width 72 height 17
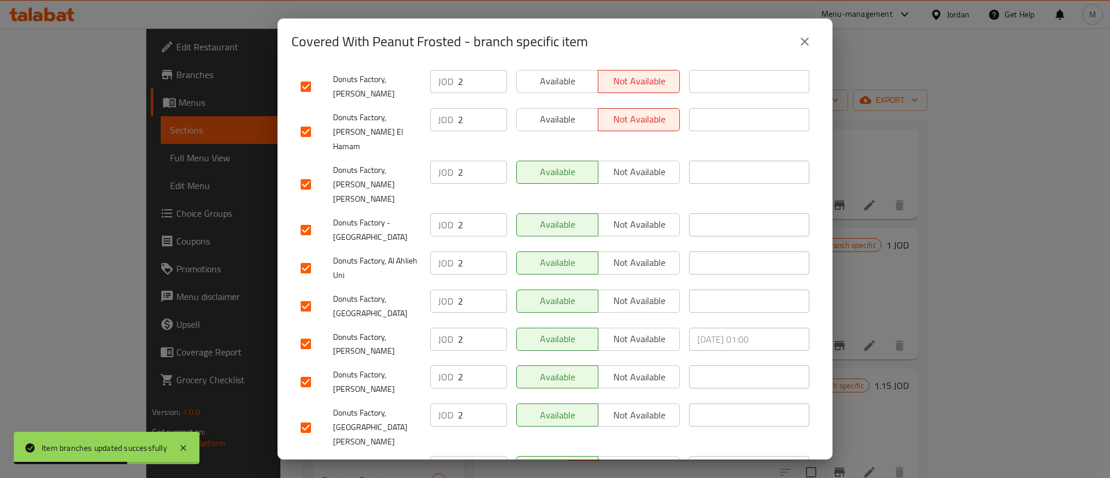
scroll to position [415, 0]
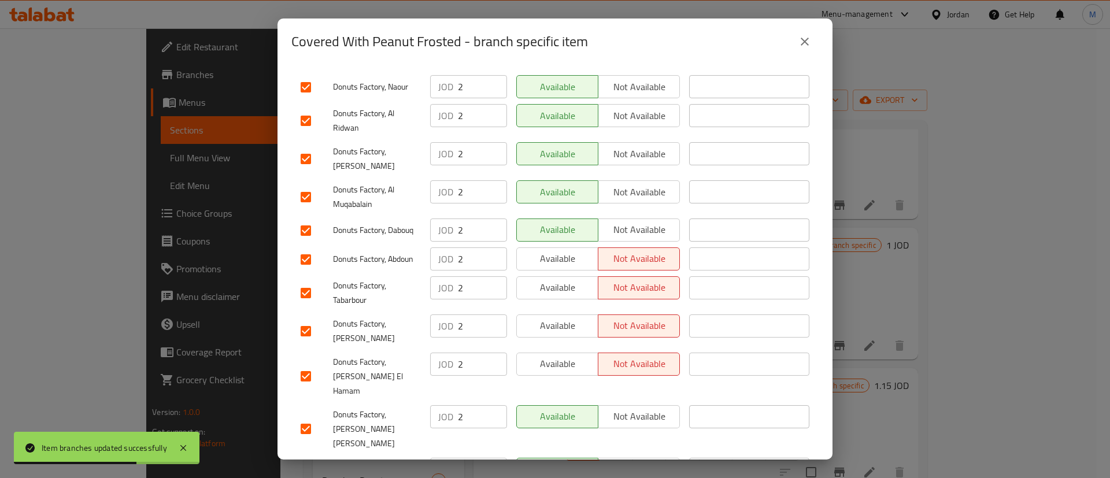
click at [563, 243] on div "Available Not available" at bounding box center [598, 260] width 173 height 34
click at [565, 250] on span "Available" at bounding box center [558, 258] width 72 height 17
click at [561, 279] on span "Available" at bounding box center [558, 287] width 72 height 17
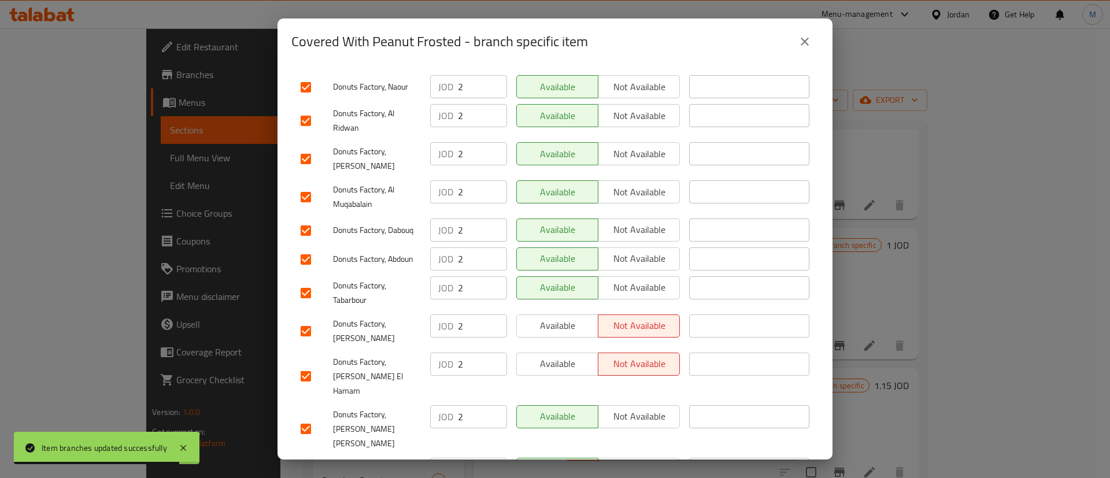
click at [567, 317] on span "Available" at bounding box center [558, 325] width 72 height 17
click at [560, 356] on span "Available" at bounding box center [558, 364] width 72 height 17
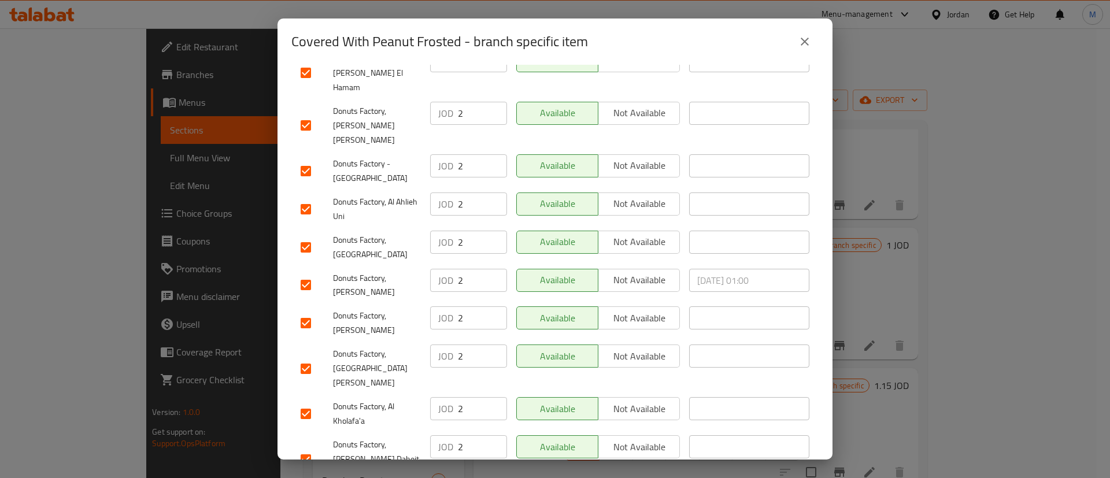
scroll to position [882, 0]
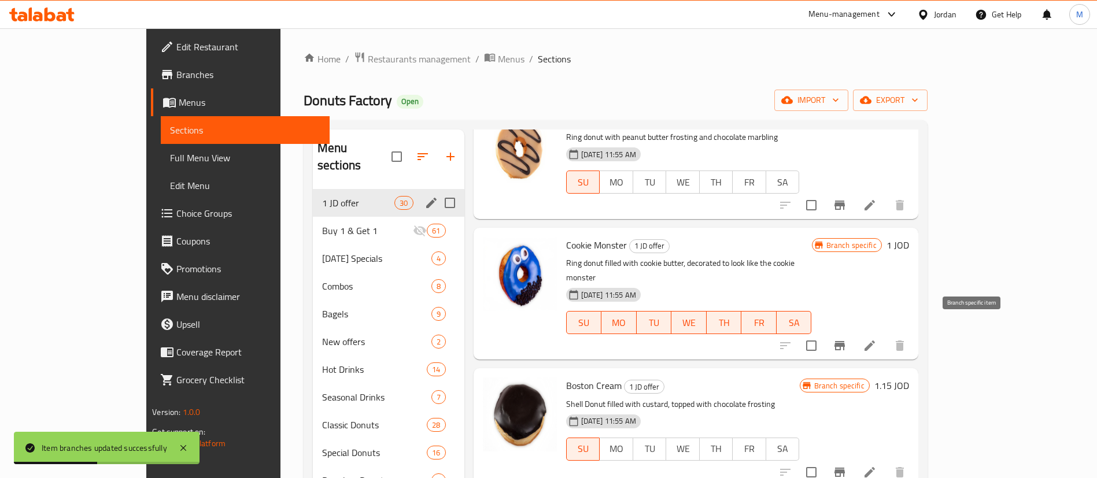
click at [847, 339] on icon "Branch-specific-item" at bounding box center [840, 346] width 14 height 14
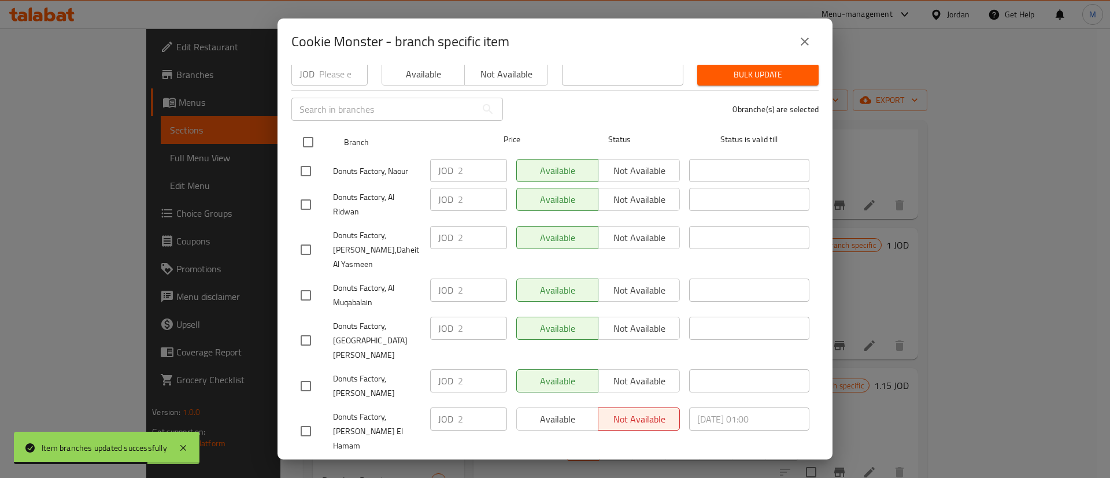
scroll to position [0, 0]
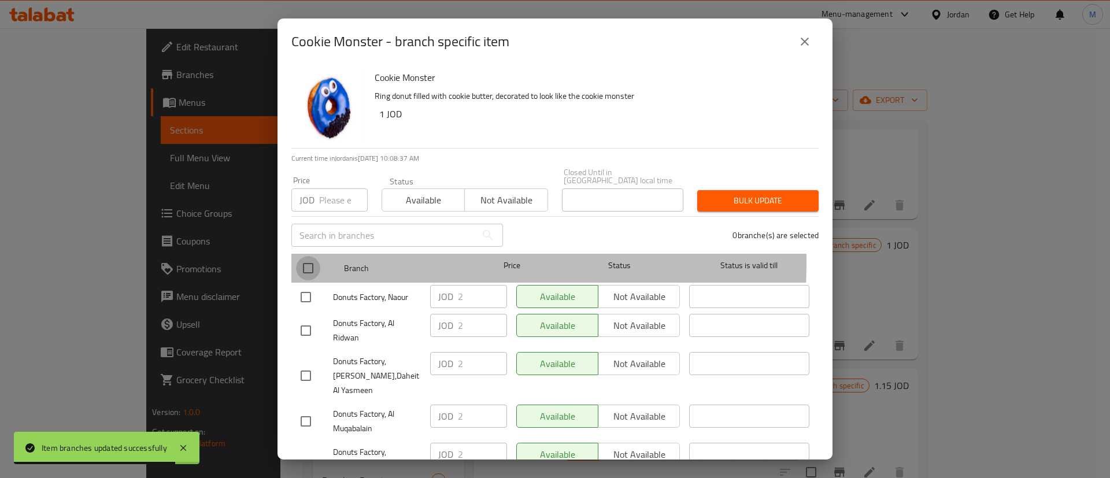
click at [310, 256] on input "checkbox" at bounding box center [308, 268] width 24 height 24
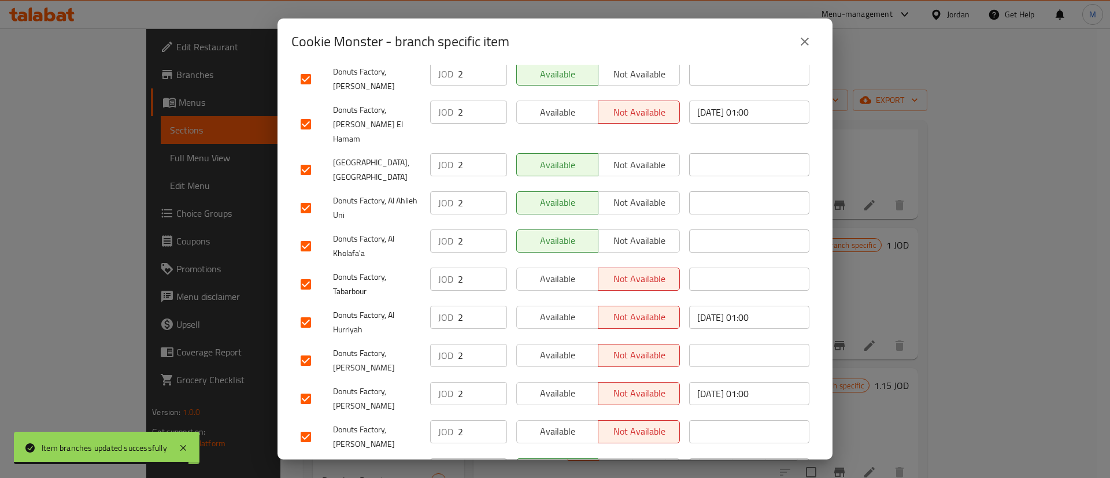
scroll to position [435, 0]
click at [565, 102] on span "Available" at bounding box center [558, 110] width 72 height 17
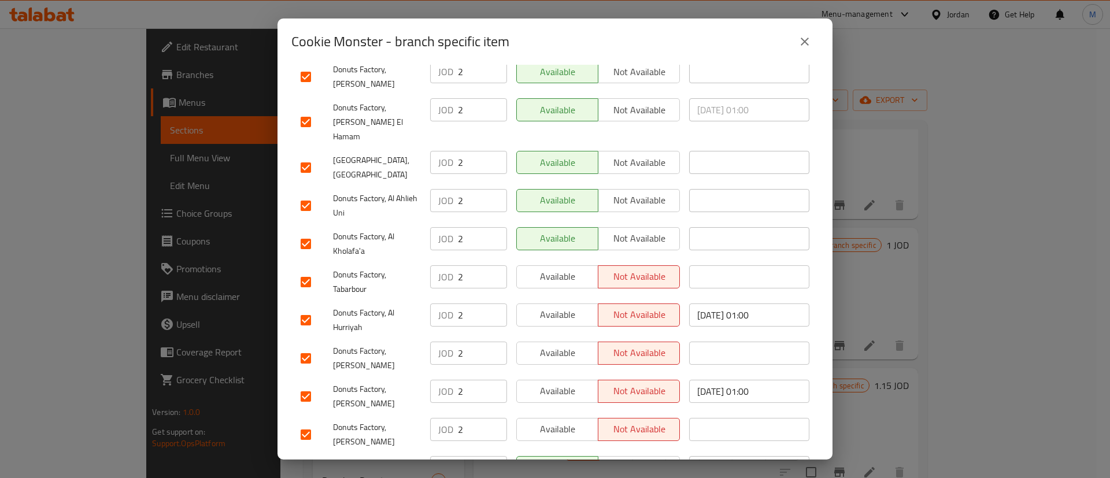
click at [558, 268] on span "Available" at bounding box center [558, 276] width 72 height 17
drag, startPoint x: 566, startPoint y: 269, endPoint x: 571, endPoint y: 308, distance: 39.0
click at [567, 306] on span "Available" at bounding box center [558, 314] width 72 height 17
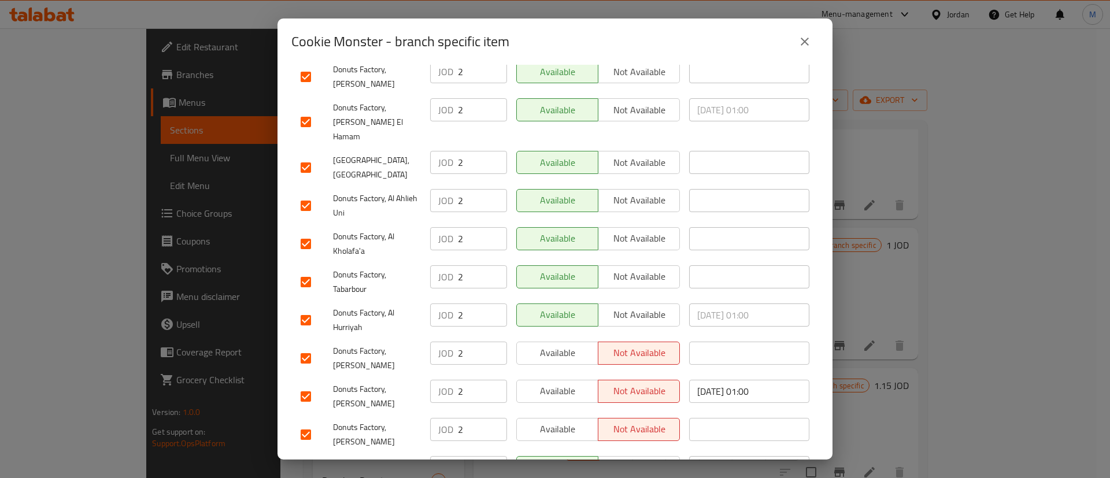
click at [571, 345] on span "Available" at bounding box center [558, 353] width 72 height 17
click at [567, 383] on span "Available" at bounding box center [558, 391] width 72 height 17
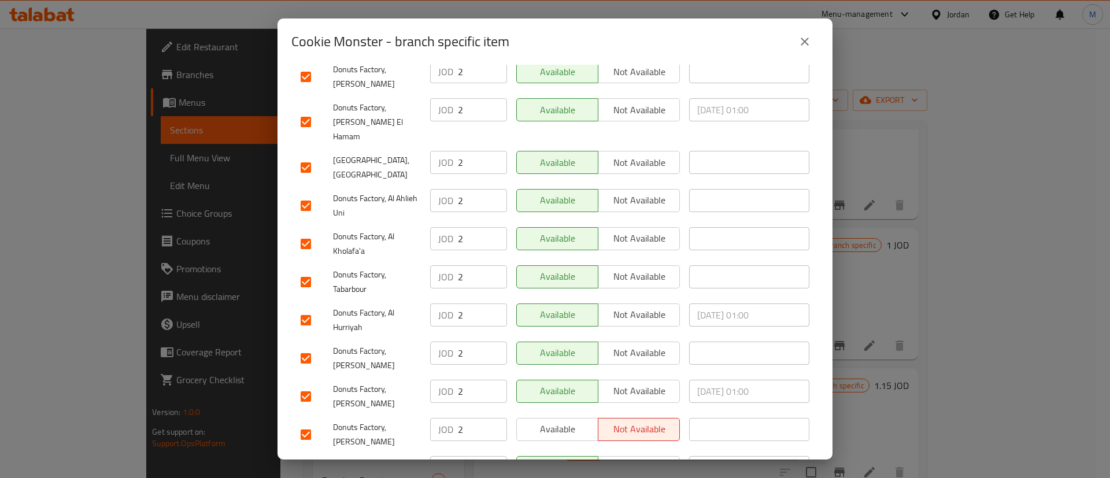
click at [568, 421] on span "Available" at bounding box center [558, 429] width 72 height 17
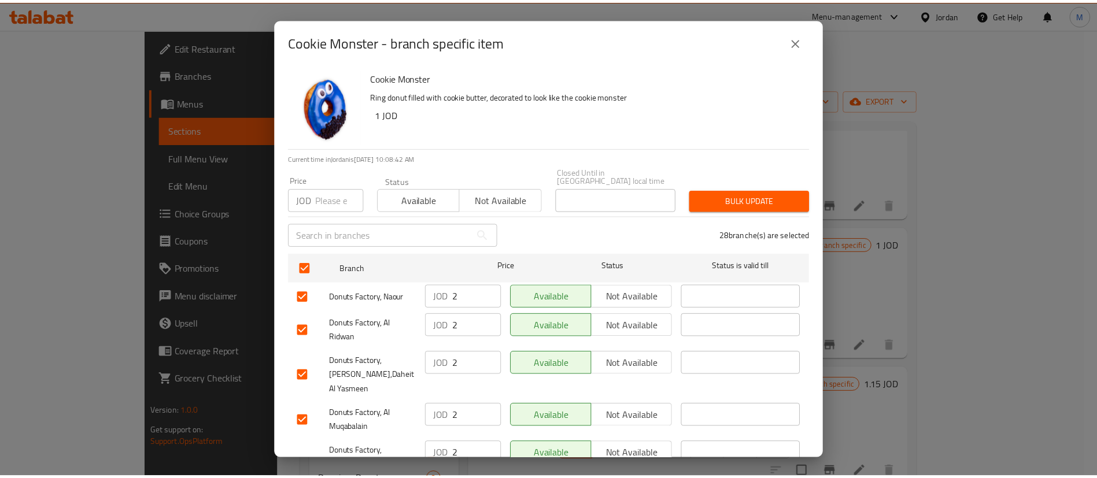
scroll to position [882, 0]
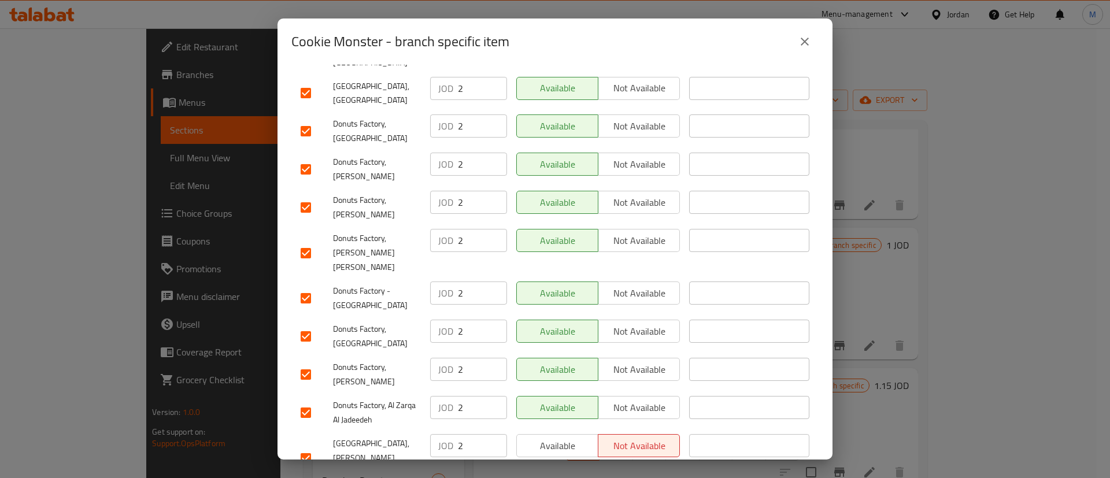
click at [538, 438] on span "Available" at bounding box center [558, 446] width 72 height 17
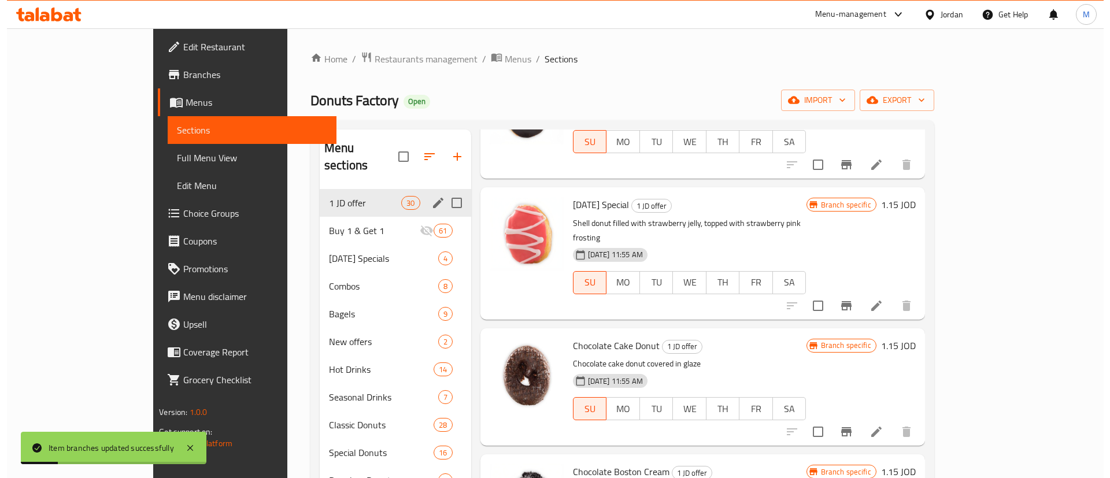
scroll to position [2522, 0]
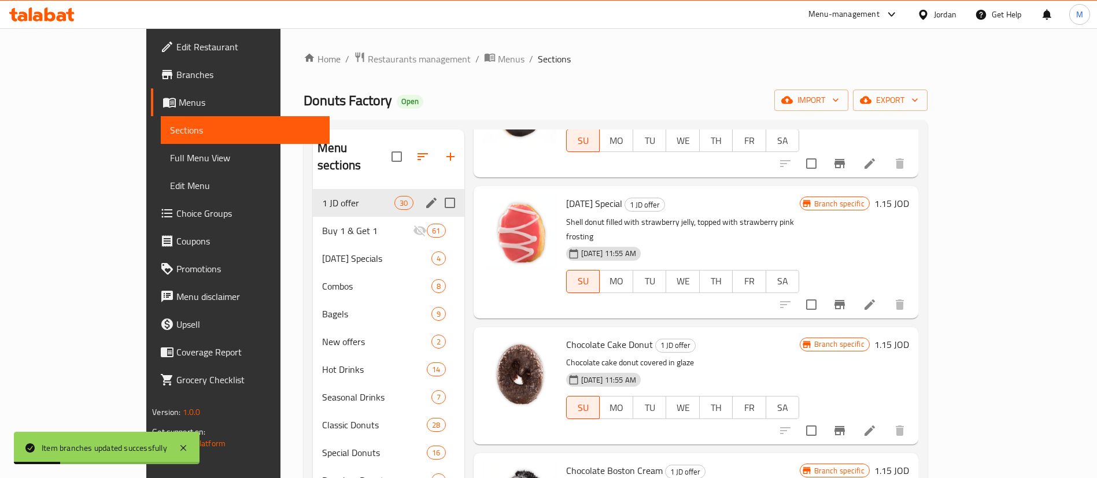
click at [845, 300] on icon "Branch-specific-item" at bounding box center [839, 304] width 10 height 9
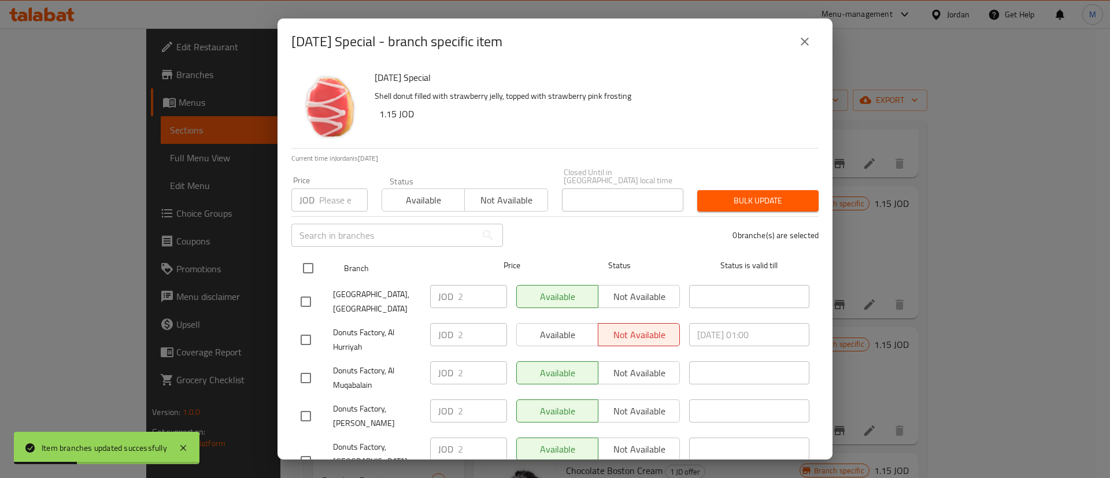
click at [300, 261] on input "checkbox" at bounding box center [308, 268] width 24 height 24
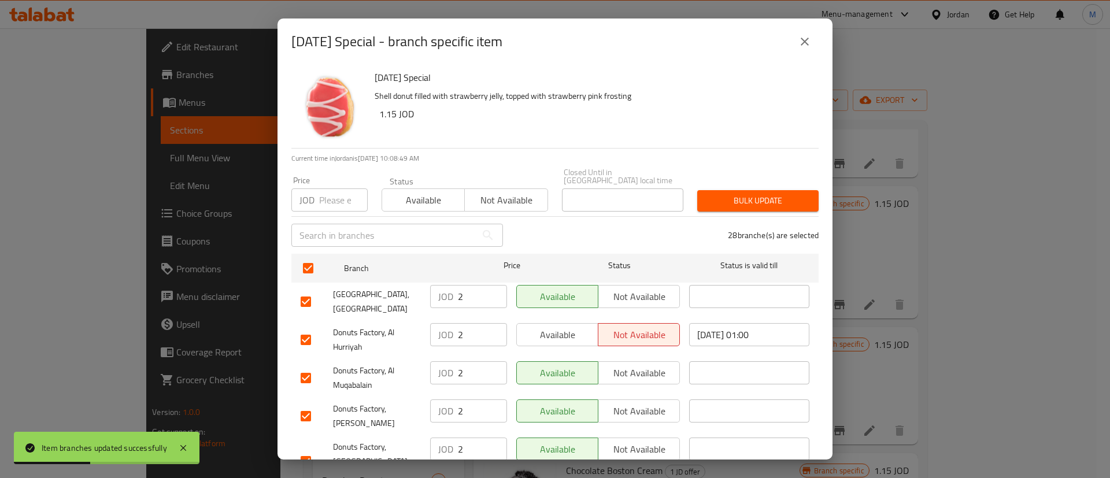
click at [562, 335] on span "Available" at bounding box center [558, 335] width 72 height 17
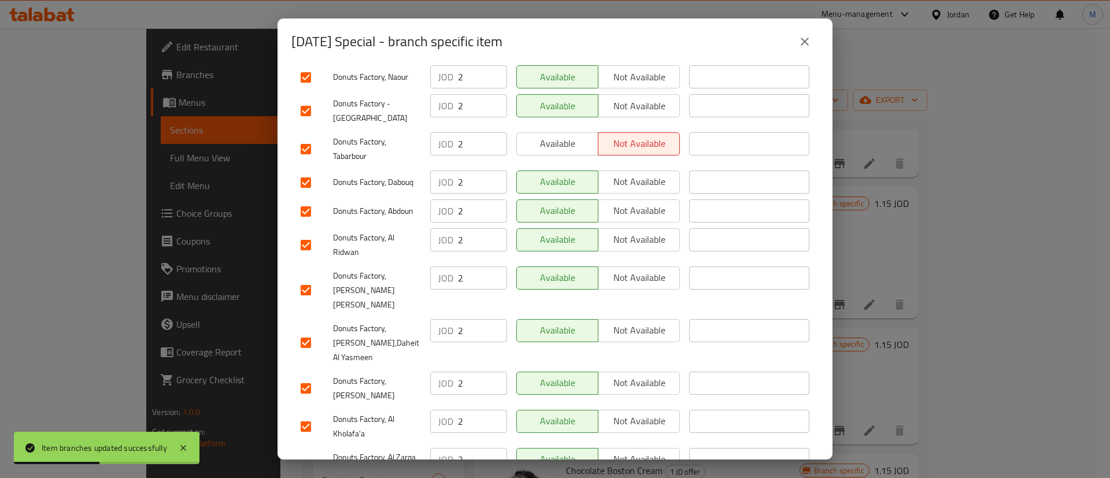
scroll to position [882, 0]
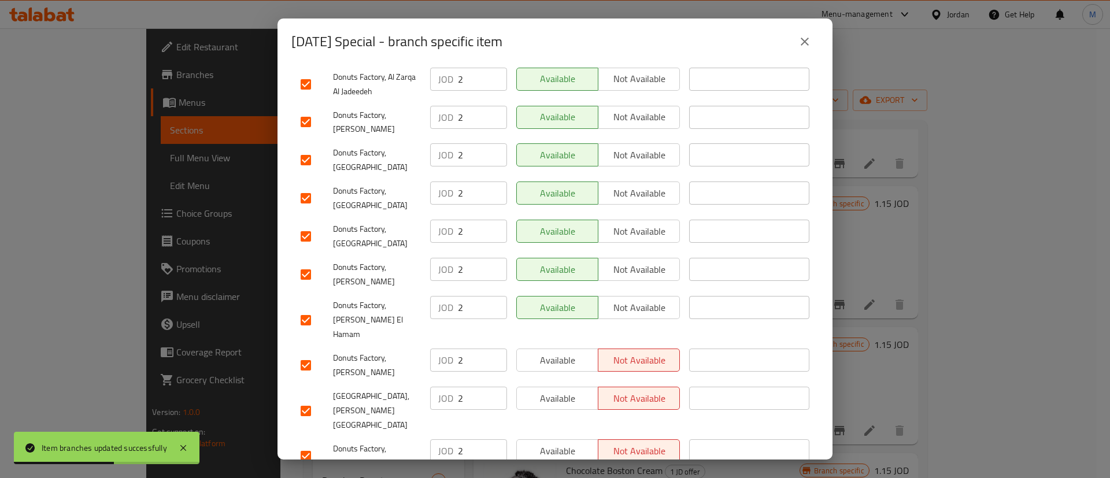
click at [565, 443] on span "Available" at bounding box center [558, 451] width 72 height 17
click at [565, 390] on span "Available" at bounding box center [558, 398] width 72 height 17
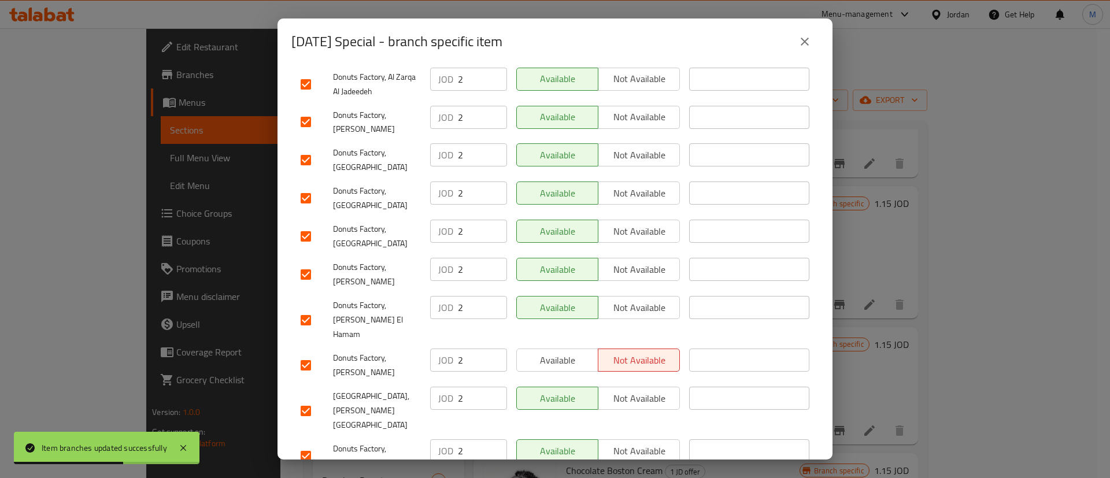
click at [567, 352] on span "Available" at bounding box center [558, 360] width 72 height 17
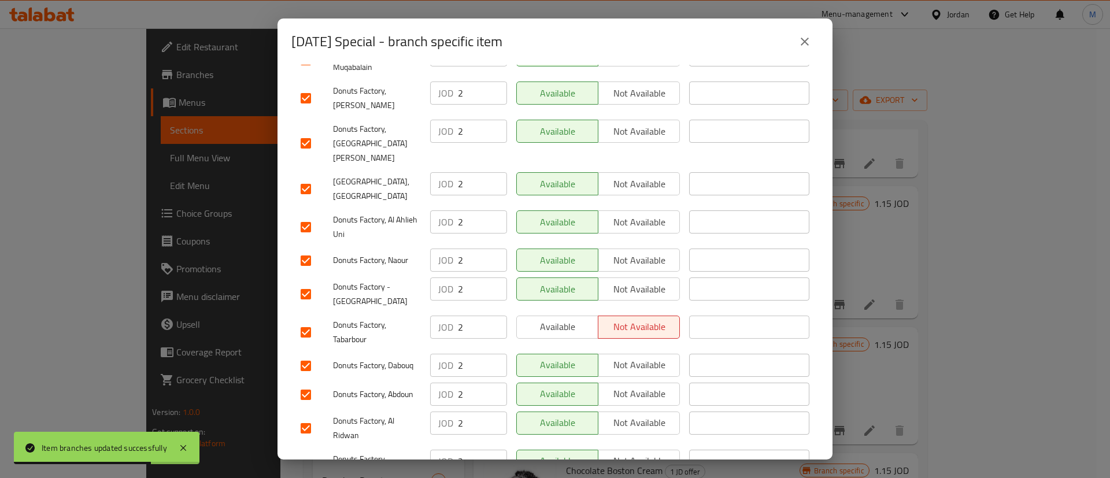
click at [567, 319] on span "Available" at bounding box center [558, 327] width 72 height 17
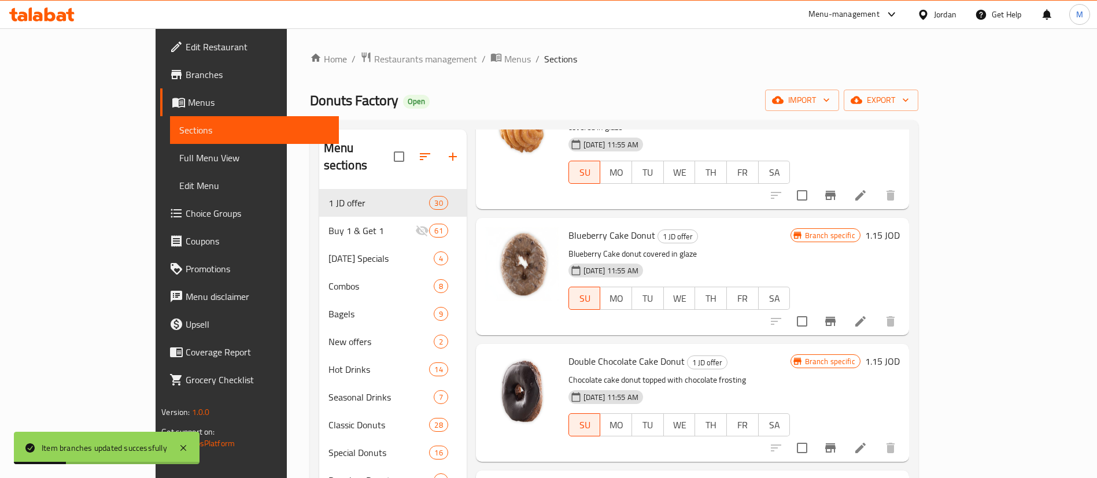
scroll to position [3058, 0]
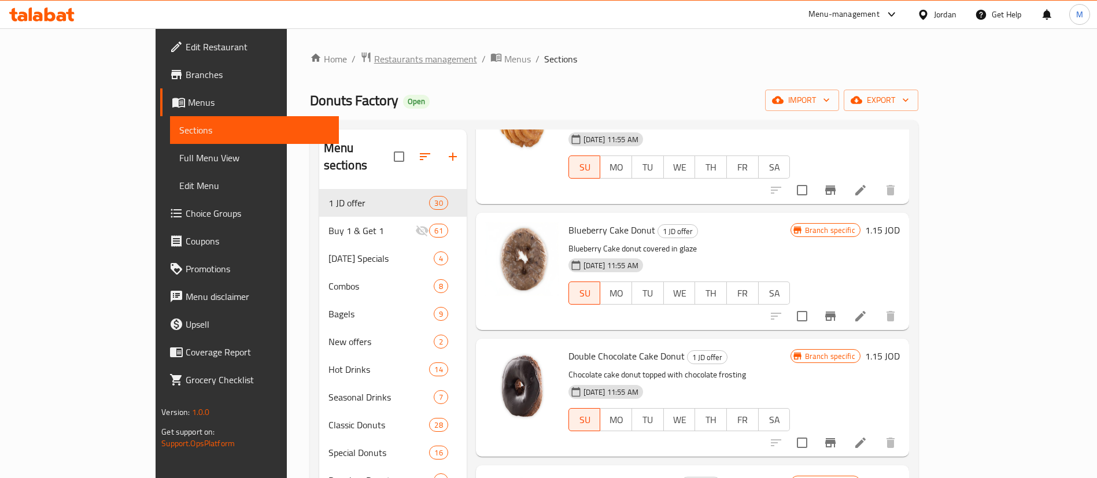
click at [374, 62] on span "Restaurants management" at bounding box center [425, 59] width 103 height 14
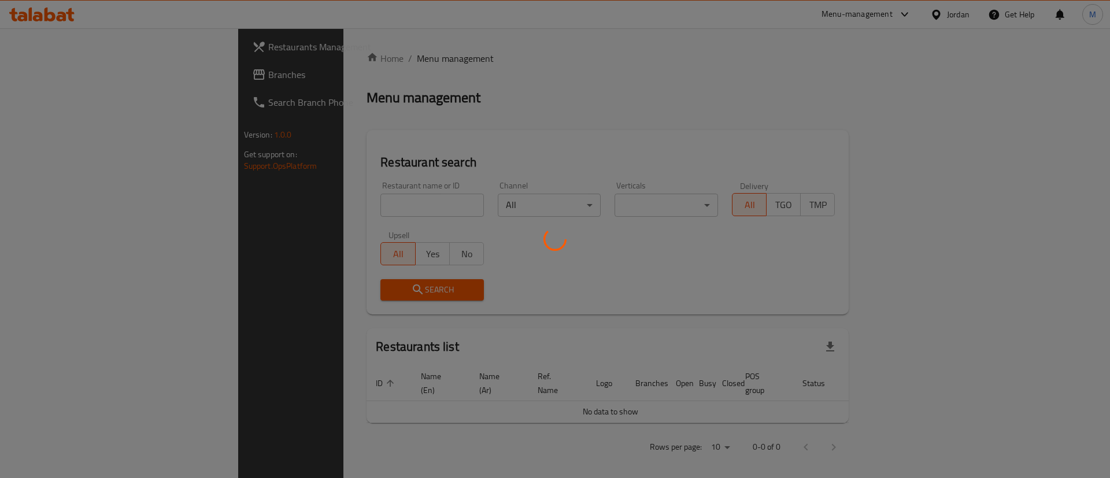
click at [339, 202] on div at bounding box center [555, 239] width 1110 height 478
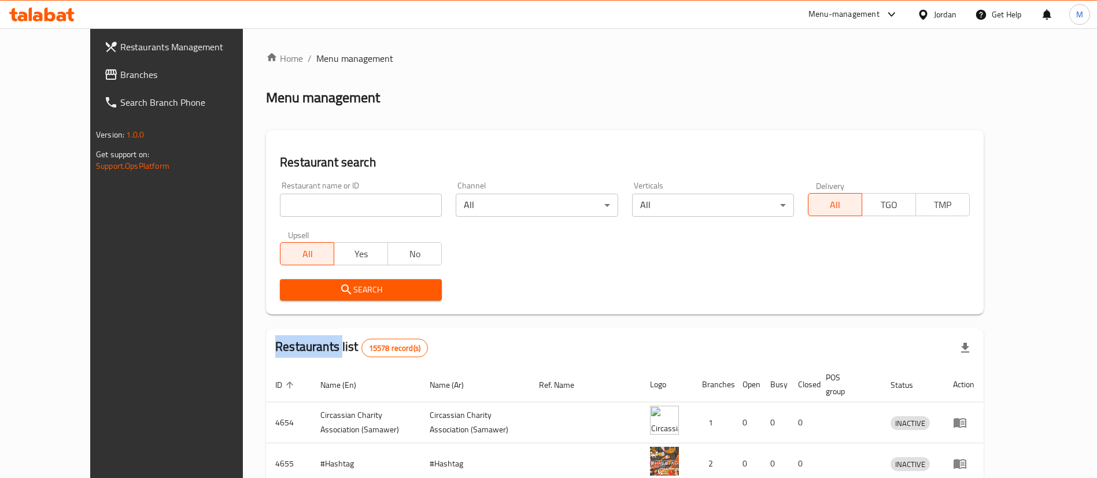
click at [339, 202] on div "Home / Menu management Menu management Restaurant search Restaurant name or ID …" at bounding box center [625, 414] width 718 height 726
click at [339, 202] on input "search" at bounding box center [361, 205] width 162 height 23
click at [374, 284] on span "Search" at bounding box center [360, 290] width 143 height 14
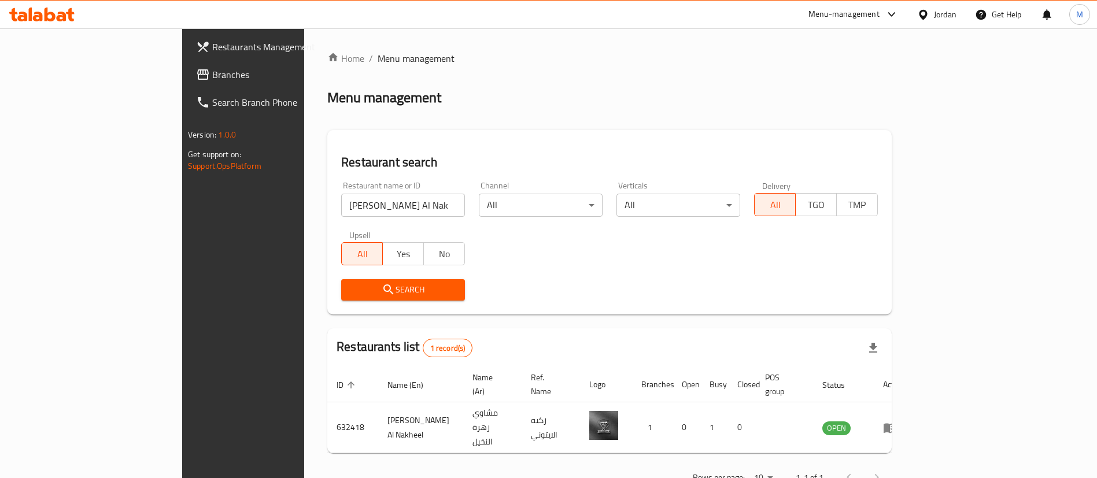
scroll to position [15, 0]
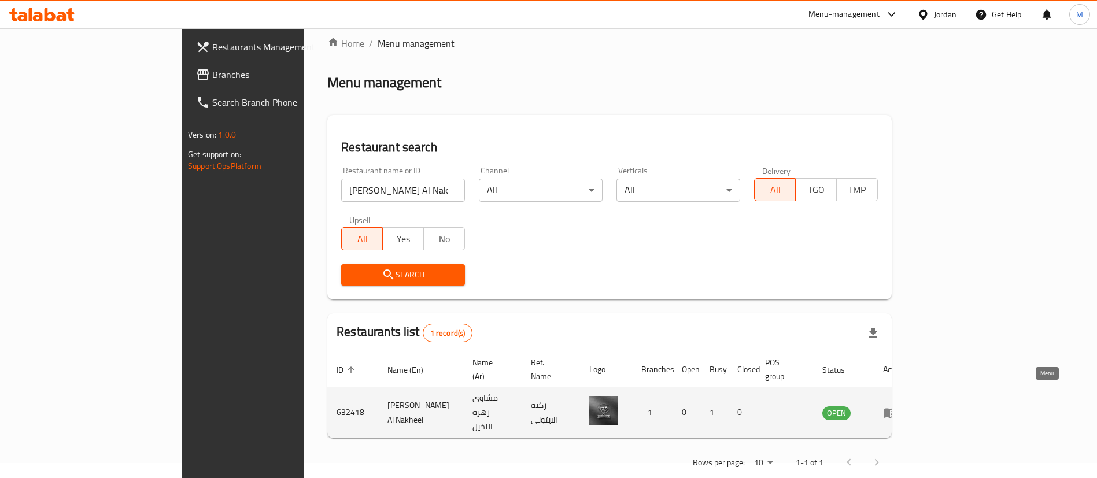
click at [897, 406] on icon "enhanced table" at bounding box center [890, 413] width 14 height 14
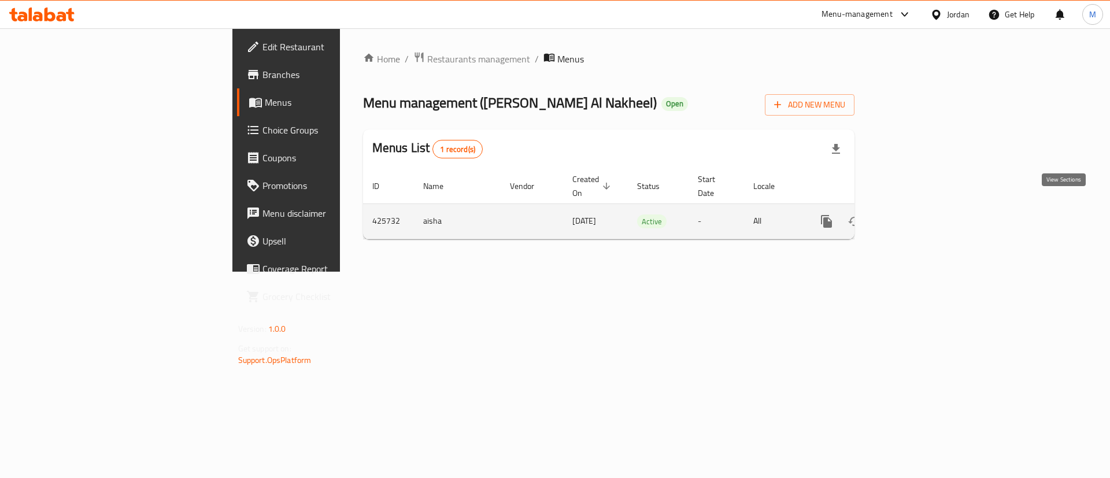
click at [917, 215] on icon "enhanced table" at bounding box center [910, 222] width 14 height 14
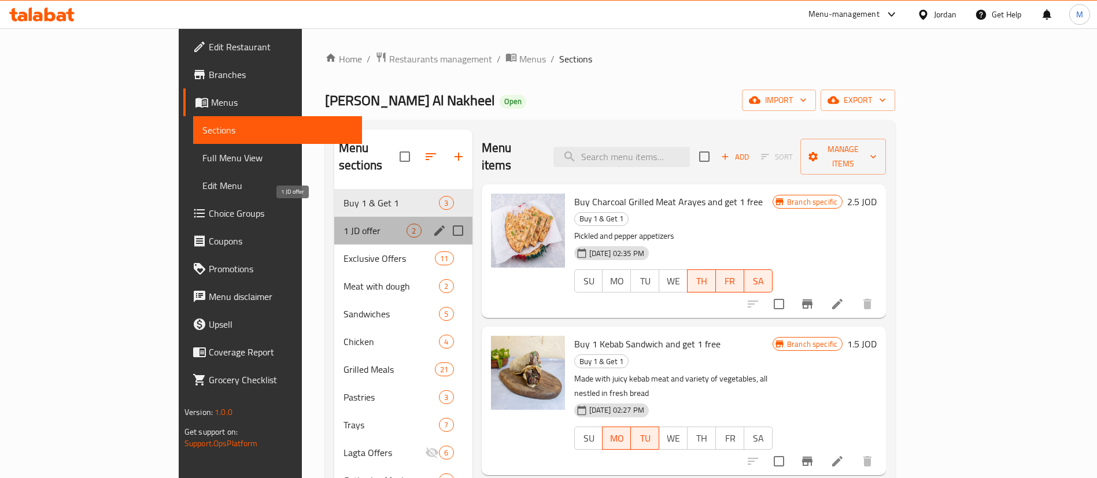
click at [349, 224] on span "1 JD offer" at bounding box center [374, 231] width 63 height 14
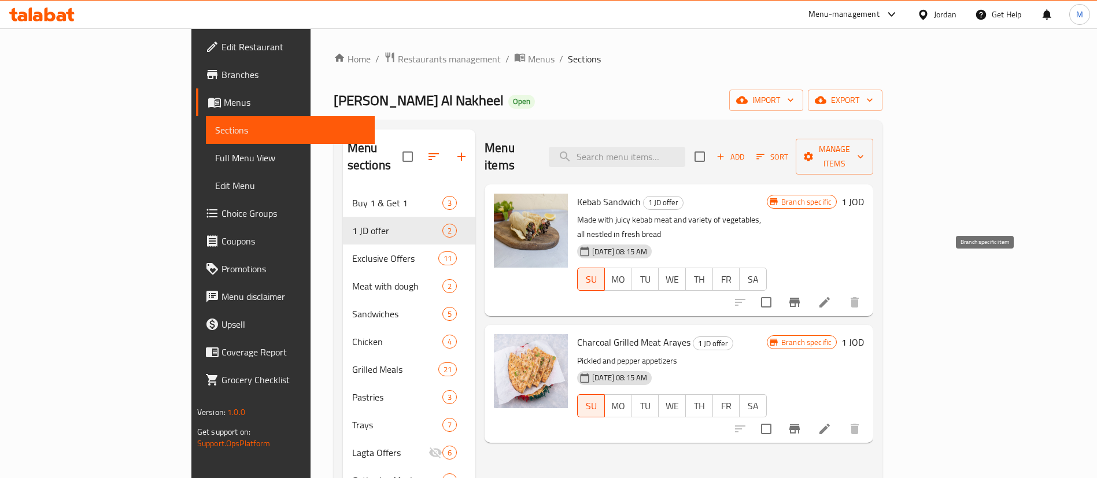
click at [808, 289] on button "Branch-specific-item" at bounding box center [795, 303] width 28 height 28
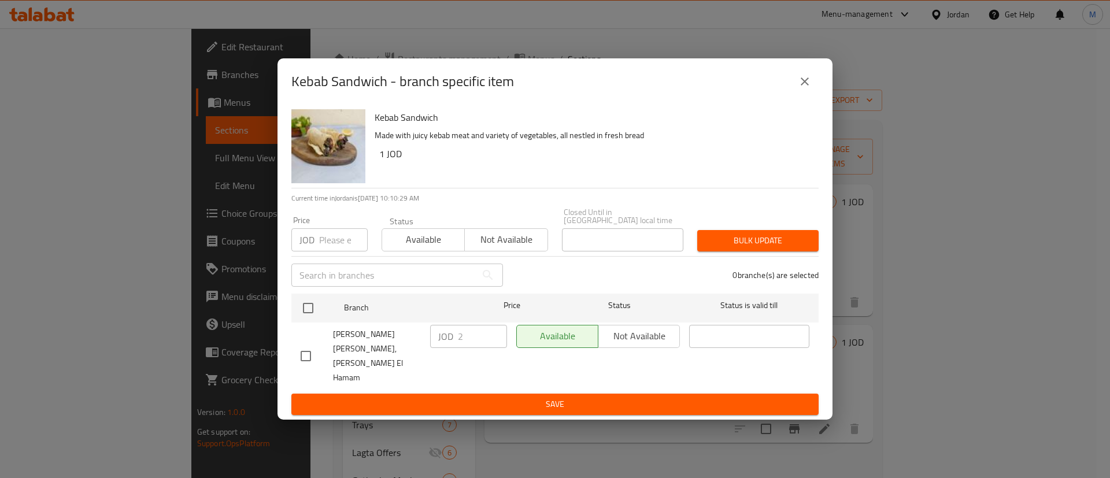
click at [807, 88] on icon "close" at bounding box center [805, 82] width 14 height 14
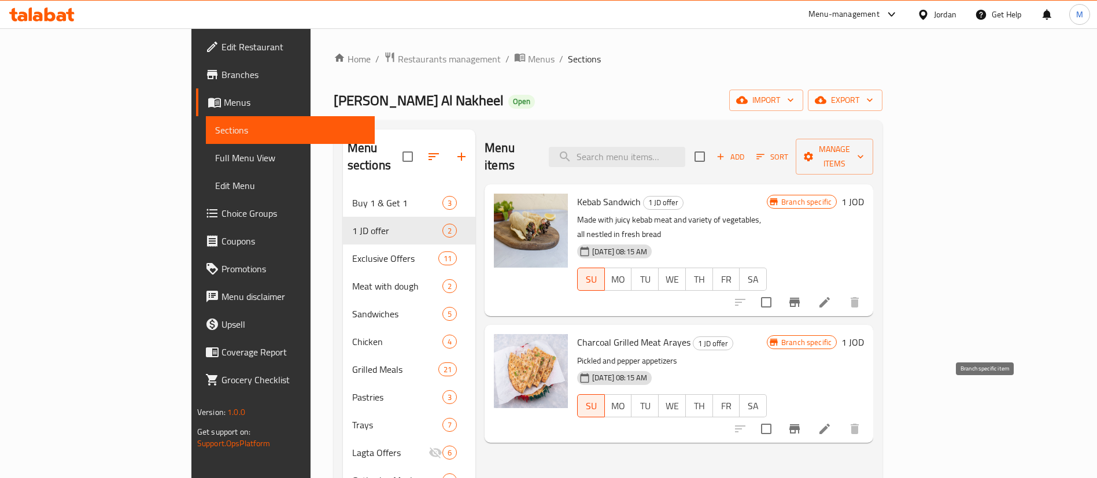
click at [800, 424] on icon "Branch-specific-item" at bounding box center [794, 428] width 10 height 9
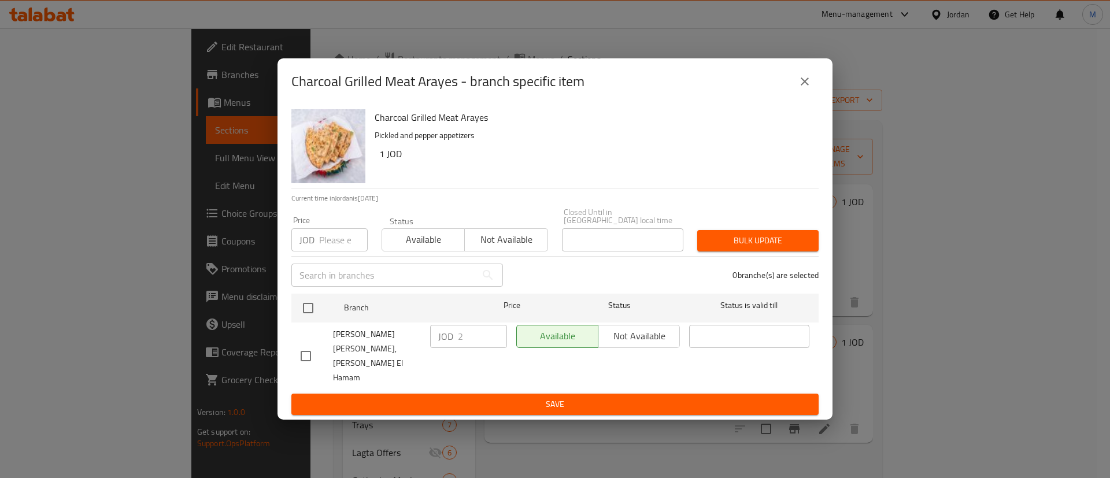
click at [811, 88] on icon "close" at bounding box center [805, 82] width 14 height 14
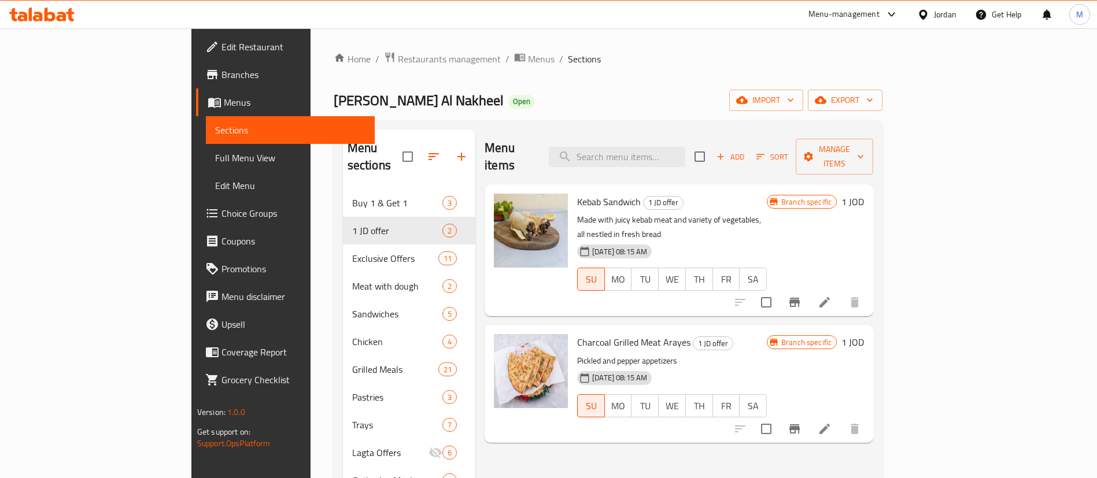
click at [334, 98] on span "Mashawi Zahrat Al Nakheel" at bounding box center [419, 100] width 170 height 26
copy span "Mashawi Zahrat Al Nakheel"
drag, startPoint x: 306, startPoint y: 46, endPoint x: 308, endPoint y: 53, distance: 7.0
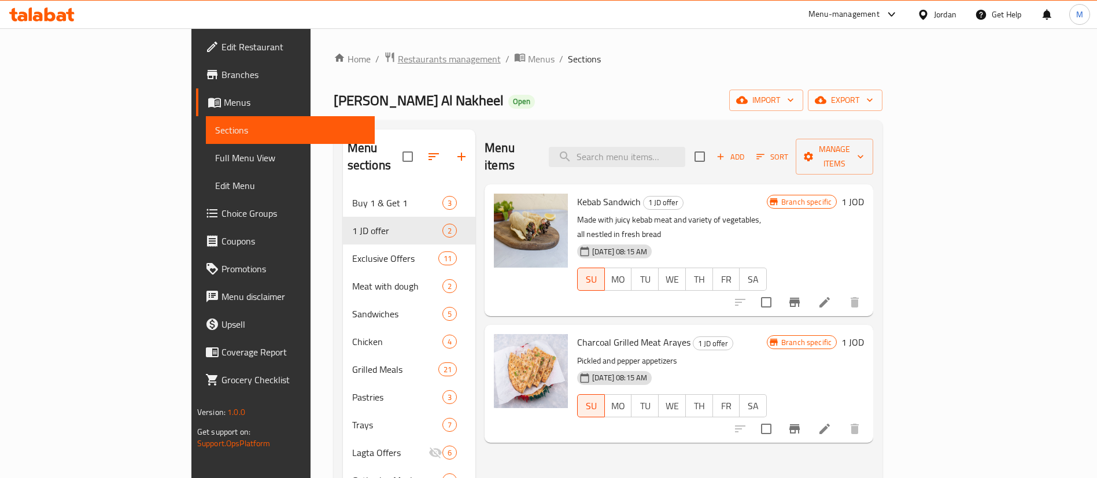
click at [310, 46] on div "Home / Restaurants management / Menus / Sections Mashawi Zahrat Al Nakheel Open…" at bounding box center [608, 334] width 596 height 612
click at [398, 54] on span "Restaurants management" at bounding box center [449, 59] width 103 height 14
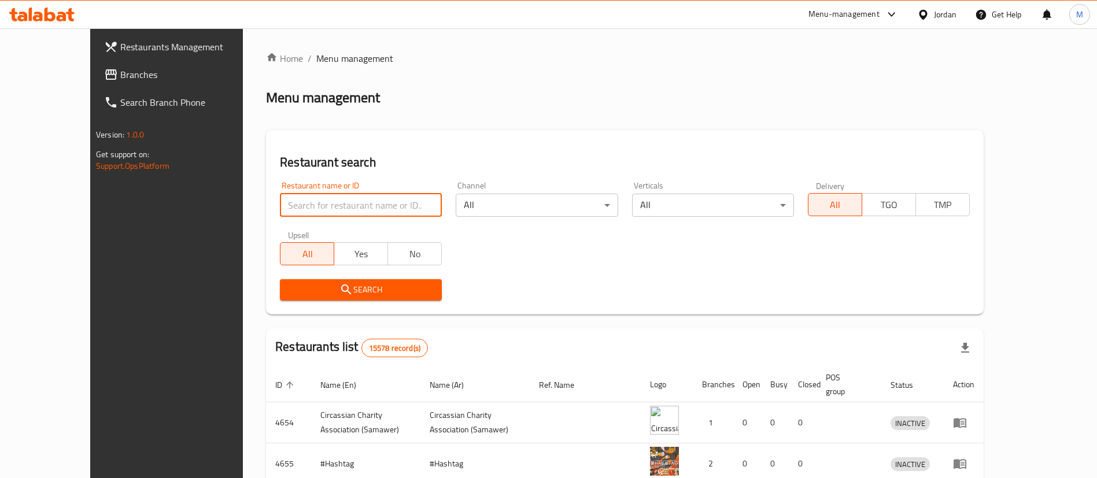
click at [331, 208] on input "search" at bounding box center [361, 205] width 162 height 23
click at [359, 281] on button "Search" at bounding box center [361, 289] width 162 height 21
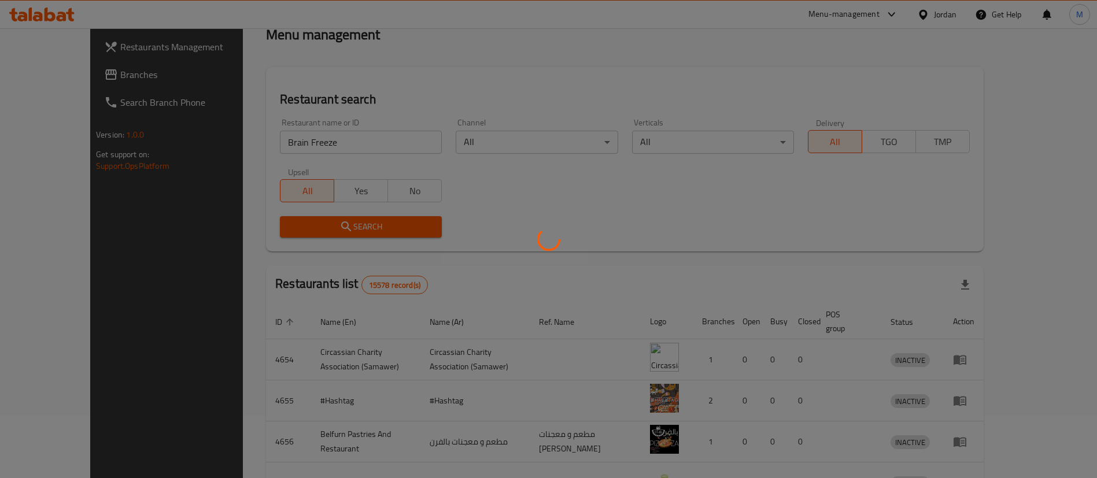
scroll to position [138, 0]
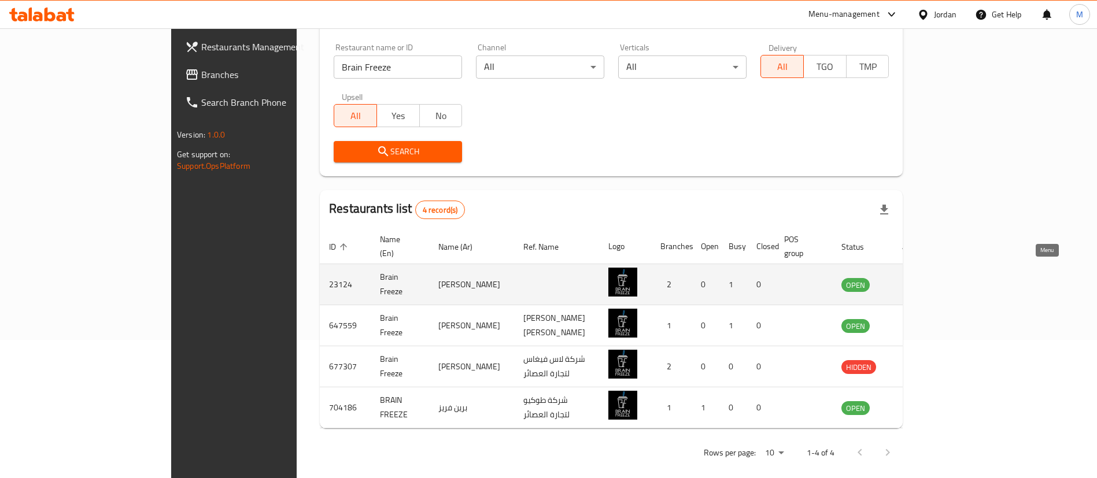
click at [916, 278] on icon "enhanced table" at bounding box center [909, 285] width 14 height 14
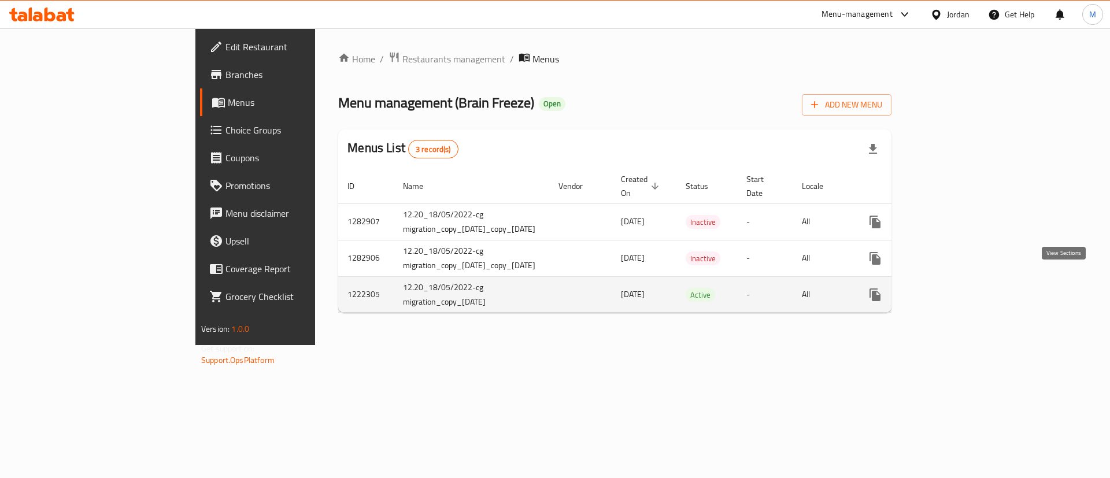
click at [966, 288] on icon "enhanced table" at bounding box center [959, 295] width 14 height 14
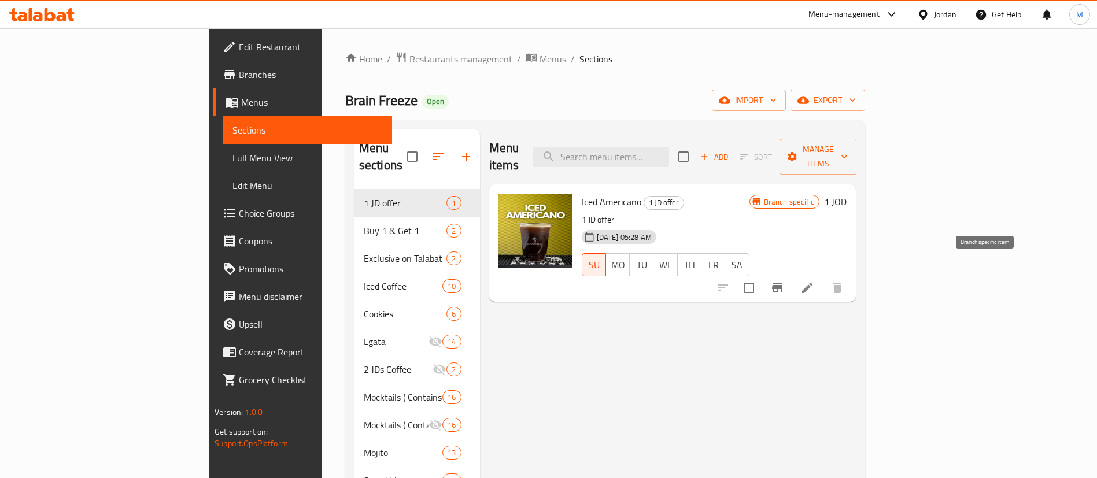
click at [791, 280] on button "Branch-specific-item" at bounding box center [777, 288] width 28 height 28
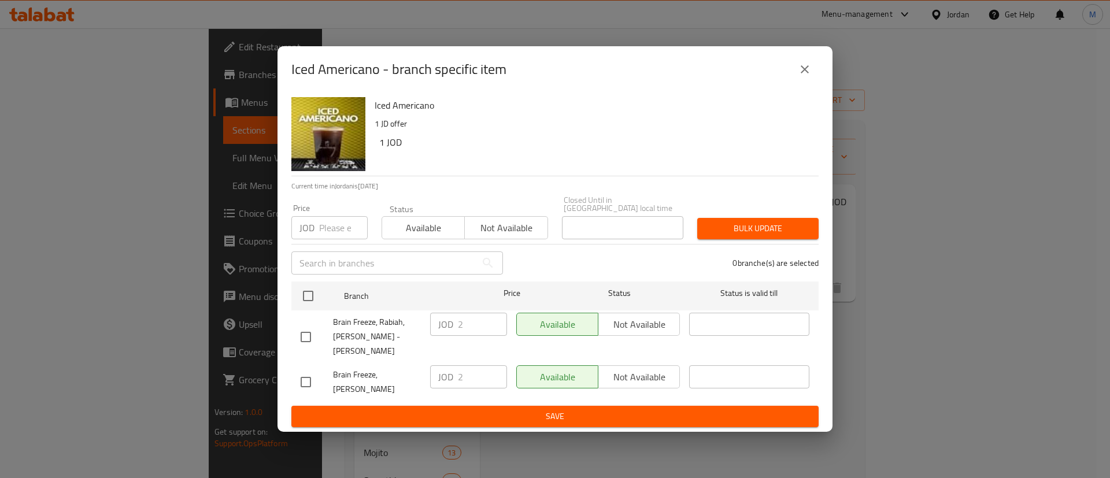
click at [805, 73] on icon "close" at bounding box center [805, 69] width 8 height 8
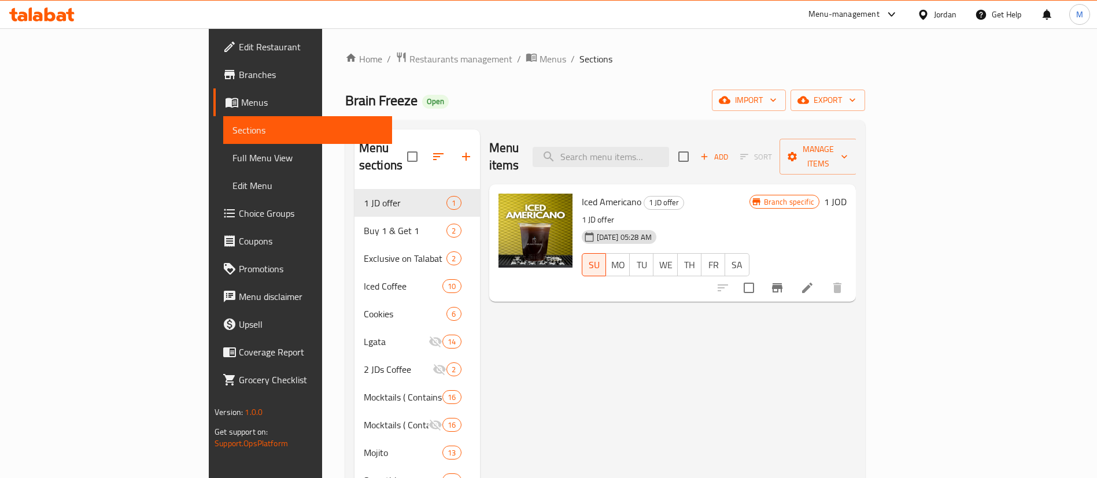
click at [345, 108] on span "Brain Freeze" at bounding box center [381, 100] width 72 height 26
copy span "Brain Freeze"
click at [409, 62] on span "Restaurants management" at bounding box center [460, 59] width 103 height 14
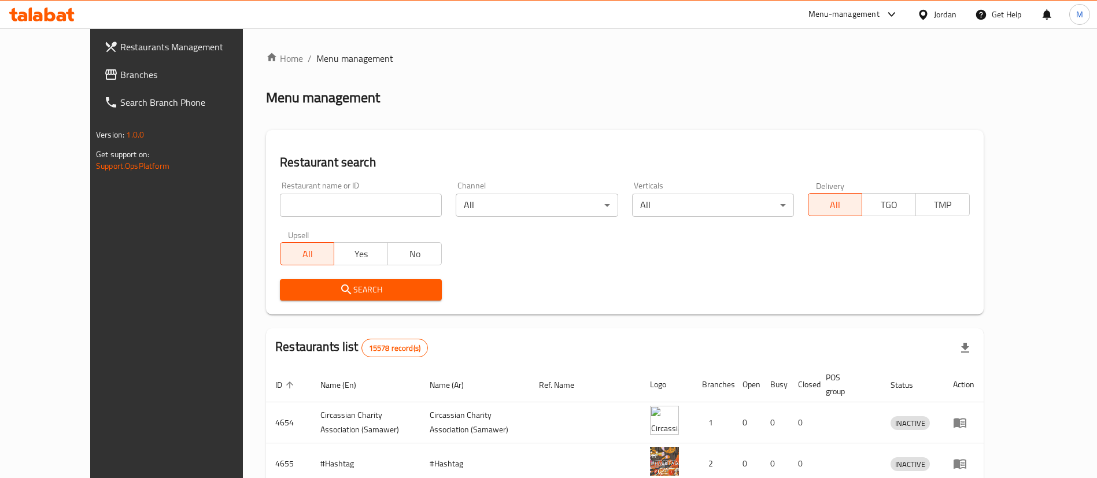
click at [342, 202] on input "search" at bounding box center [361, 205] width 162 height 23
click at [346, 289] on span "Search" at bounding box center [360, 290] width 143 height 14
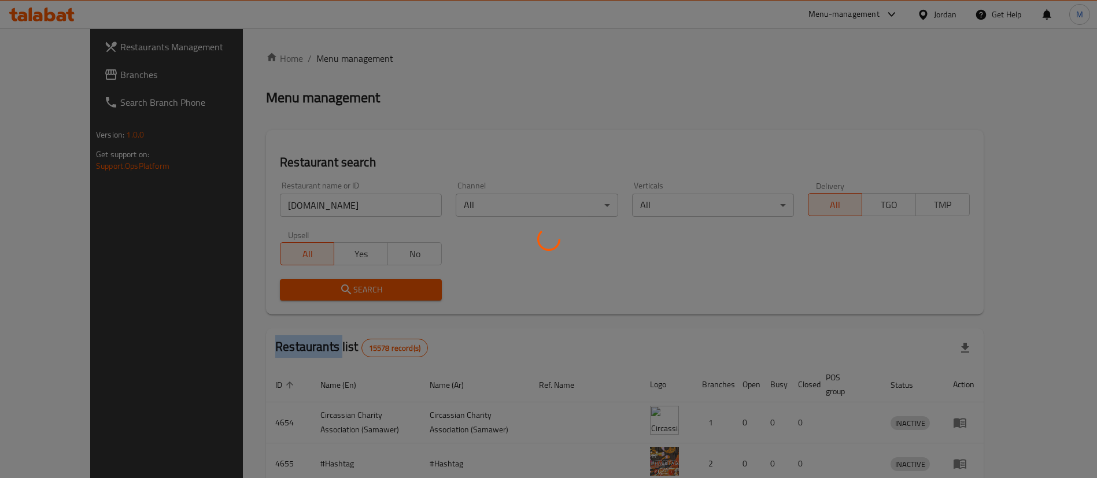
click at [346, 289] on div at bounding box center [548, 239] width 1097 height 478
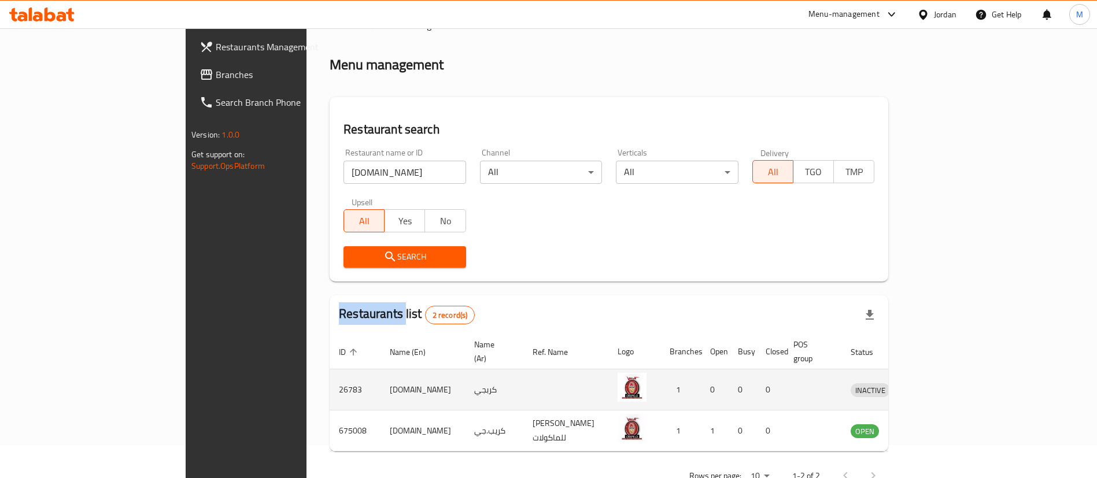
scroll to position [56, 0]
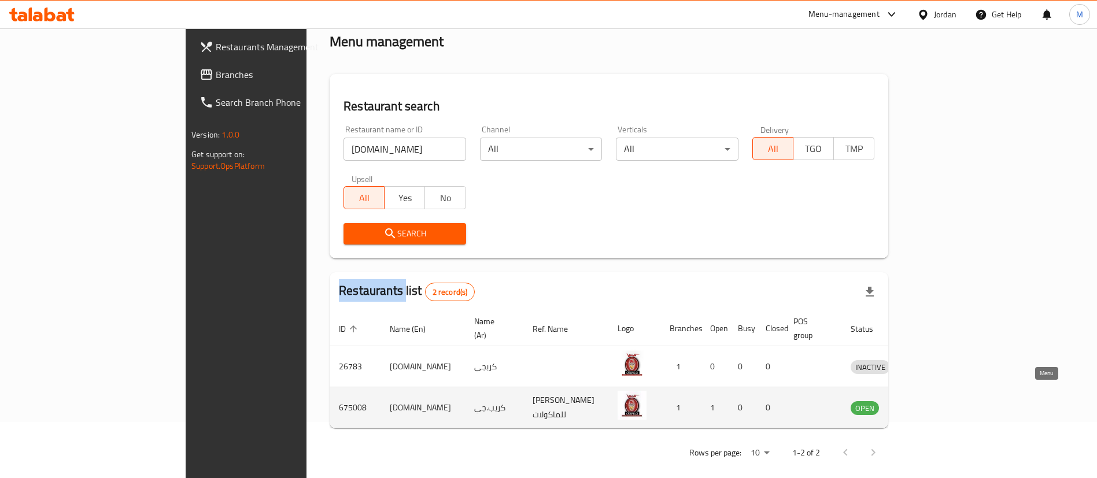
click at [925, 406] on icon "enhanced table" at bounding box center [923, 408] width 4 height 5
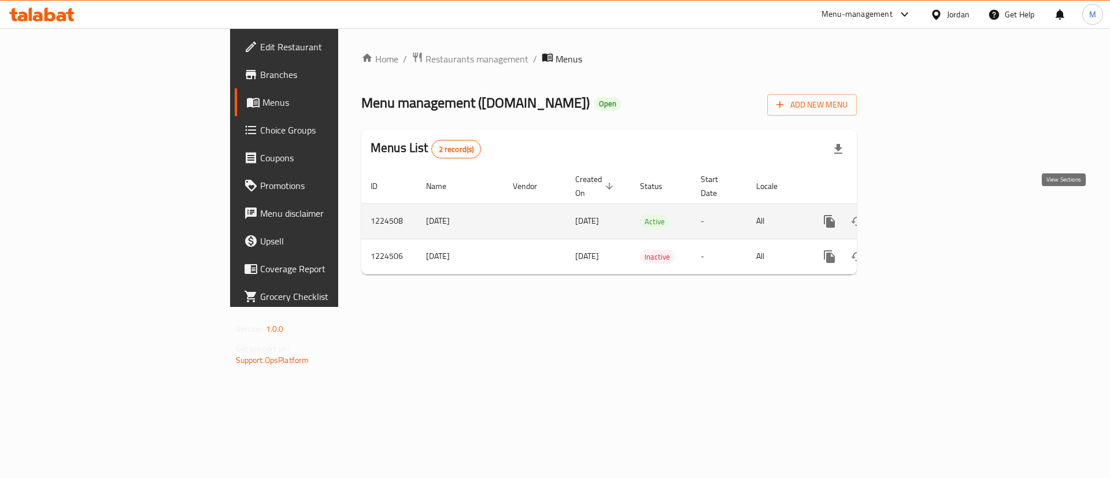
click at [927, 208] on link "enhanced table" at bounding box center [913, 222] width 28 height 28
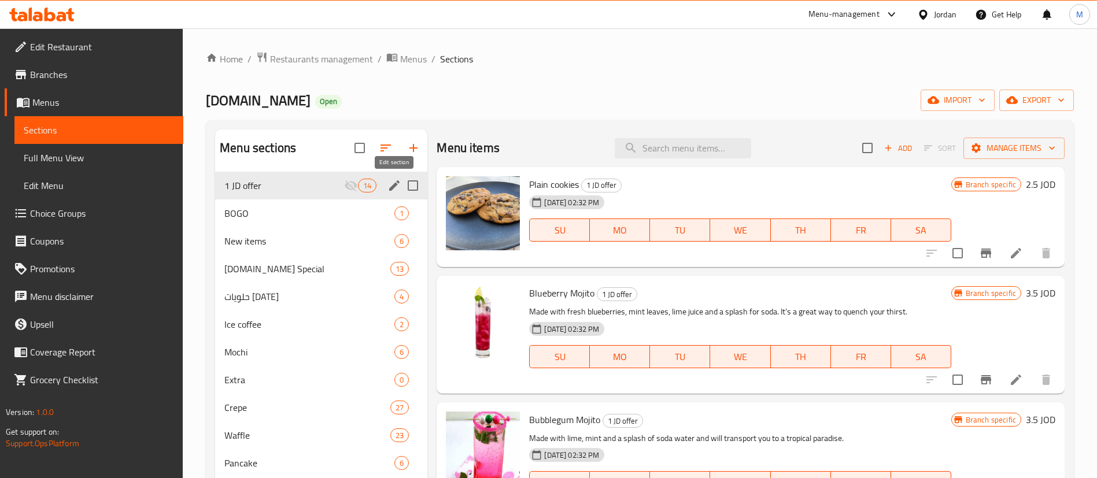
click at [398, 188] on icon "edit" at bounding box center [394, 186] width 14 height 14
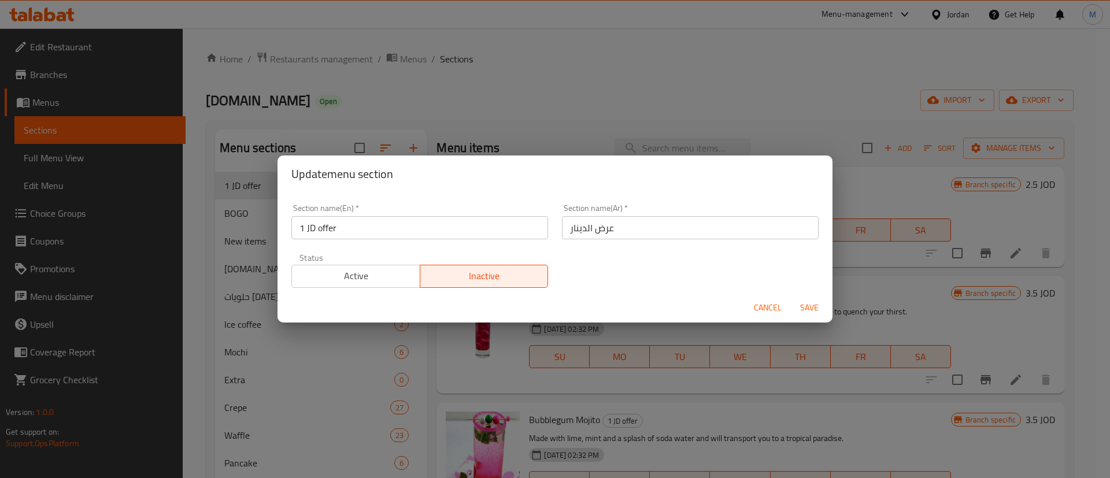
click at [366, 287] on button "Active" at bounding box center [355, 276] width 129 height 23
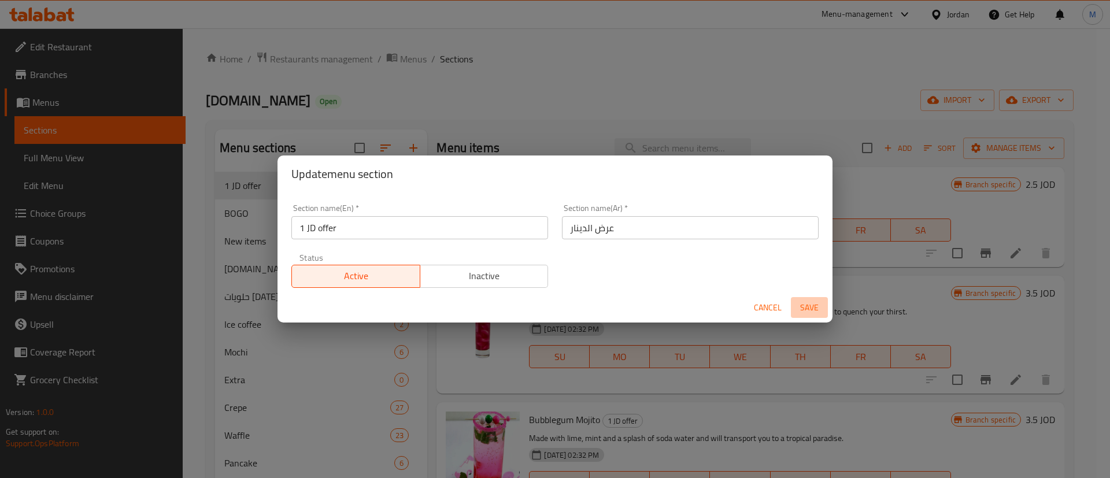
click at [807, 307] on span "Save" at bounding box center [810, 308] width 28 height 14
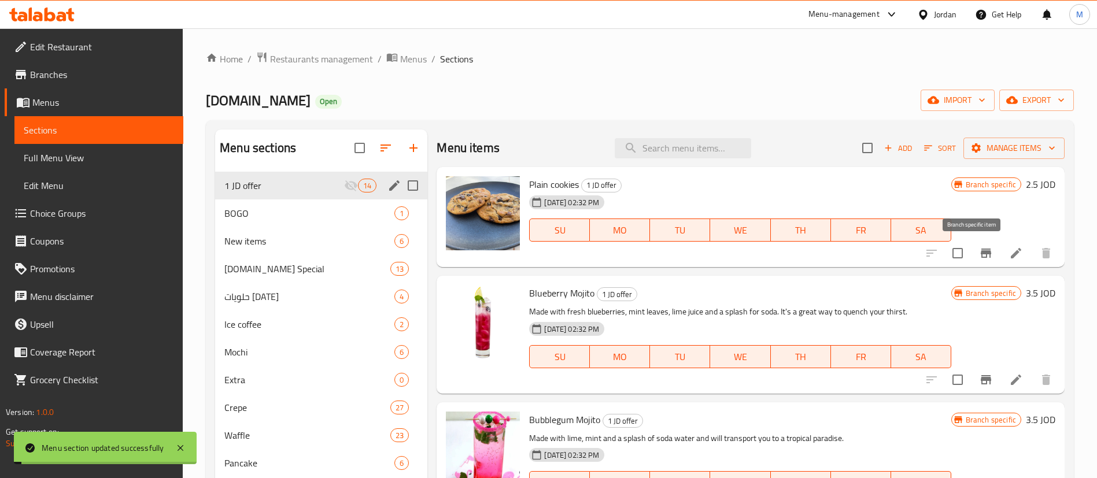
click at [981, 257] on icon "Branch-specific-item" at bounding box center [986, 253] width 10 height 9
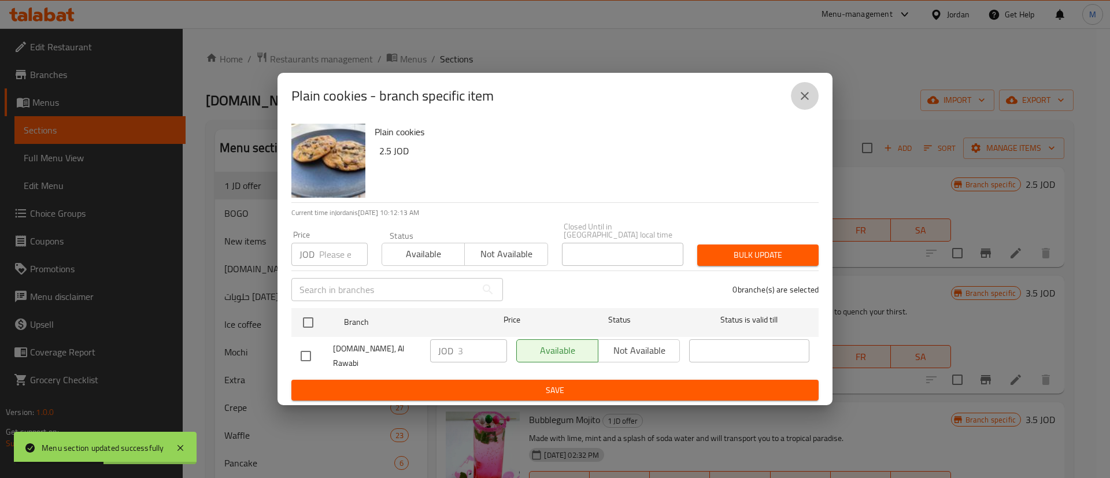
click at [810, 99] on icon "close" at bounding box center [805, 96] width 14 height 14
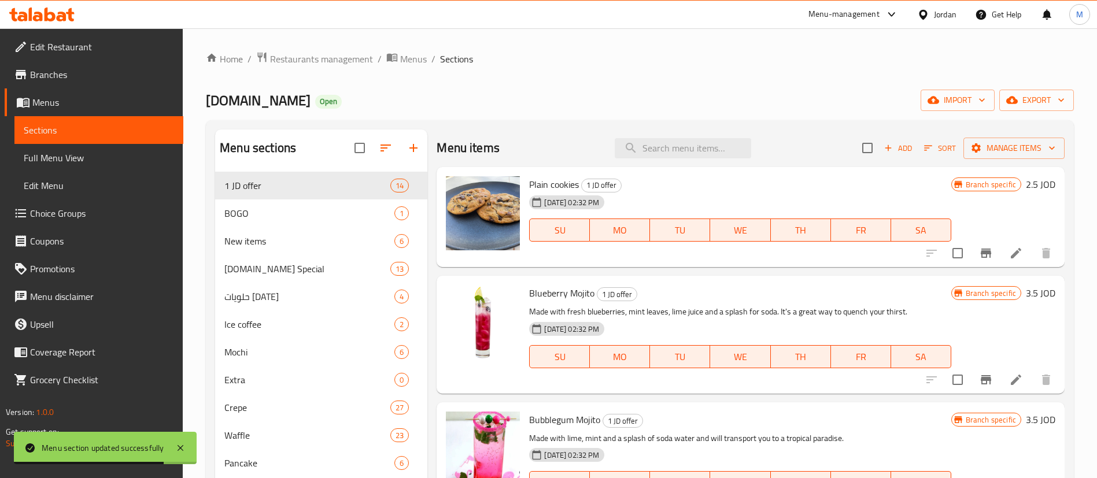
click at [220, 101] on span "Crepe.Ci" at bounding box center [258, 100] width 105 height 26
copy span "Crepe.Ci"
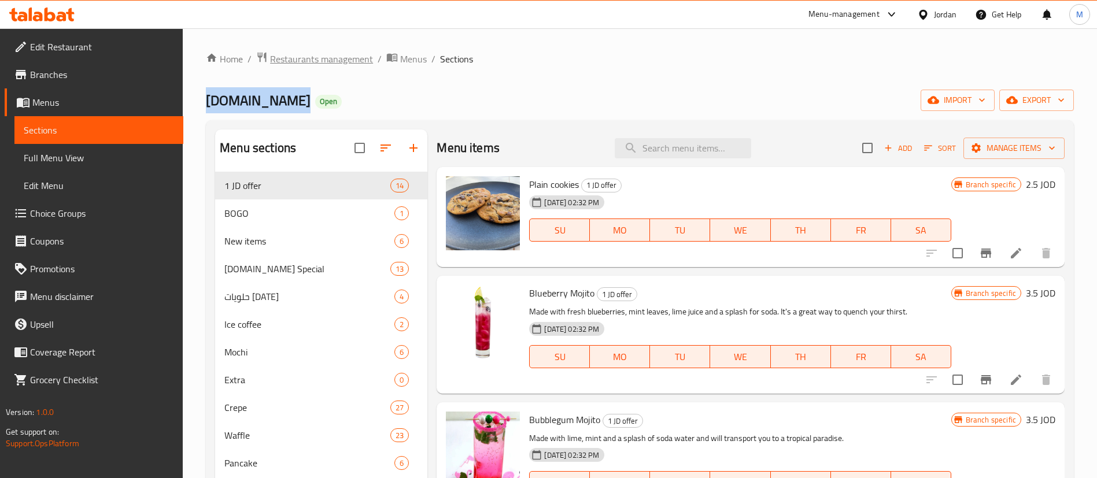
click at [353, 58] on span "Restaurants management" at bounding box center [321, 59] width 103 height 14
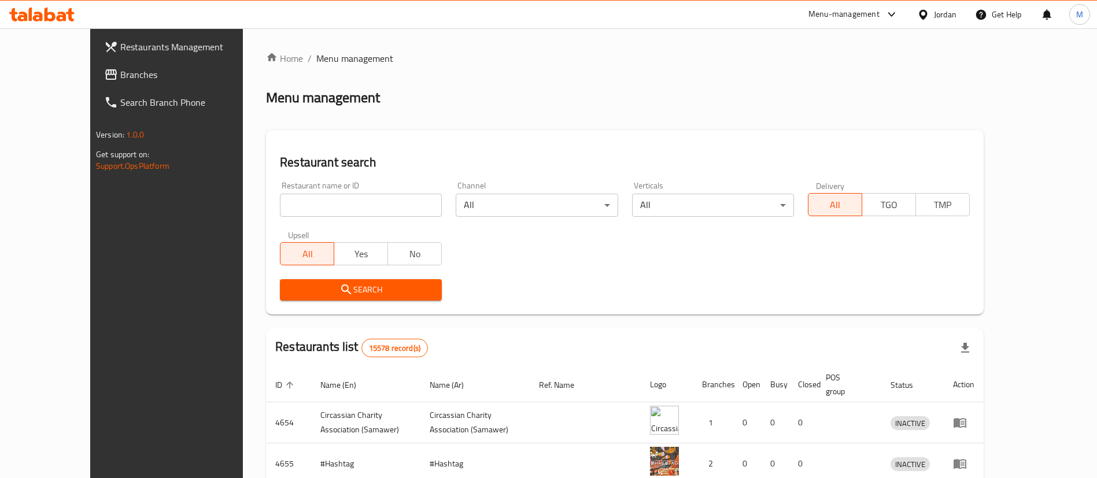
click at [327, 204] on input "search" at bounding box center [361, 205] width 162 height 23
click at [357, 284] on span "Search" at bounding box center [360, 290] width 143 height 14
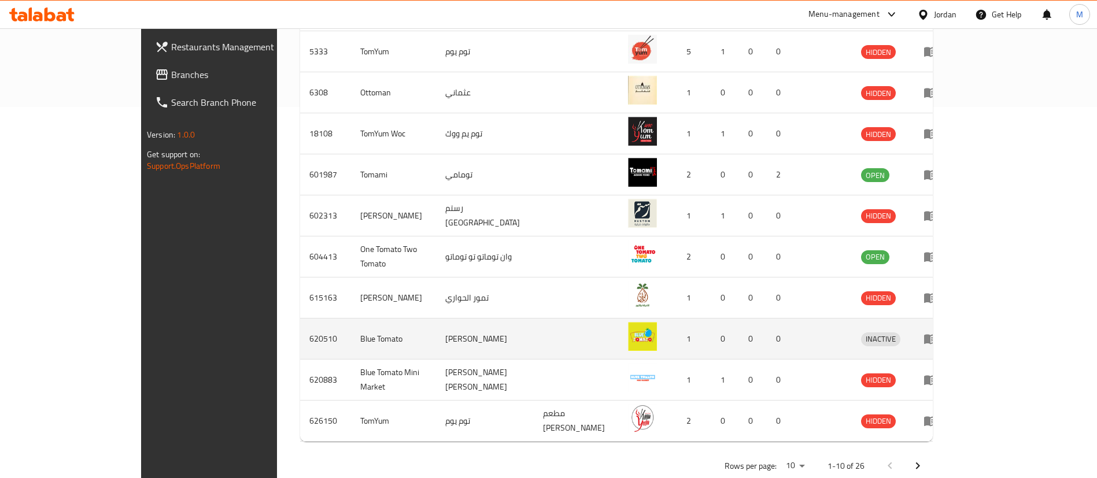
scroll to position [385, 0]
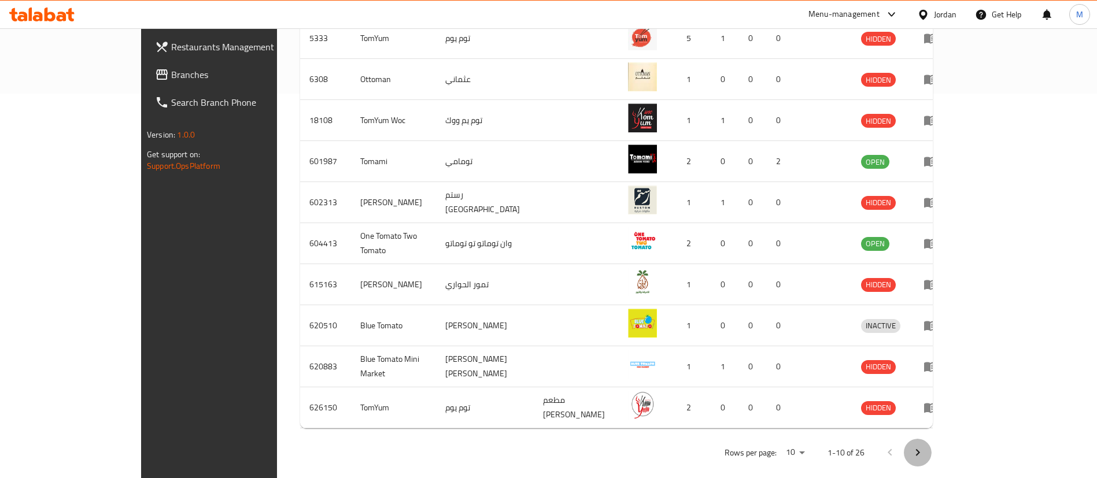
click at [931, 439] on button "Next page" at bounding box center [918, 453] width 28 height 28
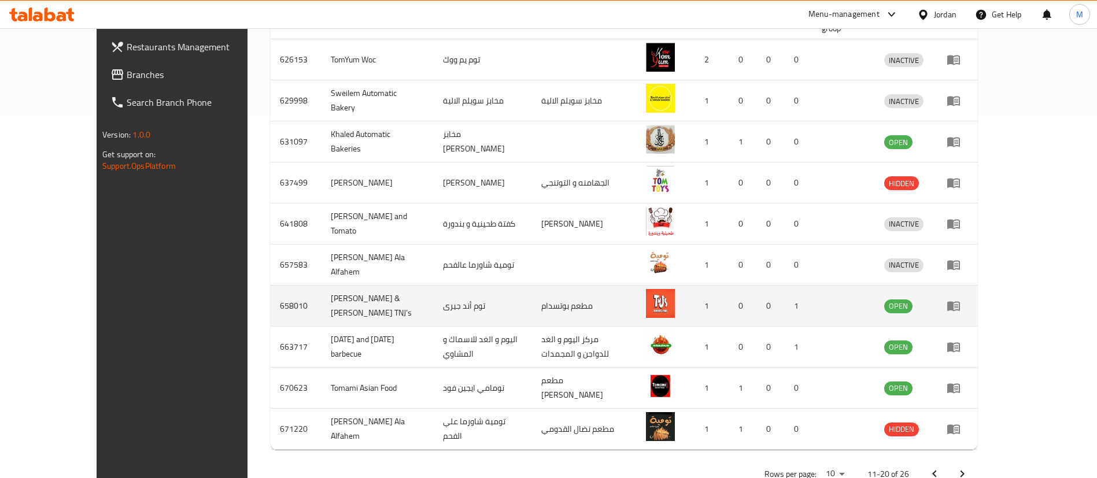
scroll to position [362, 0]
click at [960, 300] on icon "enhanced table" at bounding box center [954, 307] width 14 height 14
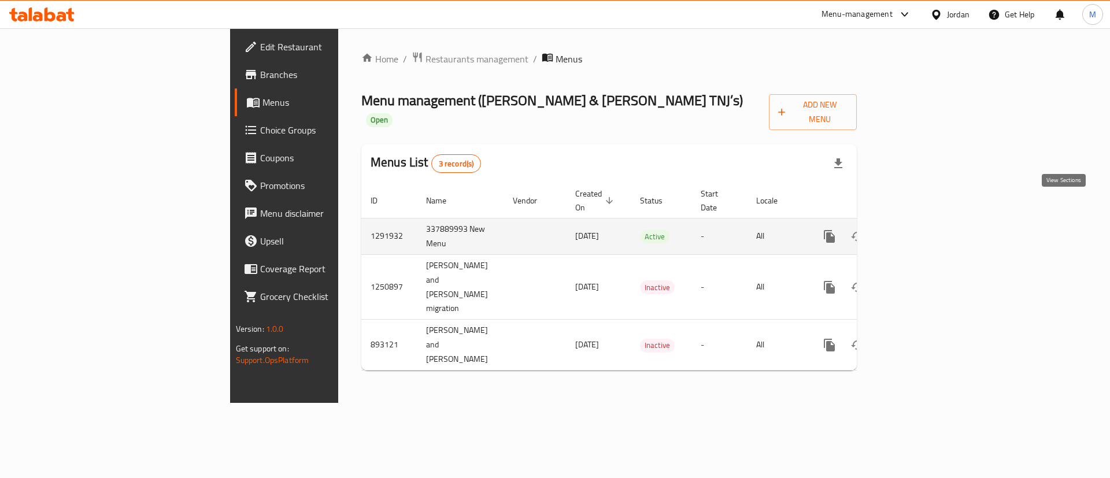
click at [920, 230] on icon "enhanced table" at bounding box center [913, 237] width 14 height 14
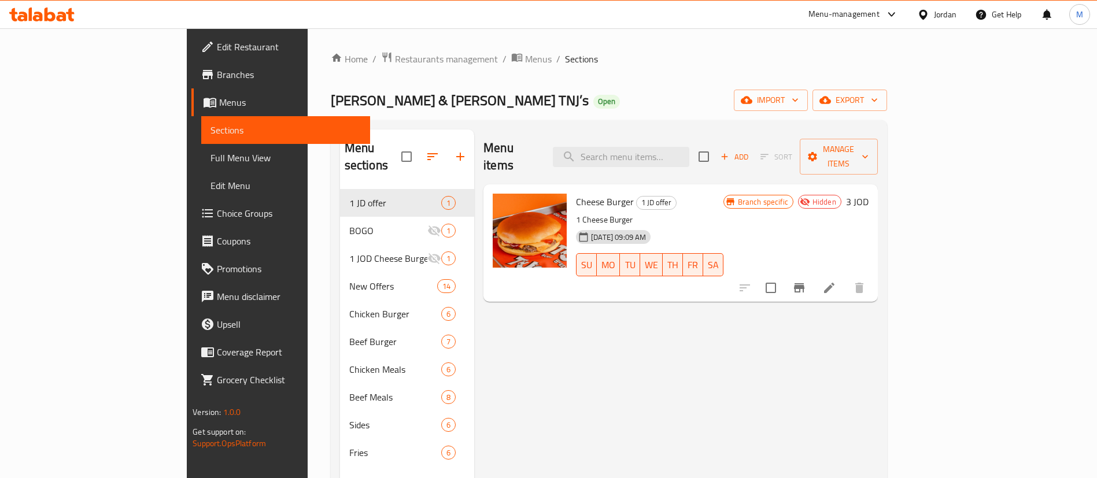
click at [804, 283] on icon "Branch-specific-item" at bounding box center [799, 287] width 10 height 9
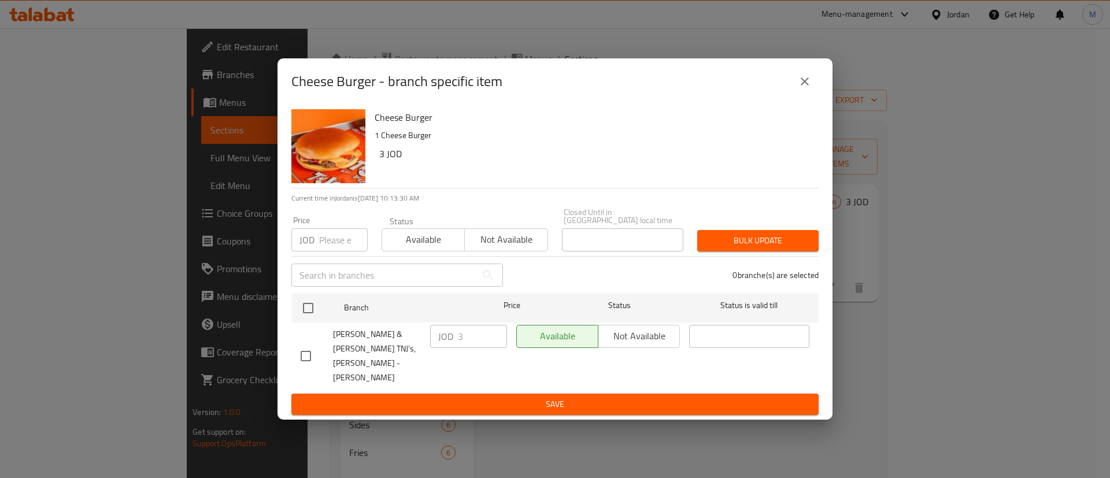
click at [802, 88] on icon "close" at bounding box center [805, 82] width 14 height 14
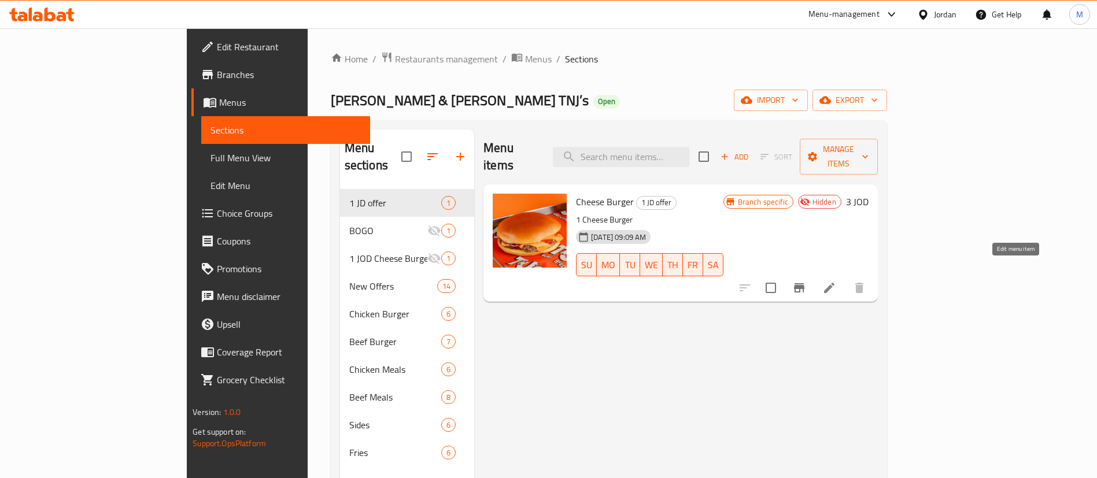
click at [836, 281] on icon at bounding box center [829, 288] width 14 height 14
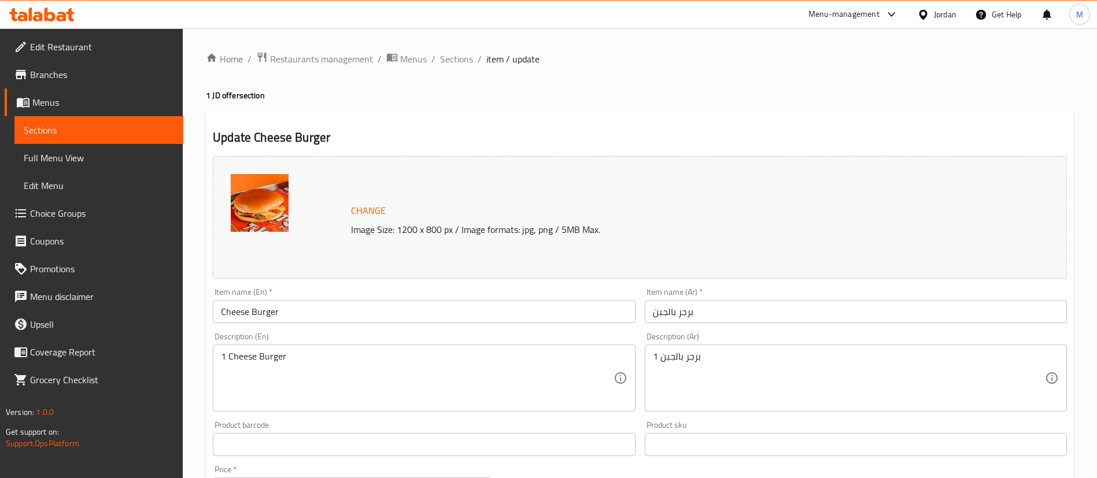
scroll to position [356, 0]
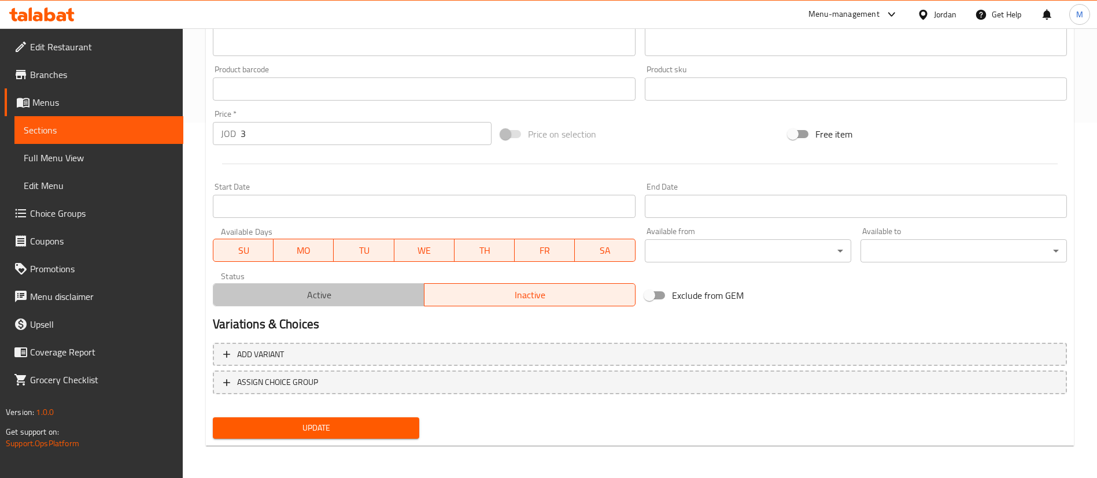
click at [414, 300] on span "Active" at bounding box center [319, 295] width 202 height 17
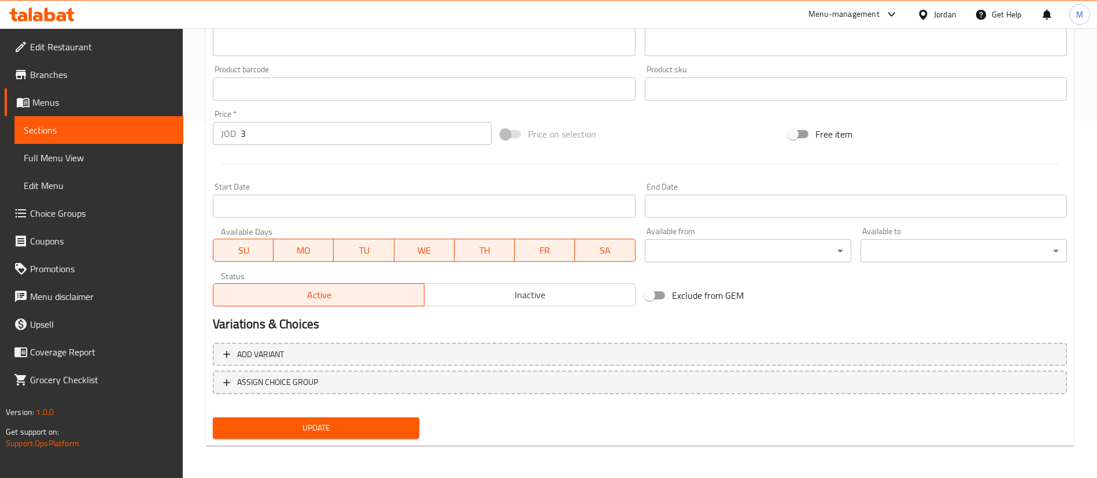
click at [385, 443] on div "Update Cheese Burger Change Image Size: 1200 x 800 px / Image formats: jpg, png…" at bounding box center [640, 102] width 868 height 690
click at [383, 433] on span "Update" at bounding box center [316, 428] width 188 height 14
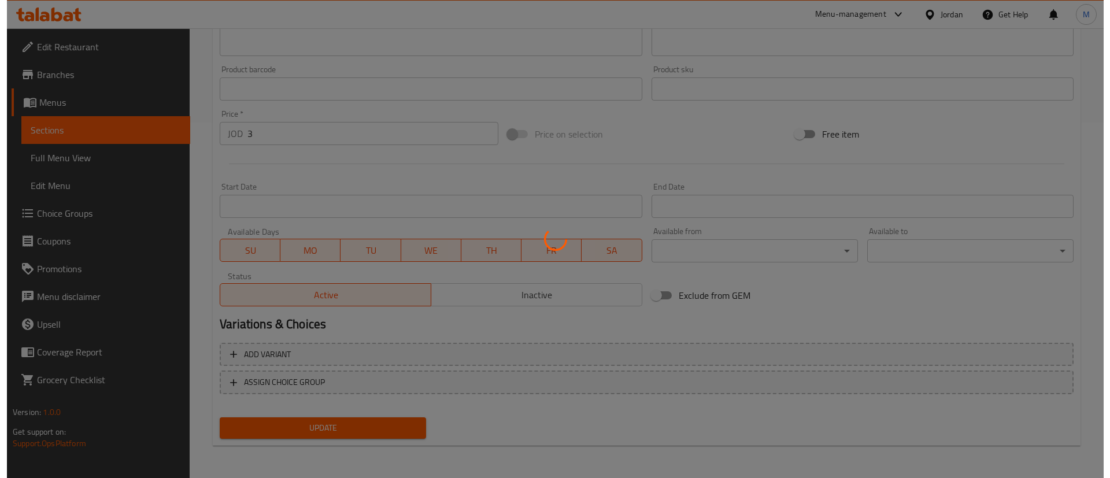
scroll to position [0, 0]
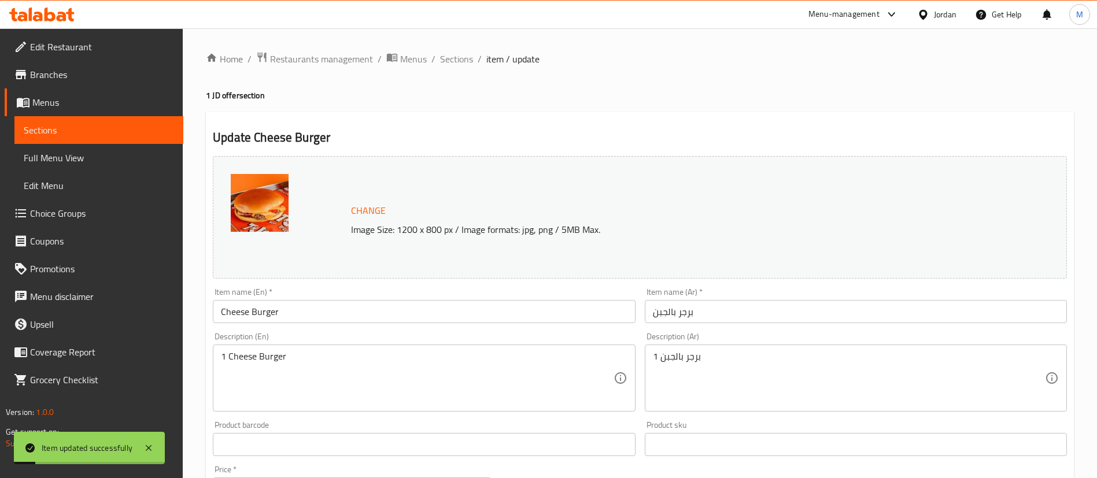
click at [474, 54] on ol "Home / Restaurants management / Menus / Sections / item / update" at bounding box center [640, 58] width 868 height 15
click at [465, 59] on span "Sections" at bounding box center [456, 59] width 33 height 14
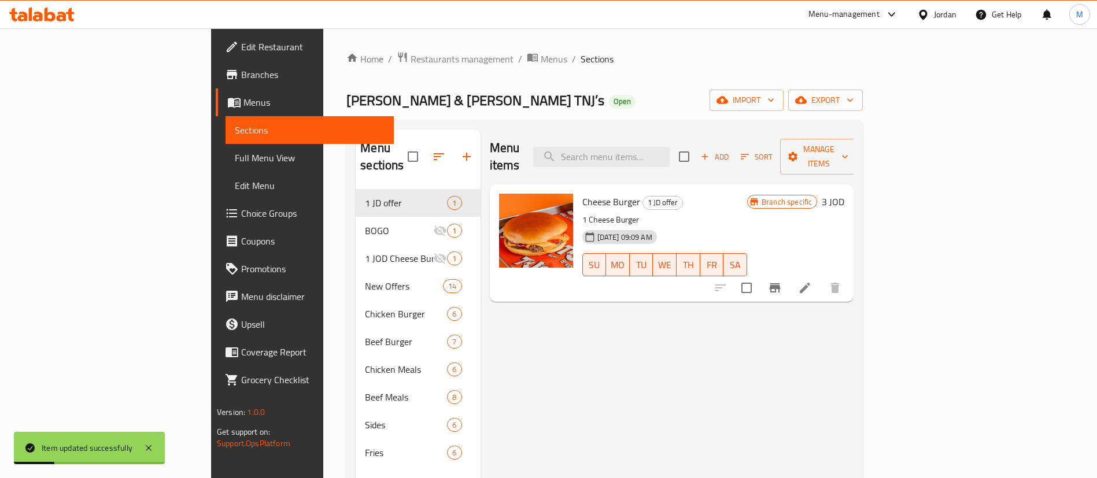
click at [346, 101] on span "Tom & Jerry TNJ’s" at bounding box center [475, 100] width 258 height 26
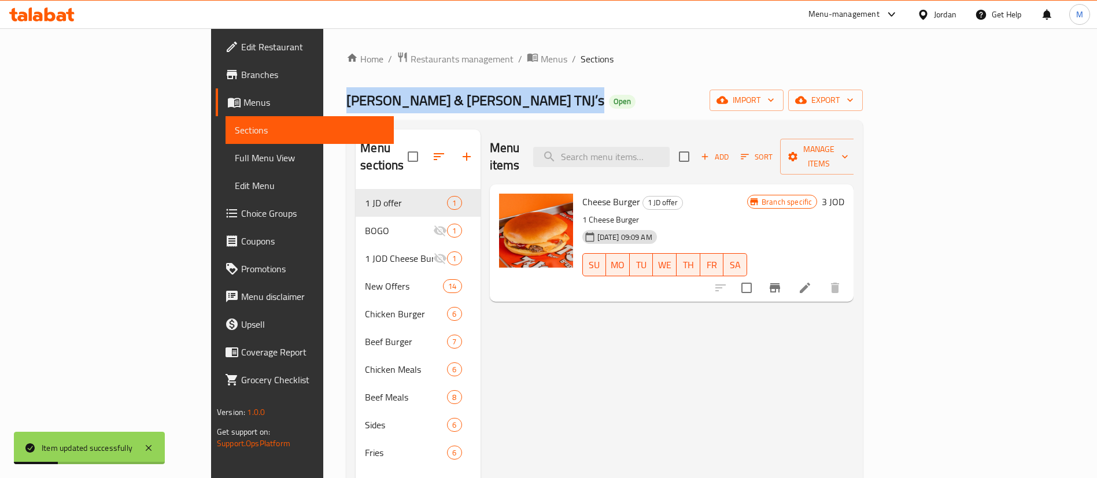
click at [346, 101] on span "Tom & Jerry TNJ’s" at bounding box center [475, 100] width 258 height 26
copy span "Tom & Jerry TNJ’s"
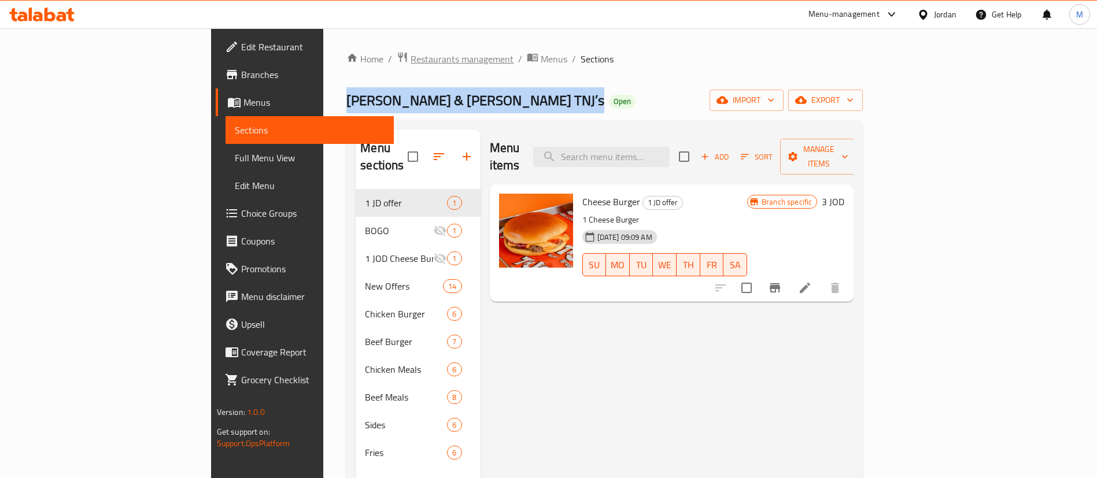
click at [411, 59] on span "Restaurants management" at bounding box center [462, 59] width 103 height 14
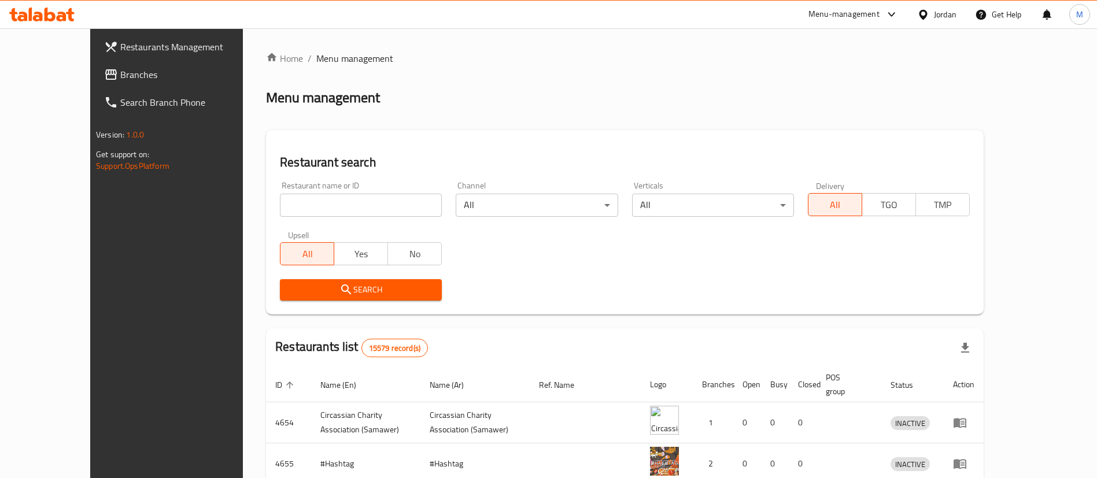
click at [320, 200] on input "search" at bounding box center [361, 205] width 162 height 23
click at [365, 290] on span "Search" at bounding box center [360, 290] width 143 height 14
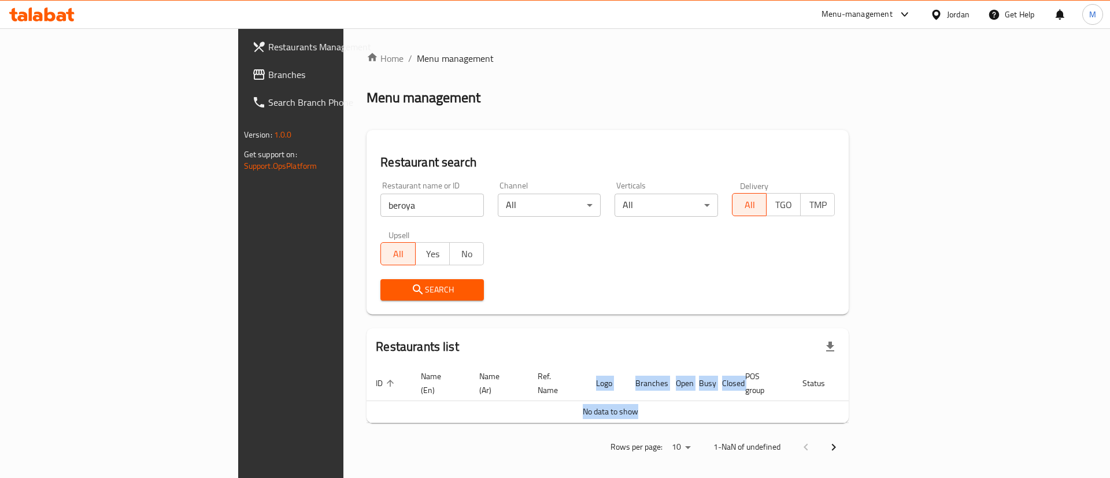
drag, startPoint x: 878, startPoint y: 406, endPoint x: 885, endPoint y: 428, distance: 22.9
click at [849, 427] on div "Home / Menu management Menu management Restaurant search Restaurant name or ID …" at bounding box center [608, 256] width 482 height 411
click at [777, 287] on div "Search" at bounding box center [608, 289] width 468 height 35
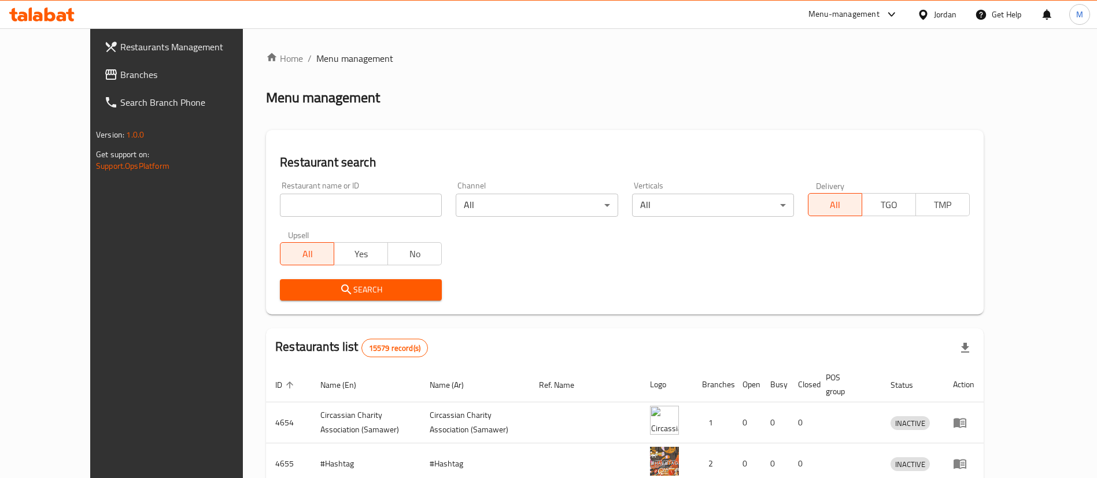
click at [290, 215] on input "search" at bounding box center [361, 205] width 162 height 23
click at [342, 204] on input "ber" at bounding box center [361, 205] width 162 height 23
type input "shawermula one"
click at [386, 299] on button "Search" at bounding box center [361, 289] width 162 height 21
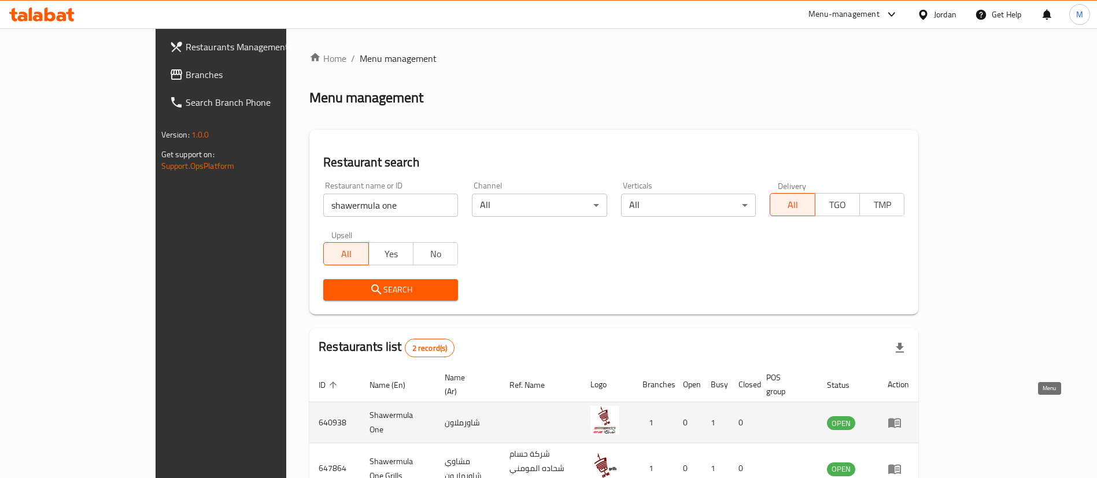
click at [901, 419] on icon "enhanced table" at bounding box center [894, 424] width 13 height 10
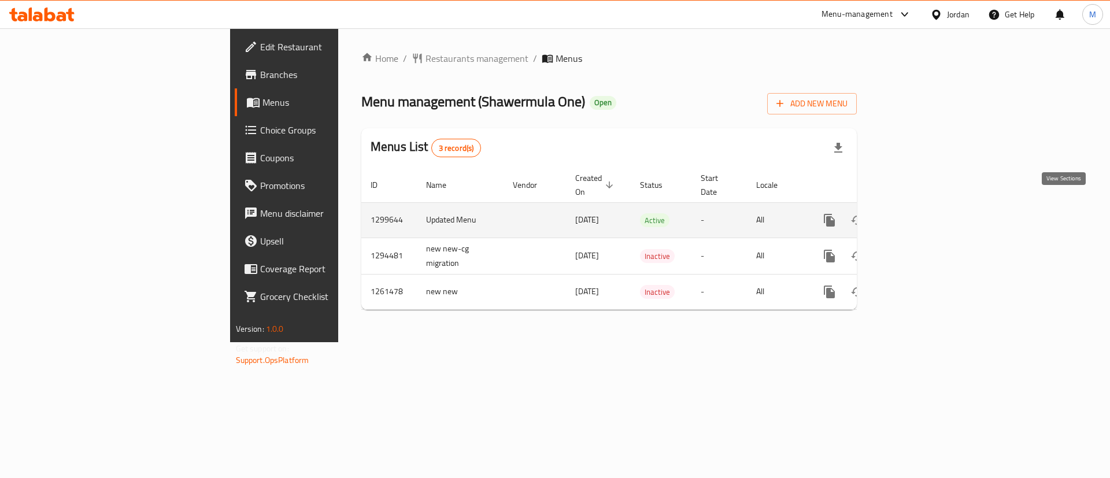
click at [920, 213] on icon "enhanced table" at bounding box center [913, 220] width 14 height 14
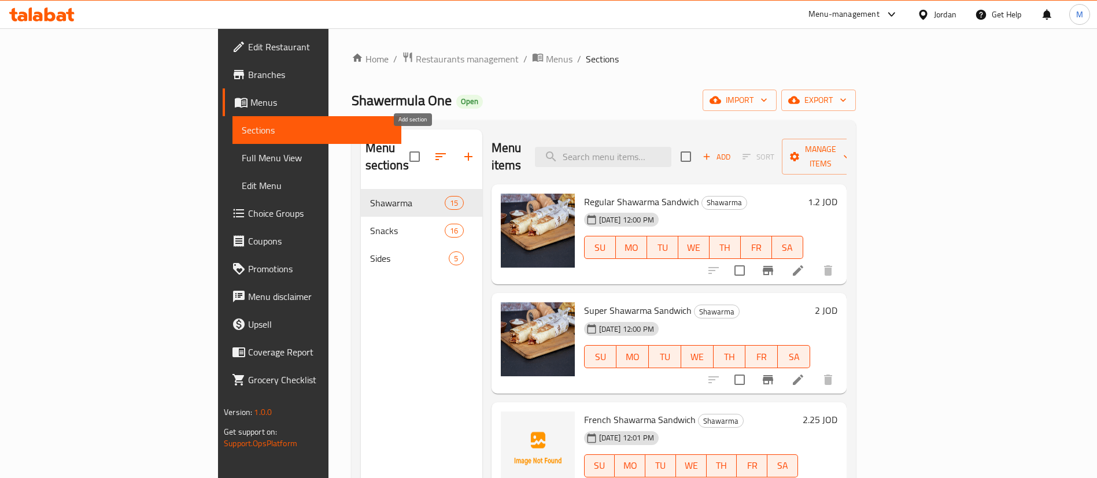
click at [464, 153] on icon "button" at bounding box center [468, 157] width 8 height 8
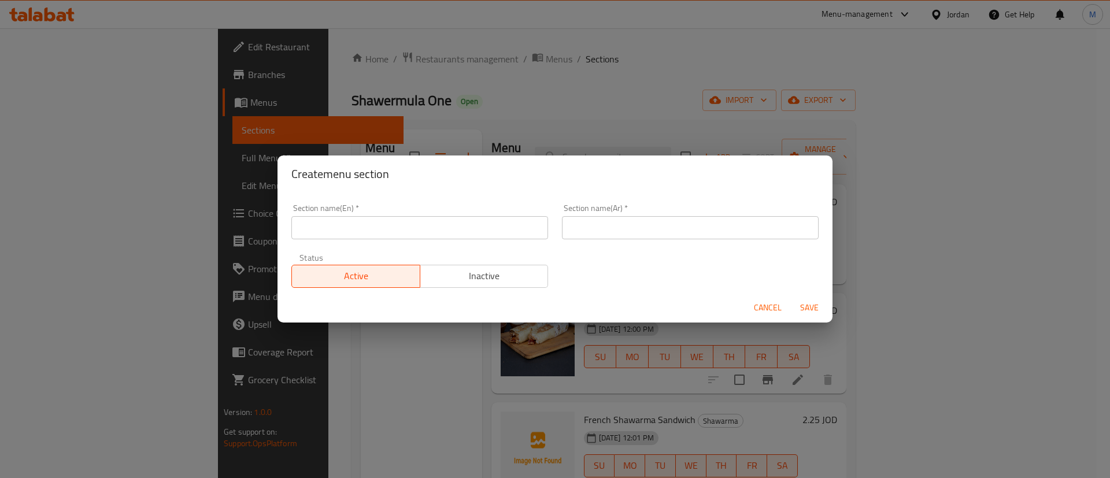
click at [466, 217] on input "text" at bounding box center [419, 227] width 257 height 23
type input "1 JD offer"
type input "u"
type input "عرض الدينار"
click at [808, 310] on span "Save" at bounding box center [810, 308] width 28 height 14
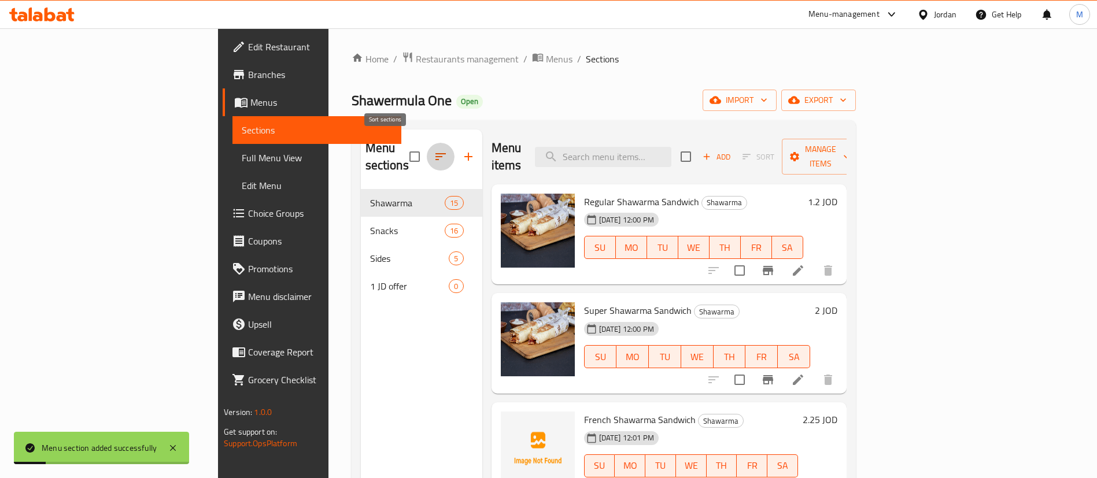
click at [427, 147] on button "button" at bounding box center [441, 157] width 28 height 28
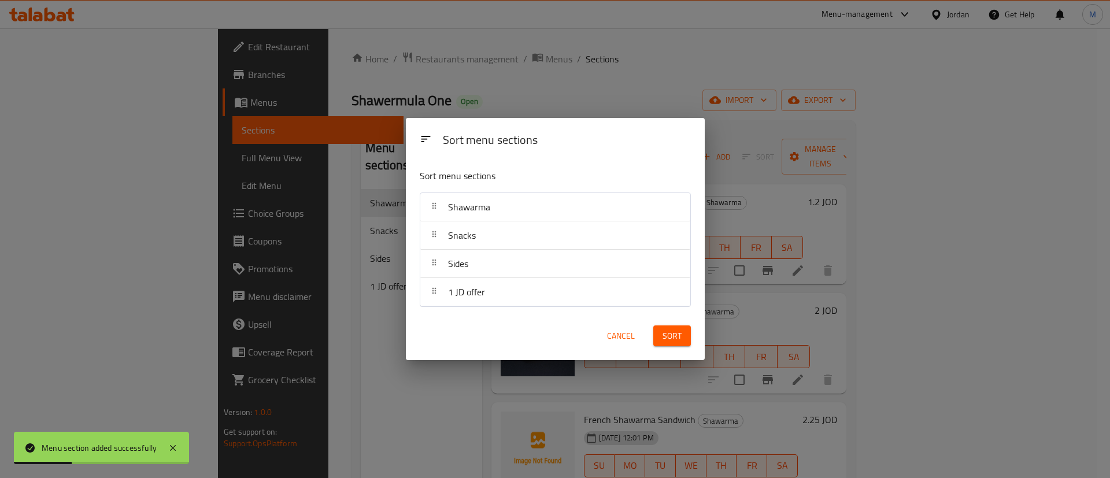
drag, startPoint x: 494, startPoint y: 306, endPoint x: 516, endPoint y: 277, distance: 36.8
click at [525, 213] on div "Sort menu sections Shawarma Snacks Sides 1 JD offer" at bounding box center [555, 236] width 299 height 152
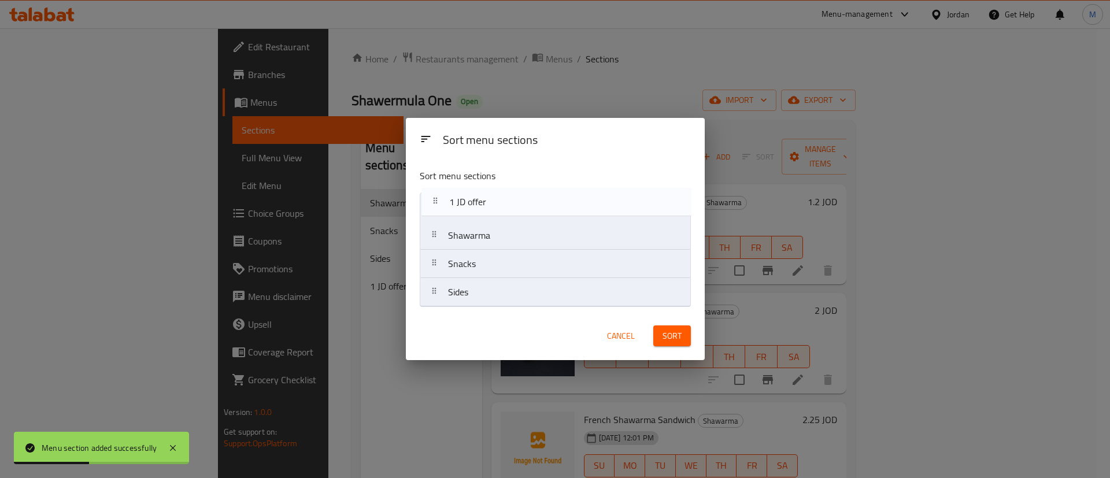
drag, startPoint x: 508, startPoint y: 299, endPoint x: 509, endPoint y: 194, distance: 104.7
click at [509, 194] on nav "Shawarma Snacks Sides 1 JD offer" at bounding box center [555, 250] width 271 height 114
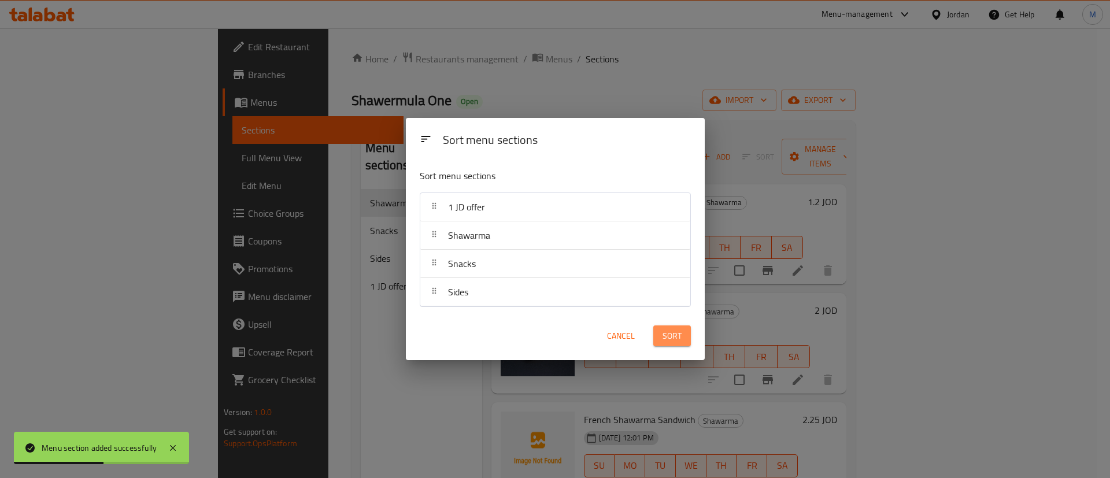
click at [656, 335] on button "Sort" at bounding box center [672, 336] width 38 height 21
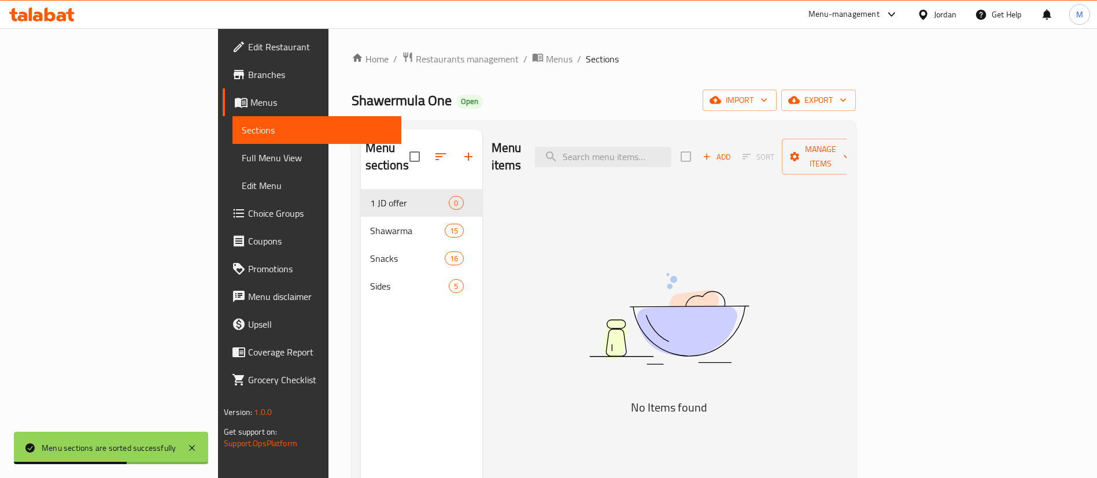
click at [859, 139] on div "Add Sort Manage items" at bounding box center [770, 157] width 179 height 36
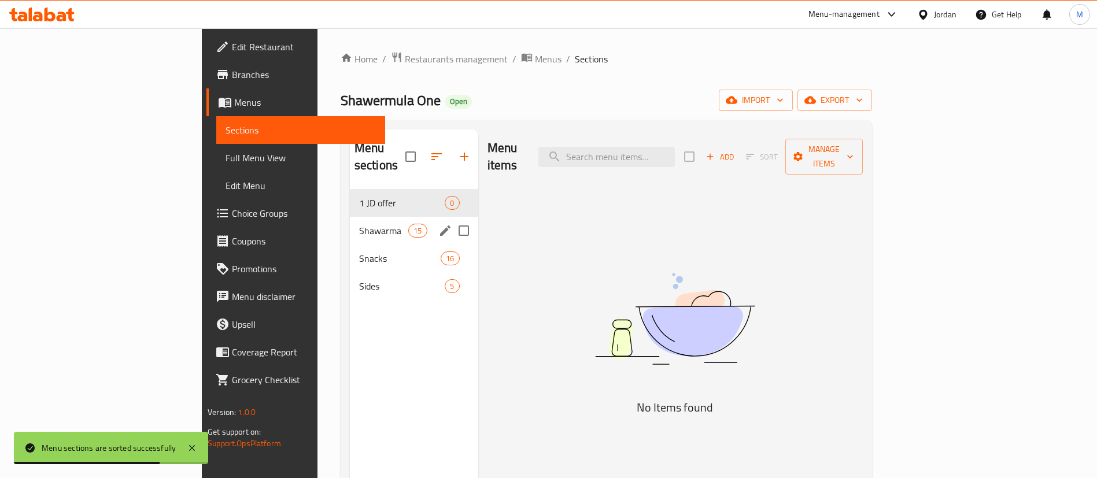
click at [350, 217] on div "Shawarma 15" at bounding box center [414, 231] width 128 height 28
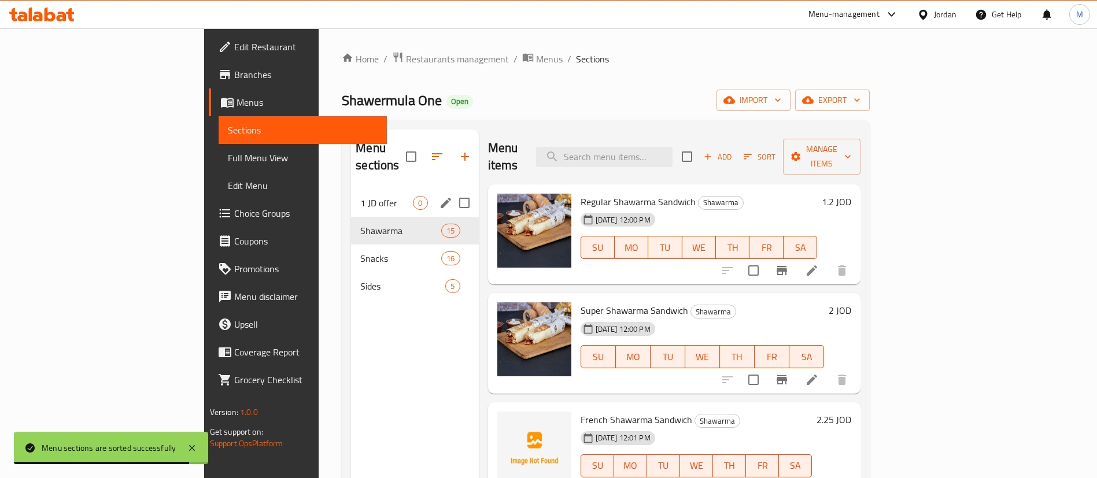
click at [360, 196] on span "1 JD offer" at bounding box center [386, 203] width 53 height 14
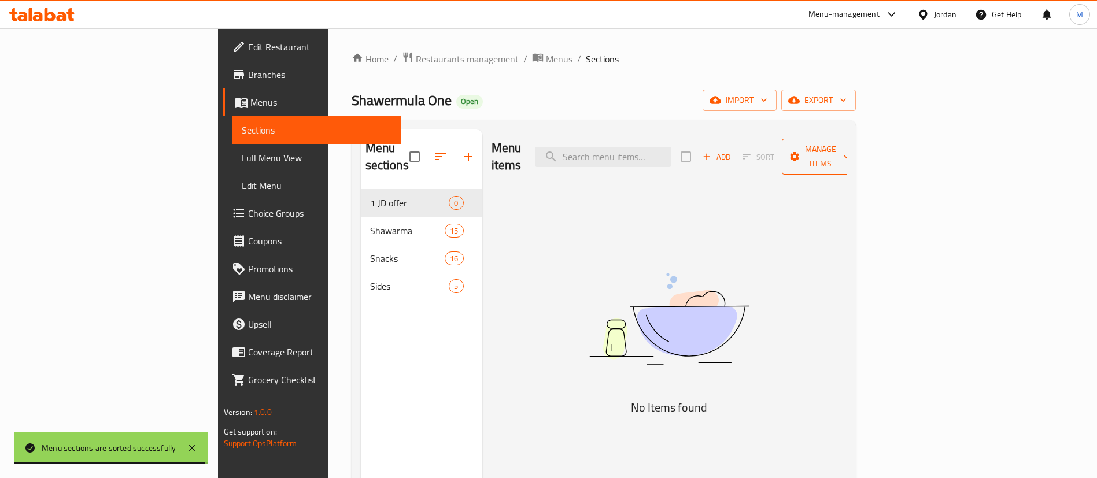
click at [850, 147] on span "Manage items" at bounding box center [820, 156] width 59 height 29
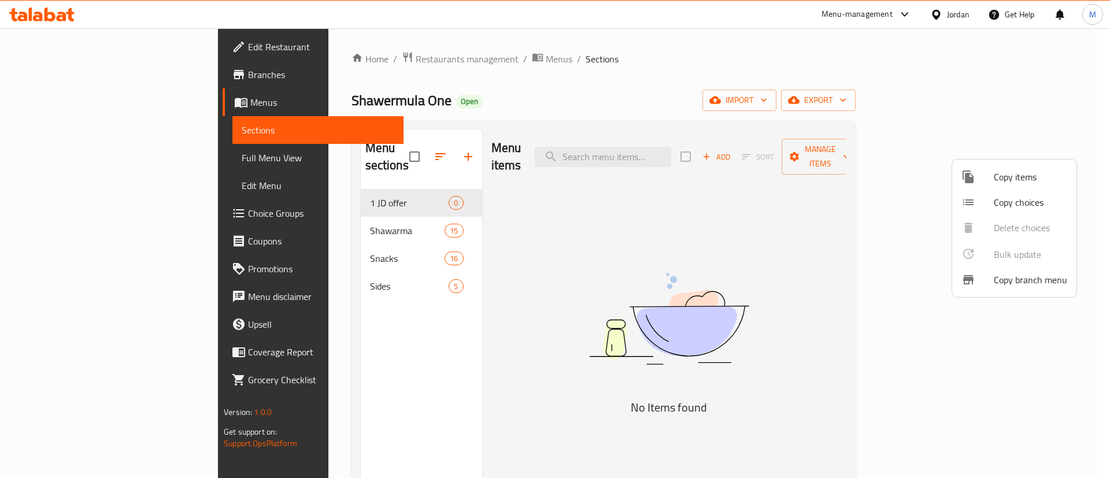
click at [1016, 179] on span "Copy items" at bounding box center [1030, 177] width 73 height 14
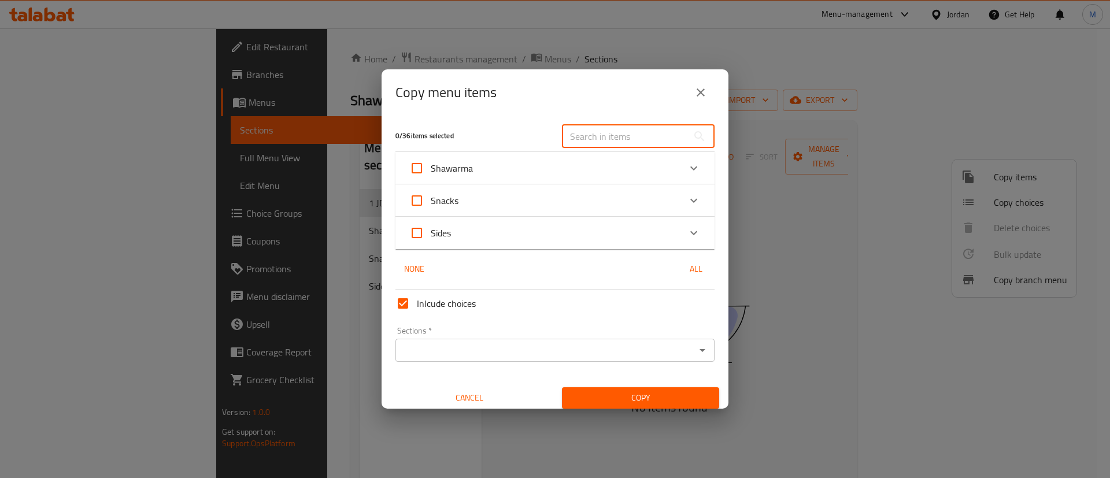
click at [648, 136] on input "text" at bounding box center [625, 136] width 126 height 23
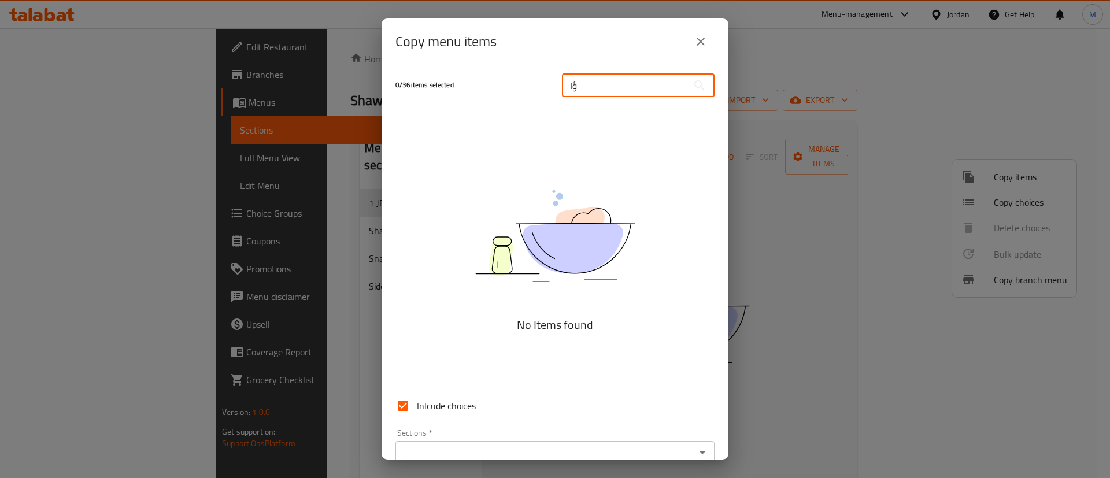
type input "ؤ"
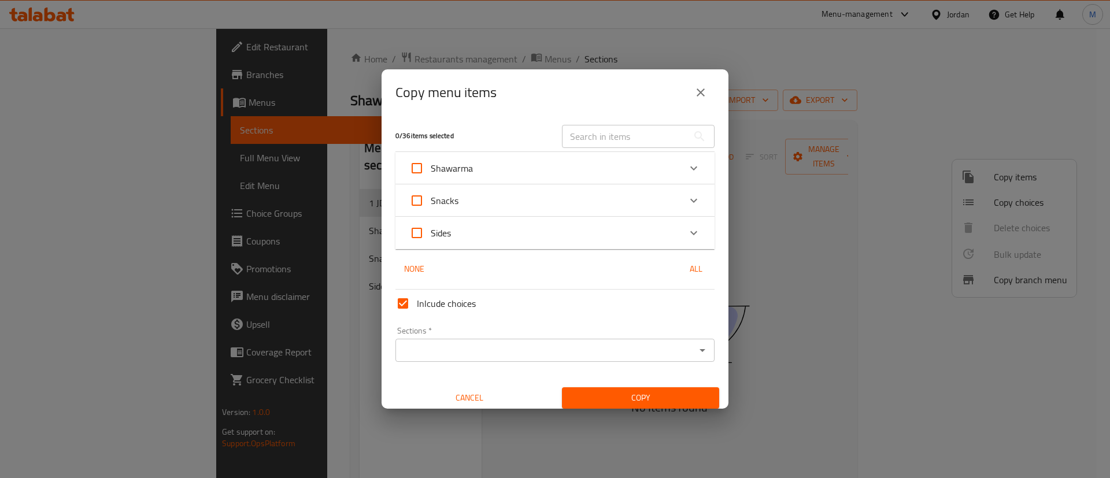
type input "ؤ"
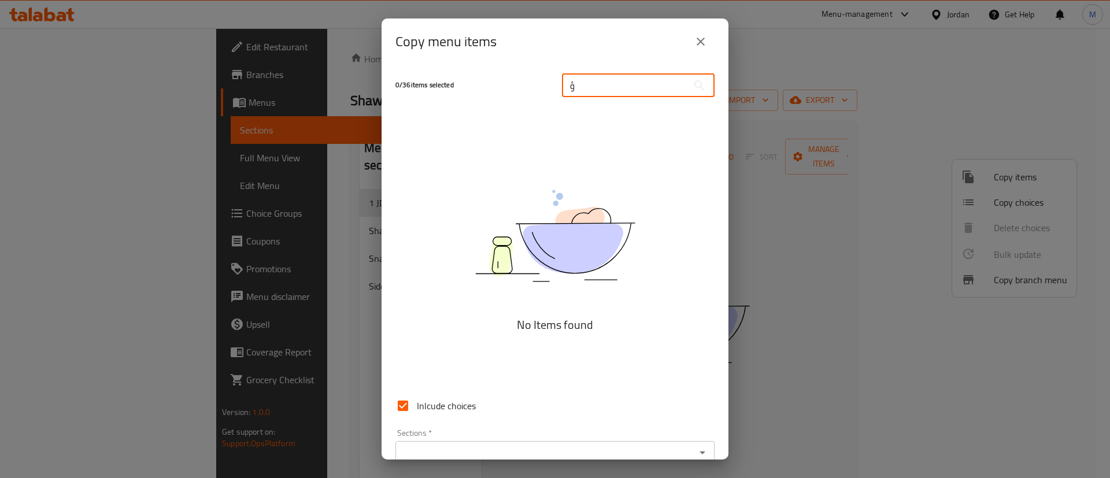
click at [635, 142] on div "0 / 36 items selected ؤ ​ No Items found Inlcude choices Sections   * Sections …" at bounding box center [555, 262] width 347 height 395
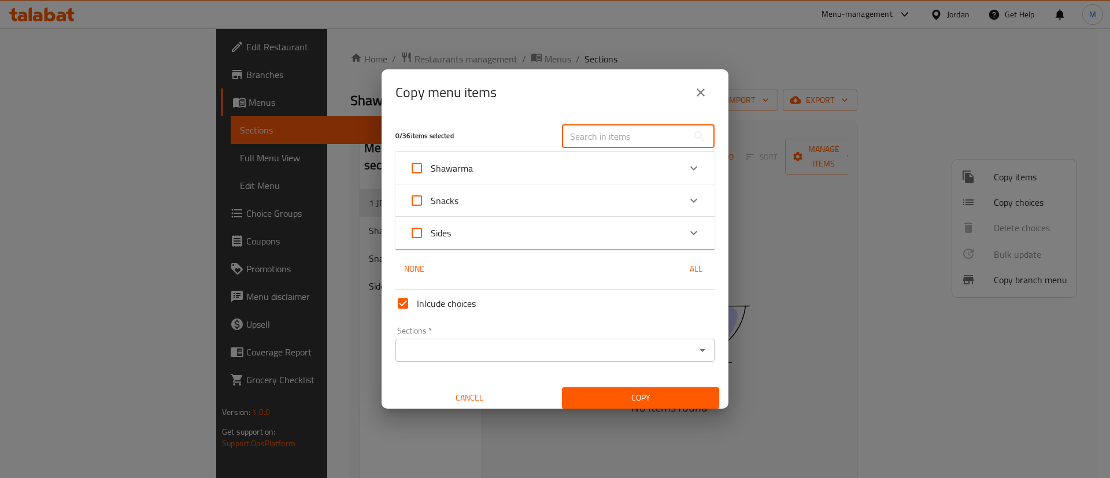
click at [635, 142] on input "text" at bounding box center [625, 136] width 126 height 23
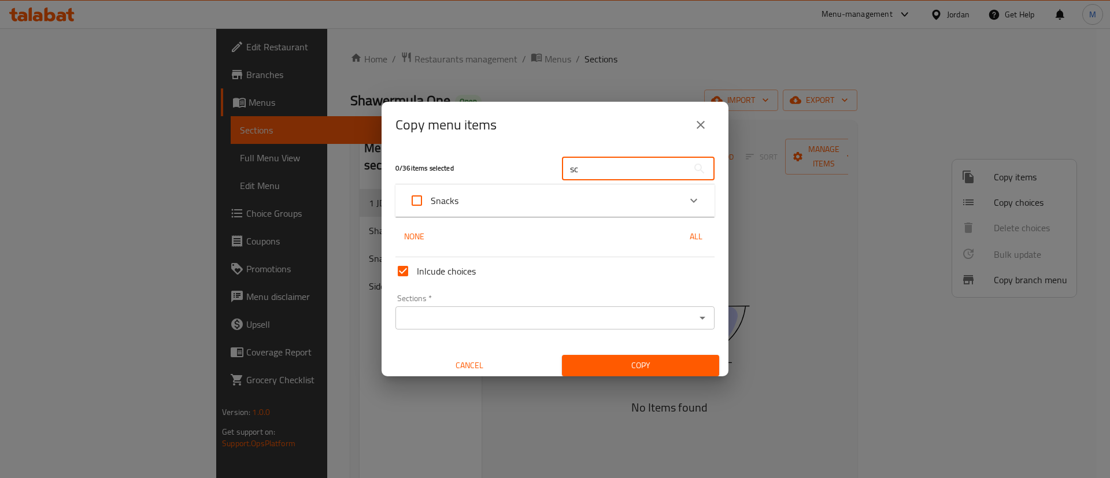
type input "sc"
click at [511, 203] on div "Snacks" at bounding box center [544, 201] width 271 height 28
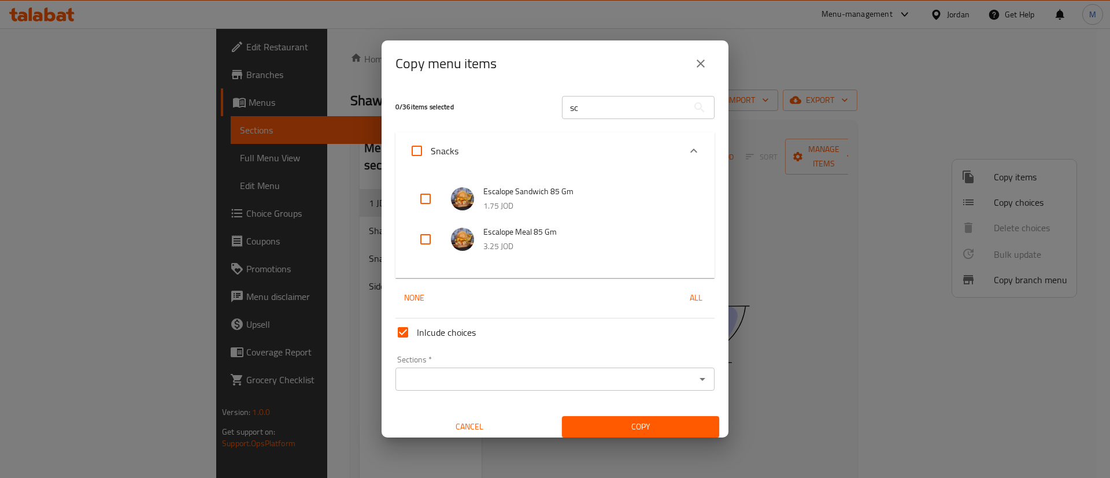
click at [427, 194] on input "checkbox" at bounding box center [426, 199] width 28 height 28
checkbox input "true"
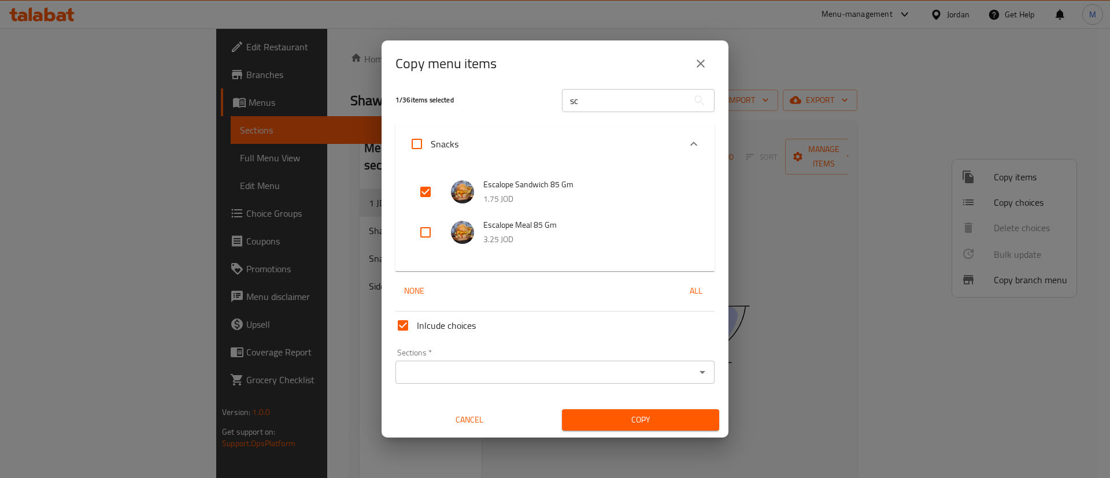
click at [605, 99] on input "sc" at bounding box center [625, 100] width 126 height 23
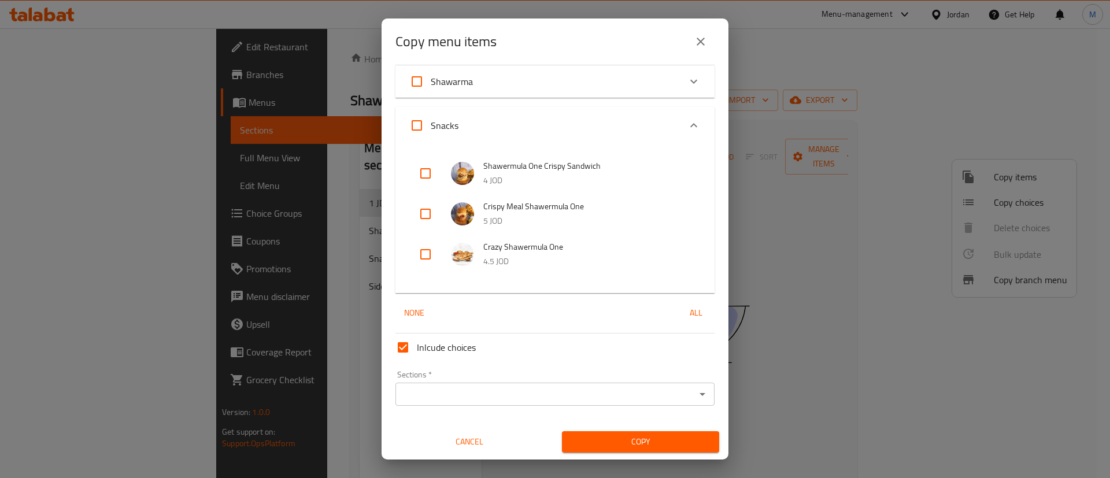
scroll to position [0, 0]
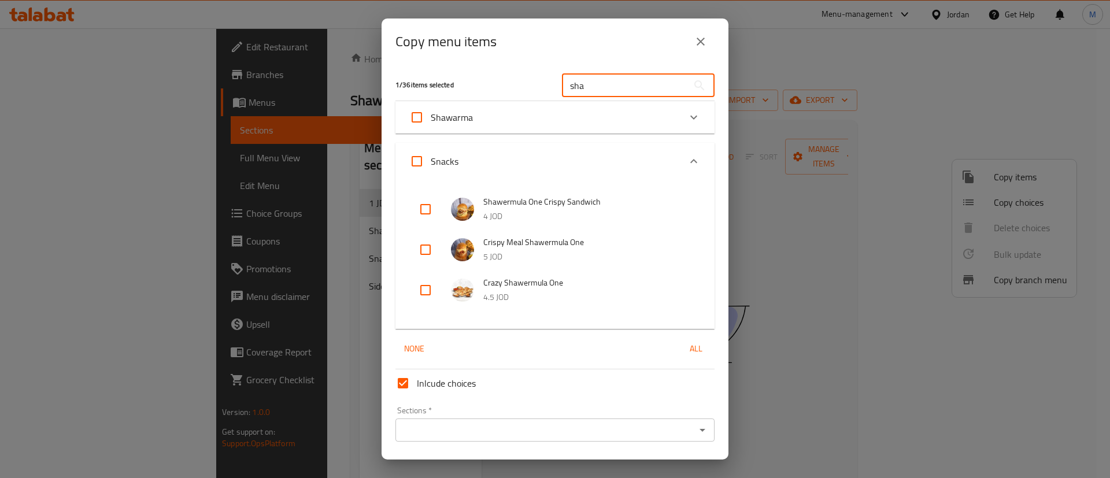
type input "sha"
click at [584, 121] on div "Shawarma" at bounding box center [544, 117] width 271 height 28
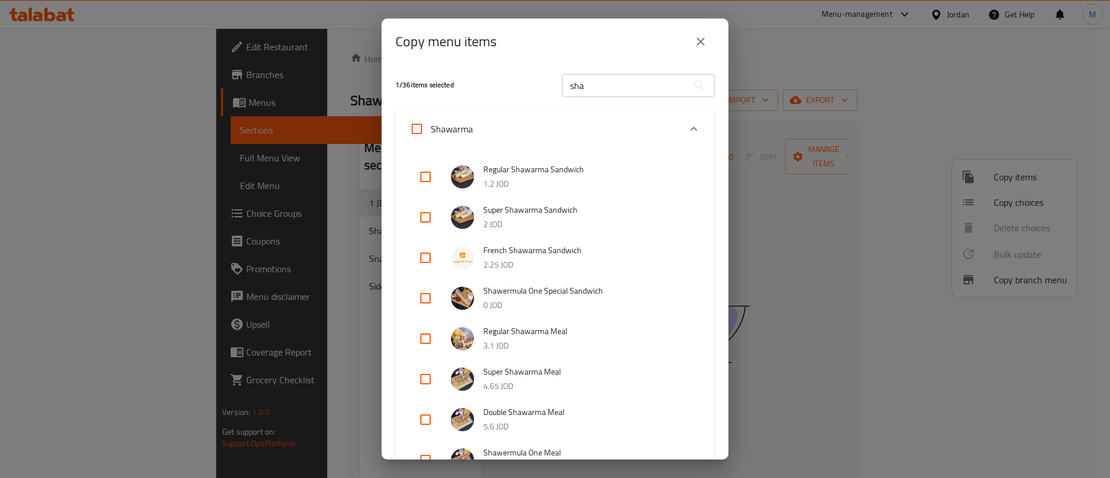
click at [428, 172] on input "checkbox" at bounding box center [426, 177] width 28 height 28
checkbox input "true"
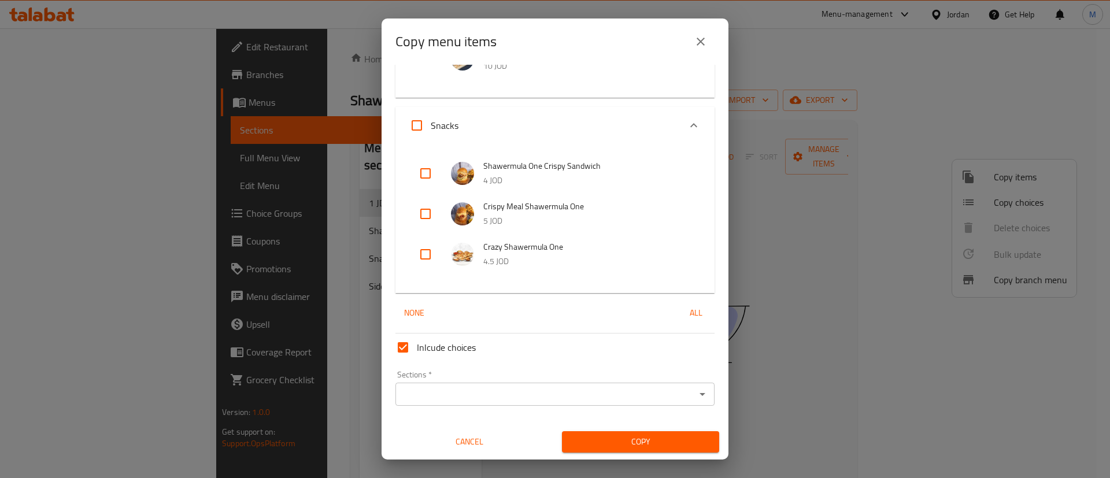
click at [583, 391] on input "Sections   *" at bounding box center [545, 394] width 293 height 16
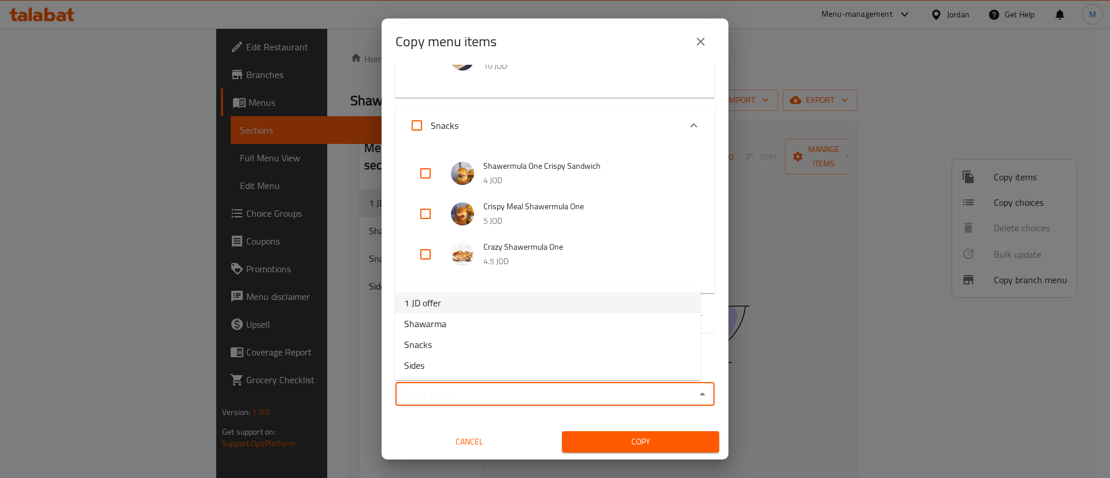
click at [480, 309] on li "1 JD offer" at bounding box center [548, 303] width 306 height 21
type input "1 JD offer"
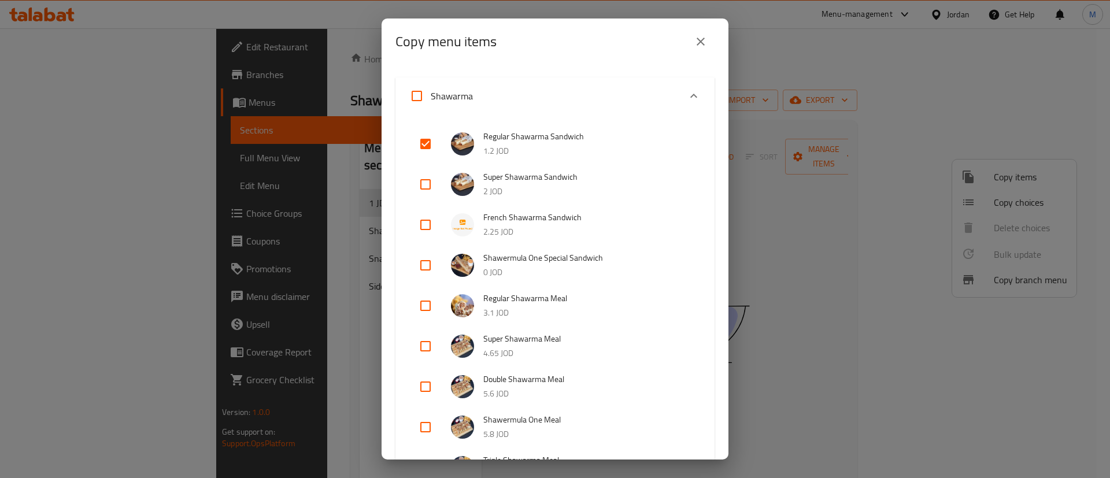
scroll to position [0, 0]
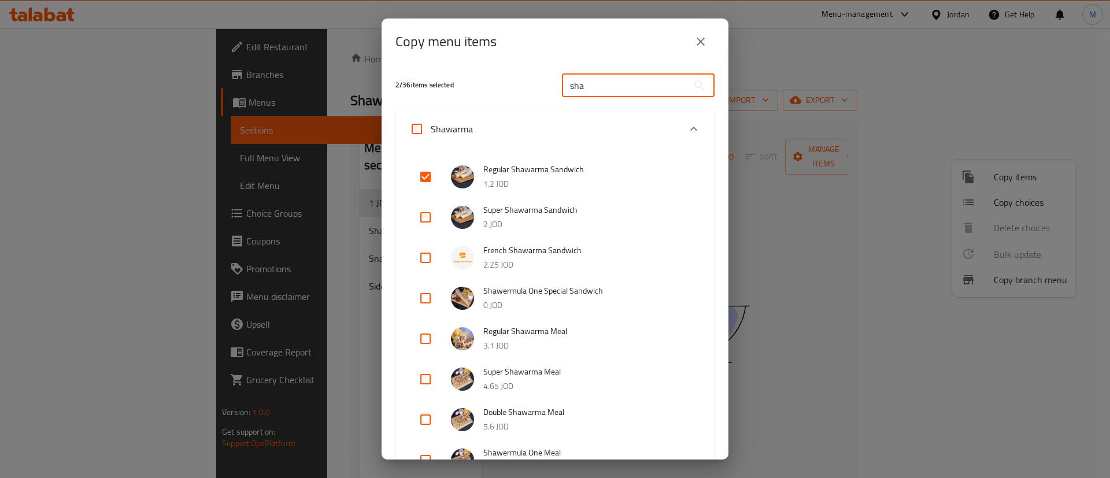
drag, startPoint x: 628, startPoint y: 86, endPoint x: 540, endPoint y: 83, distance: 87.9
click at [543, 84] on div "2 / 36 items selected sha ​" at bounding box center [555, 85] width 333 height 46
click at [529, 75] on div "2 / 36 items selected" at bounding box center [472, 85] width 167 height 46
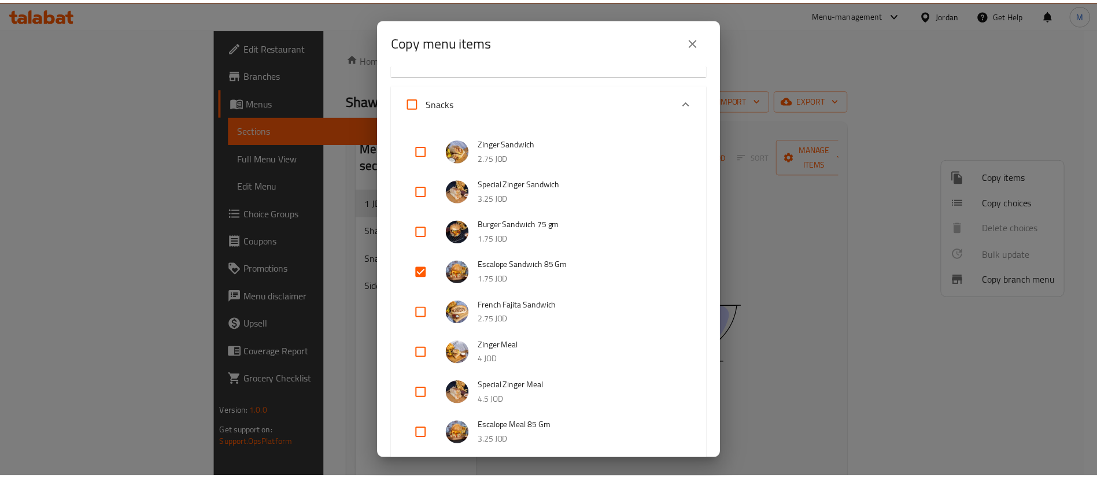
scroll to position [1252, 0]
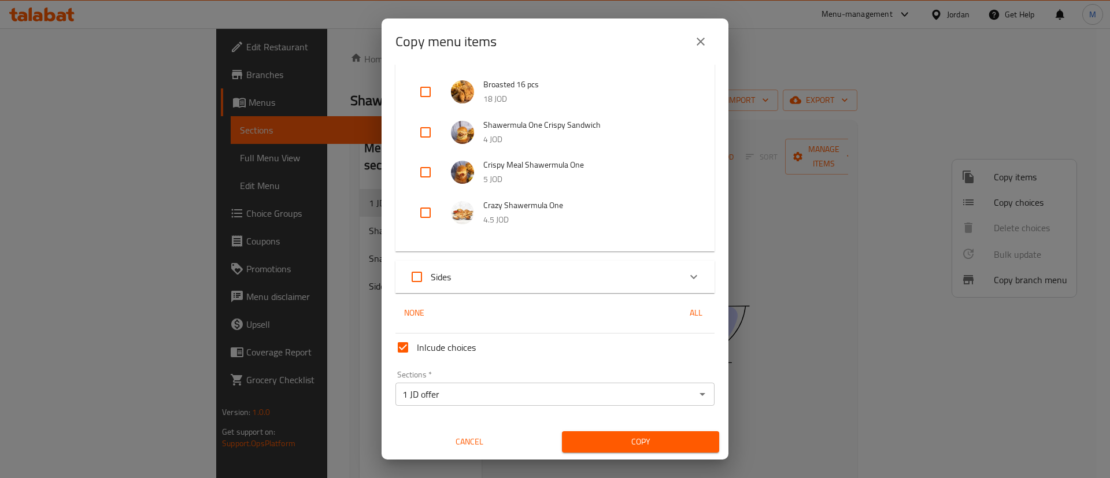
click at [610, 437] on span "Copy" at bounding box center [640, 442] width 139 height 14
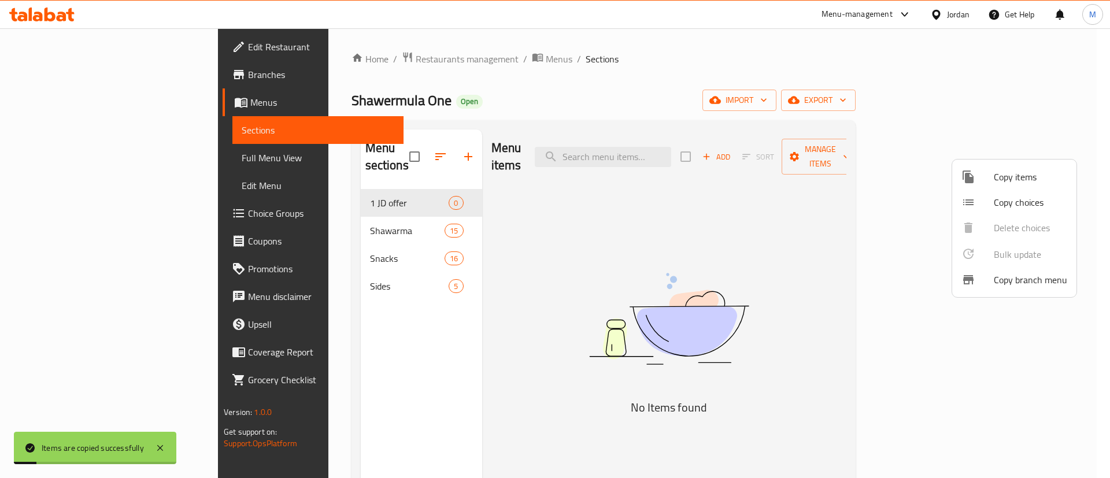
click at [623, 397] on div at bounding box center [555, 239] width 1110 height 478
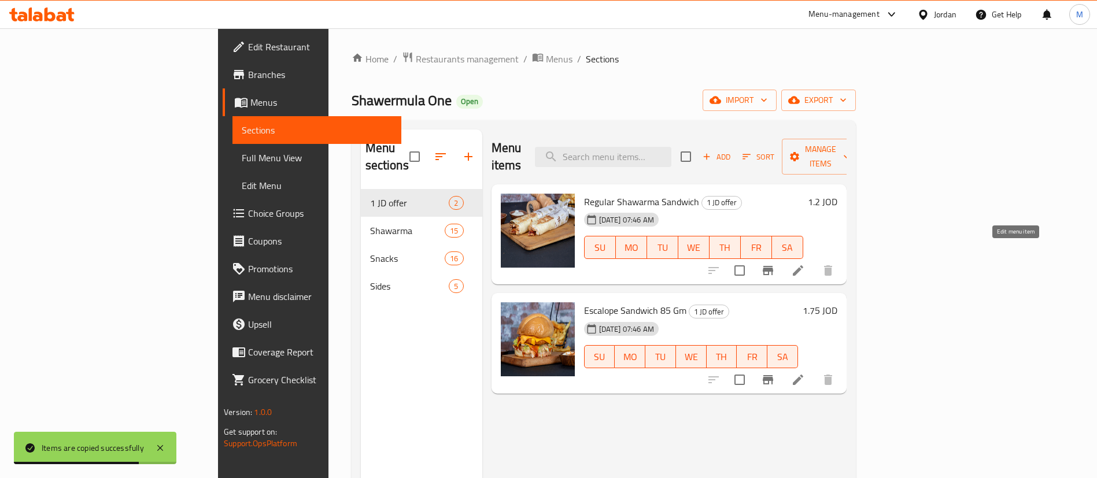
click at [805, 264] on icon at bounding box center [798, 271] width 14 height 14
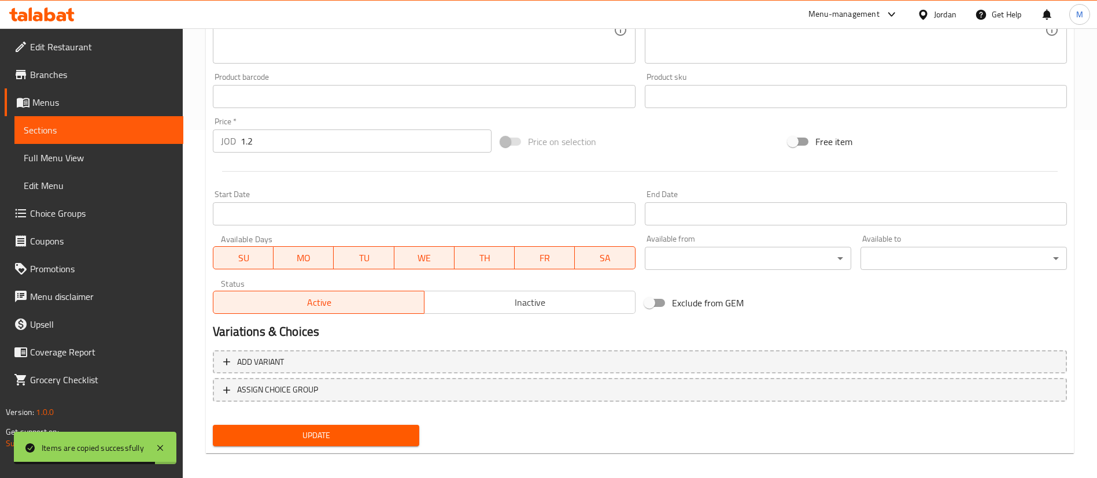
scroll to position [356, 0]
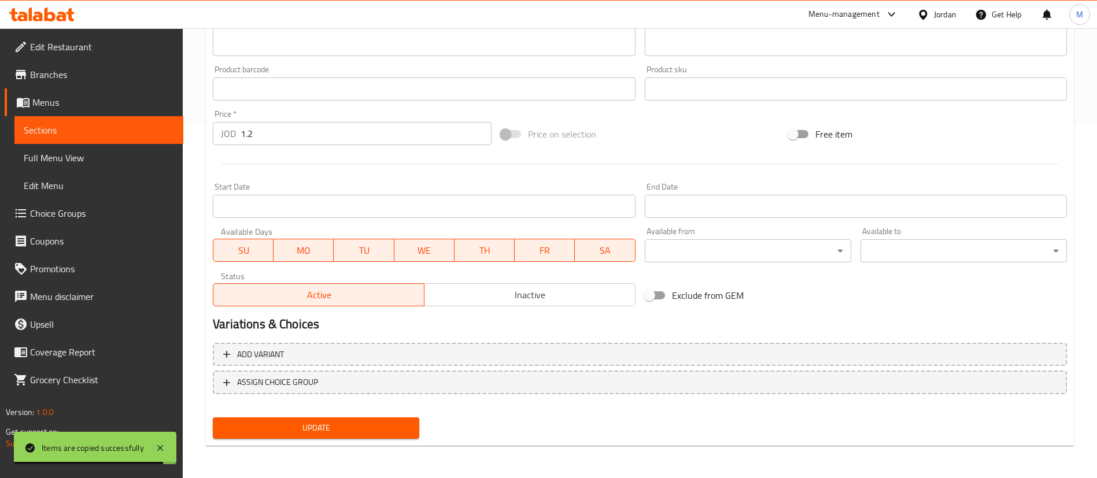
click at [279, 256] on span "MO" at bounding box center [303, 250] width 51 height 17
click at [361, 257] on span "TU" at bounding box center [363, 250] width 51 height 17
click at [418, 249] on span "WE" at bounding box center [424, 250] width 51 height 17
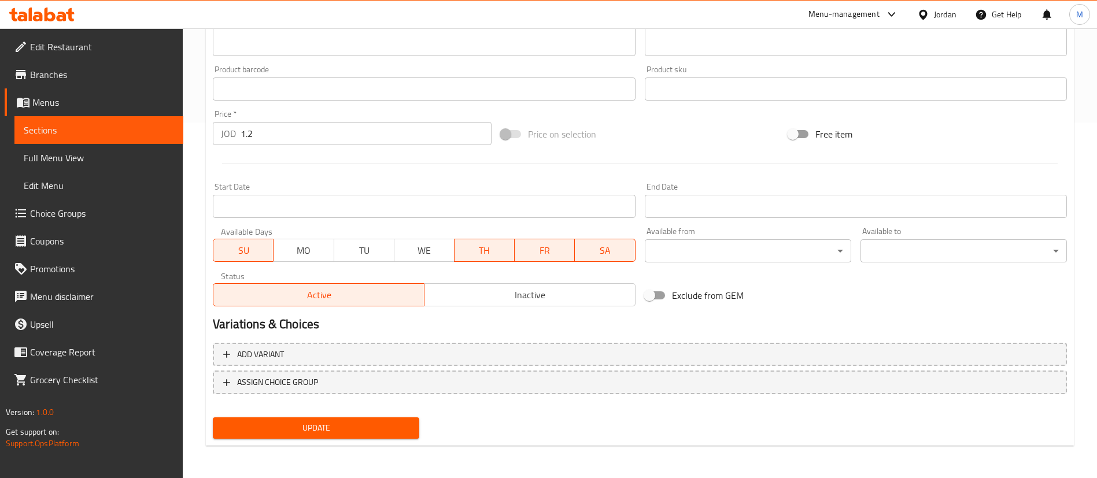
click at [485, 249] on span "TH" at bounding box center [484, 250] width 51 height 17
click at [556, 256] on span "FR" at bounding box center [544, 250] width 51 height 17
click at [607, 254] on span "SA" at bounding box center [604, 250] width 51 height 17
click at [394, 427] on span "Update" at bounding box center [316, 428] width 188 height 14
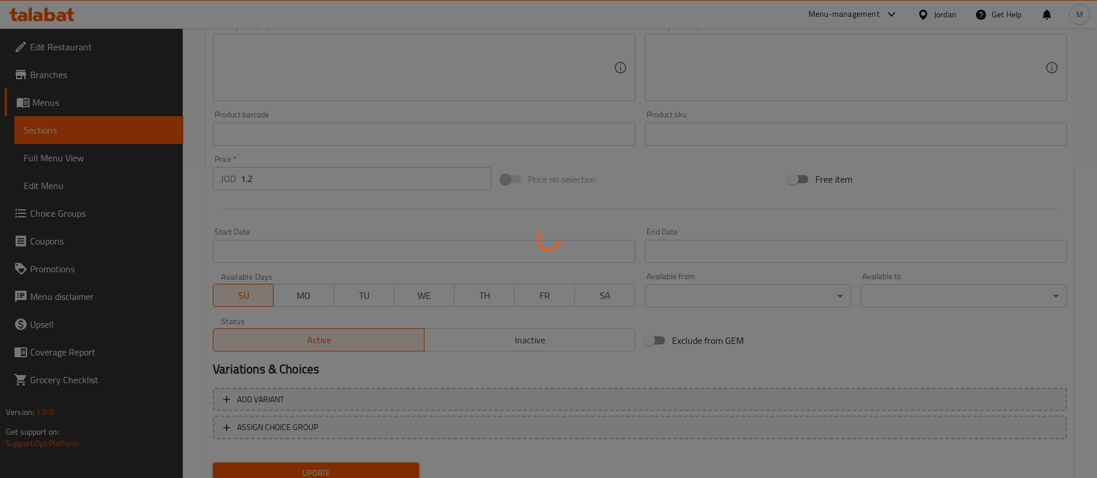
scroll to position [0, 0]
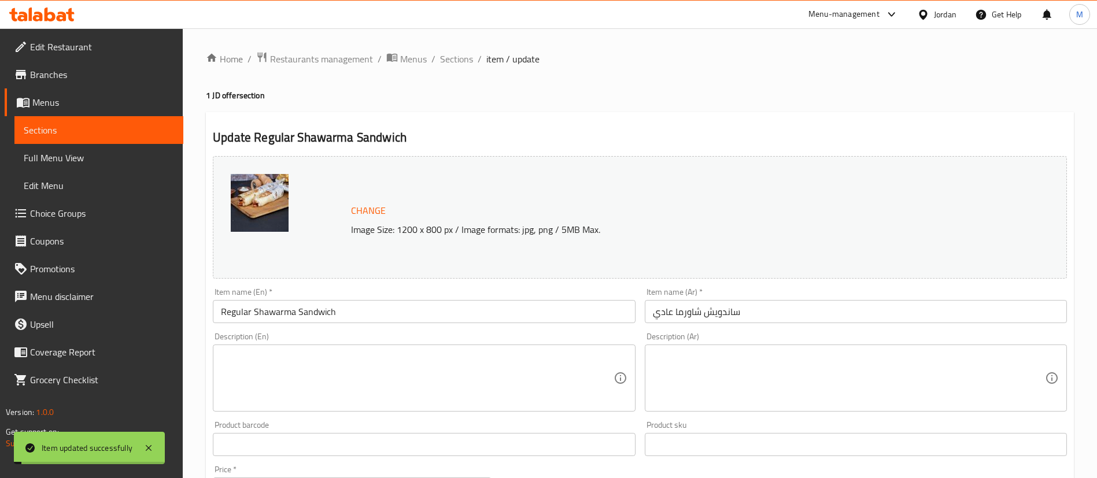
click at [450, 69] on div "Home / Restaurants management / Menus / Sections / item / update 1 JD offer sec…" at bounding box center [640, 430] width 868 height 759
click at [460, 57] on span "Sections" at bounding box center [456, 59] width 33 height 14
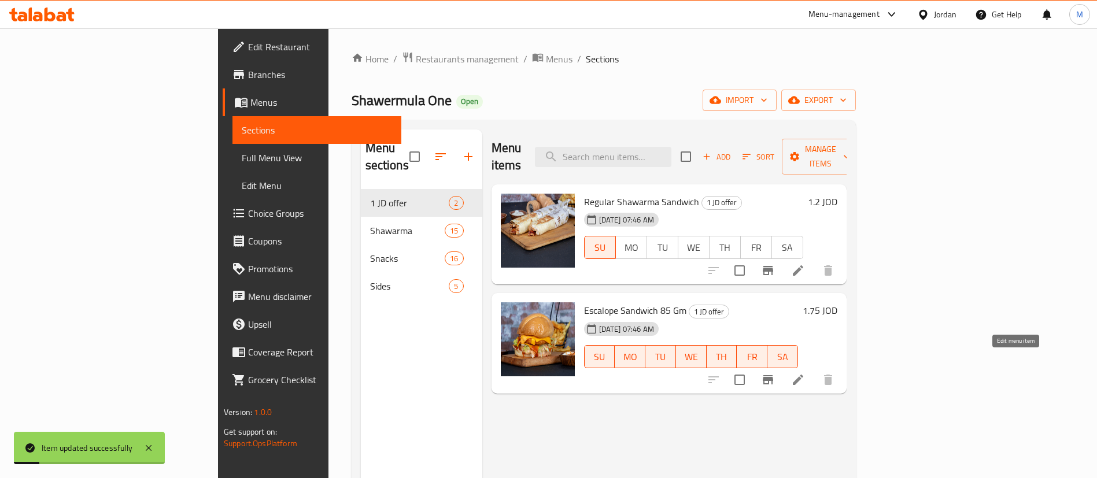
click at [805, 373] on icon at bounding box center [798, 380] width 14 height 14
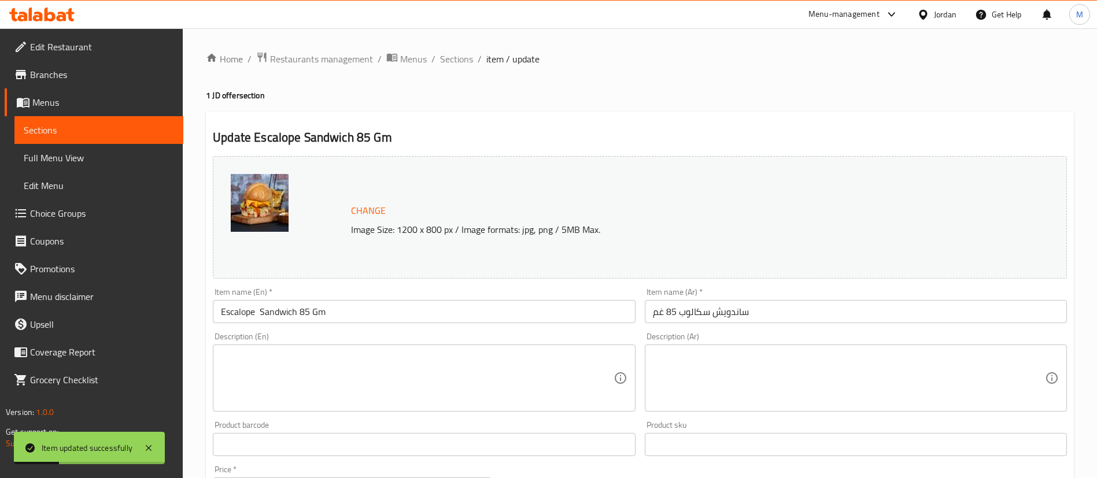
scroll to position [356, 0]
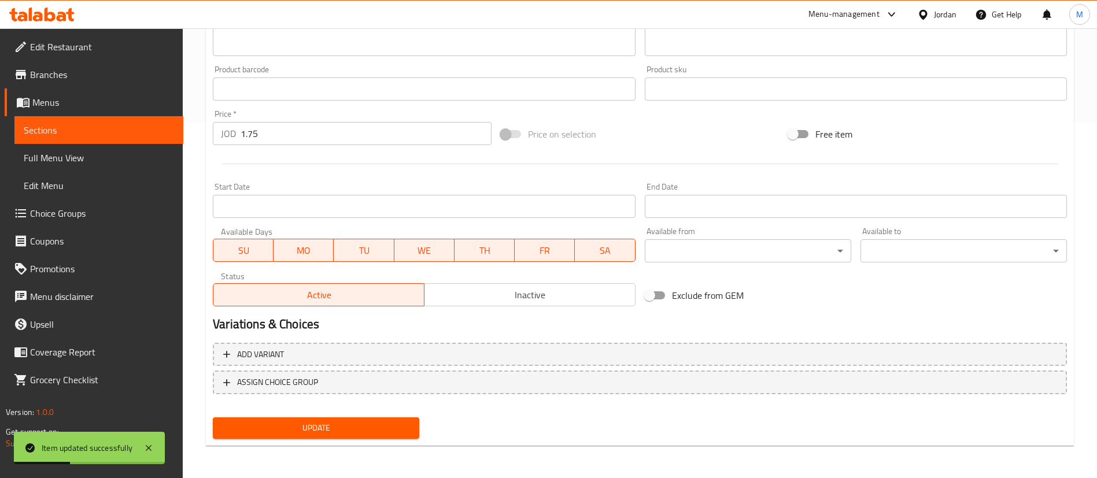
click at [305, 232] on div "SU MO TU WE TH FR SA" at bounding box center [424, 244] width 422 height 35
click at [311, 241] on button "MO" at bounding box center [303, 250] width 60 height 23
click at [351, 258] on span "TU" at bounding box center [363, 250] width 51 height 17
click at [417, 252] on span "WE" at bounding box center [424, 250] width 51 height 17
click at [474, 252] on span "TH" at bounding box center [484, 250] width 51 height 17
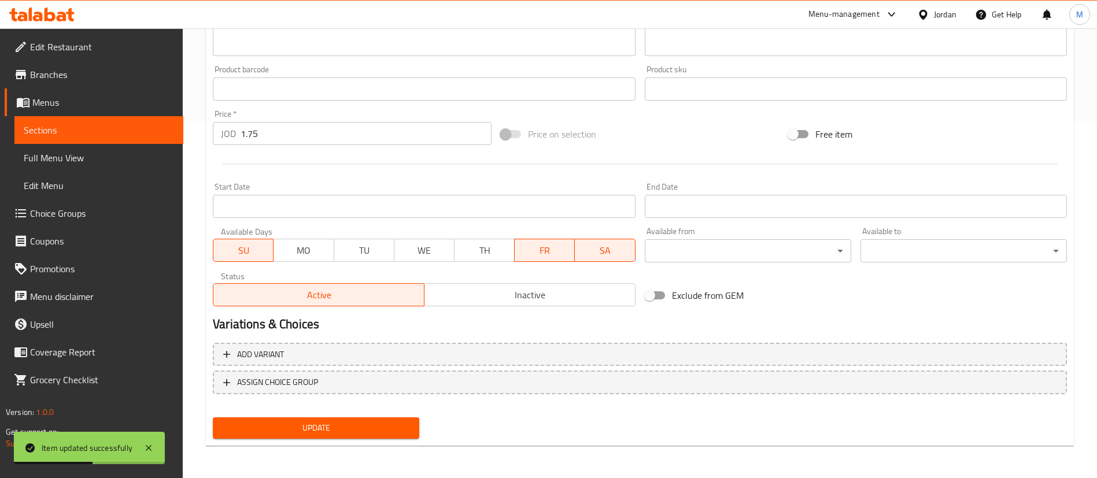
click at [539, 254] on span "FR" at bounding box center [544, 250] width 51 height 17
click at [578, 257] on button "SA" at bounding box center [604, 250] width 61 height 23
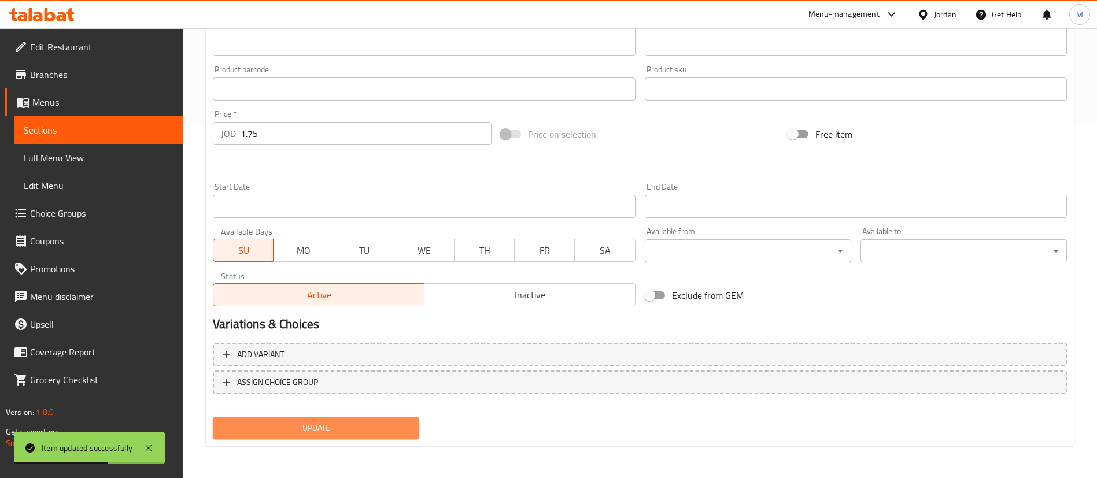
click at [390, 433] on span "Update" at bounding box center [316, 428] width 188 height 14
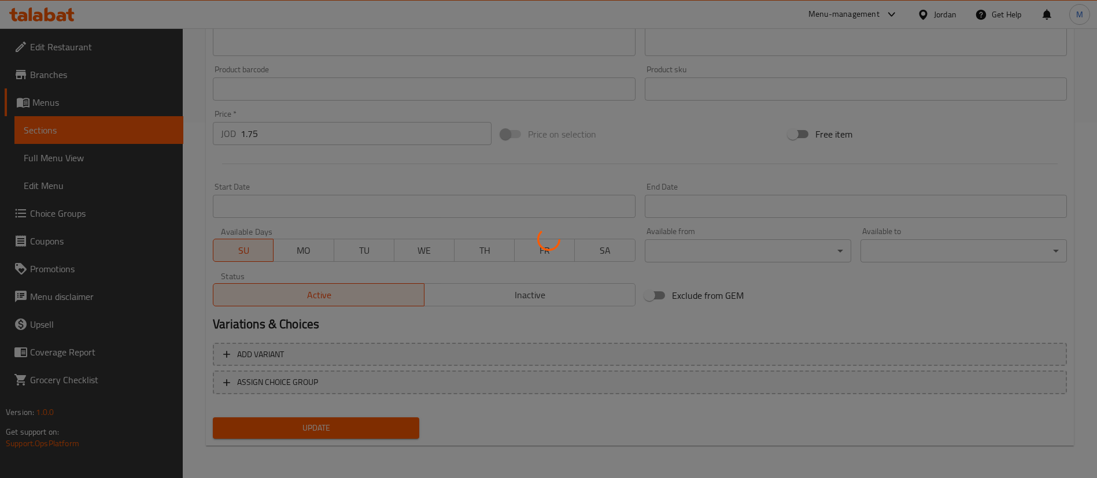
scroll to position [0, 0]
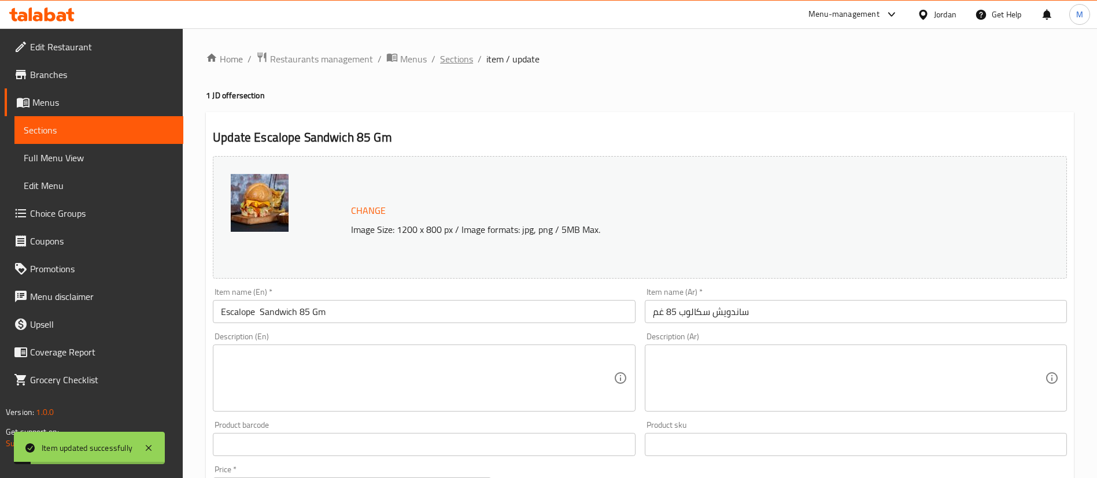
click at [464, 65] on span "Sections" at bounding box center [456, 59] width 33 height 14
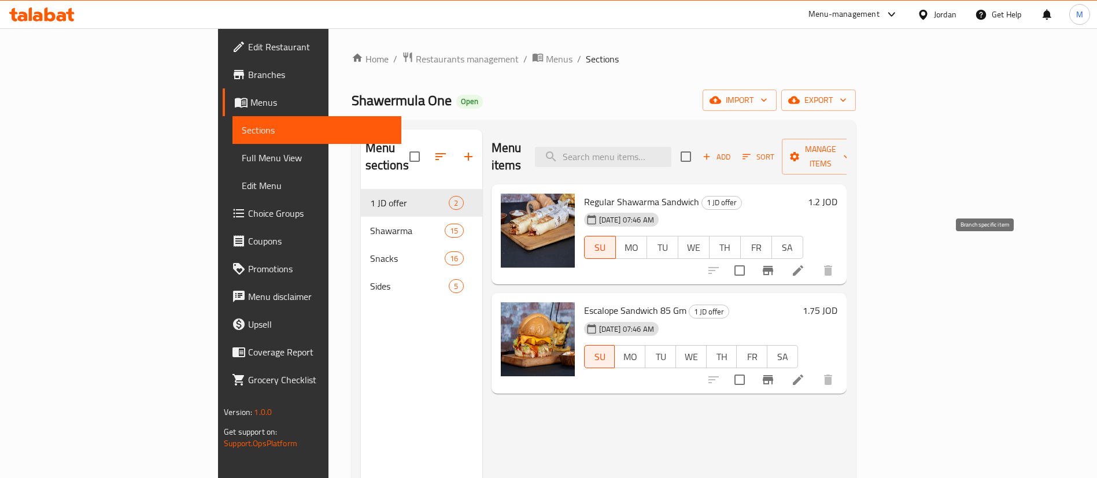
click at [773, 266] on icon "Branch-specific-item" at bounding box center [768, 270] width 10 height 9
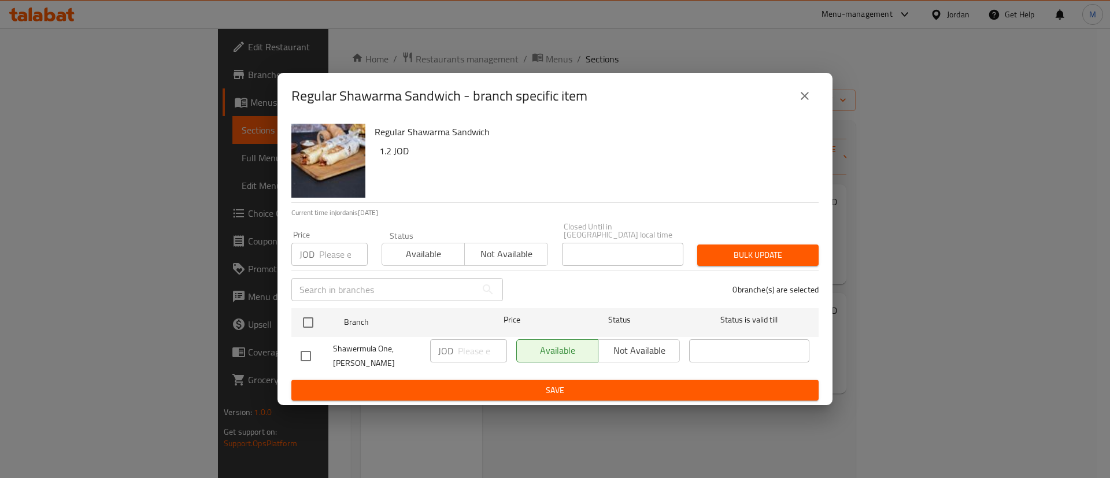
click at [334, 258] on input "number" at bounding box center [343, 254] width 49 height 23
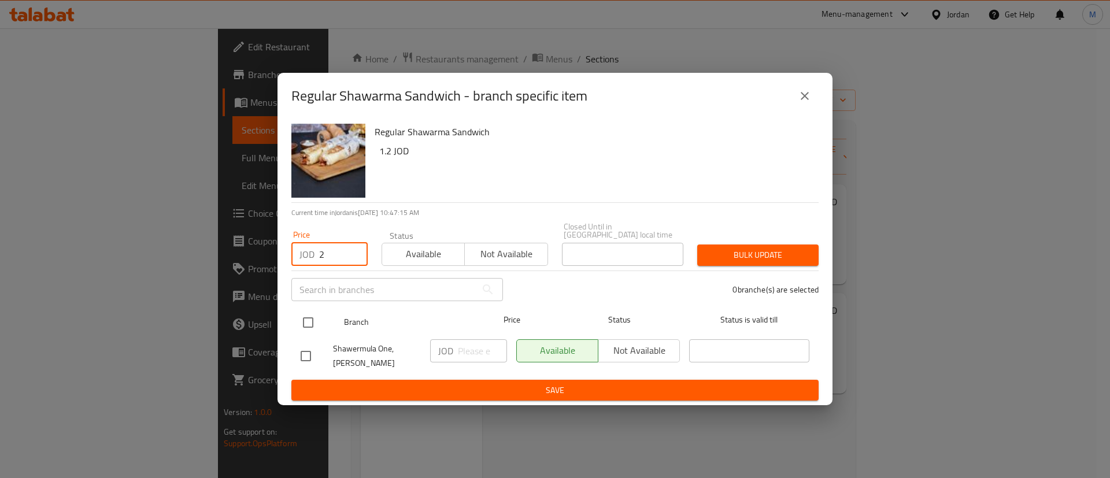
type input "2"
click at [310, 315] on input "checkbox" at bounding box center [308, 322] width 24 height 24
checkbox input "true"
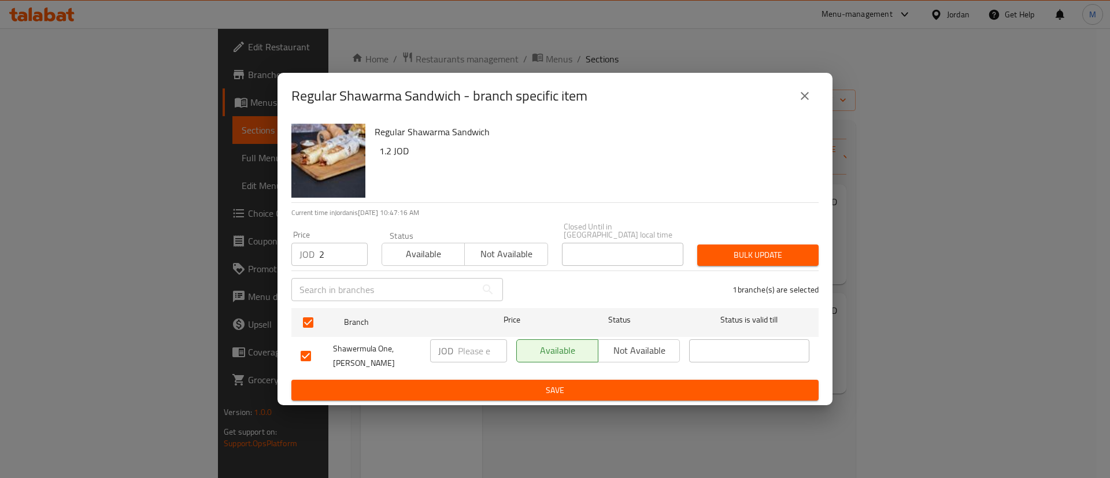
click at [756, 245] on button "Bulk update" at bounding box center [757, 255] width 121 height 21
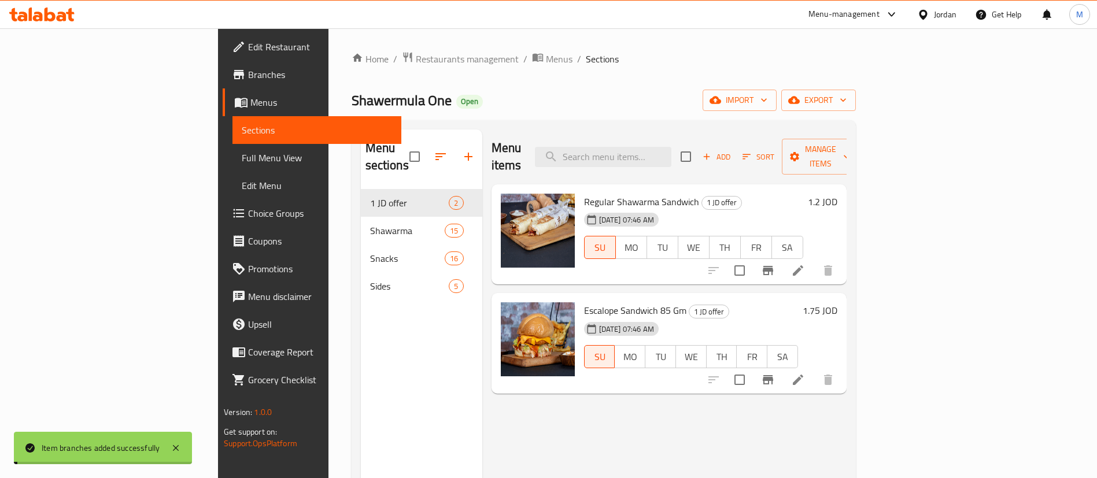
click at [775, 373] on icon "Branch-specific-item" at bounding box center [768, 380] width 14 height 14
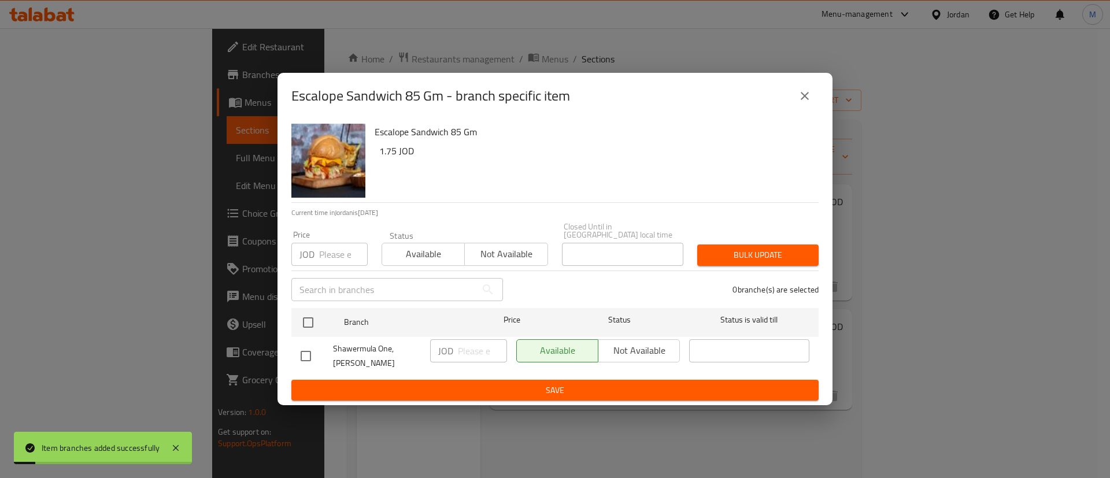
click at [335, 254] on input "number" at bounding box center [343, 254] width 49 height 23
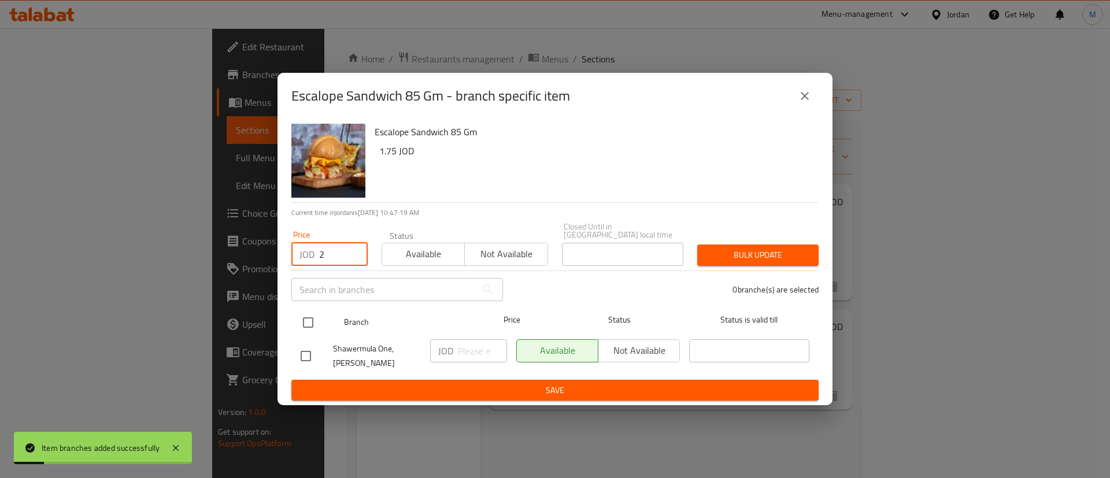
type input "2"
click at [313, 326] on input "checkbox" at bounding box center [308, 322] width 24 height 24
checkbox input "true"
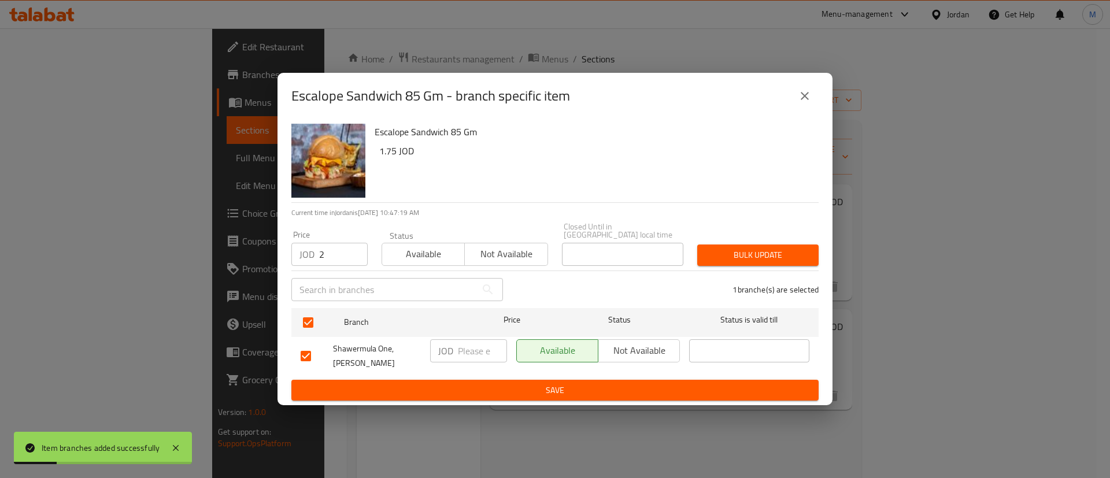
click at [714, 269] on div "1 branche(s) are selected" at bounding box center [668, 290] width 316 height 42
click at [719, 258] on button "Bulk update" at bounding box center [757, 255] width 121 height 21
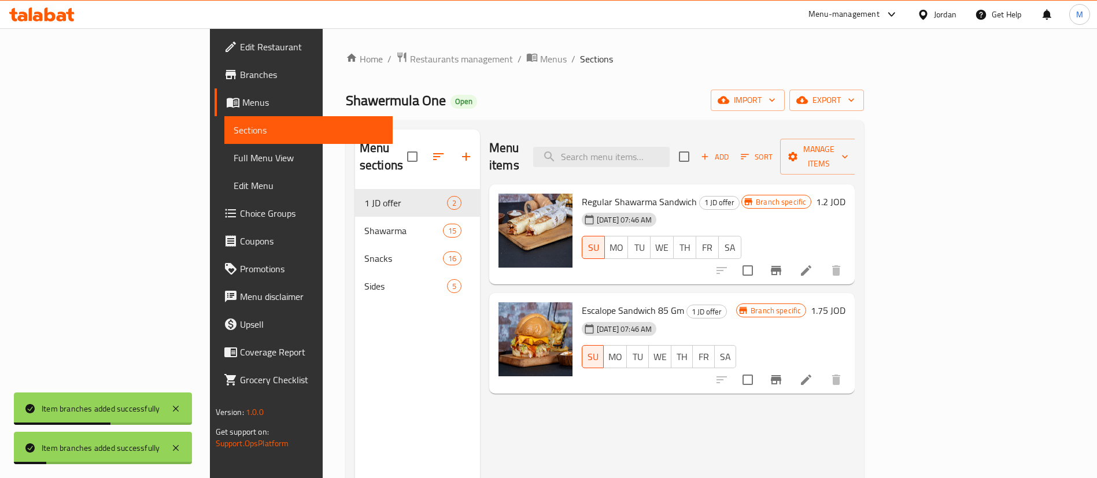
click at [346, 99] on span "Shawermula One" at bounding box center [396, 100] width 100 height 26
copy span "Shawermula One"
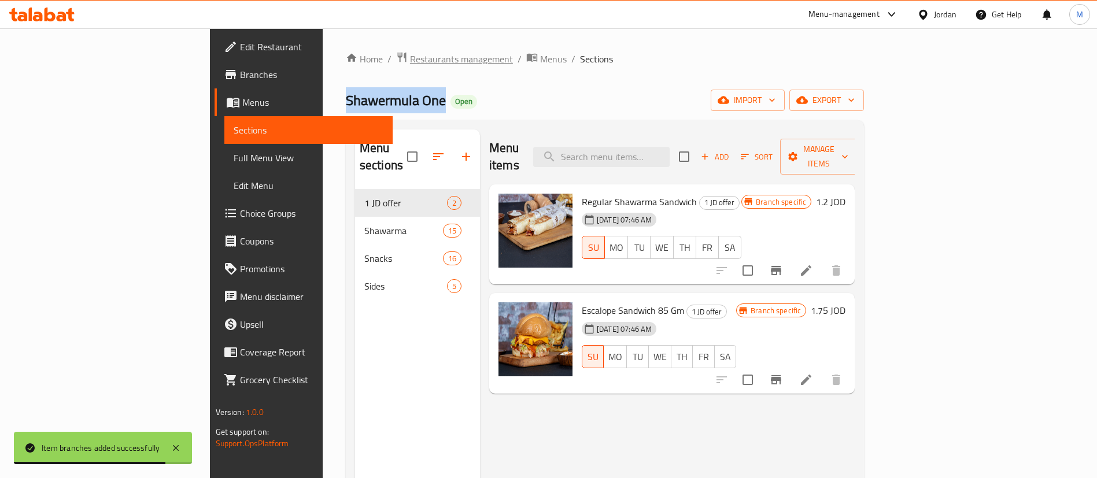
click at [410, 66] on span "Restaurants management" at bounding box center [461, 59] width 103 height 14
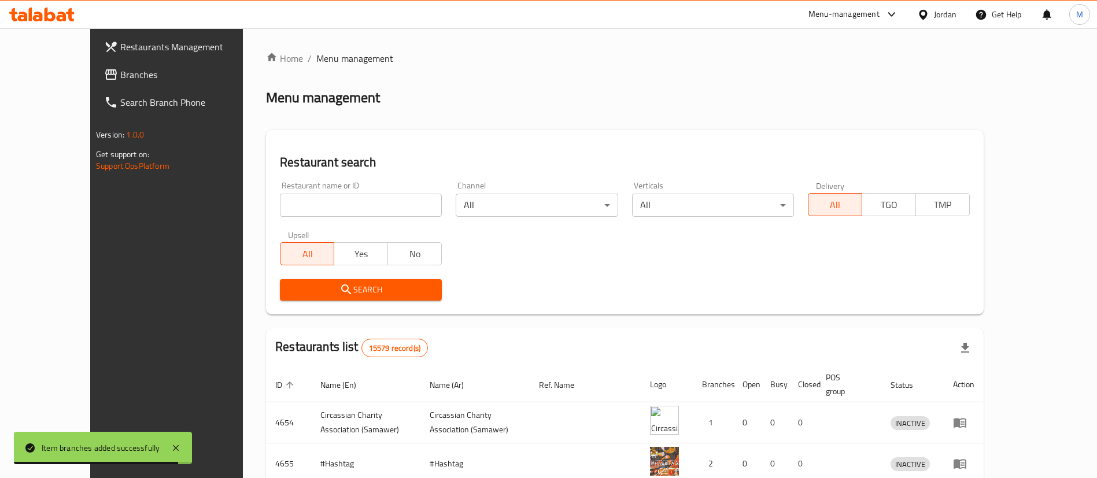
click at [342, 199] on input "search" at bounding box center [361, 205] width 162 height 23
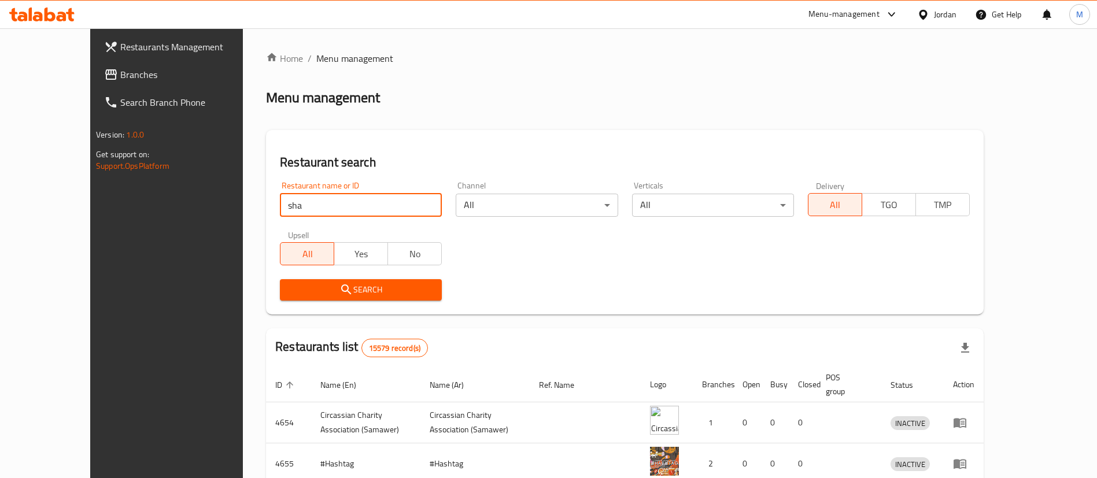
type input "shawermula one"
click at [374, 289] on span "Search" at bounding box center [360, 290] width 143 height 14
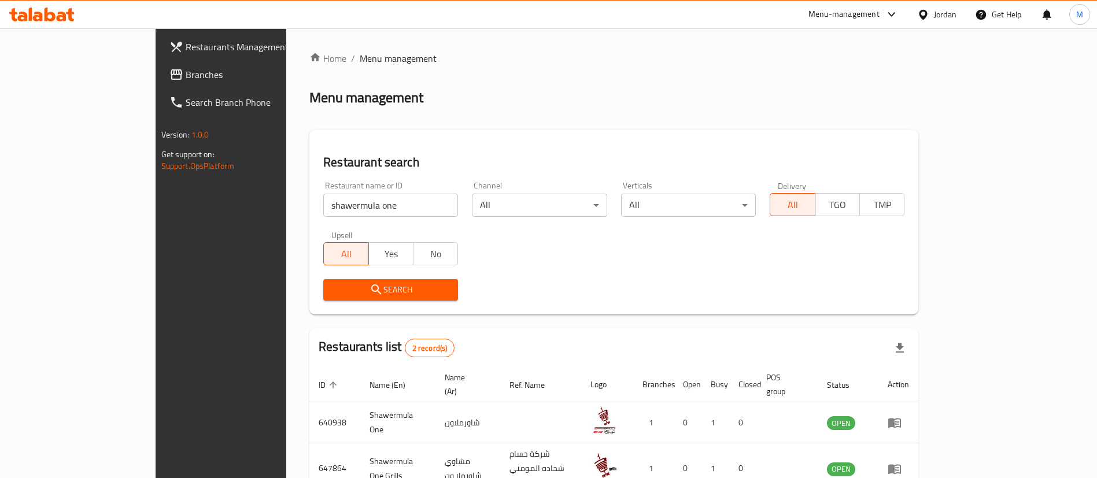
scroll to position [56, 0]
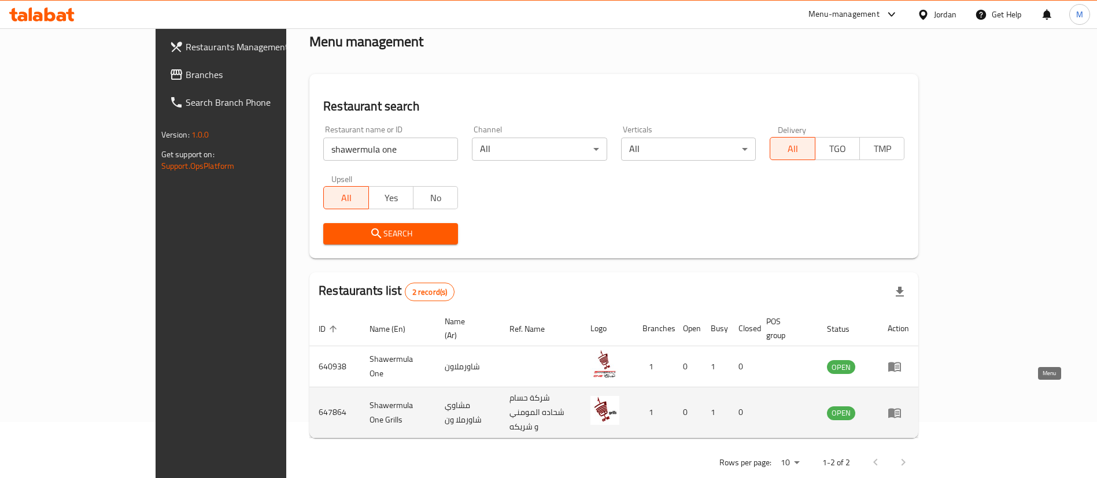
click at [901, 408] on icon "enhanced table" at bounding box center [894, 413] width 13 height 10
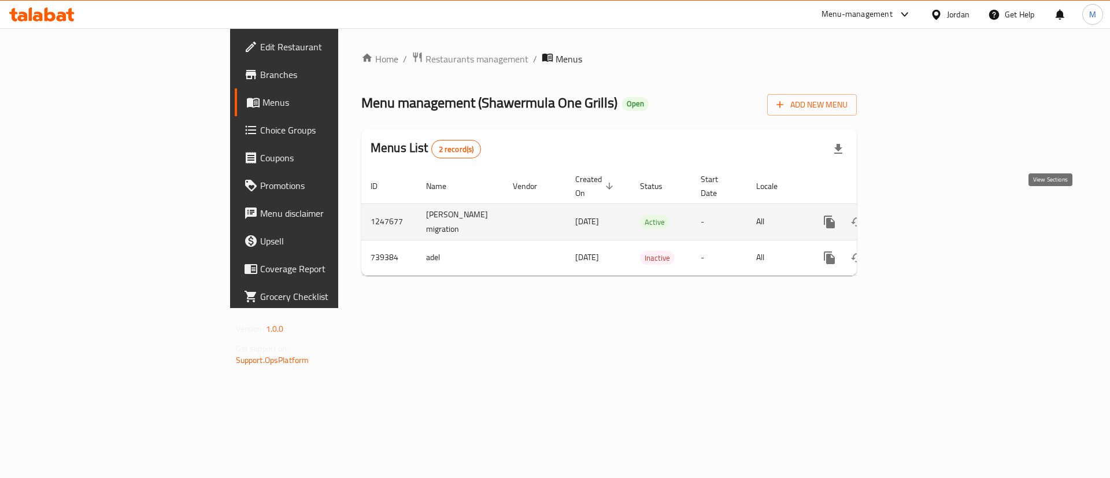
click at [927, 215] on link "enhanced table" at bounding box center [913, 222] width 28 height 28
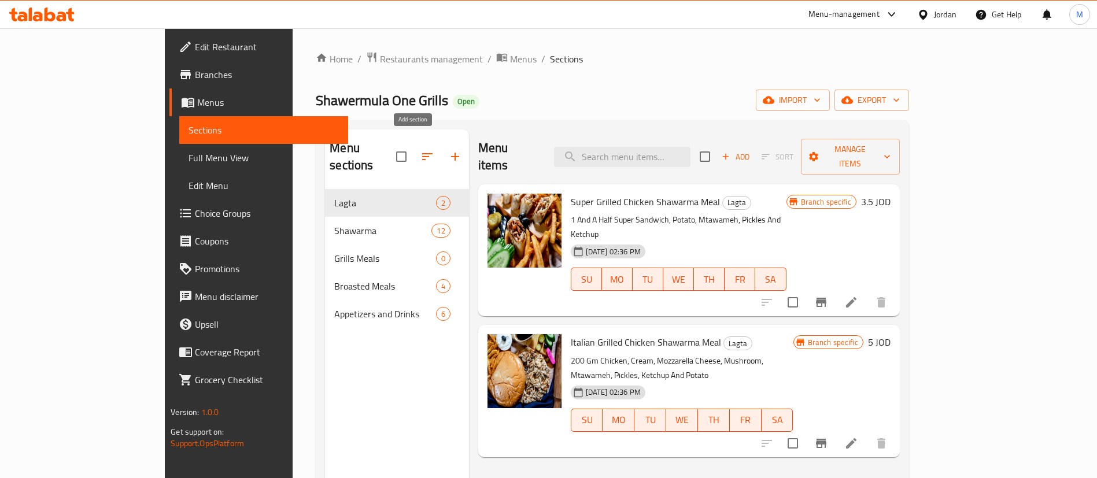
click at [448, 154] on icon "button" at bounding box center [455, 157] width 14 height 14
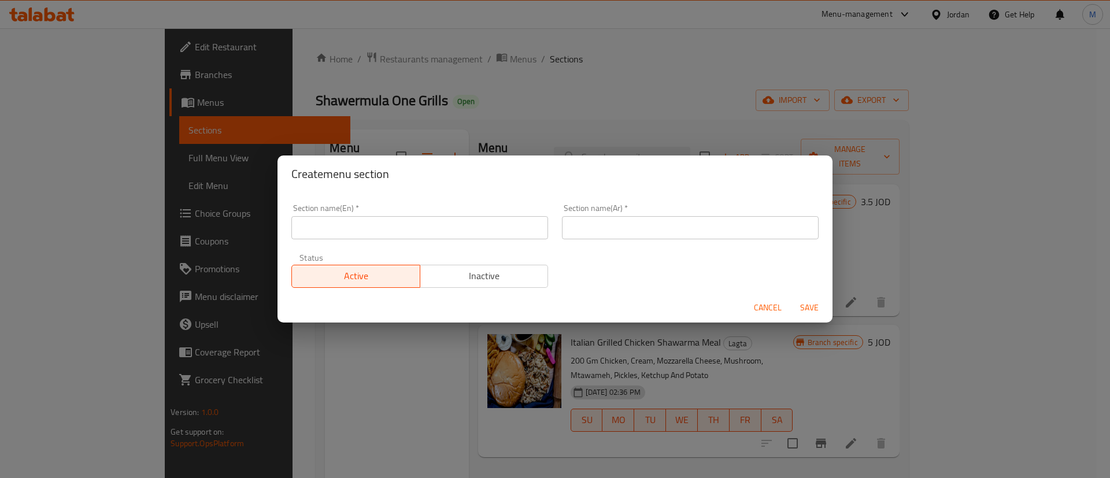
click at [464, 231] on input "text" at bounding box center [419, 227] width 257 height 23
type input "1 JD offer"
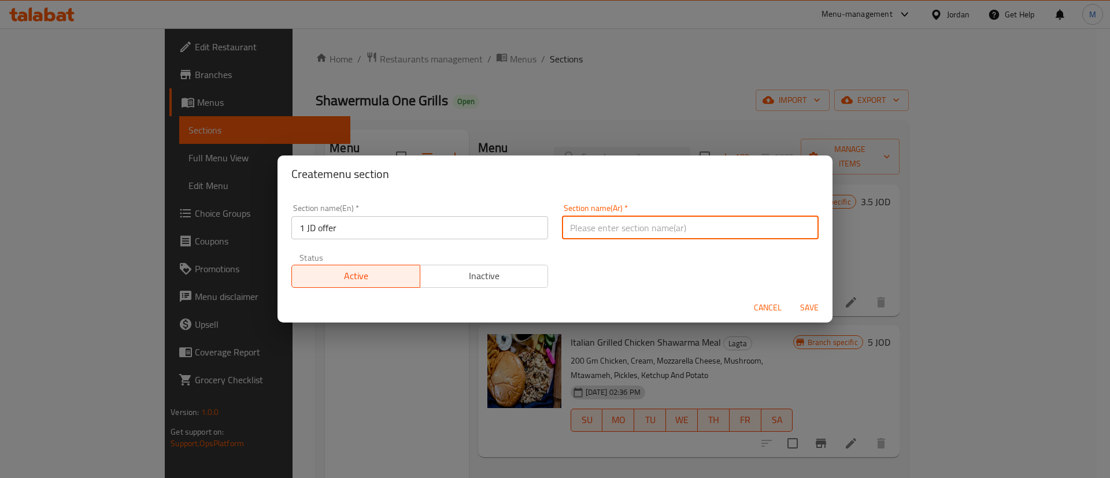
click at [657, 232] on input "text" at bounding box center [690, 227] width 257 height 23
type input "عرض الدينار"
click at [815, 306] on span "Save" at bounding box center [810, 308] width 28 height 14
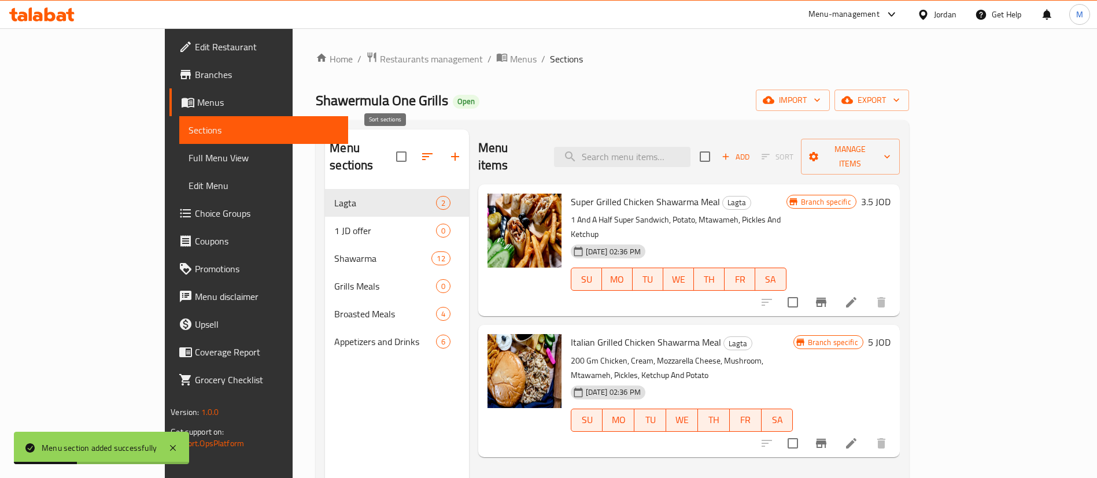
click at [420, 150] on icon "button" at bounding box center [427, 157] width 14 height 14
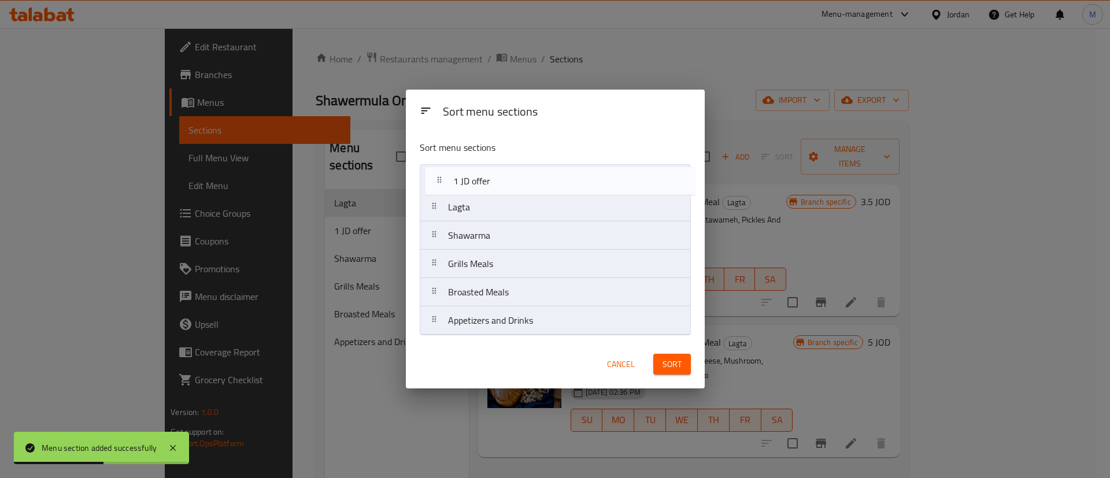
drag, startPoint x: 489, startPoint y: 212, endPoint x: 499, endPoint y: 181, distance: 32.2
click at [499, 181] on nav "Lagta 1 JD offer Shawarma Grills Meals Broasted Meals Appetizers and Drinks" at bounding box center [555, 249] width 271 height 171
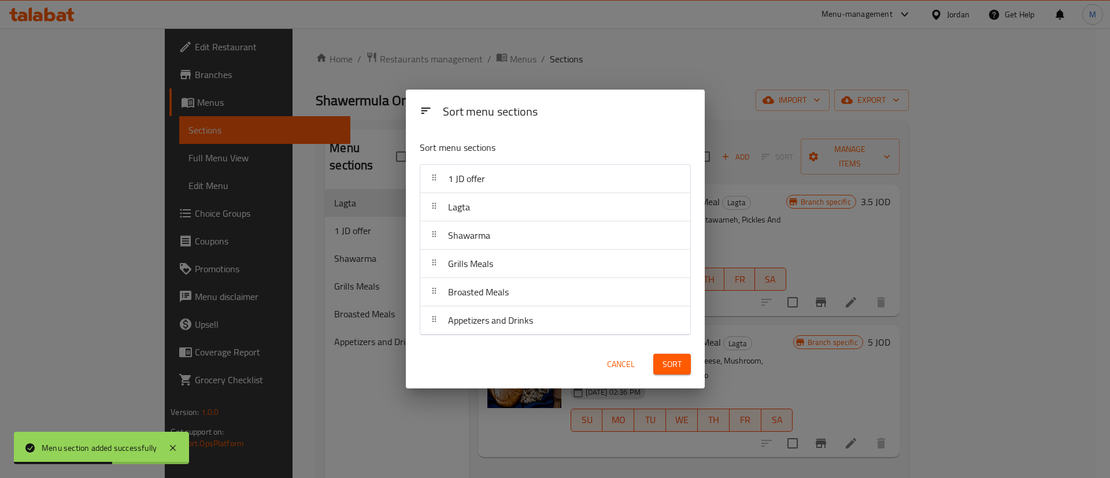
click at [672, 364] on span "Sort" at bounding box center [672, 364] width 19 height 14
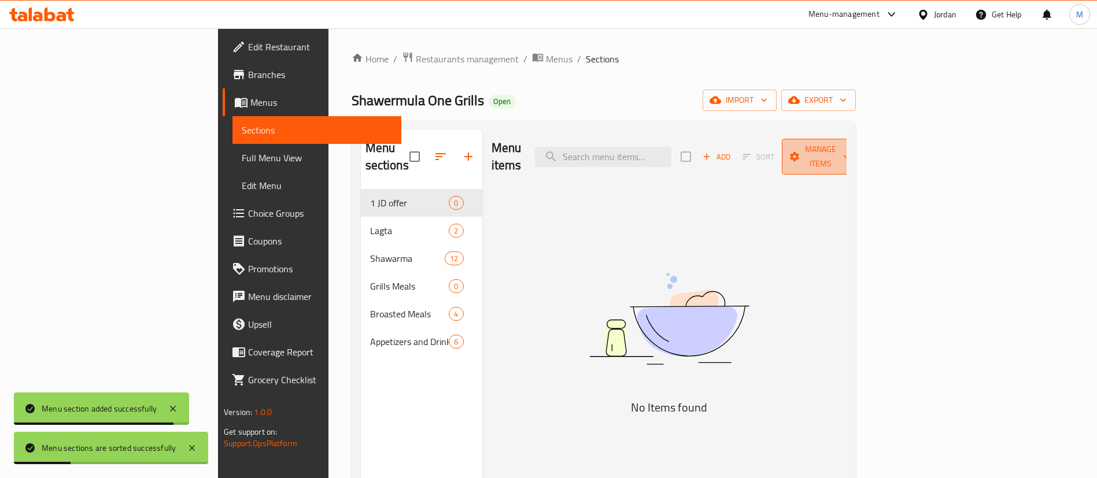
click at [850, 151] on span "Manage items" at bounding box center [820, 156] width 59 height 29
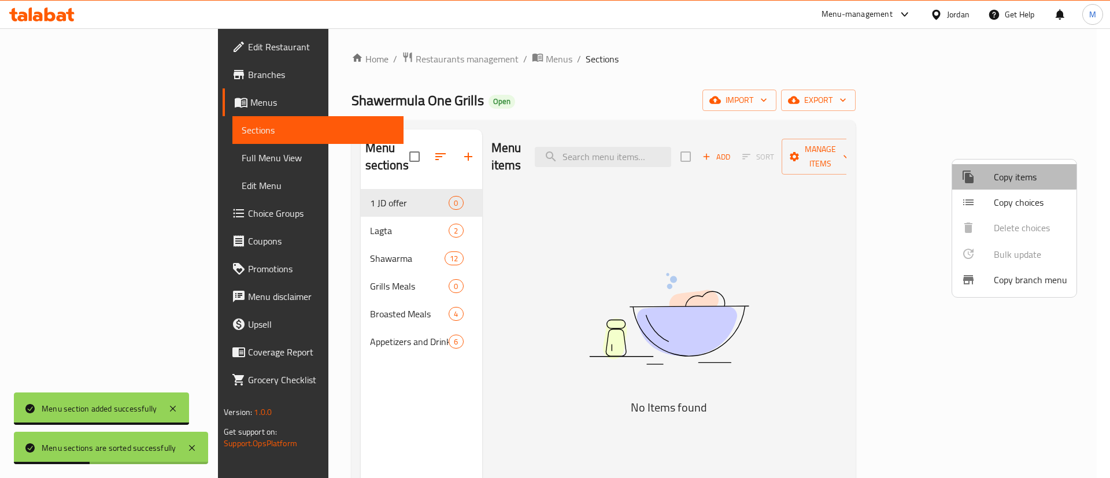
click at [1008, 176] on span "Copy items" at bounding box center [1030, 177] width 73 height 14
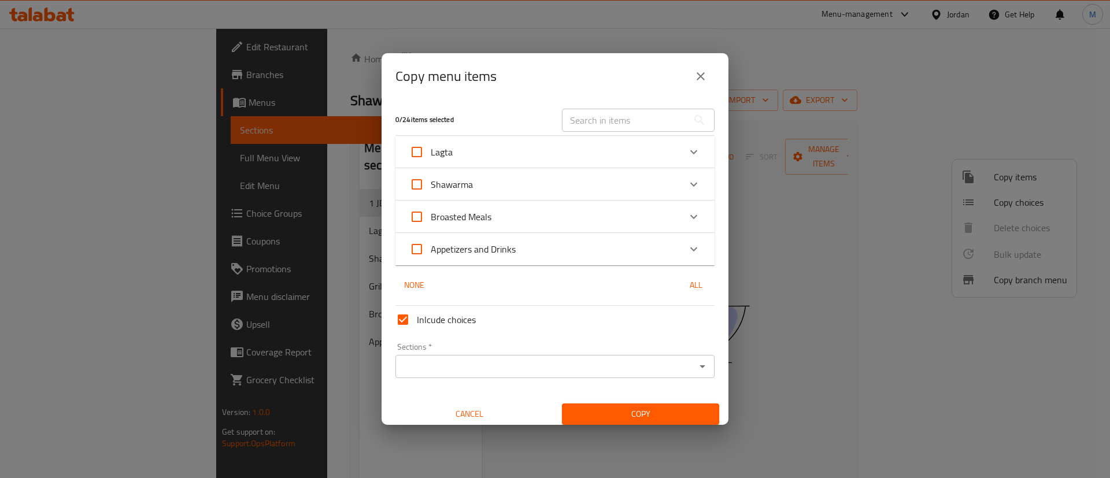
click at [601, 176] on div "Shawarma" at bounding box center [544, 185] width 271 height 28
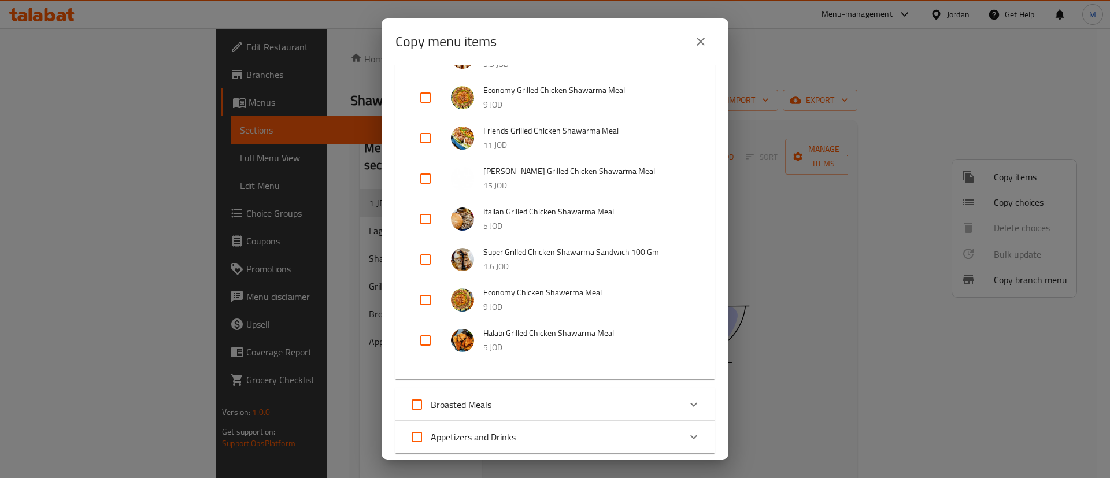
scroll to position [474, 0]
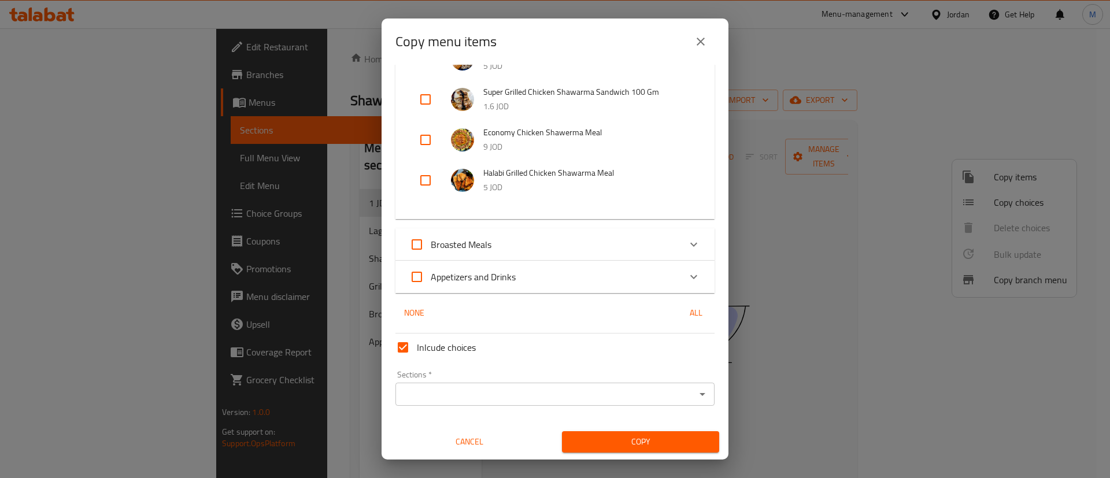
click at [604, 245] on div "Broasted Meals" at bounding box center [544, 245] width 271 height 28
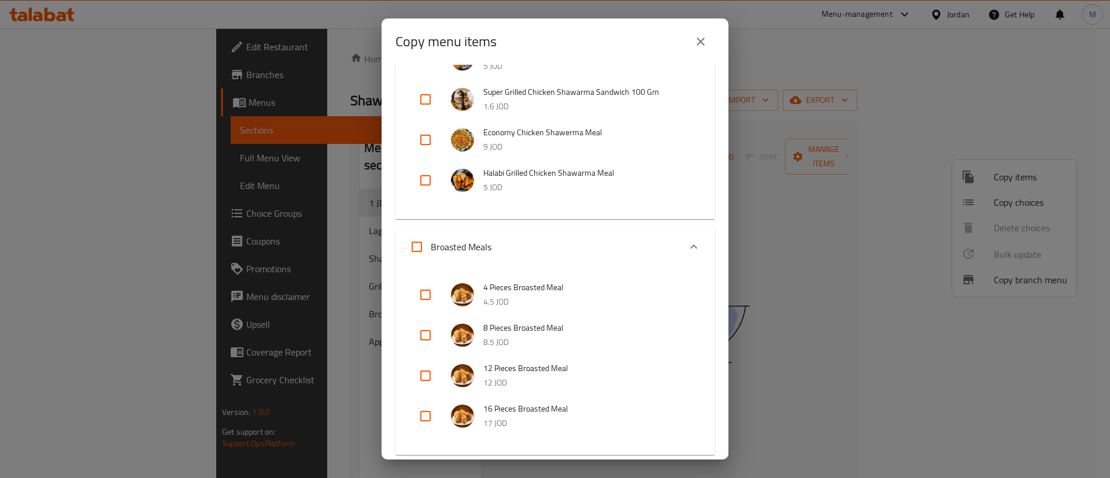
scroll to position [678, 0]
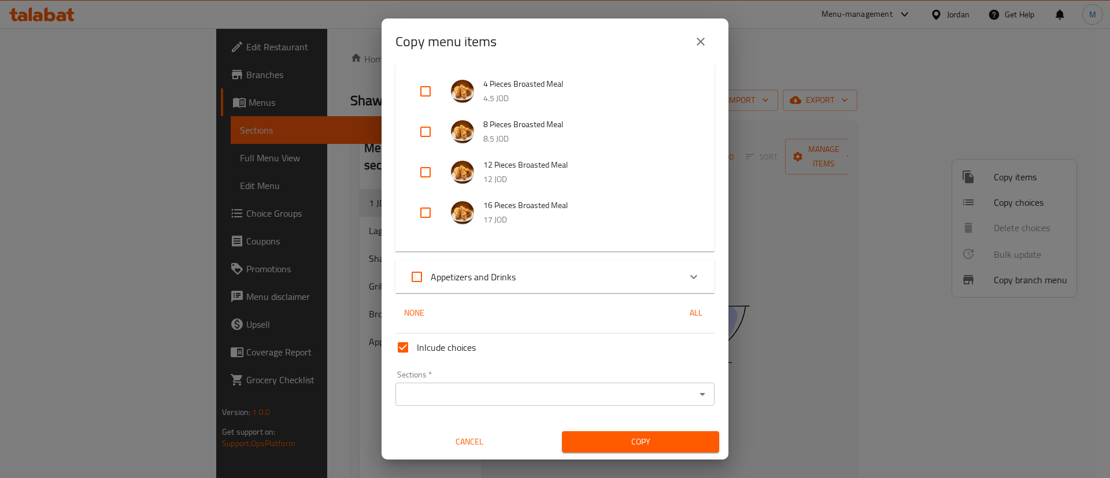
click at [598, 279] on div "Appetizers and Drinks" at bounding box center [544, 277] width 271 height 28
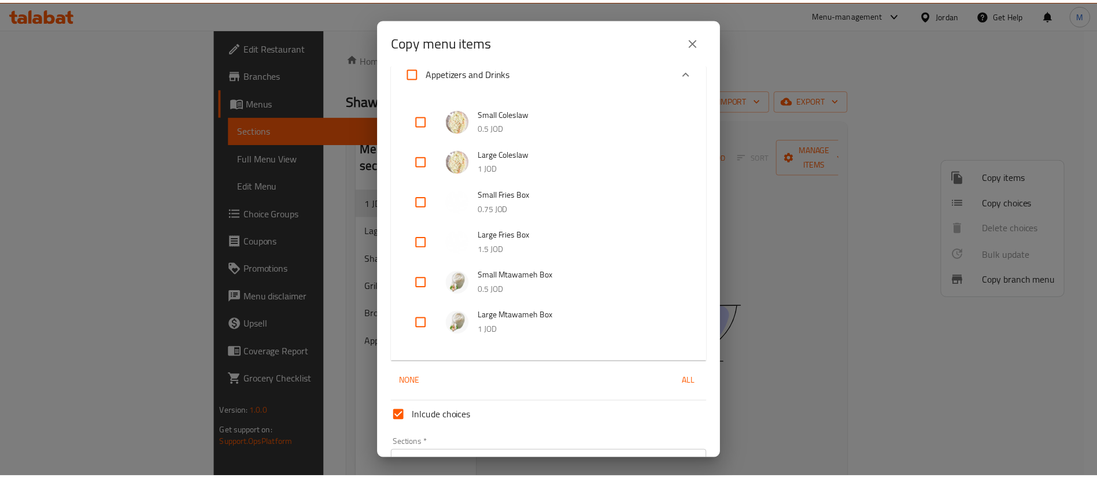
scroll to position [953, 0]
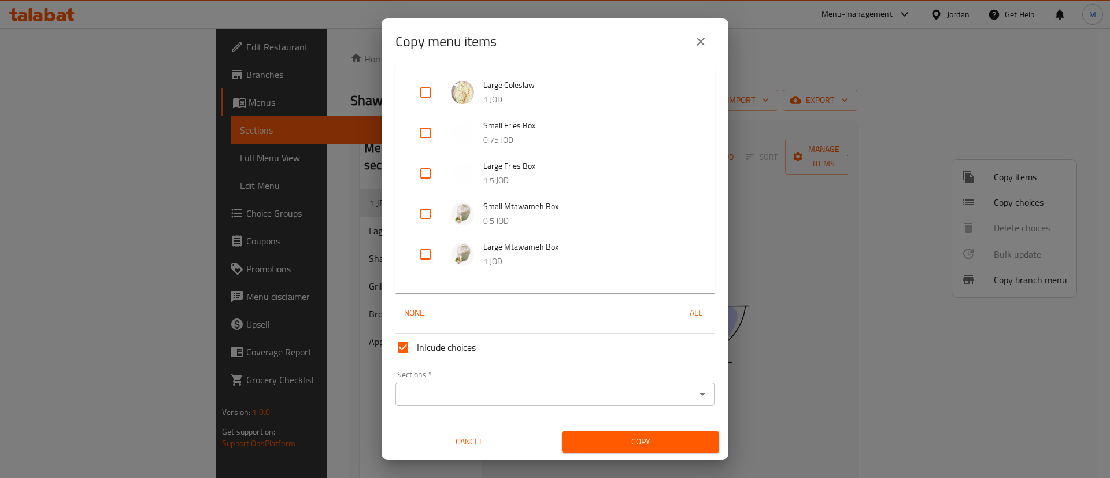
click at [476, 435] on span "Cancel" at bounding box center [469, 442] width 148 height 14
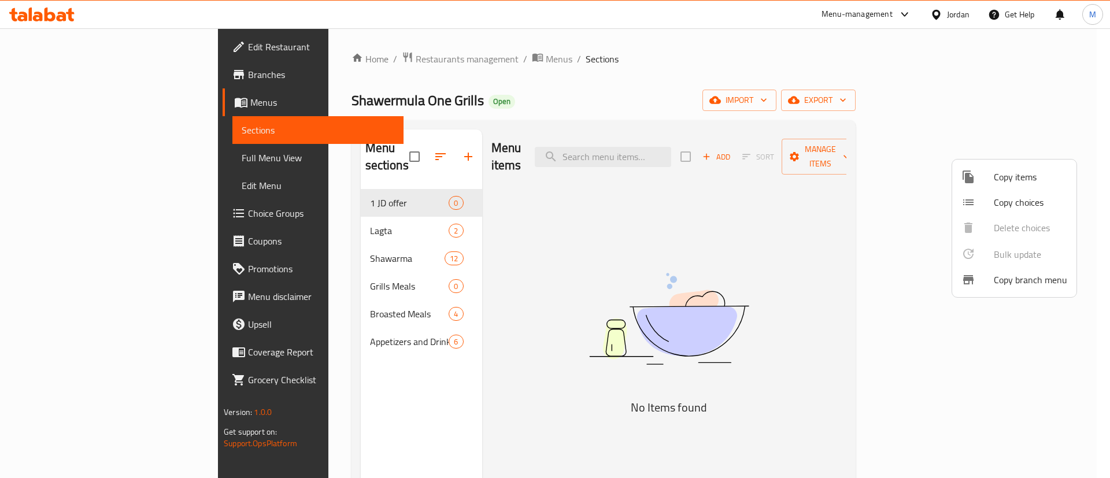
click at [305, 247] on div at bounding box center [555, 239] width 1110 height 478
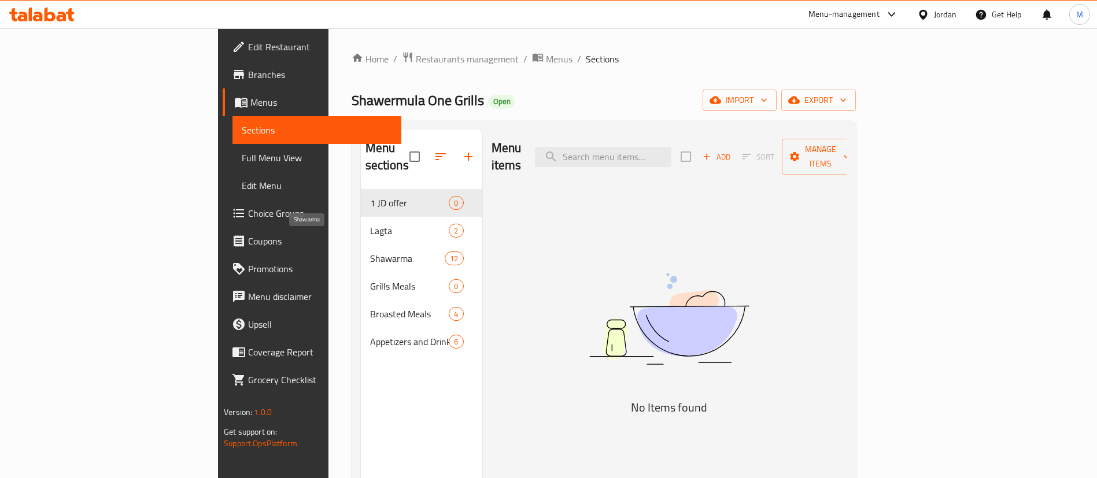
click at [370, 252] on span "Shawarma" at bounding box center [407, 259] width 75 height 14
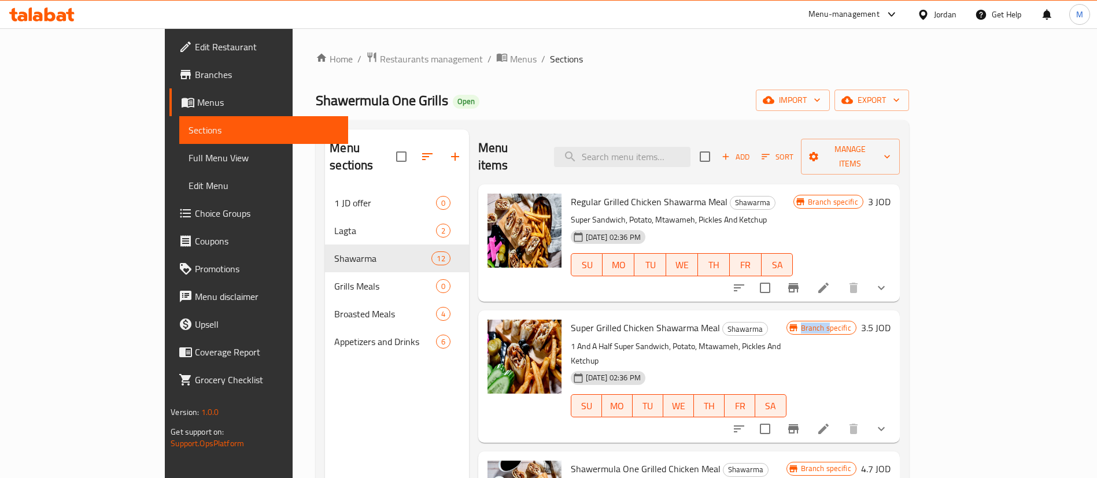
drag, startPoint x: 975, startPoint y: 336, endPoint x: 984, endPoint y: 334, distance: 9.5
click at [890, 334] on div "Branch specific 3.5 JOD" at bounding box center [838, 376] width 104 height 113
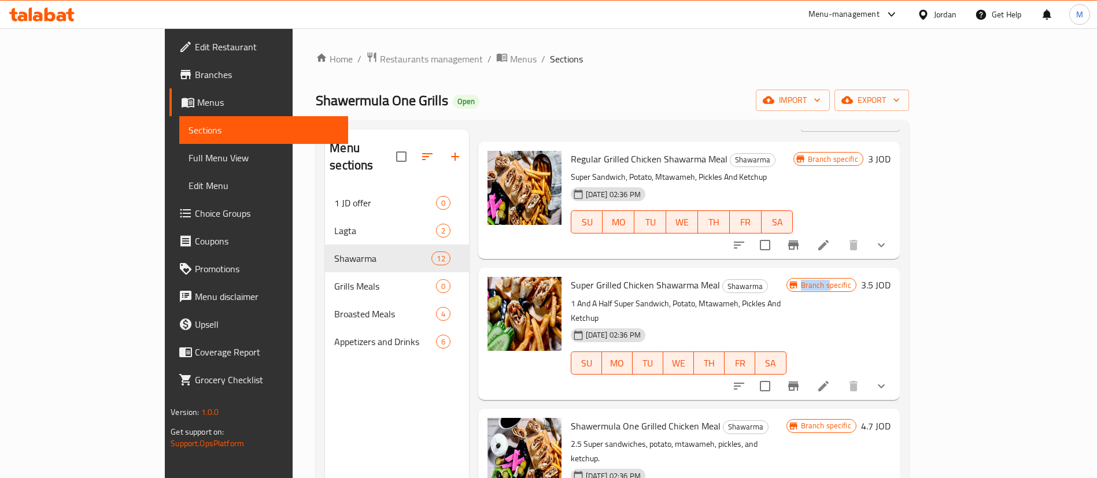
click at [890, 308] on div "Branch specific 3.5 JOD" at bounding box center [838, 333] width 104 height 113
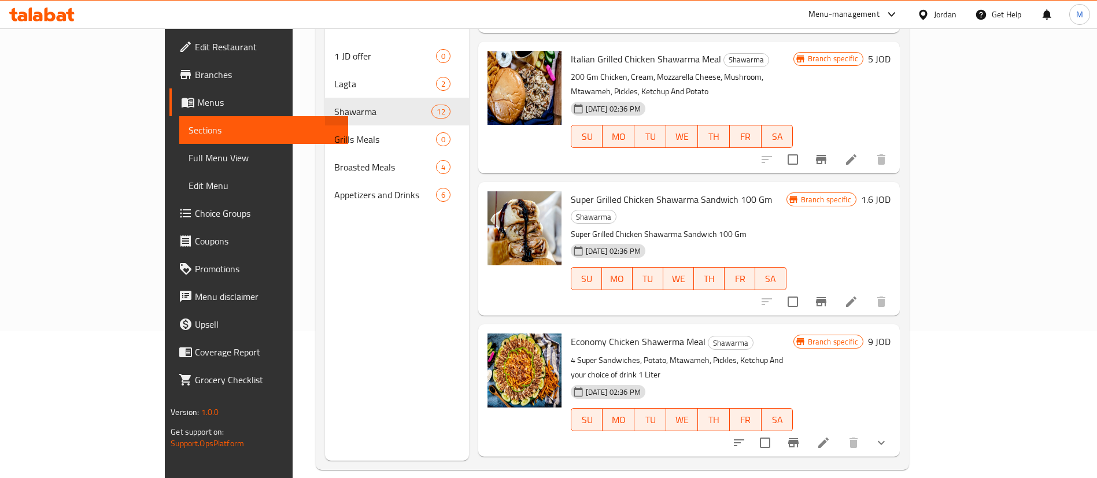
scroll to position [147, 0]
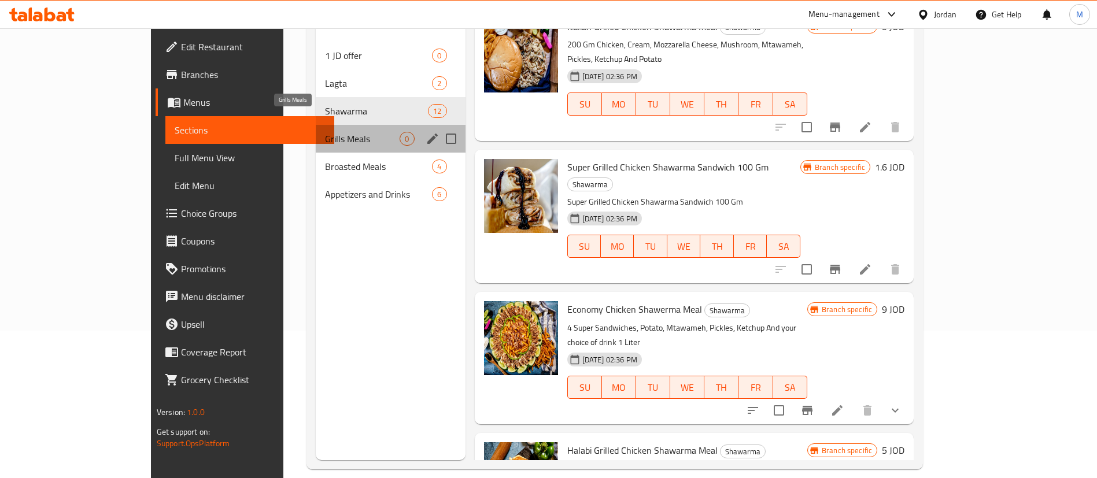
click at [332, 132] on span "Grills Meals" at bounding box center [362, 139] width 75 height 14
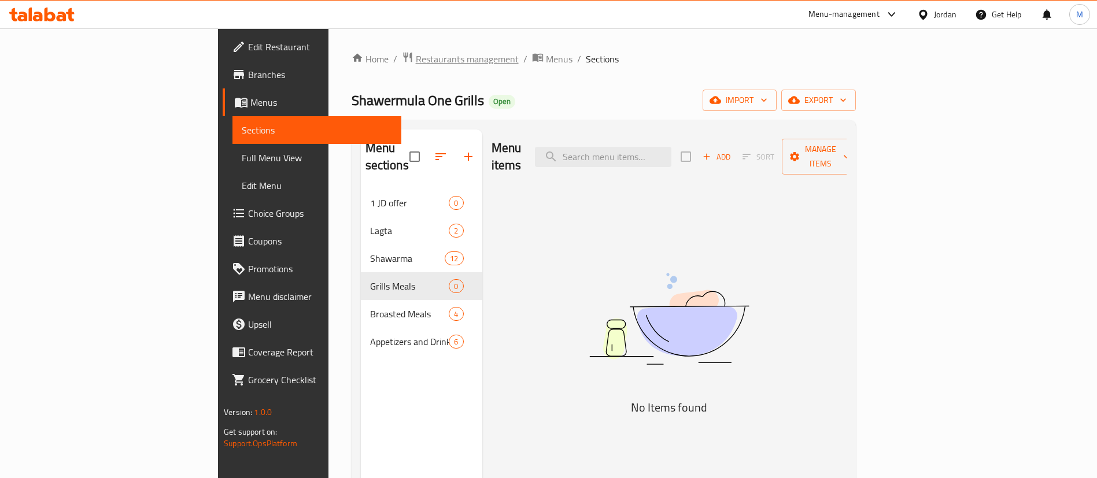
click at [416, 52] on span "Restaurants management" at bounding box center [467, 59] width 103 height 14
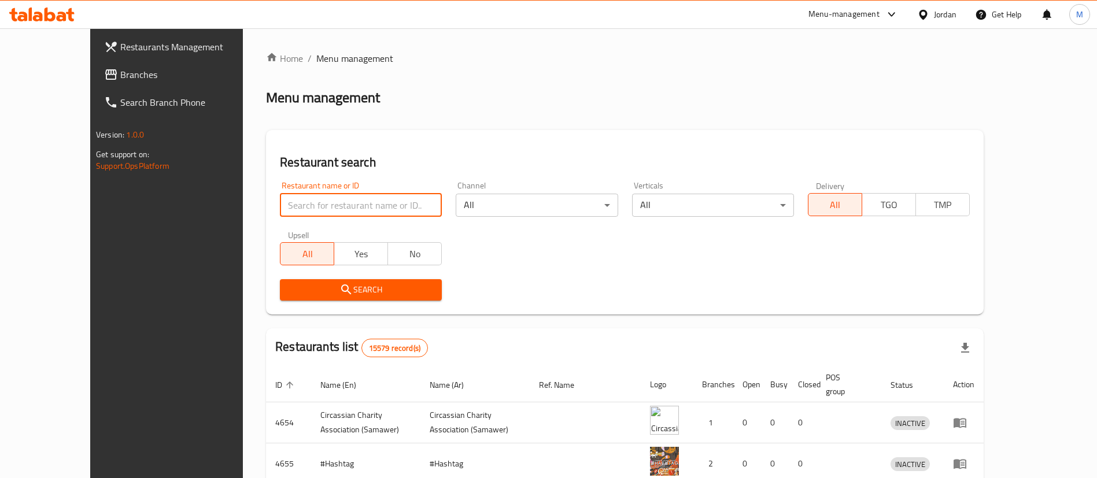
click at [368, 207] on input "search" at bounding box center [361, 205] width 162 height 23
type input "shawermula one"
click at [372, 296] on span "Search" at bounding box center [360, 290] width 143 height 14
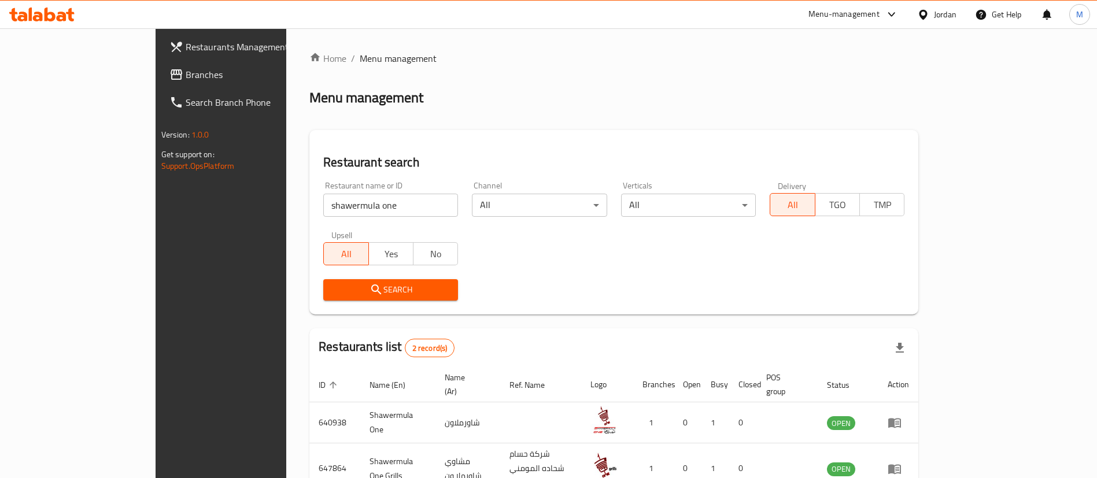
scroll to position [56, 0]
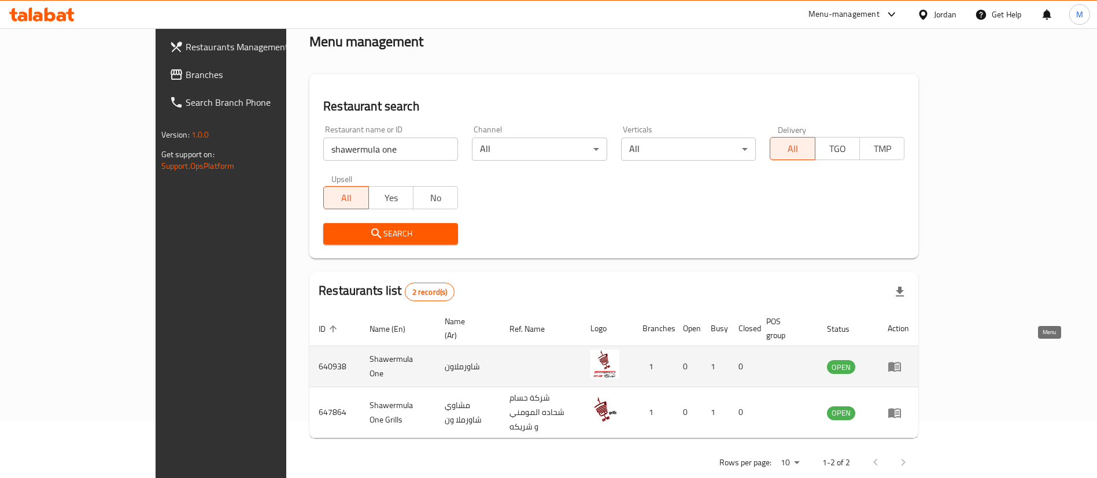
click at [901, 363] on icon "enhanced table" at bounding box center [894, 368] width 13 height 10
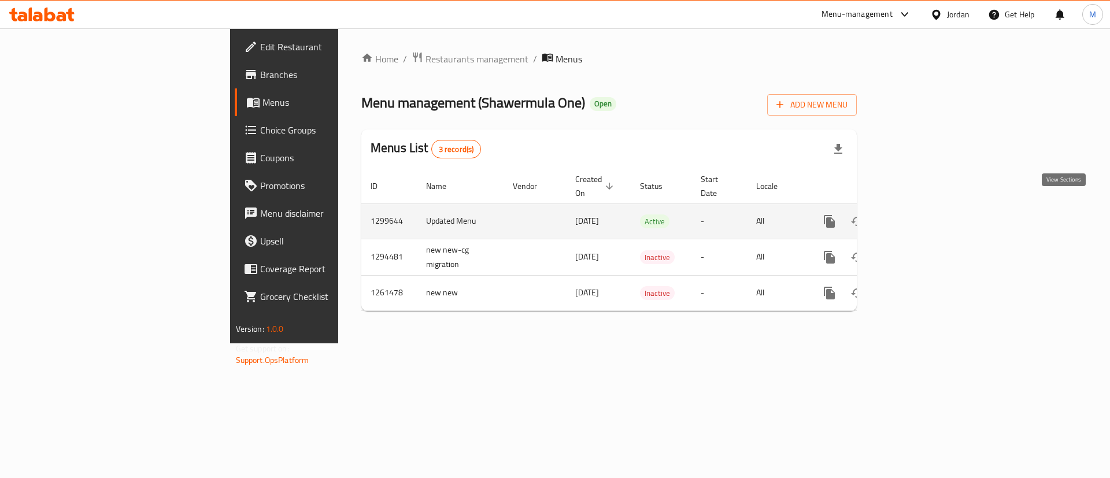
click at [920, 215] on icon "enhanced table" at bounding box center [913, 222] width 14 height 14
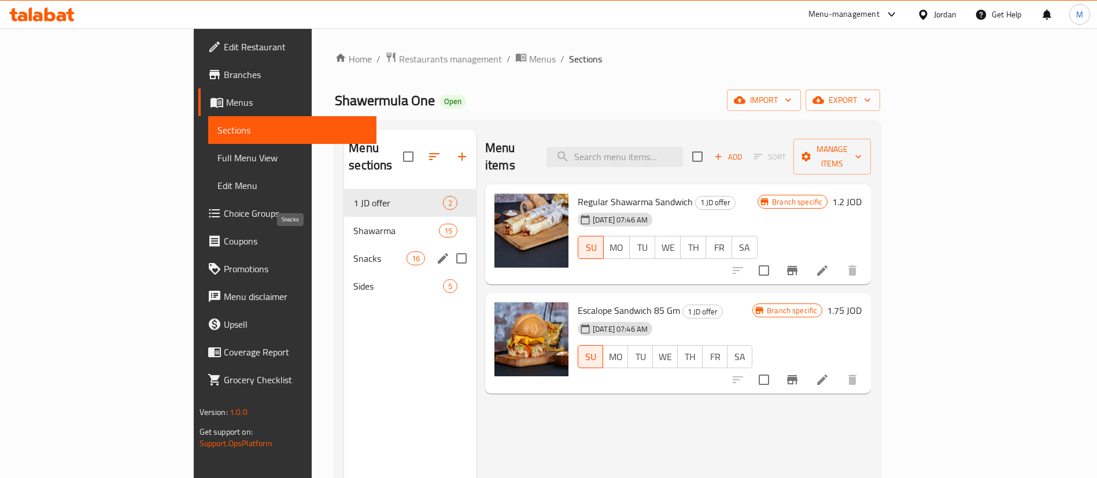
click at [353, 252] on span "Snacks" at bounding box center [379, 259] width 53 height 14
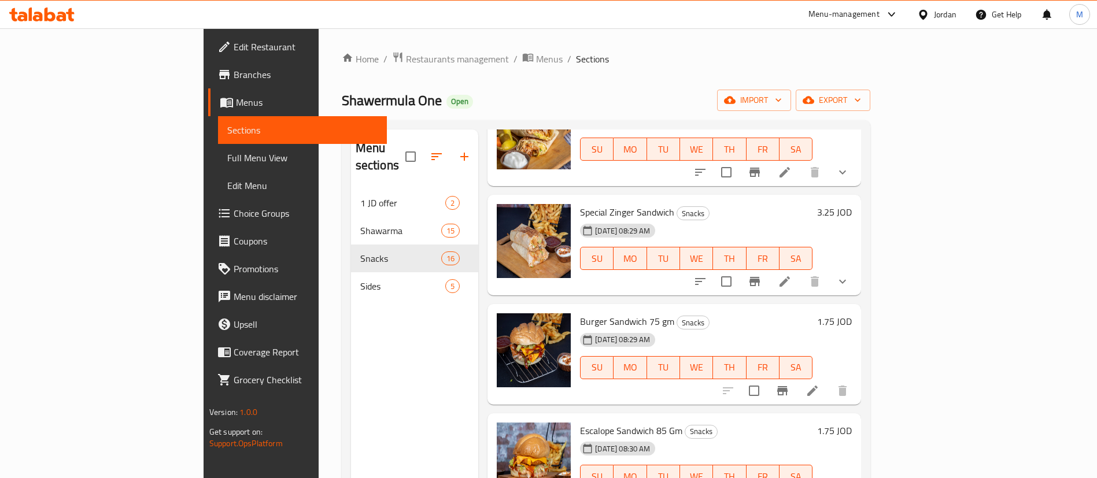
scroll to position [116, 0]
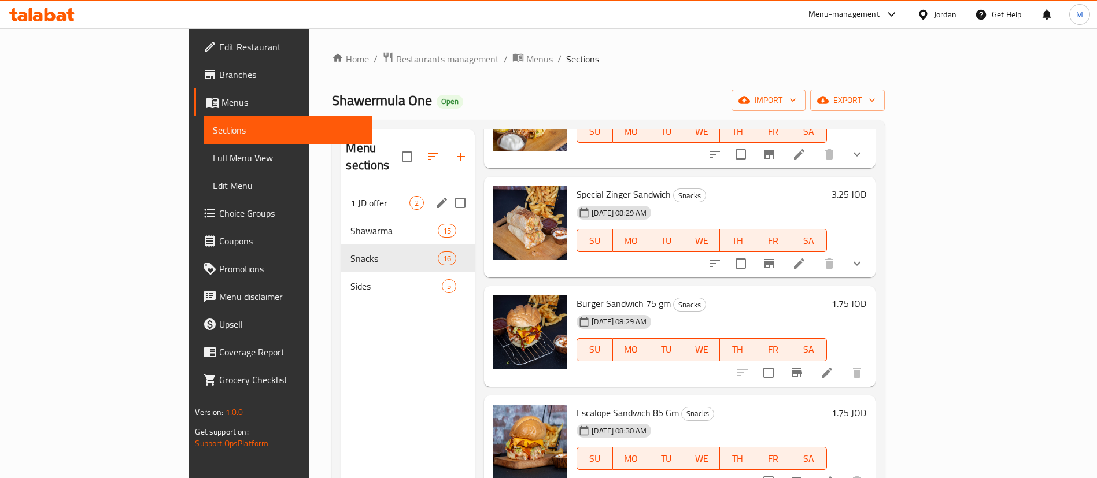
click at [350, 196] on span "1 JD offer" at bounding box center [379, 203] width 59 height 14
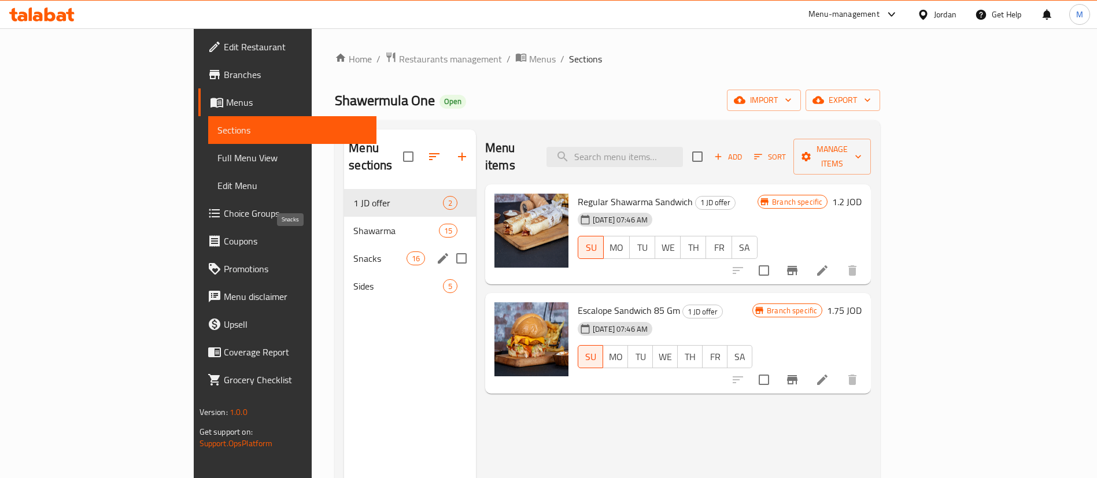
click at [353, 252] on span "Snacks" at bounding box center [379, 259] width 53 height 14
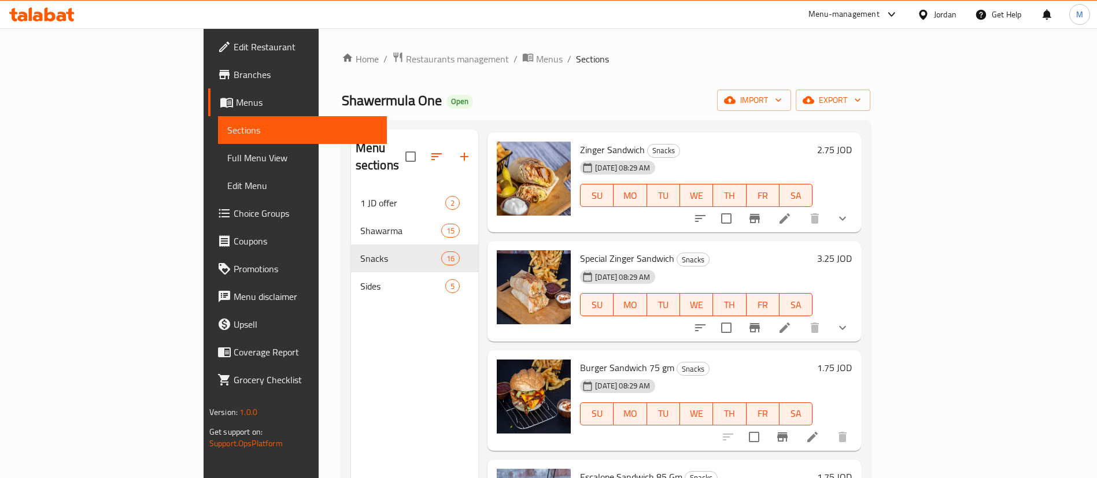
scroll to position [57, 0]
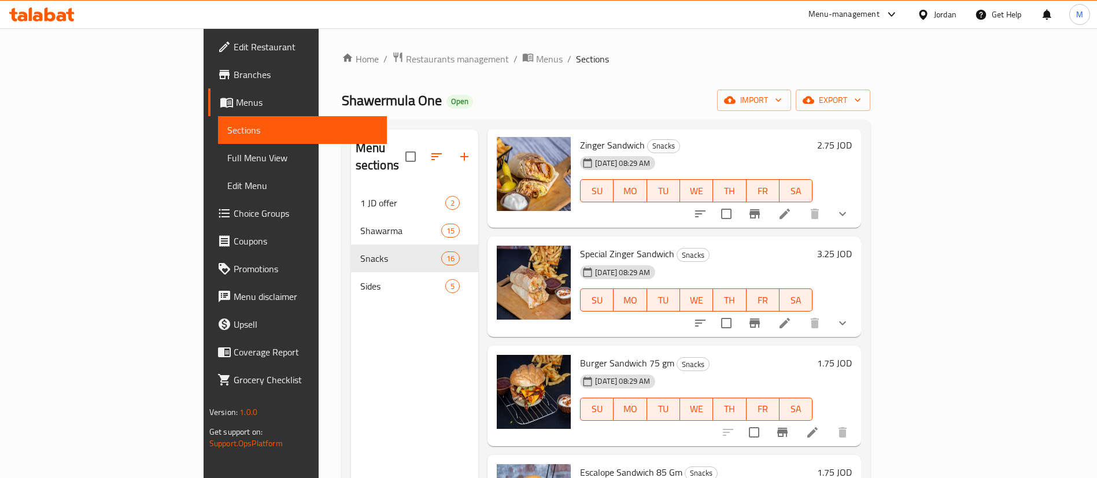
click at [586, 354] on span "Burger Sandwich 75 gm" at bounding box center [627, 362] width 94 height 17
copy h6 "Burger Sandwich 75 gm"
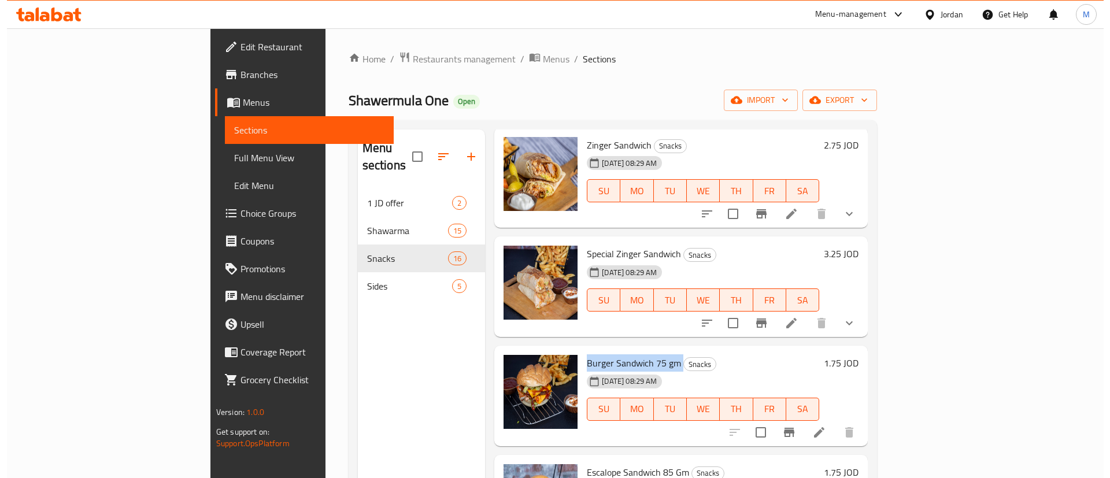
scroll to position [0, 0]
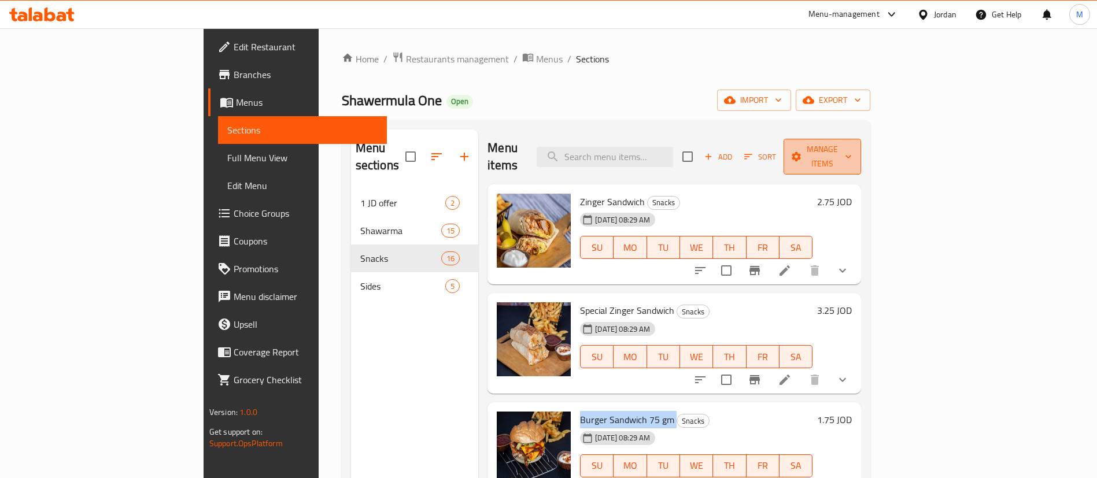
click at [852, 153] on span "Manage items" at bounding box center [822, 156] width 59 height 29
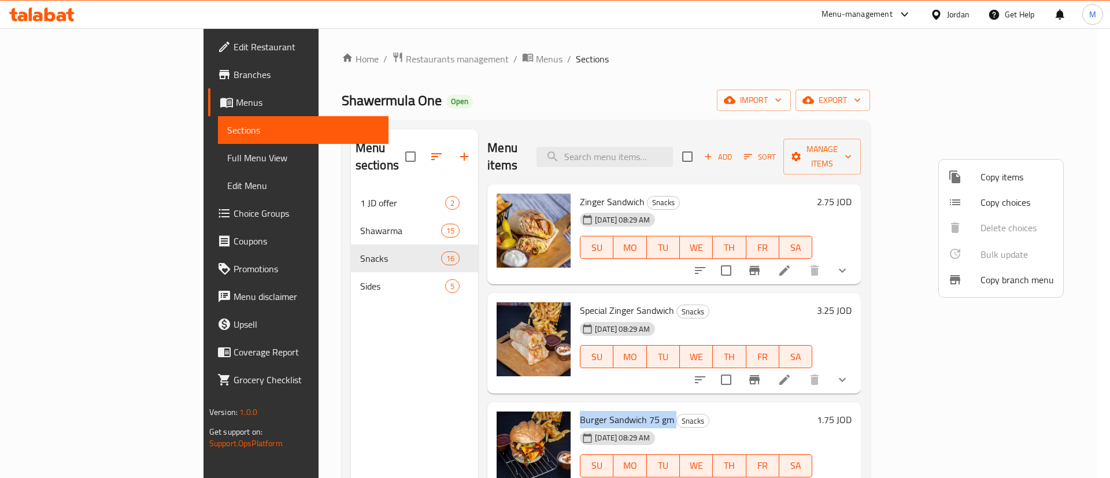
click at [994, 174] on span "Copy items" at bounding box center [1017, 177] width 73 height 14
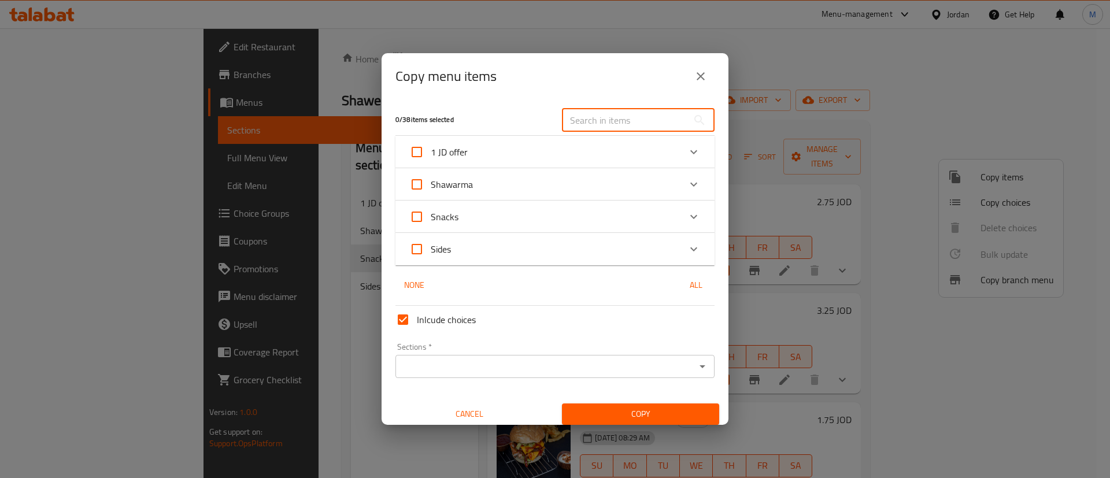
click at [630, 123] on input "text" at bounding box center [625, 120] width 126 height 23
paste input "Burger Sandwich 75 gm"
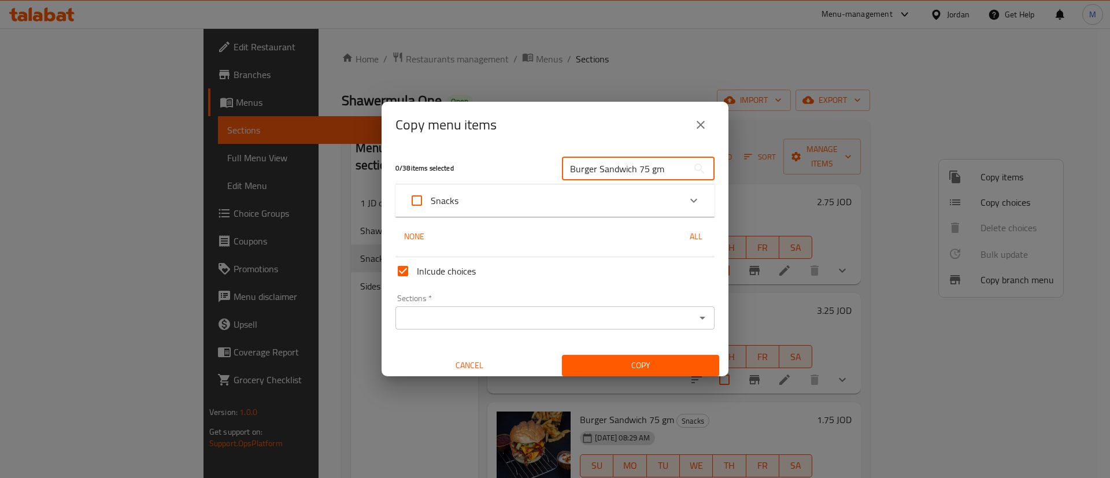
type input "Burger Sandwich 75 gm"
click at [585, 204] on div "Snacks" at bounding box center [544, 201] width 271 height 28
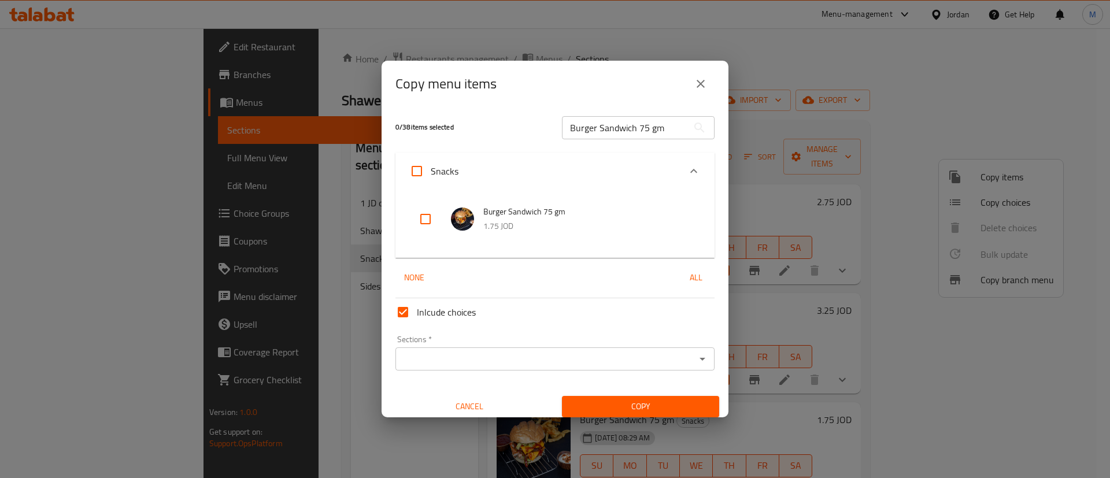
click at [415, 216] on input "checkbox" at bounding box center [426, 219] width 28 height 28
checkbox input "true"
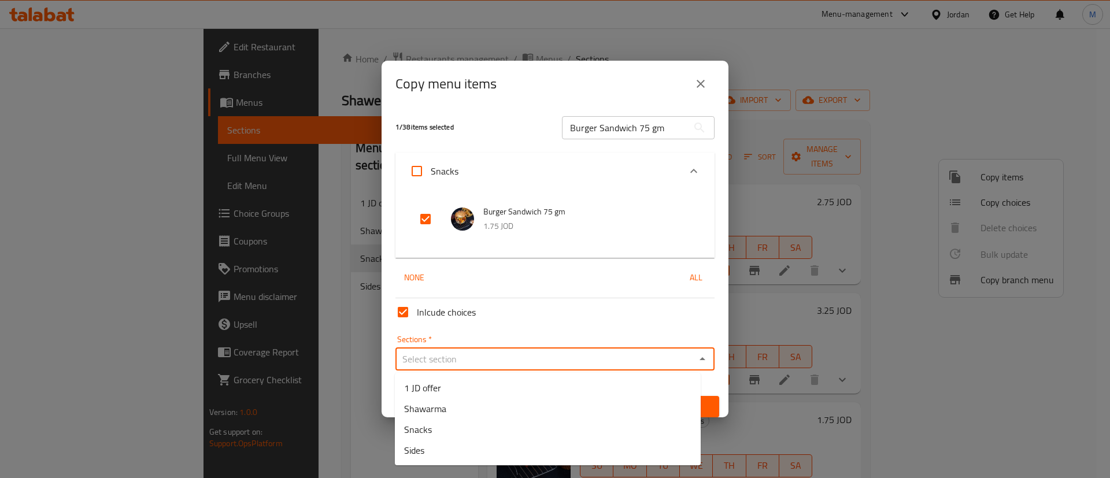
click at [524, 365] on input "Sections   *" at bounding box center [545, 359] width 293 height 16
click at [485, 385] on li "1 JD offer" at bounding box center [548, 388] width 306 height 21
type input "1 JD offer"
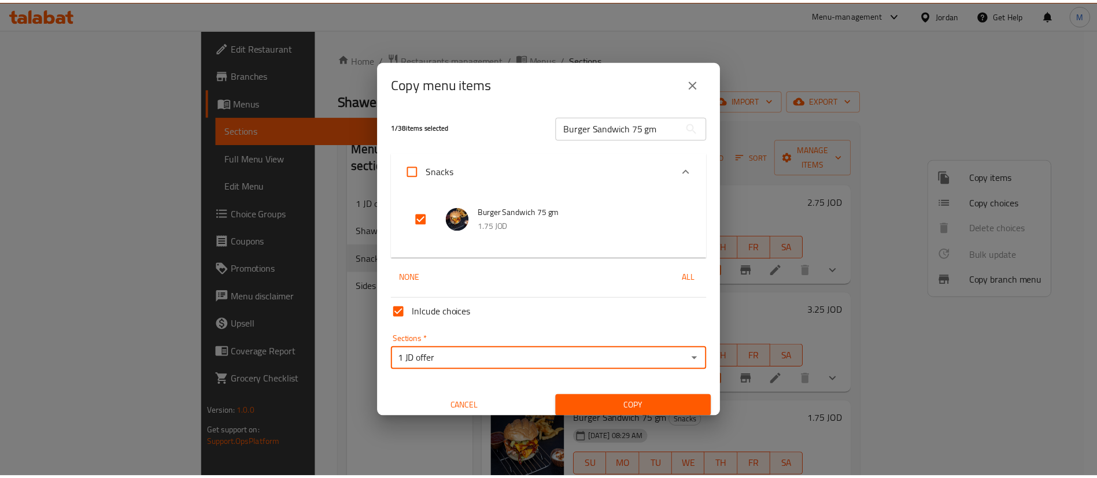
scroll to position [7, 0]
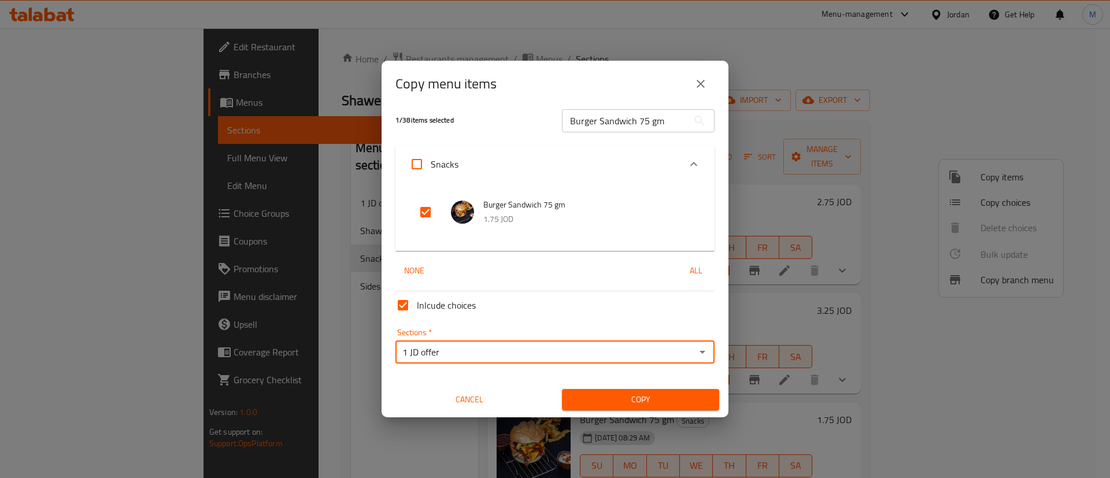
click at [635, 397] on span "Copy" at bounding box center [640, 400] width 139 height 14
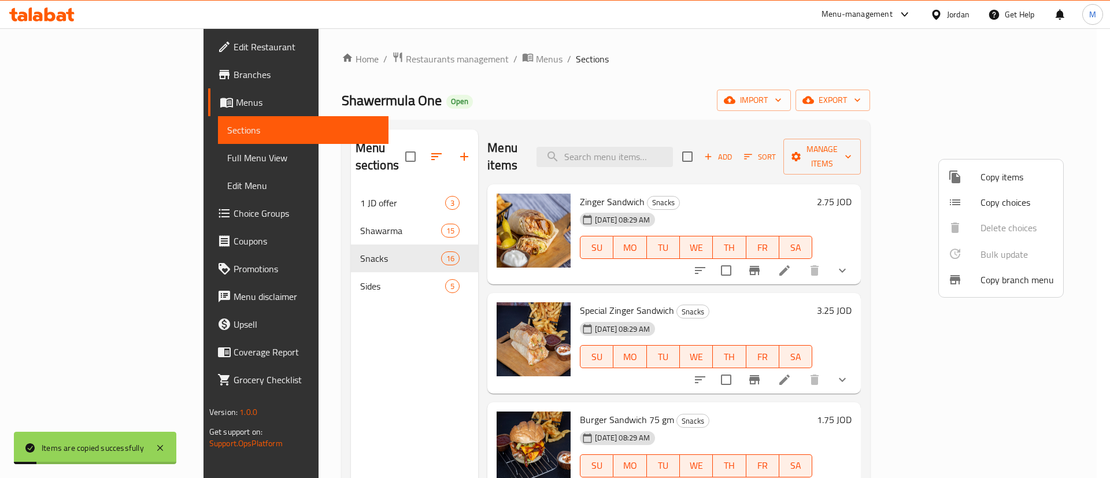
click at [589, 82] on div at bounding box center [555, 239] width 1110 height 478
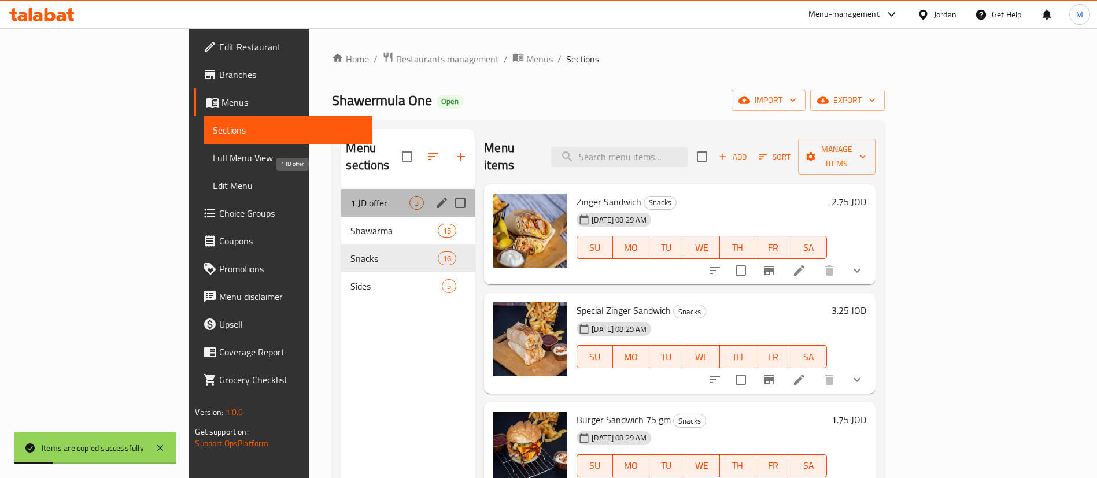
click at [350, 196] on span "1 JD offer" at bounding box center [379, 203] width 59 height 14
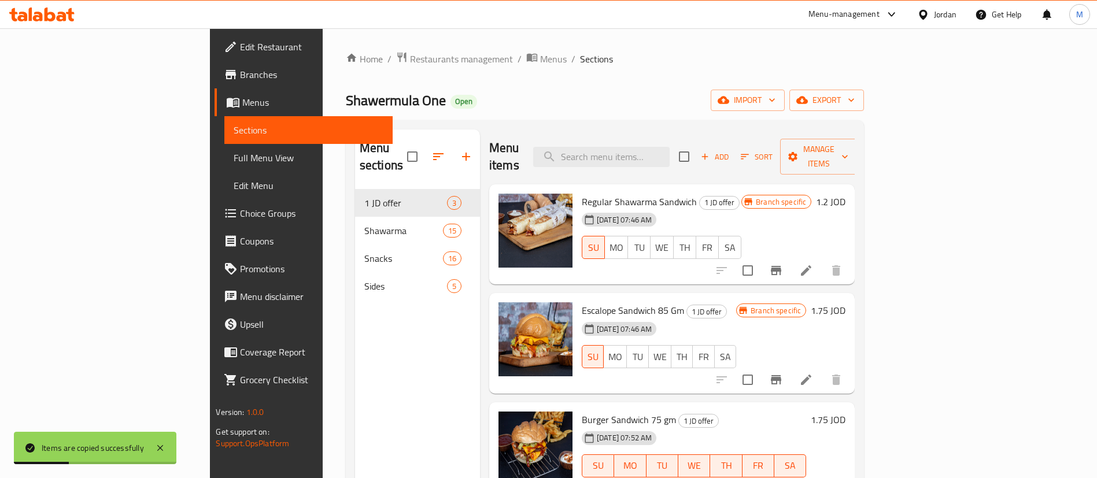
scroll to position [162, 0]
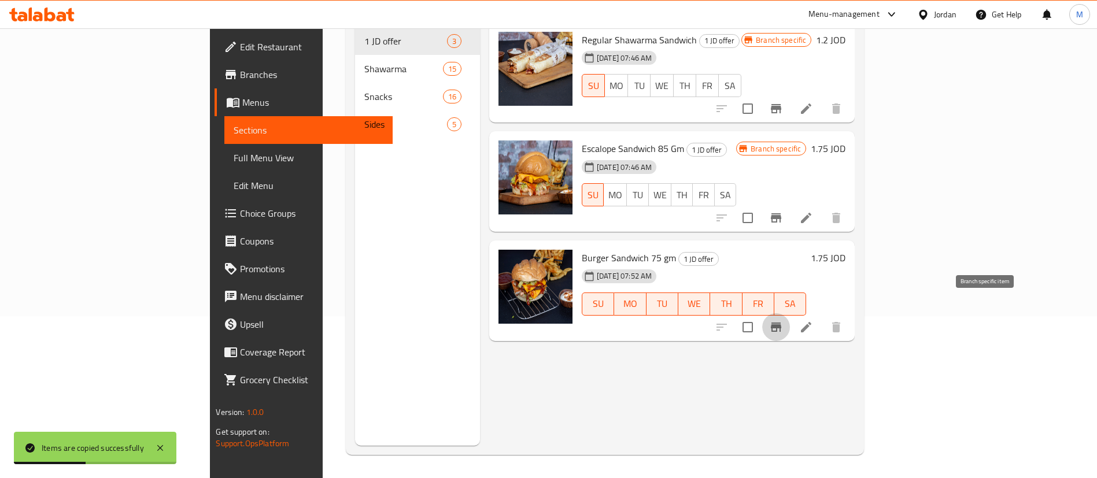
click at [783, 320] on icon "Branch-specific-item" at bounding box center [776, 327] width 14 height 14
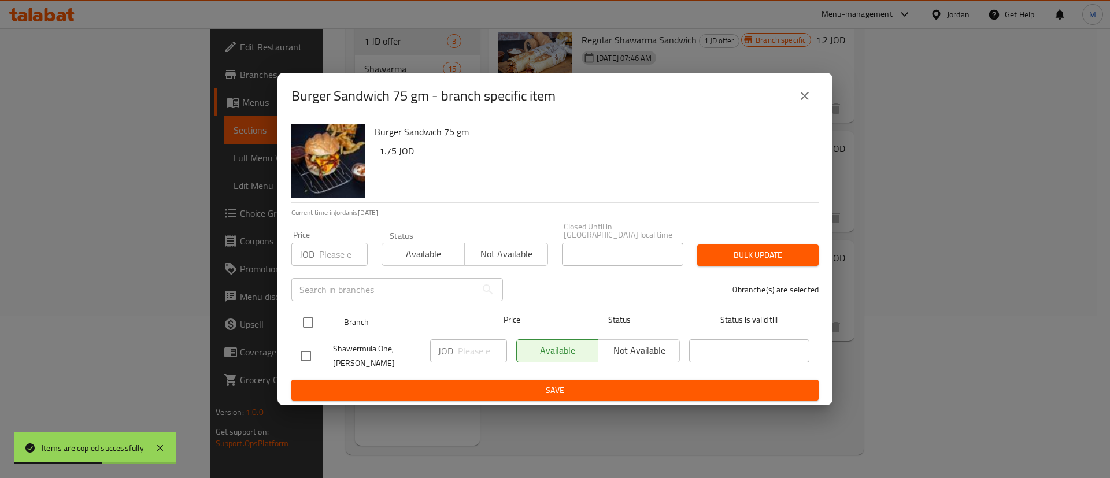
drag, startPoint x: 305, startPoint y: 323, endPoint x: 321, endPoint y: 239, distance: 84.7
click at [305, 323] on input "checkbox" at bounding box center [308, 322] width 24 height 24
checkbox input "true"
click at [322, 243] on input "number" at bounding box center [343, 254] width 49 height 23
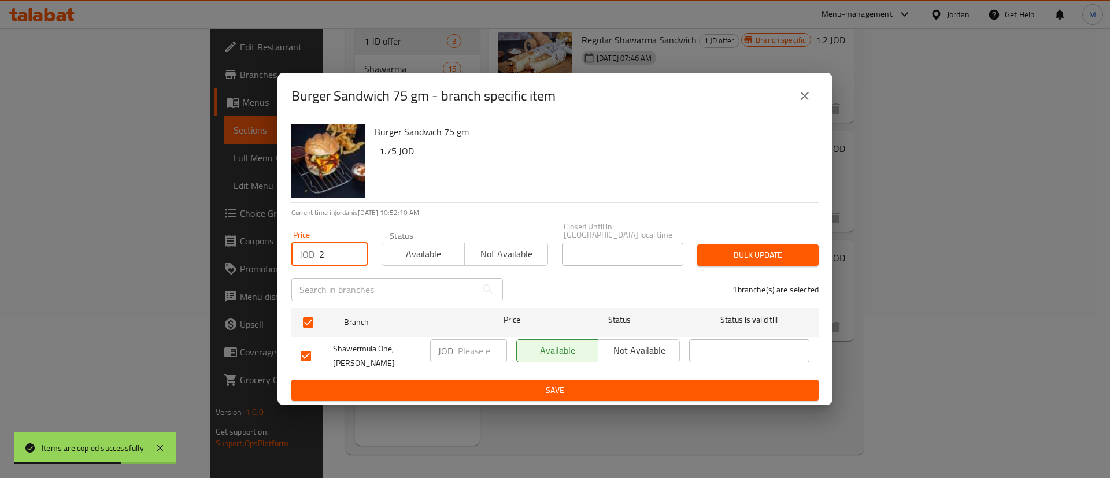
type input "2"
click at [763, 252] on span "Bulk update" at bounding box center [758, 255] width 103 height 14
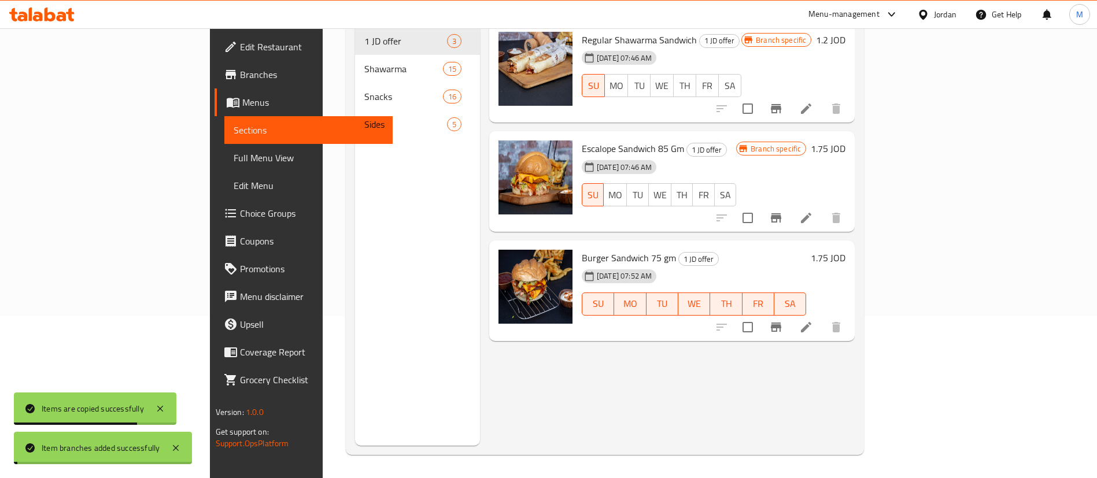
click at [813, 320] on icon at bounding box center [806, 327] width 14 height 14
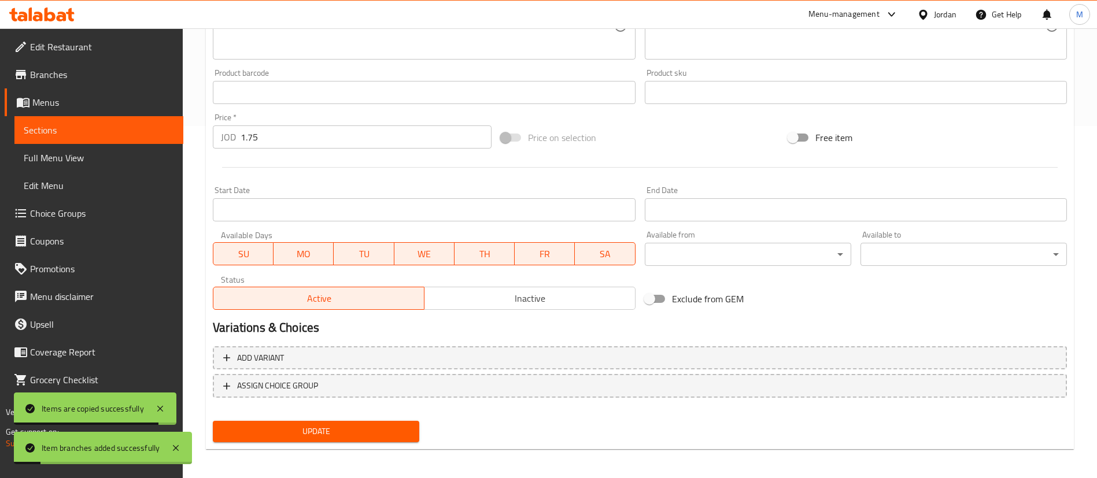
scroll to position [356, 0]
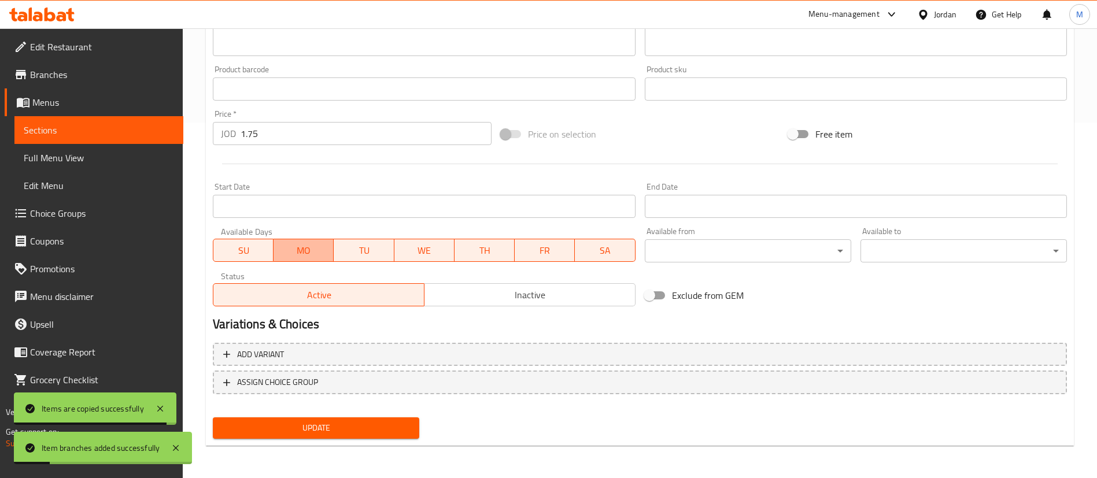
click at [299, 254] on span "MO" at bounding box center [303, 250] width 51 height 17
click at [367, 253] on span "TU" at bounding box center [363, 250] width 51 height 17
click at [414, 246] on span "WE" at bounding box center [424, 250] width 51 height 17
click at [460, 246] on span "TH" at bounding box center [484, 250] width 51 height 17
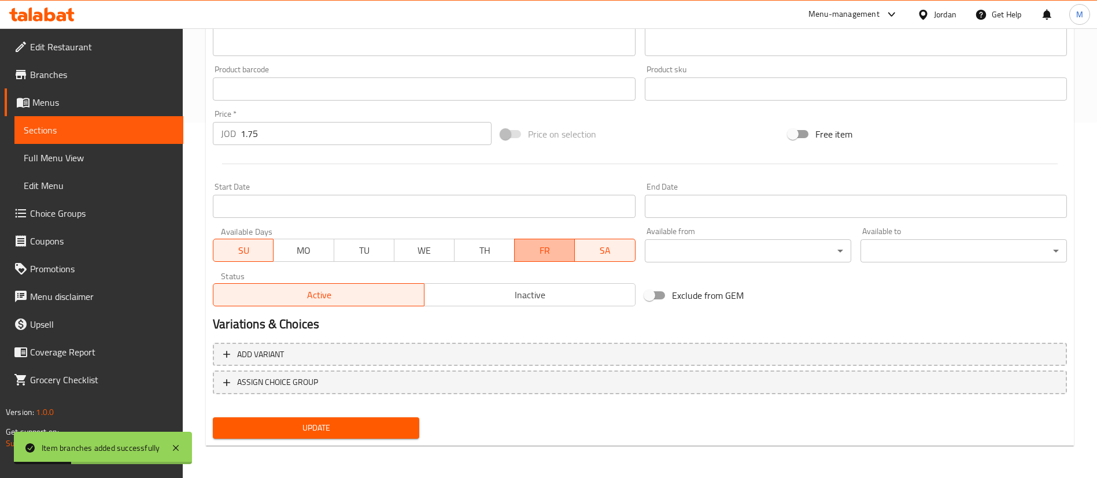
click at [535, 257] on span "FR" at bounding box center [544, 250] width 51 height 17
click at [603, 249] on span "SA" at bounding box center [604, 250] width 51 height 17
click at [377, 429] on span "Update" at bounding box center [316, 428] width 188 height 14
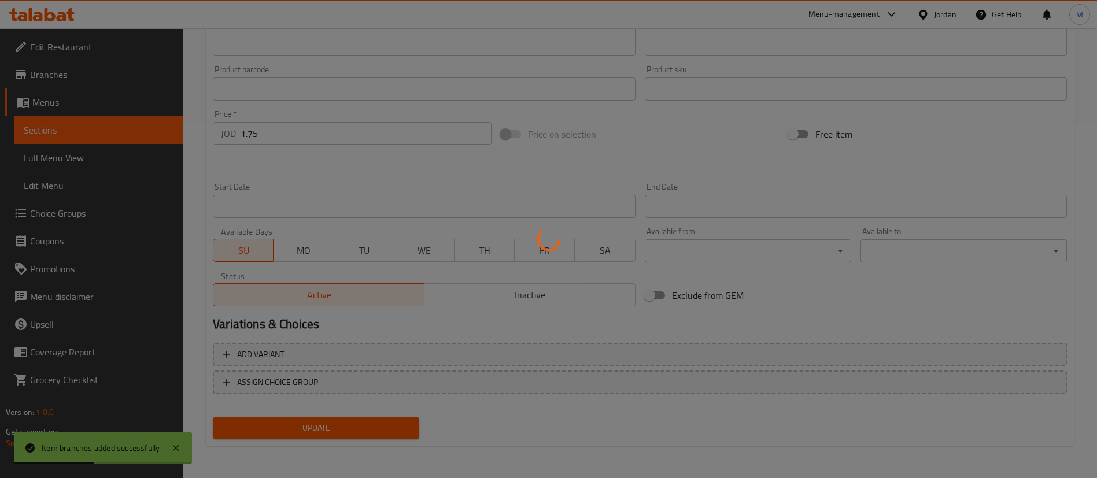
scroll to position [0, 0]
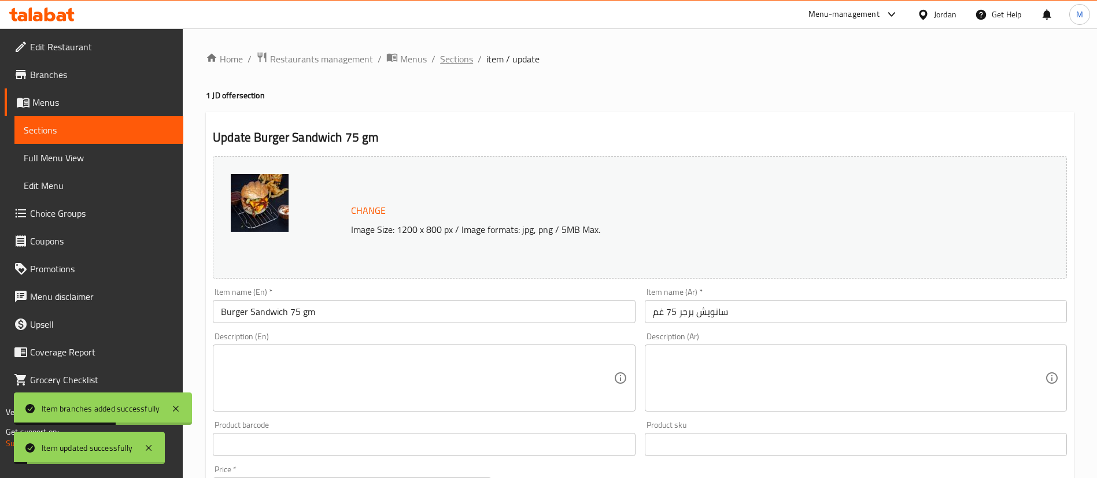
click at [456, 64] on span "Sections" at bounding box center [456, 59] width 33 height 14
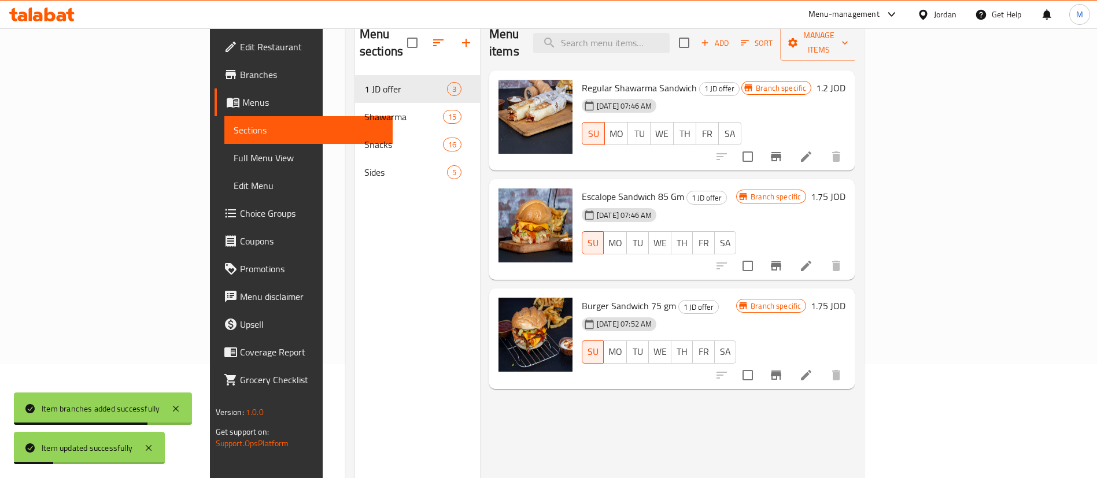
scroll to position [119, 0]
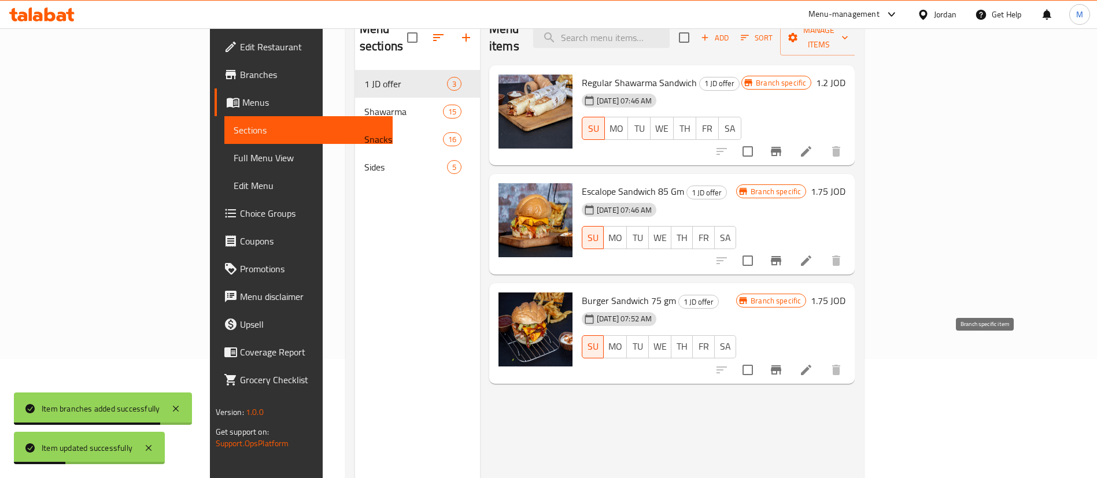
click at [783, 363] on icon "Branch-specific-item" at bounding box center [776, 370] width 14 height 14
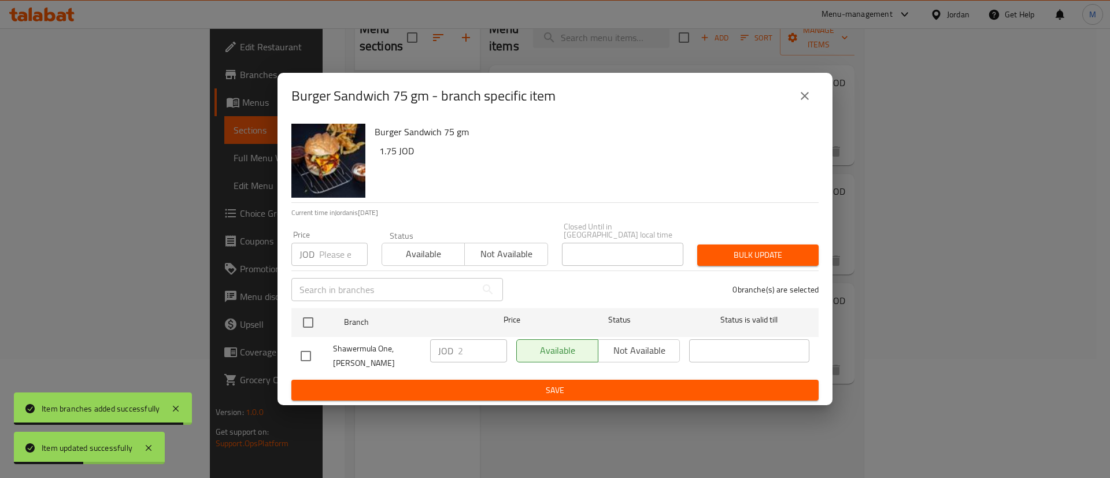
click at [807, 99] on icon "close" at bounding box center [805, 96] width 14 height 14
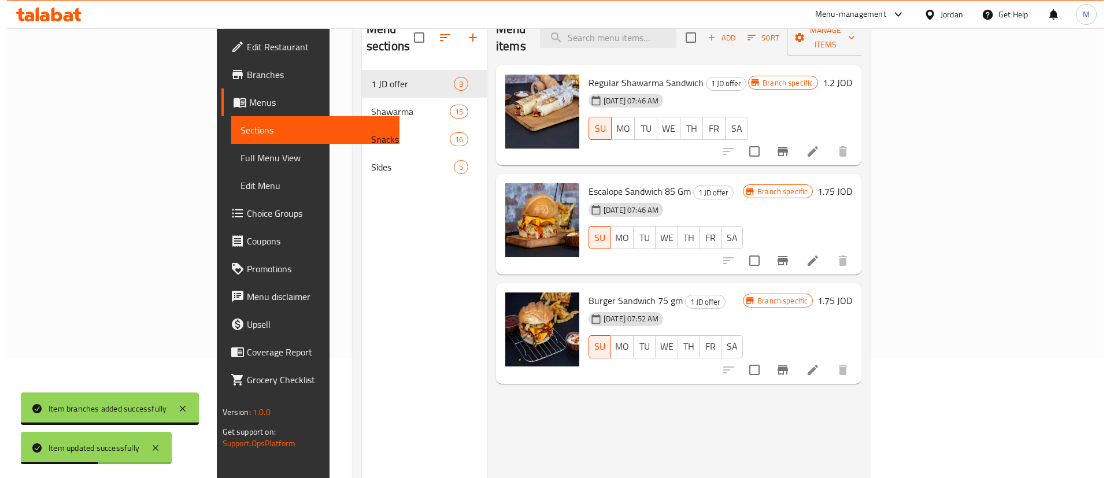
scroll to position [0, 0]
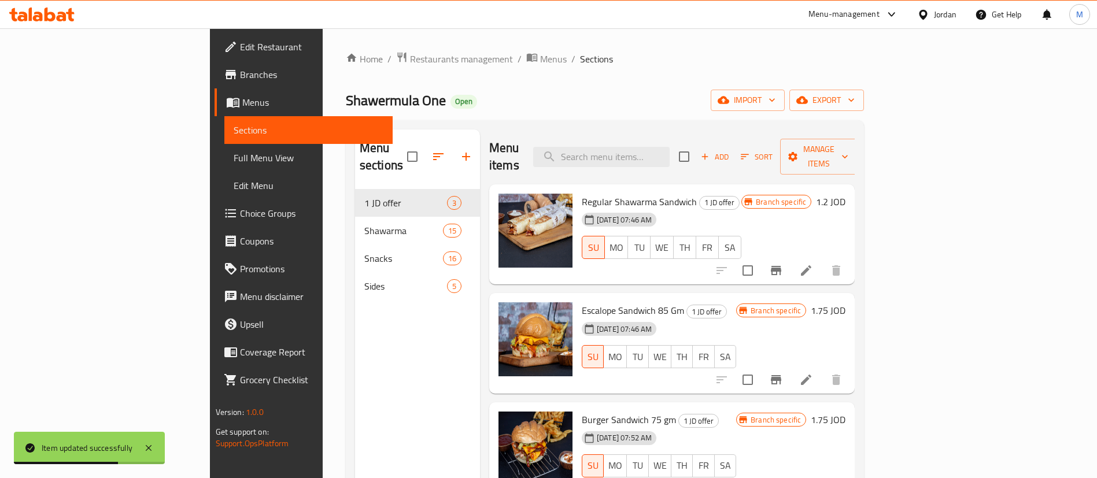
click at [346, 108] on span "Shawermula One" at bounding box center [396, 100] width 100 height 26
copy span "Shawermula One"
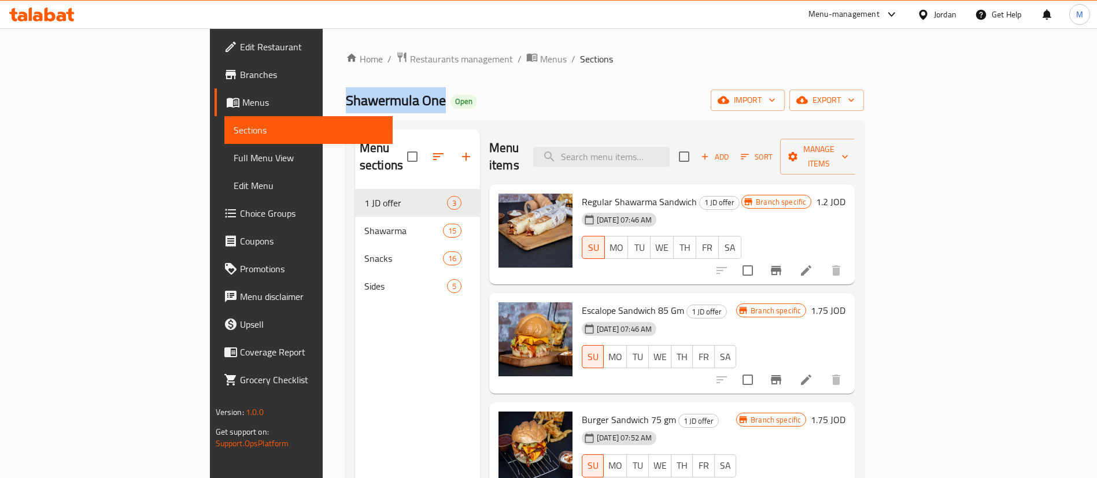
click at [346, 69] on div "Home / Restaurants management / Menus / Sections Shawermula One Open import exp…" at bounding box center [605, 333] width 519 height 565
click at [410, 61] on span "Restaurants management" at bounding box center [461, 59] width 103 height 14
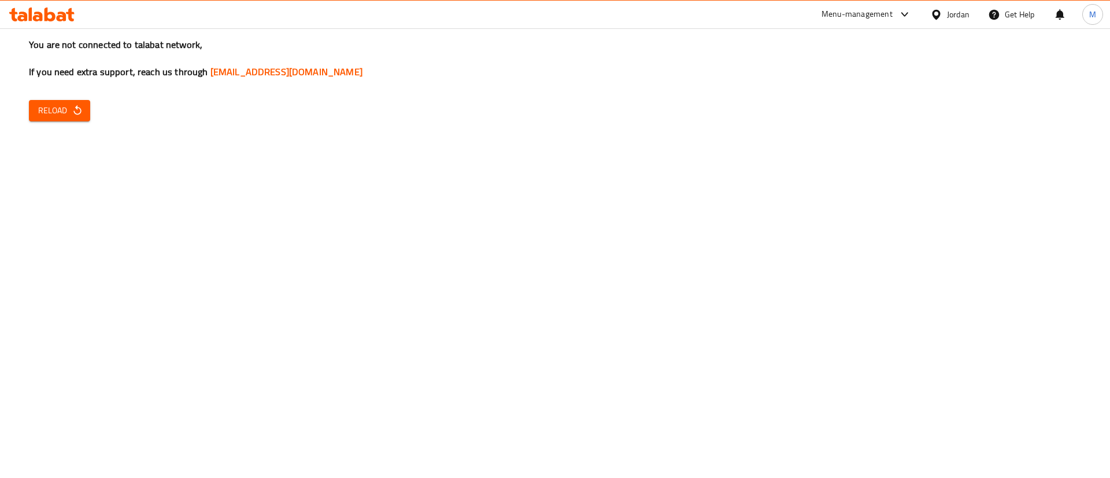
click at [82, 111] on icon "button" at bounding box center [78, 111] width 12 height 12
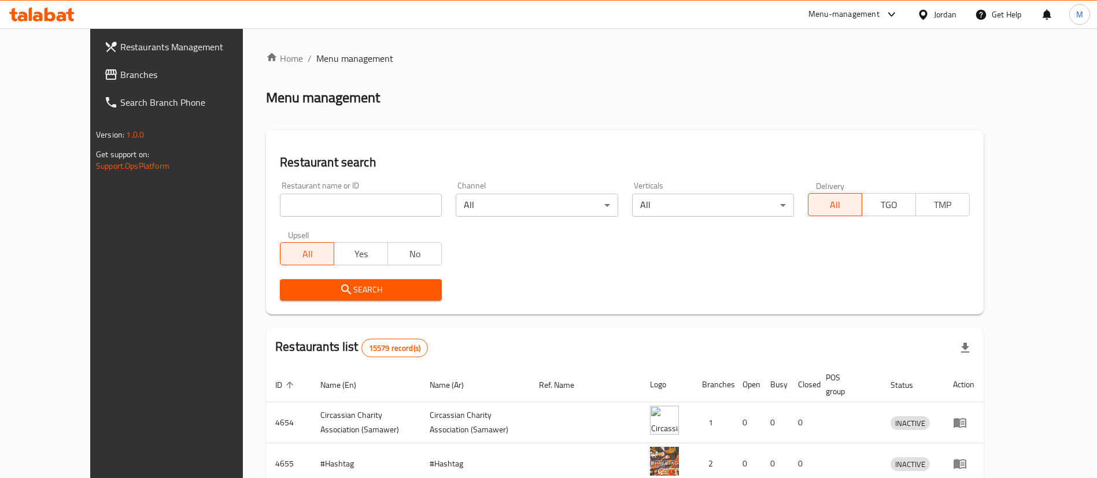
click at [373, 201] on input "search" at bounding box center [361, 205] width 162 height 23
type input "ي"
type input "donutt"
click at [361, 291] on span "Search" at bounding box center [360, 290] width 143 height 14
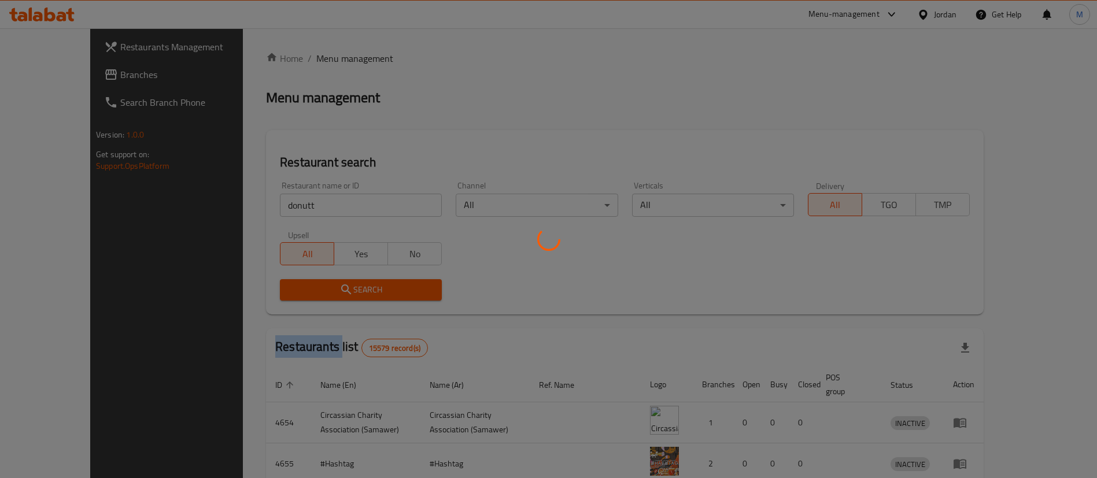
click at [361, 291] on div at bounding box center [548, 239] width 1097 height 478
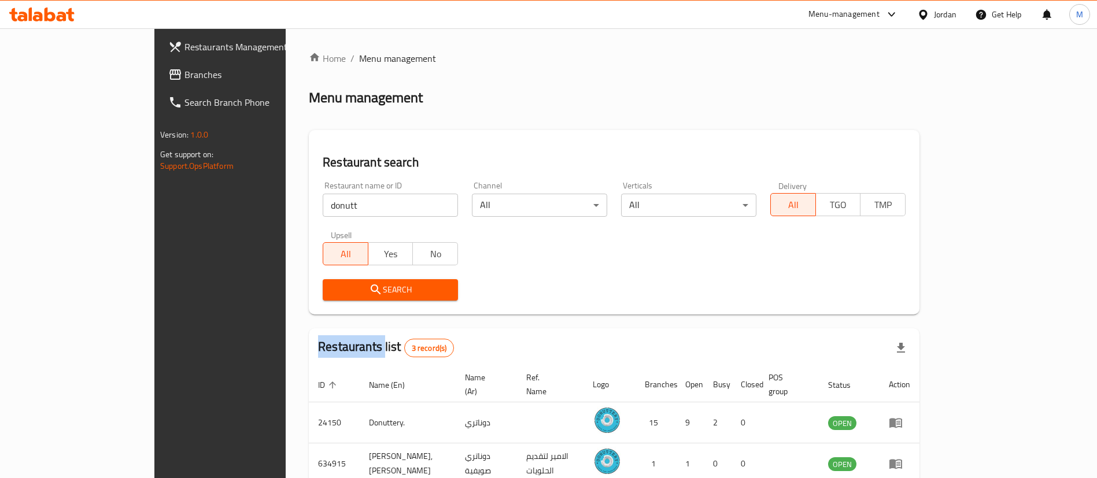
scroll to position [97, 0]
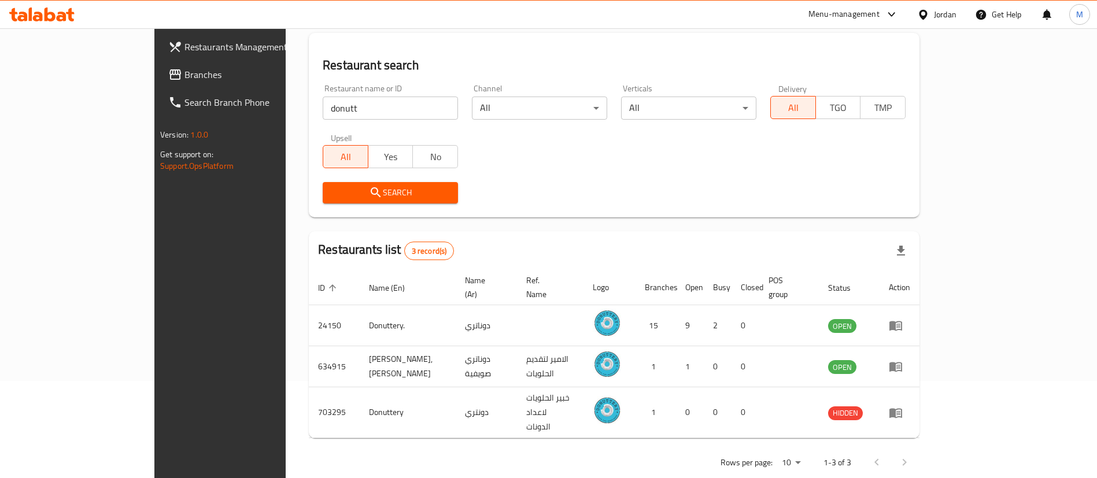
click at [757, 220] on div "Home / Menu management Menu management Restaurant search Restaurant name or ID …" at bounding box center [614, 215] width 611 height 523
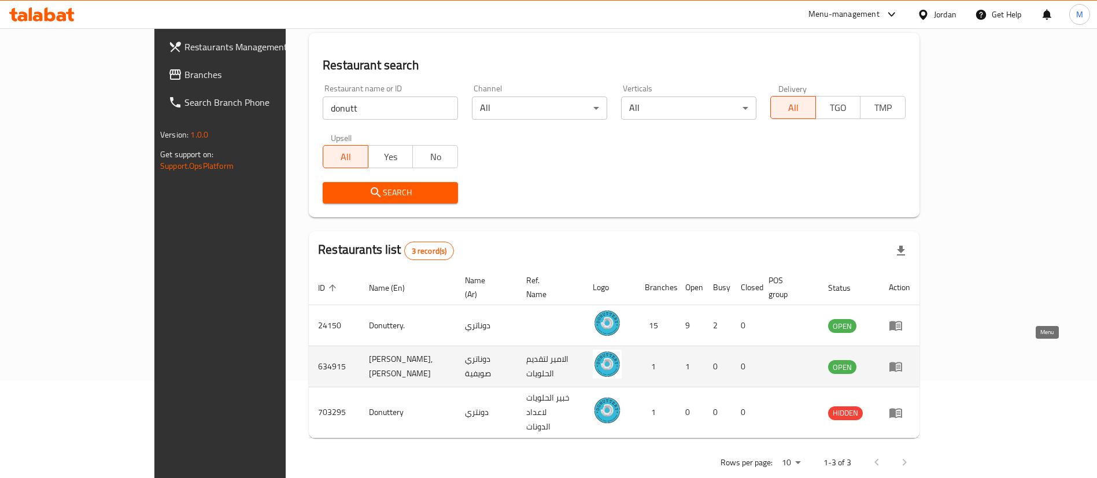
click at [903, 360] on icon "enhanced table" at bounding box center [896, 367] width 14 height 14
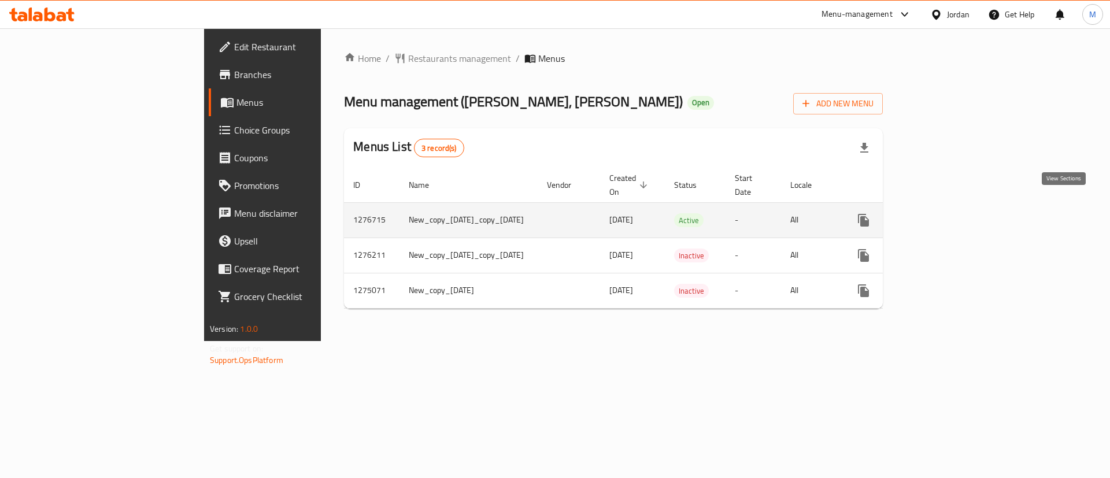
click at [954, 213] on icon "enhanced table" at bounding box center [947, 220] width 14 height 14
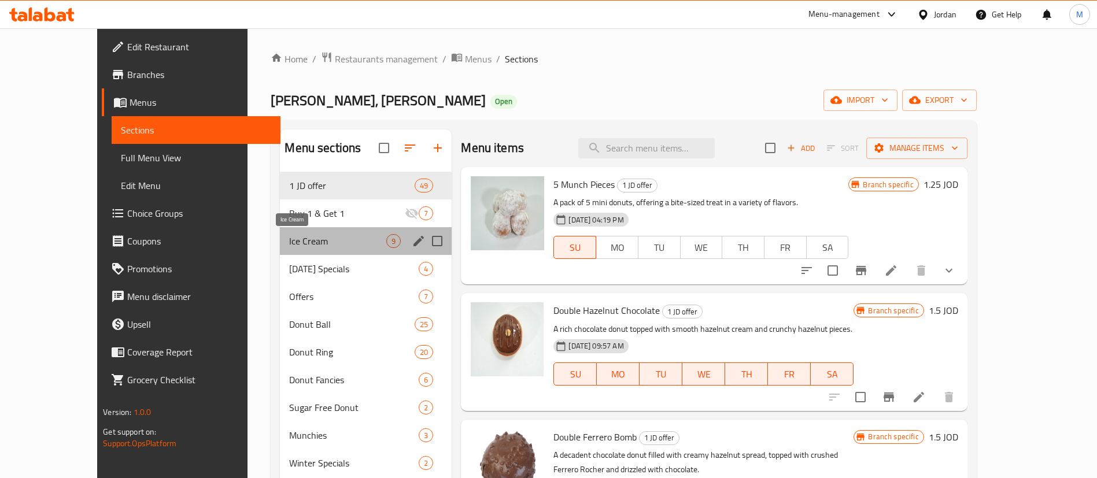
click at [321, 241] on span "Ice Cream" at bounding box center [337, 241] width 97 height 14
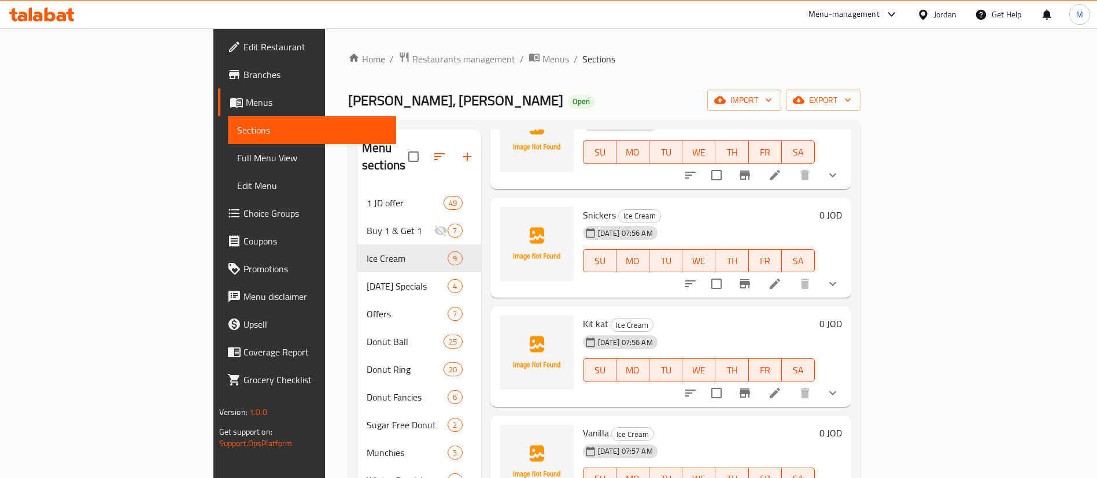
scroll to position [162, 0]
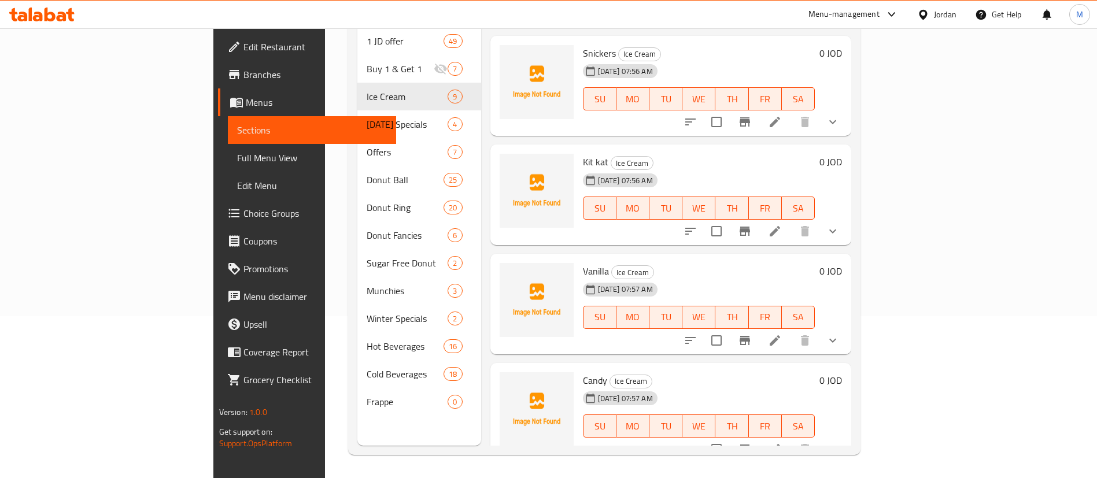
click at [847, 327] on button "show more" at bounding box center [833, 341] width 28 height 28
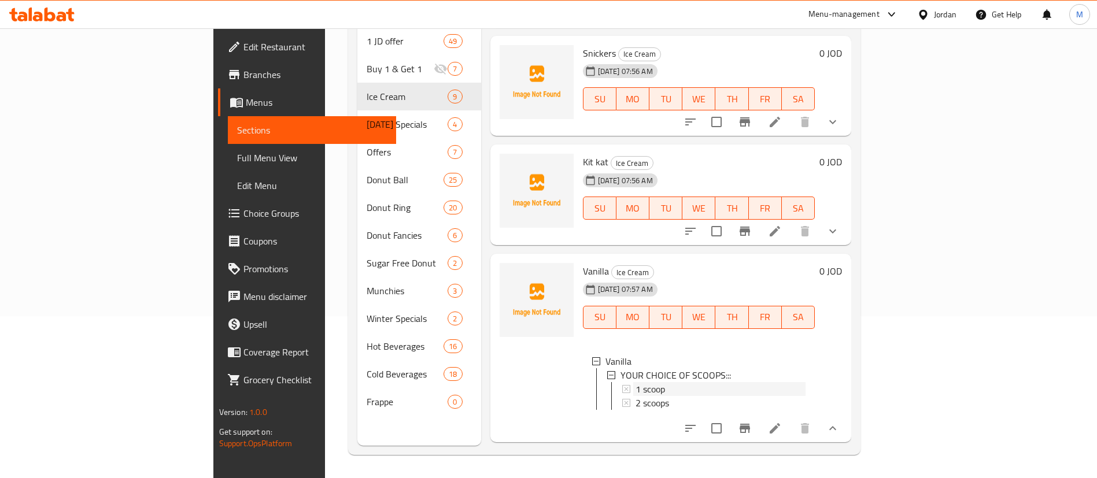
click at [806, 382] on div "1 scoop" at bounding box center [720, 389] width 171 height 14
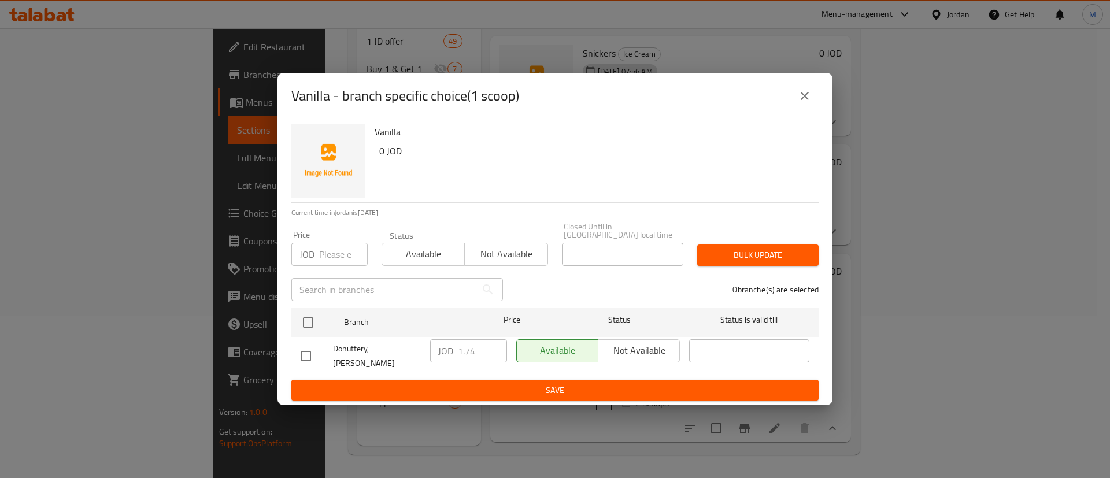
click at [850, 368] on div "Vanilla - branch specific choice(1 scoop) Vanilla 0 JOD Current time in [GEOGRA…" at bounding box center [555, 239] width 1110 height 478
drag, startPoint x: 785, startPoint y: 79, endPoint x: 803, endPoint y: 112, distance: 37.3
click at [785, 81] on div "Vanilla - branch specific choice(1 scoop) Vanilla 0 JOD Current time in [GEOGRA…" at bounding box center [555, 239] width 1110 height 478
click at [804, 110] on button "close" at bounding box center [805, 96] width 28 height 28
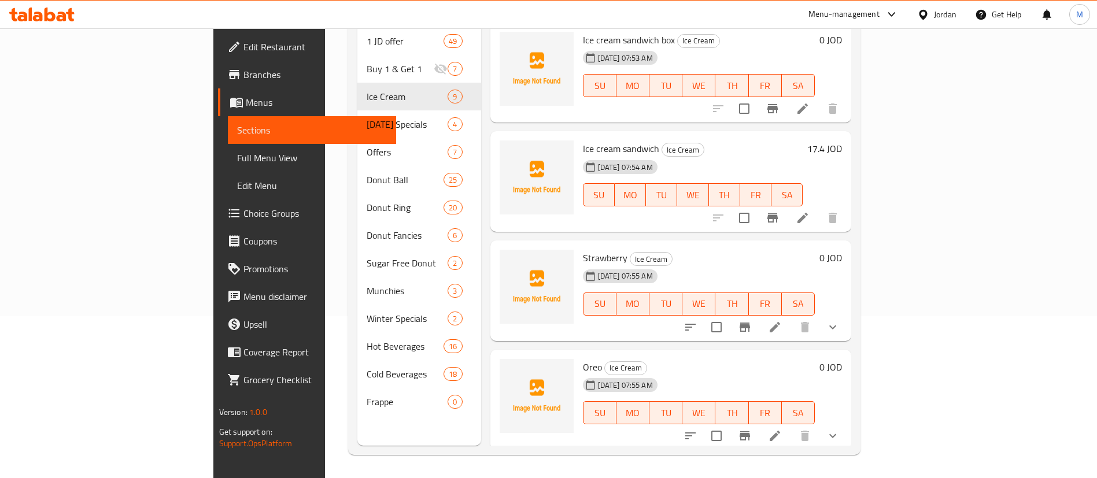
scroll to position [0, 0]
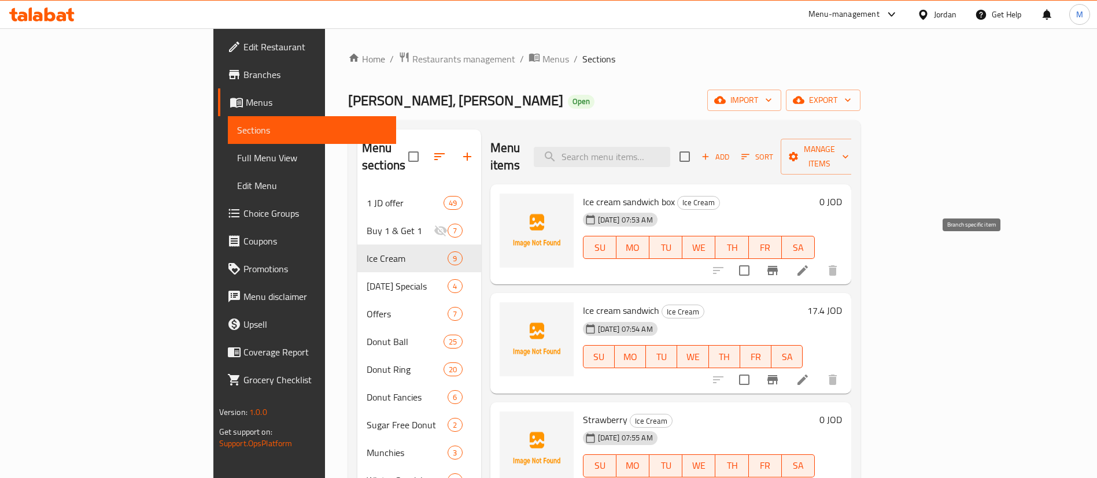
click at [786, 257] on button "Branch-specific-item" at bounding box center [773, 271] width 28 height 28
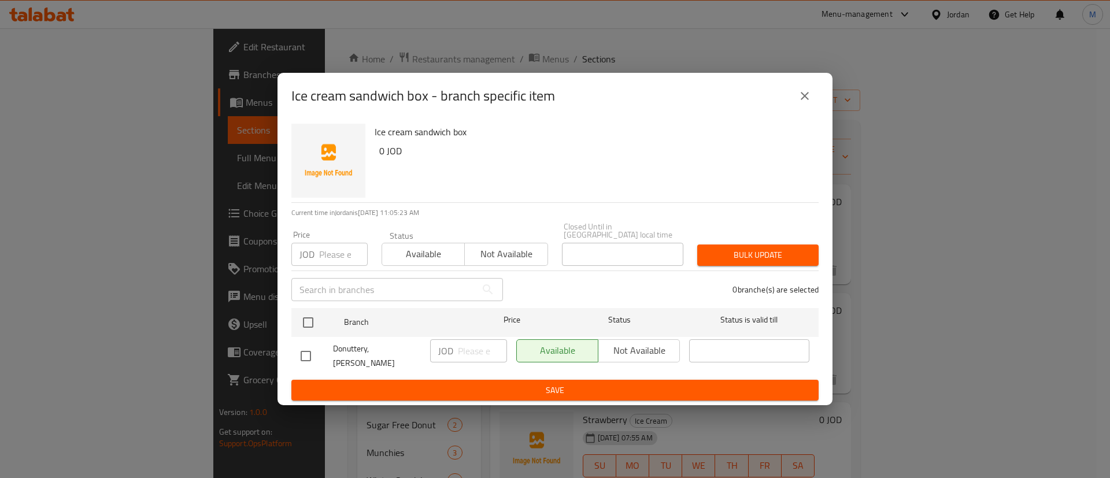
click at [346, 256] on input "number" at bounding box center [343, 254] width 49 height 23
paste input "17.4"
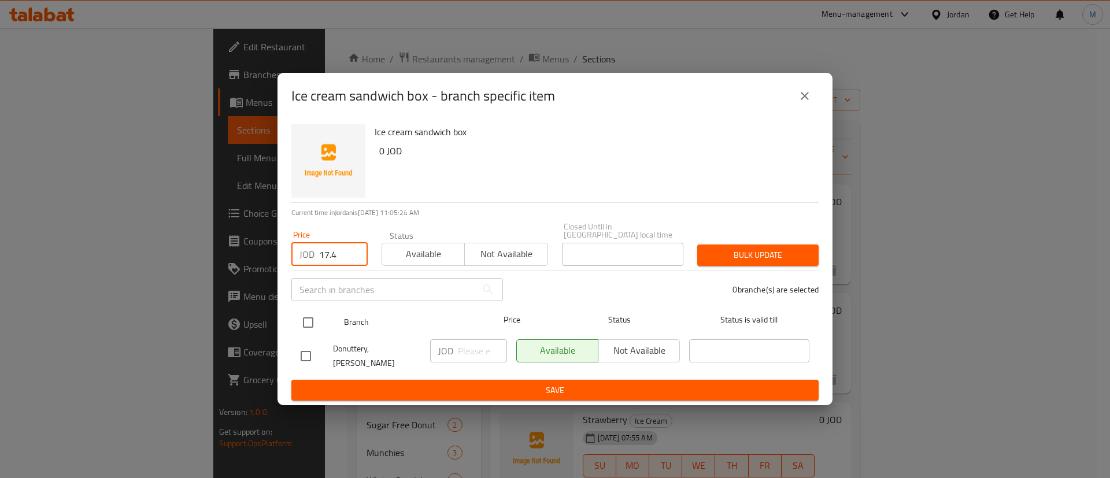
type input "17.4"
click at [312, 319] on input "checkbox" at bounding box center [308, 322] width 24 height 24
checkbox input "true"
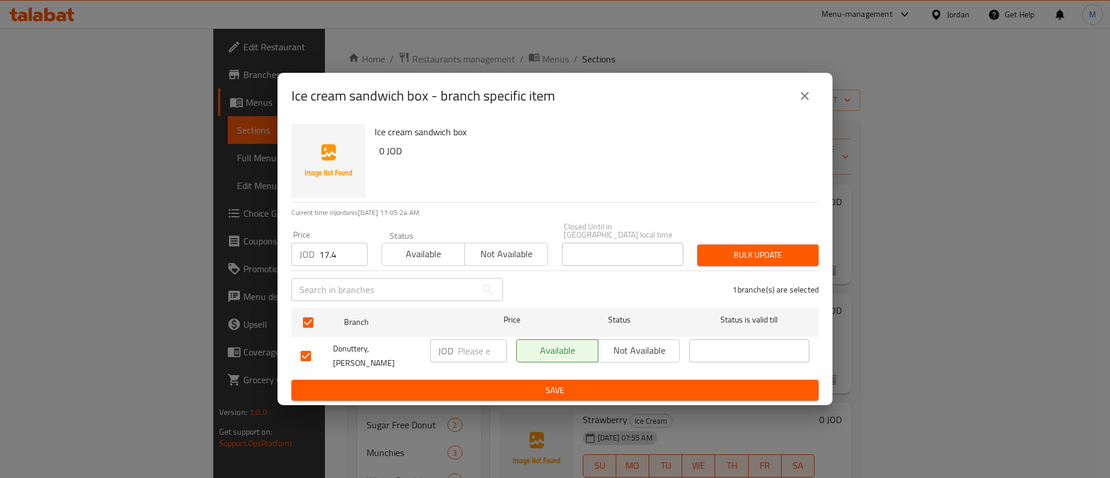
click at [729, 245] on button "Bulk update" at bounding box center [757, 255] width 121 height 21
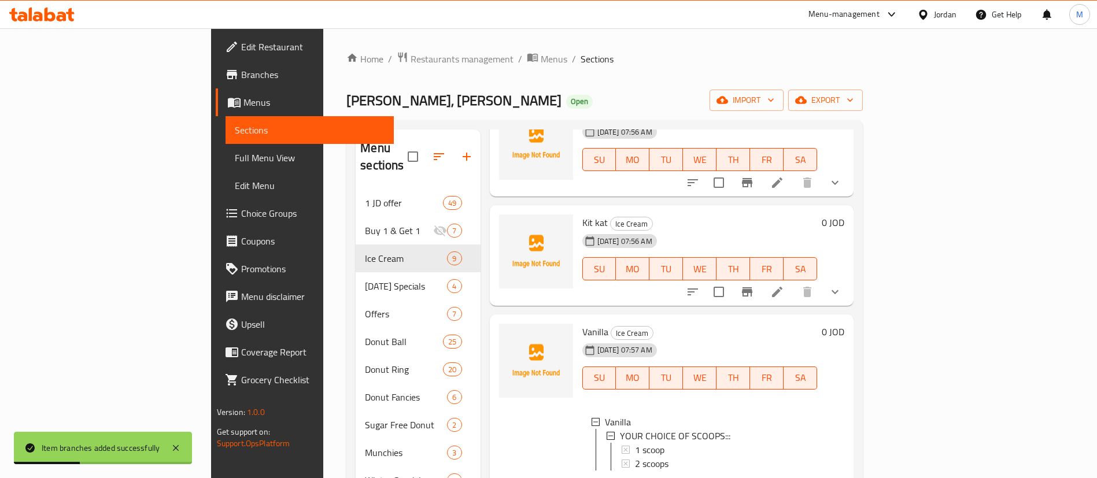
scroll to position [162, 0]
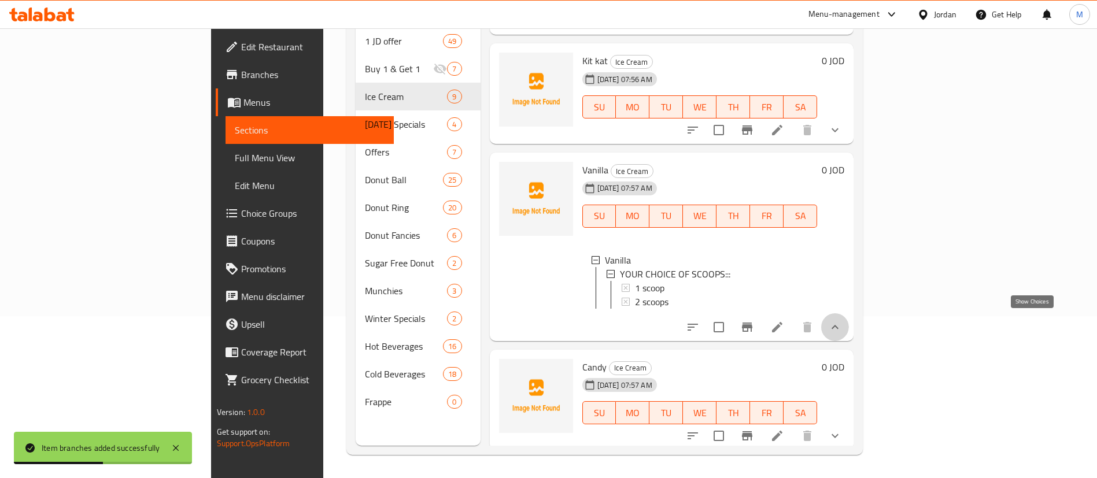
click at [838, 325] on icon "show more" at bounding box center [834, 327] width 7 height 4
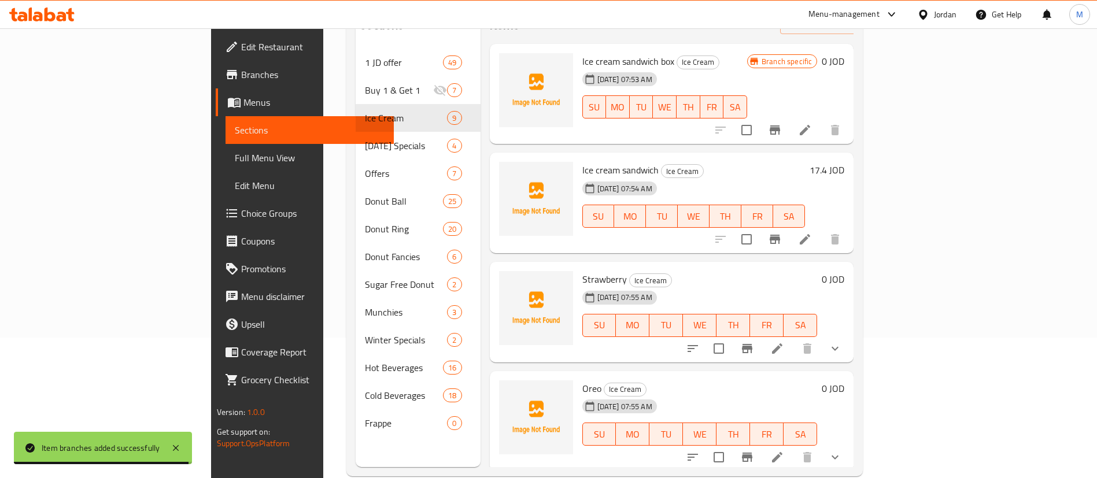
scroll to position [146, 0]
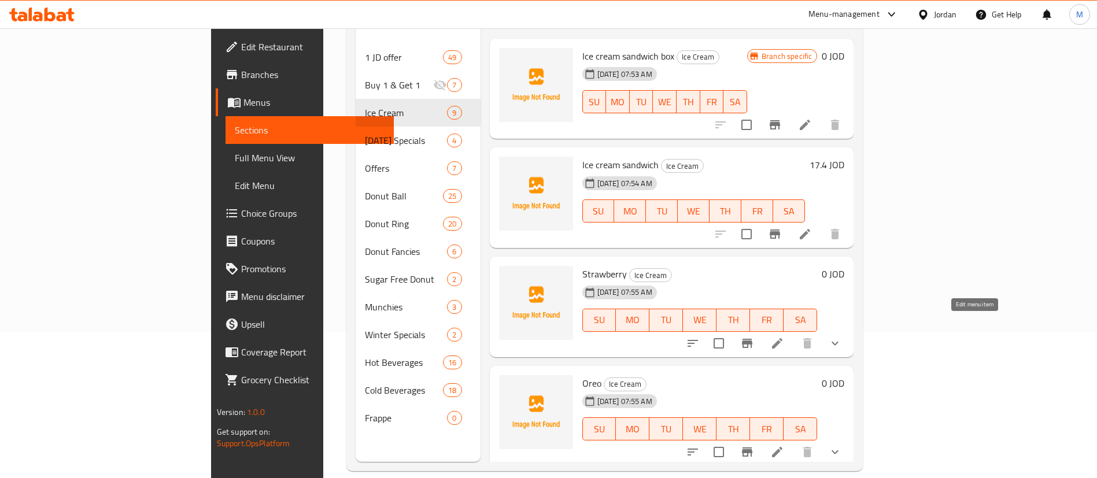
click at [784, 337] on icon at bounding box center [777, 344] width 14 height 14
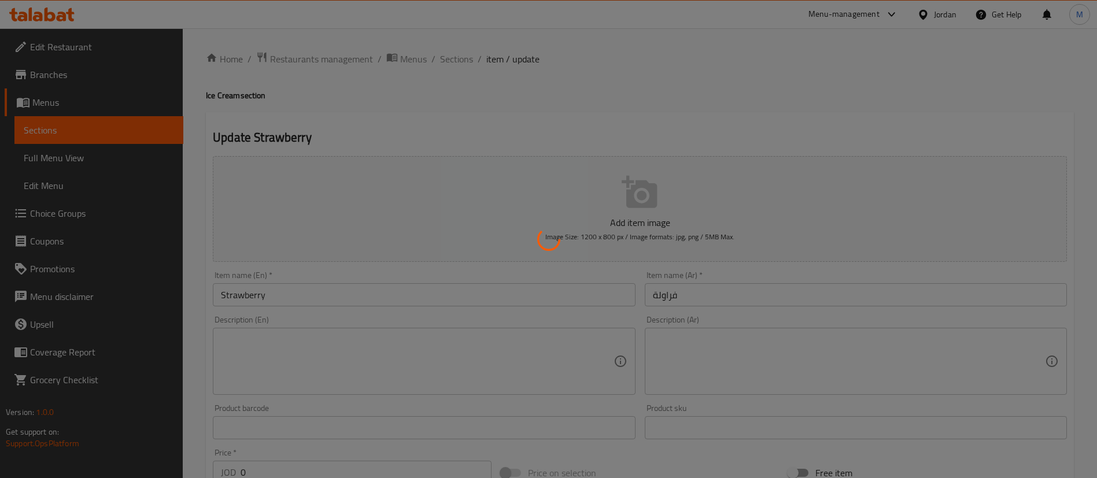
click at [347, 295] on div at bounding box center [548, 239] width 1097 height 478
type input "اختيارك للسكوب"
type input "1"
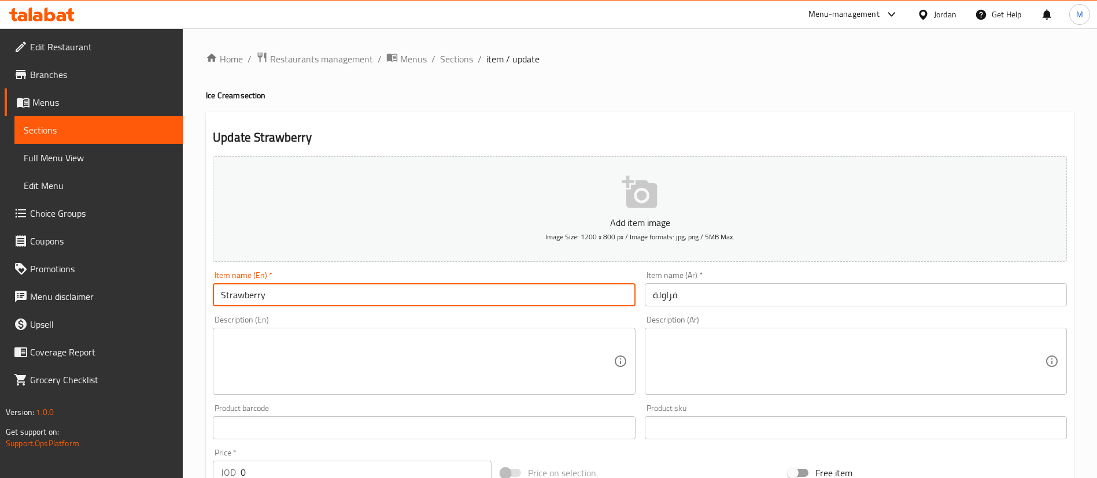
click at [347, 293] on input "Strawberry" at bounding box center [424, 294] width 422 height 23
paste input "ice cream"
type input "Strawberry ice cream"
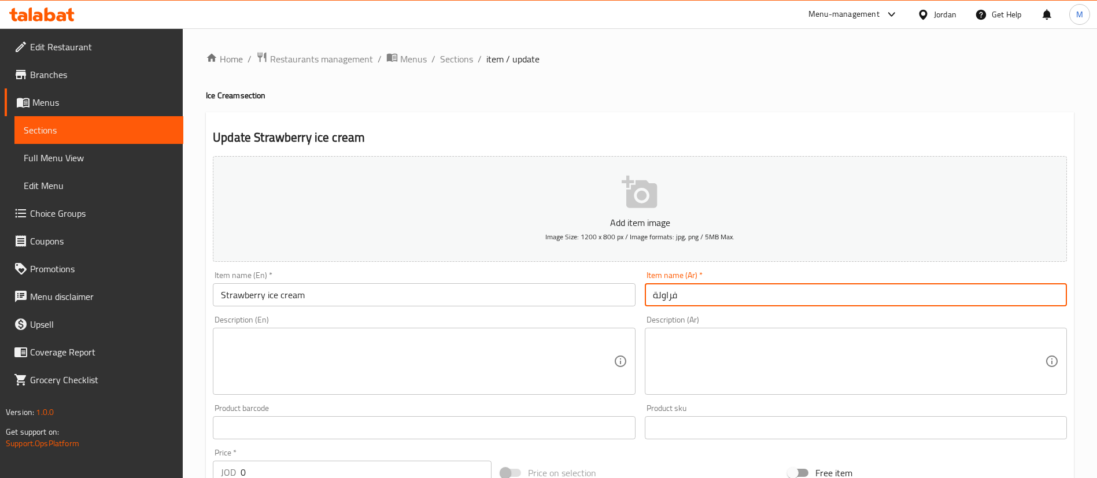
click at [729, 297] on input "فراولة" at bounding box center [856, 294] width 422 height 23
paste input "ايس كريم"
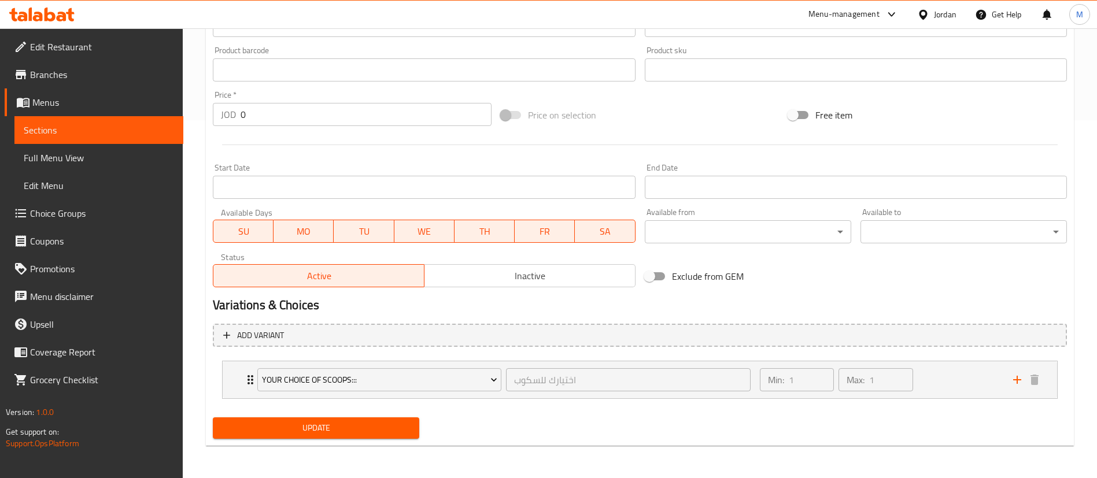
type input "ايس كريم فراولة"
click at [375, 421] on span "Update" at bounding box center [316, 428] width 188 height 14
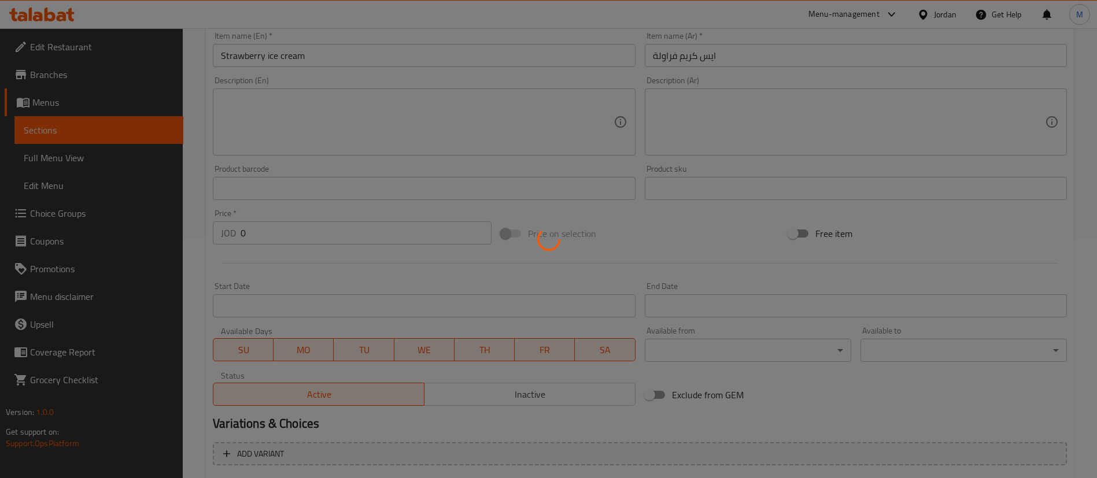
scroll to position [0, 0]
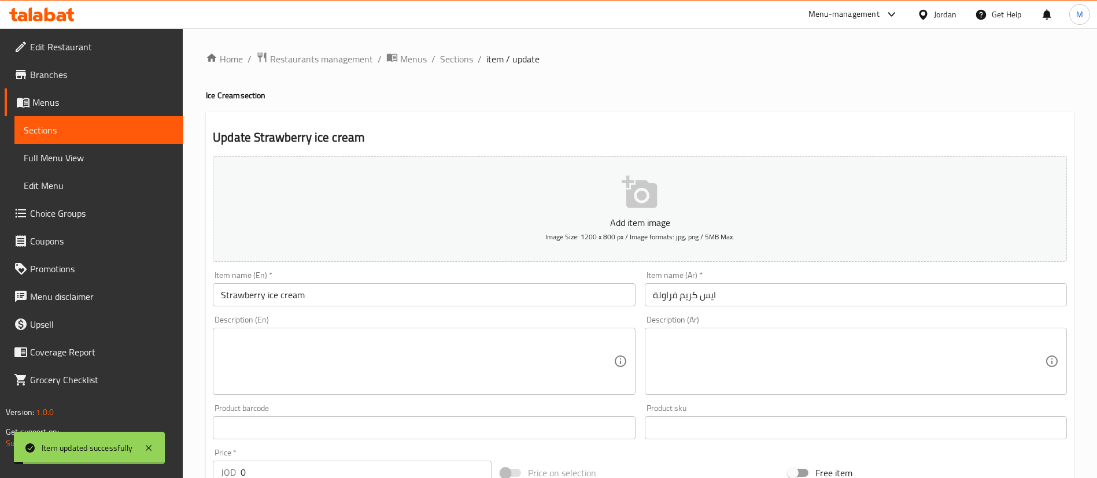
drag, startPoint x: 454, startPoint y: 54, endPoint x: 443, endPoint y: 40, distance: 18.2
click at [454, 54] on span "Sections" at bounding box center [456, 59] width 33 height 14
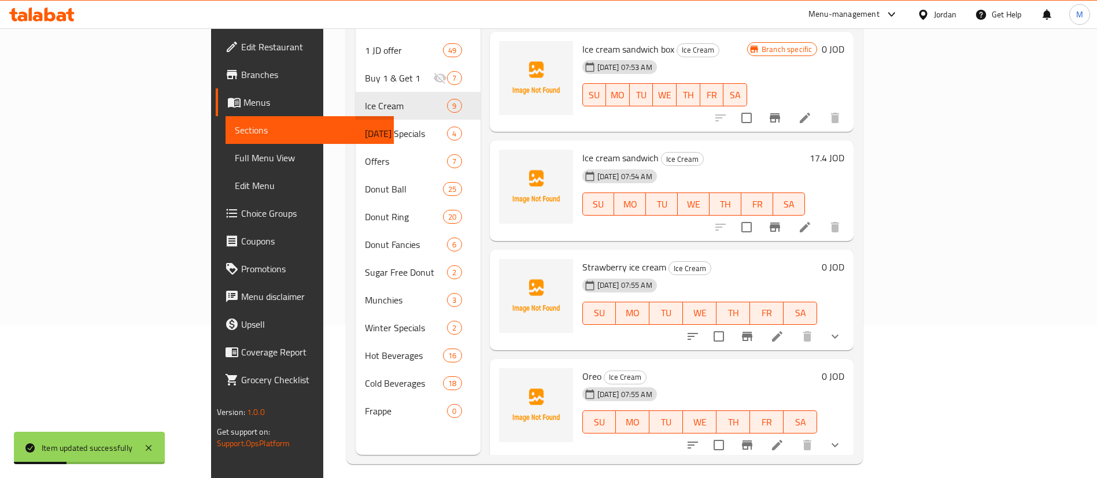
scroll to position [160, 0]
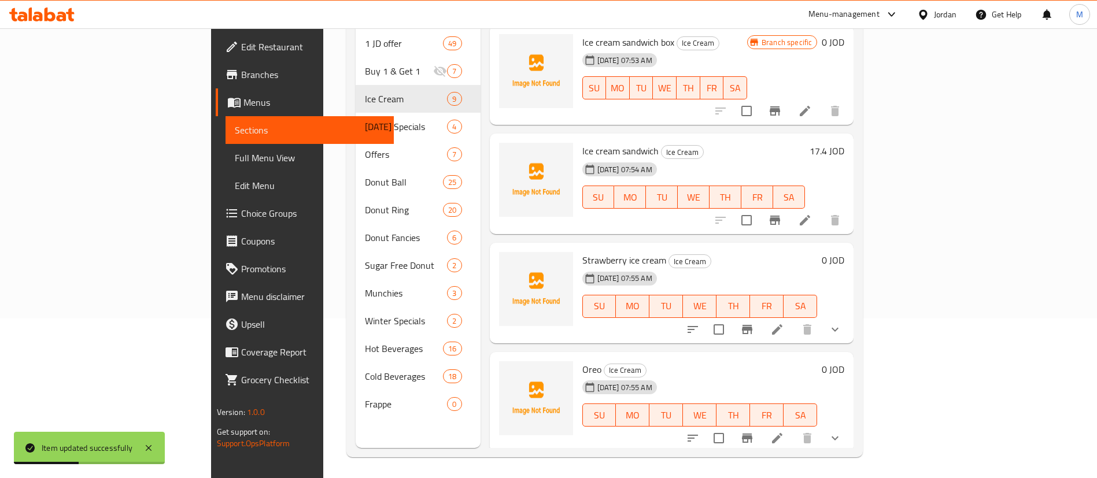
click at [784, 431] on icon at bounding box center [777, 438] width 14 height 14
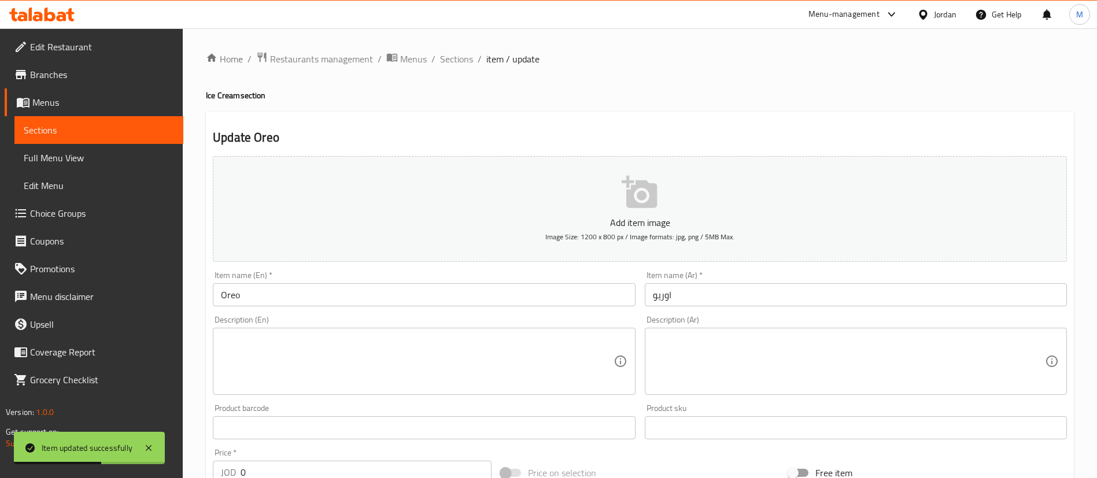
click at [352, 288] on input "Oreo" at bounding box center [424, 294] width 422 height 23
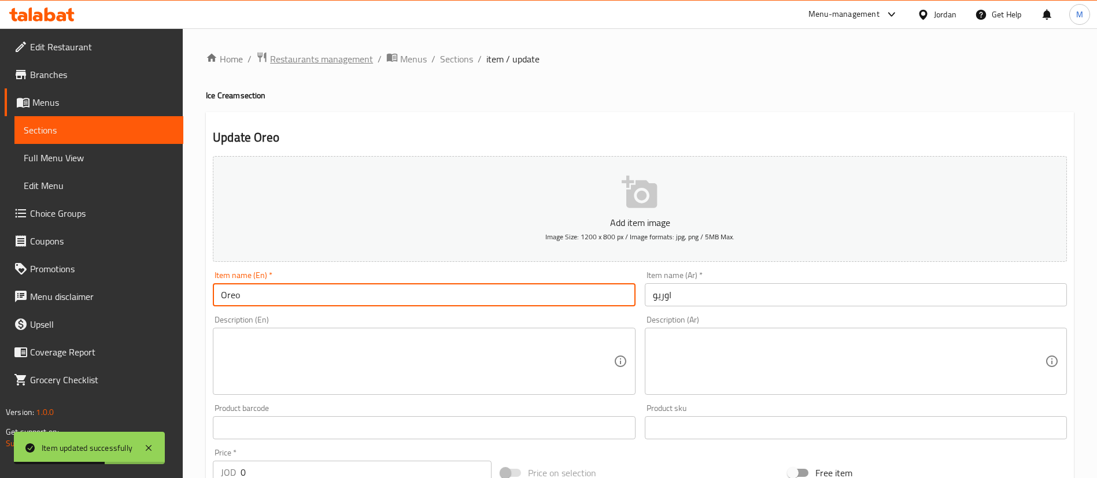
paste input "ice cream"
type input "Oreo ice cream"
click at [748, 300] on input "اوريو" at bounding box center [856, 294] width 422 height 23
paste input "ايس كريم"
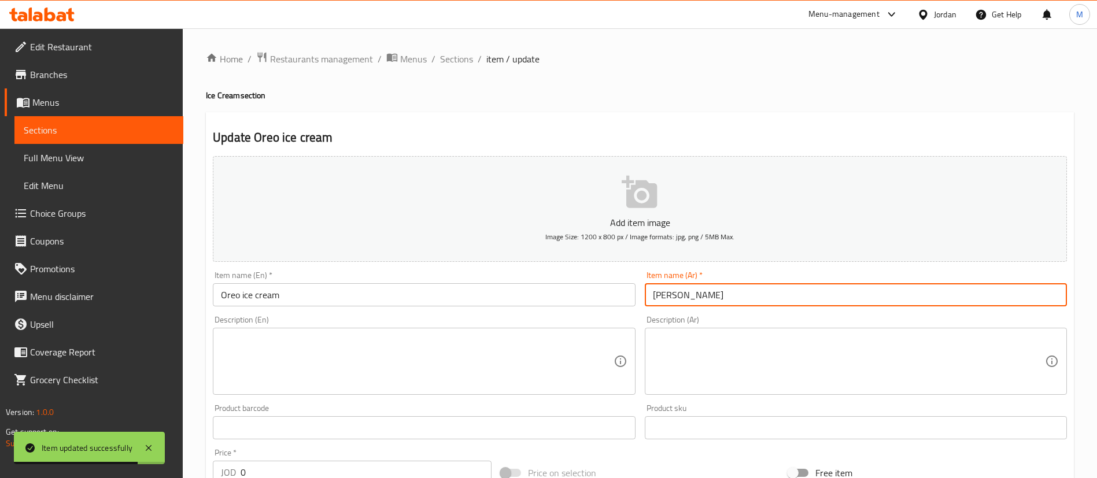
scroll to position [358, 0]
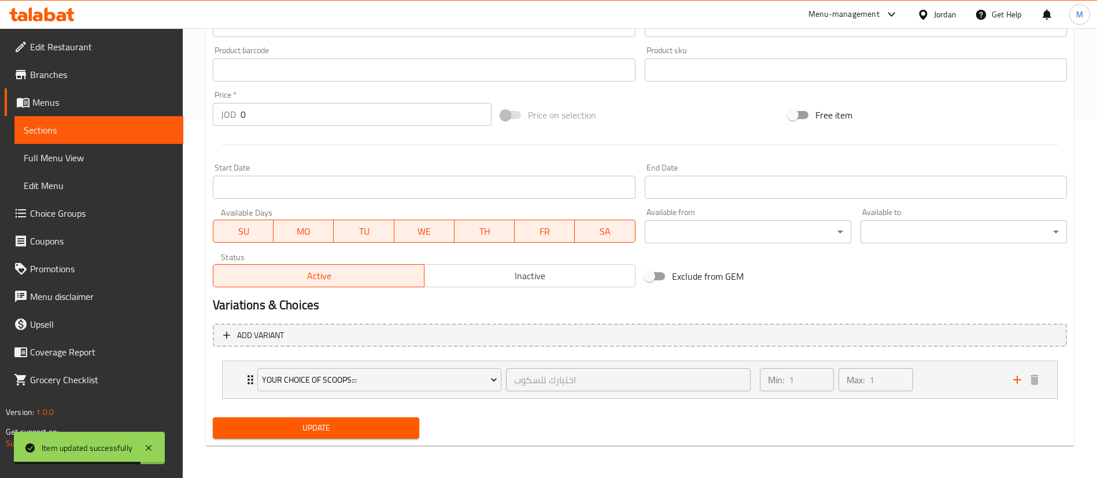
type input "[PERSON_NAME]"
click at [347, 429] on span "Update" at bounding box center [316, 428] width 188 height 14
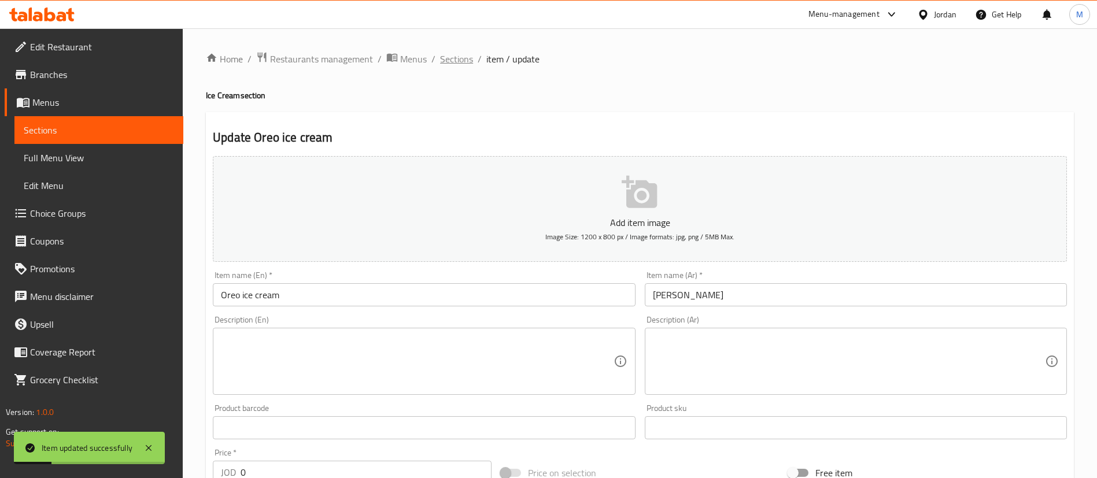
click at [465, 62] on span "Sections" at bounding box center [456, 59] width 33 height 14
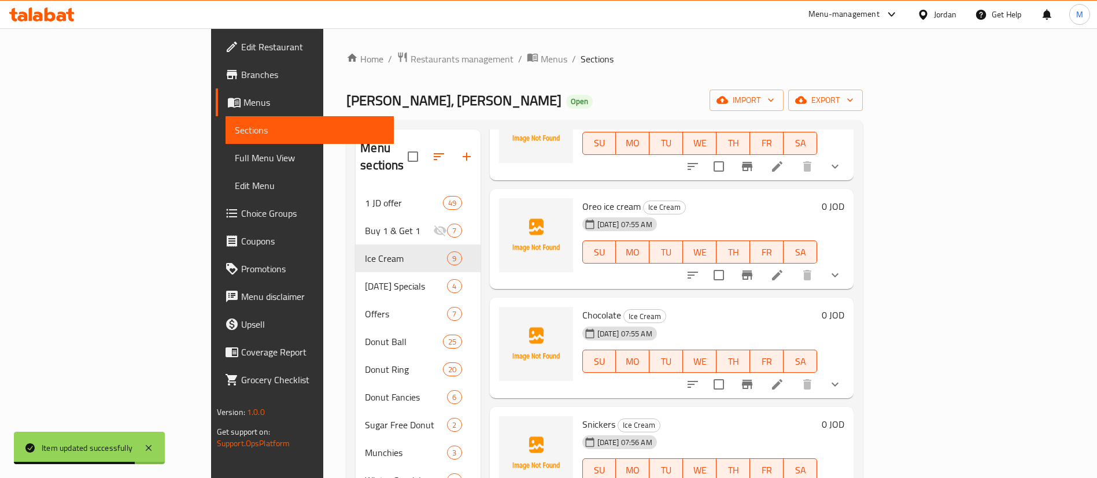
scroll to position [324, 0]
click at [784, 376] on icon at bounding box center [777, 383] width 14 height 14
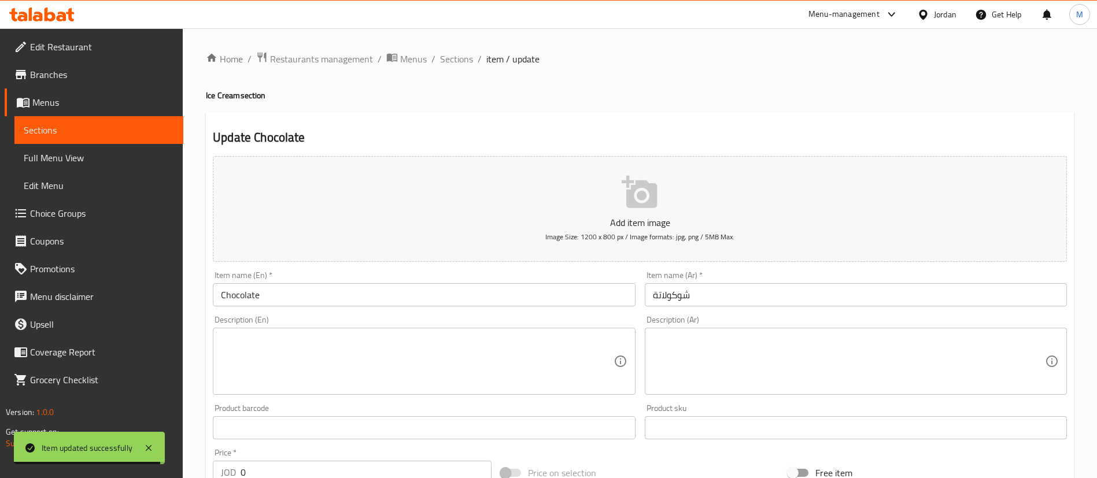
click at [349, 299] on input "Chocolate" at bounding box center [424, 294] width 422 height 23
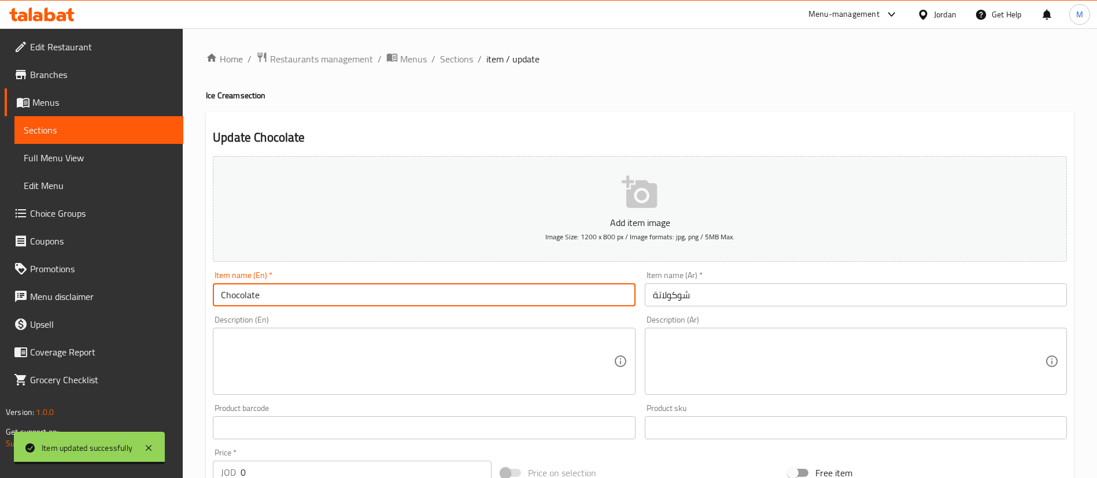
paste input "ice cream"
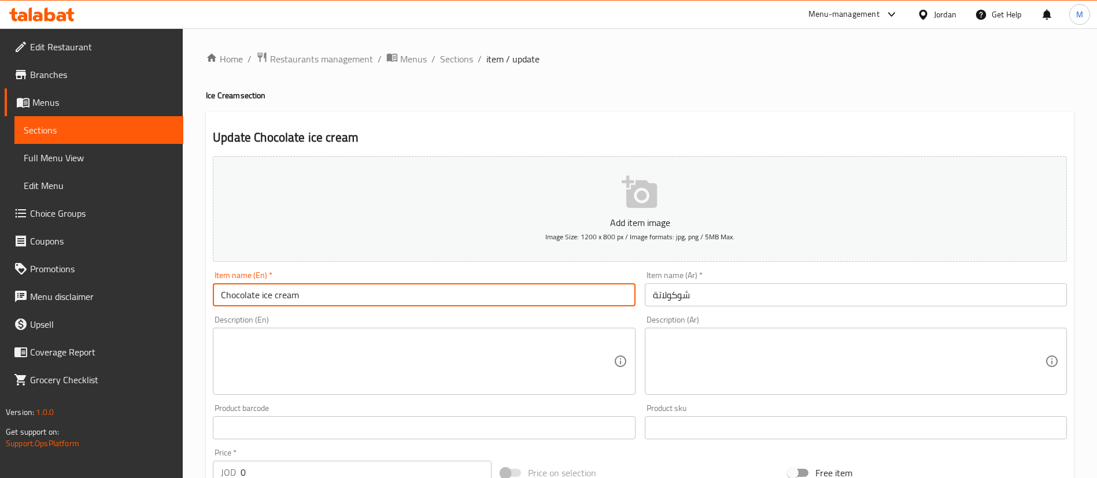
type input "Chocolate ice cream"
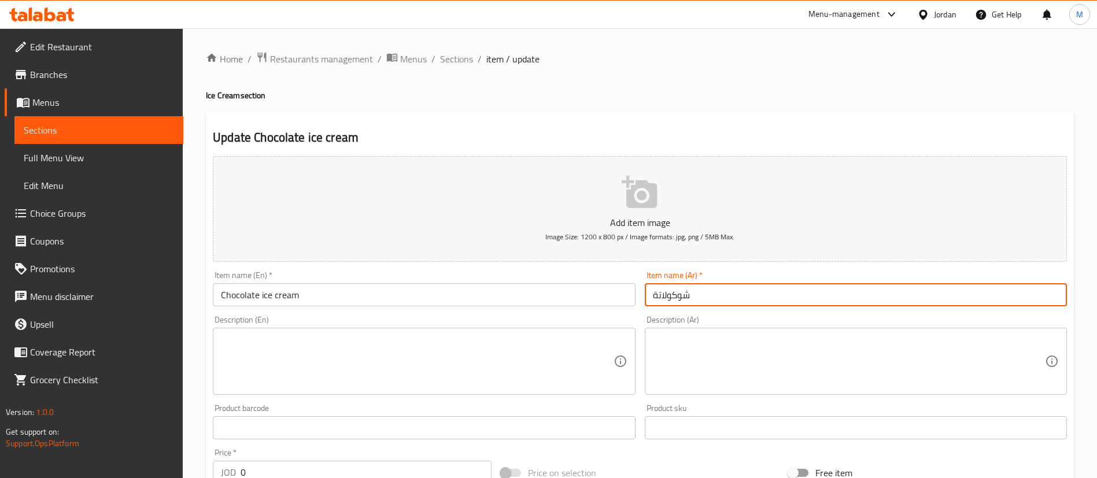
paste input "ايس كريم"
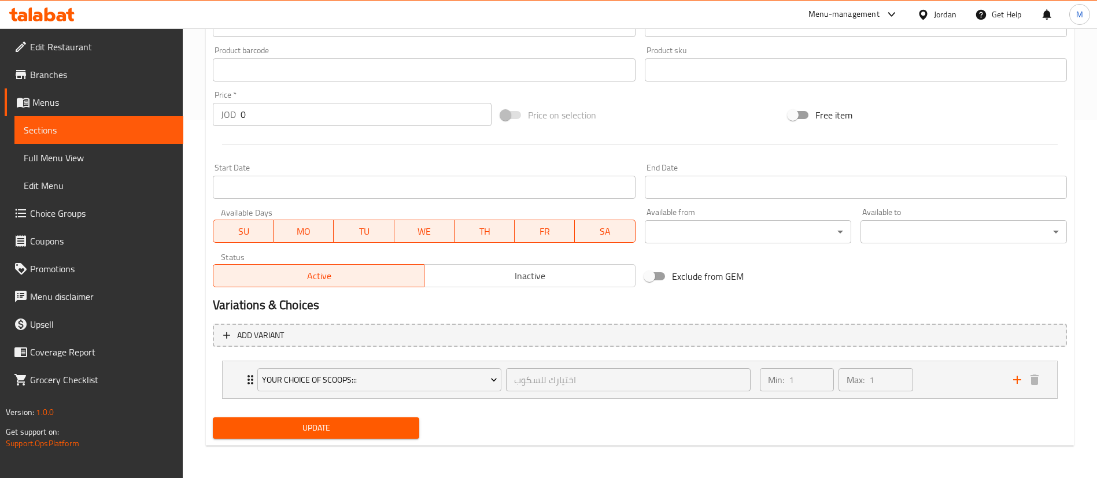
type input "شوكولاتة [PERSON_NAME]"
click at [378, 440] on div "Update" at bounding box center [316, 428] width 216 height 31
click at [369, 421] on span "Update" at bounding box center [316, 428] width 188 height 14
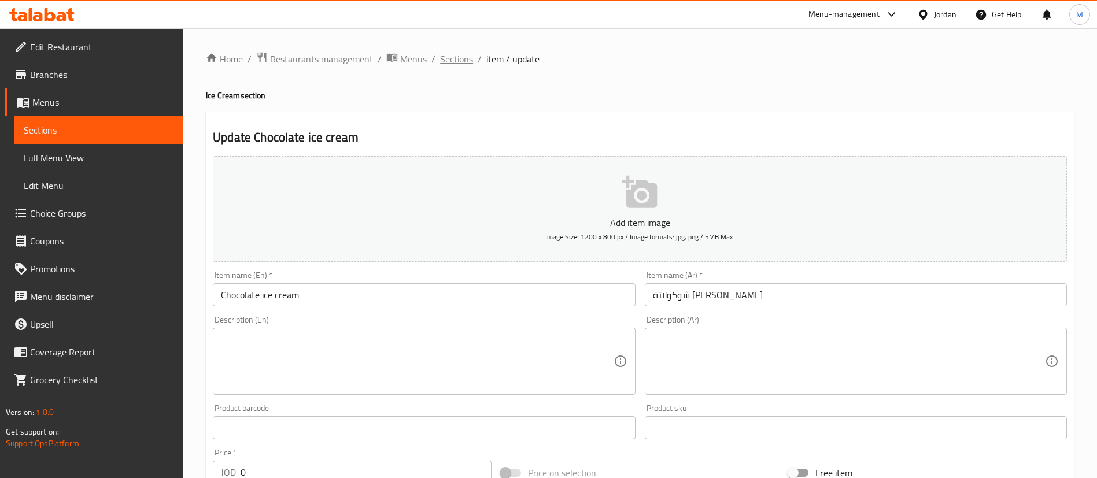
click at [467, 52] on span "Sections" at bounding box center [456, 59] width 33 height 14
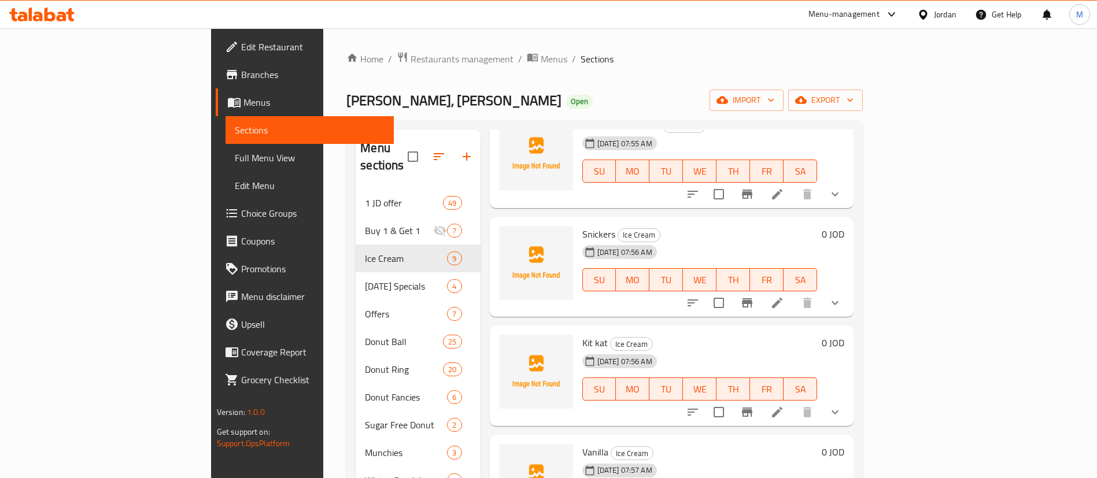
scroll to position [513, 0]
click at [784, 295] on icon at bounding box center [777, 302] width 14 height 14
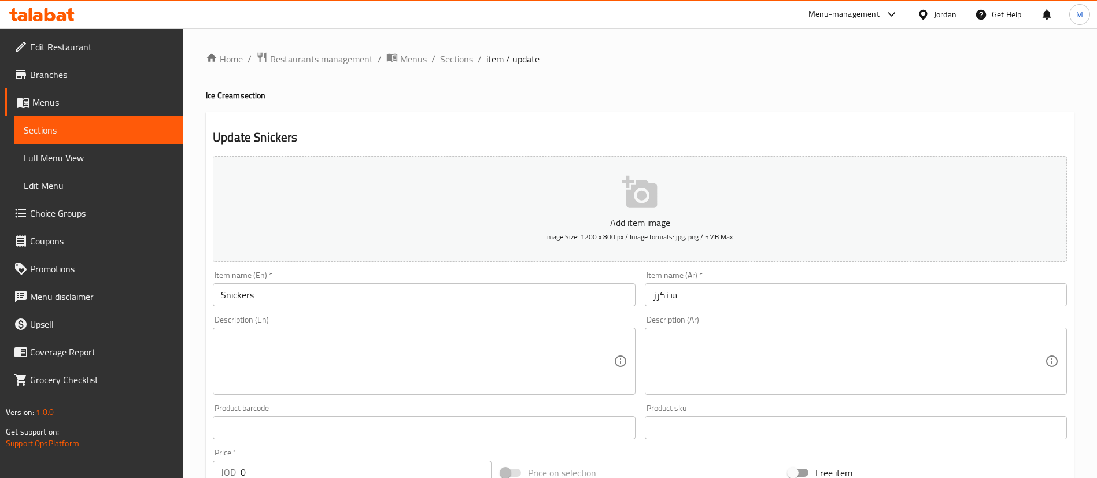
click at [762, 293] on input "سنكرز" at bounding box center [856, 294] width 422 height 23
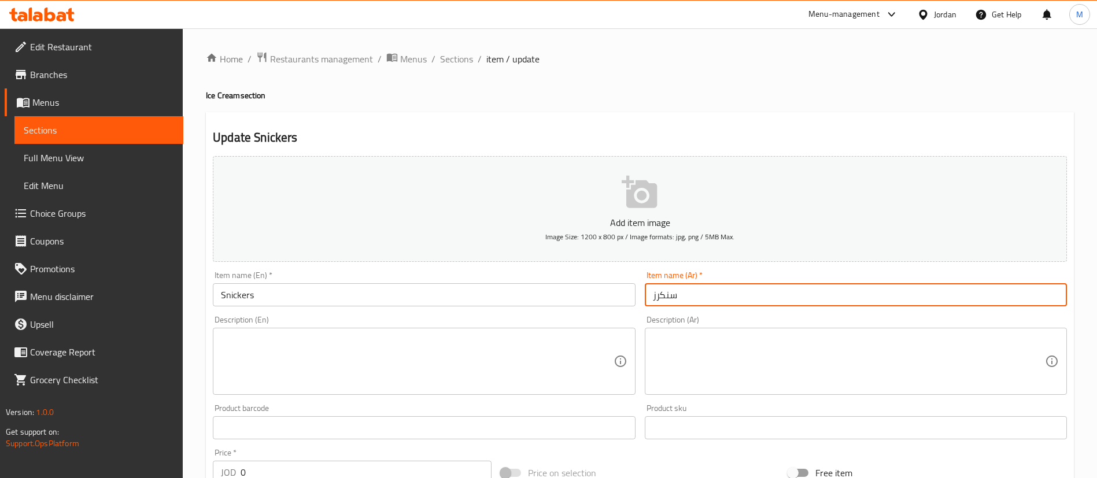
paste input "وكولاتة ايس كريم"
type input "شوكولاتة [PERSON_NAME]"
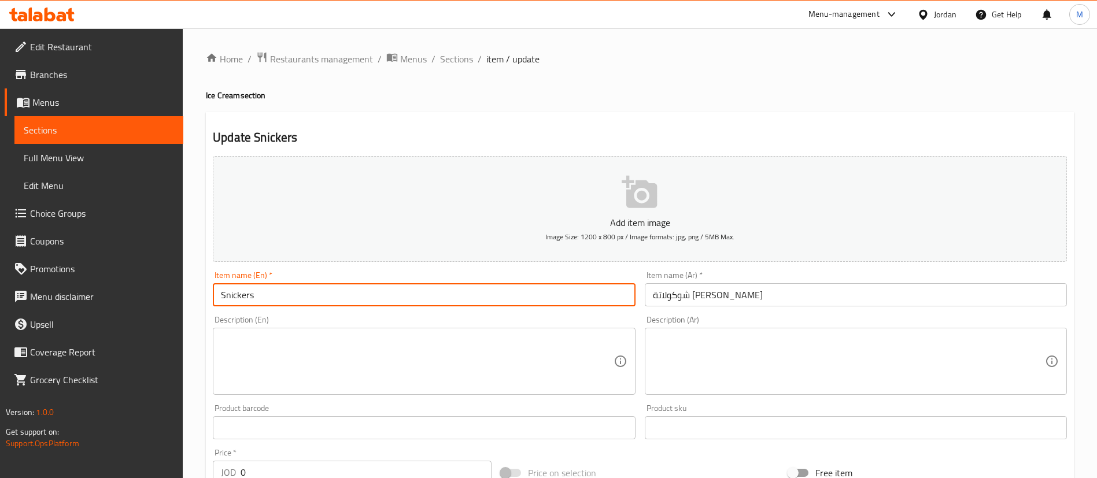
click at [394, 291] on input "Snickers" at bounding box center [424, 294] width 422 height 23
paste input "ice cream"
type input "Snickers ice cream"
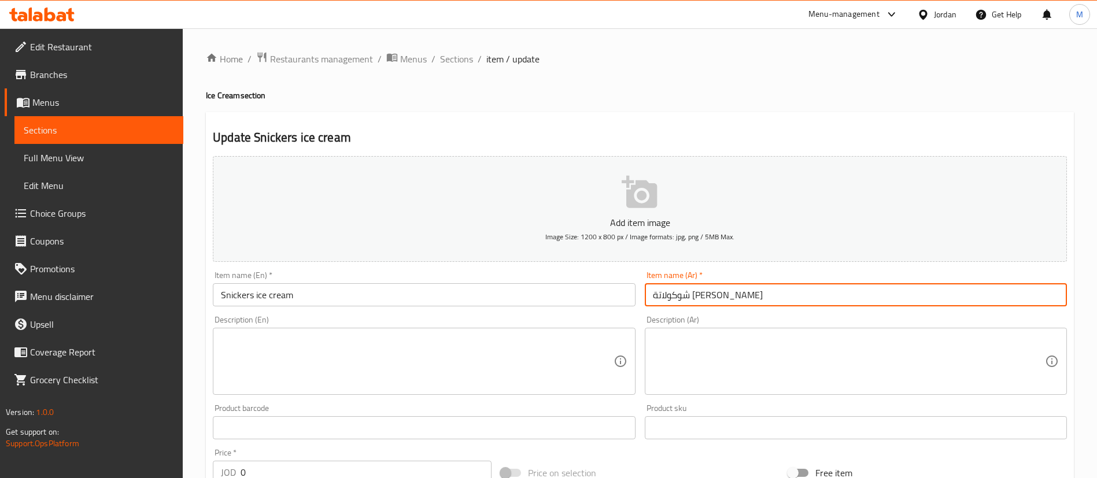
paste input "نيكرز"
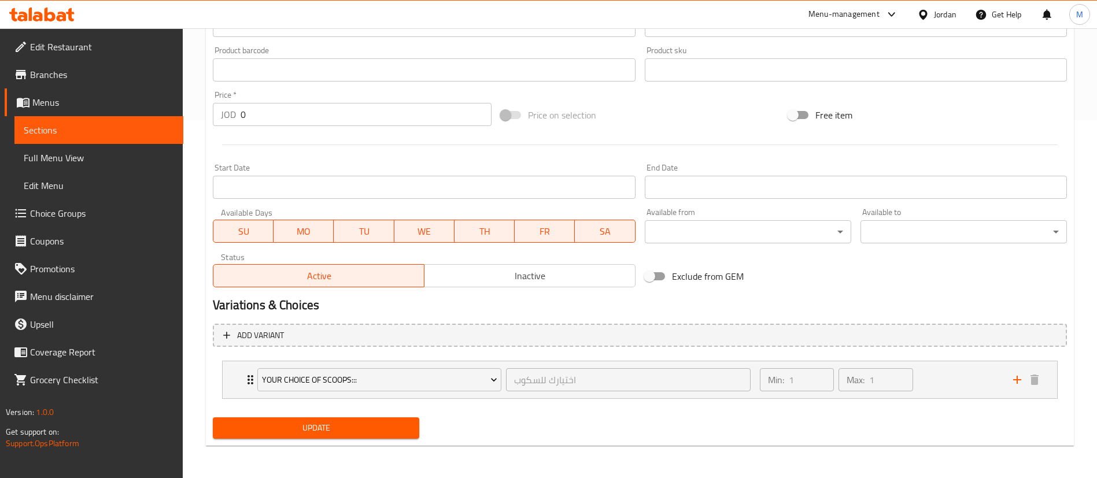
type input "سنيكرز [PERSON_NAME]"
click at [373, 435] on span "Update" at bounding box center [316, 428] width 188 height 14
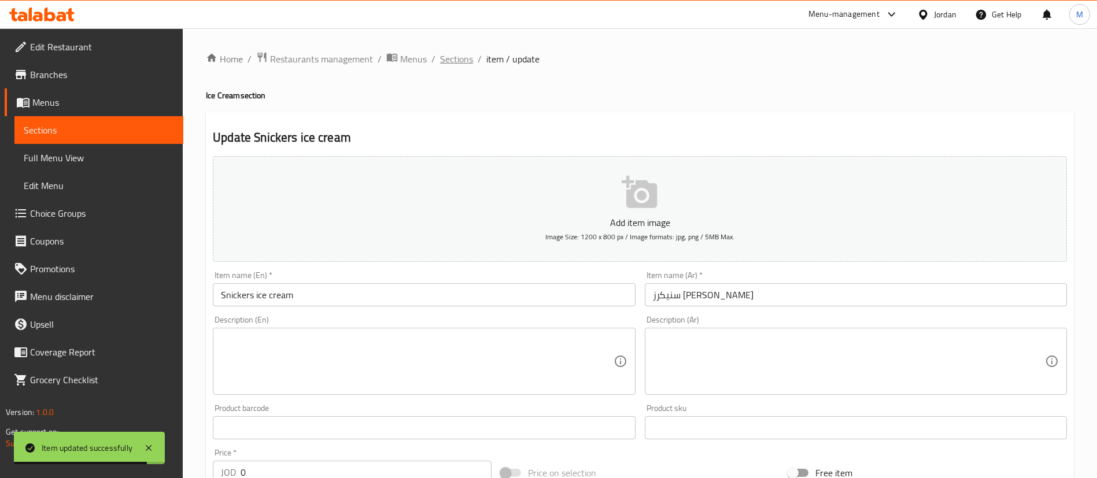
click at [457, 59] on span "Sections" at bounding box center [456, 59] width 33 height 14
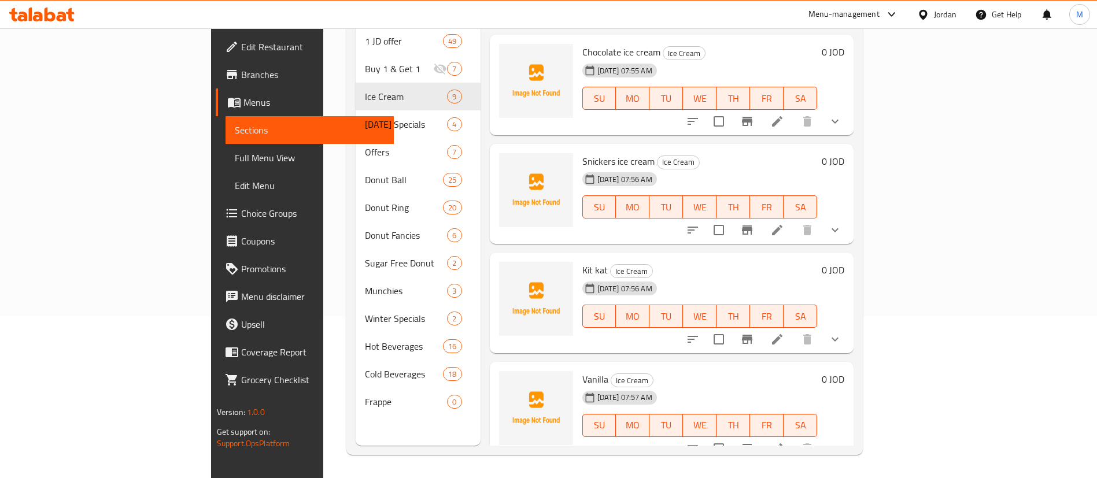
scroll to position [426, 0]
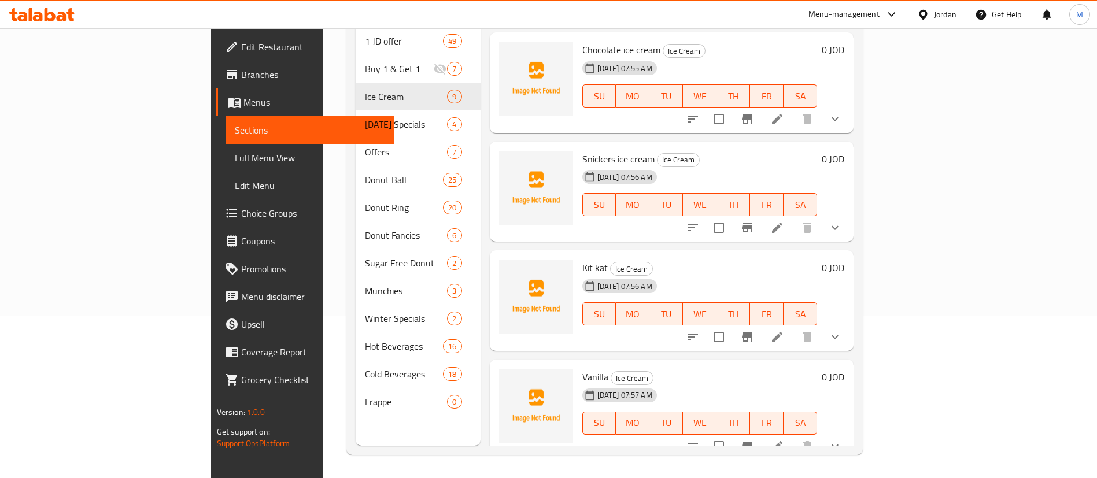
click at [784, 330] on icon at bounding box center [777, 337] width 14 height 14
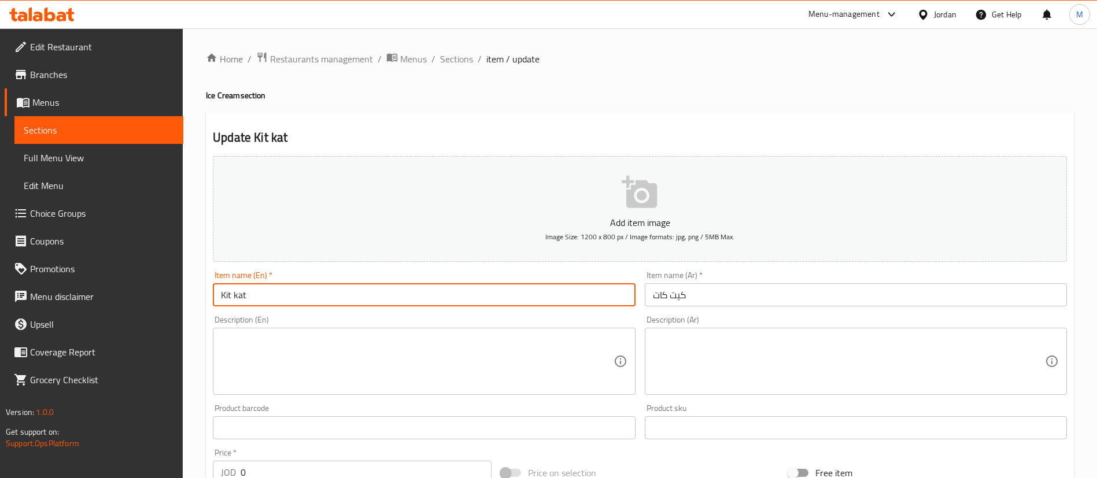
click at [358, 290] on input "Kit kat" at bounding box center [424, 294] width 422 height 23
paste input "ice cream"
type input "Kit kat ice cream"
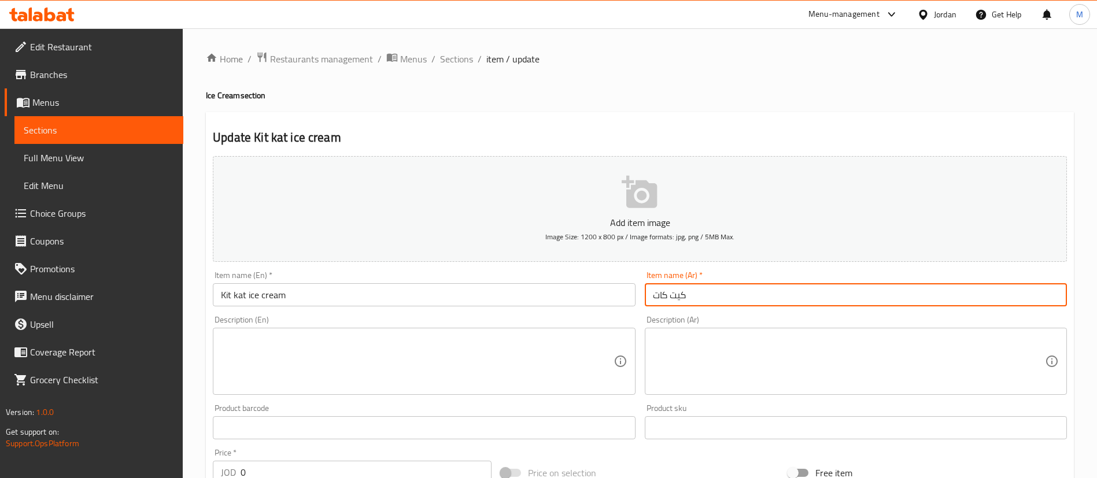
paste input "ايس كريم"
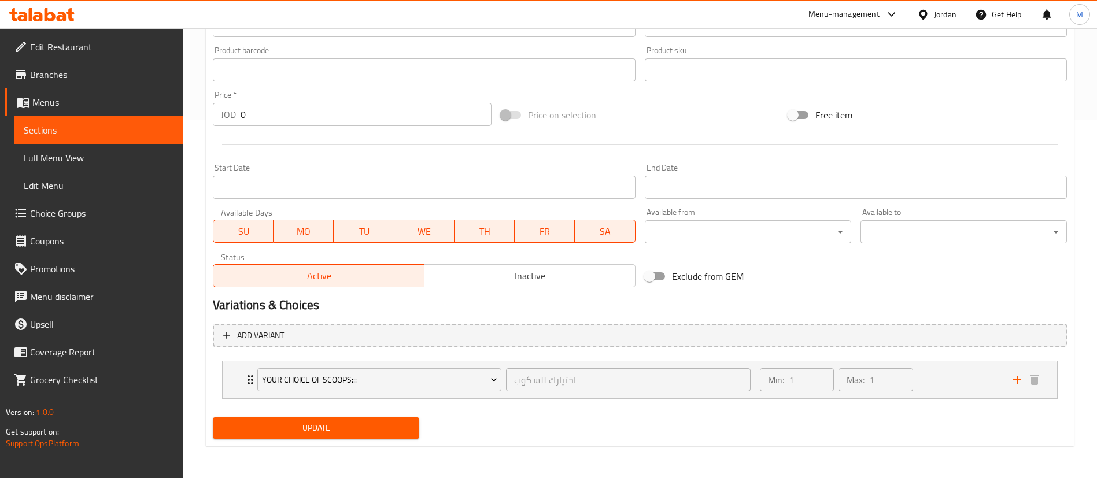
type input "كيت كات ايس كريم"
drag, startPoint x: 384, startPoint y: 441, endPoint x: 383, endPoint y: 435, distance: 5.8
click at [384, 441] on div "Update" at bounding box center [316, 428] width 216 height 31
click at [383, 435] on span "Update" at bounding box center [316, 428] width 188 height 14
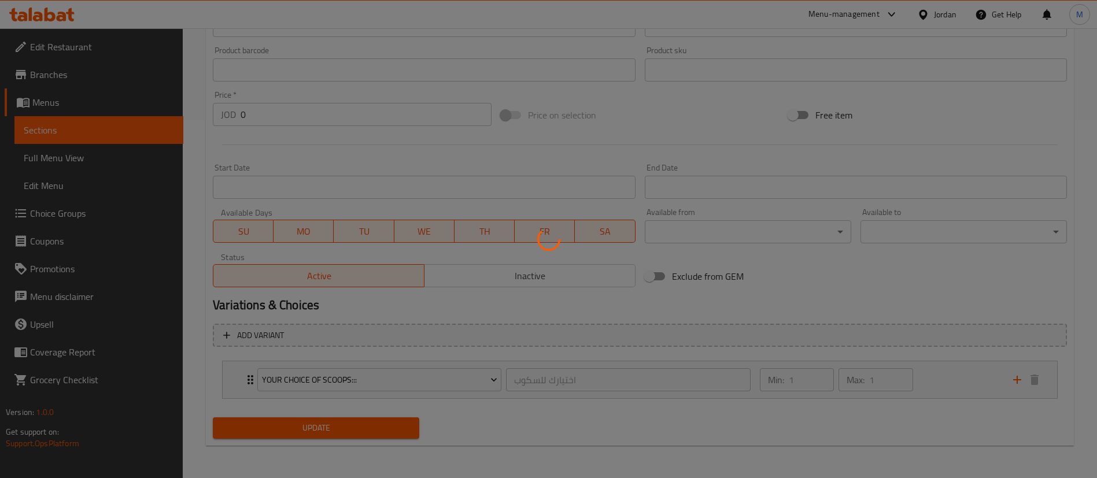
scroll to position [0, 0]
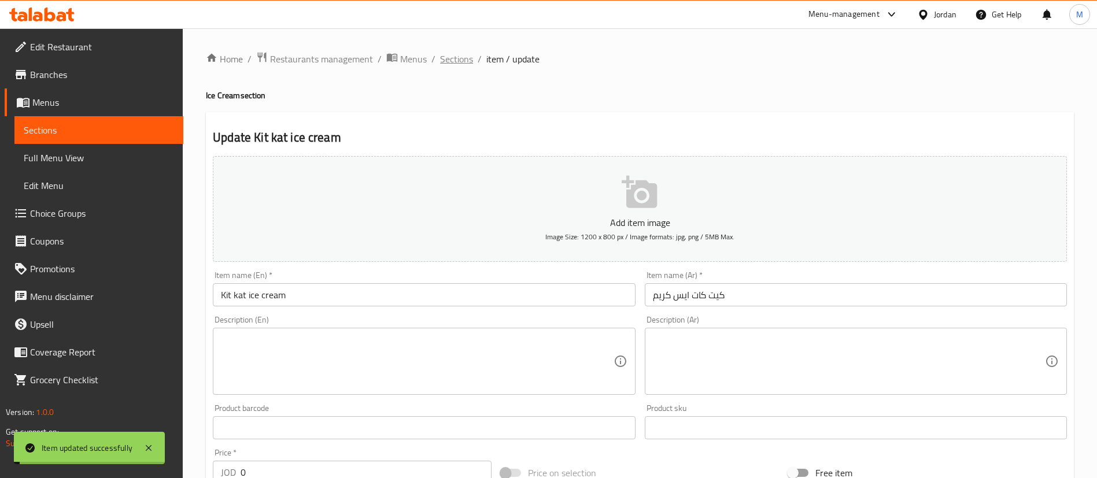
click at [470, 65] on span "Sections" at bounding box center [456, 59] width 33 height 14
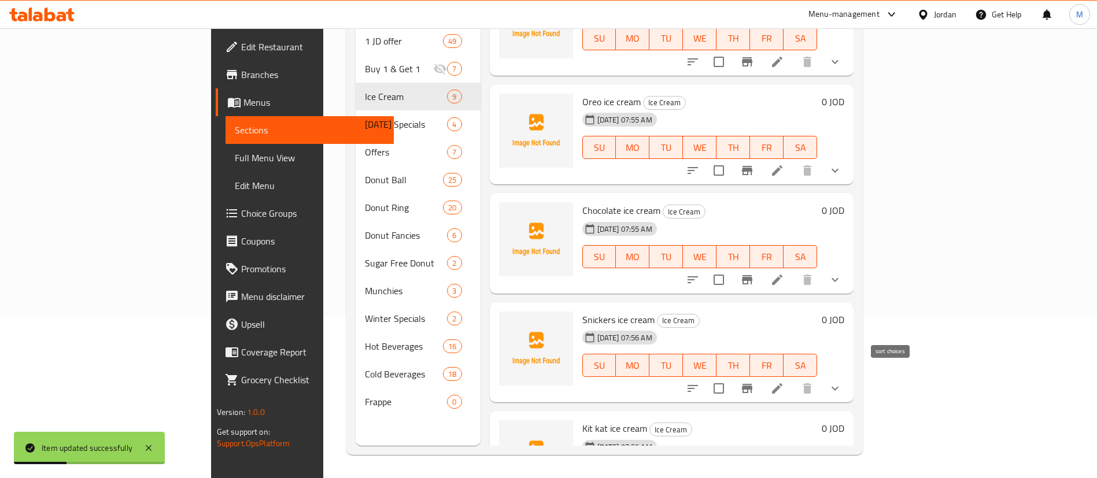
scroll to position [532, 0]
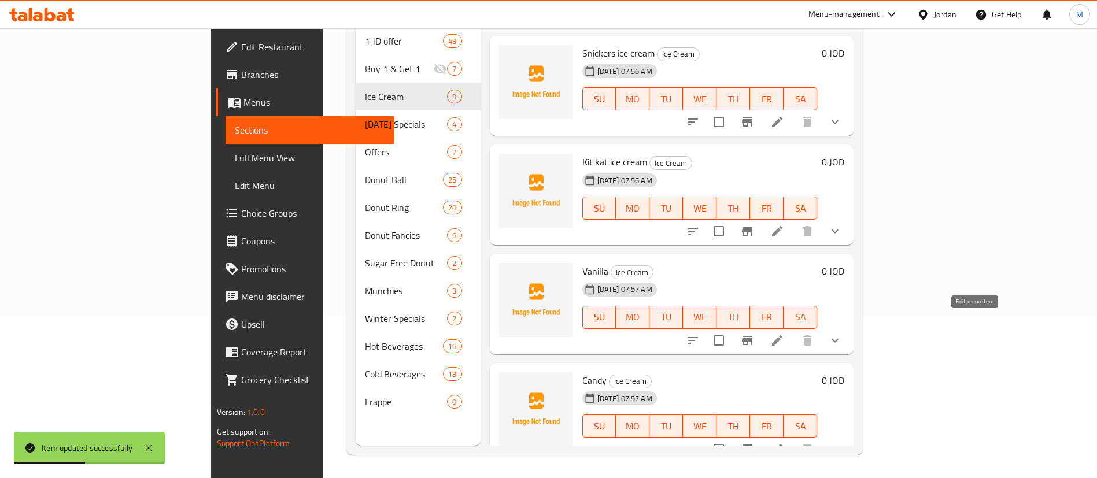
click at [784, 334] on icon at bounding box center [777, 341] width 14 height 14
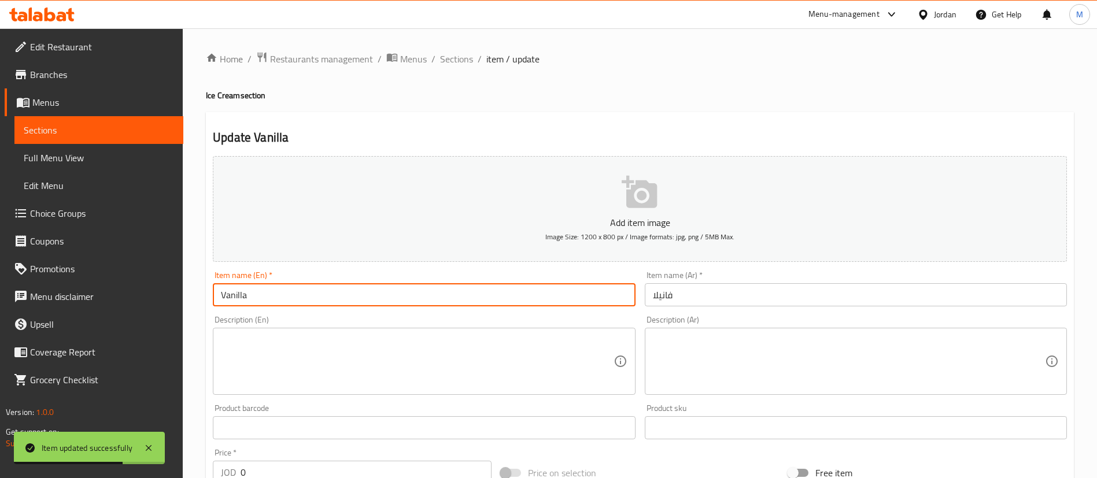
click at [333, 285] on input "Vanilla" at bounding box center [424, 294] width 422 height 23
paste input "ice cream"
type input "Vanilla ice cream"
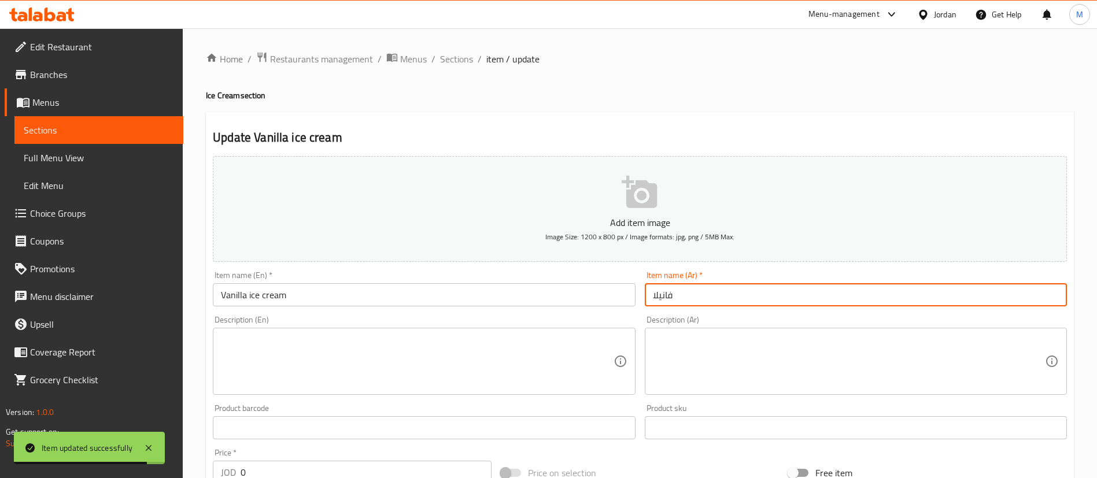
paste input "ايس كريم"
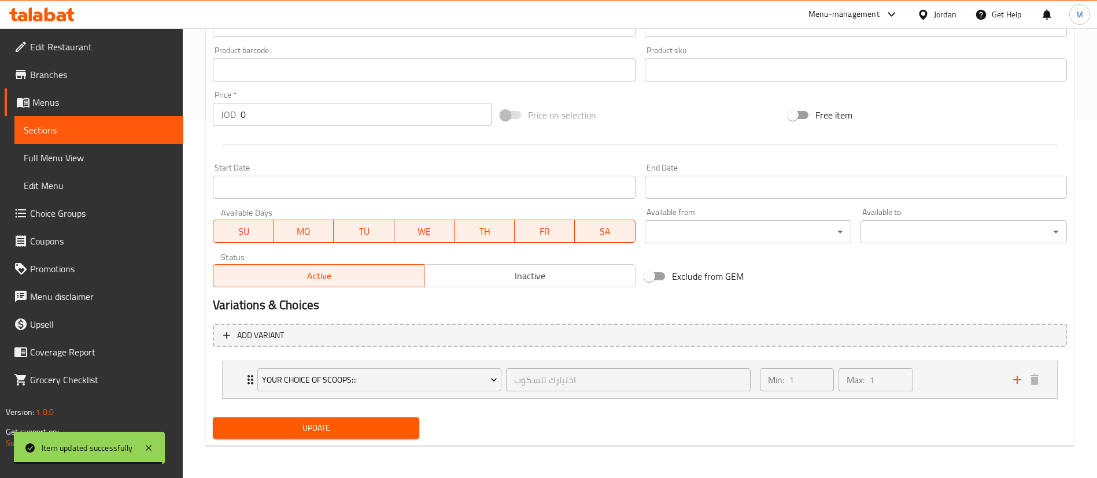
type input "[PERSON_NAME]"
click at [394, 430] on span "Update" at bounding box center [316, 428] width 188 height 14
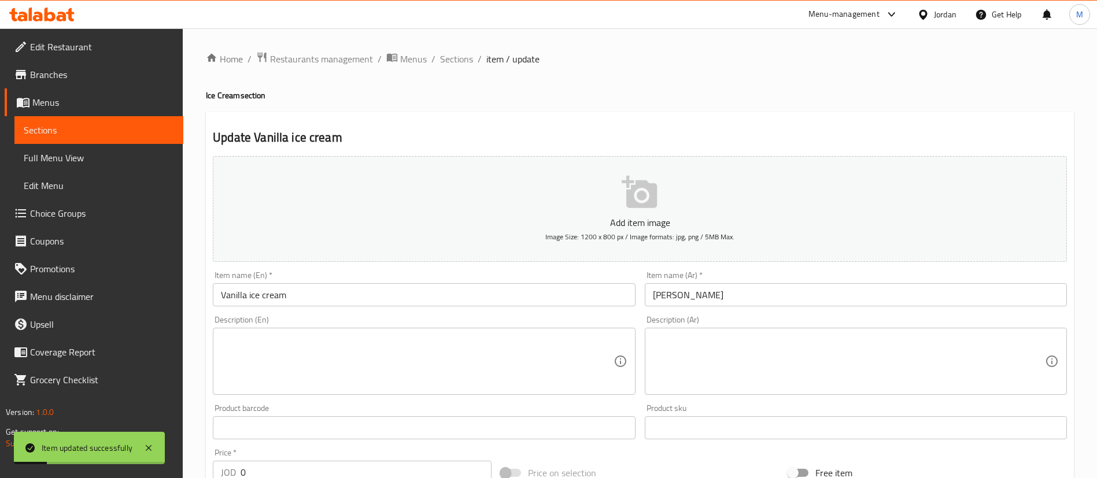
click at [456, 60] on span "Sections" at bounding box center [456, 59] width 33 height 14
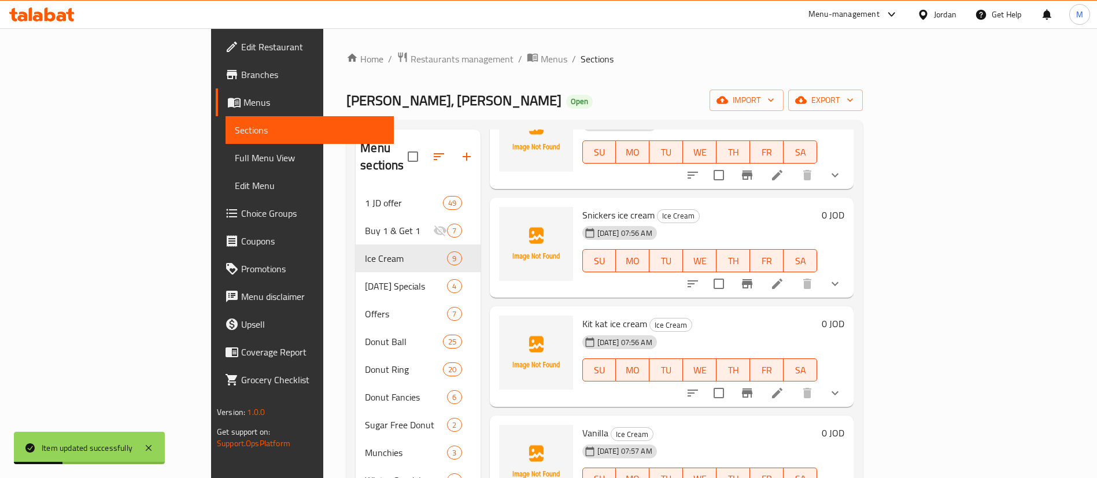
scroll to position [162, 0]
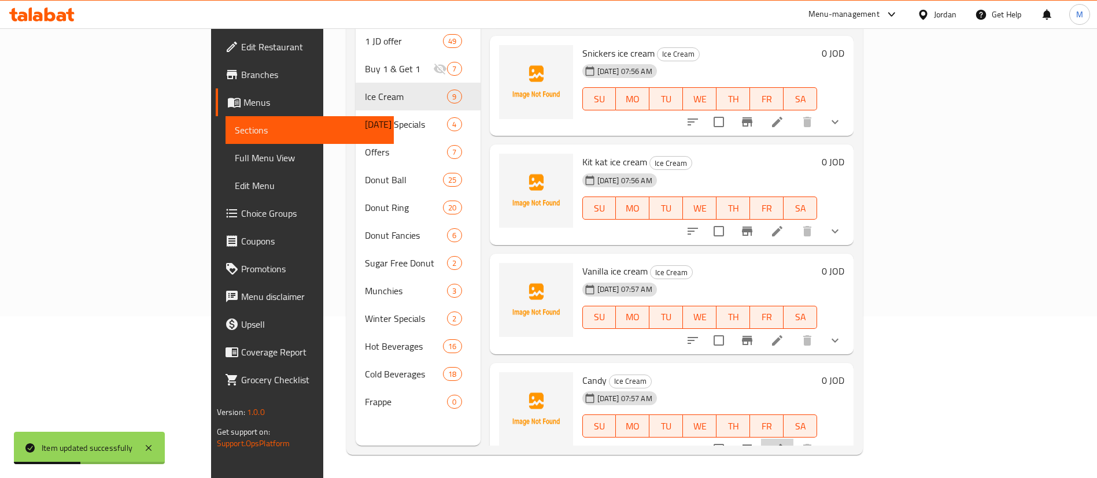
click at [793, 440] on li at bounding box center [777, 449] width 32 height 21
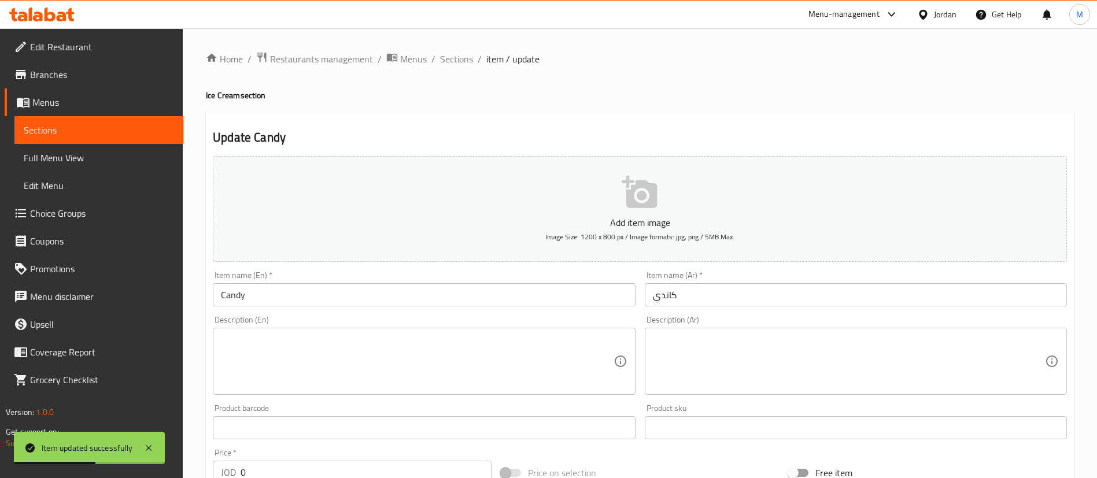
click at [363, 289] on input "Candy" at bounding box center [424, 294] width 422 height 23
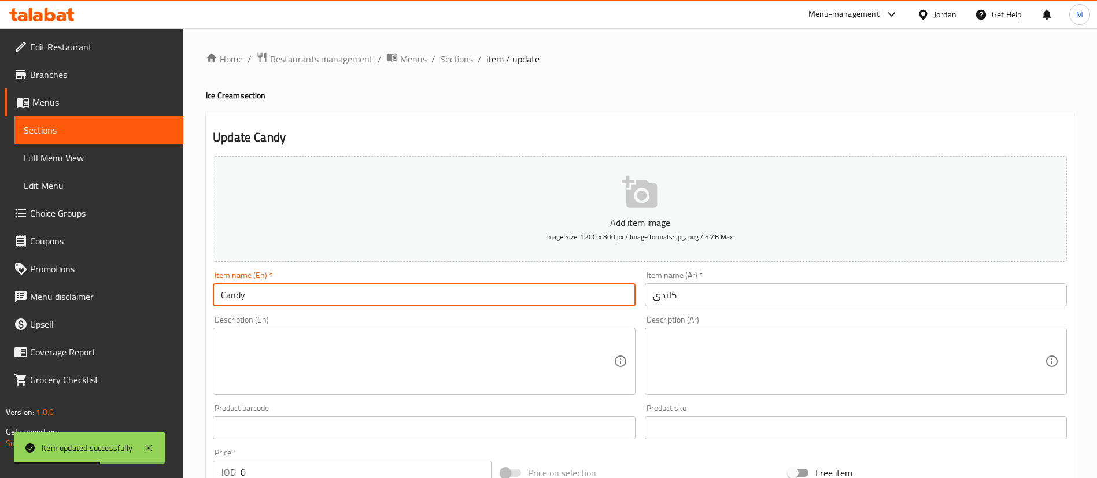
paste input "ice cream"
type input "Candy ice cream"
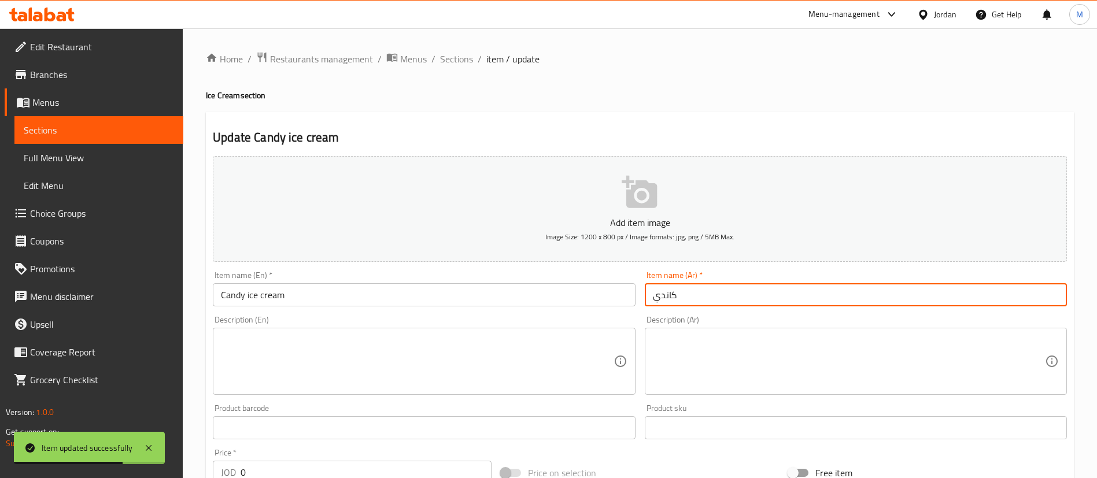
paste input "ايس كريم"
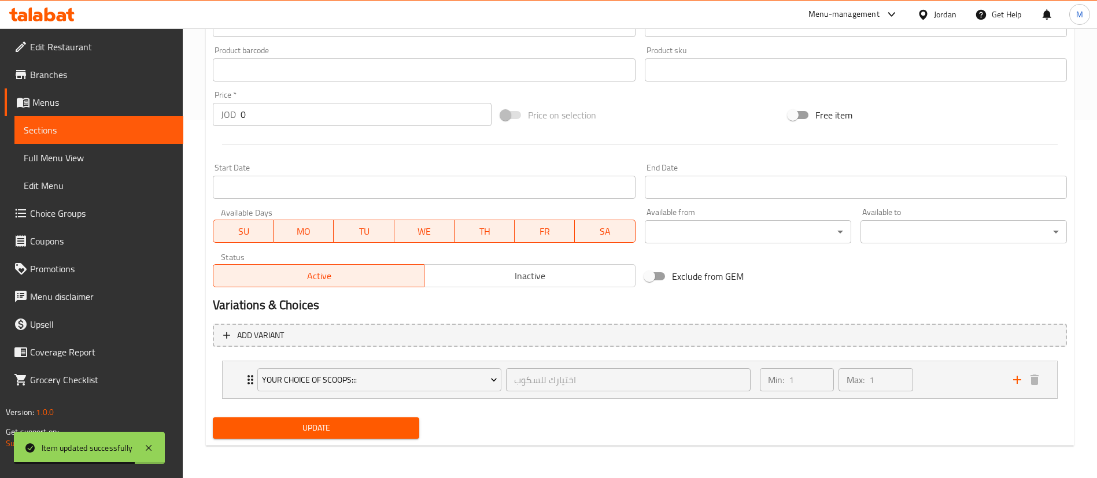
type input "[PERSON_NAME]"
click at [360, 434] on span "Update" at bounding box center [316, 428] width 188 height 14
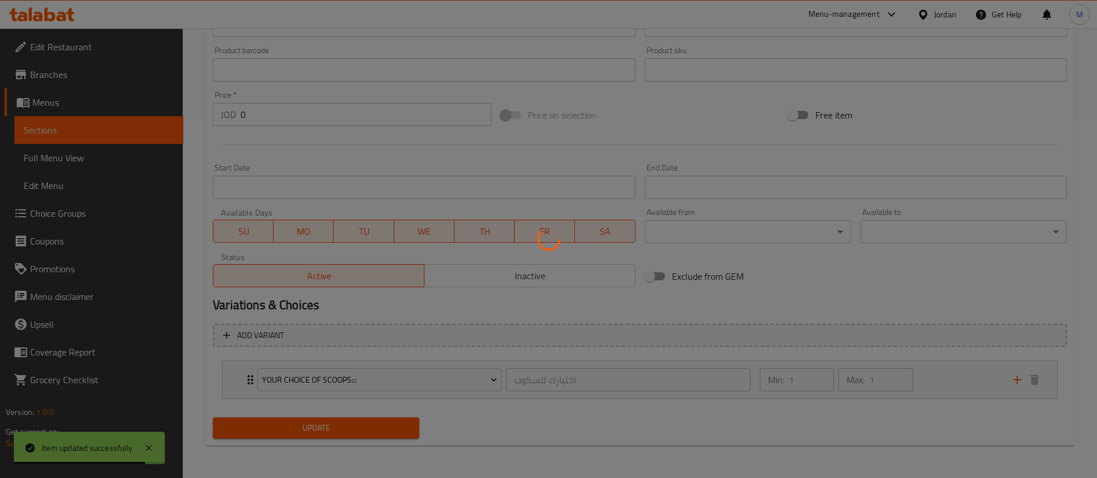
scroll to position [0, 0]
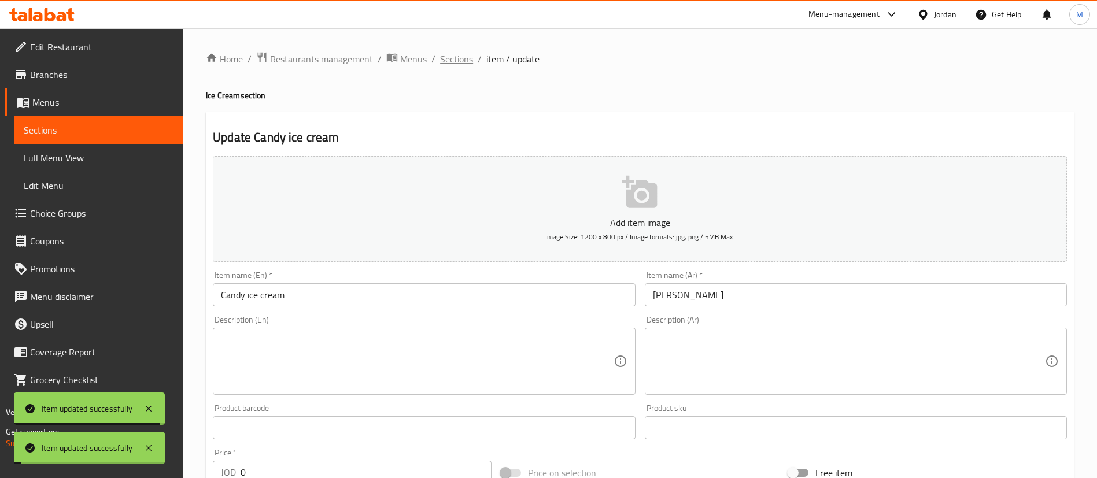
click at [459, 52] on span "Sections" at bounding box center [456, 59] width 33 height 14
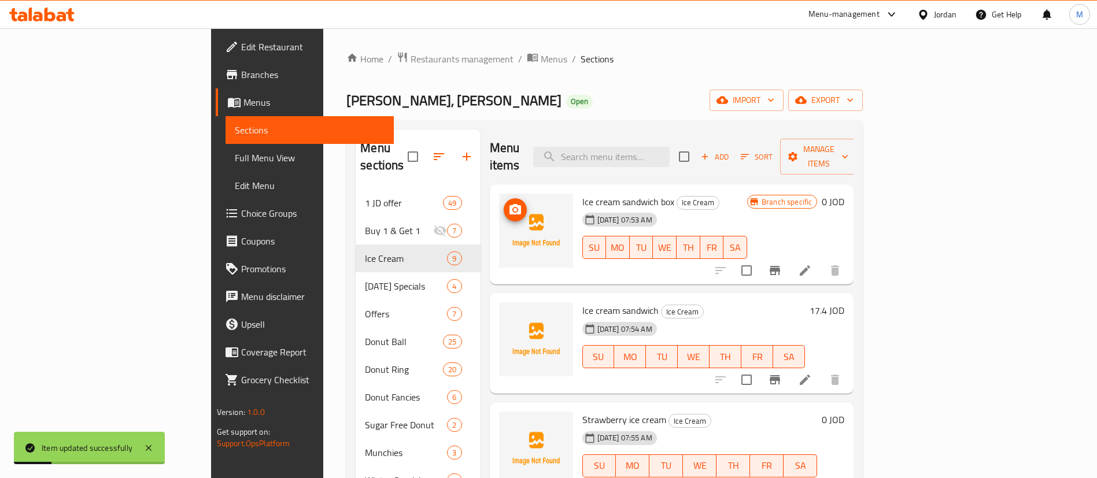
click at [508, 203] on icon "upload picture" at bounding box center [515, 210] width 14 height 14
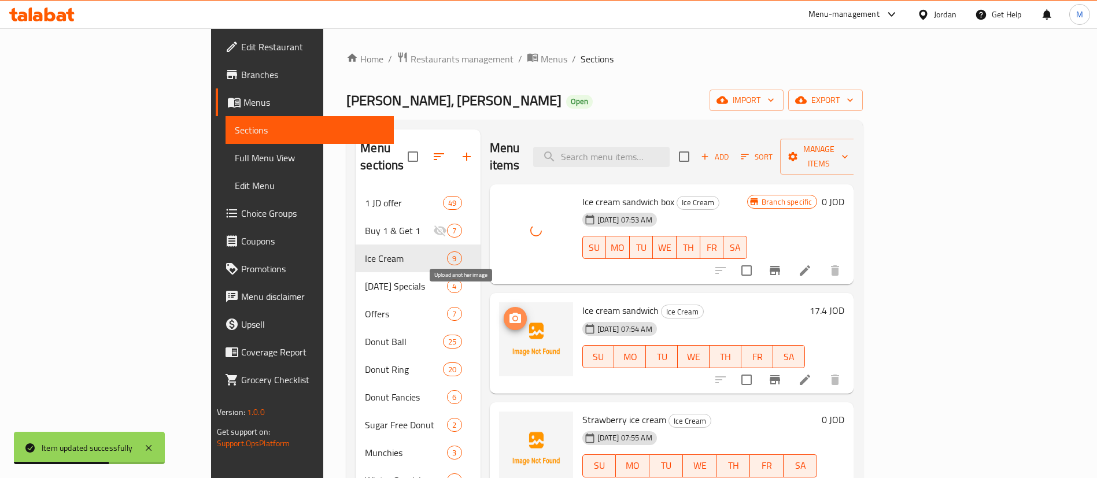
click at [509, 313] on icon "upload picture" at bounding box center [515, 318] width 12 height 10
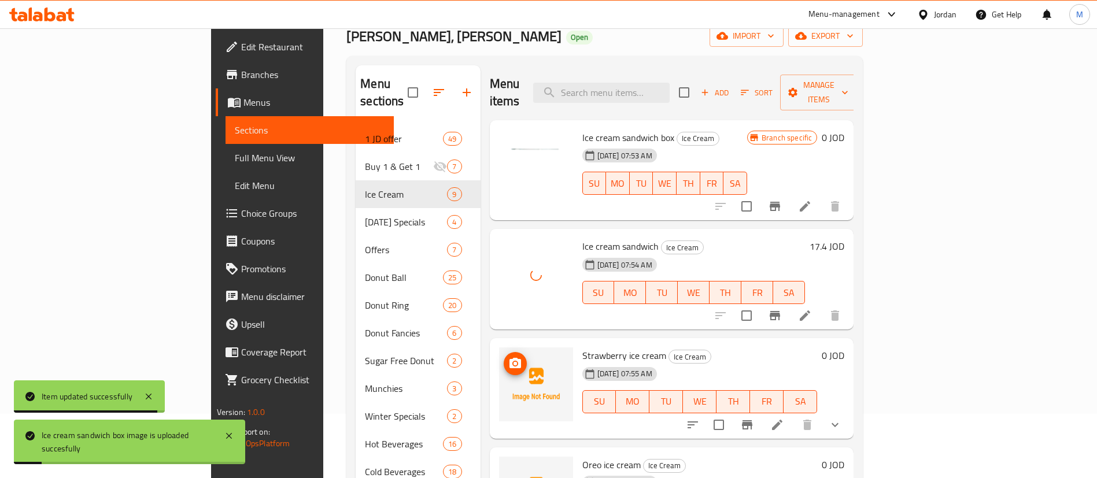
scroll to position [76, 0]
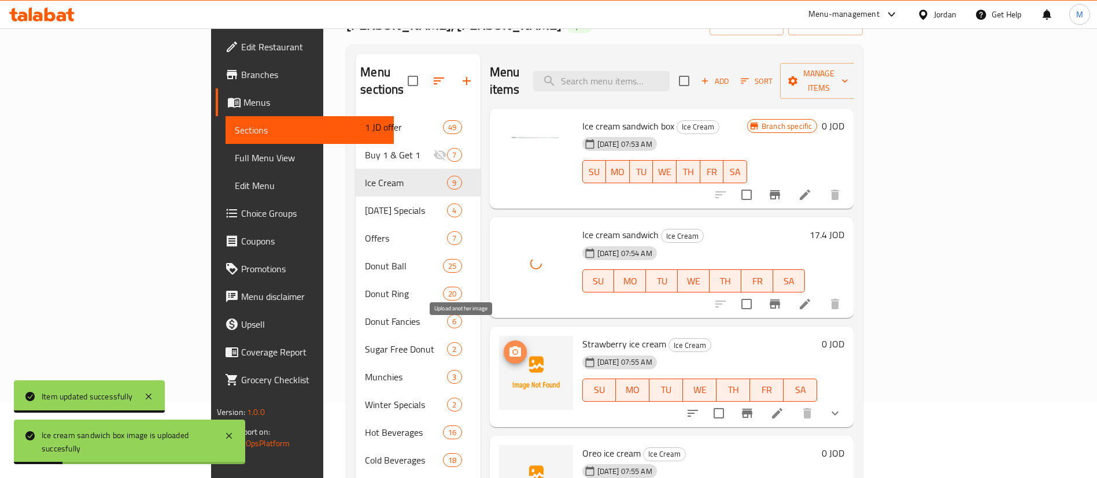
click at [508, 345] on icon "upload picture" at bounding box center [515, 352] width 14 height 14
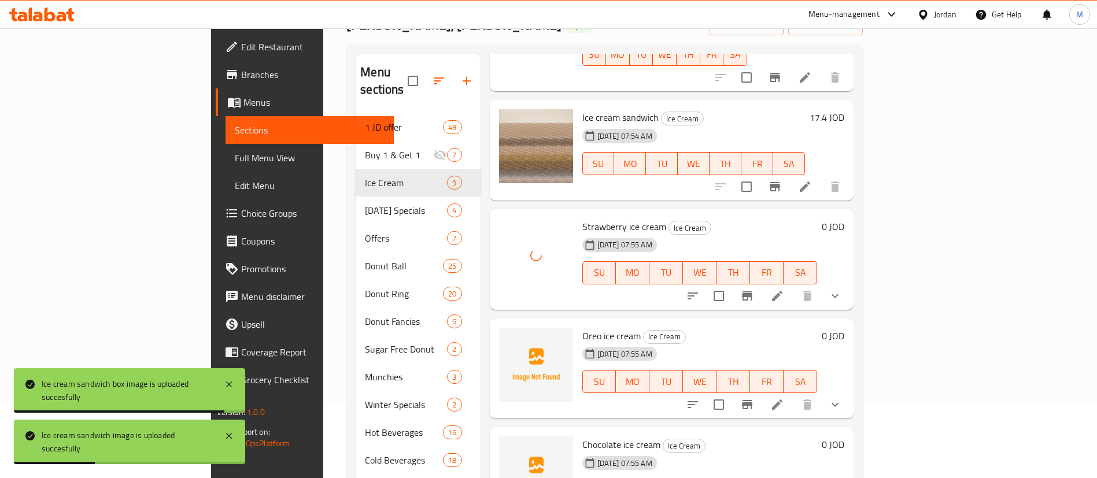
scroll to position [128, 0]
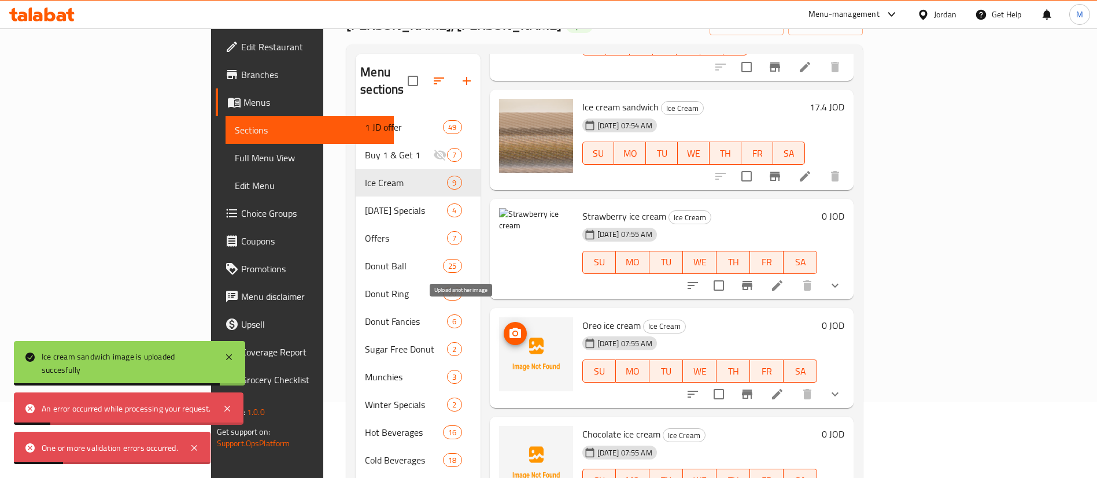
click at [509, 328] on icon "upload picture" at bounding box center [515, 333] width 12 height 10
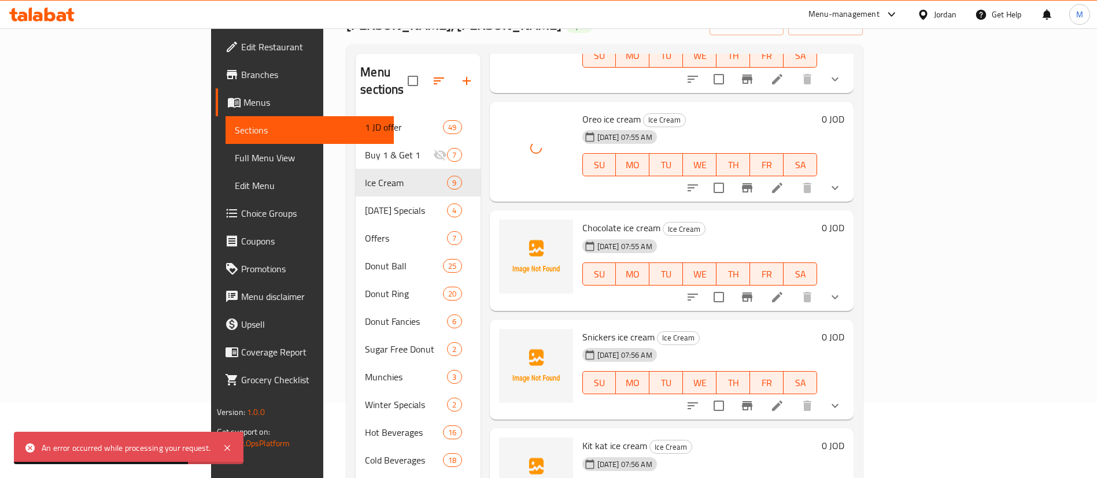
scroll to position [347, 0]
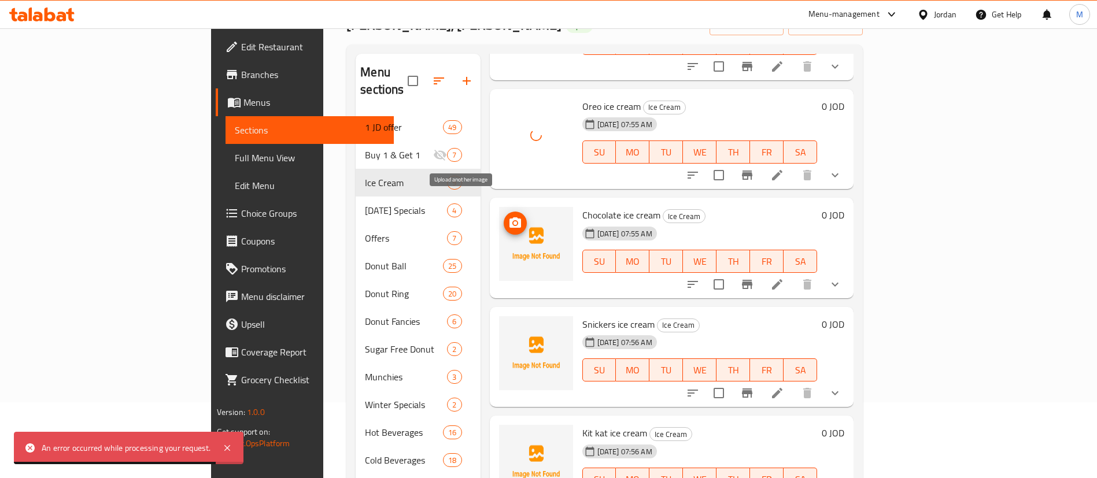
click at [504, 212] on button "upload picture" at bounding box center [515, 223] width 23 height 23
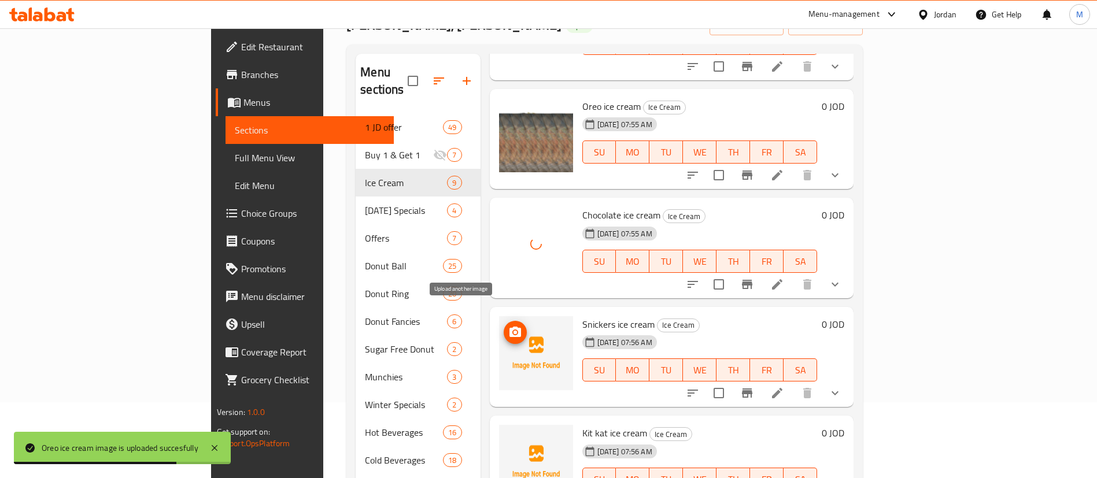
click at [509, 327] on icon "upload picture" at bounding box center [515, 332] width 12 height 10
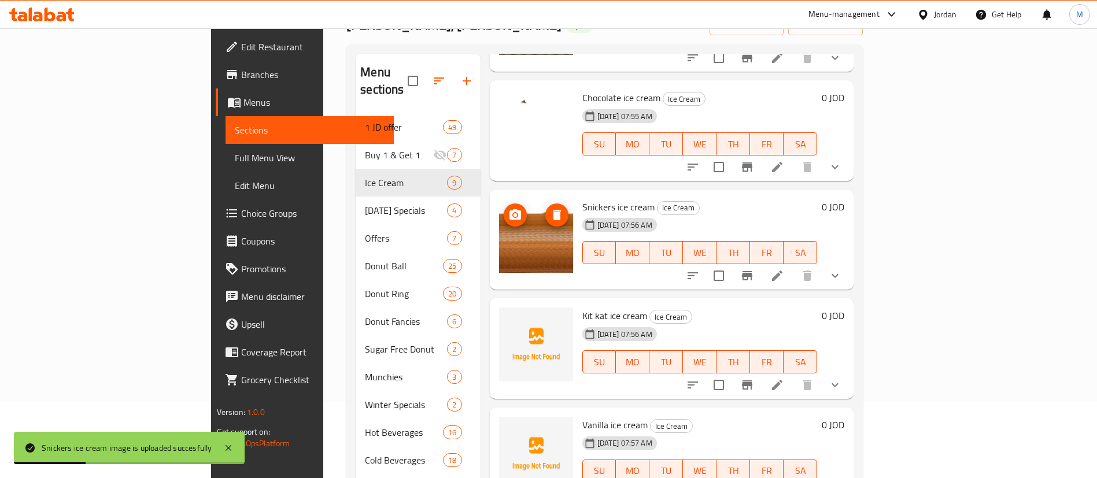
scroll to position [532, 0]
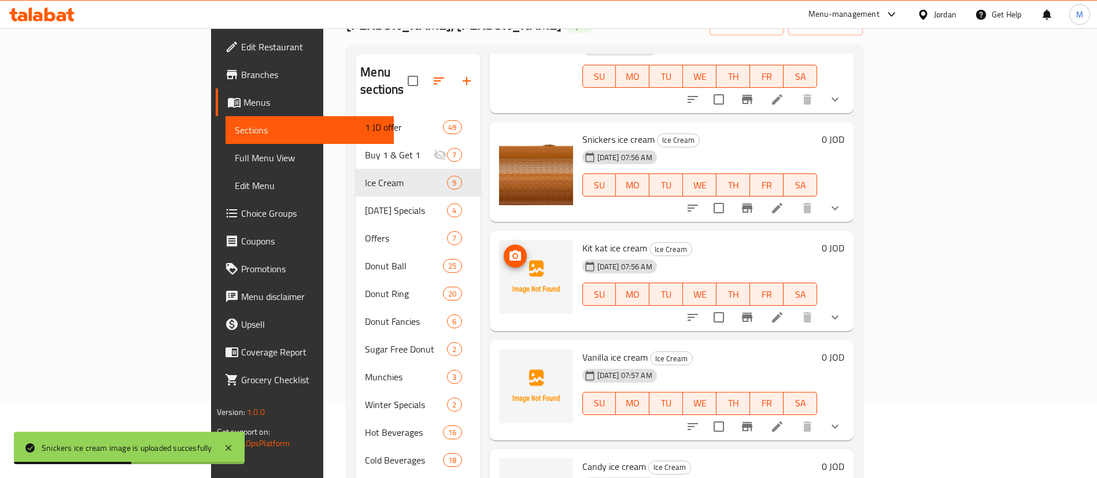
click at [509, 250] on icon "upload picture" at bounding box center [515, 255] width 12 height 10
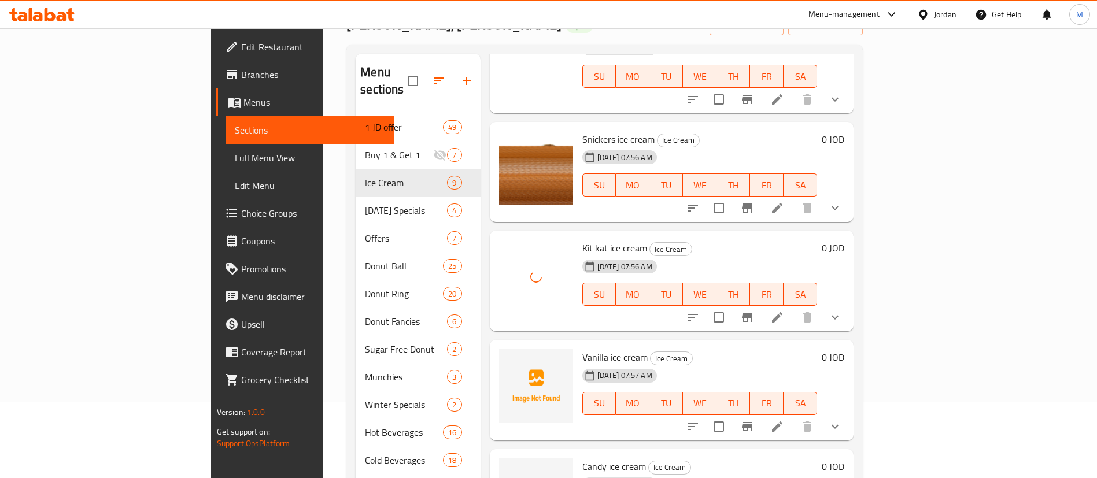
scroll to position [162, 0]
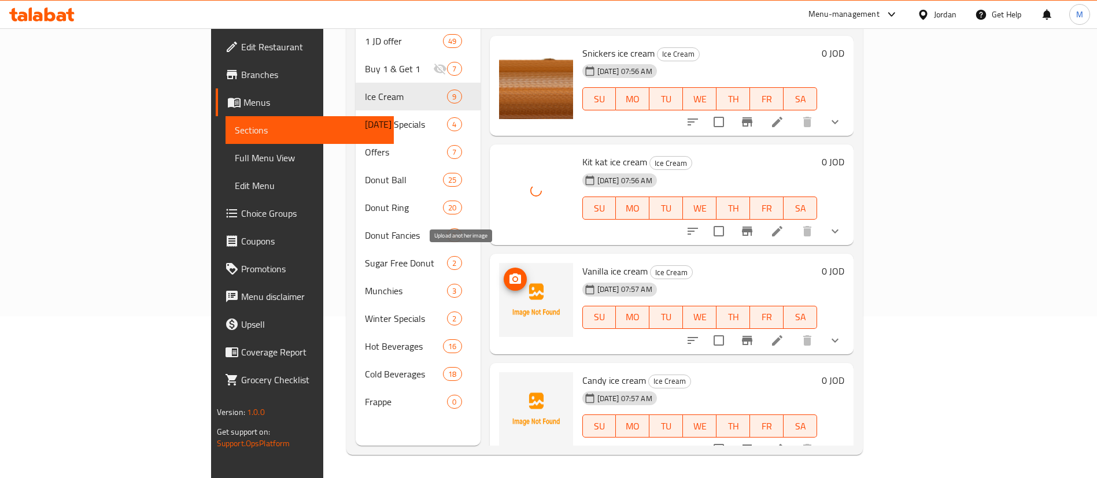
click at [504, 272] on span "upload picture" at bounding box center [515, 279] width 23 height 14
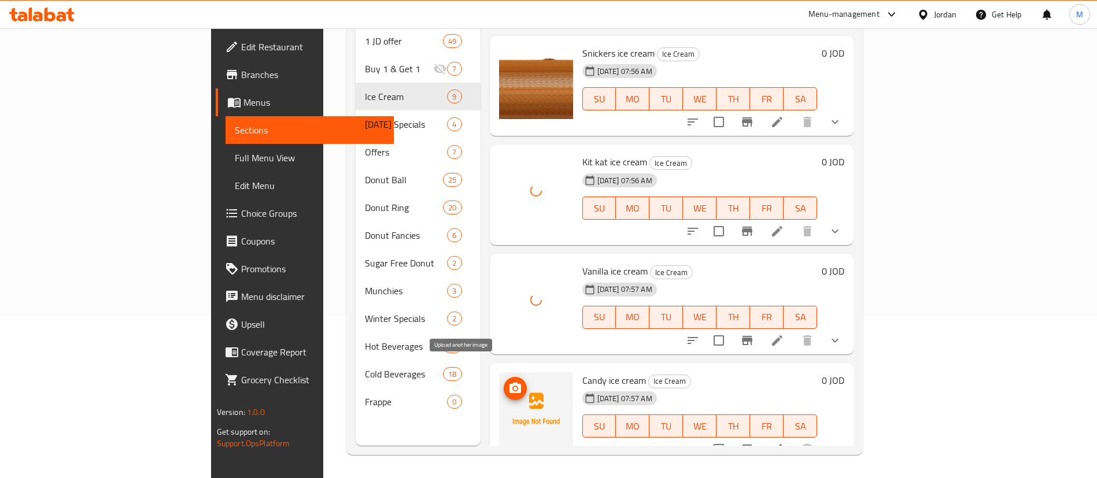
click at [508, 382] on icon "upload picture" at bounding box center [515, 389] width 14 height 14
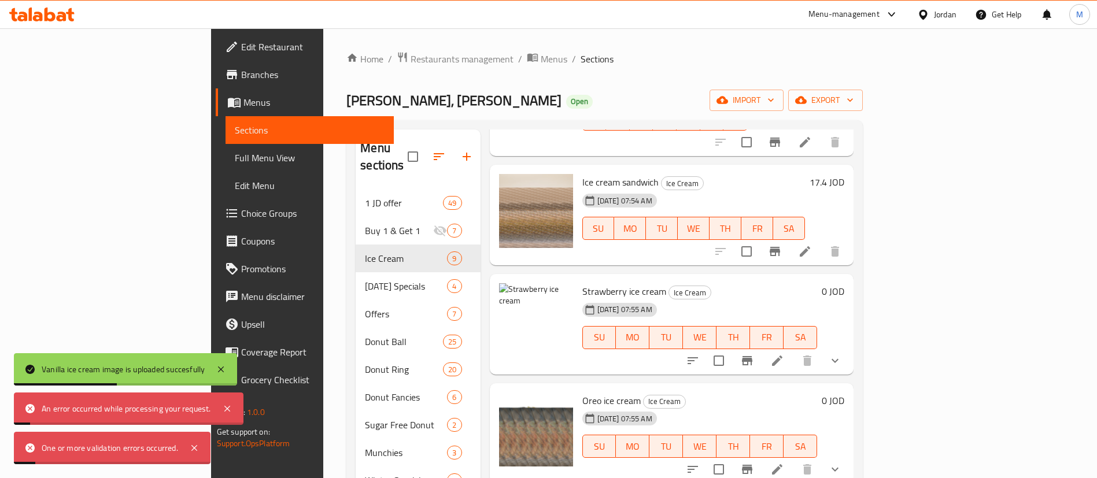
scroll to position [151, 0]
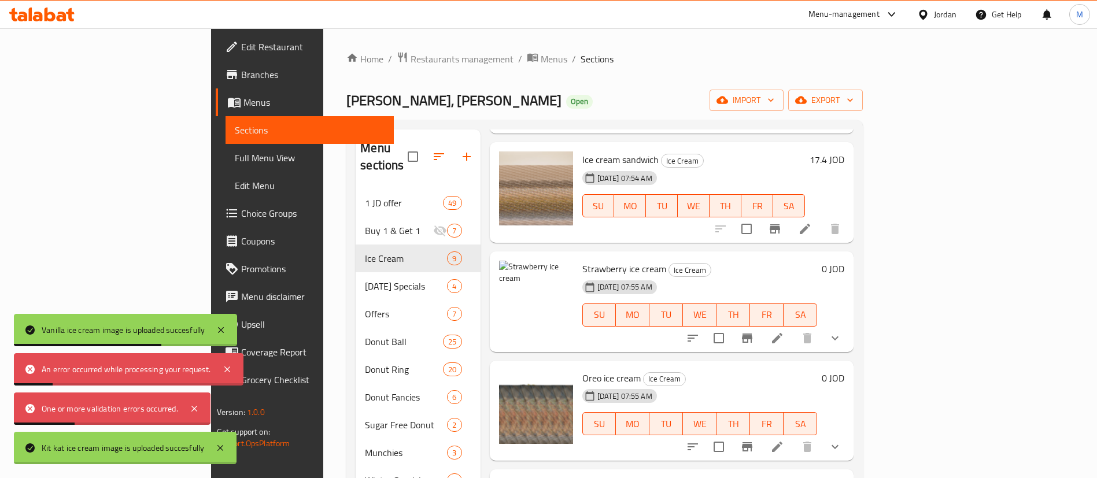
click at [793, 328] on li at bounding box center [777, 338] width 32 height 21
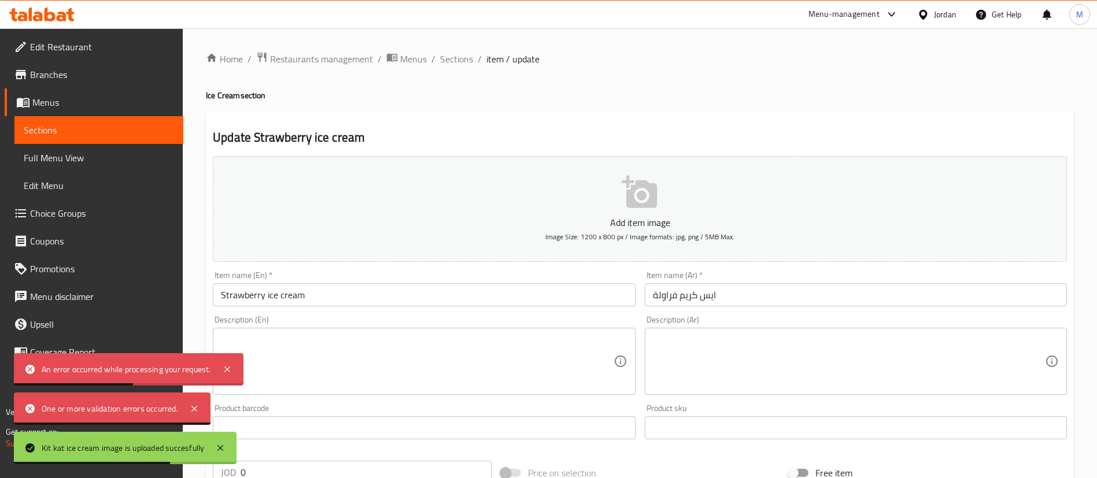
click at [637, 205] on icon "button" at bounding box center [639, 192] width 35 height 32
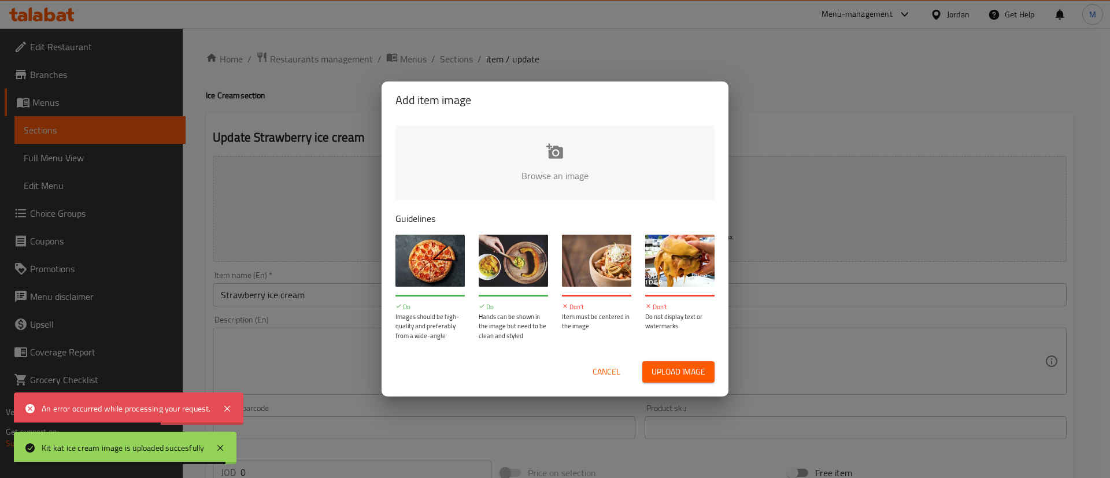
click at [662, 368] on span "Upload image" at bounding box center [679, 372] width 54 height 14
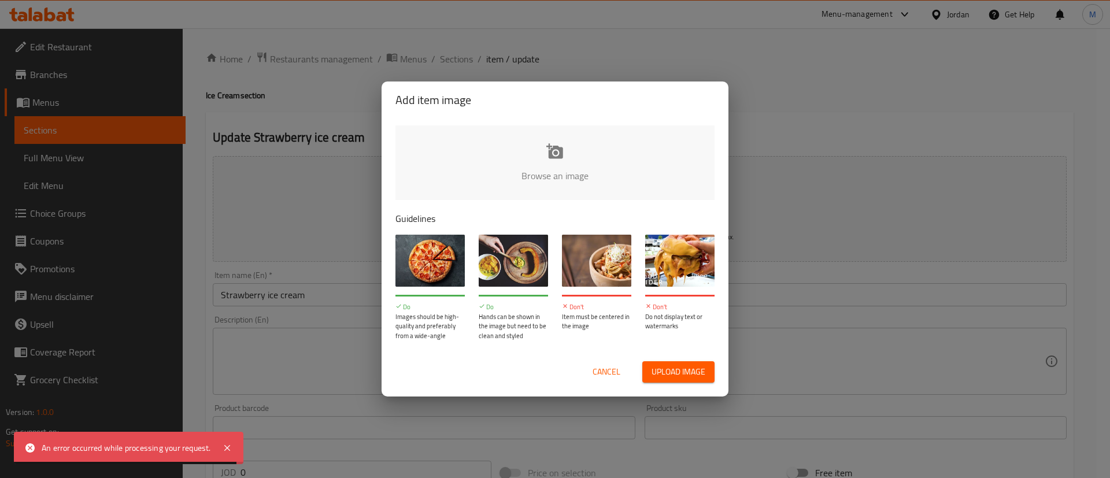
type input "C:\fakepath\Screenshot 2025-10-01 152829.png"
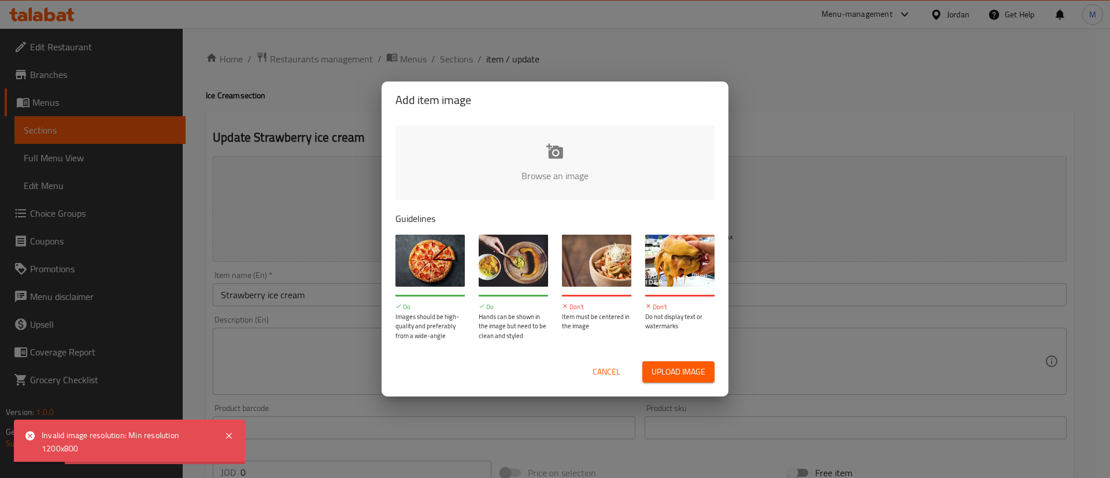
click at [563, 167] on input "file" at bounding box center [945, 179] width 1101 height 108
click at [605, 373] on span "Cancel" at bounding box center [607, 372] width 28 height 14
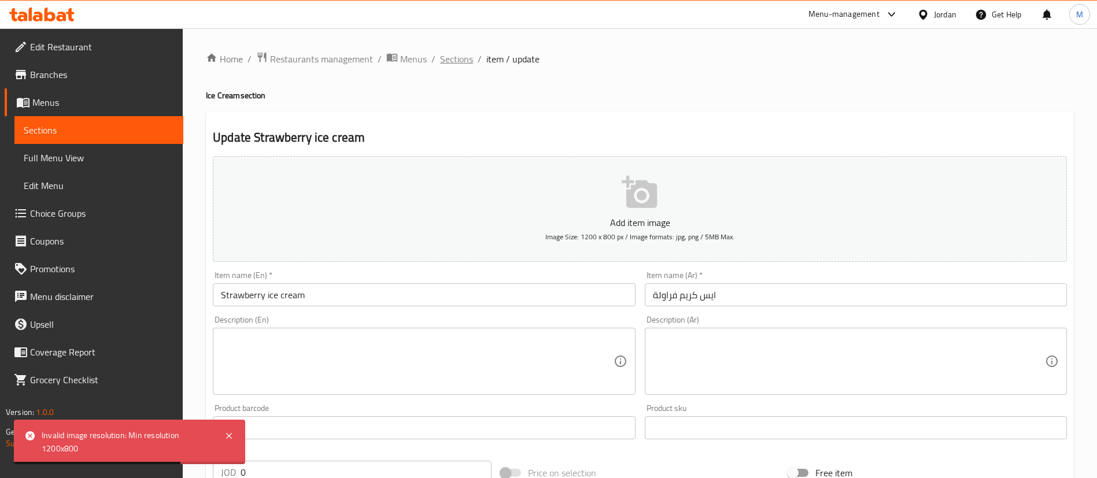
click at [453, 53] on span "Sections" at bounding box center [456, 59] width 33 height 14
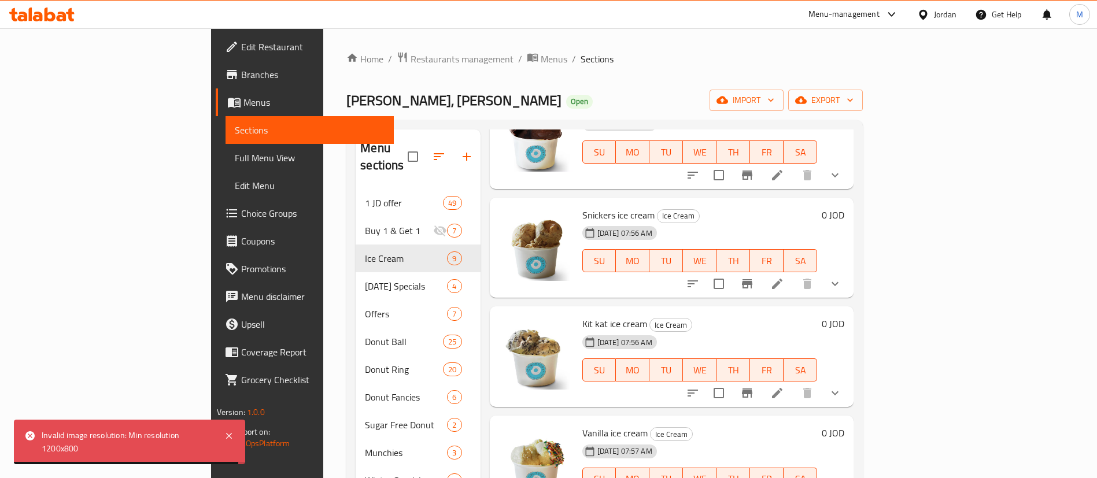
scroll to position [162, 0]
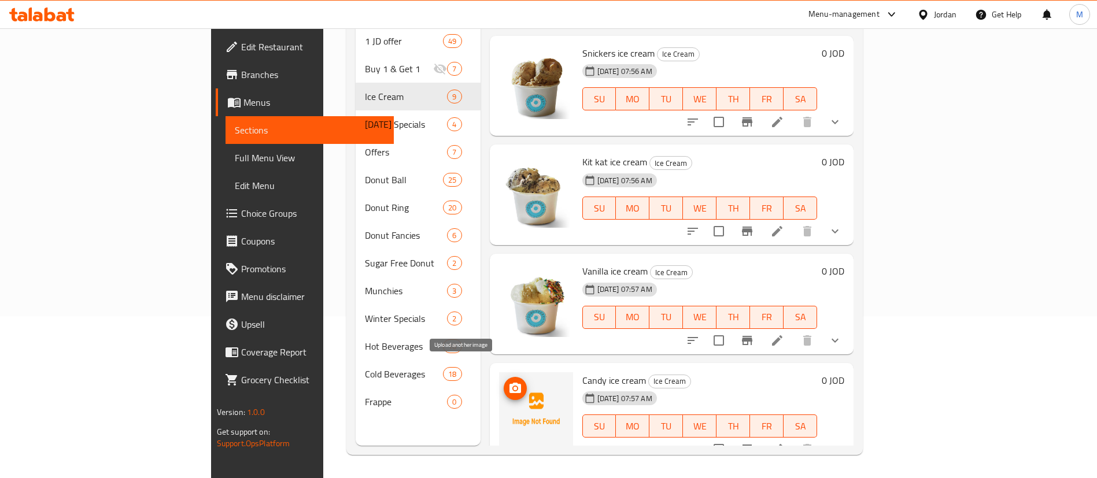
click at [508, 382] on icon "upload picture" at bounding box center [515, 389] width 14 height 14
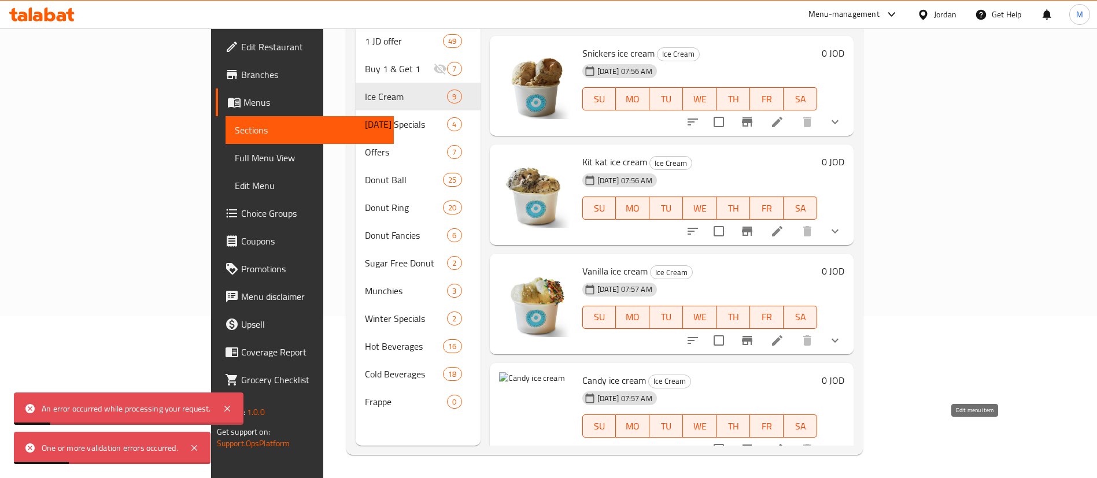
click at [784, 442] on icon at bounding box center [777, 449] width 14 height 14
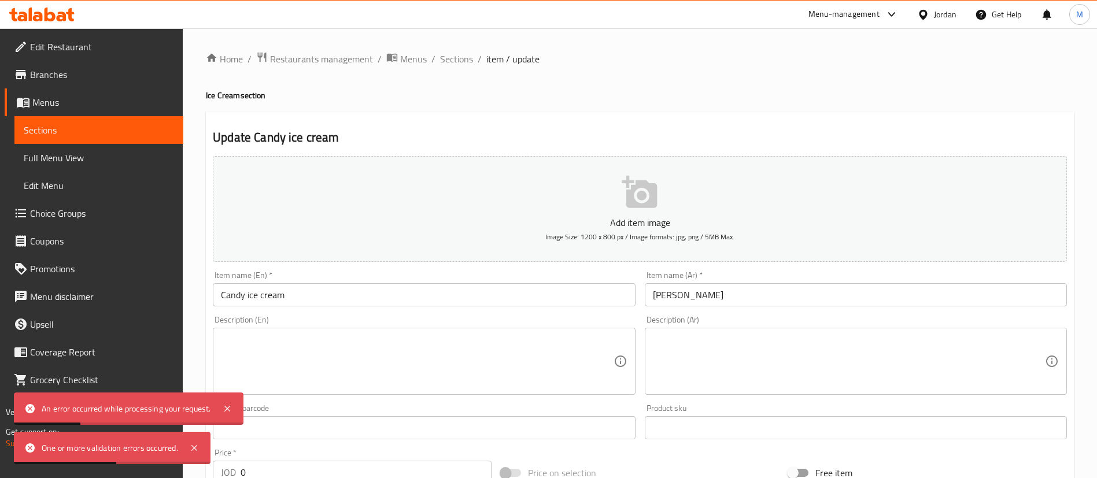
click at [635, 200] on icon "button" at bounding box center [640, 192] width 37 height 37
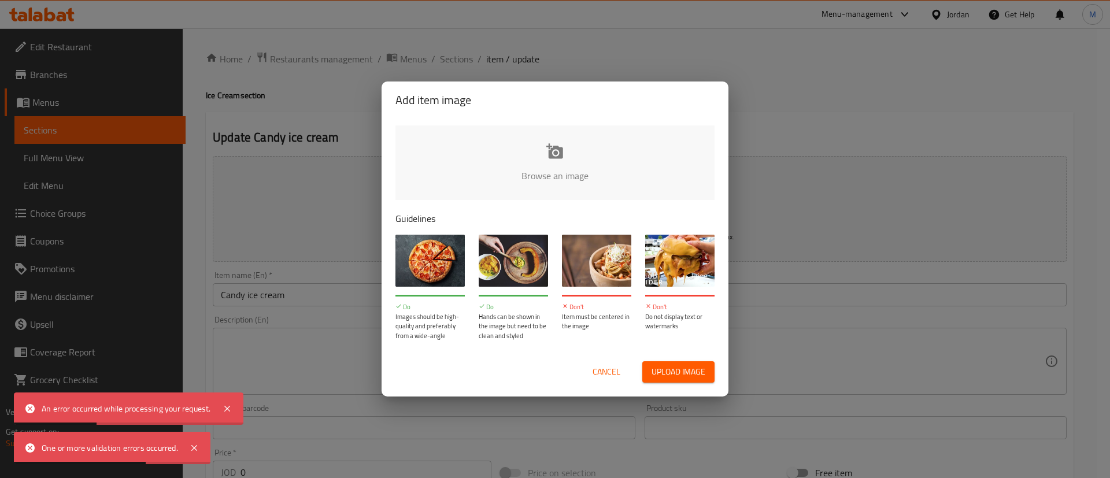
click at [560, 161] on input "file" at bounding box center [945, 179] width 1101 height 108
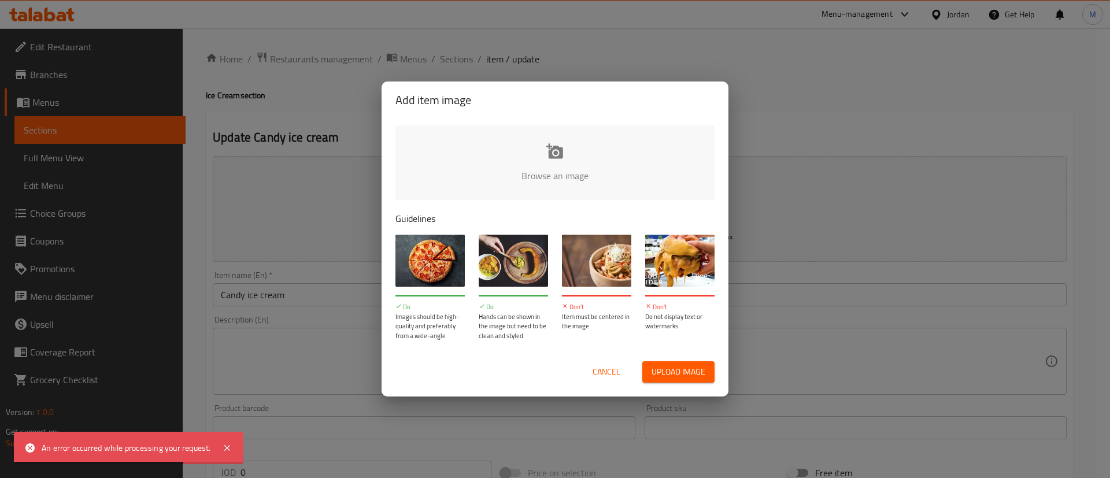
type input "C:\fakepath\Screenshot 2025-10-01 153722.png"
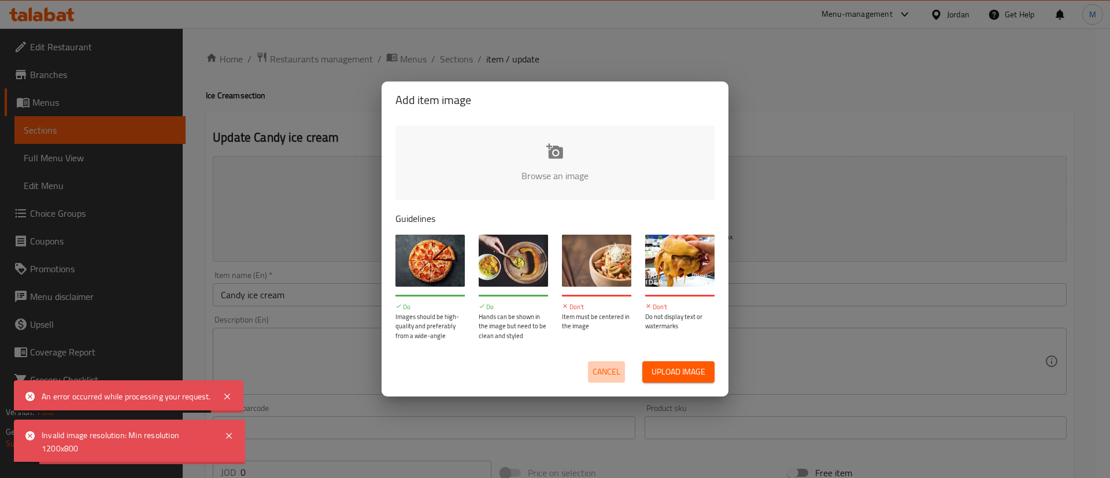
click at [603, 376] on span "Cancel" at bounding box center [607, 372] width 28 height 14
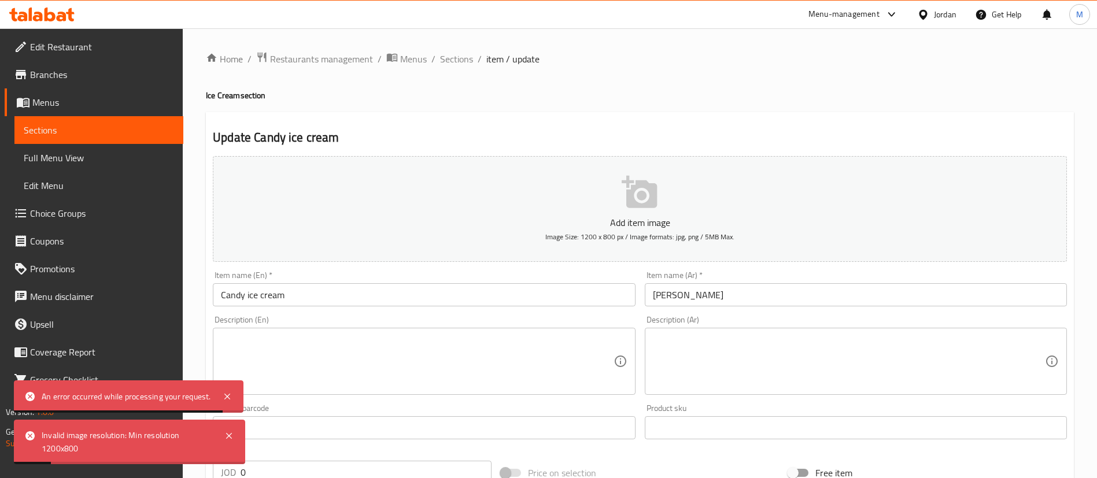
click at [460, 49] on div "Home / Restaurants management / Menus / Sections / item / update Ice Cream sect…" at bounding box center [640, 432] width 914 height 808
click at [460, 54] on span "Sections" at bounding box center [456, 59] width 33 height 14
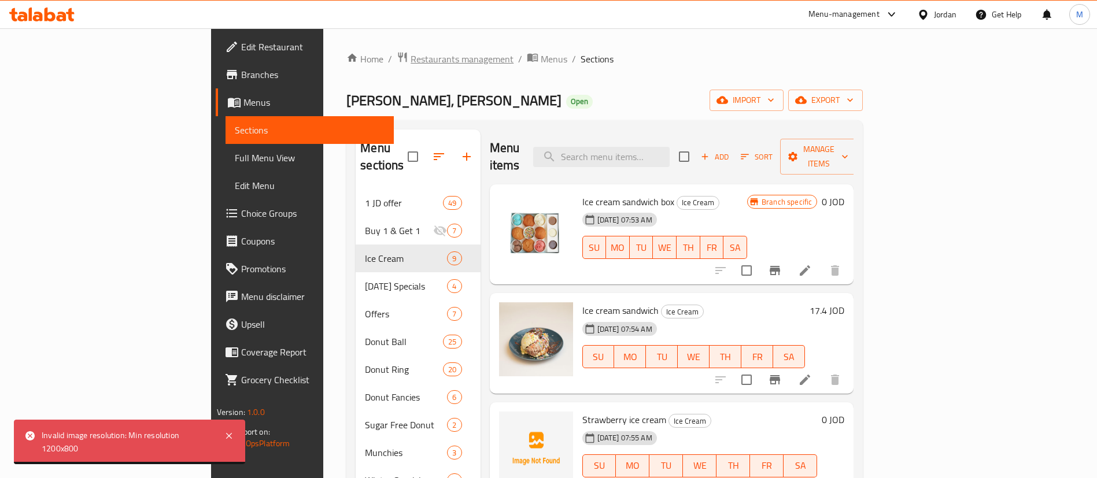
click at [411, 66] on span "Restaurants management" at bounding box center [462, 59] width 103 height 14
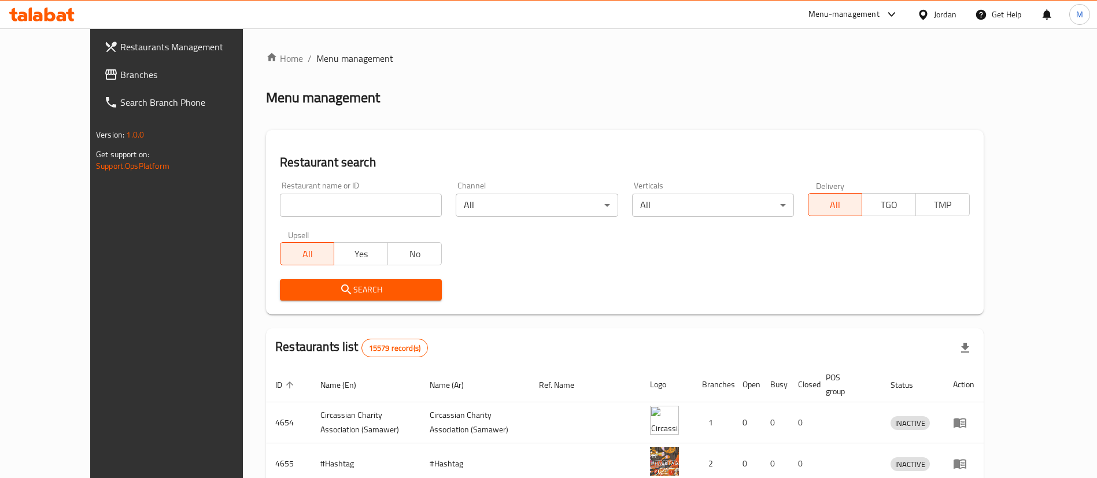
click at [341, 203] on input "search" at bounding box center [361, 205] width 162 height 23
type input "the original burger"
click at [371, 281] on button "Search" at bounding box center [361, 289] width 162 height 21
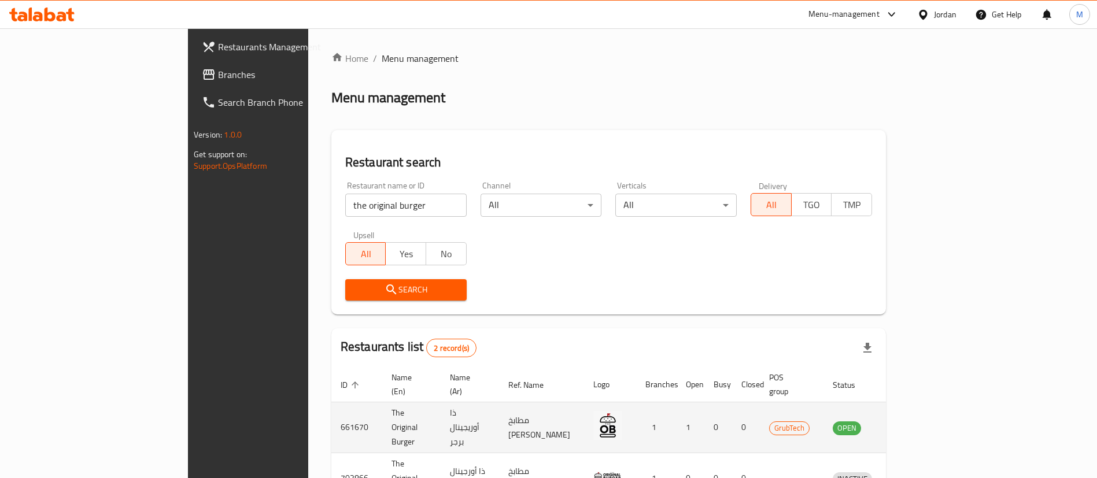
click at [926, 406] on td "enhanced table" at bounding box center [906, 427] width 40 height 51
click at [908, 423] on icon "enhanced table" at bounding box center [902, 428] width 13 height 10
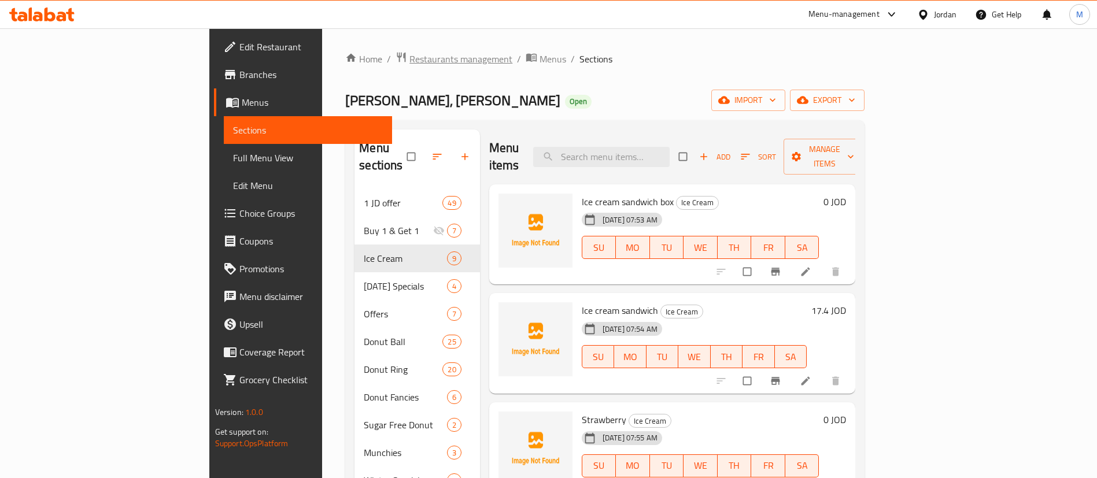
click at [409, 58] on span "Restaurants management" at bounding box center [460, 59] width 103 height 14
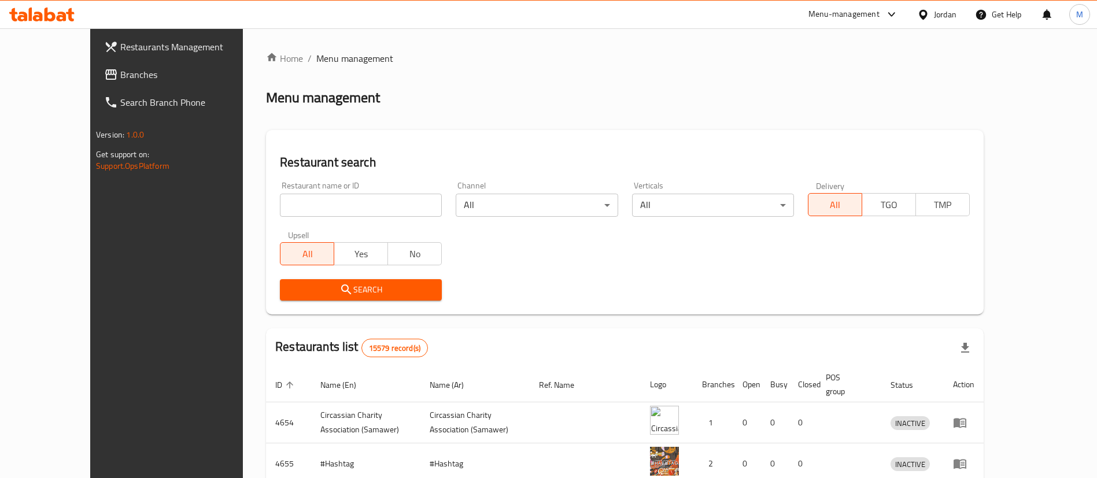
click at [345, 208] on input "search" at bounding box center [361, 205] width 162 height 23
type input "donutt"
click at [360, 280] on button "Search" at bounding box center [361, 289] width 162 height 21
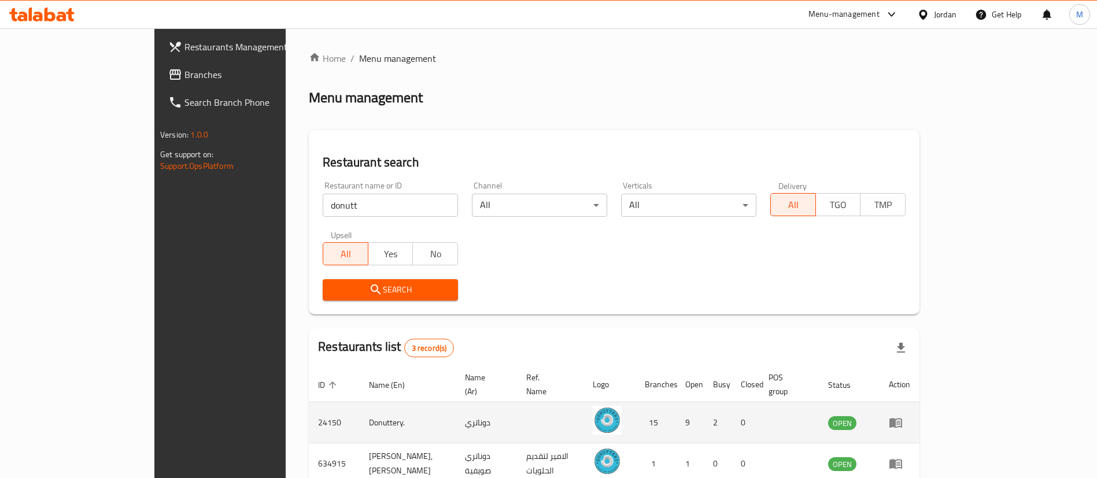
scroll to position [97, 0]
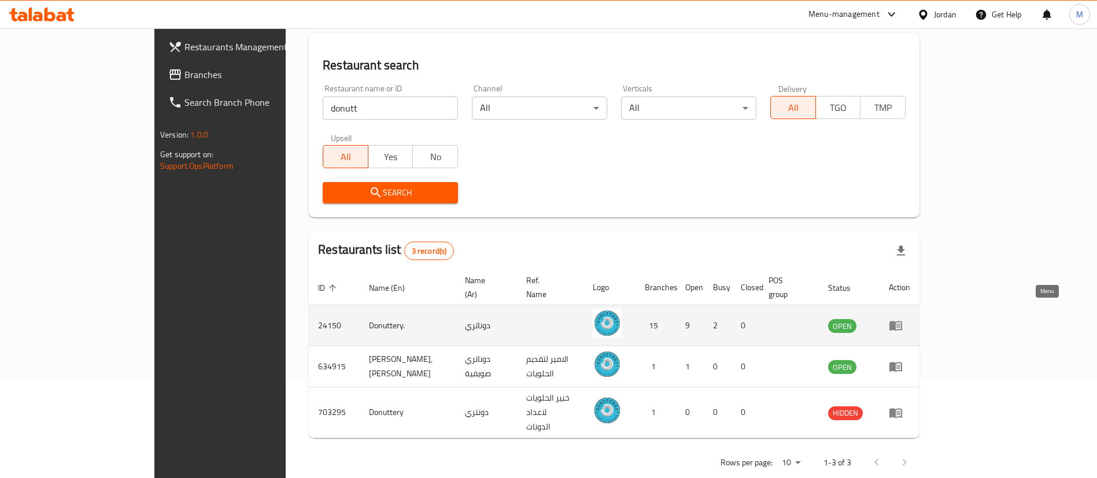
click at [902, 321] on icon "enhanced table" at bounding box center [895, 326] width 13 height 10
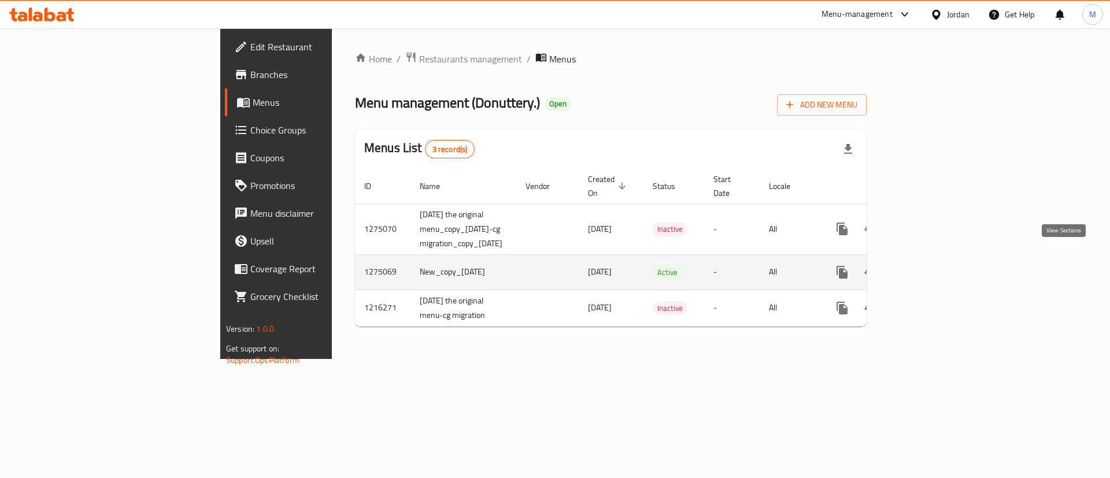
click at [933, 265] on icon "enhanced table" at bounding box center [926, 272] width 14 height 14
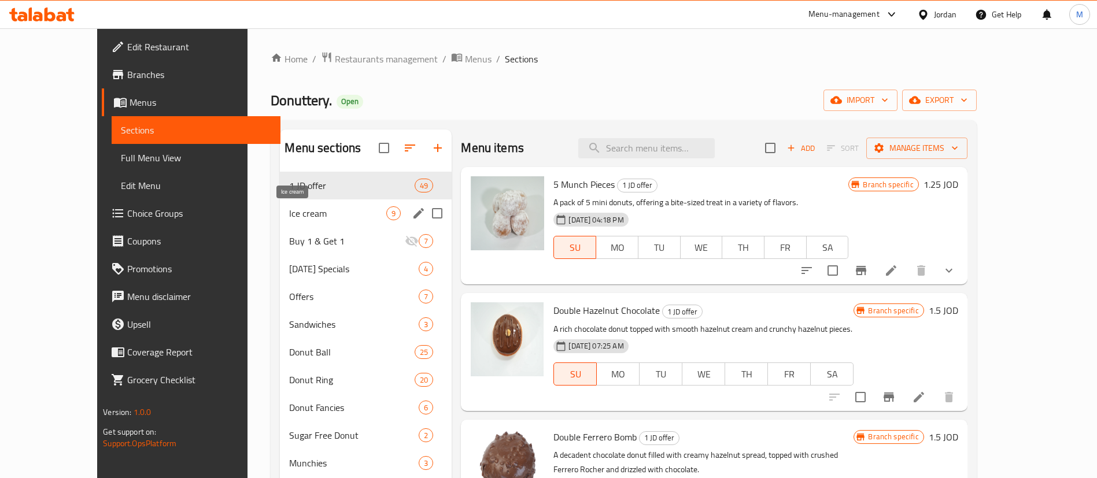
click at [300, 215] on span "Ice cream" at bounding box center [337, 213] width 97 height 14
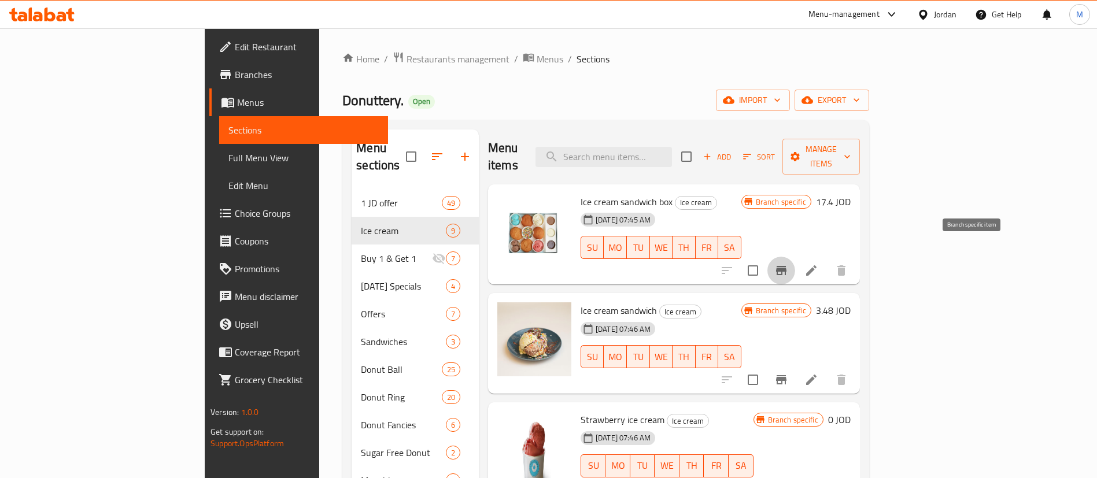
click at [788, 264] on icon "Branch-specific-item" at bounding box center [781, 271] width 14 height 14
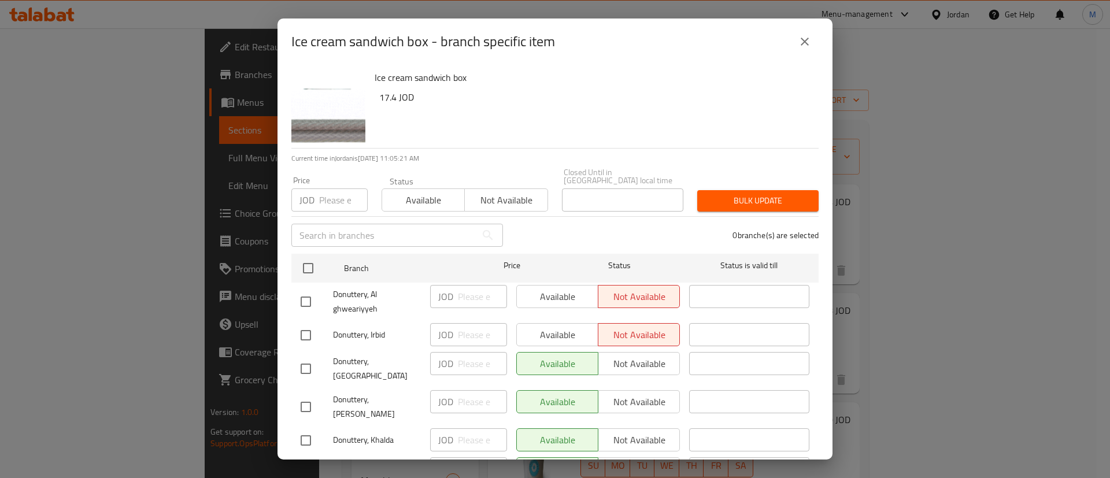
click at [391, 94] on h6 "17.4 JOD" at bounding box center [594, 97] width 430 height 16
click at [390, 95] on h6 "17.4 JOD" at bounding box center [594, 97] width 430 height 16
copy h6 "17.4"
click at [812, 42] on button "close" at bounding box center [805, 42] width 28 height 28
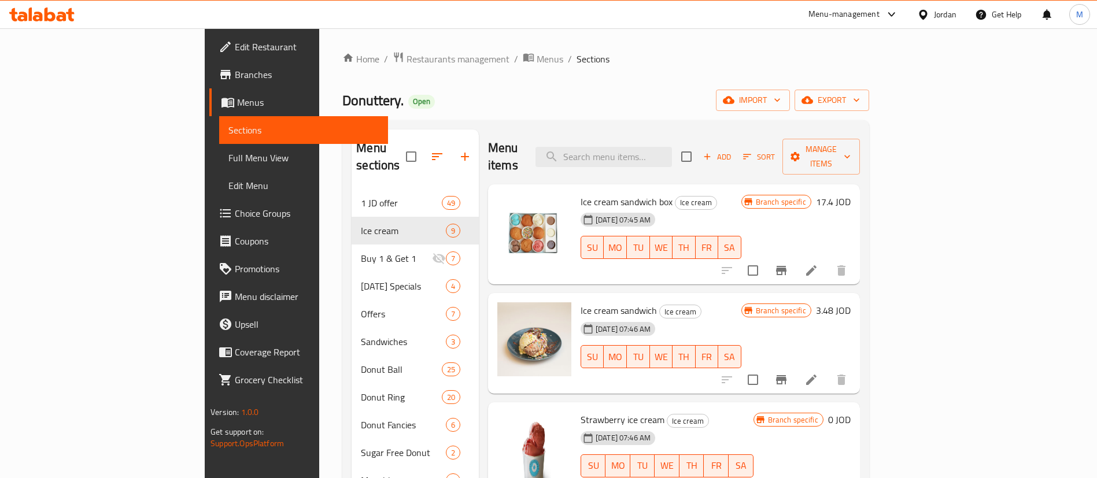
click at [586, 302] on span "Ice cream sandwich" at bounding box center [619, 310] width 76 height 17
copy h6 "Ice cream sandwich"
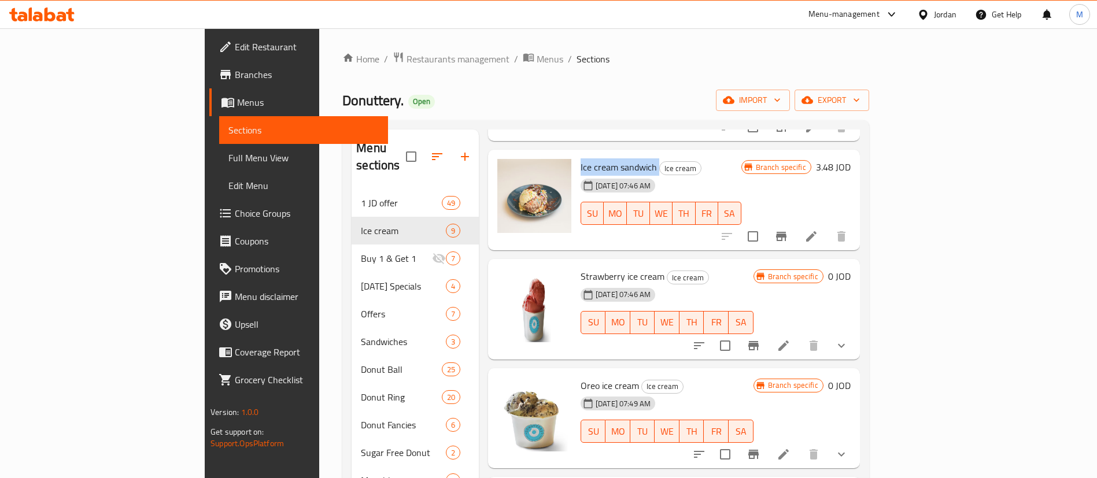
scroll to position [170, 0]
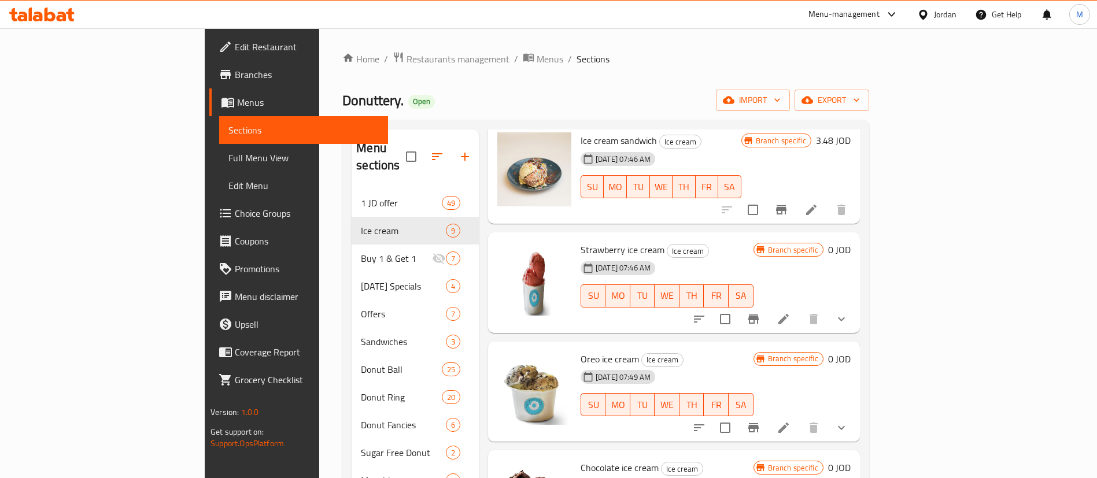
click at [585, 241] on span "Strawberry ice cream" at bounding box center [623, 249] width 84 height 17
copy h6 "Strawberry ice cream"
click at [789, 314] on icon at bounding box center [783, 319] width 10 height 10
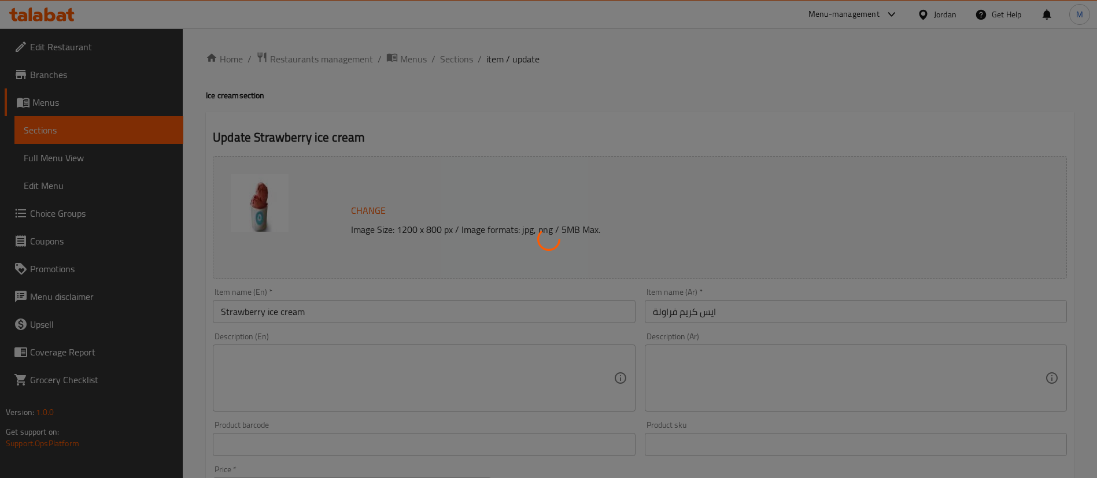
click at [716, 309] on div at bounding box center [548, 239] width 1097 height 478
click at [716, 311] on div at bounding box center [548, 239] width 1097 height 478
type input "اختيارك للسكوب"
type input "1"
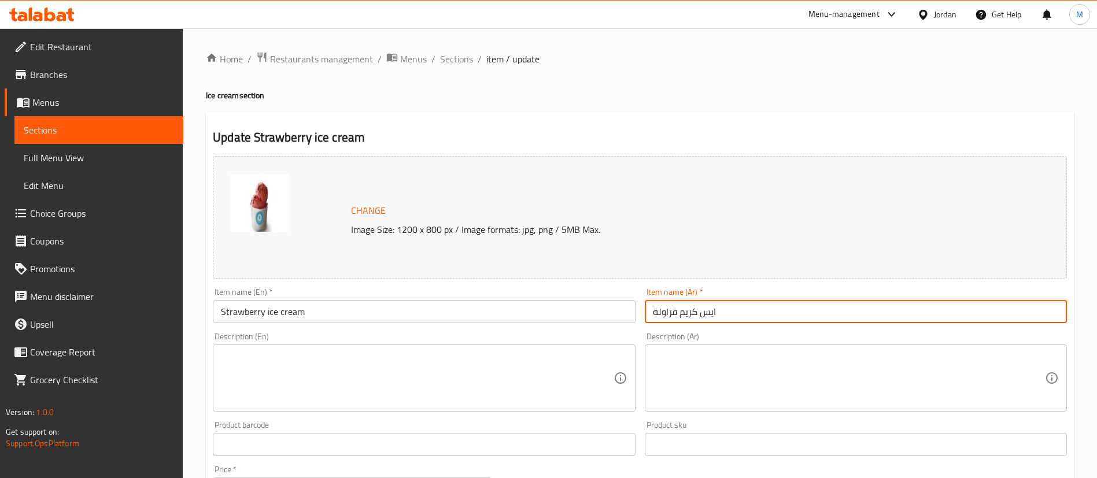
click at [716, 311] on input "ايس كريم فراولة" at bounding box center [856, 311] width 422 height 23
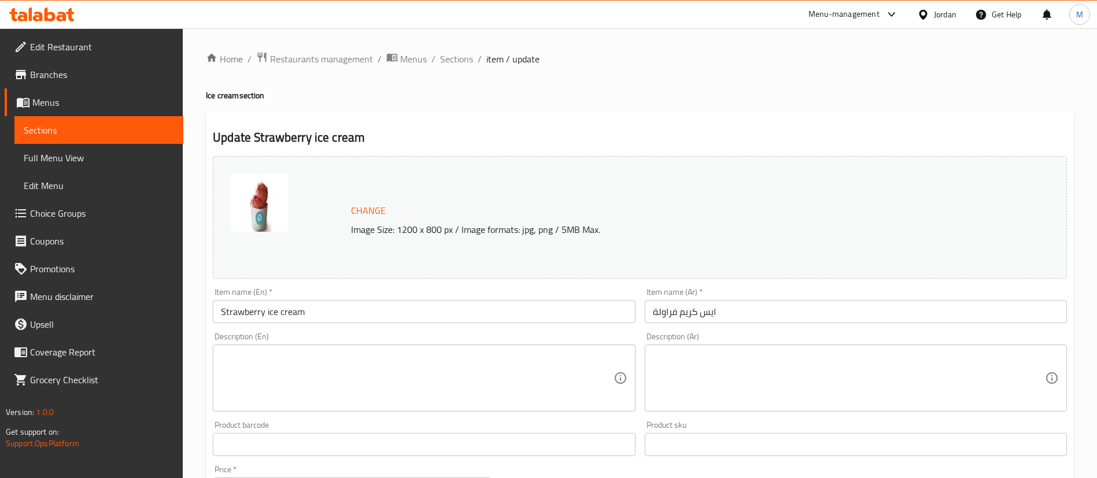
click at [445, 69] on div "Home / Restaurants management / Menus / Sections / item / update Ice cream sect…" at bounding box center [640, 440] width 868 height 778
click at [456, 57] on span "Sections" at bounding box center [456, 59] width 33 height 14
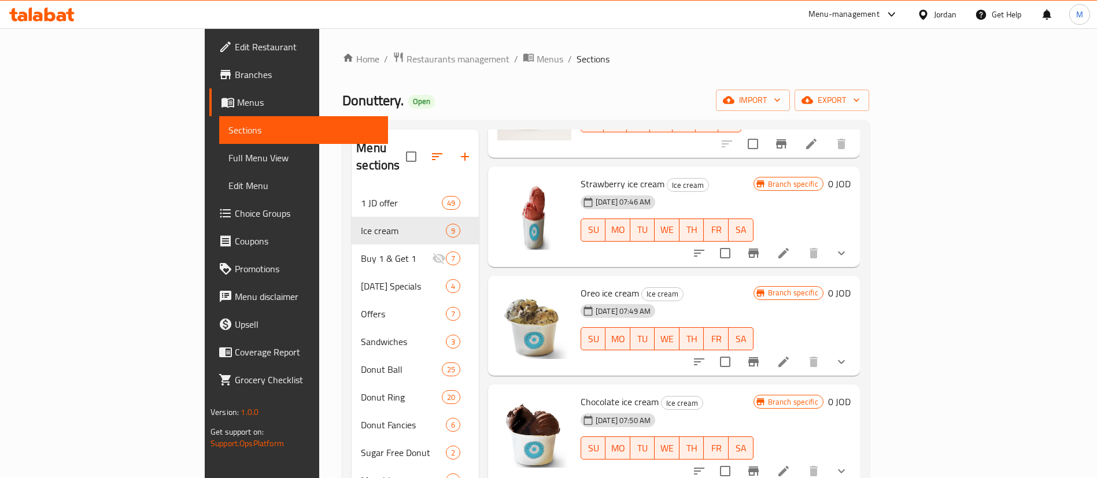
scroll to position [244, 0]
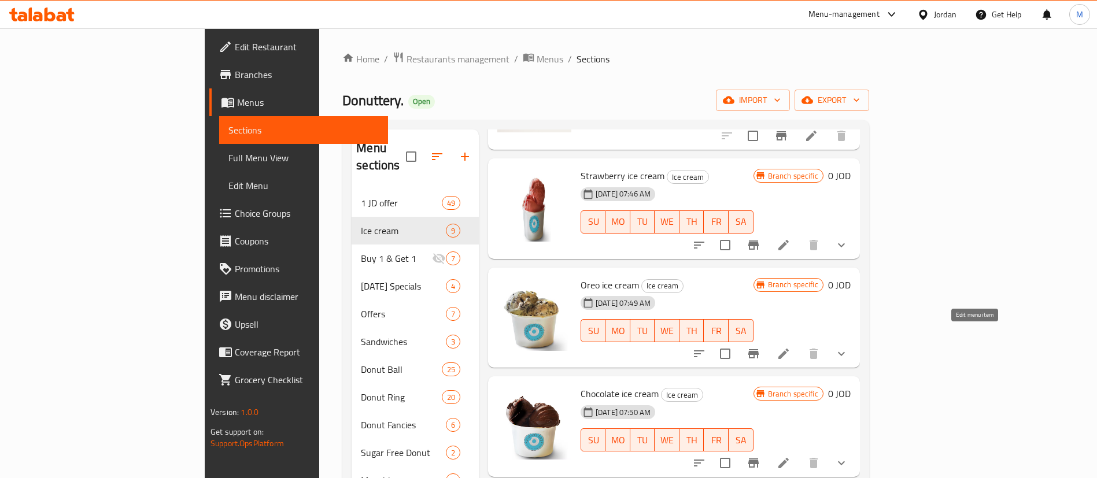
click at [789, 349] on icon at bounding box center [783, 354] width 10 height 10
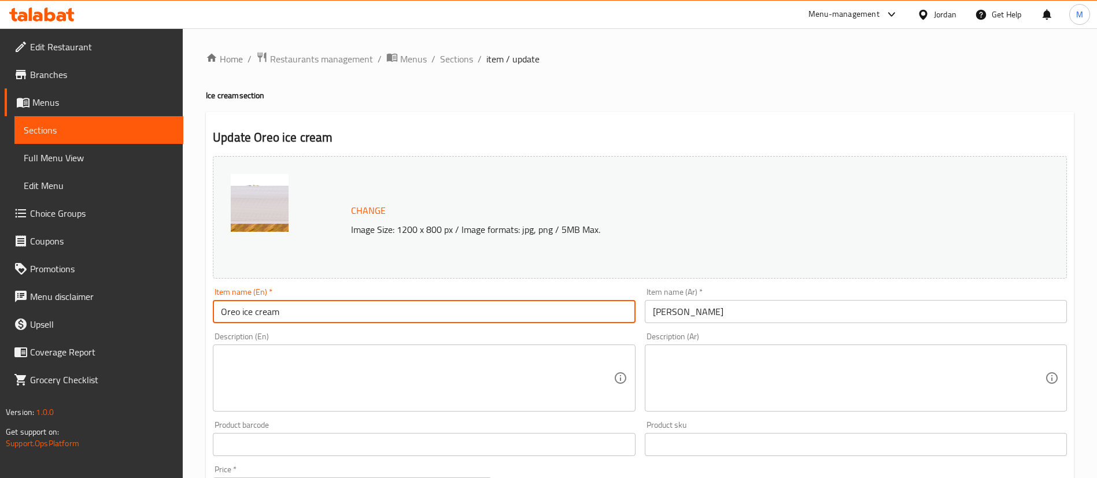
click at [349, 316] on input "Oreo ice cream" at bounding box center [424, 311] width 422 height 23
click at [770, 314] on input "اوريو ايس كريم" at bounding box center [856, 311] width 422 height 23
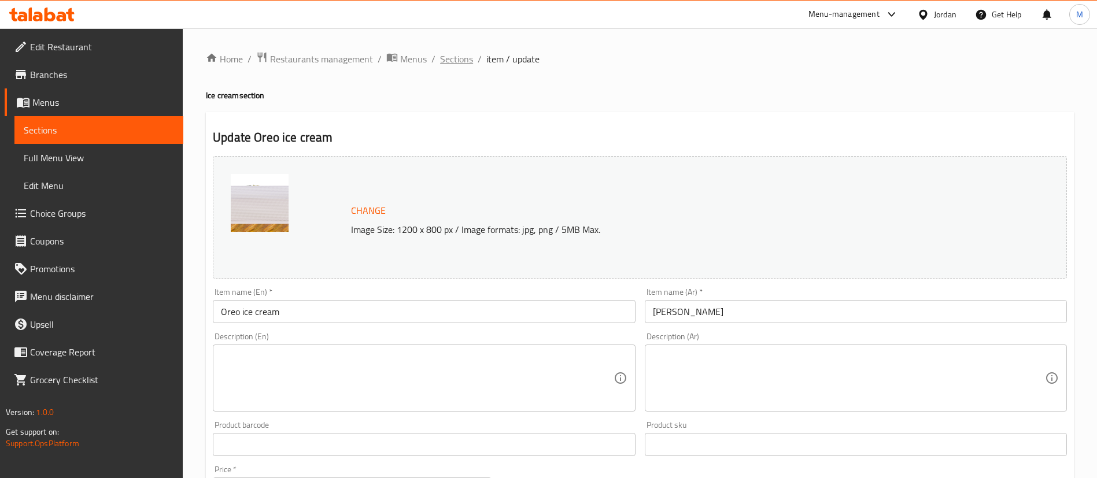
click at [457, 62] on span "Sections" at bounding box center [456, 59] width 33 height 14
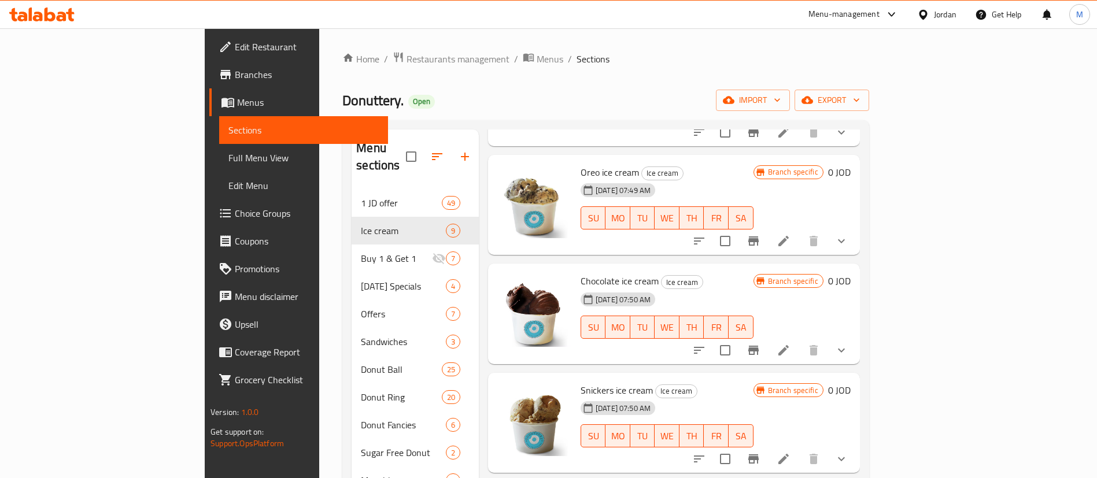
scroll to position [357, 0]
click at [800, 339] on li at bounding box center [783, 349] width 32 height 21
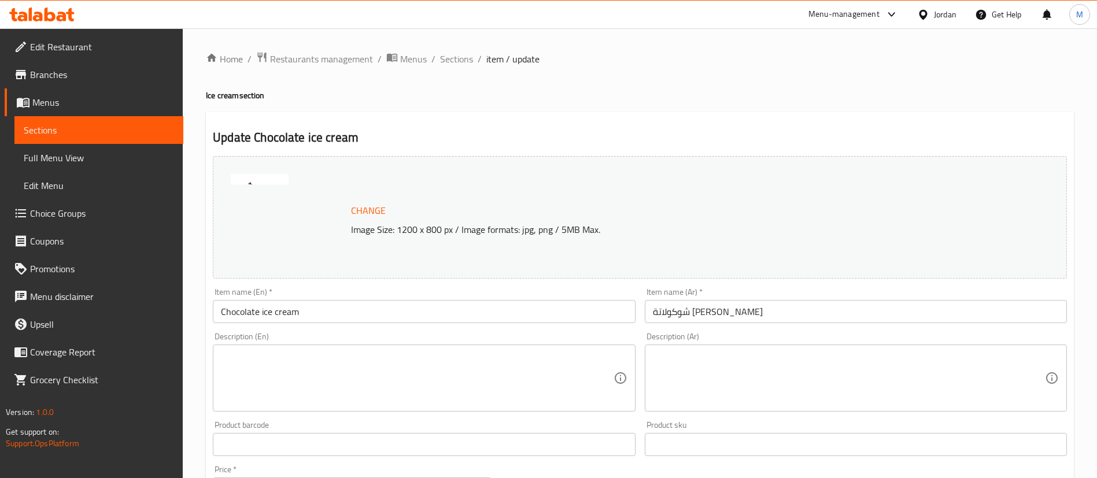
click at [356, 302] on input "Chocolate ice cream" at bounding box center [424, 311] width 422 height 23
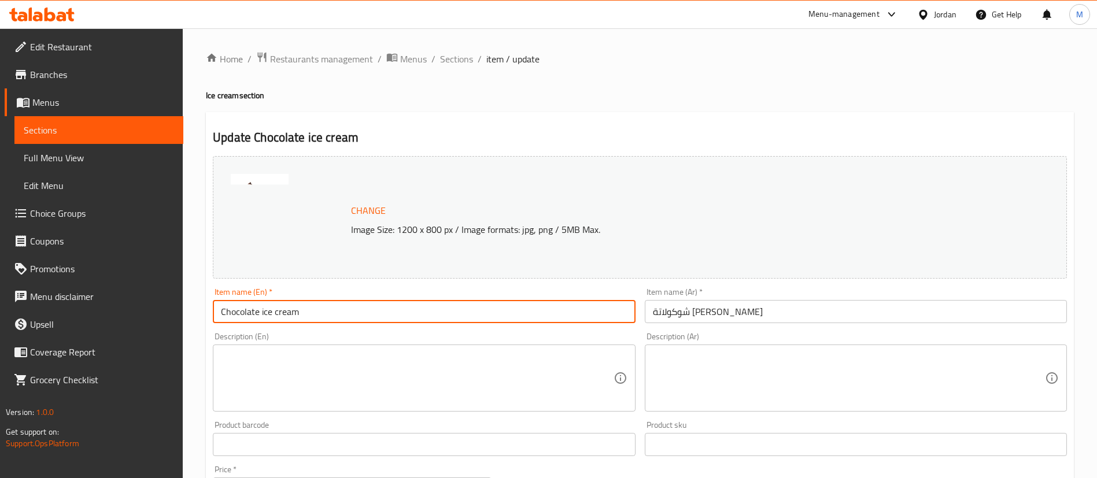
click at [718, 312] on input "شوكولاتة ايس كريم" at bounding box center [856, 311] width 422 height 23
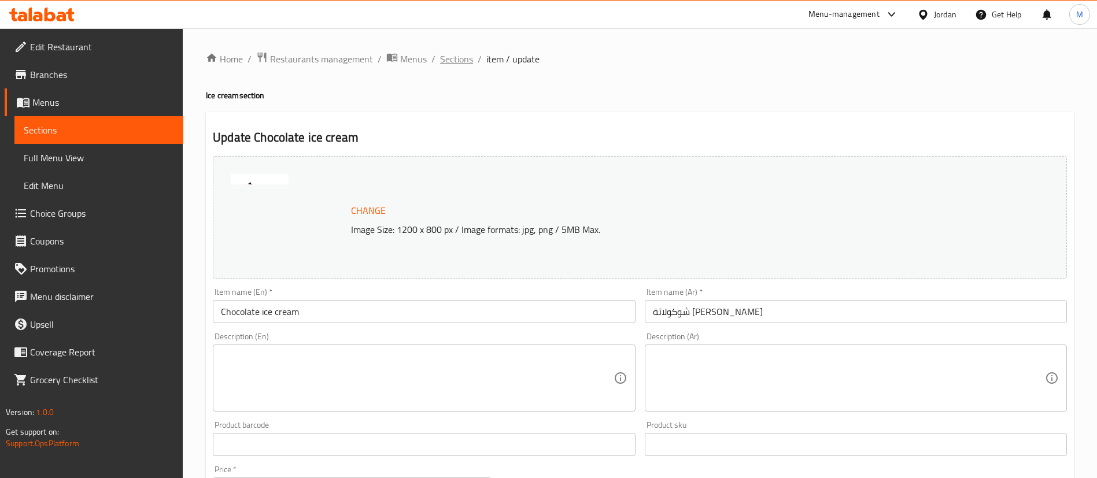
click at [452, 62] on span "Sections" at bounding box center [456, 59] width 33 height 14
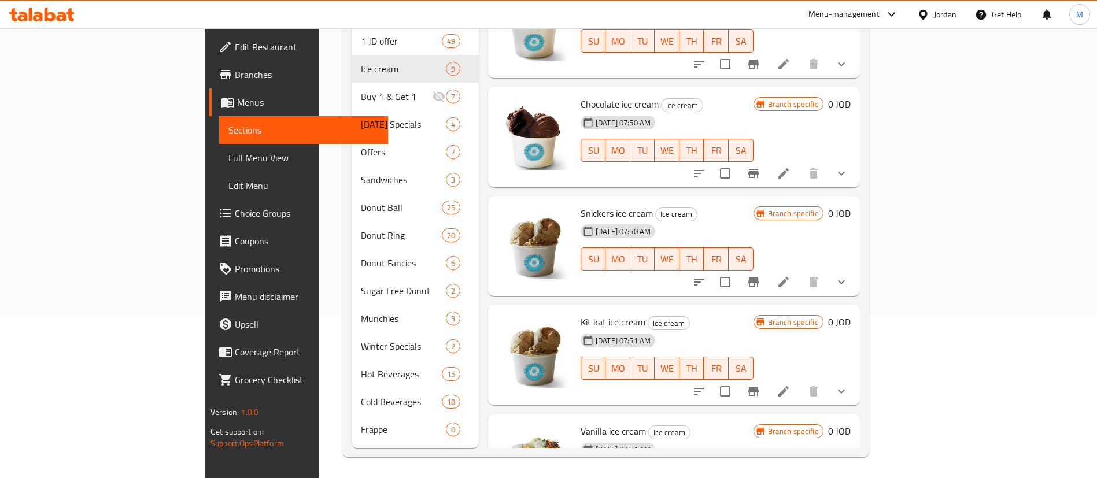
scroll to position [364, 0]
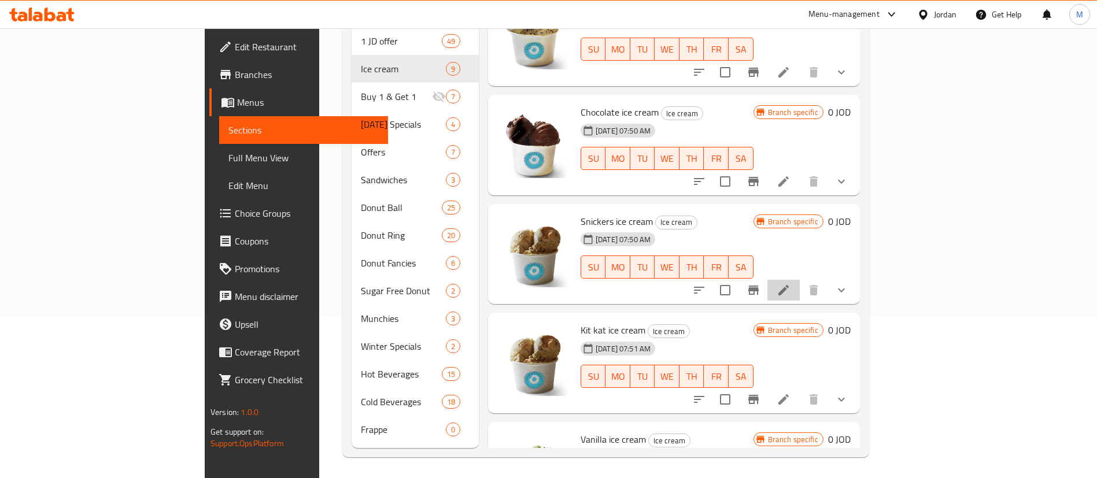
click at [800, 280] on li at bounding box center [783, 290] width 32 height 21
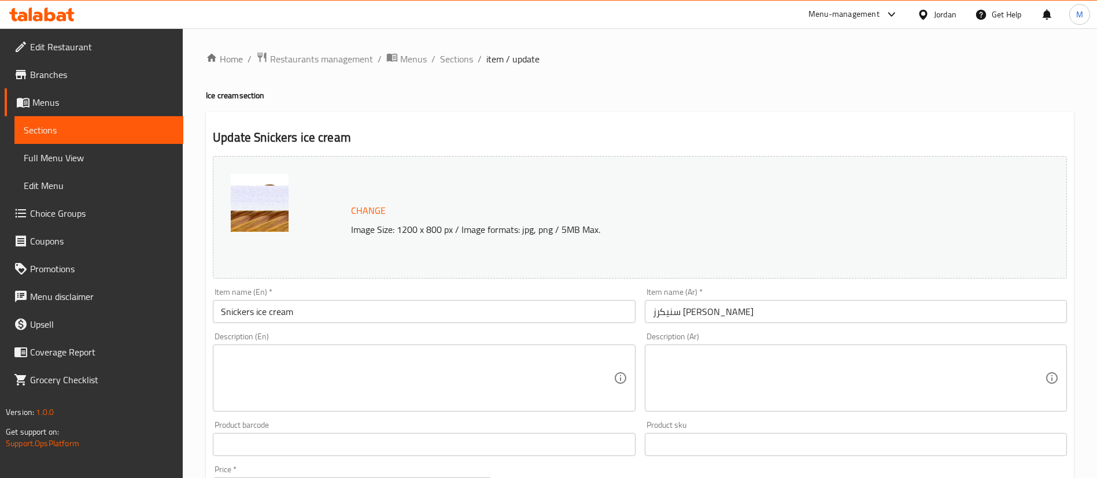
click at [471, 318] on input "Snickers ice cream" at bounding box center [424, 311] width 422 height 23
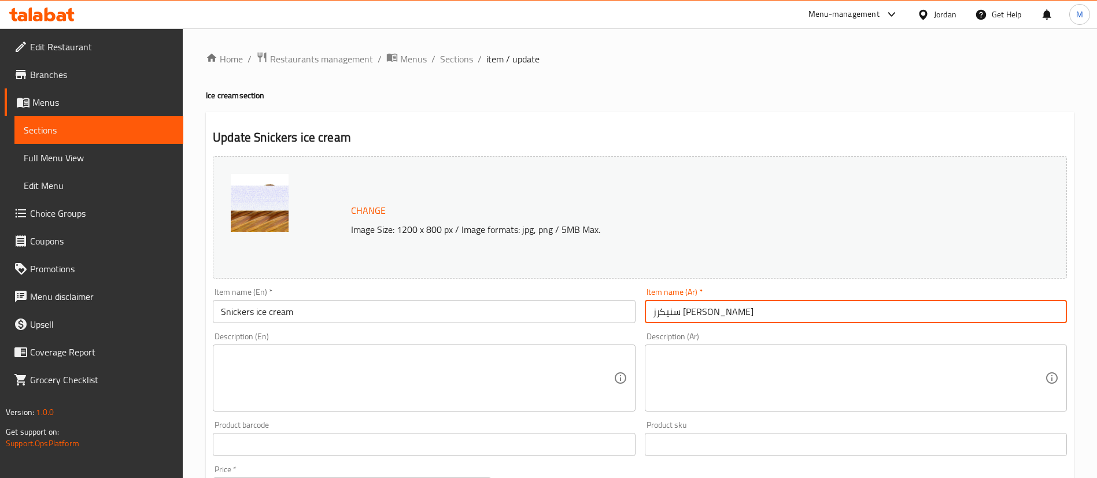
click at [447, 68] on div "Home / Restaurants management / Menus / Sections / item / update Ice cream sect…" at bounding box center [640, 440] width 868 height 778
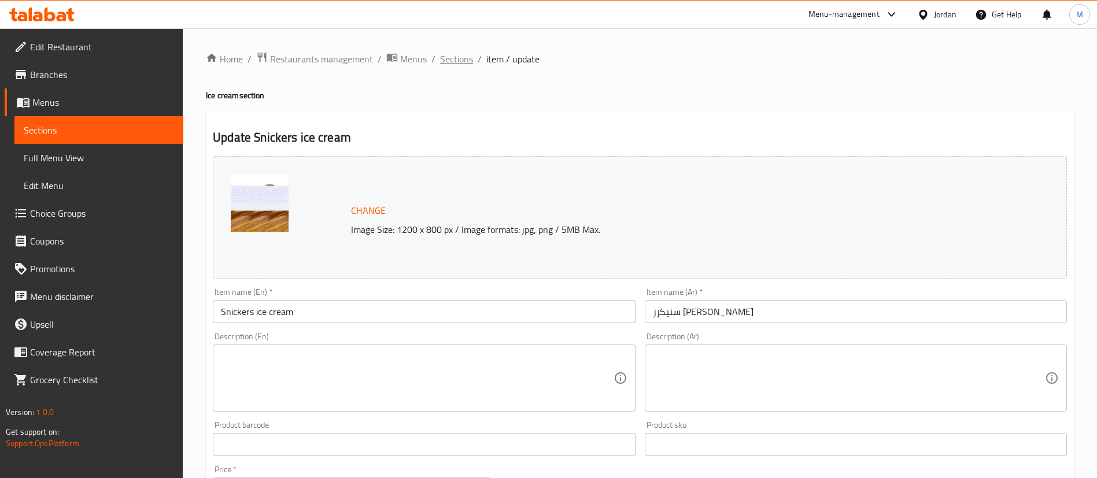
click at [457, 52] on span "Sections" at bounding box center [456, 59] width 33 height 14
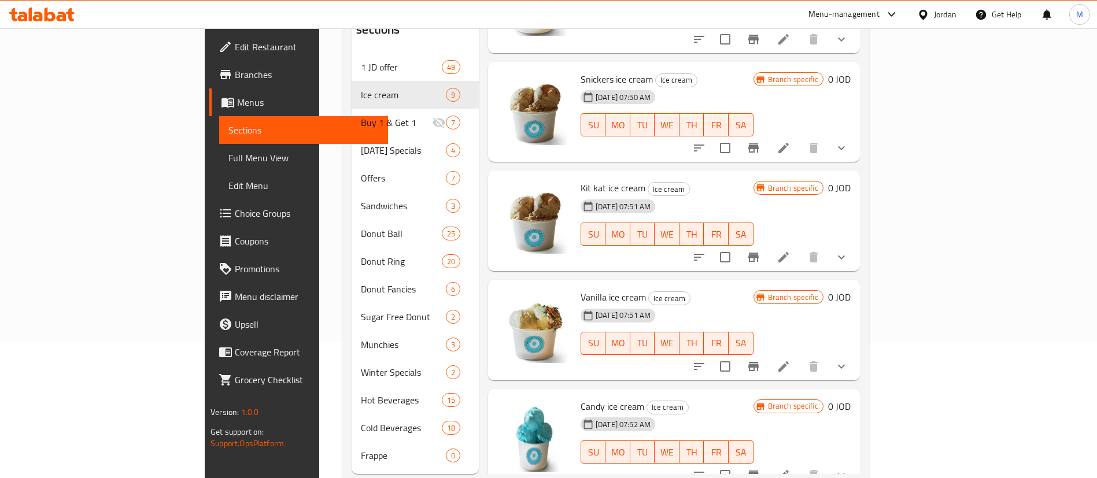
scroll to position [134, 0]
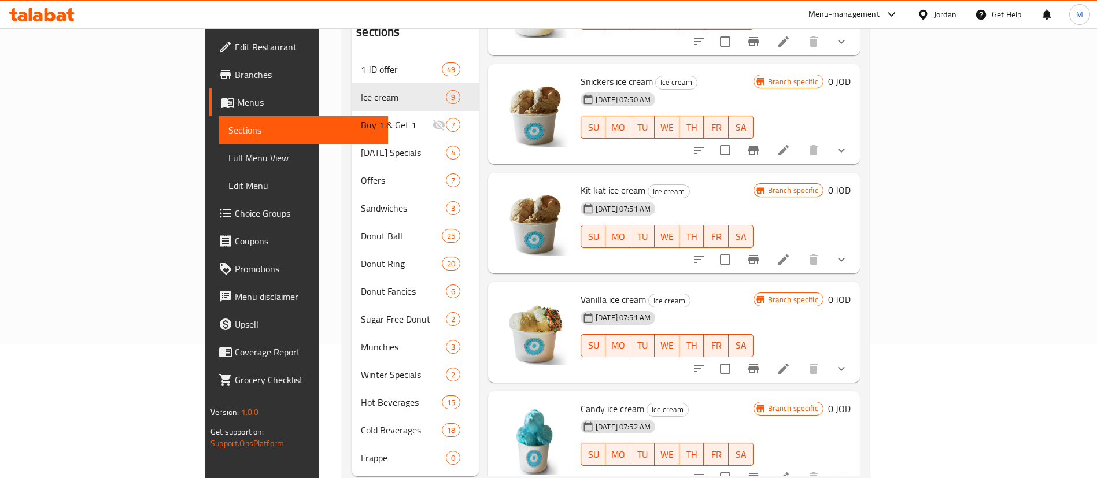
click at [581, 182] on span "Kit kat ice cream" at bounding box center [613, 190] width 65 height 17
copy h6 "Kit kat ice cream"
click at [800, 249] on li at bounding box center [783, 259] width 32 height 21
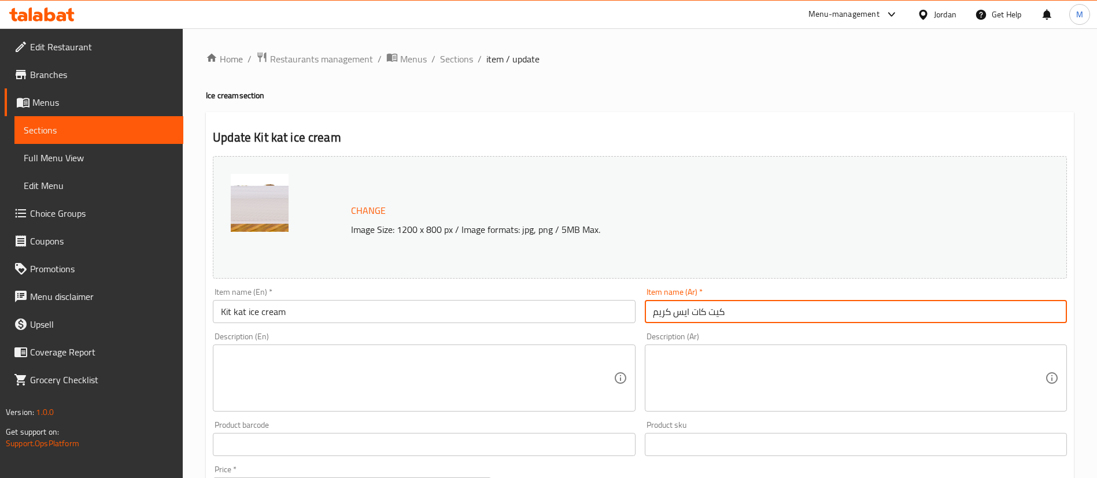
click at [690, 320] on input "كيت كات ايس كريم" at bounding box center [856, 311] width 422 height 23
drag, startPoint x: 460, startPoint y: 57, endPoint x: 470, endPoint y: 71, distance: 17.0
click at [460, 57] on span "Sections" at bounding box center [456, 59] width 33 height 14
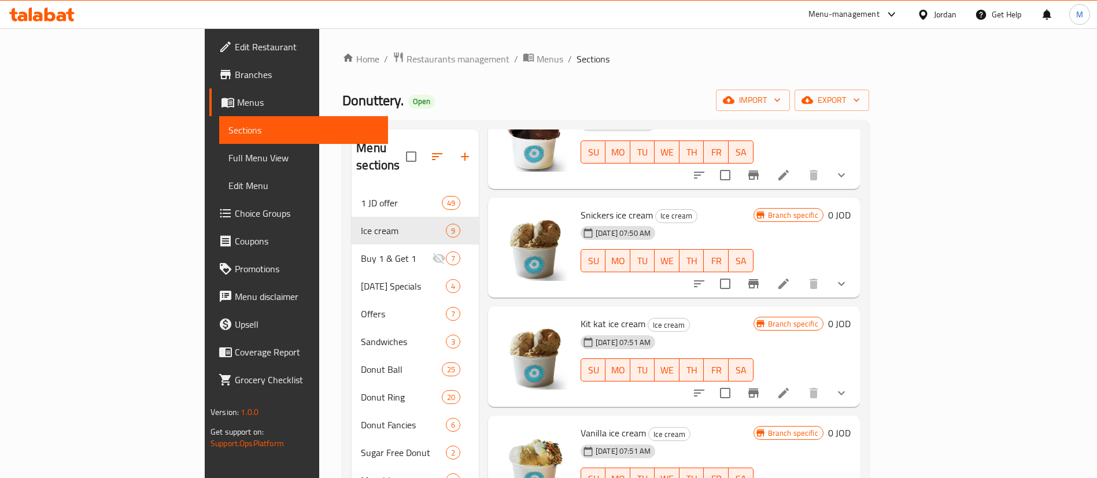
scroll to position [162, 0]
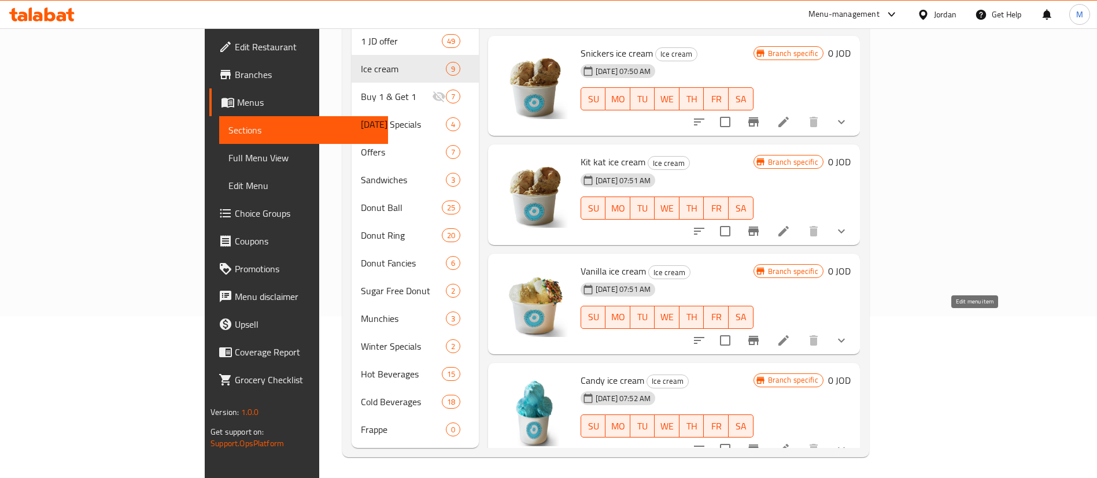
click at [790, 334] on icon at bounding box center [784, 341] width 14 height 14
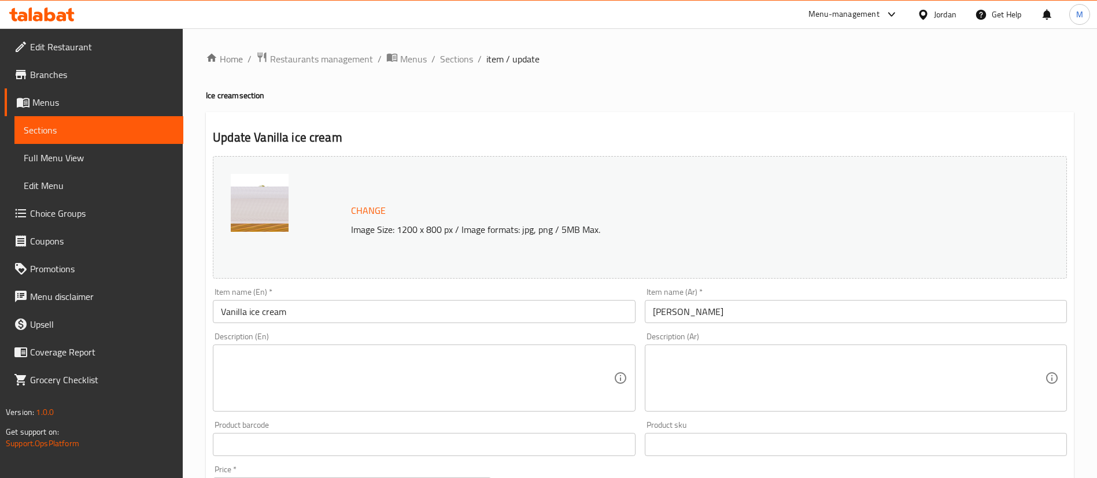
click at [528, 307] on input "Vanilla ice cream" at bounding box center [424, 311] width 422 height 23
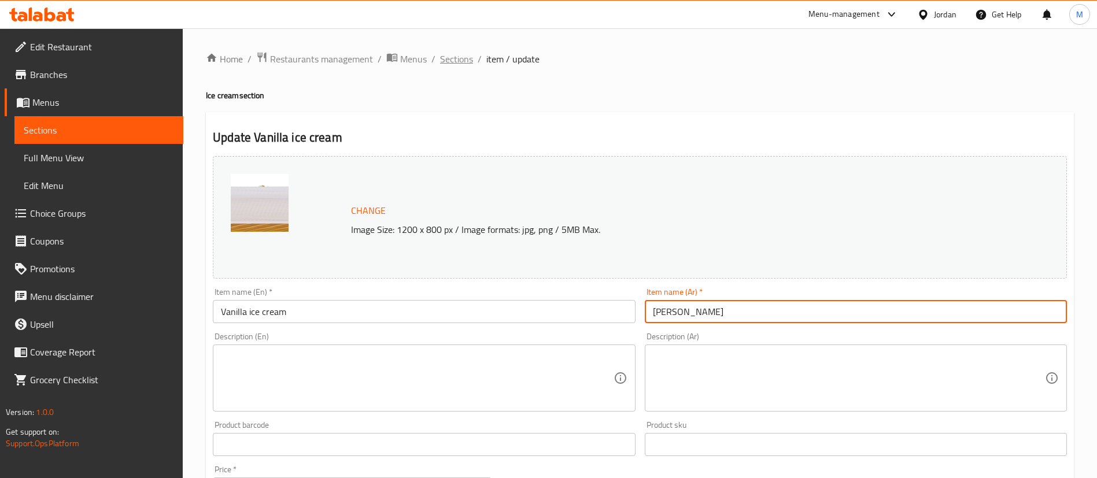
click at [462, 59] on span "Sections" at bounding box center [456, 59] width 33 height 14
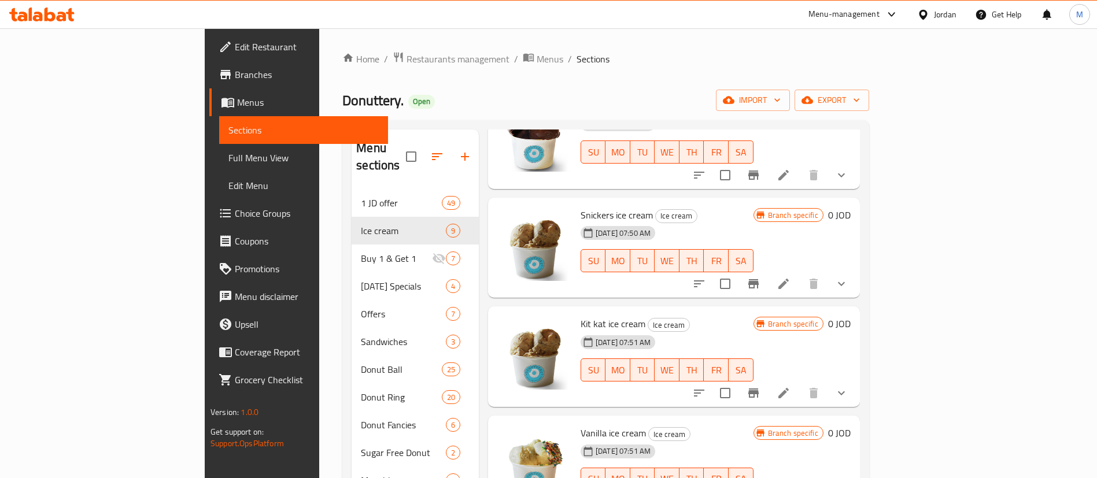
scroll to position [162, 0]
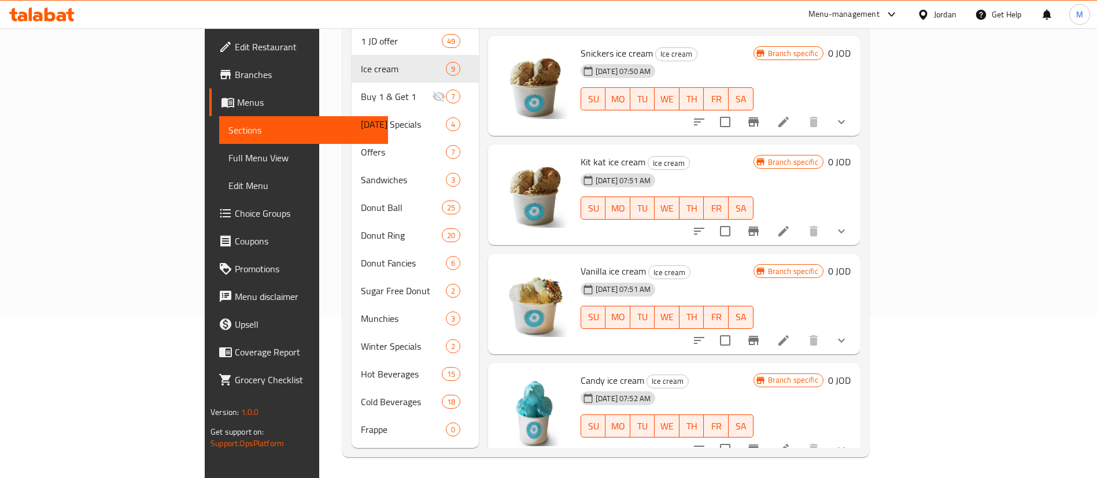
click at [581, 372] on span "Candy ice cream" at bounding box center [613, 380] width 64 height 17
copy h6 "Candy ice cream"
click at [790, 442] on icon at bounding box center [784, 449] width 14 height 14
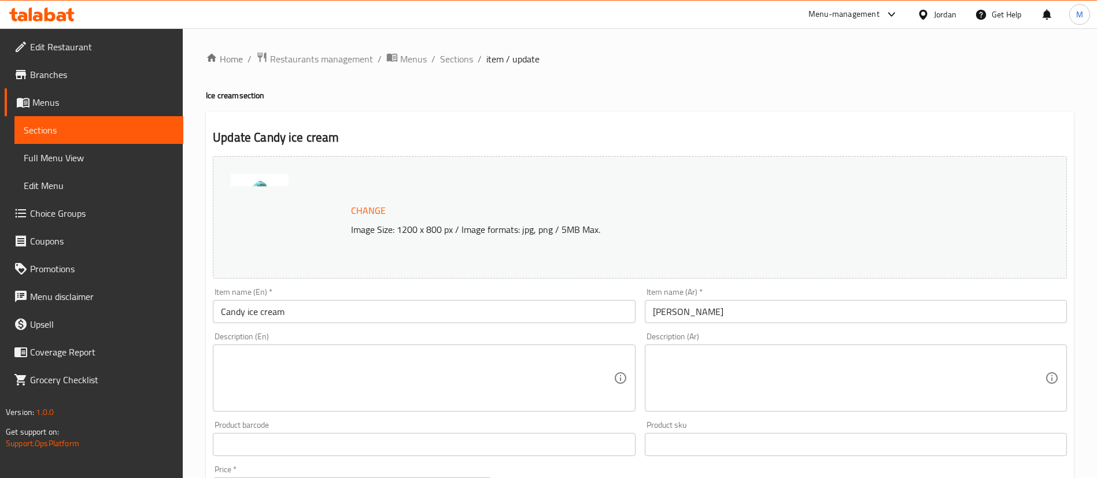
click at [696, 317] on input "[PERSON_NAME]" at bounding box center [856, 311] width 422 height 23
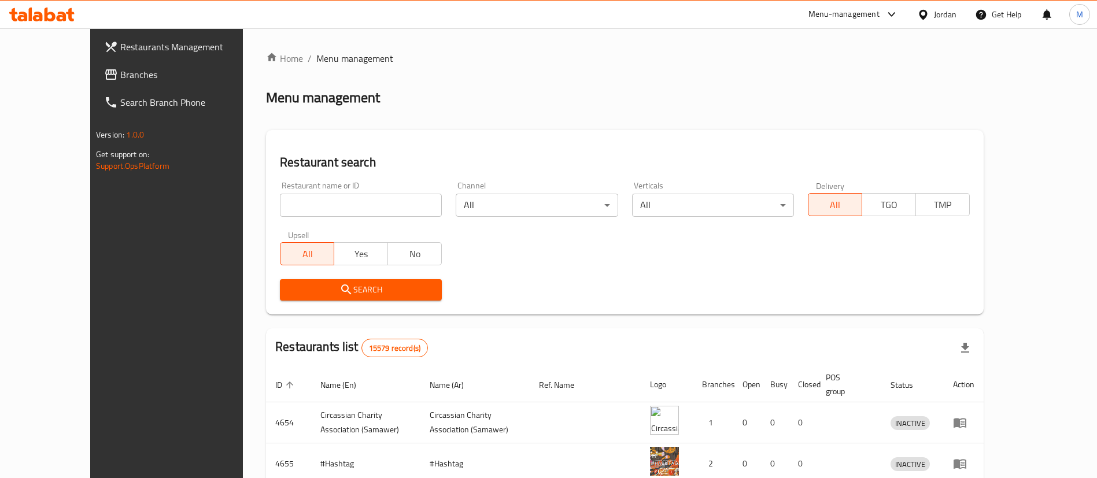
click at [302, 197] on input "search" at bounding box center [361, 205] width 162 height 23
type input "the original burger"
click at [397, 286] on span "Search" at bounding box center [360, 290] width 143 height 14
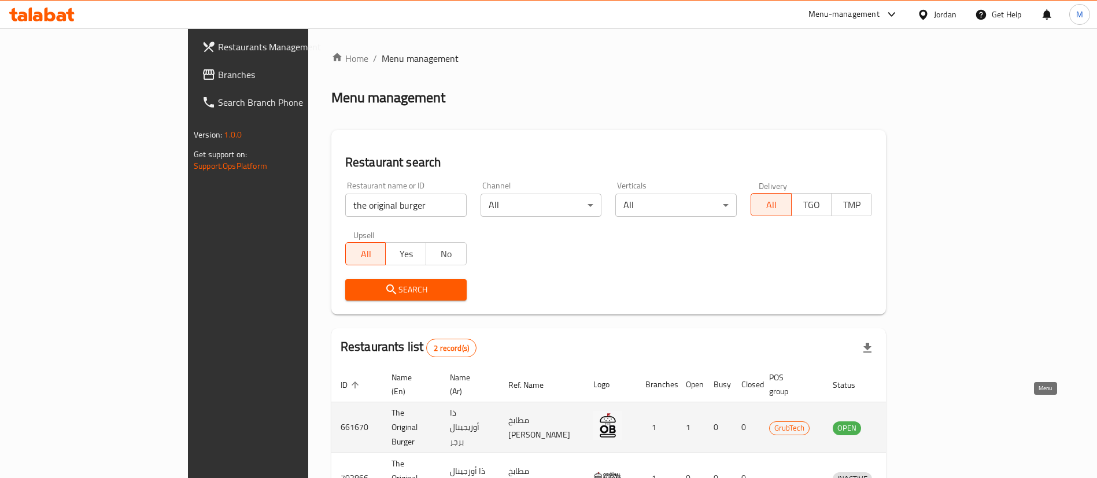
click at [909, 421] on icon "enhanced table" at bounding box center [902, 428] width 14 height 14
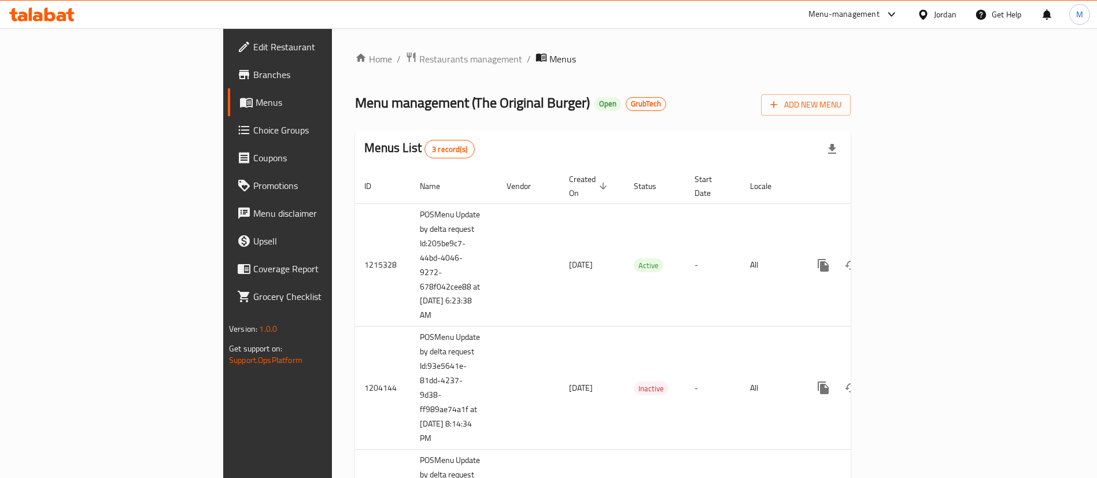
click at [253, 76] on span "Branches" at bounding box center [325, 75] width 144 height 14
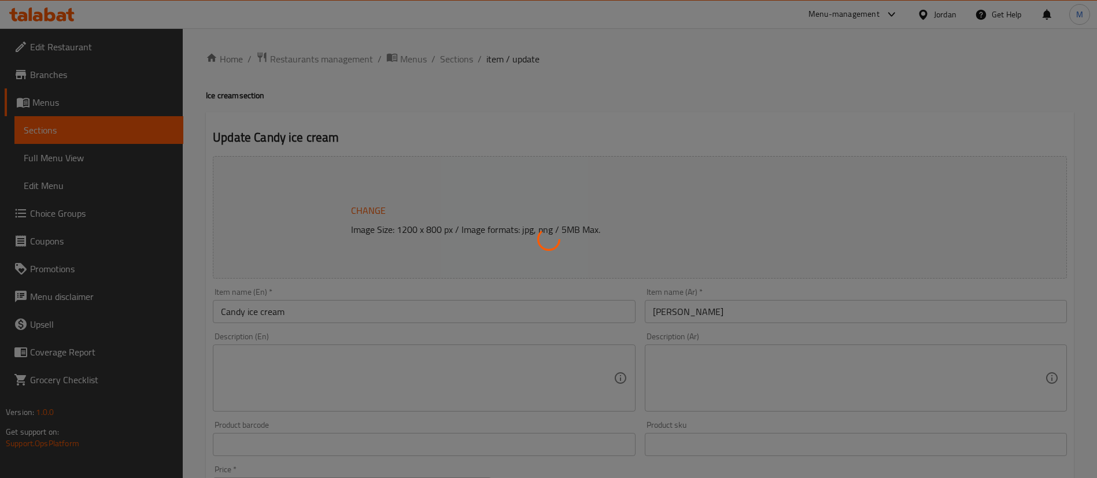
type input "اختيارك للسكوب"
type input "1"
